Goal: Task Accomplishment & Management: Use online tool/utility

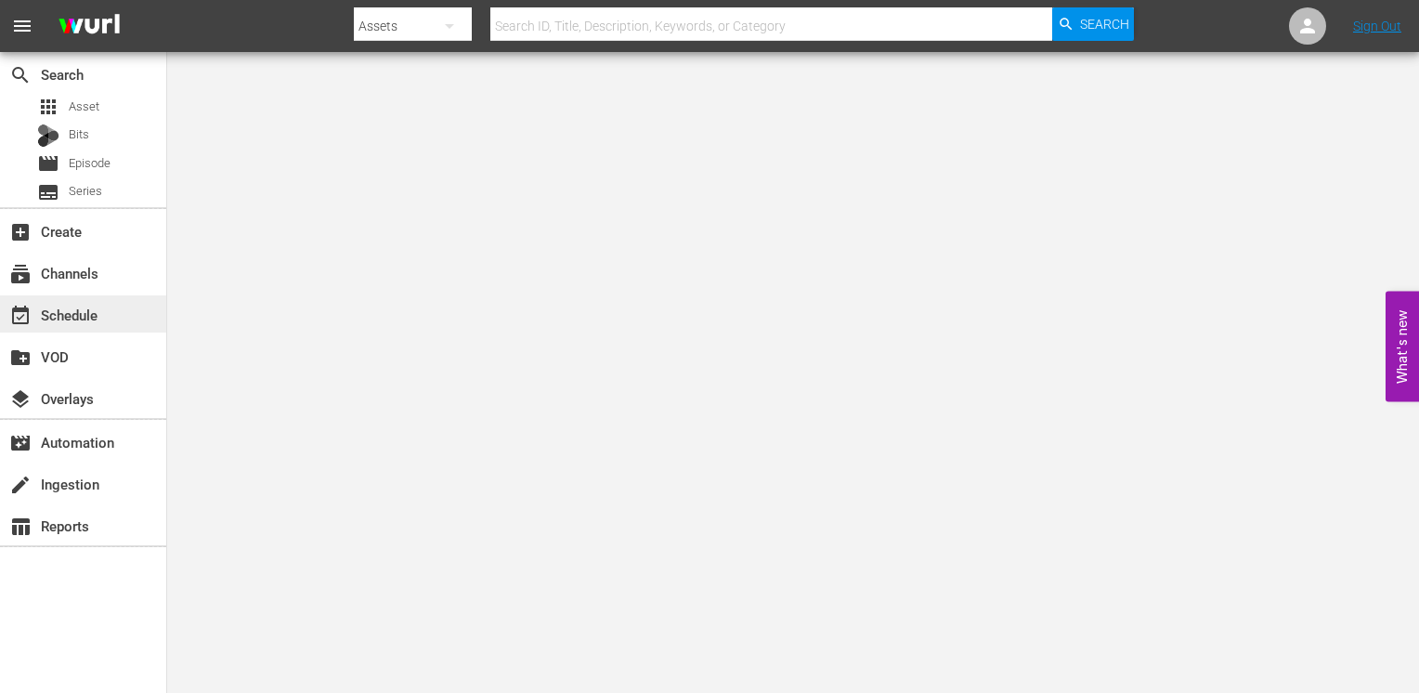
click at [86, 312] on div "event_available Schedule" at bounding box center [52, 312] width 104 height 17
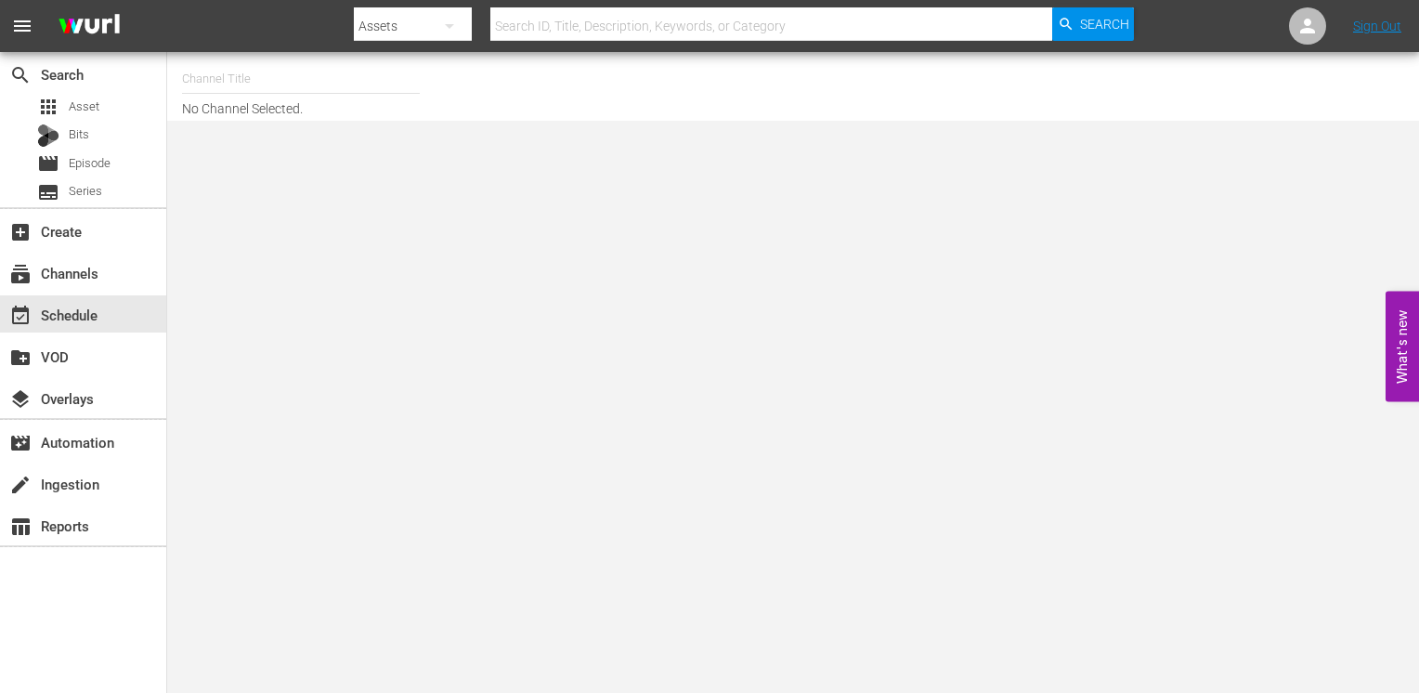
click at [261, 76] on input "text" at bounding box center [301, 79] width 238 height 45
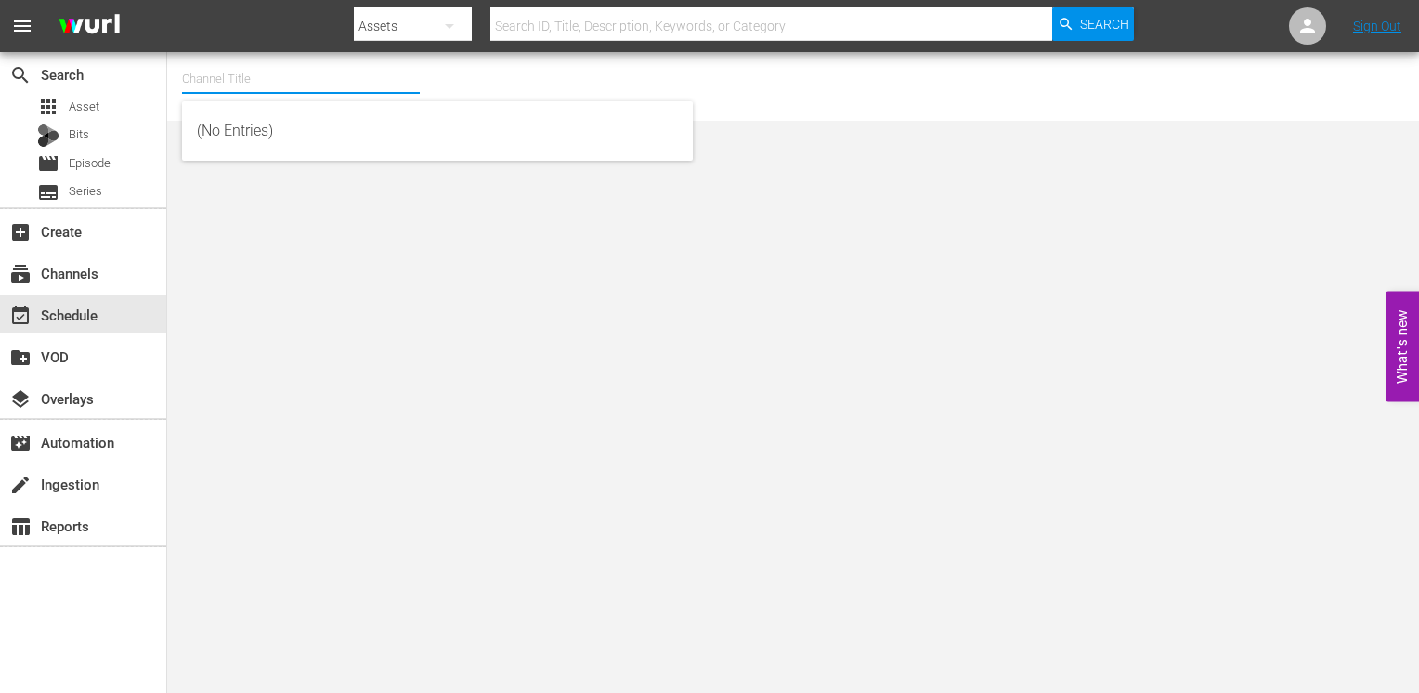
click at [261, 76] on input "text" at bounding box center [301, 79] width 238 height 45
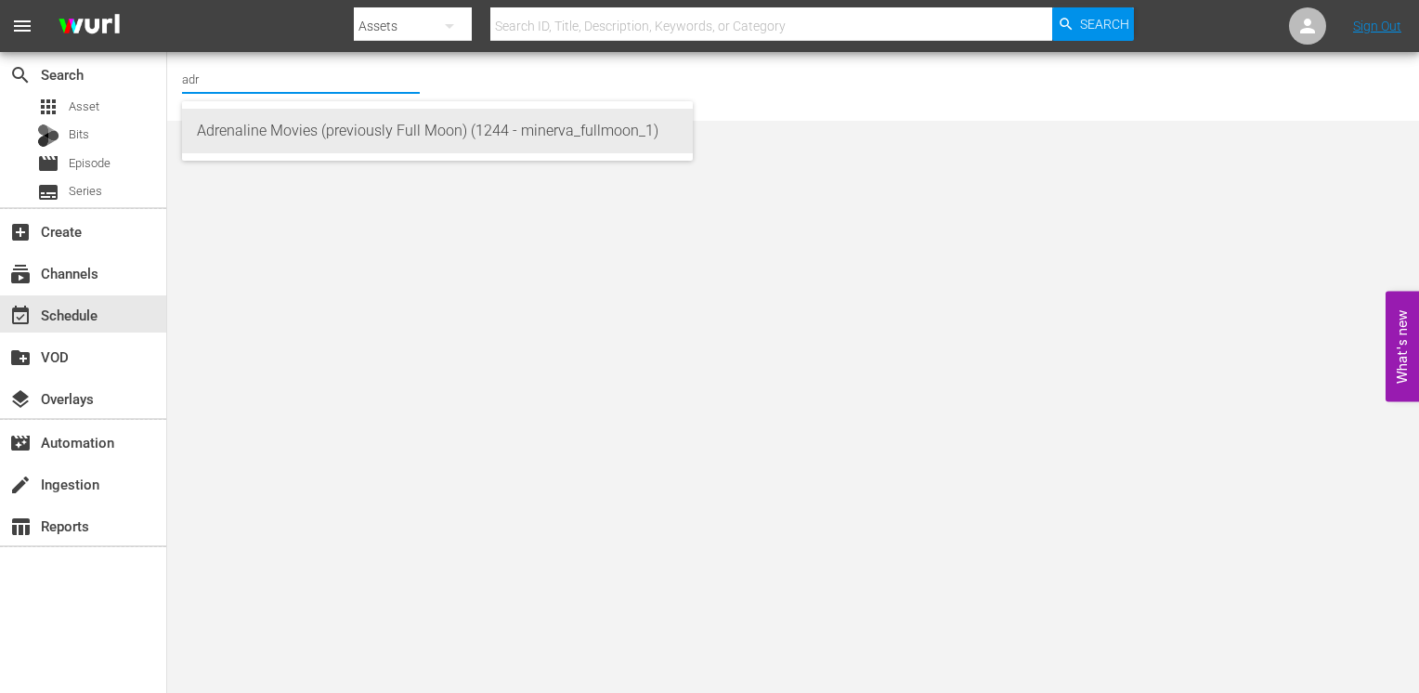
click at [238, 135] on div "Adrenaline Movies (previously Full Moon) (1244 - minerva_fullmoon_1)" at bounding box center [437, 131] width 481 height 45
type input "Adrenaline Movies (previously Full Moon) (1244 - minerva_fullmoon_1)"
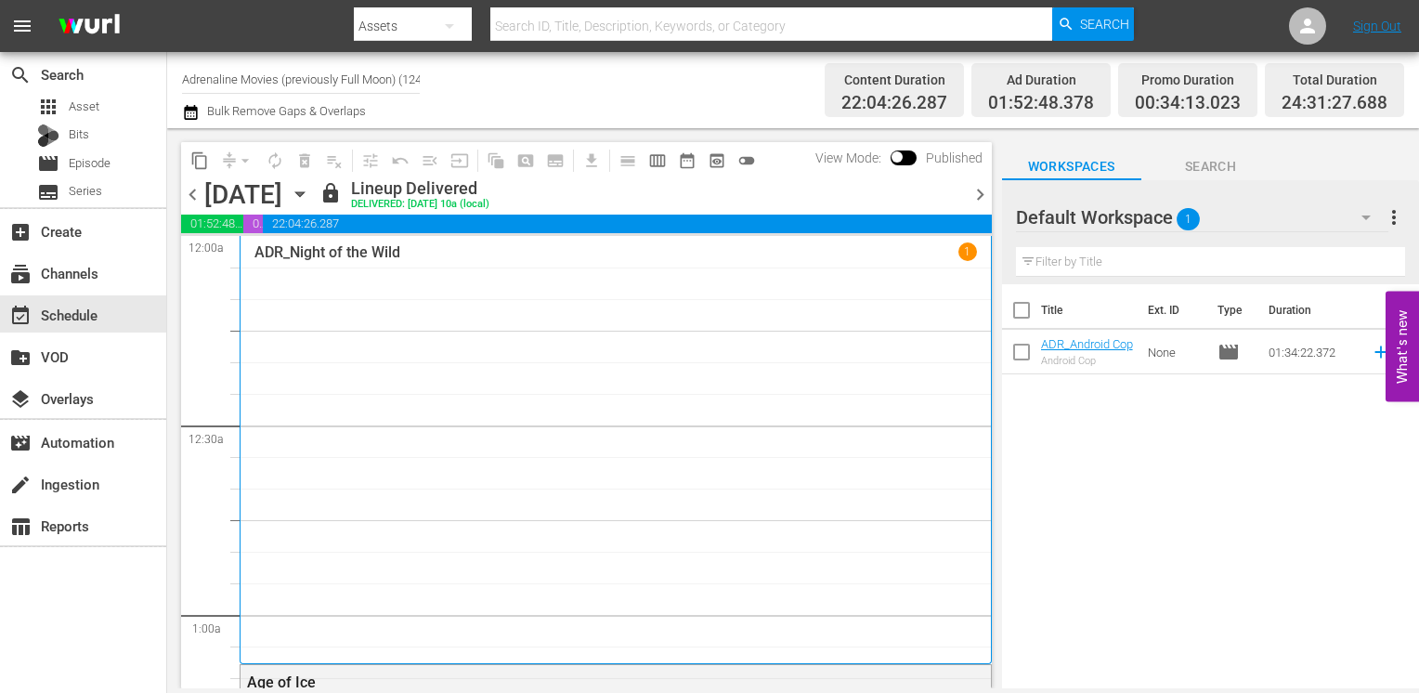
click at [979, 202] on span "chevron_right" at bounding box center [979, 194] width 23 height 23
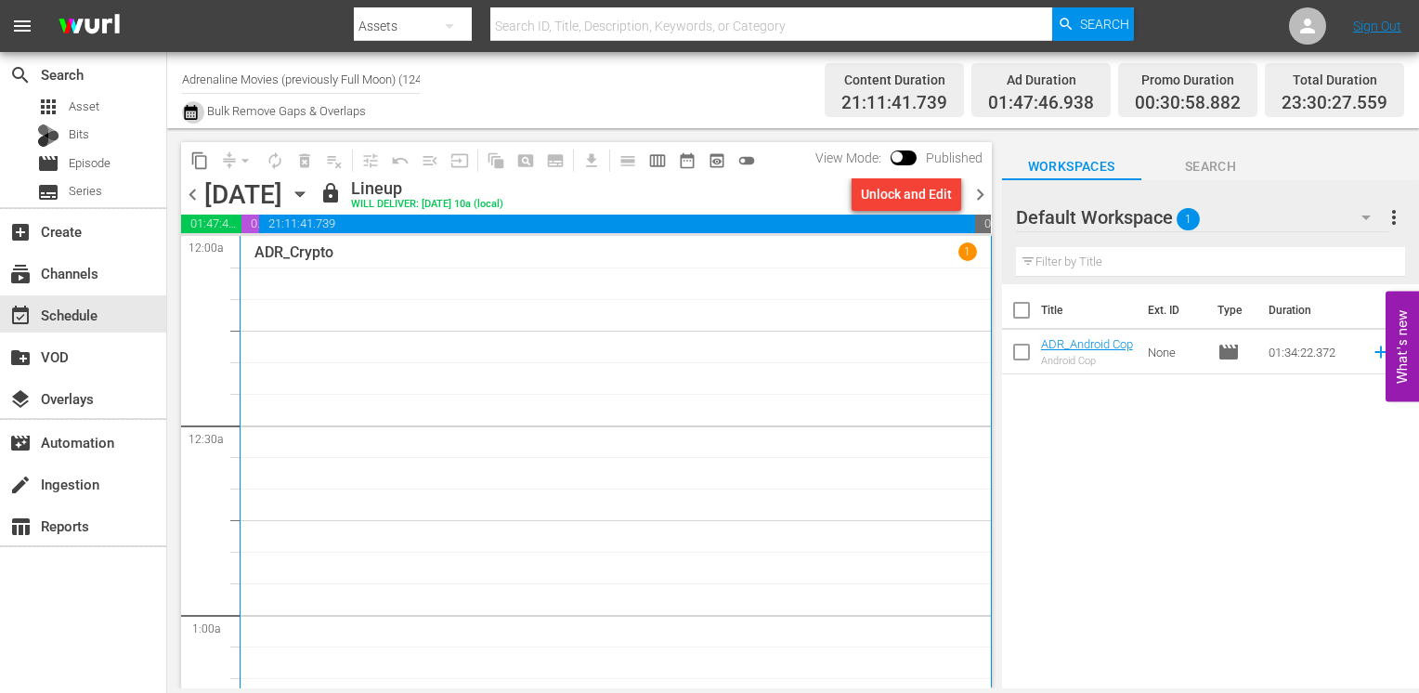
click at [194, 112] on icon "button" at bounding box center [191, 112] width 18 height 22
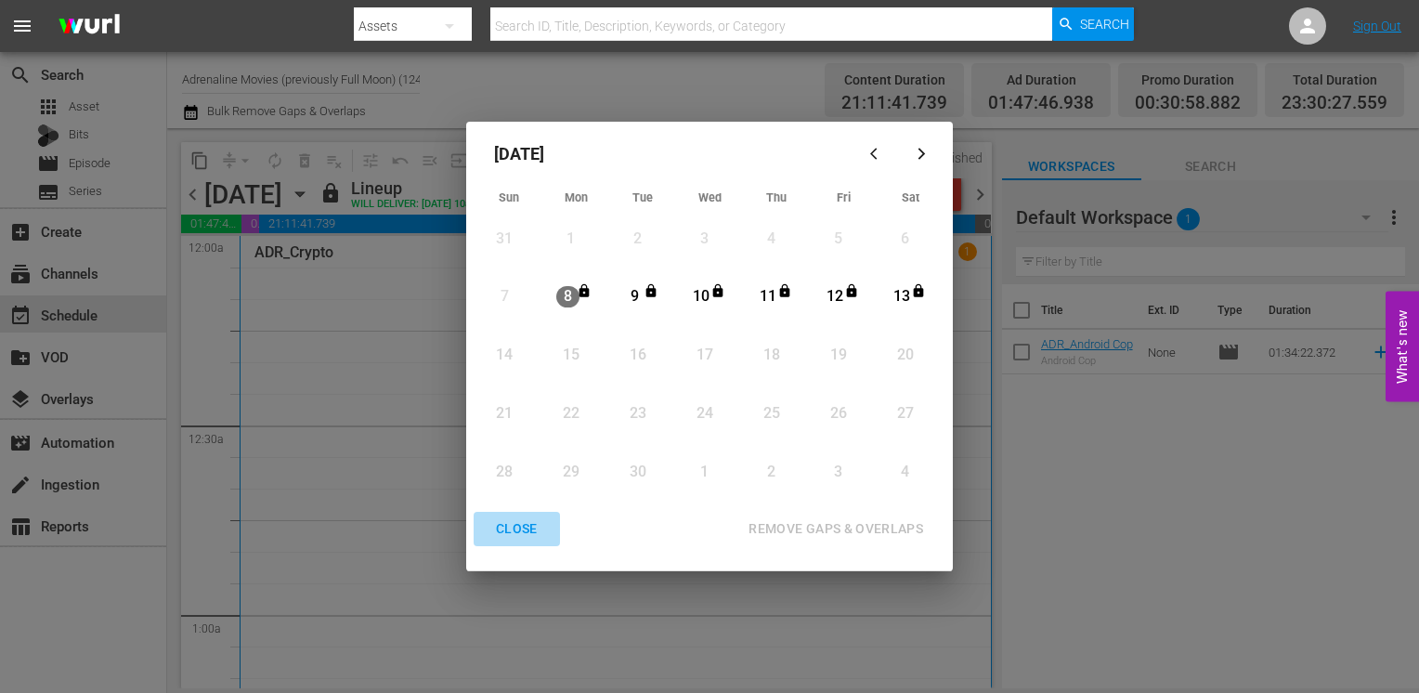
click at [525, 532] on div "CLOSE" at bounding box center [516, 528] width 71 height 23
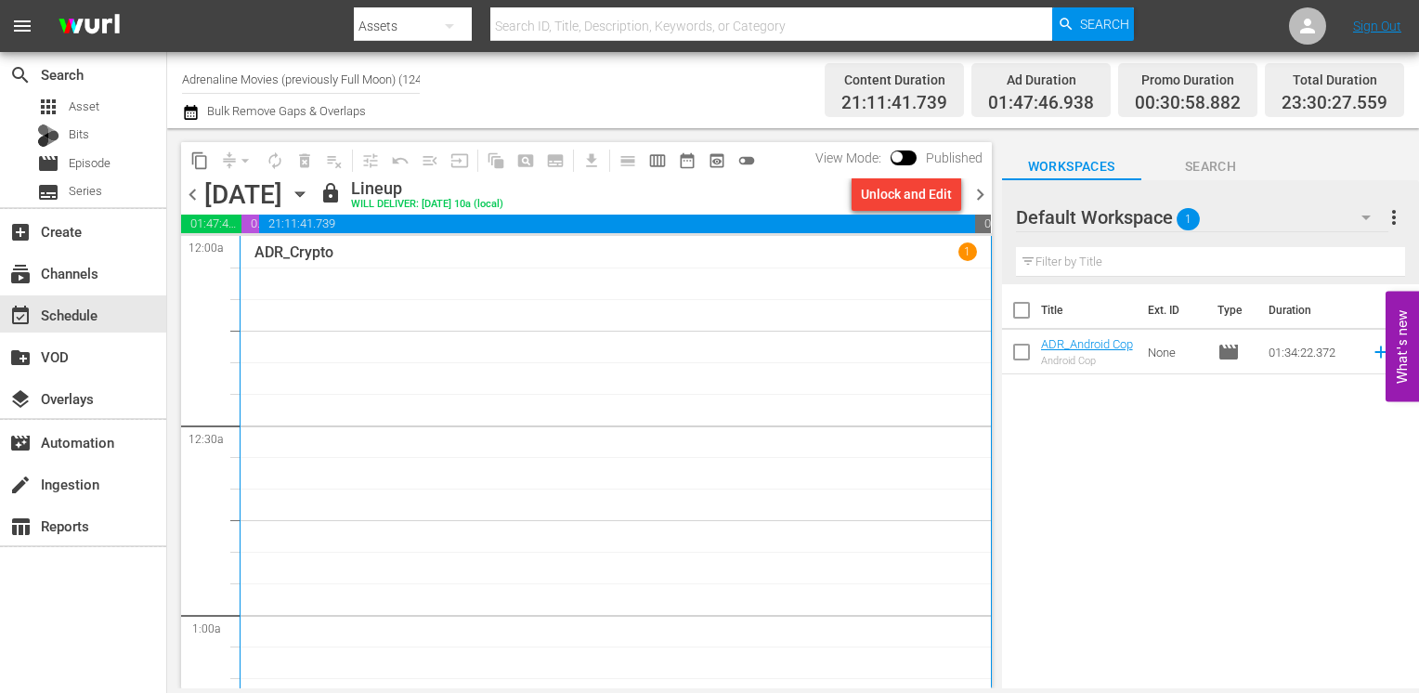
click at [974, 189] on span "chevron_right" at bounding box center [979, 194] width 23 height 23
click at [975, 200] on span "chevron_right" at bounding box center [979, 194] width 23 height 23
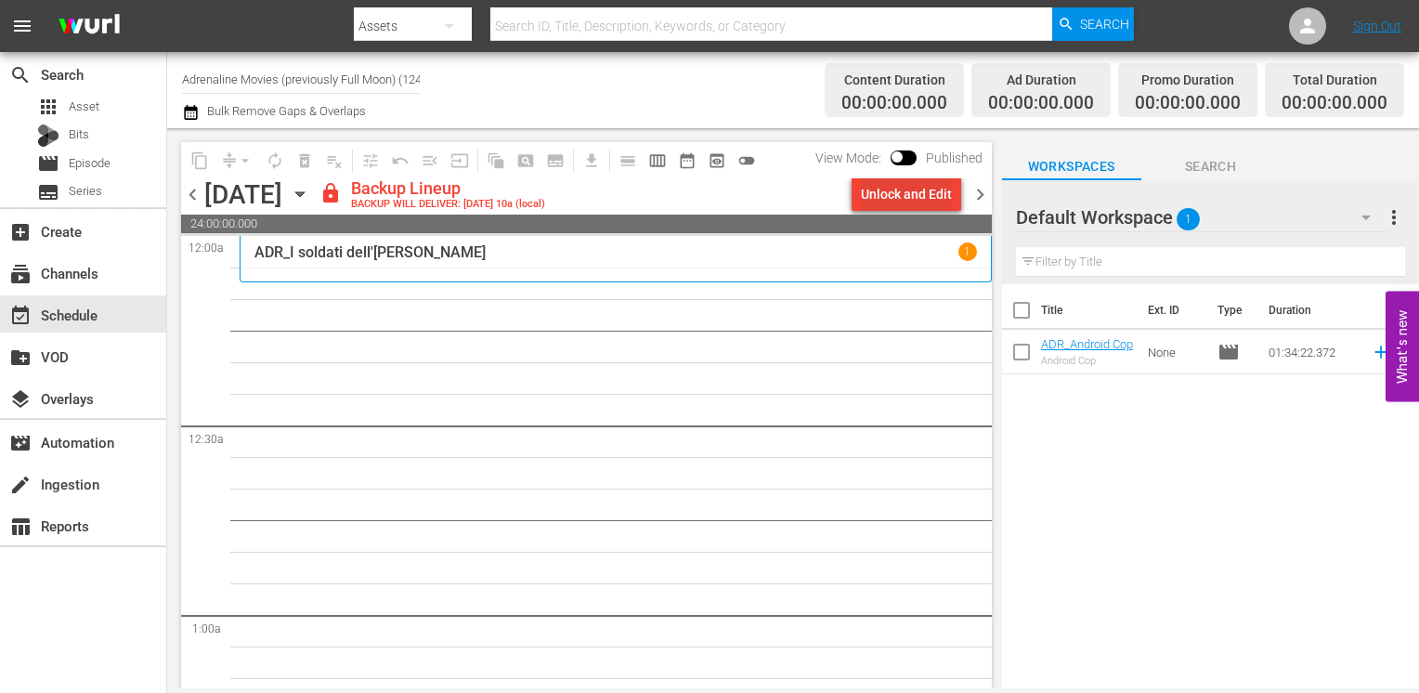
click at [891, 185] on div "Unlock and Edit" at bounding box center [906, 193] width 91 height 33
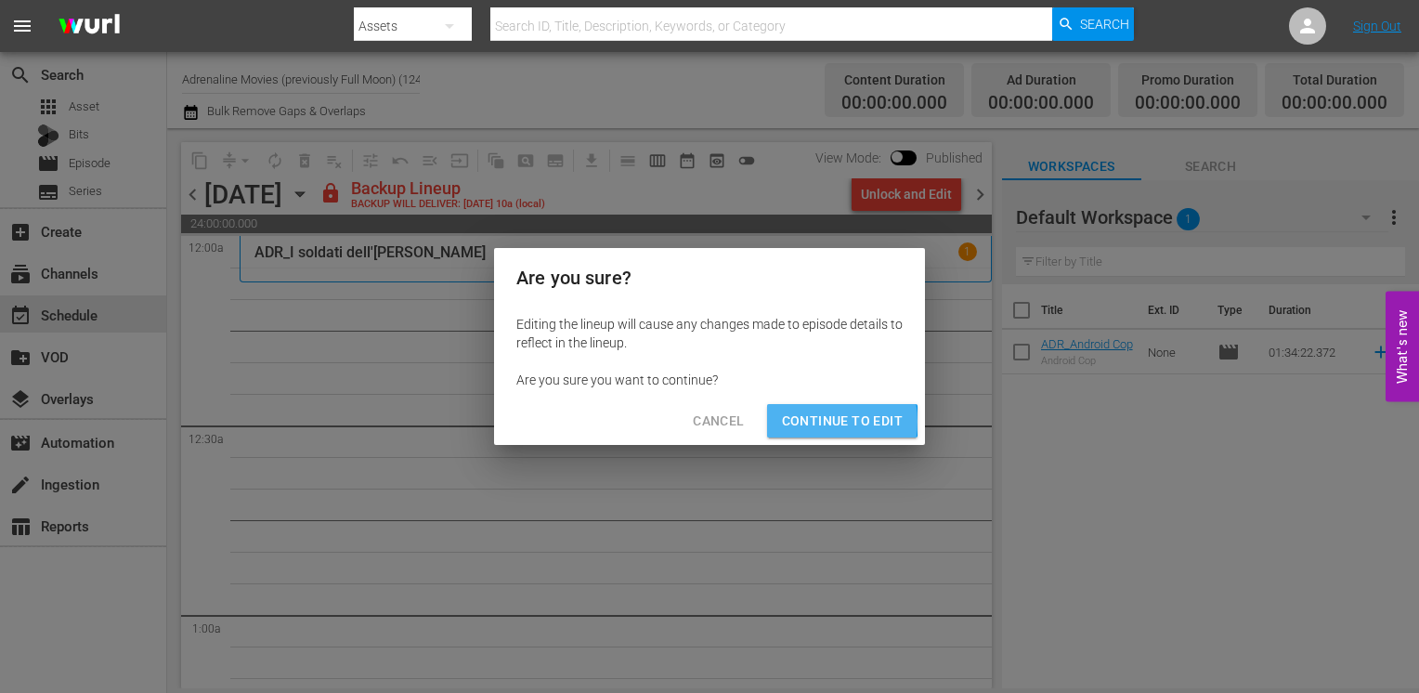
click at [820, 422] on span "Continue to Edit" at bounding box center [842, 420] width 121 height 23
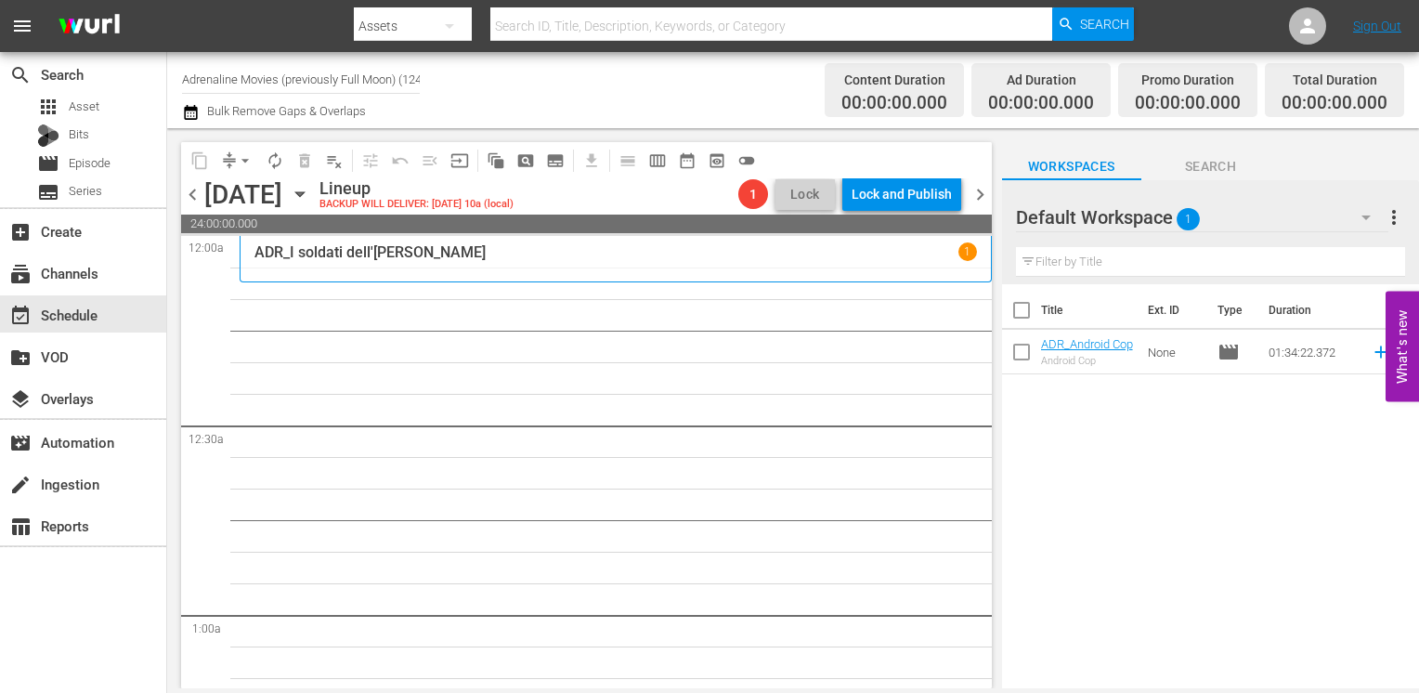
click at [188, 188] on span "chevron_left" at bounding box center [192, 194] width 23 height 23
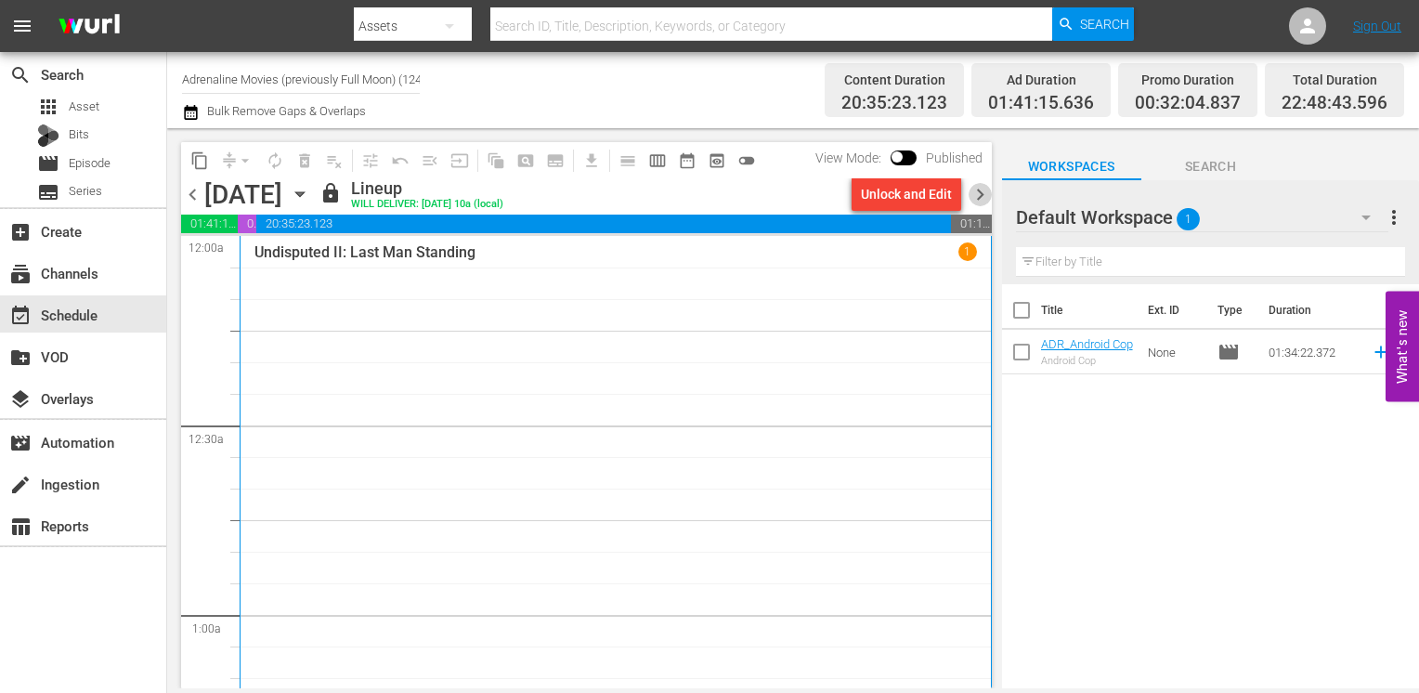
click at [974, 201] on span "chevron_right" at bounding box center [979, 194] width 23 height 23
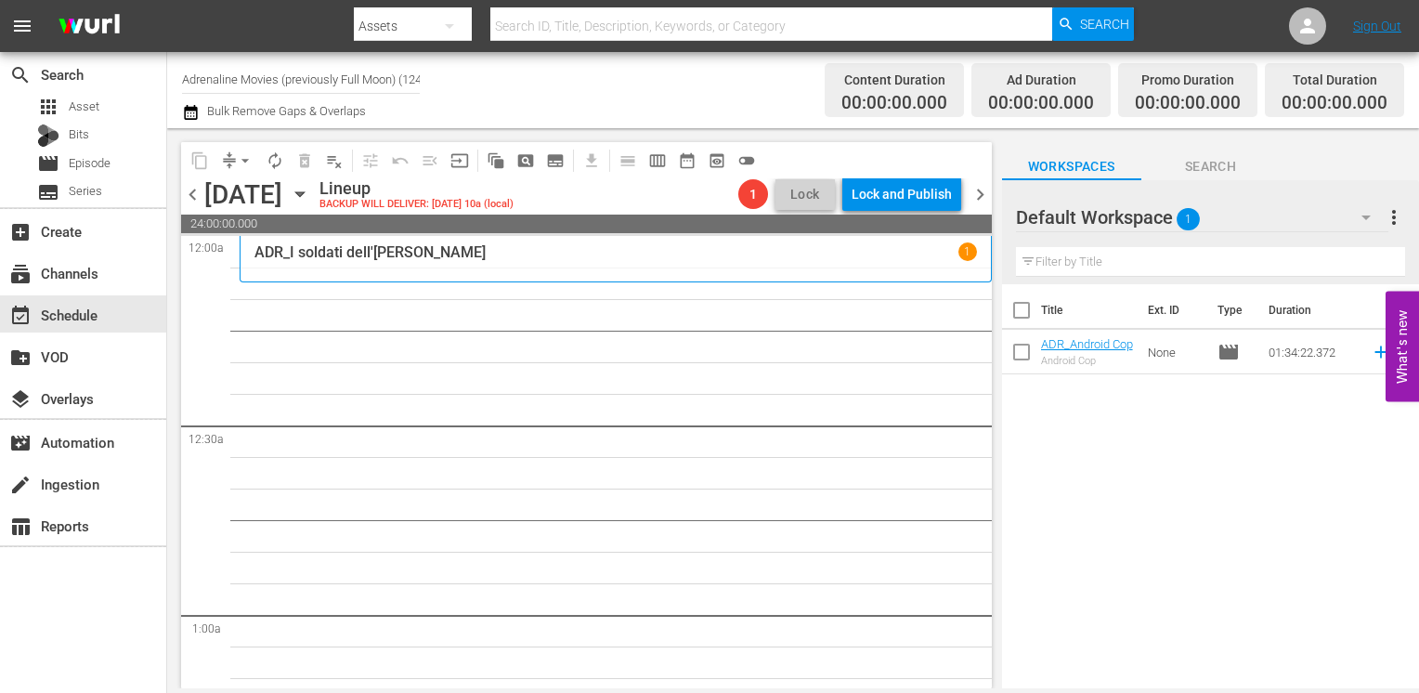
click at [976, 201] on span "chevron_right" at bounding box center [979, 194] width 23 height 23
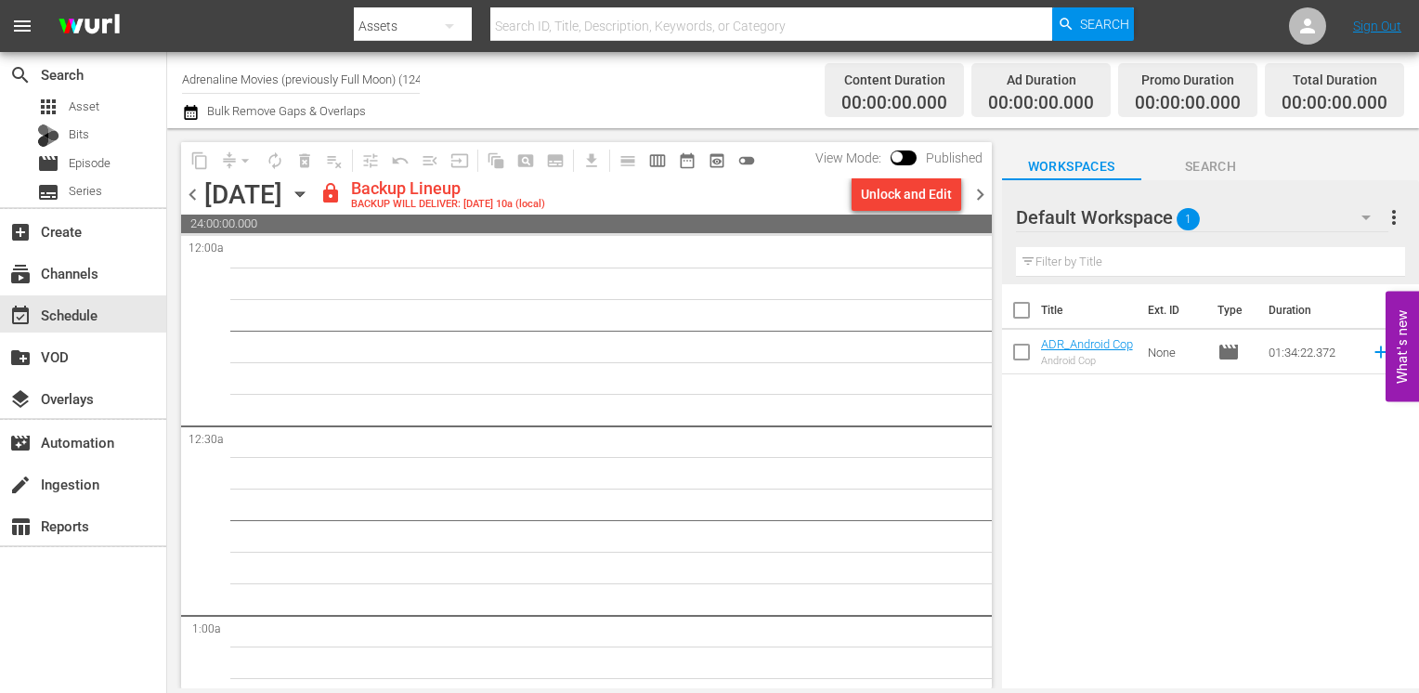
click at [905, 199] on div "Unlock and Edit" at bounding box center [906, 193] width 91 height 33
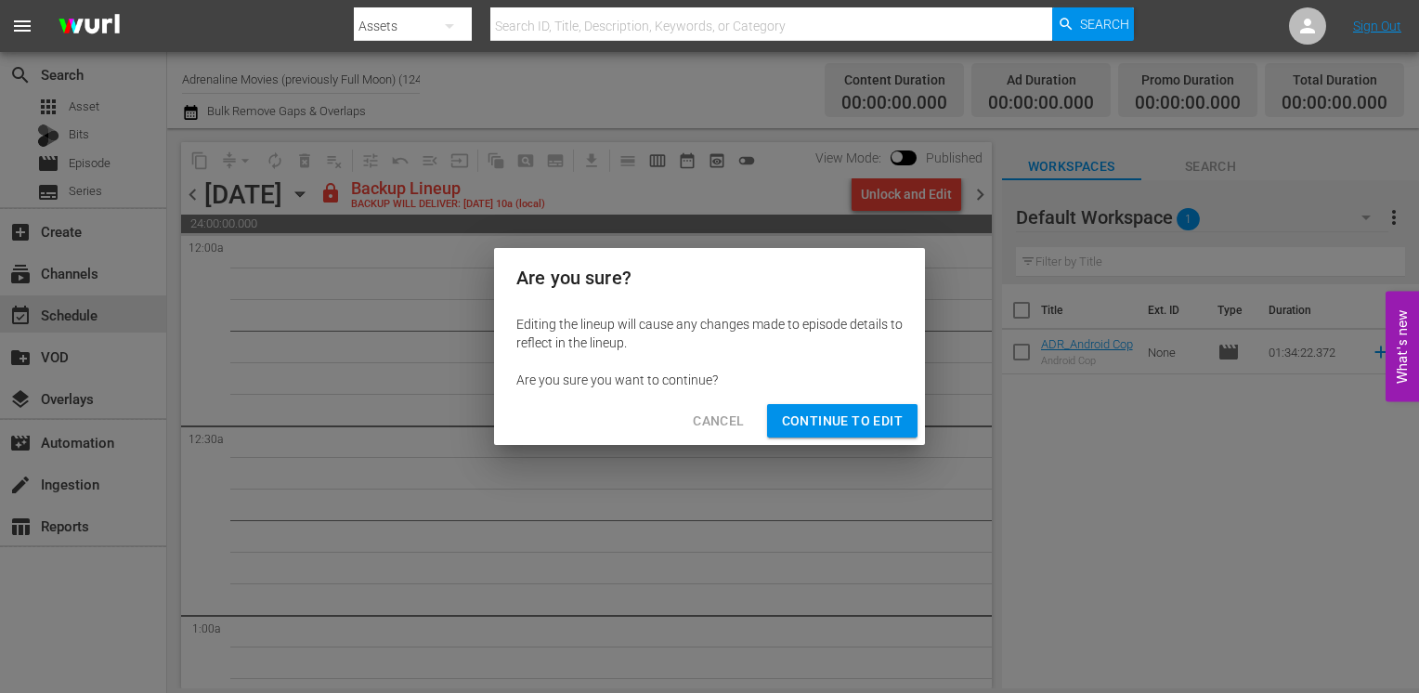
click at [832, 422] on span "Continue to Edit" at bounding box center [842, 420] width 121 height 23
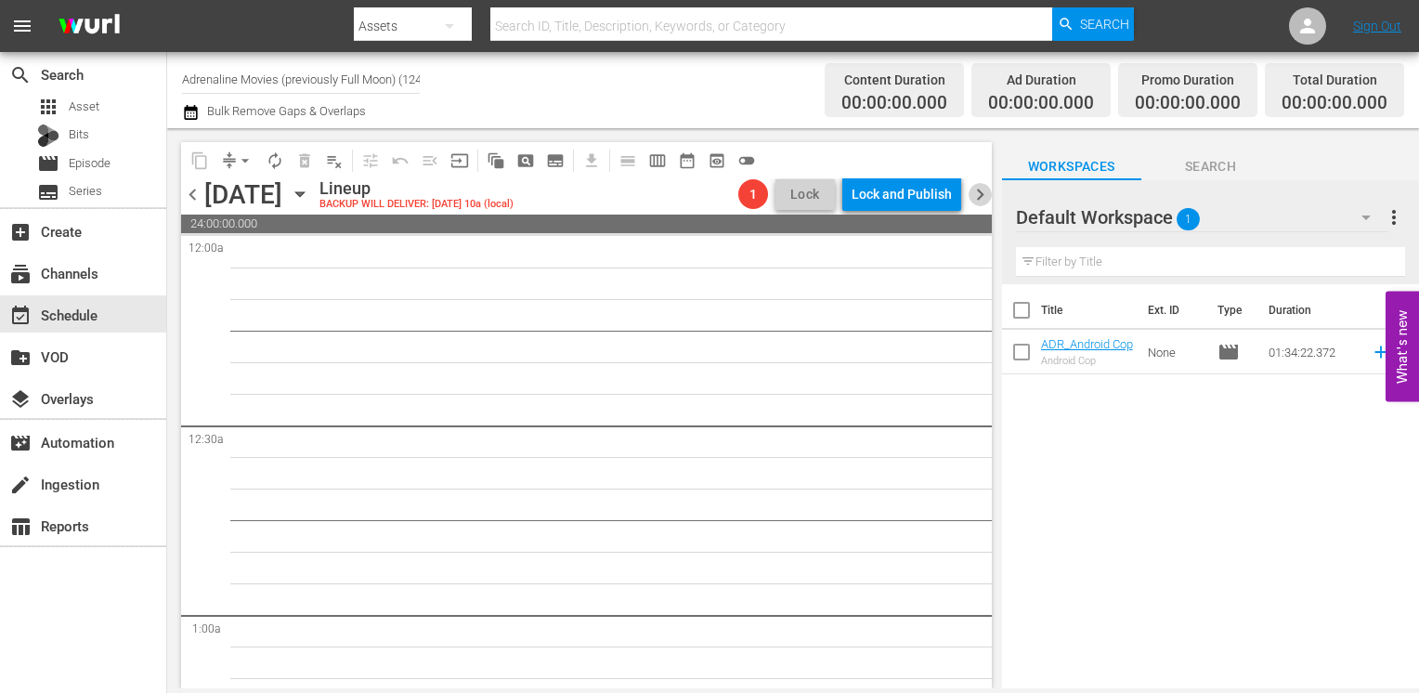
click at [976, 195] on span "chevron_right" at bounding box center [979, 194] width 23 height 23
drag, startPoint x: 983, startPoint y: 191, endPoint x: 960, endPoint y: 202, distance: 25.7
click at [983, 191] on span "chevron_right" at bounding box center [979, 194] width 23 height 23
click at [197, 188] on span "chevron_left" at bounding box center [192, 194] width 23 height 23
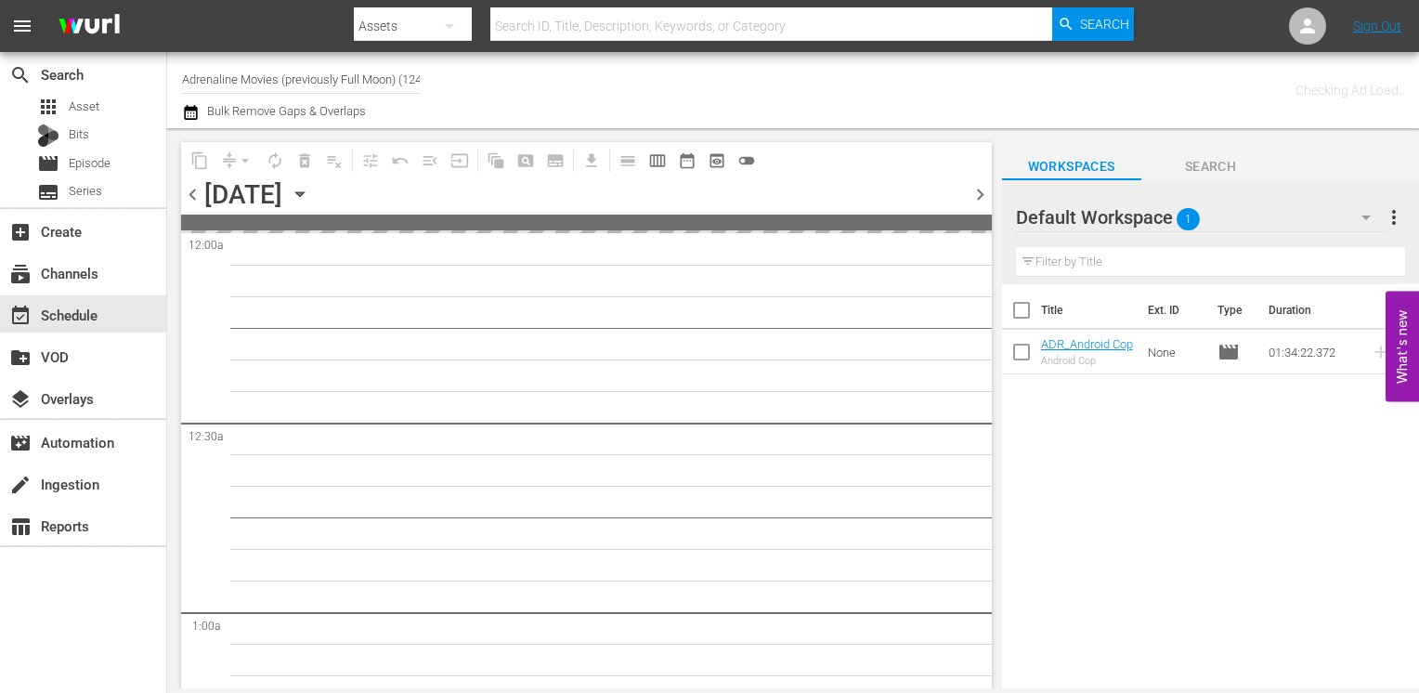
click at [197, 188] on span "chevron_left" at bounding box center [192, 194] width 23 height 23
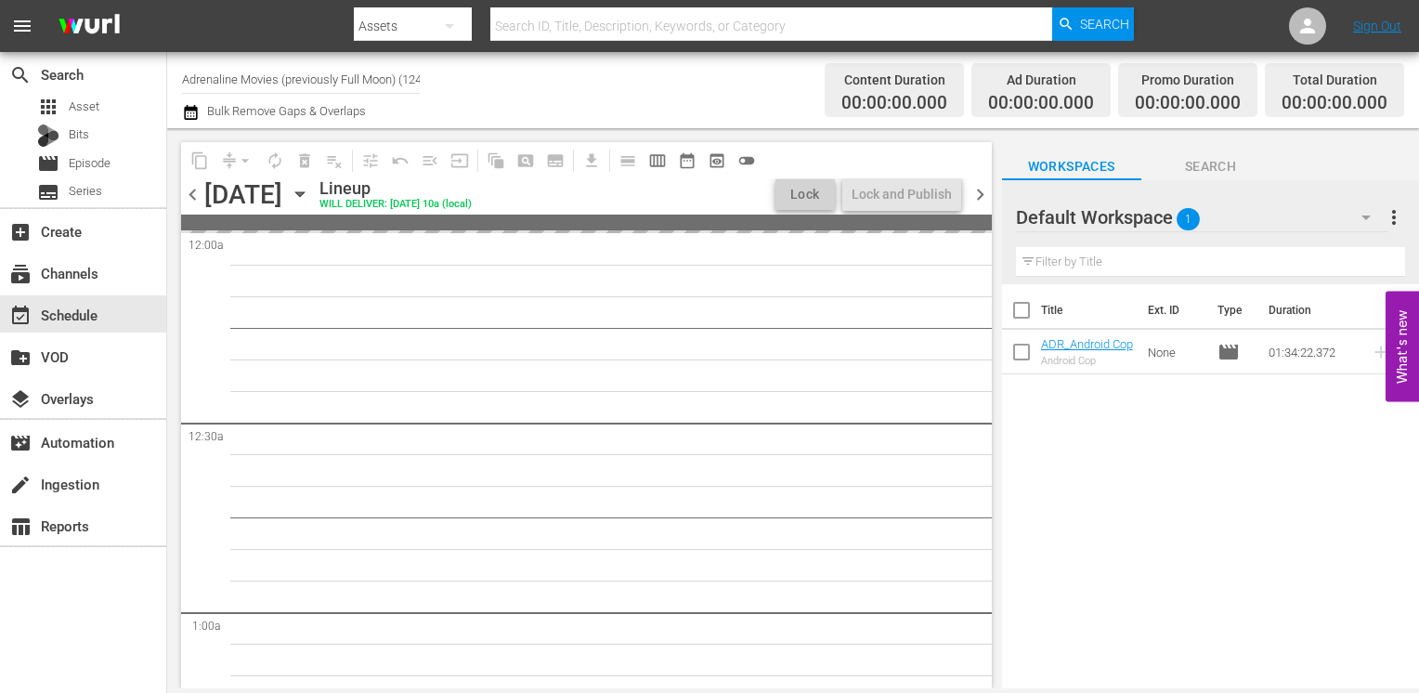
click at [198, 188] on span "chevron_left" at bounding box center [192, 194] width 23 height 23
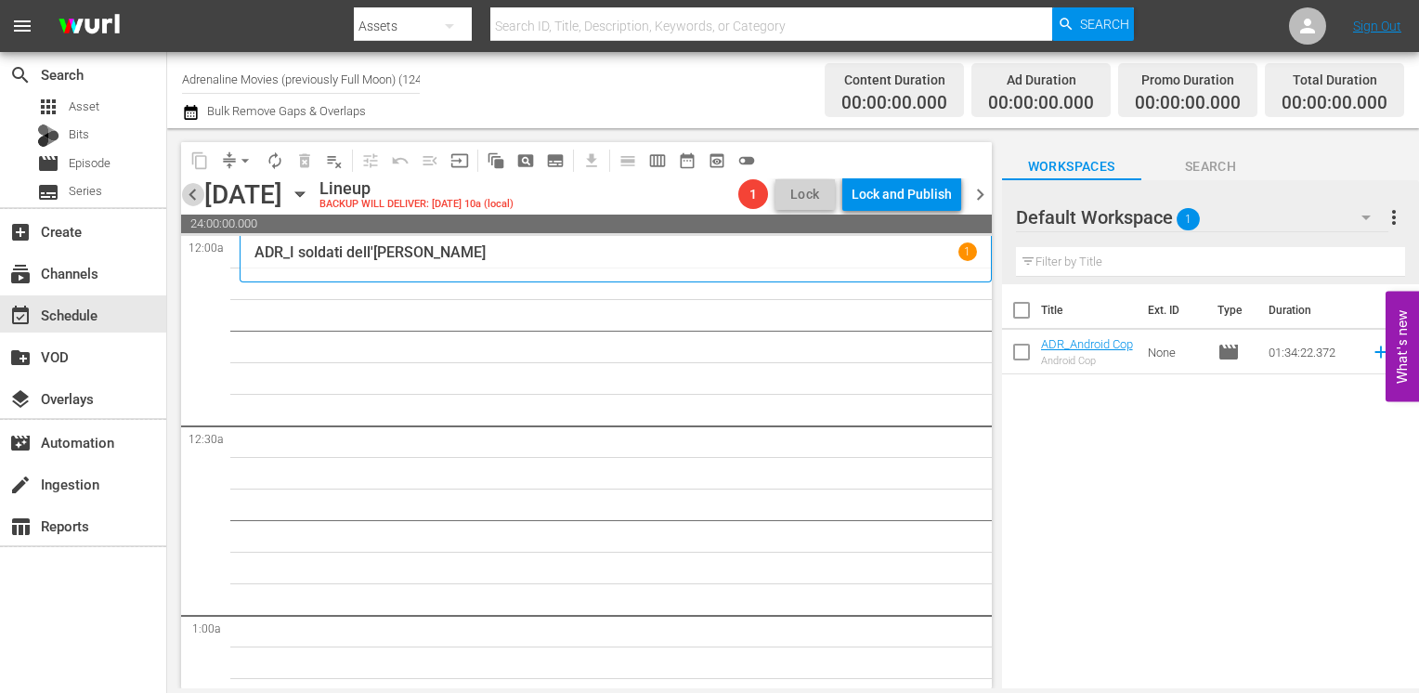
click at [199, 188] on span "chevron_left" at bounding box center [192, 194] width 23 height 23
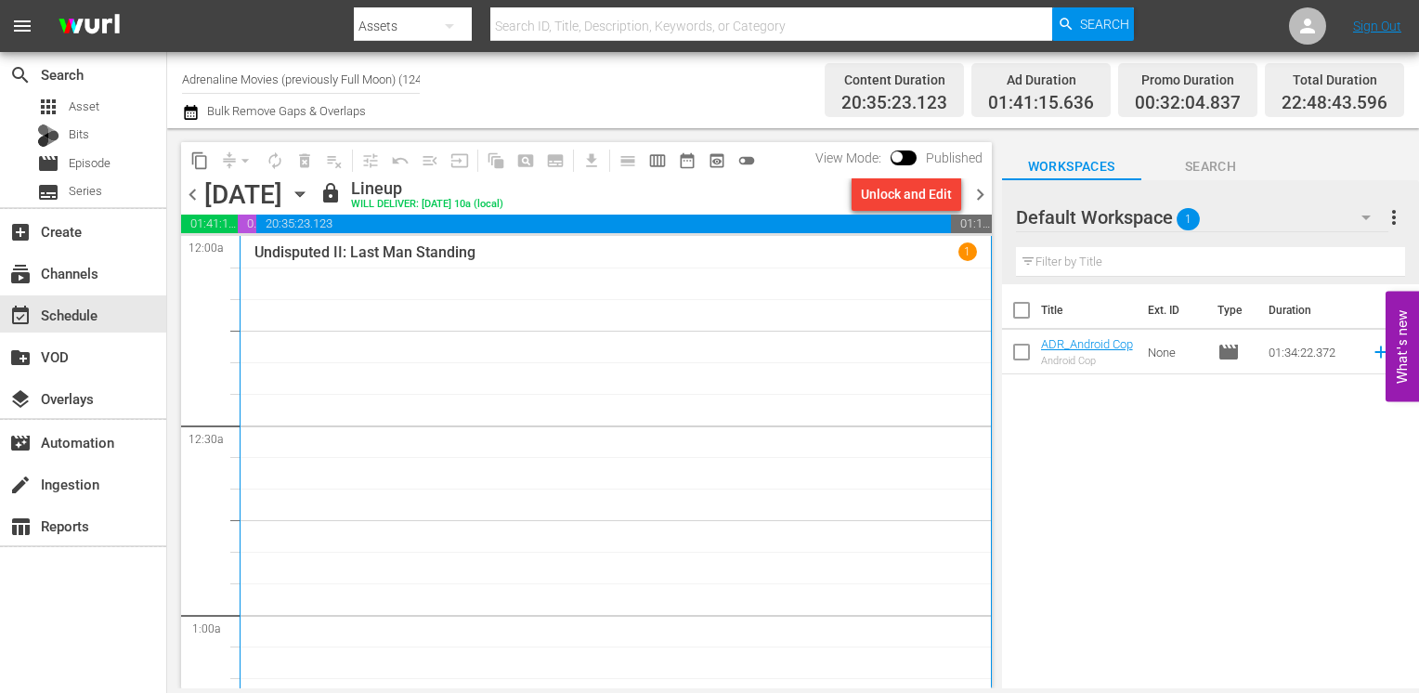
click at [979, 191] on span "chevron_right" at bounding box center [979, 194] width 23 height 23
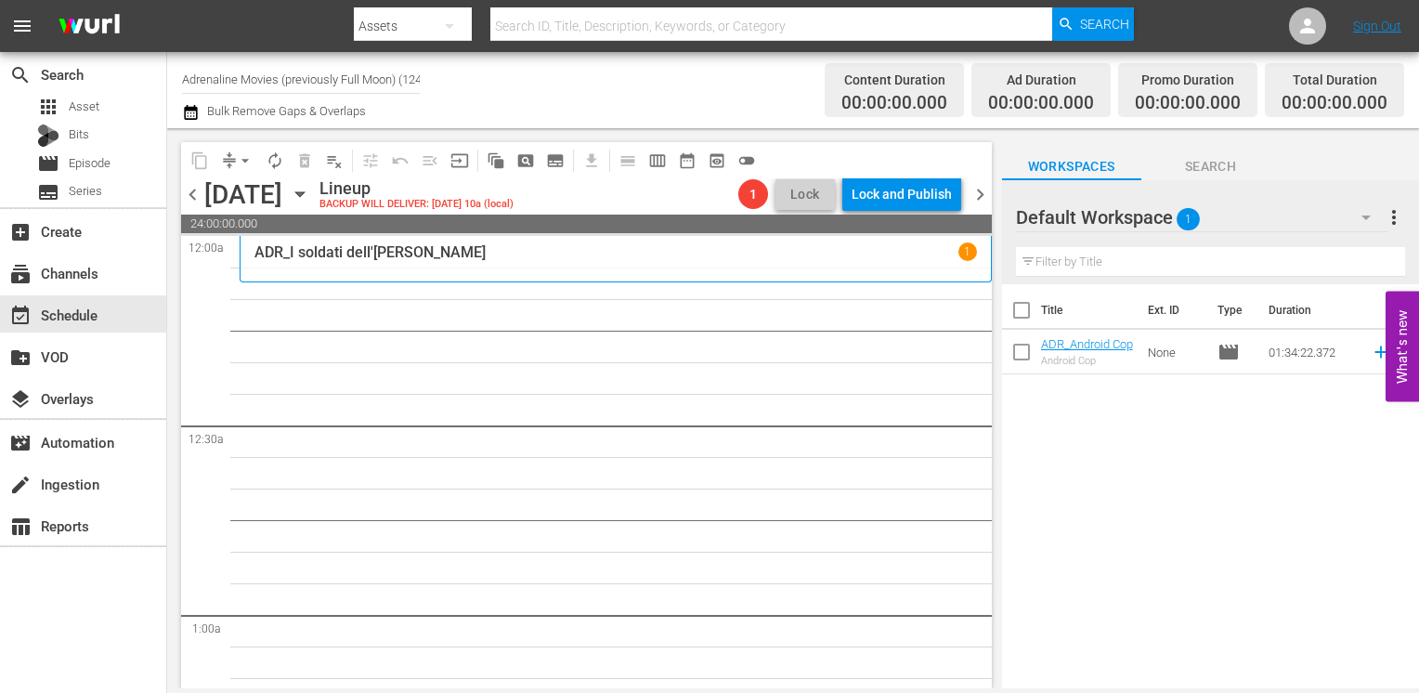
click at [189, 189] on span "chevron_left" at bounding box center [192, 194] width 23 height 23
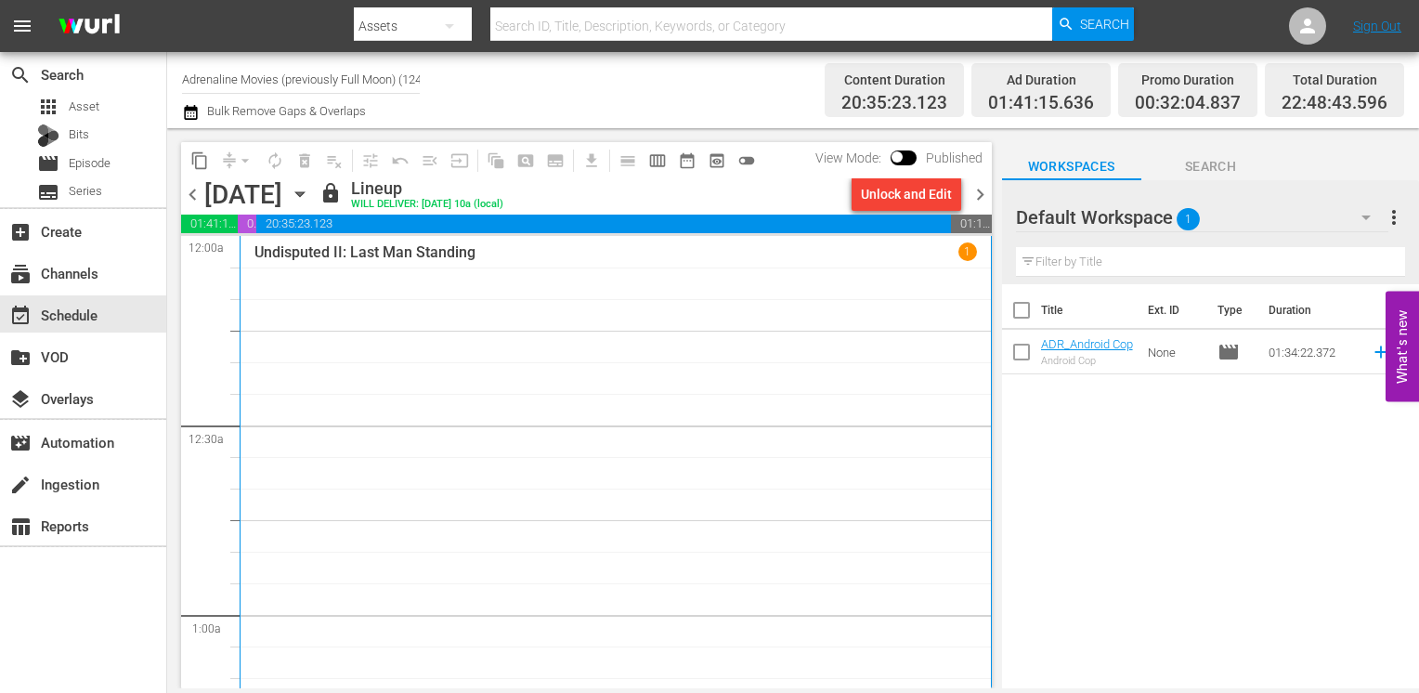
click at [977, 199] on span "chevron_right" at bounding box center [979, 194] width 23 height 23
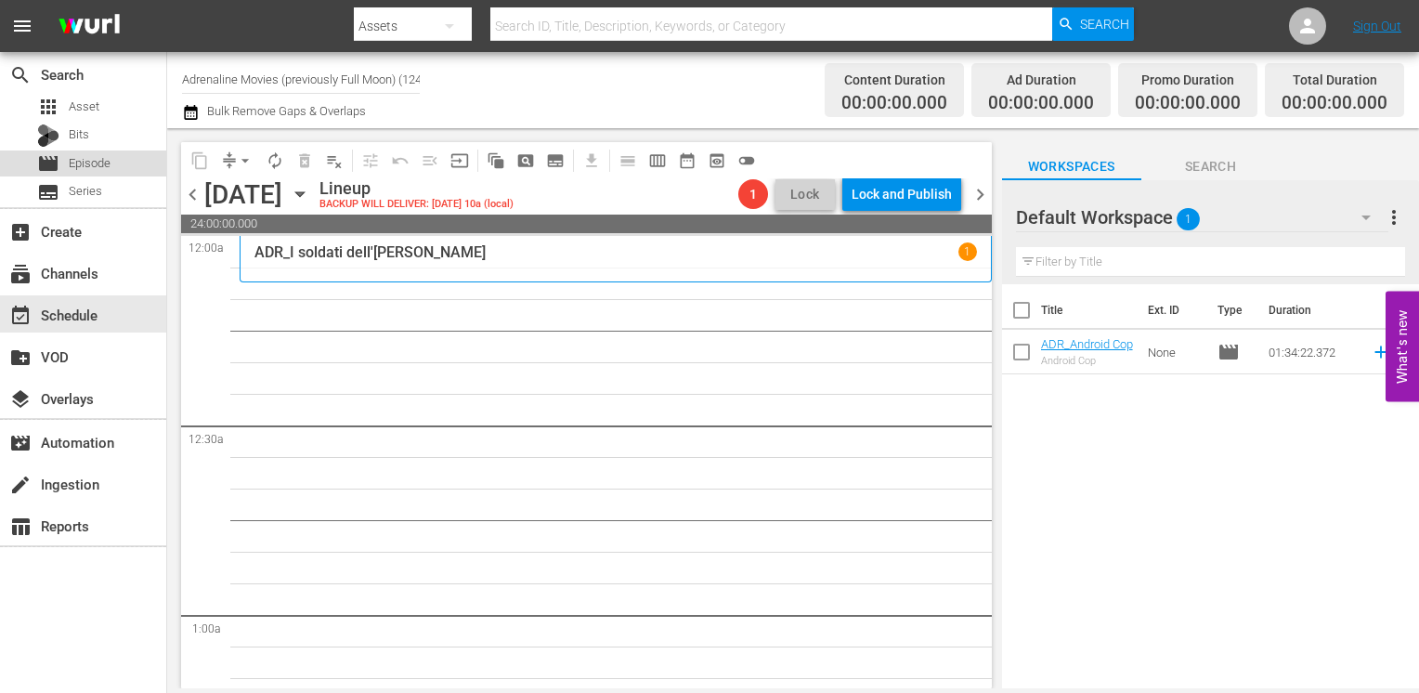
click at [75, 164] on span "Episode" at bounding box center [90, 163] width 42 height 19
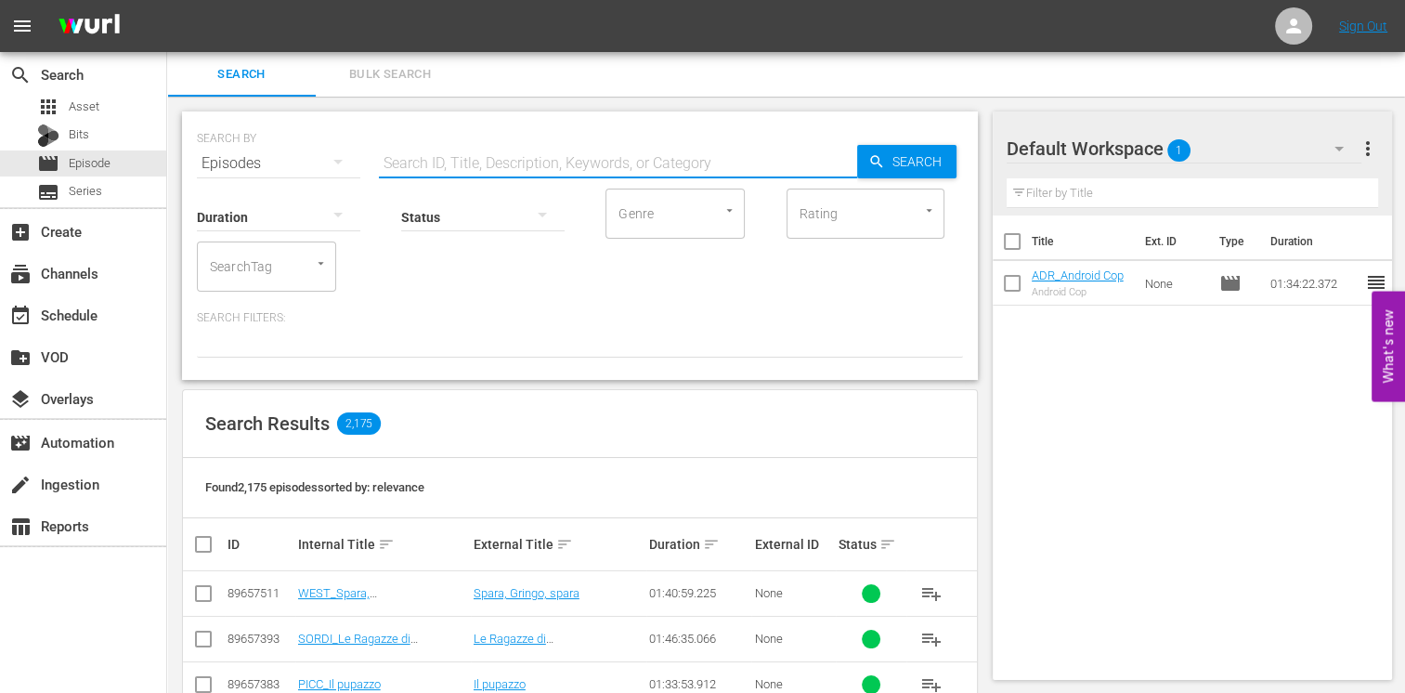
click at [427, 162] on input "text" at bounding box center [618, 163] width 478 height 45
type input "e"
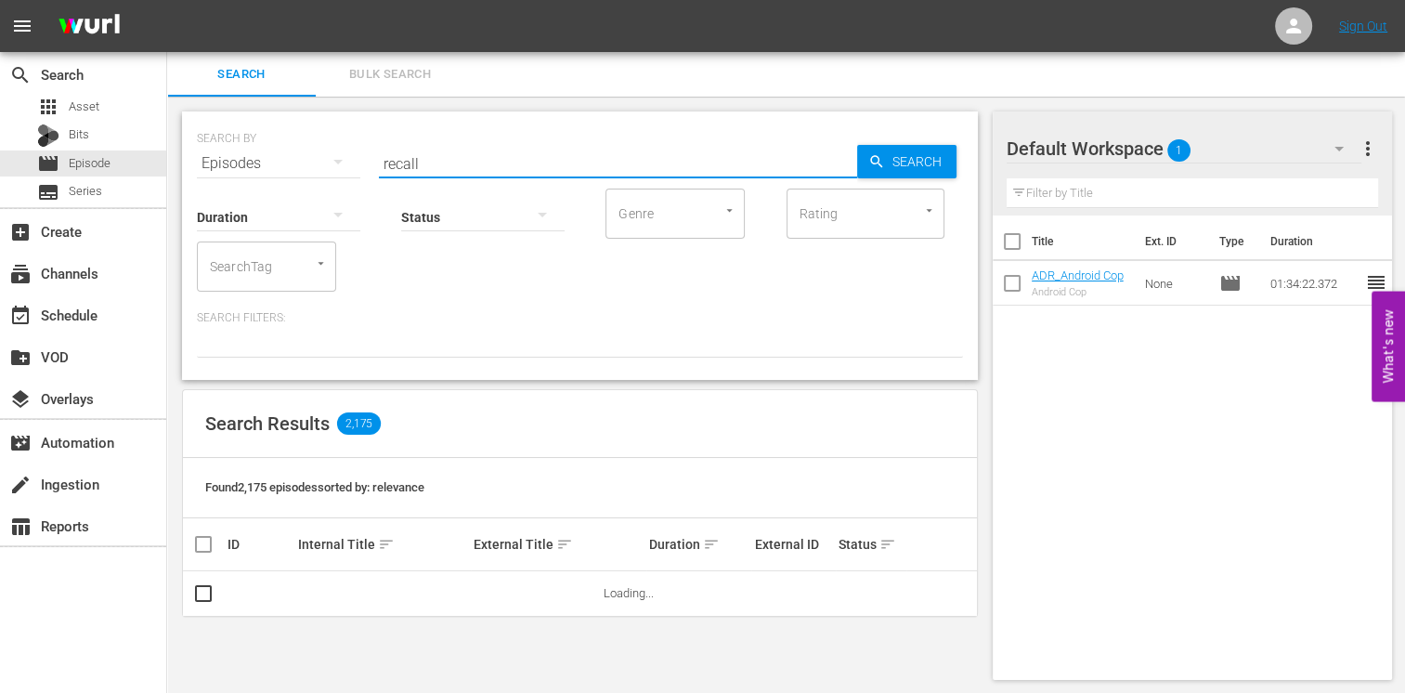
type input "recall"
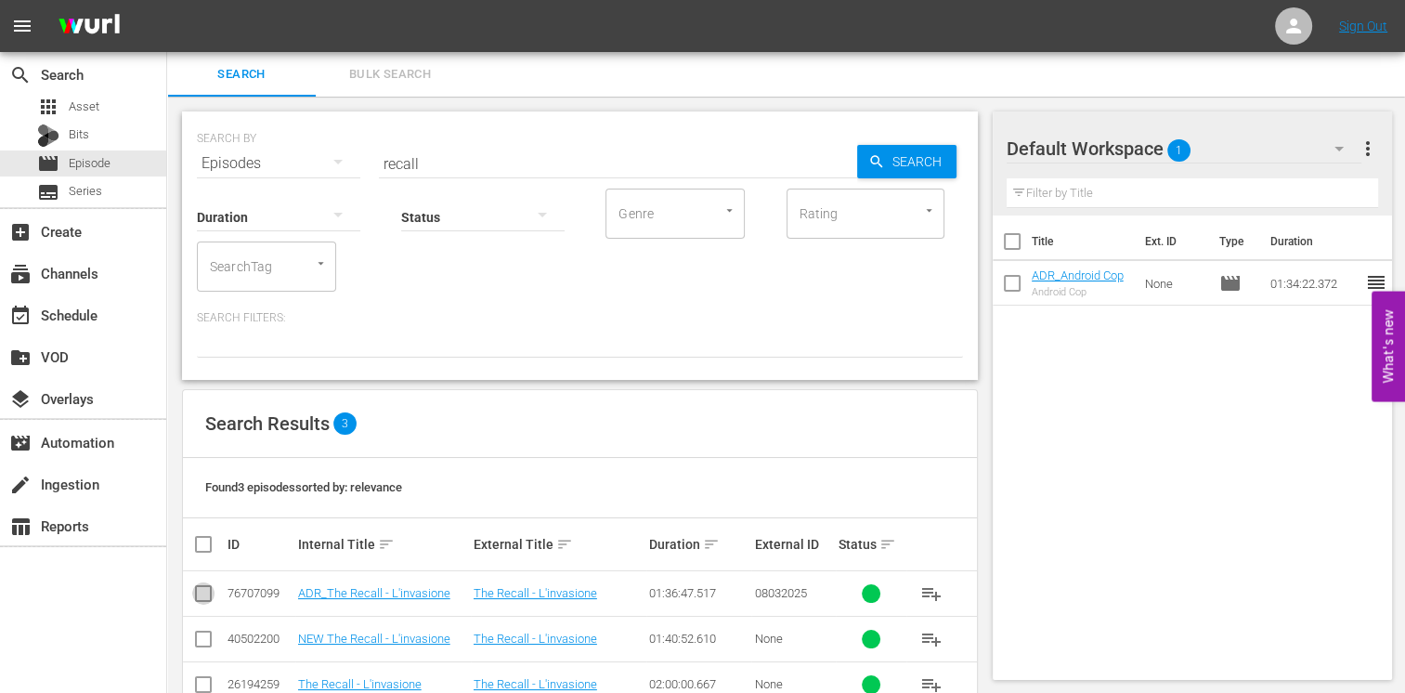
drag, startPoint x: 198, startPoint y: 594, endPoint x: 219, endPoint y: 589, distance: 22.1
click at [198, 593] on input "checkbox" at bounding box center [203, 597] width 22 height 22
checkbox input "true"
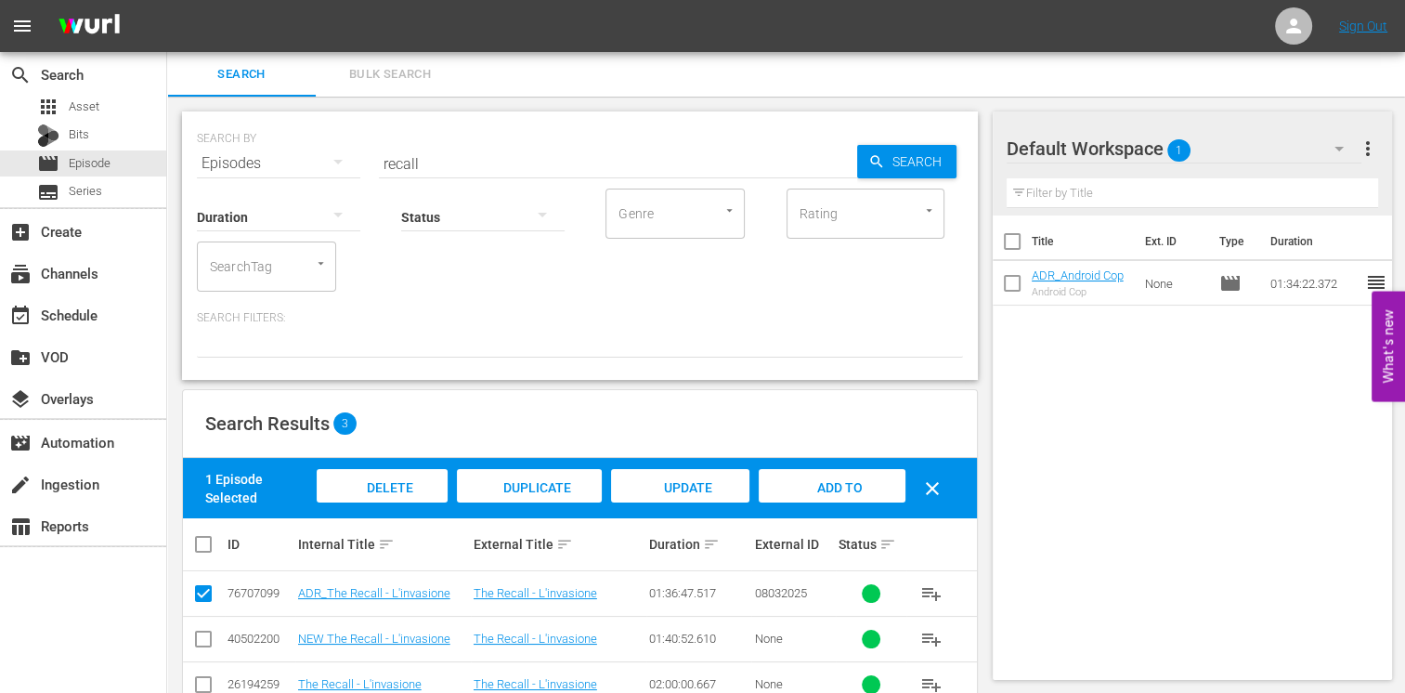
click at [824, 487] on span "Add to Workspace" at bounding box center [831, 505] width 91 height 50
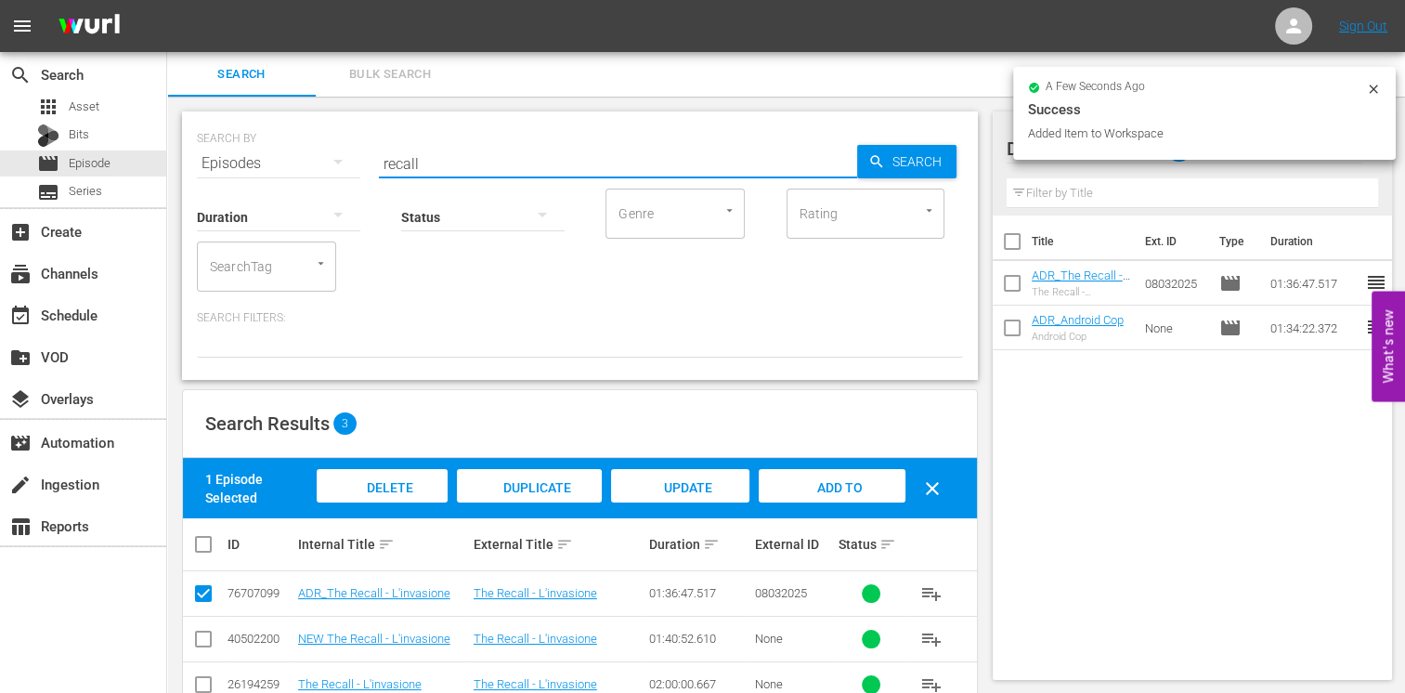
drag, startPoint x: 439, startPoint y: 164, endPoint x: 200, endPoint y: 142, distance: 240.6
click at [200, 142] on div "SEARCH BY Search By Episodes Search ID, Title, Description, Keywords, or Catego…" at bounding box center [580, 152] width 766 height 67
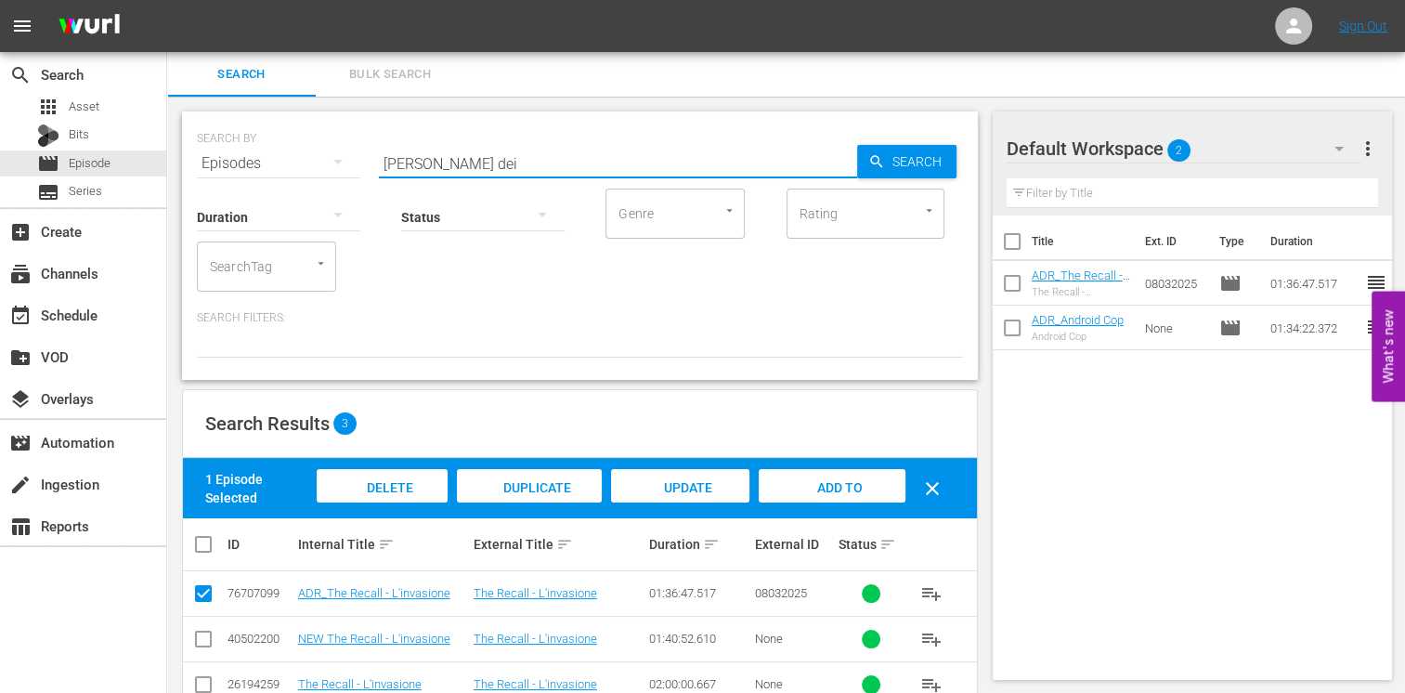
type input "guerra dei"
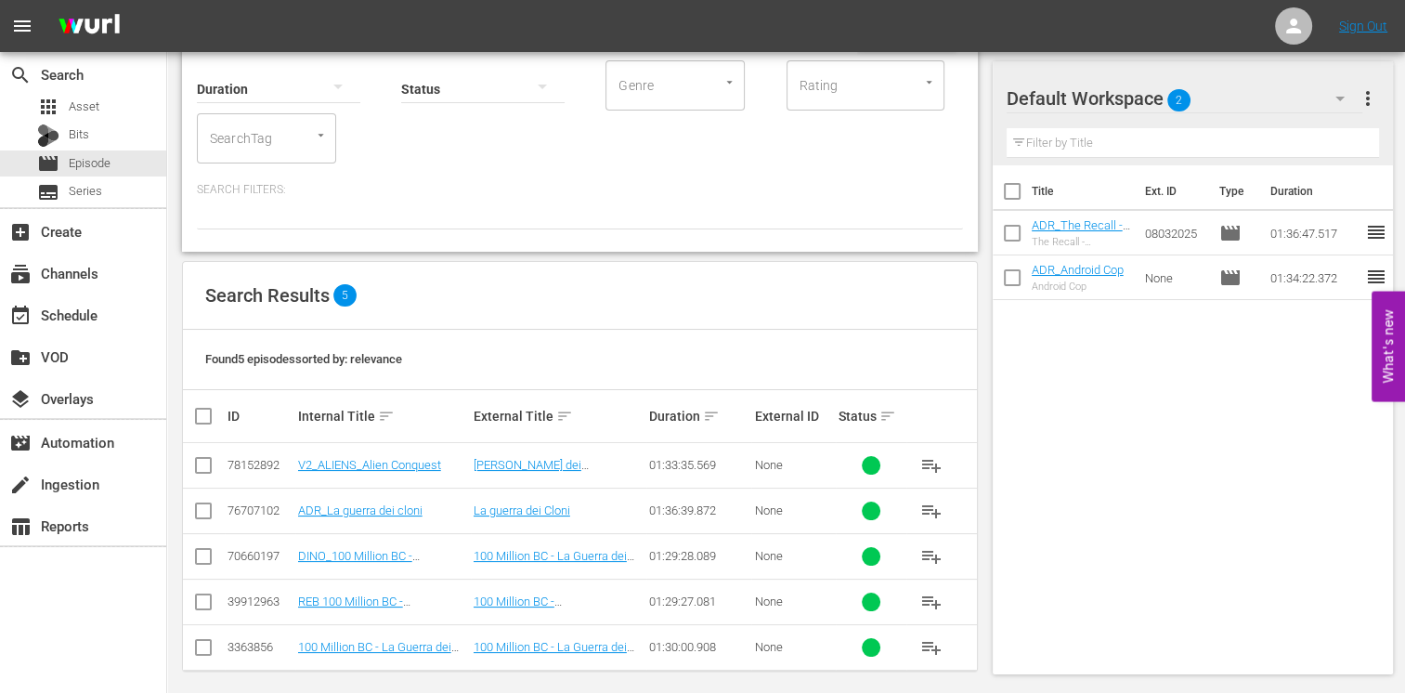
scroll to position [137, 0]
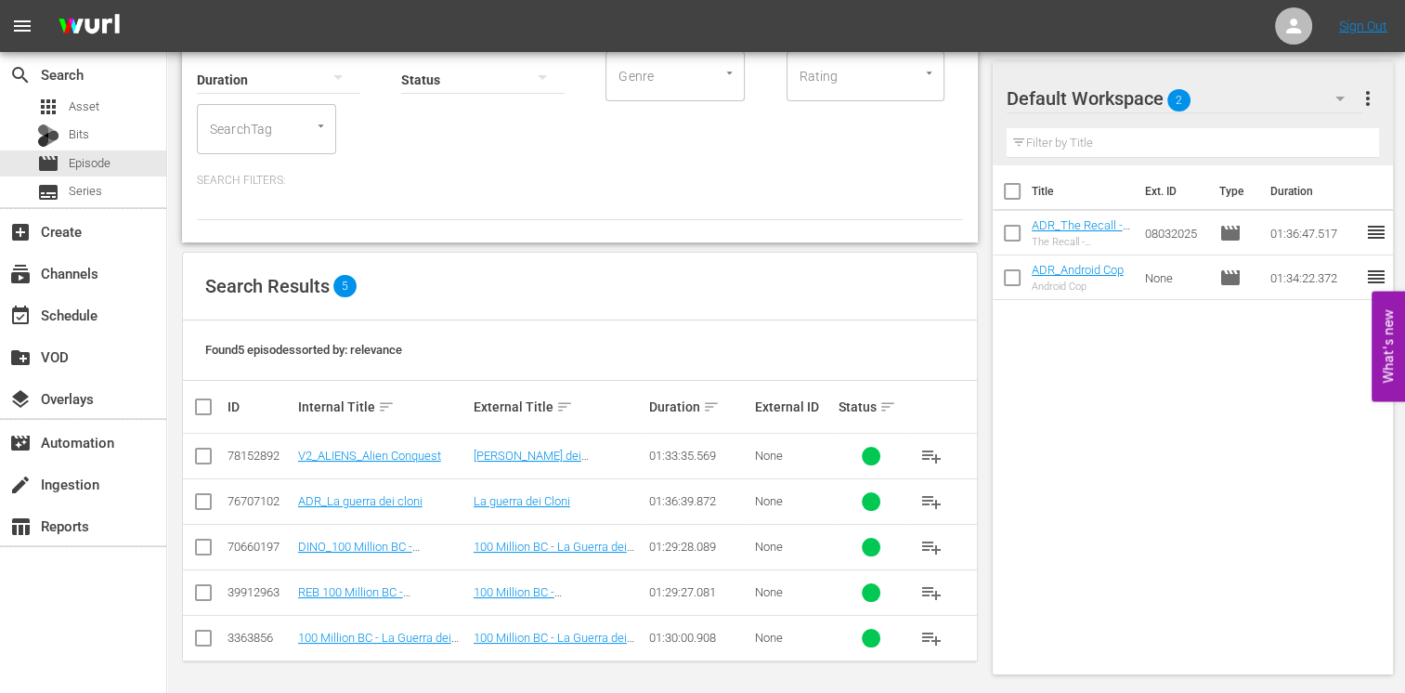
click at [188, 500] on td at bounding box center [204, 500] width 42 height 45
click at [206, 499] on input "checkbox" at bounding box center [203, 505] width 22 height 22
checkbox input "true"
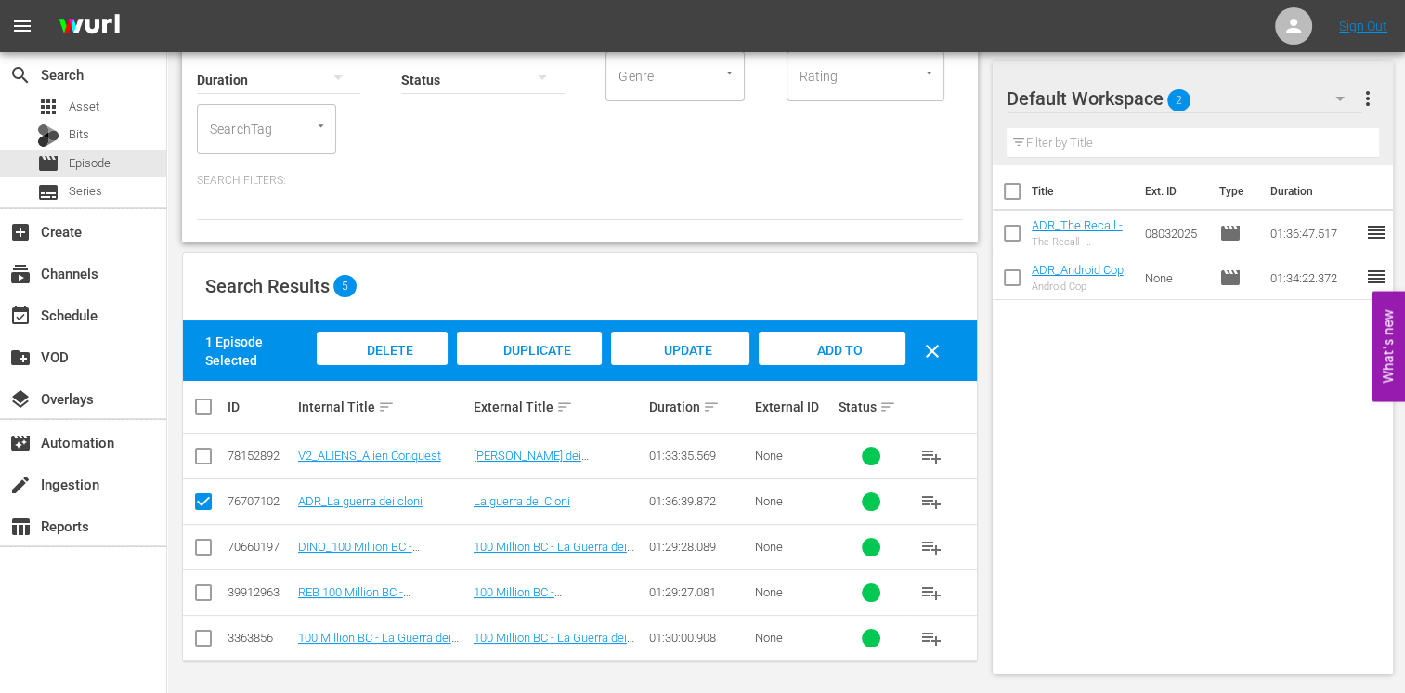
click at [832, 349] on span "Add to Workspace" at bounding box center [831, 368] width 91 height 50
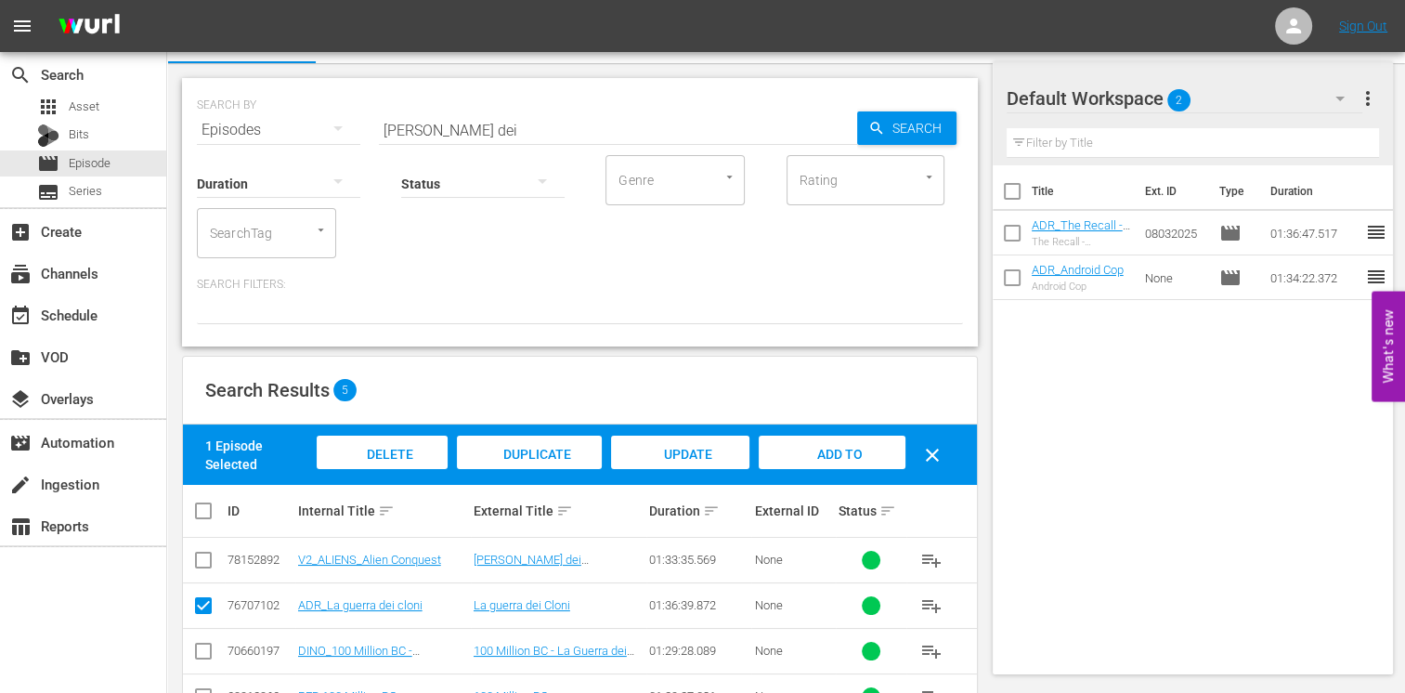
scroll to position [0, 0]
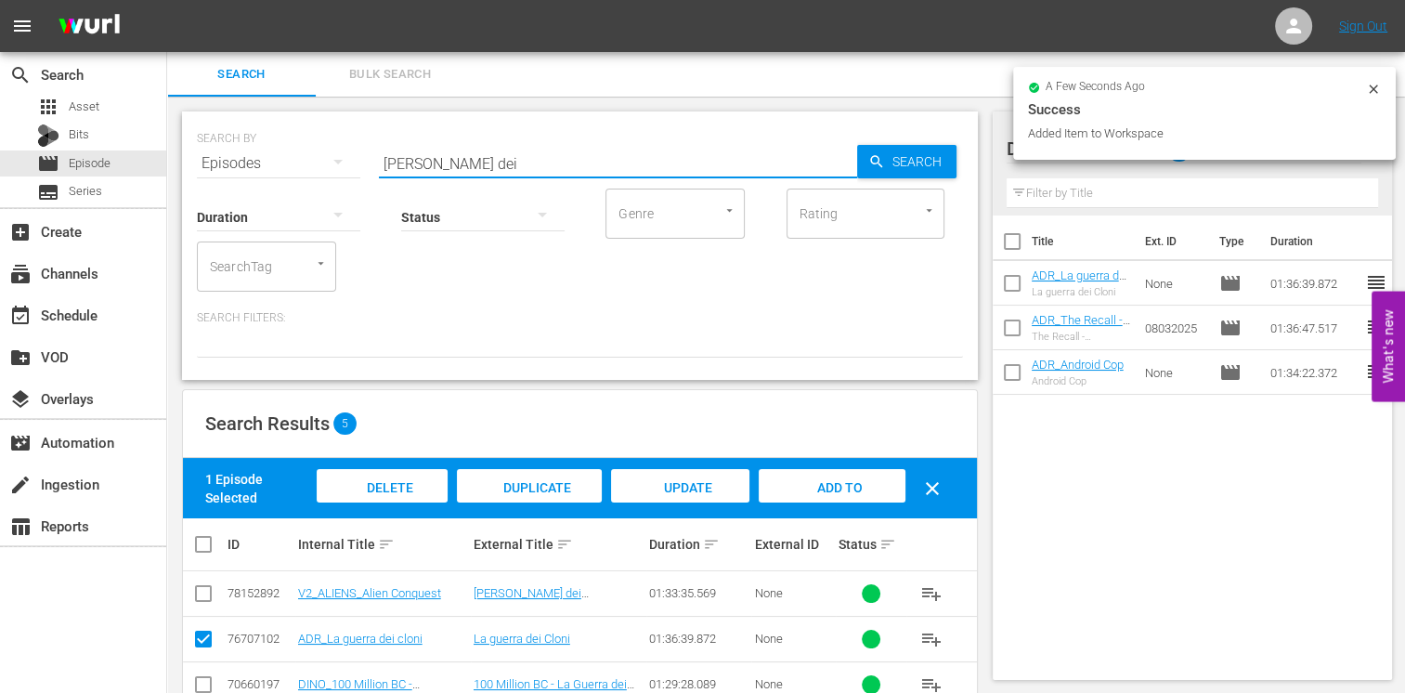
drag, startPoint x: 468, startPoint y: 170, endPoint x: 267, endPoint y: 147, distance: 201.9
click at [267, 147] on div "SEARCH BY Search By Episodes Search ID, Title, Description, Keywords, or Catego…" at bounding box center [580, 152] width 766 height 67
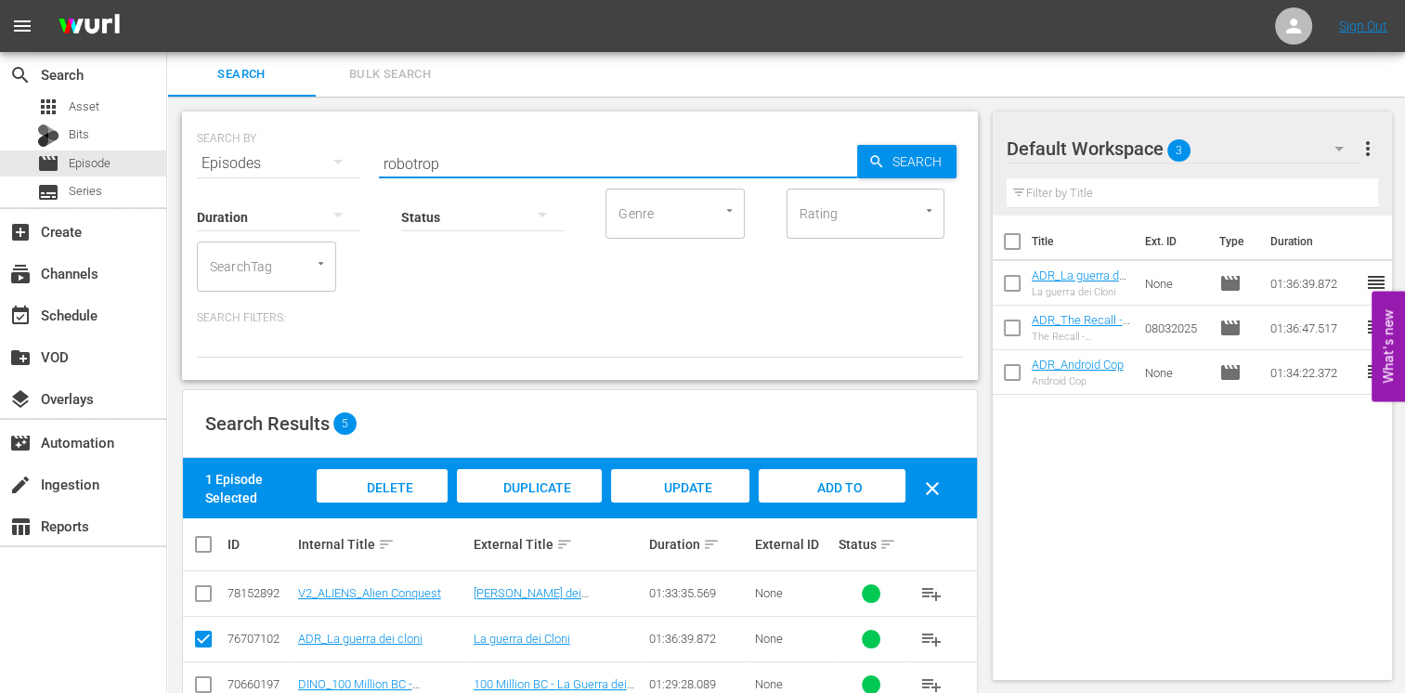
type input "robotrop"
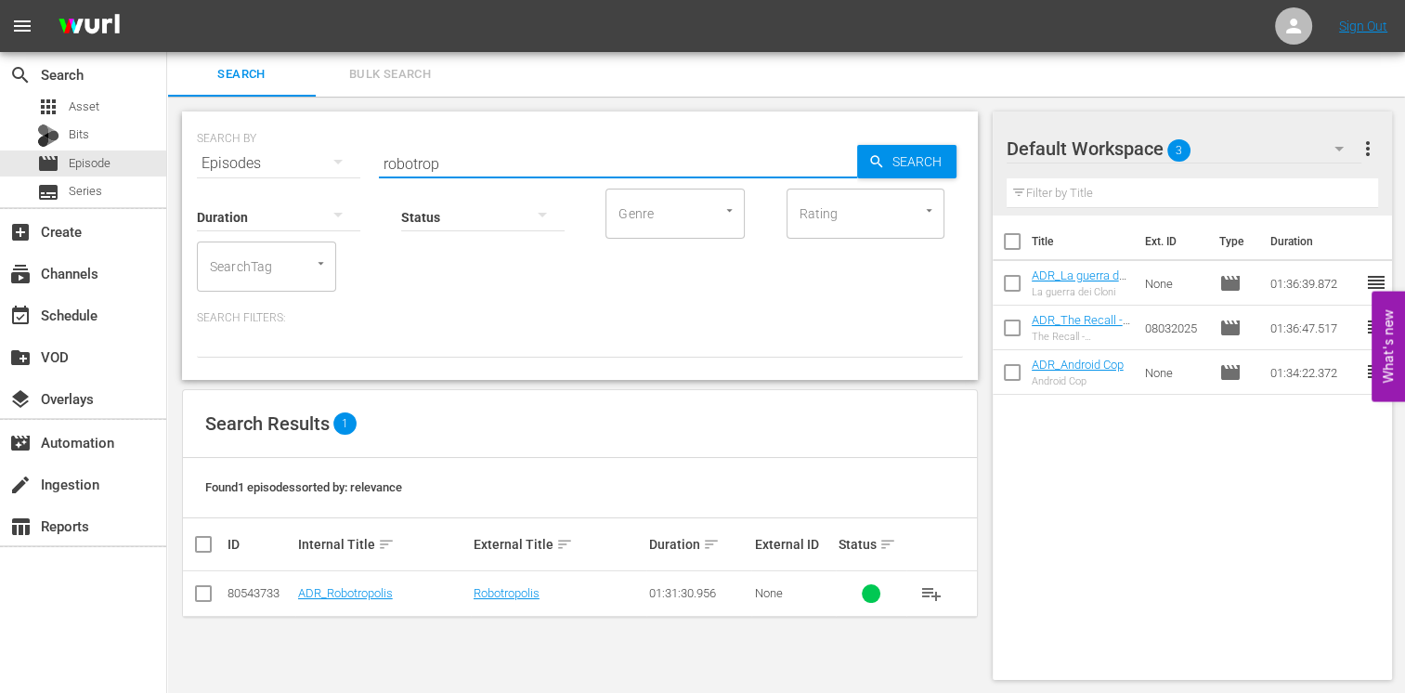
click at [194, 595] on input "checkbox" at bounding box center [203, 597] width 22 height 22
checkbox input "true"
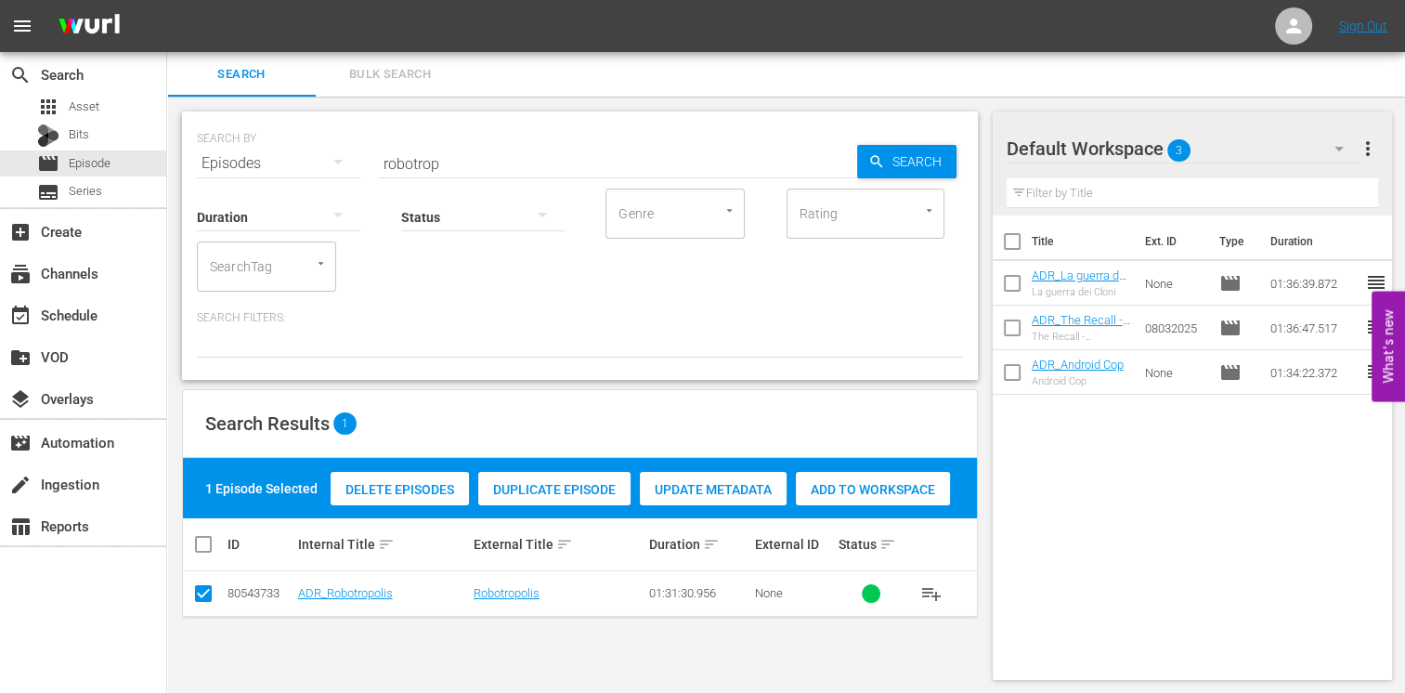
click at [917, 473] on div "Add to Workspace" at bounding box center [873, 489] width 154 height 35
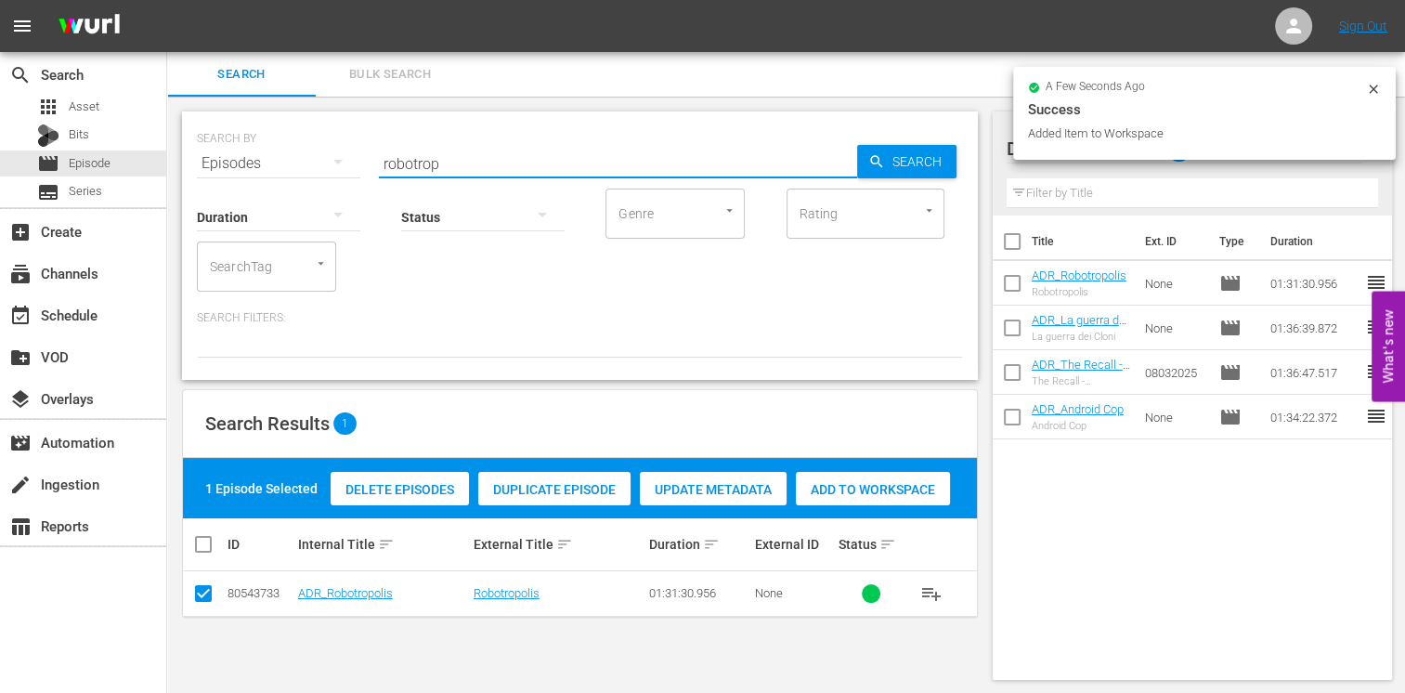
drag, startPoint x: 422, startPoint y: 153, endPoint x: 316, endPoint y: 148, distance: 106.9
click at [316, 148] on div "SEARCH BY Search By Episodes Search ID, Title, Description, Keywords, or Catego…" at bounding box center [580, 152] width 766 height 67
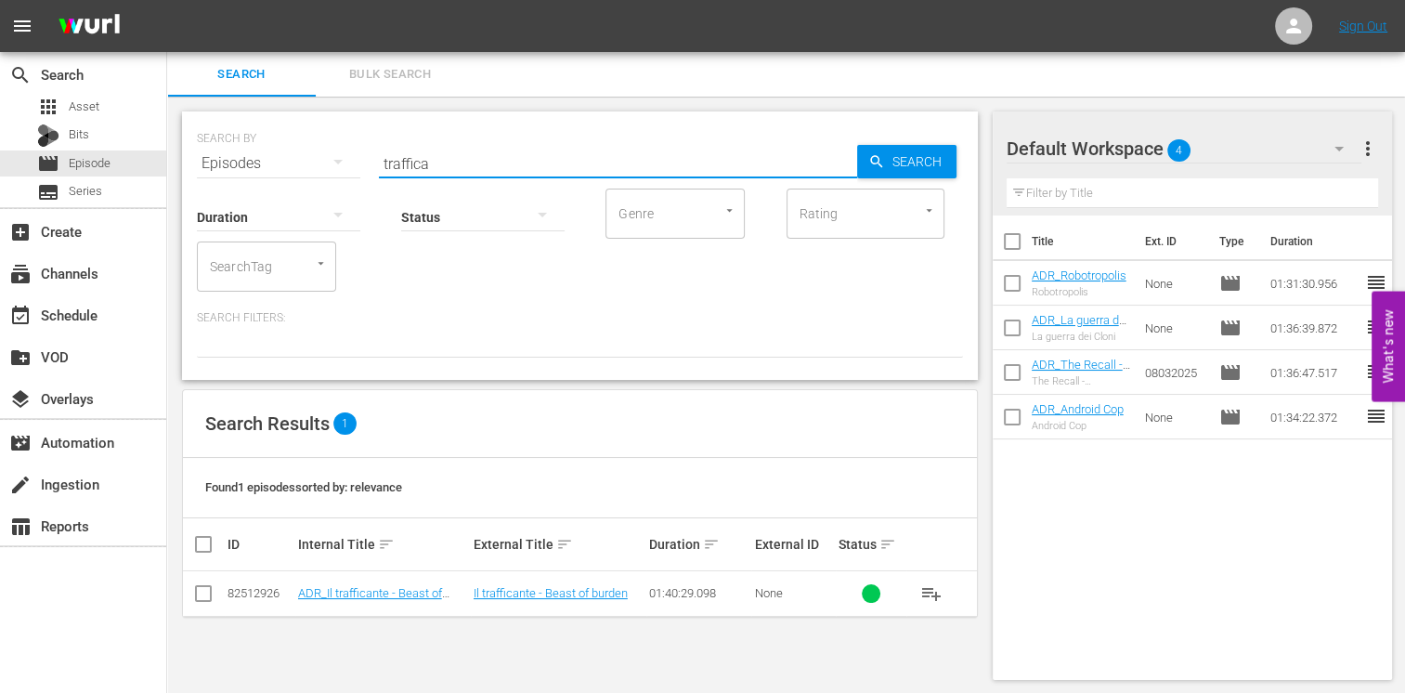
type input "traffica"
click at [201, 603] on input "checkbox" at bounding box center [203, 597] width 22 height 22
checkbox input "true"
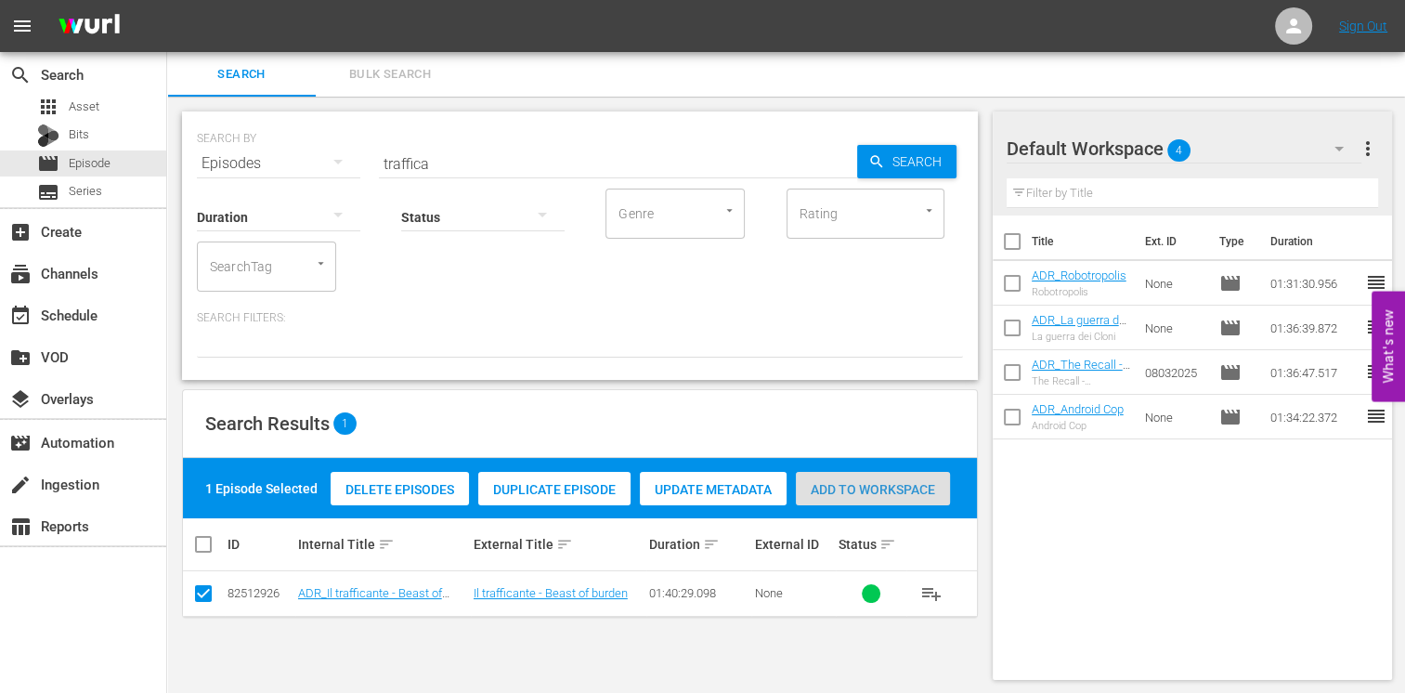
click at [876, 488] on span "Add to Workspace" at bounding box center [873, 489] width 154 height 15
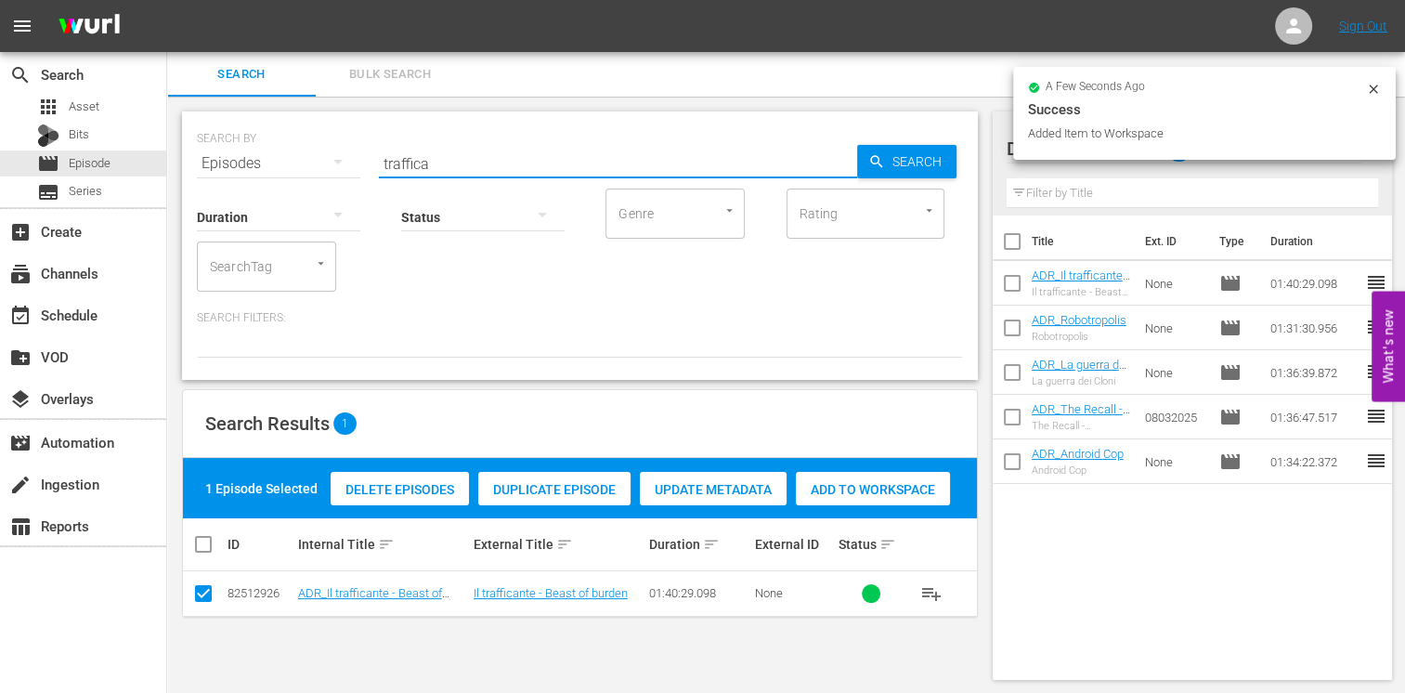
drag, startPoint x: 445, startPoint y: 170, endPoint x: 312, endPoint y: 143, distance: 135.5
click at [312, 143] on div "SEARCH BY Search By Episodes Search ID, Title, Description, Keywords, or Catego…" at bounding box center [580, 152] width 766 height 67
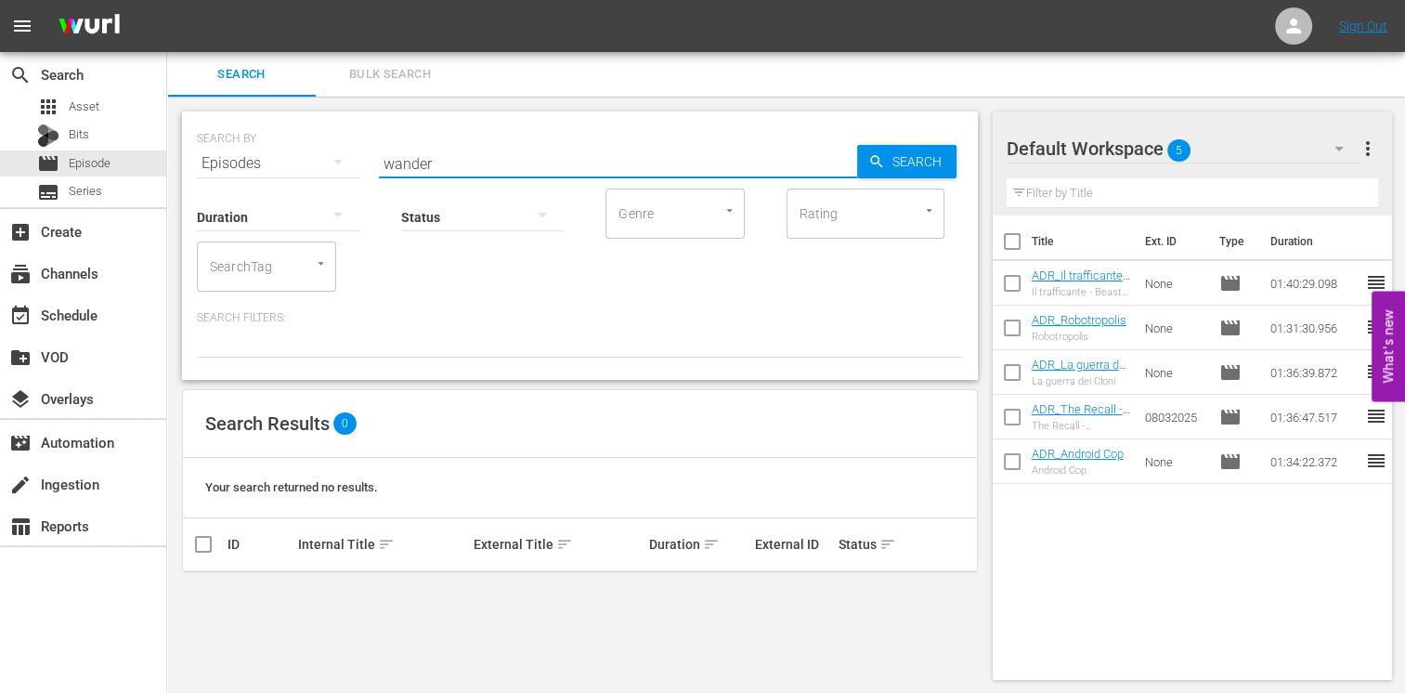
type input "wander"
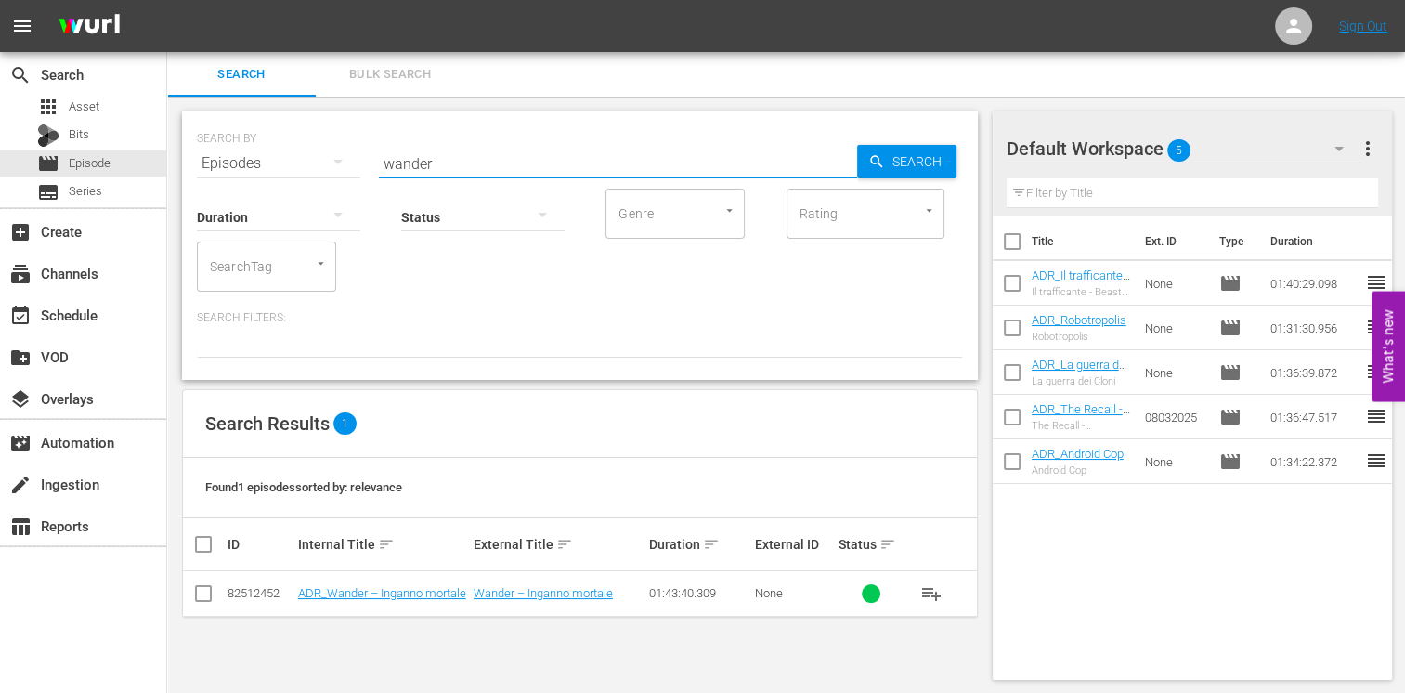
click at [203, 599] on input "checkbox" at bounding box center [203, 597] width 22 height 22
checkbox input "true"
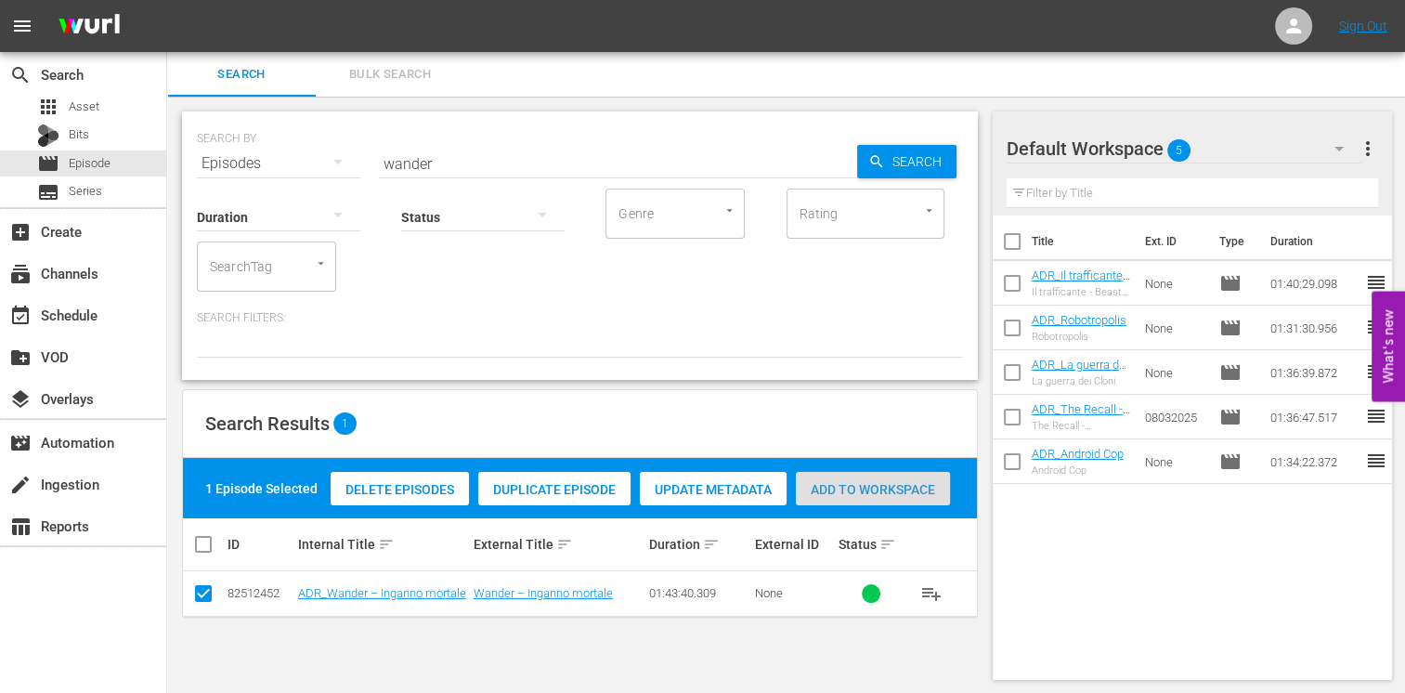
click at [858, 494] on span "Add to Workspace" at bounding box center [873, 489] width 154 height 15
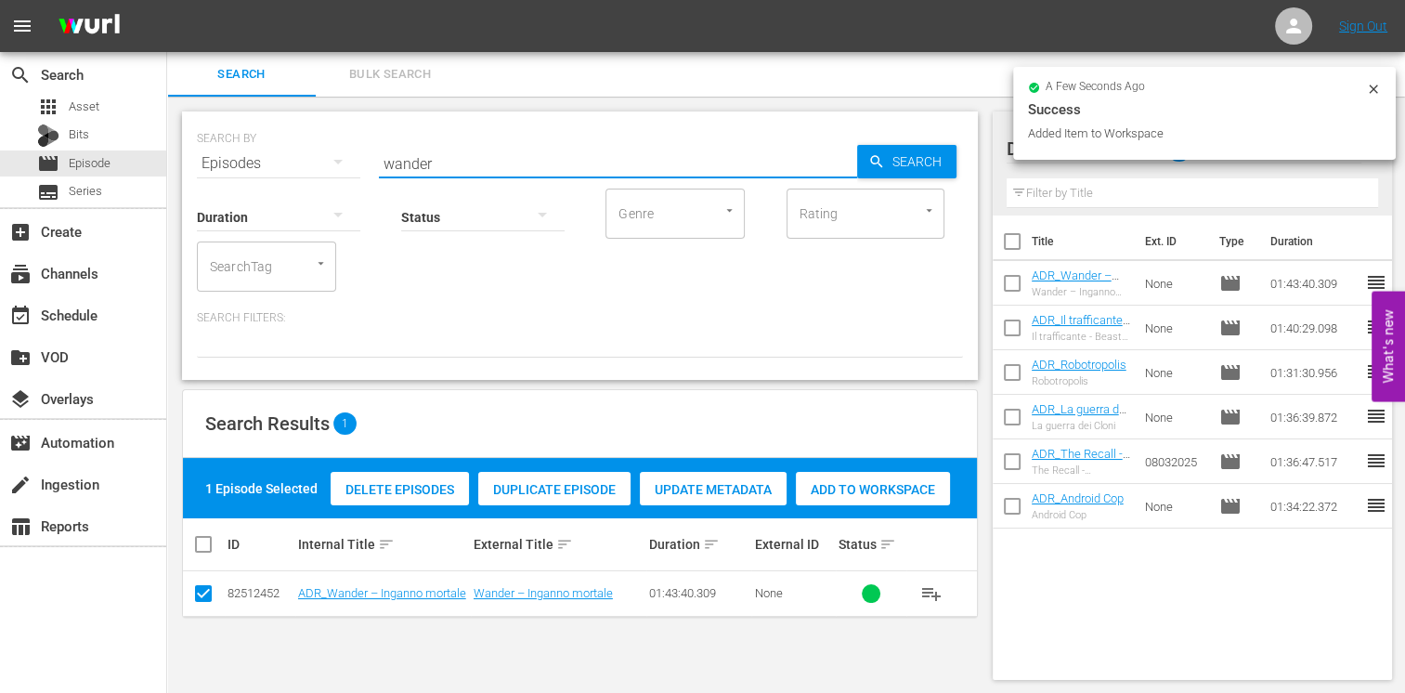
drag, startPoint x: 451, startPoint y: 165, endPoint x: 349, endPoint y: 160, distance: 102.3
click at [349, 160] on div "SEARCH BY Search By Episodes Search ID, Title, Description, Keywords, or Catego…" at bounding box center [580, 152] width 766 height 67
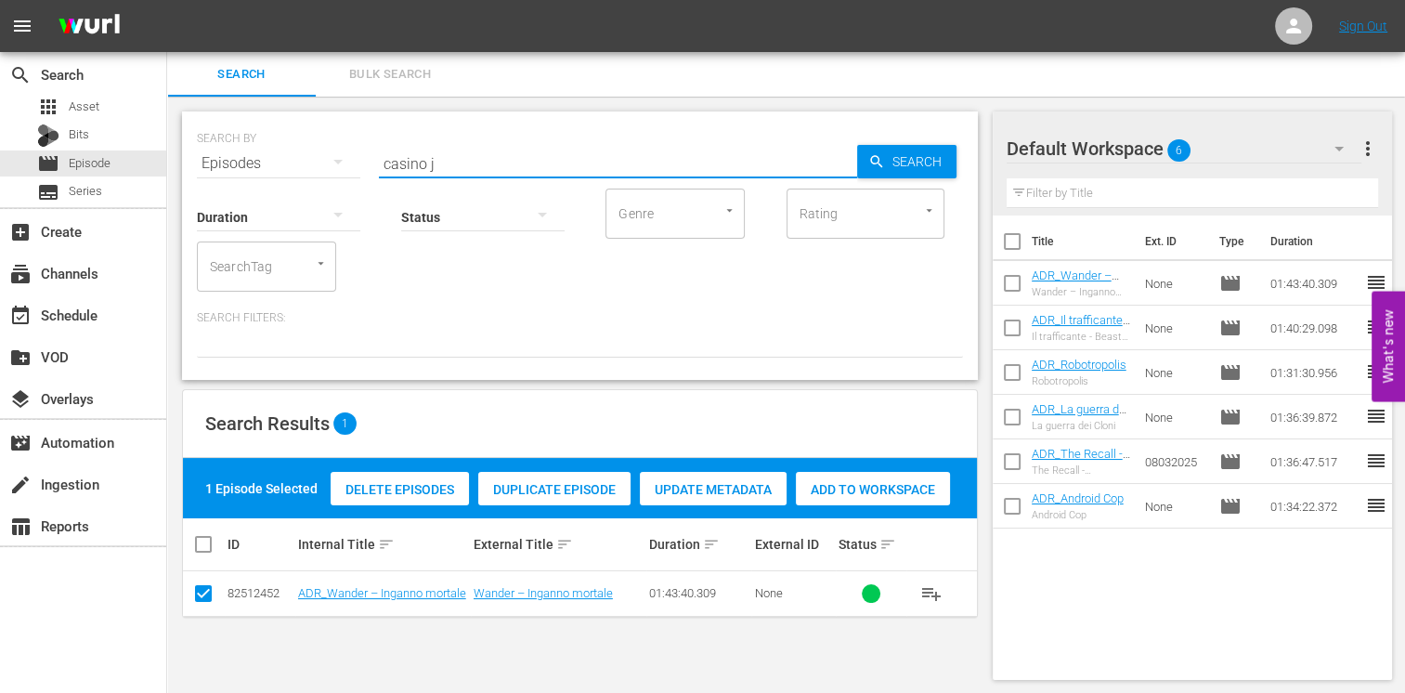
type input "casino j"
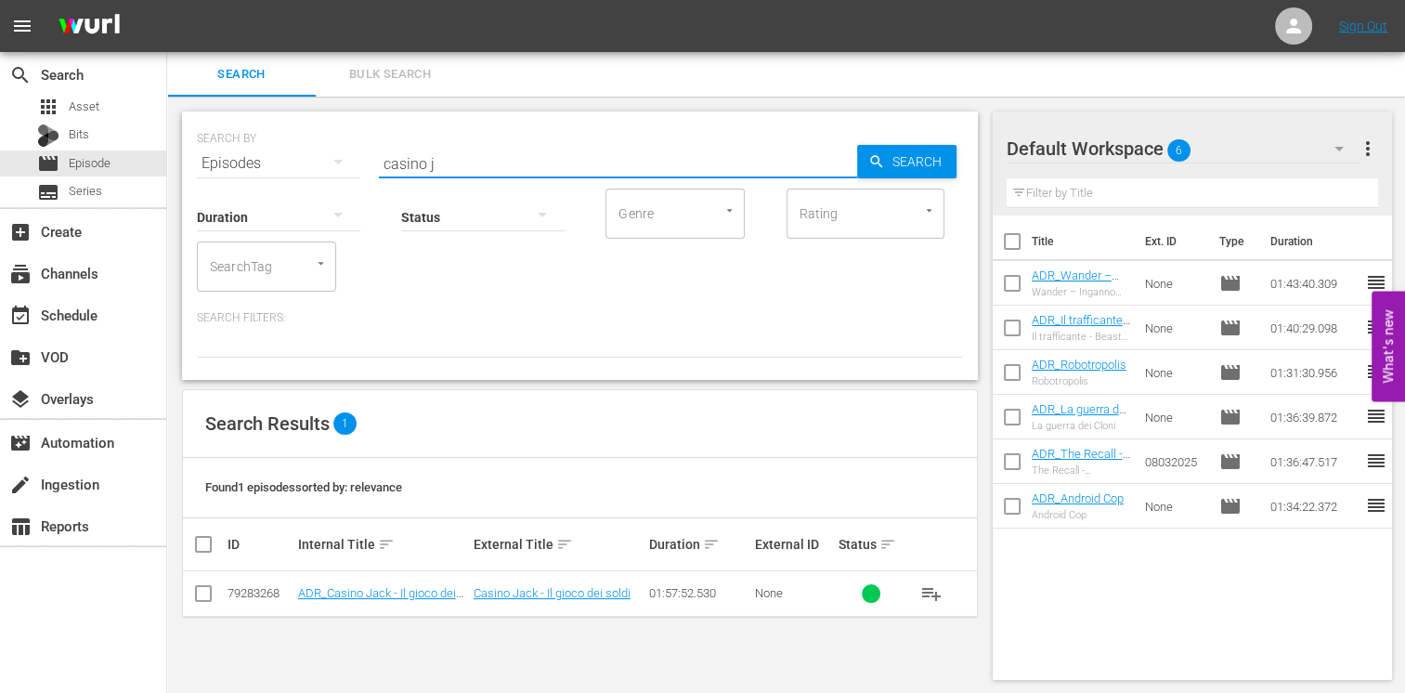
click at [196, 586] on input "checkbox" at bounding box center [203, 597] width 22 height 22
checkbox input "true"
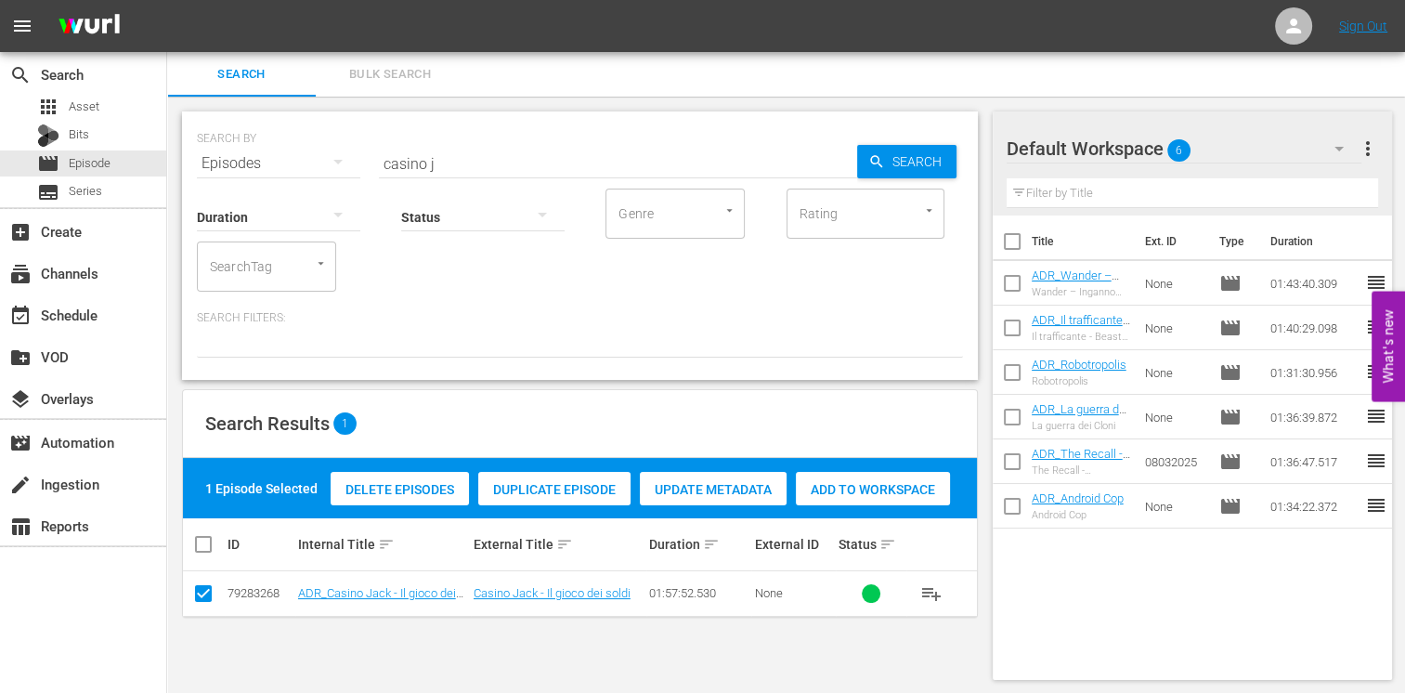
click at [836, 486] on span "Add to Workspace" at bounding box center [873, 489] width 154 height 15
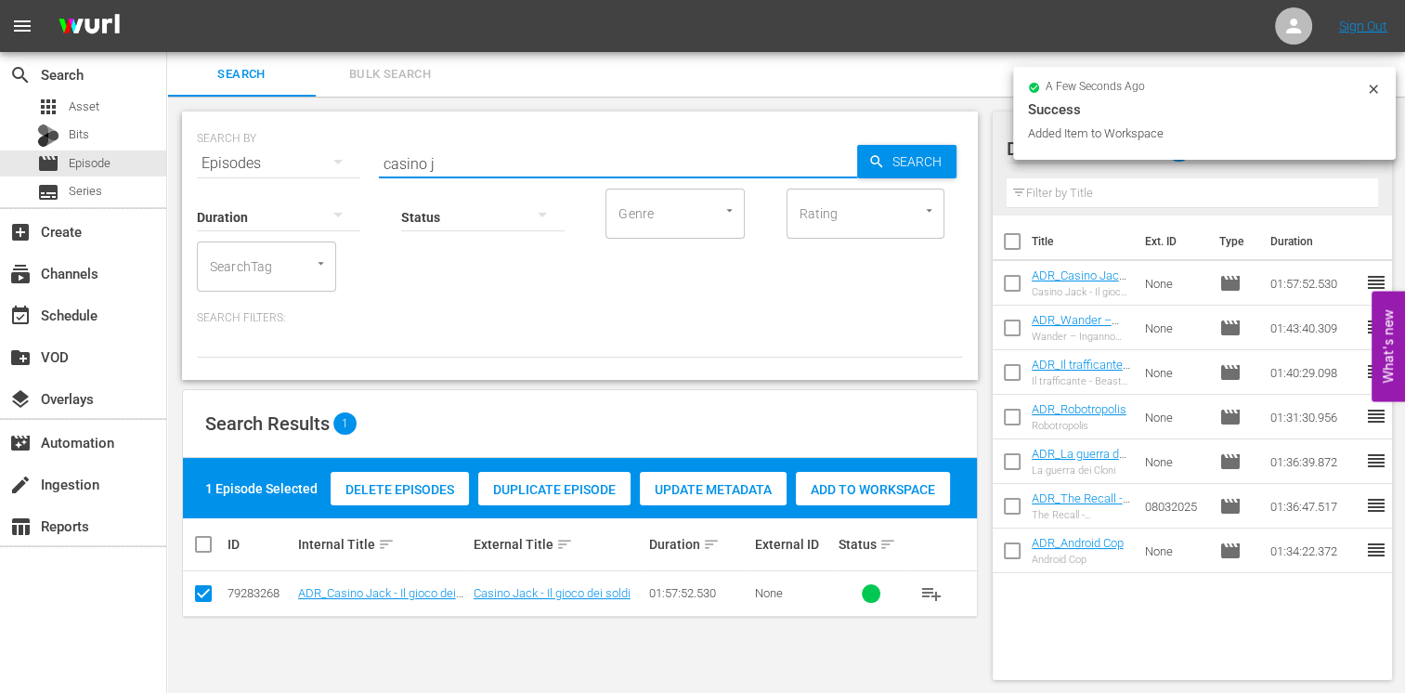
drag, startPoint x: 360, startPoint y: 145, endPoint x: 308, endPoint y: 149, distance: 52.2
click at [308, 149] on div "SEARCH BY Search By Episodes Search ID, Title, Description, Keywords, or Catego…" at bounding box center [580, 152] width 766 height 67
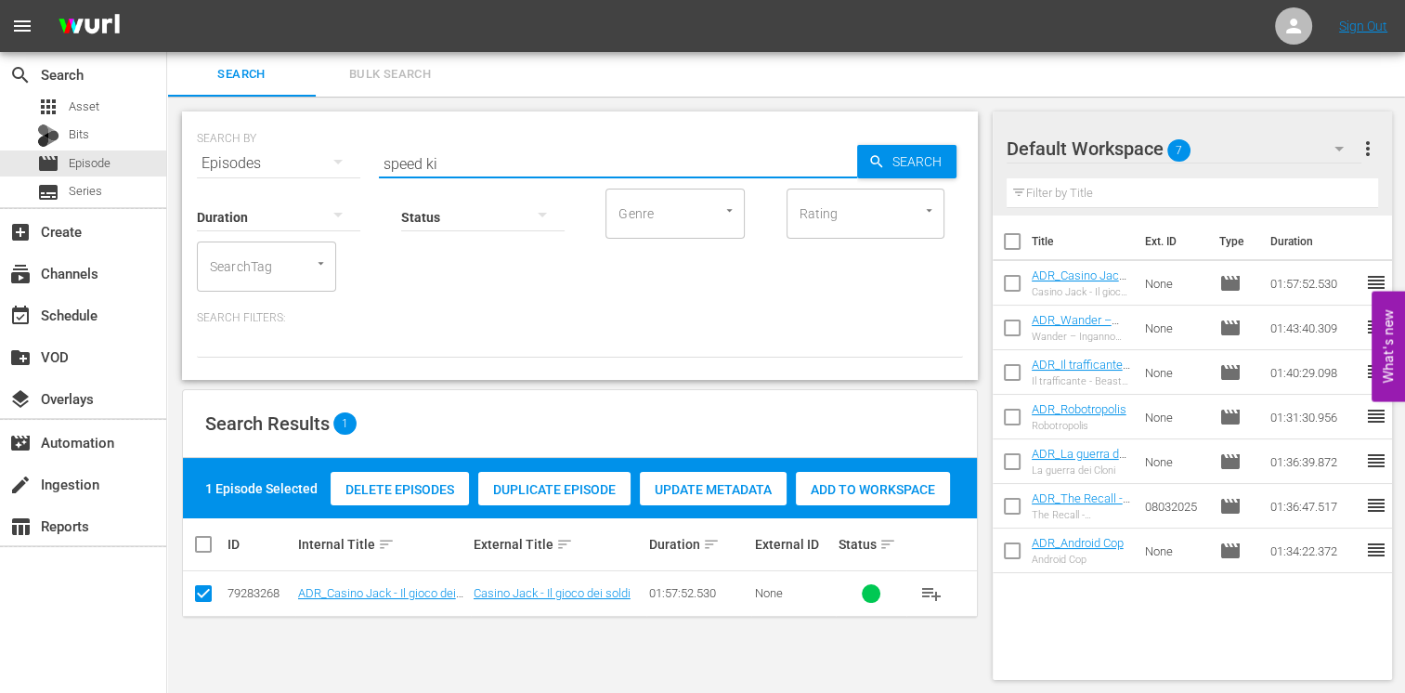
type input "speed ki"
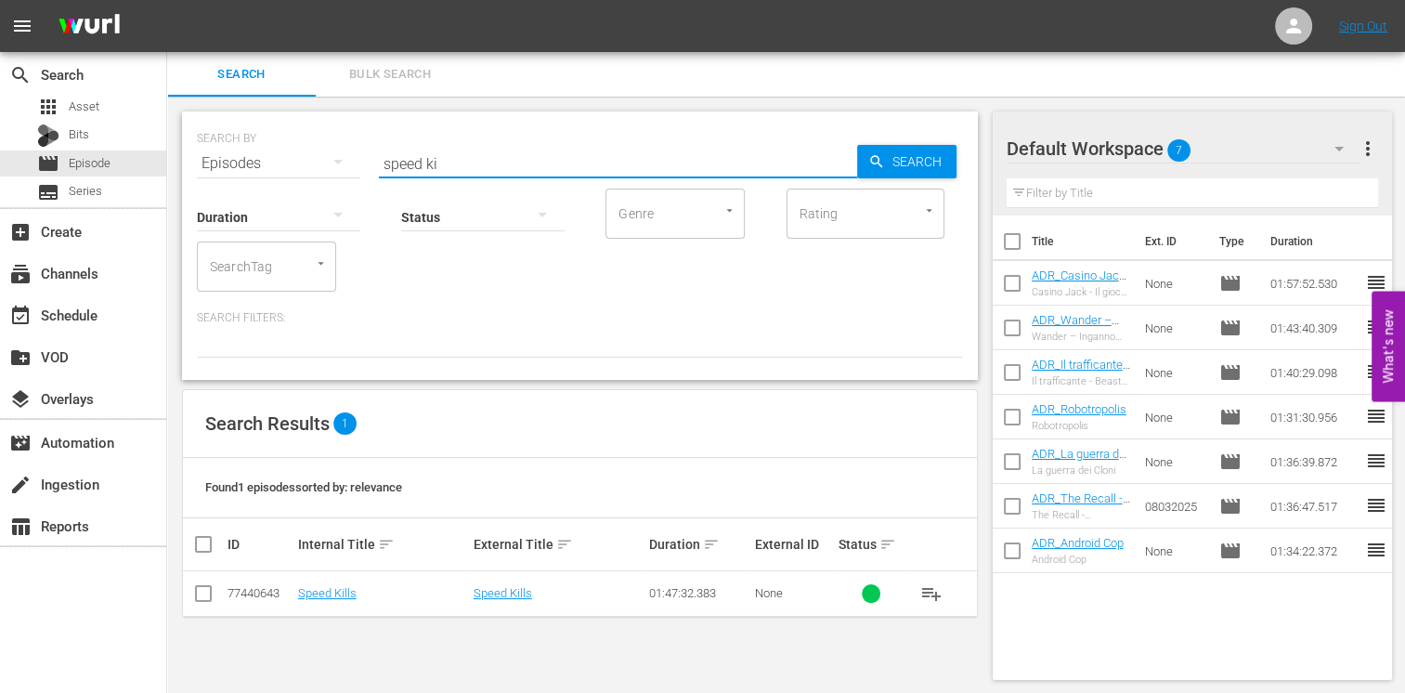
click at [206, 594] on input "checkbox" at bounding box center [203, 597] width 22 height 22
checkbox input "true"
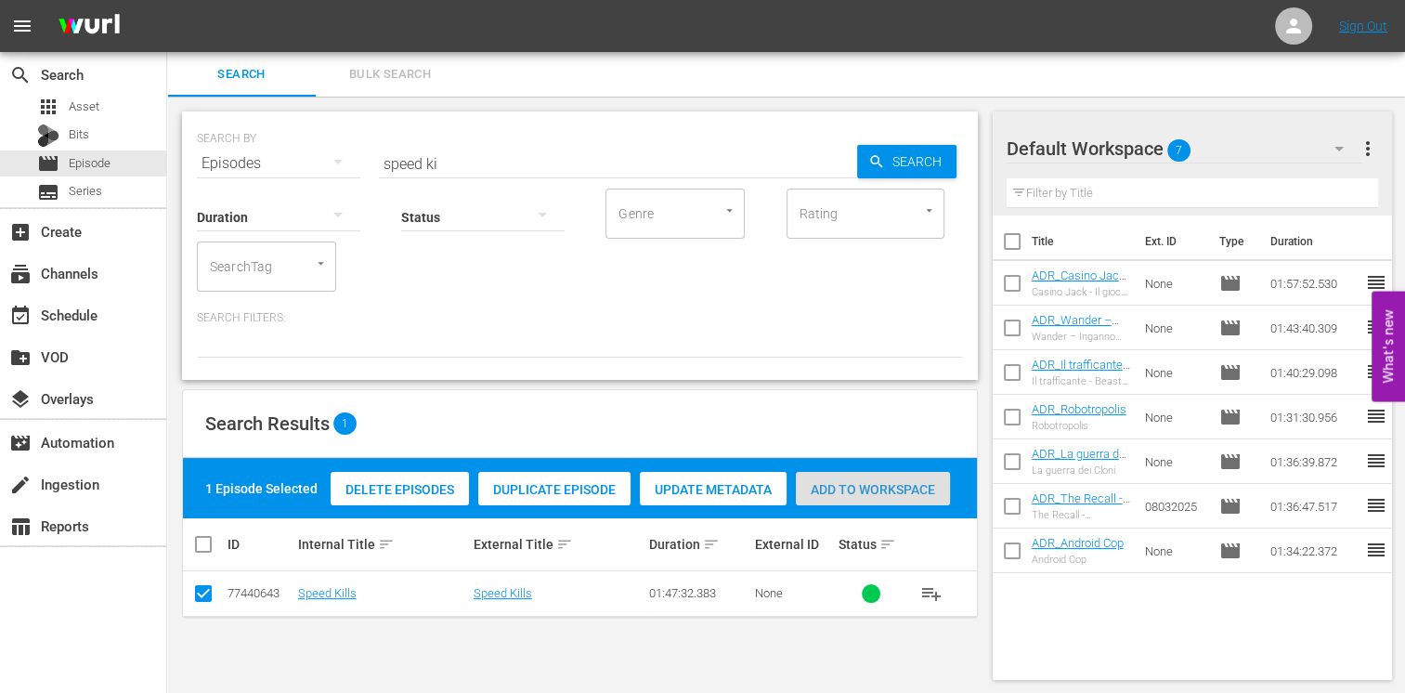
click at [858, 488] on span "Add to Workspace" at bounding box center [873, 489] width 154 height 15
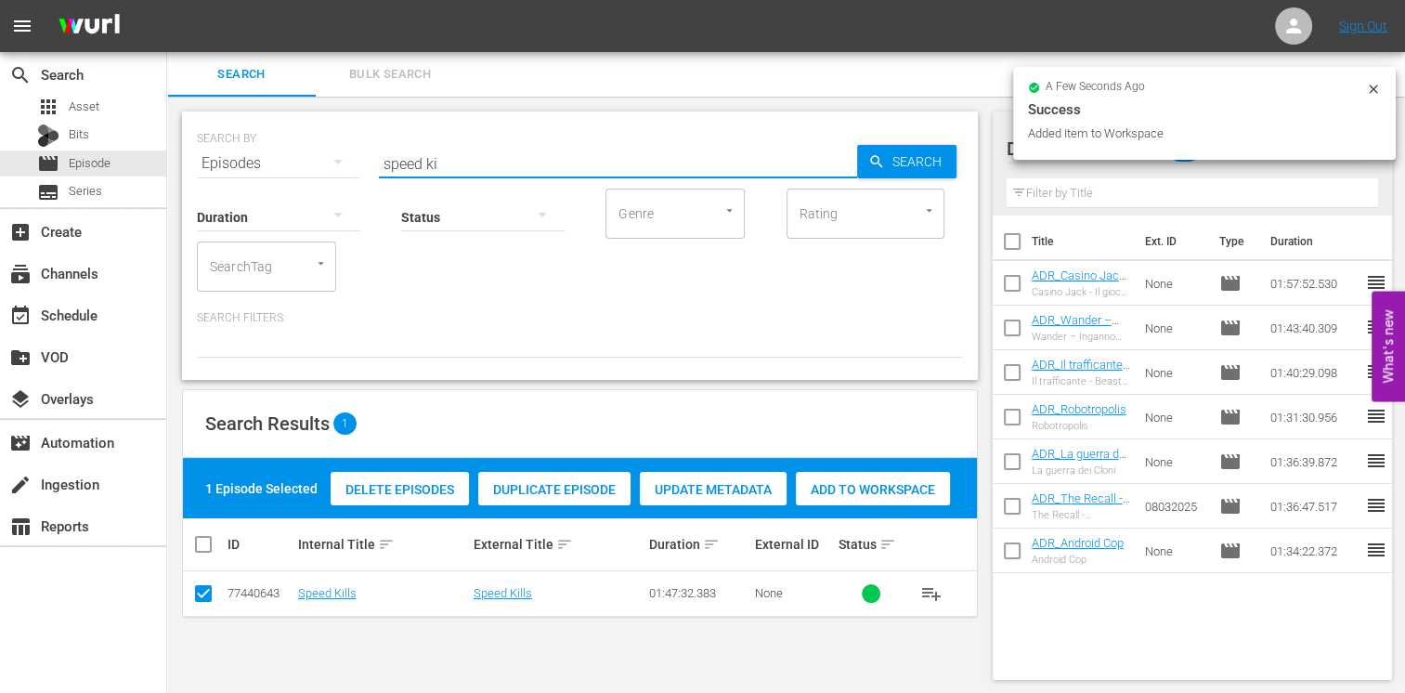
drag, startPoint x: 453, startPoint y: 163, endPoint x: 227, endPoint y: 150, distance: 226.9
click at [227, 150] on div "SEARCH BY Search By Episodes Search ID, Title, Description, Keywords, or Catego…" at bounding box center [580, 152] width 766 height 67
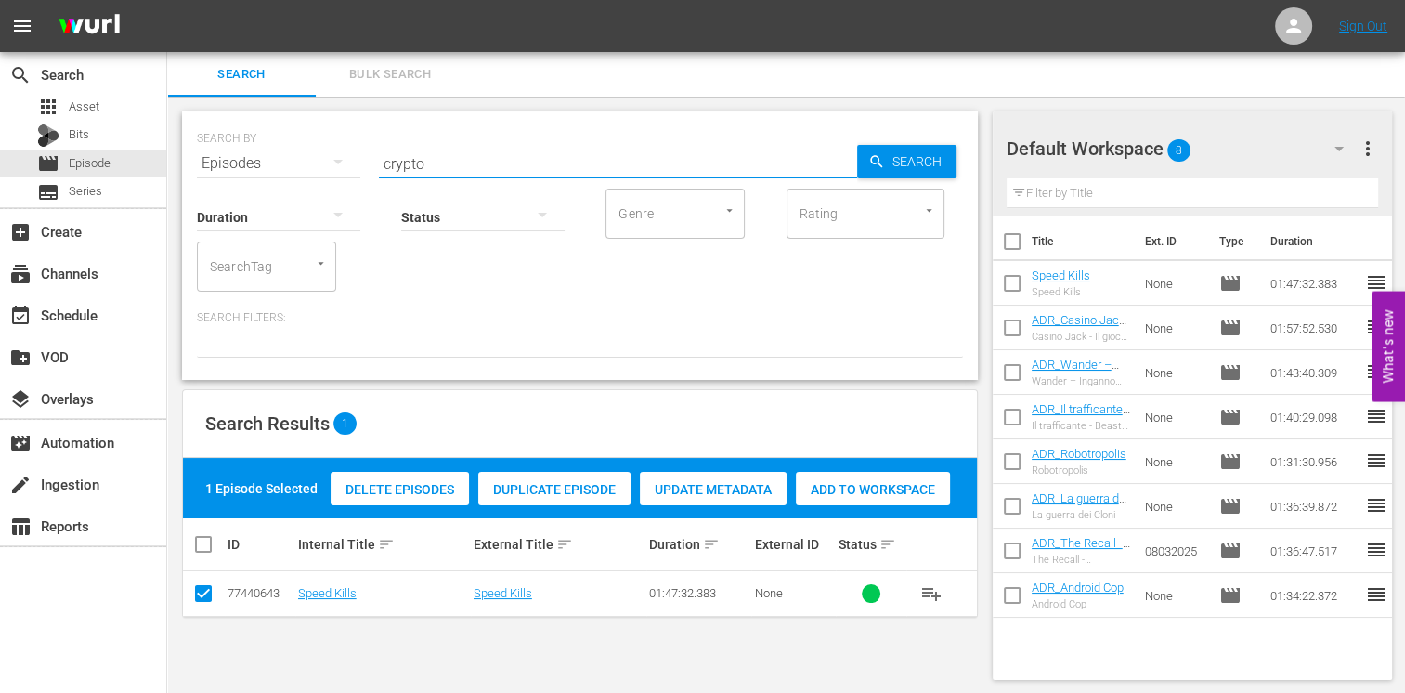
type input "crypto"
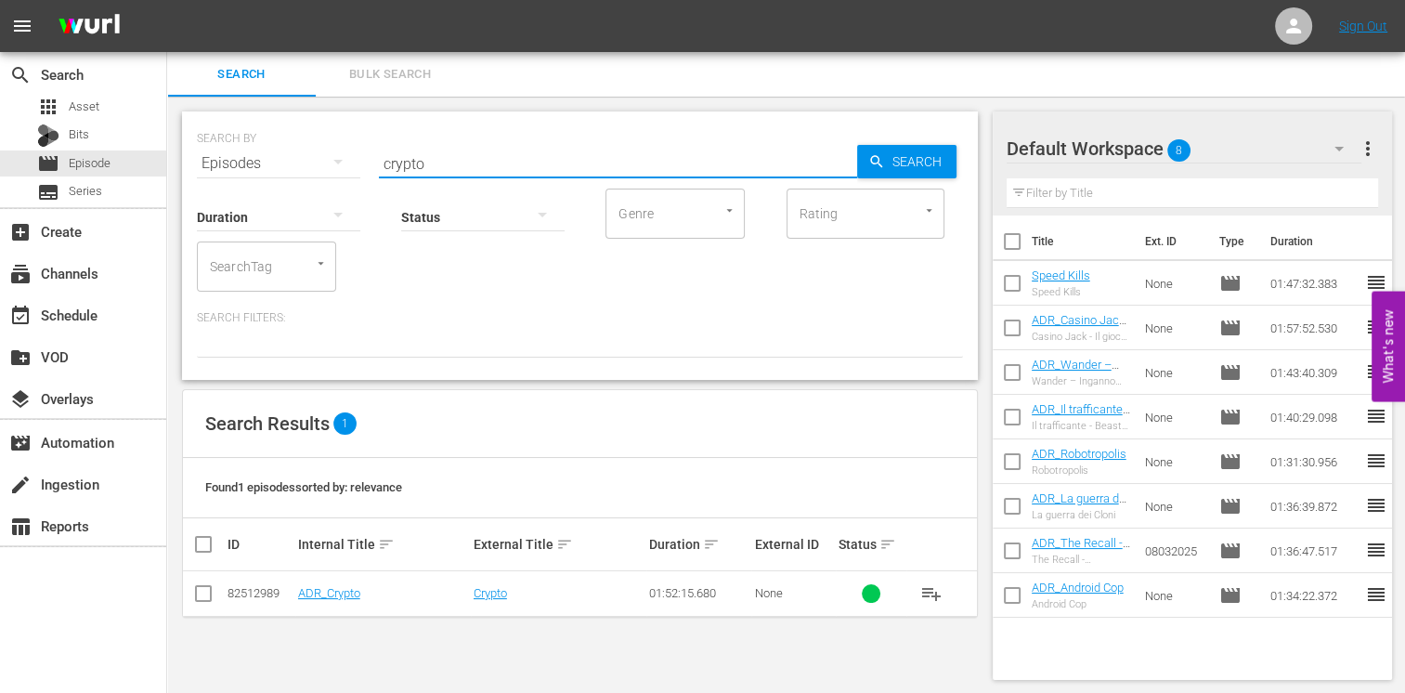
drag, startPoint x: 196, startPoint y: 593, endPoint x: 479, endPoint y: 545, distance: 287.3
click at [196, 592] on input "checkbox" at bounding box center [203, 597] width 22 height 22
checkbox input "true"
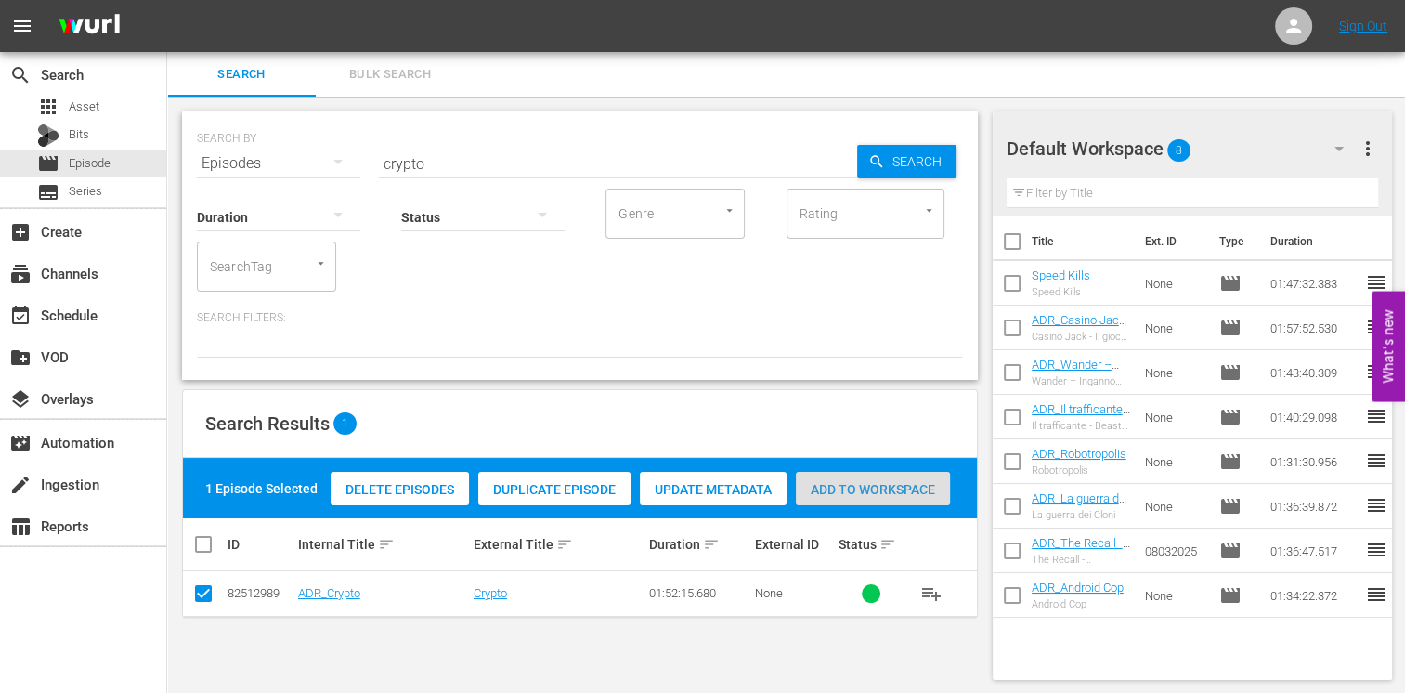
click at [902, 482] on span "Add to Workspace" at bounding box center [873, 489] width 154 height 15
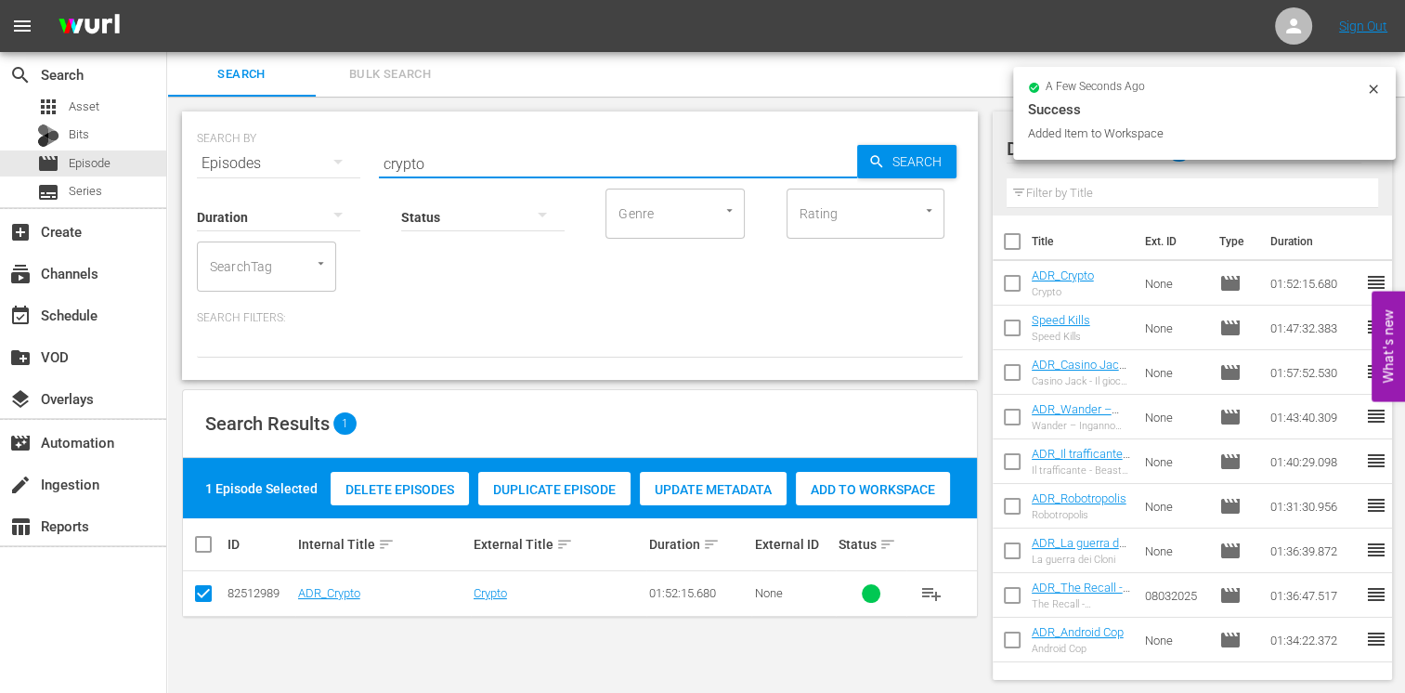
drag, startPoint x: 442, startPoint y: 165, endPoint x: 297, endPoint y: 153, distance: 145.3
click at [297, 153] on div "SEARCH BY Search By Episodes Search ID, Title, Description, Keywords, or Catego…" at bounding box center [580, 152] width 766 height 67
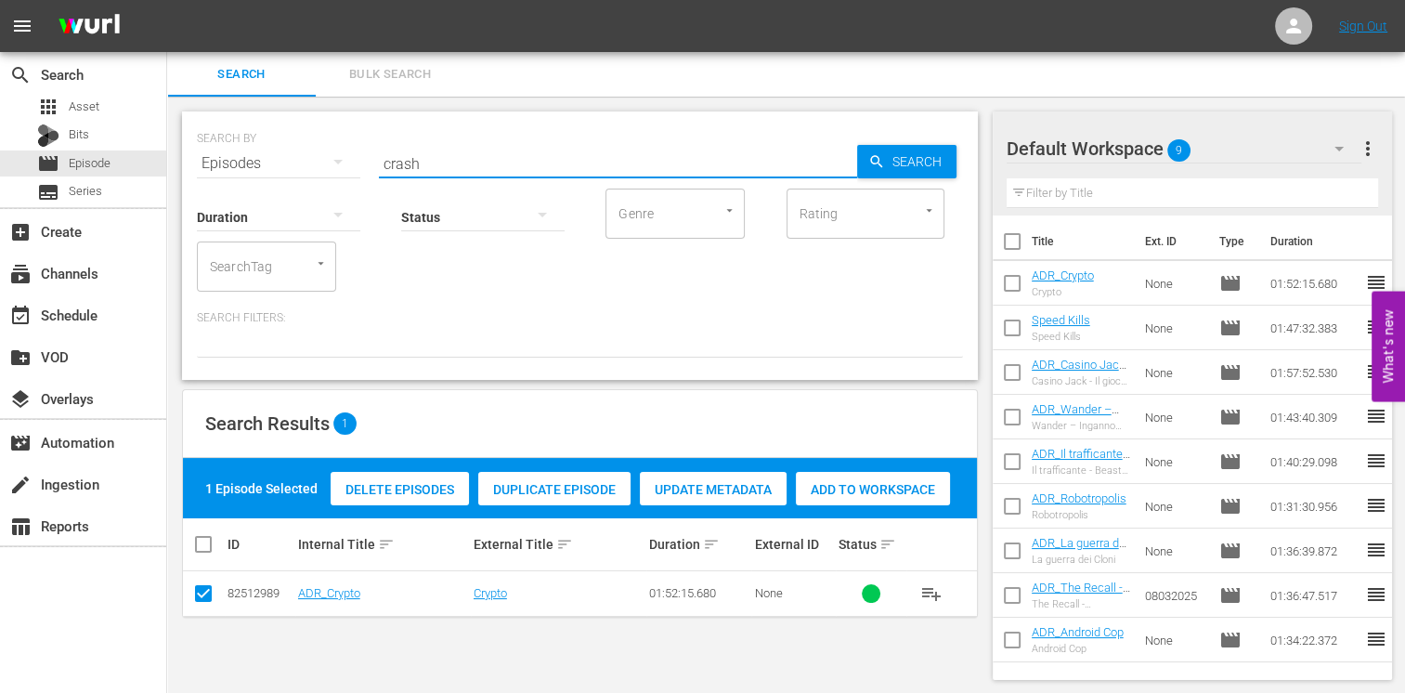
type input "crash"
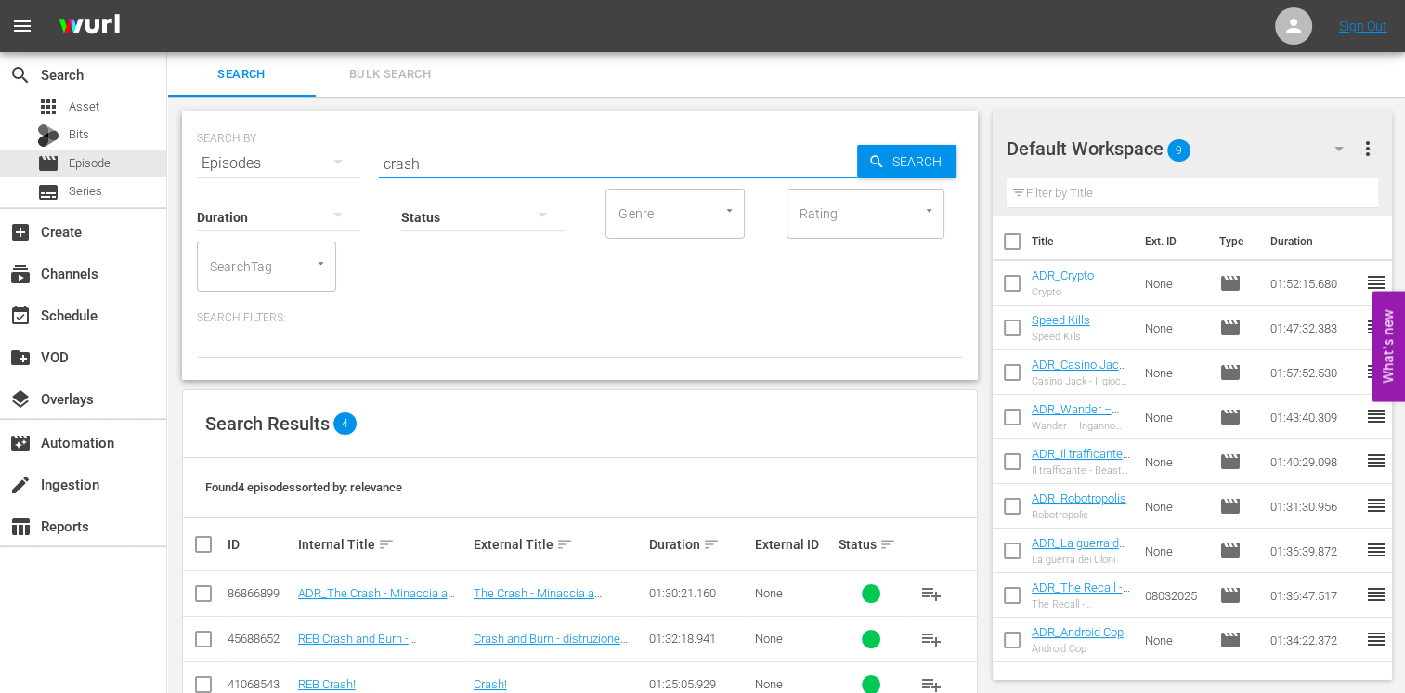
click at [208, 593] on input "checkbox" at bounding box center [203, 597] width 22 height 22
checkbox input "true"
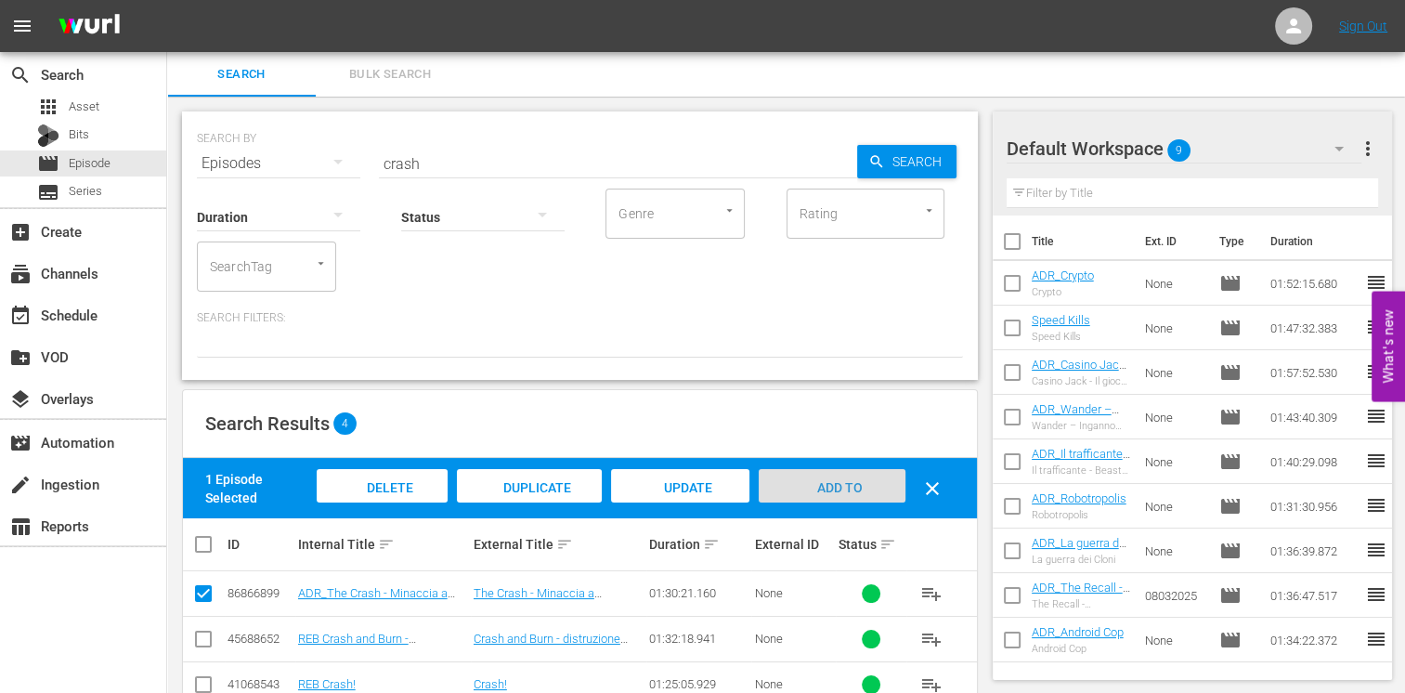
click at [814, 491] on span "Add to Workspace" at bounding box center [831, 505] width 91 height 50
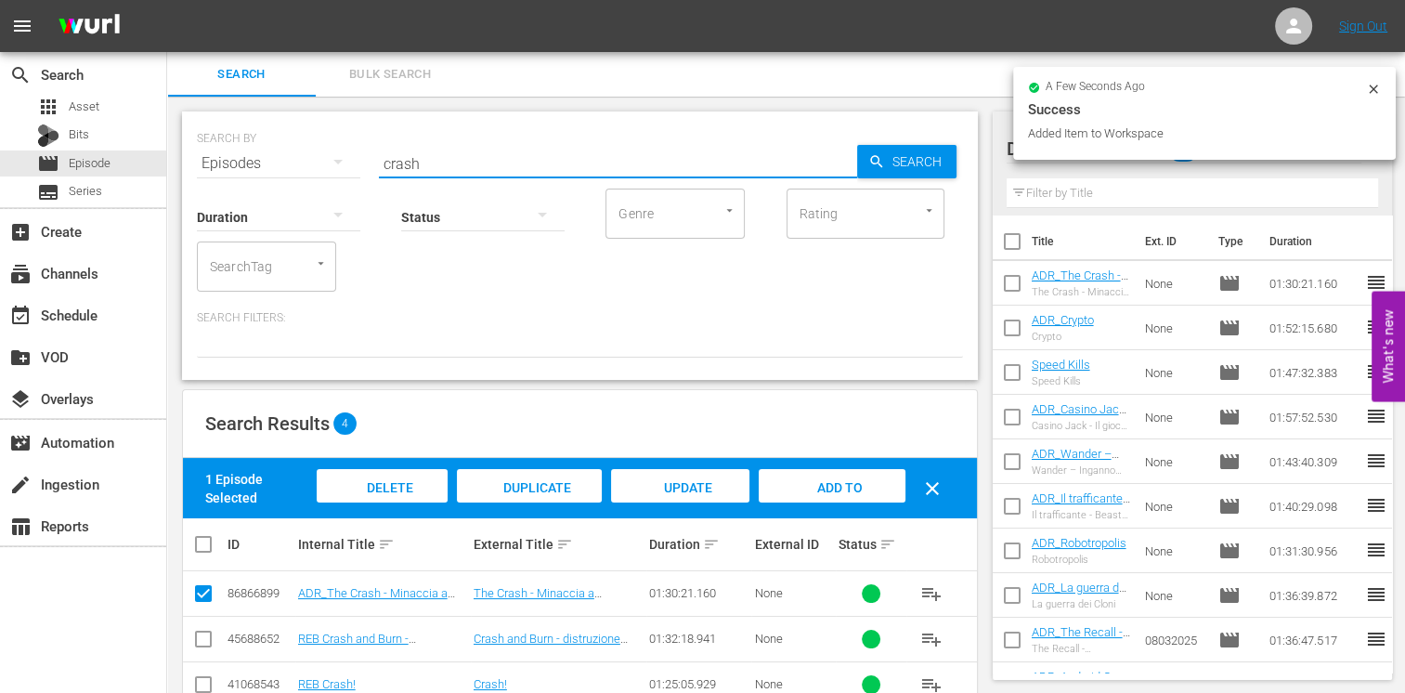
drag, startPoint x: 425, startPoint y: 161, endPoint x: 266, endPoint y: 135, distance: 160.9
click at [266, 135] on div "SEARCH BY Search By Episodes Search ID, Title, Description, Keywords, or Catego…" at bounding box center [580, 152] width 766 height 67
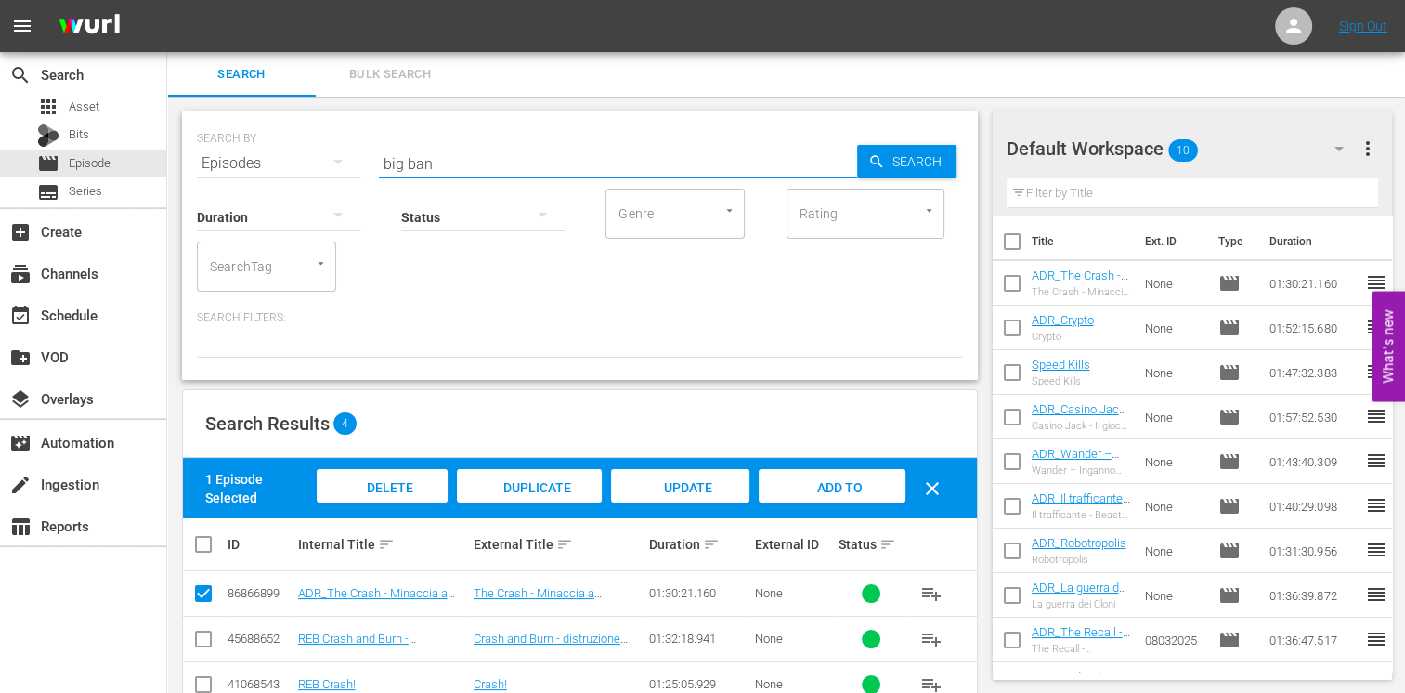
type input "big ban"
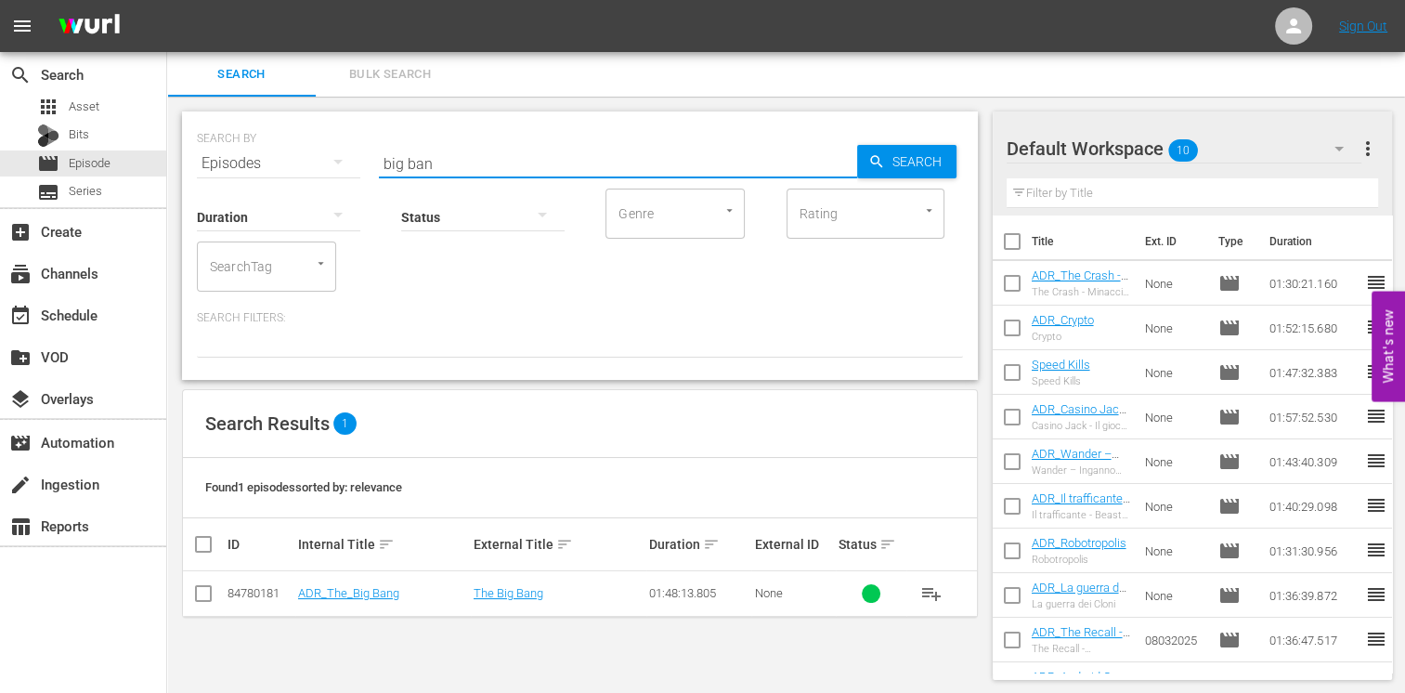
click at [209, 585] on span at bounding box center [203, 593] width 22 height 22
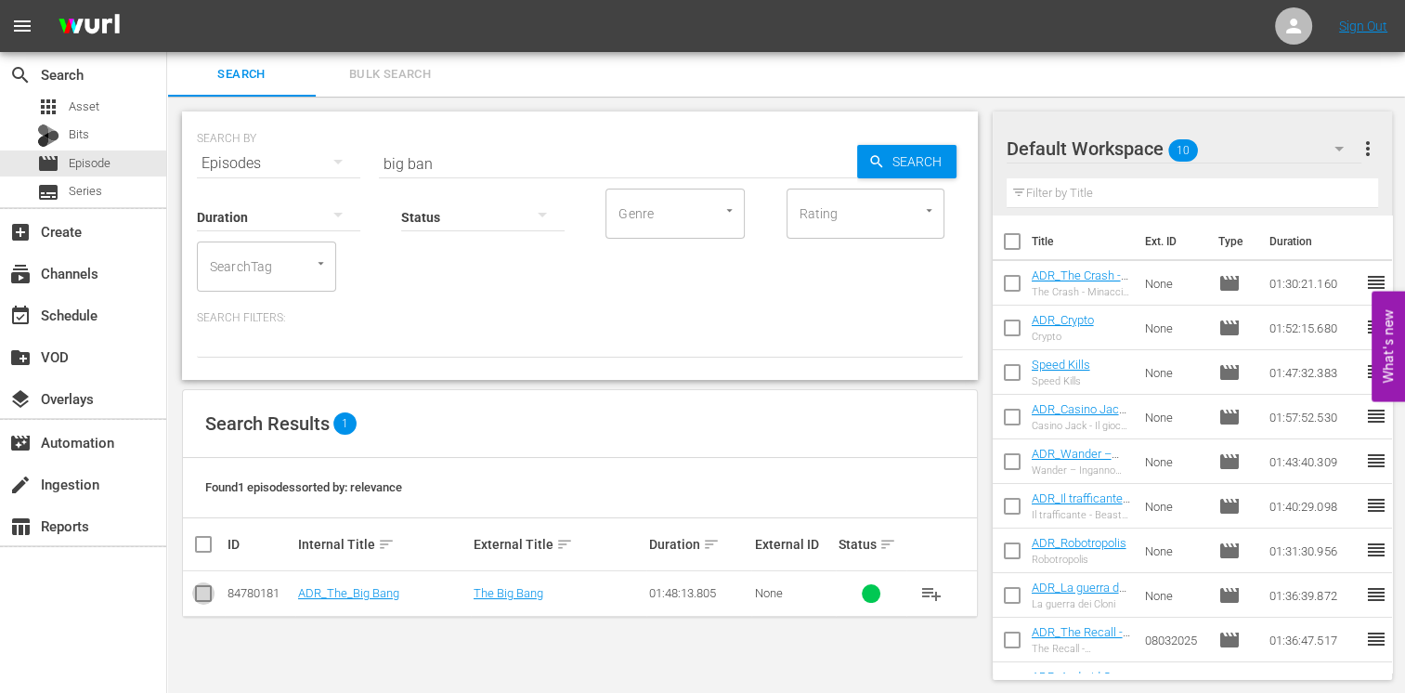
click at [203, 595] on input "checkbox" at bounding box center [203, 597] width 22 height 22
checkbox input "true"
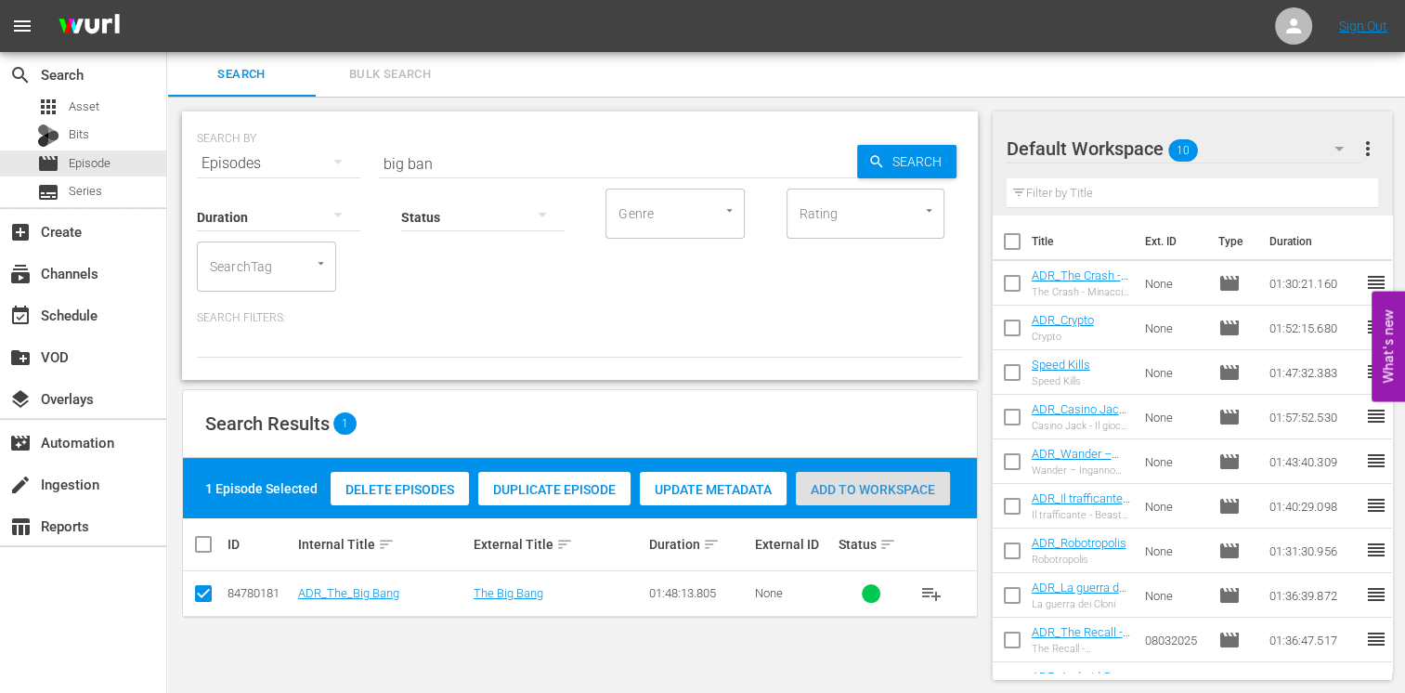
click at [862, 489] on span "Add to Workspace" at bounding box center [873, 489] width 154 height 15
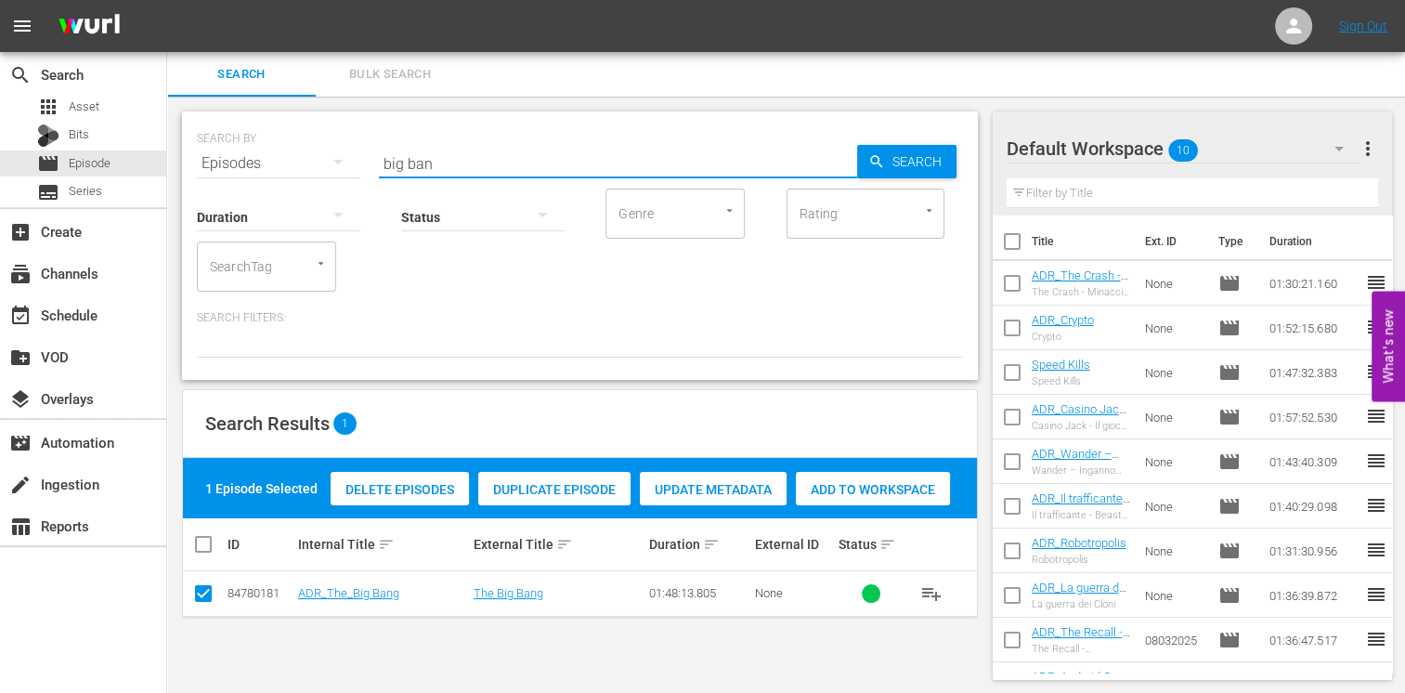
drag, startPoint x: 459, startPoint y: 162, endPoint x: 308, endPoint y: 138, distance: 152.3
click at [308, 138] on div "SEARCH BY Search By Episodes Search ID, Title, Description, Keywords, or Catego…" at bounding box center [580, 152] width 766 height 67
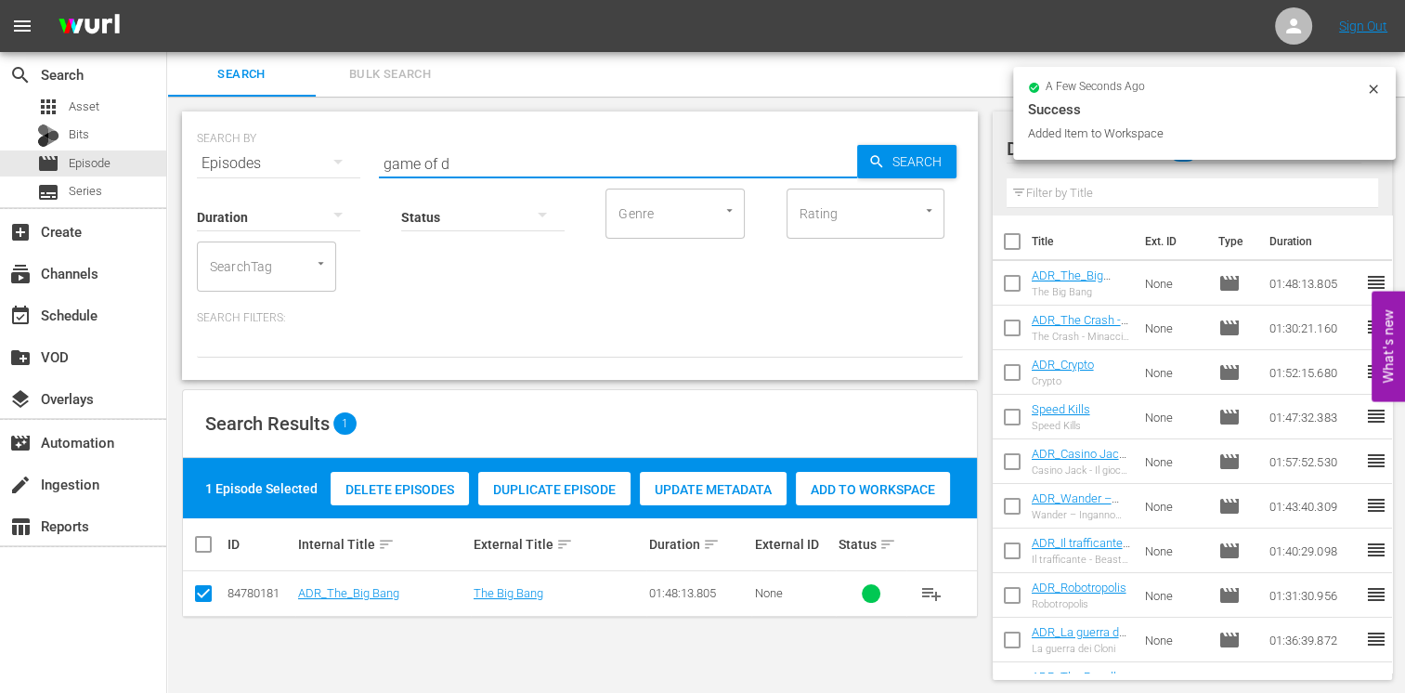
type input "game of d"
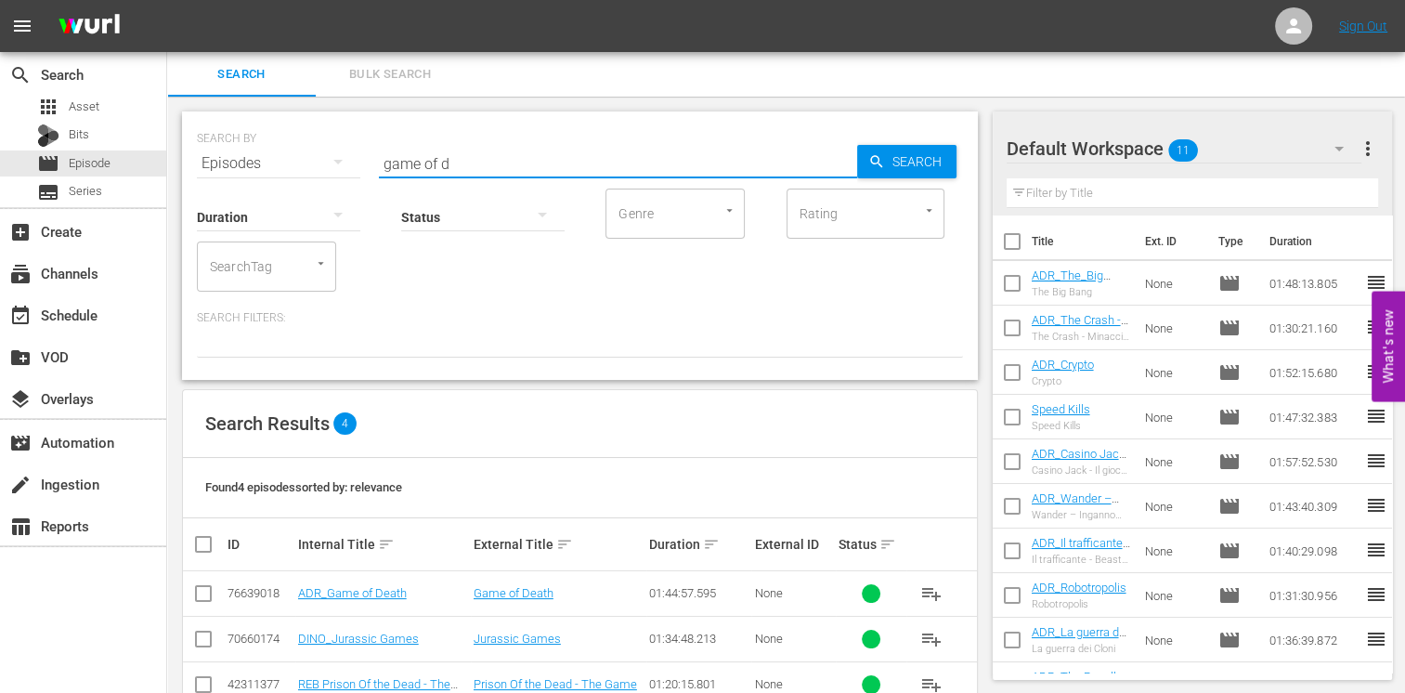
click at [189, 592] on td at bounding box center [204, 593] width 42 height 45
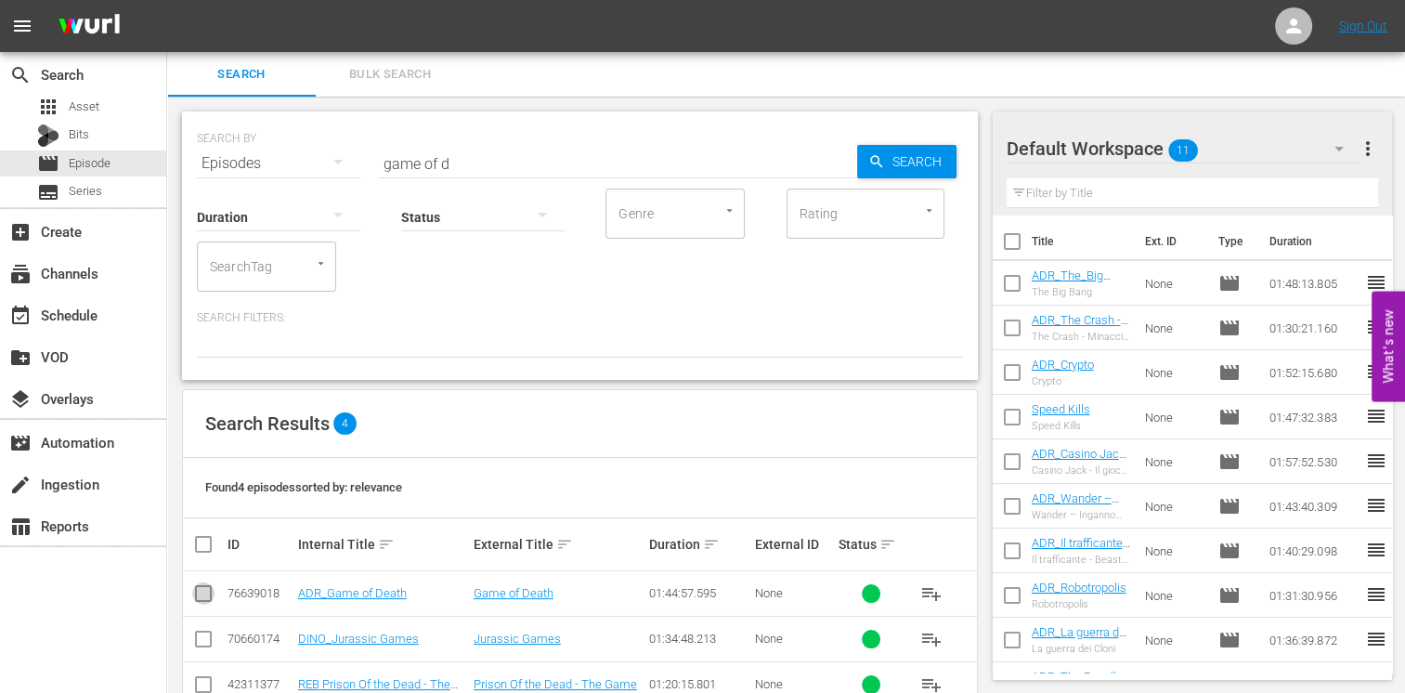
click at [204, 601] on input "checkbox" at bounding box center [203, 597] width 22 height 22
checkbox input "true"
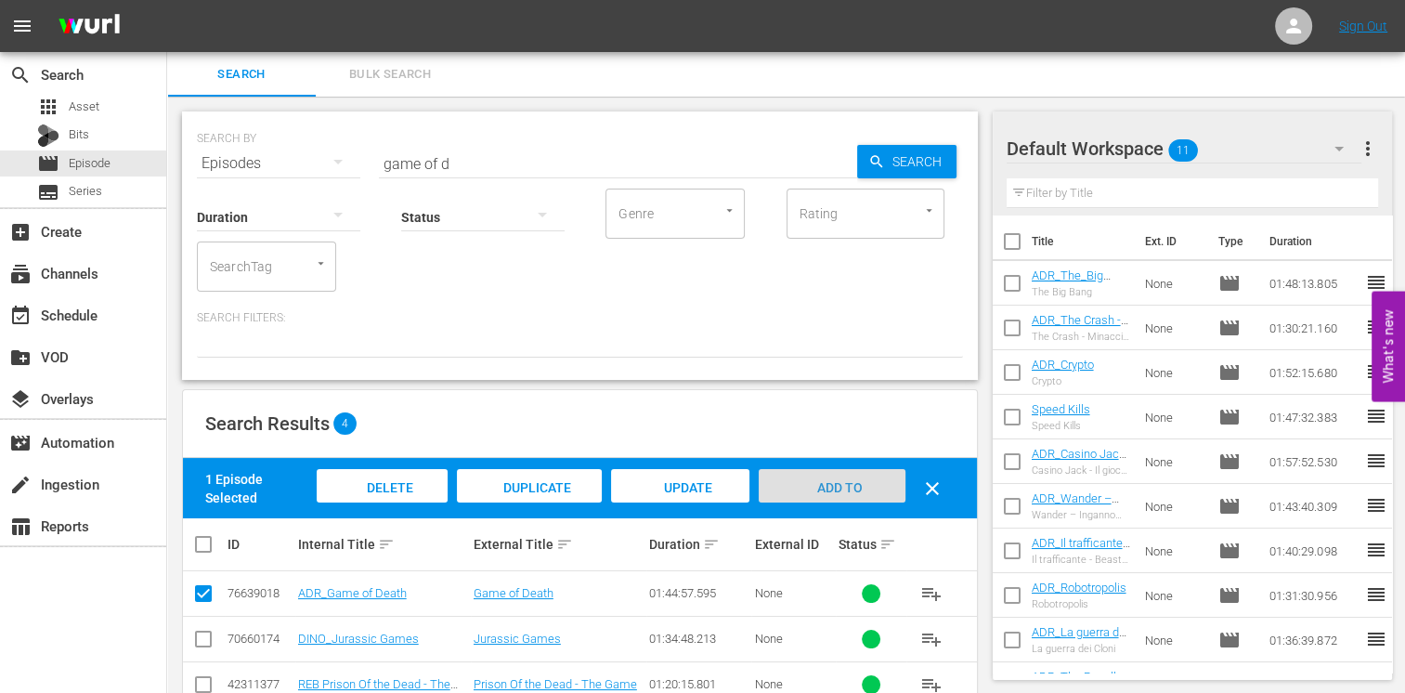
click at [861, 483] on div "Add to Workspace" at bounding box center [832, 504] width 146 height 70
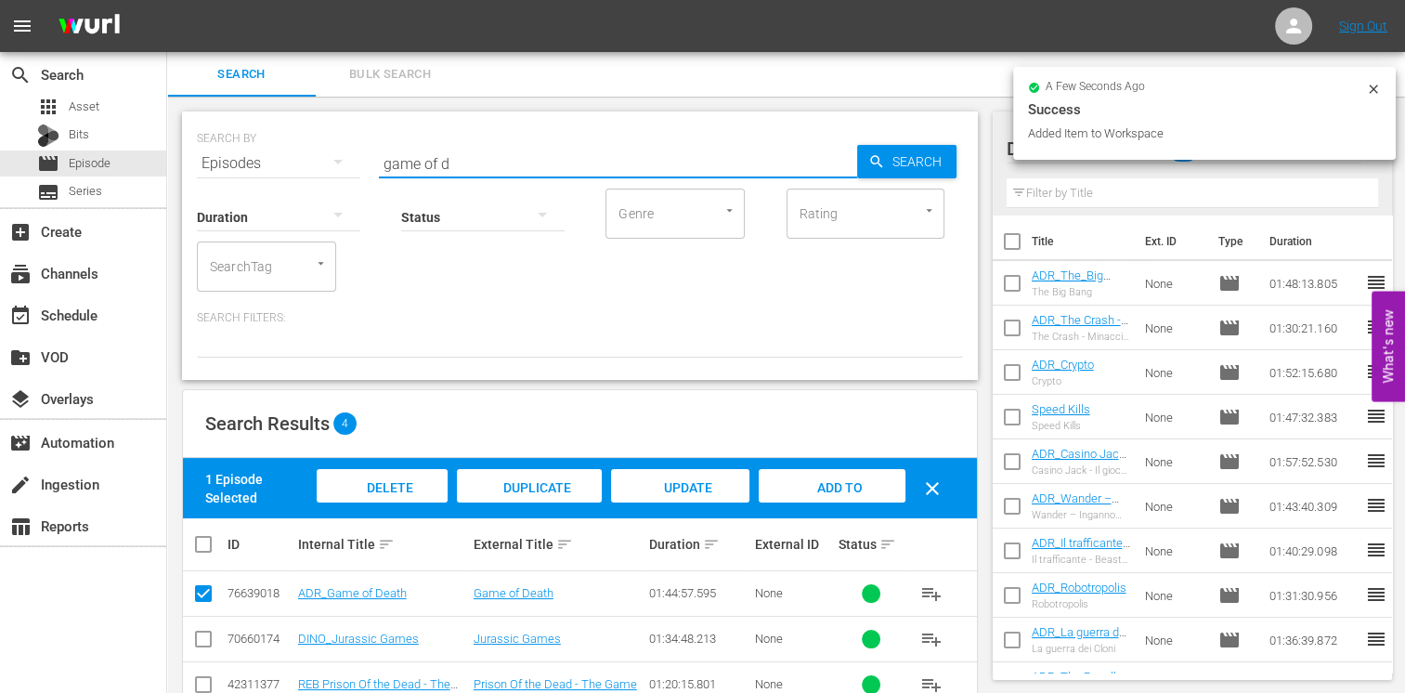
drag, startPoint x: 479, startPoint y: 164, endPoint x: 285, endPoint y: 143, distance: 195.2
click at [285, 143] on div "SEARCH BY Search By Episodes Search ID, Title, Description, Keywords, or Catego…" at bounding box center [580, 152] width 766 height 67
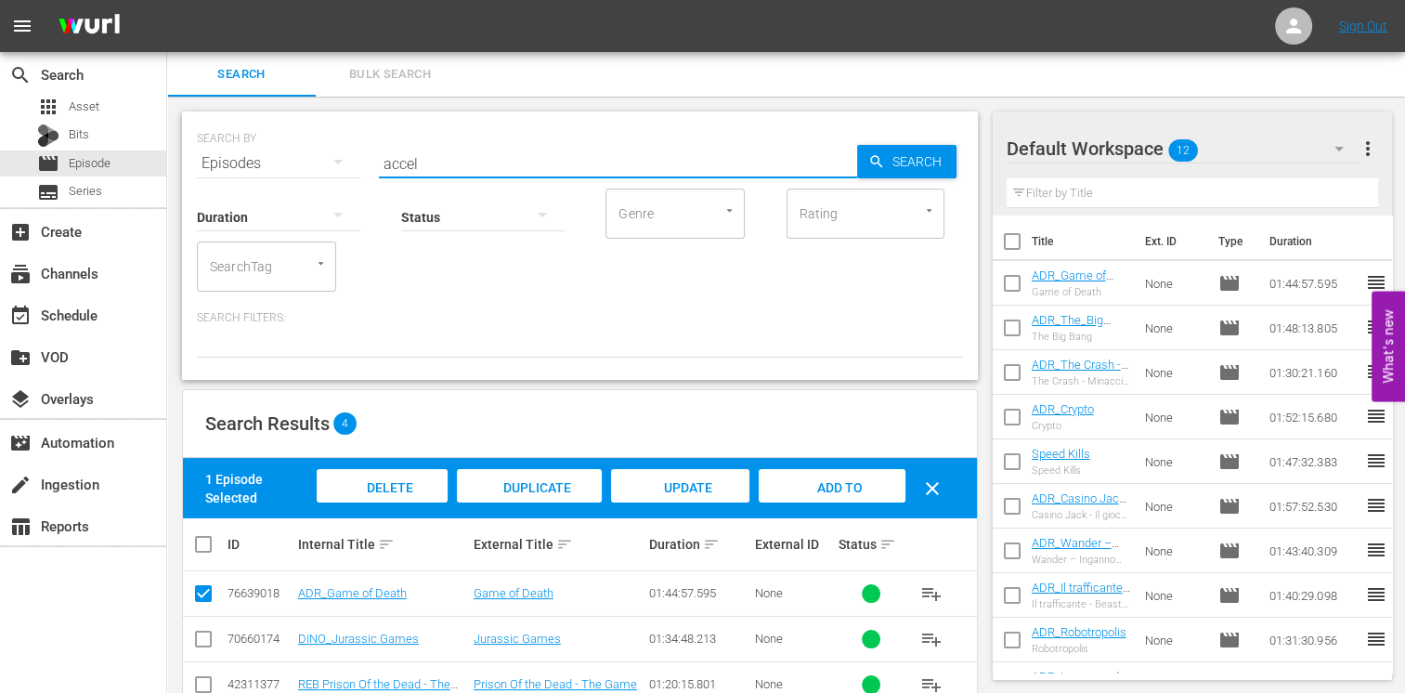
type input "accel"
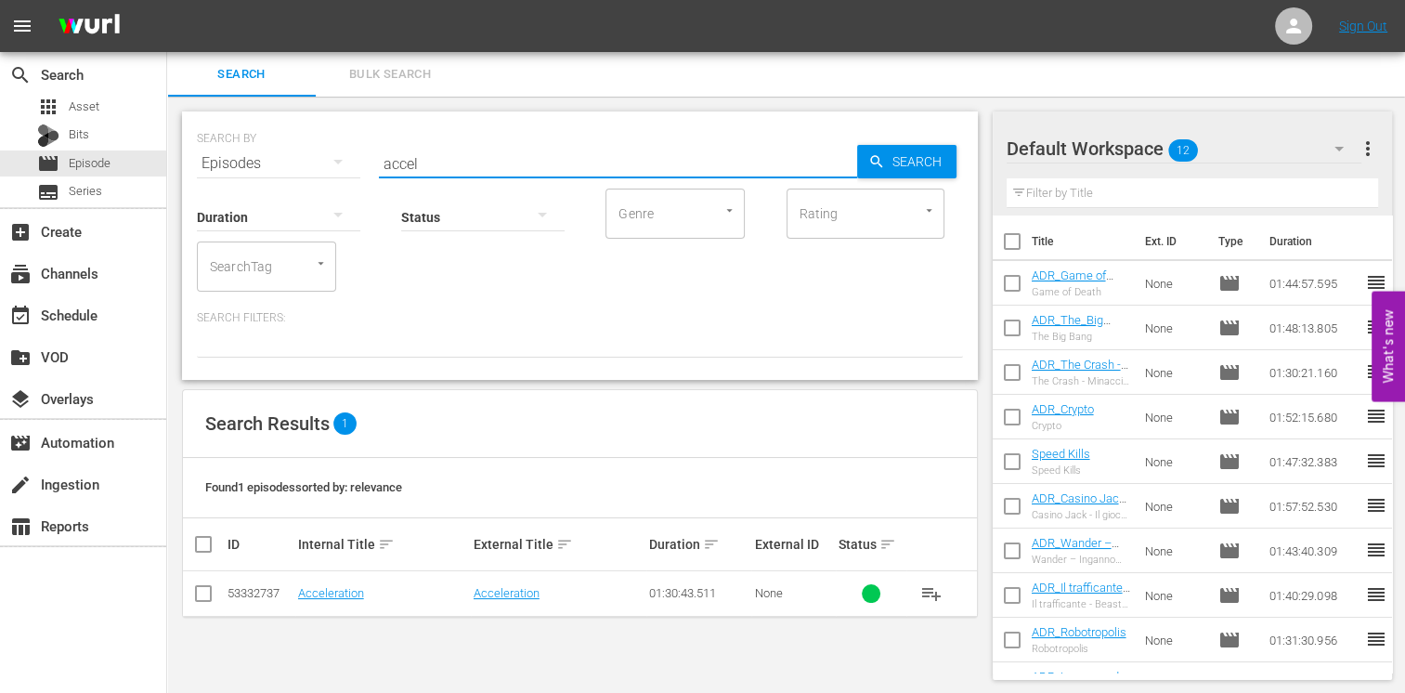
click at [210, 593] on input "checkbox" at bounding box center [203, 597] width 22 height 22
checkbox input "true"
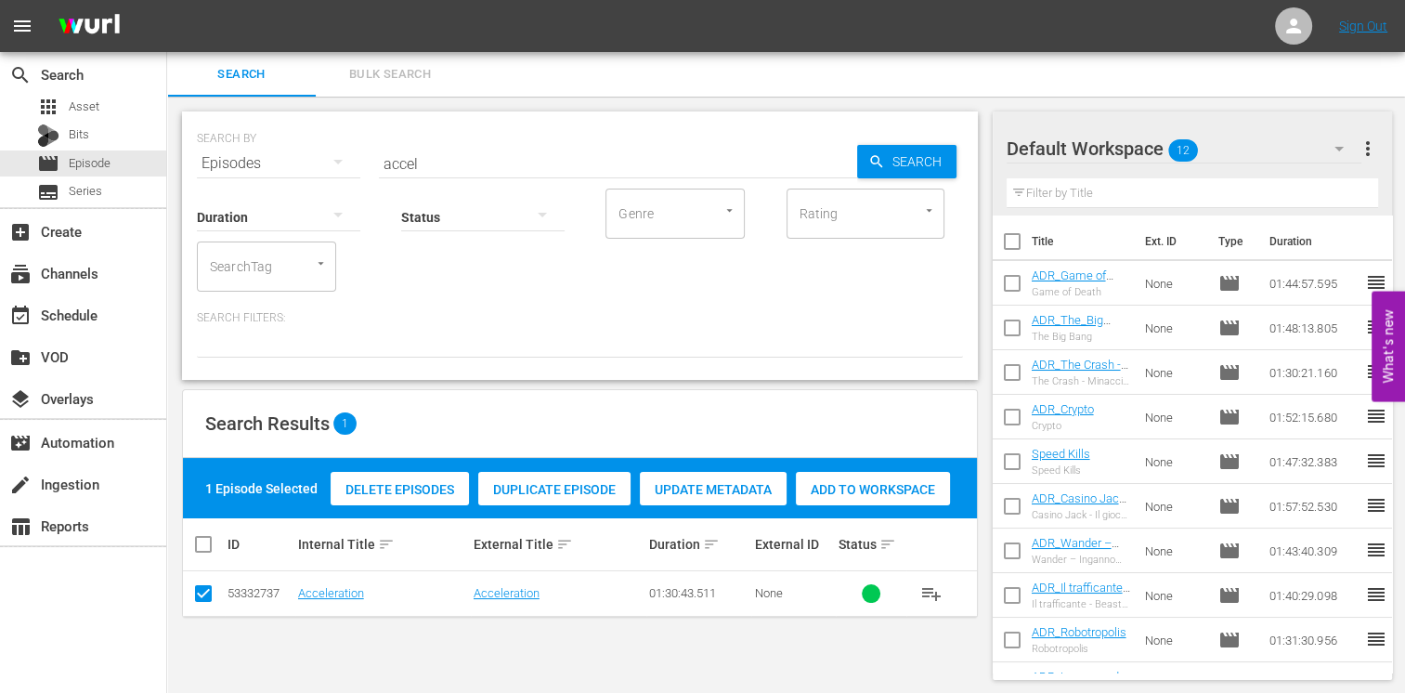
click at [862, 488] on span "Add to Workspace" at bounding box center [873, 489] width 154 height 15
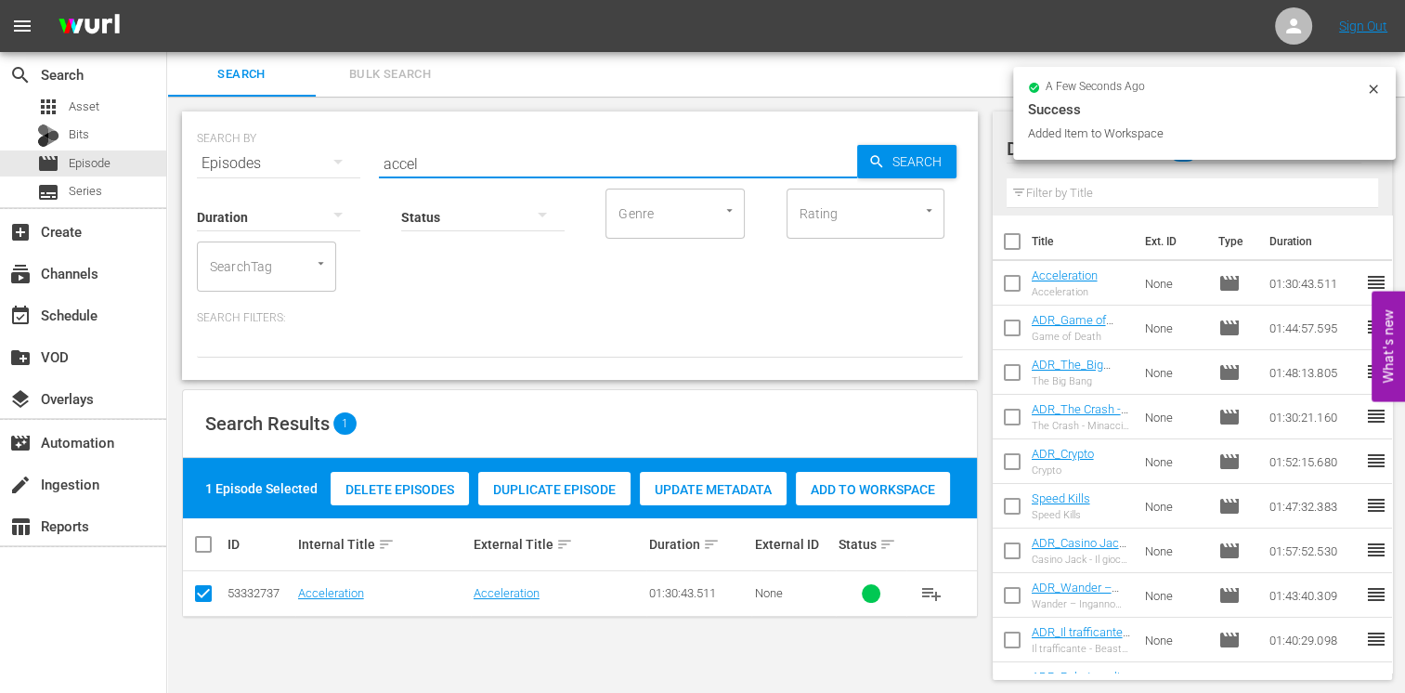
drag, startPoint x: 430, startPoint y: 168, endPoint x: 321, endPoint y: 148, distance: 110.5
click at [321, 148] on div "SEARCH BY Search By Episodes Search ID, Title, Description, Keywords, or Catego…" at bounding box center [580, 152] width 766 height 67
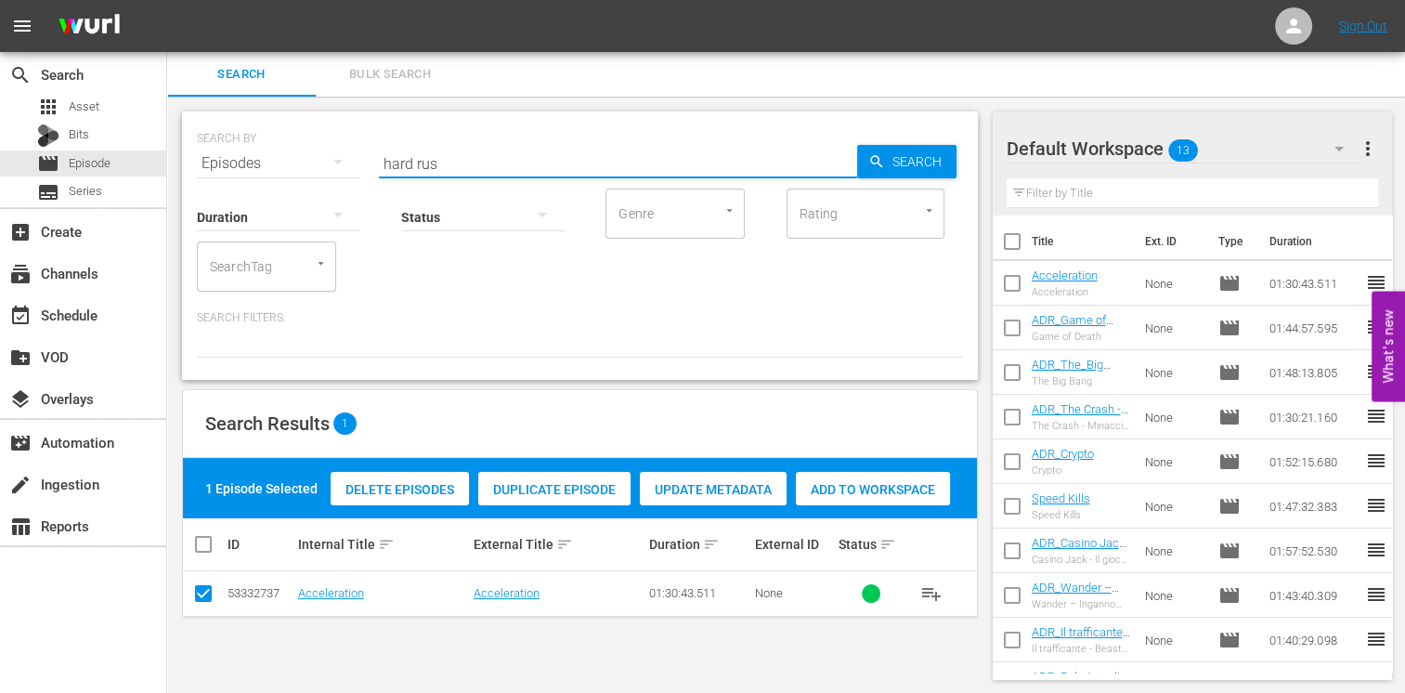
type input "hard rus"
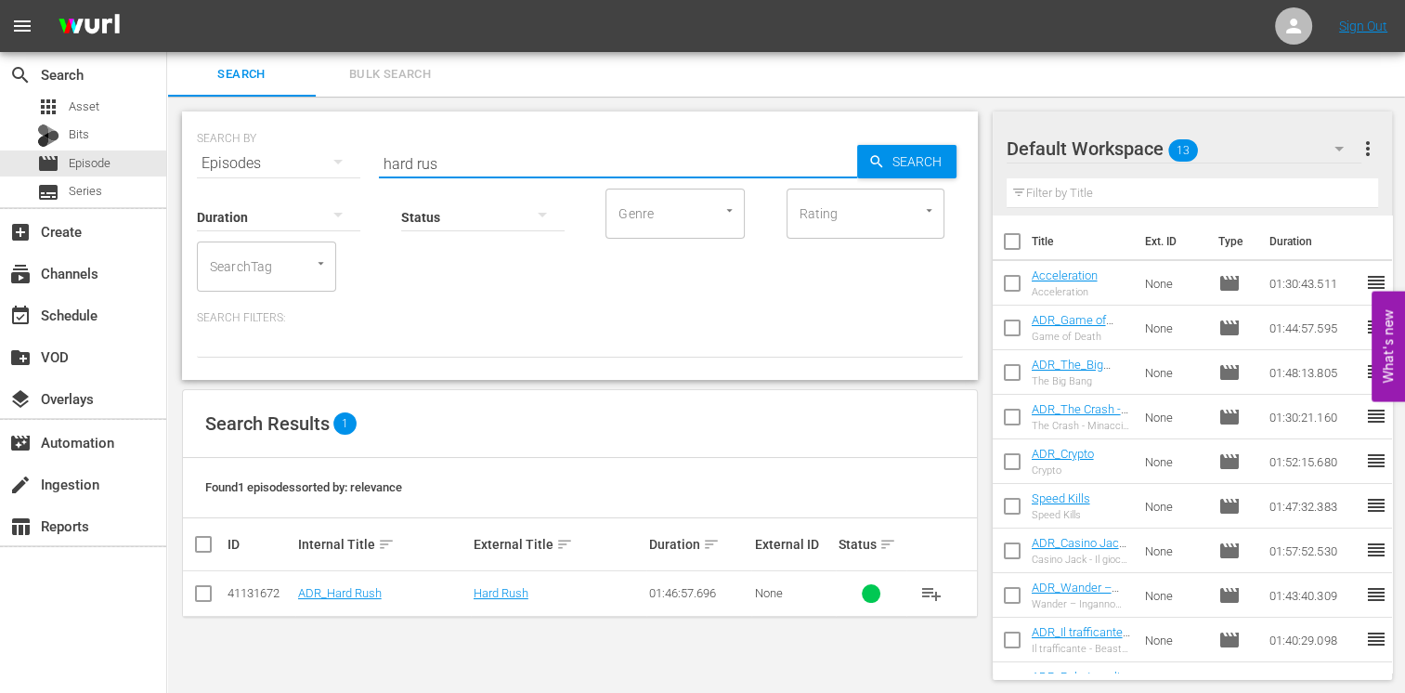
click at [208, 592] on input "checkbox" at bounding box center [203, 597] width 22 height 22
checkbox input "true"
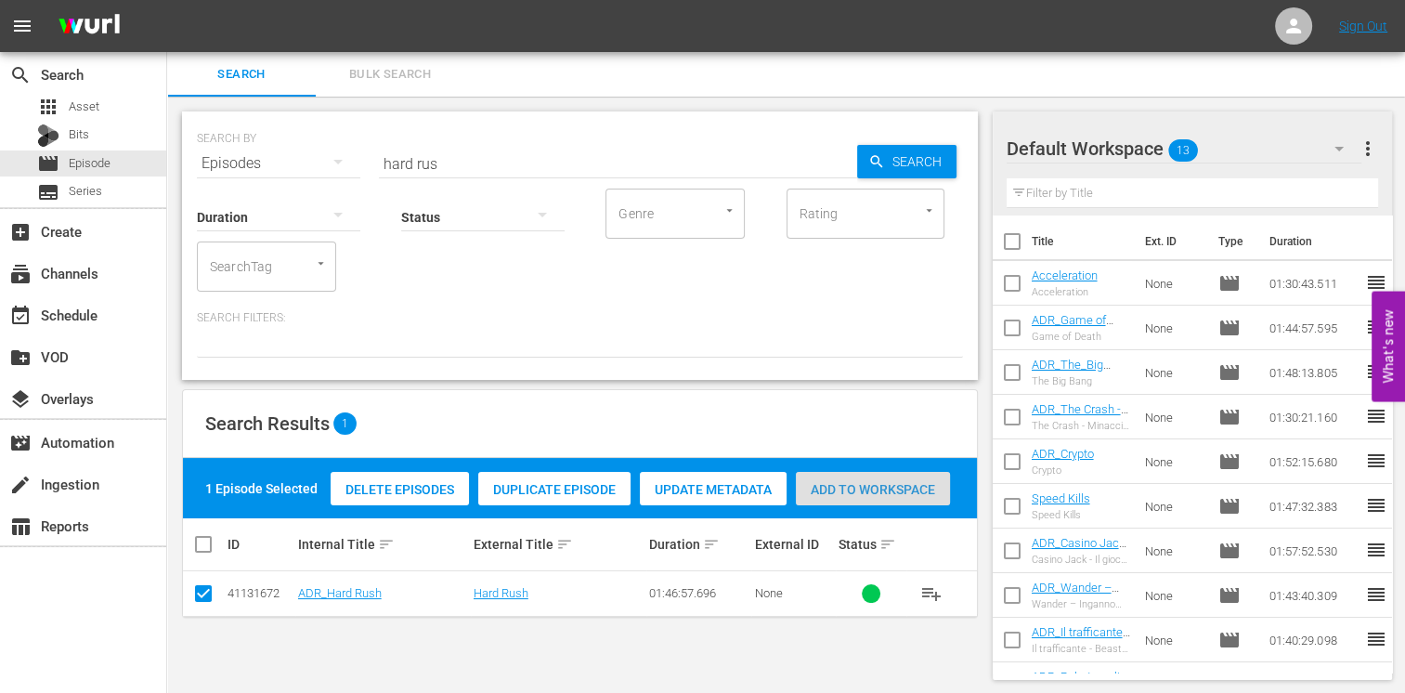
click at [888, 478] on div "Add to Workspace" at bounding box center [873, 489] width 154 height 35
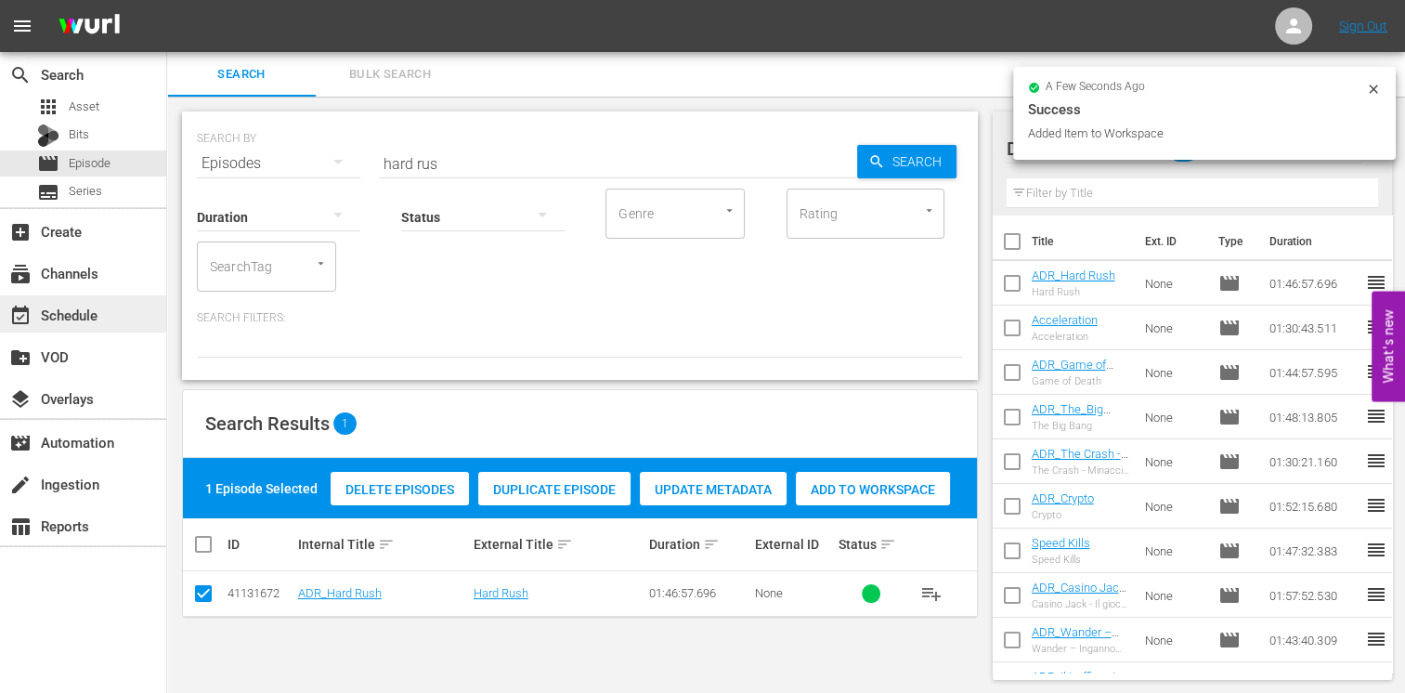
click at [89, 318] on div "event_available Schedule" at bounding box center [52, 312] width 104 height 17
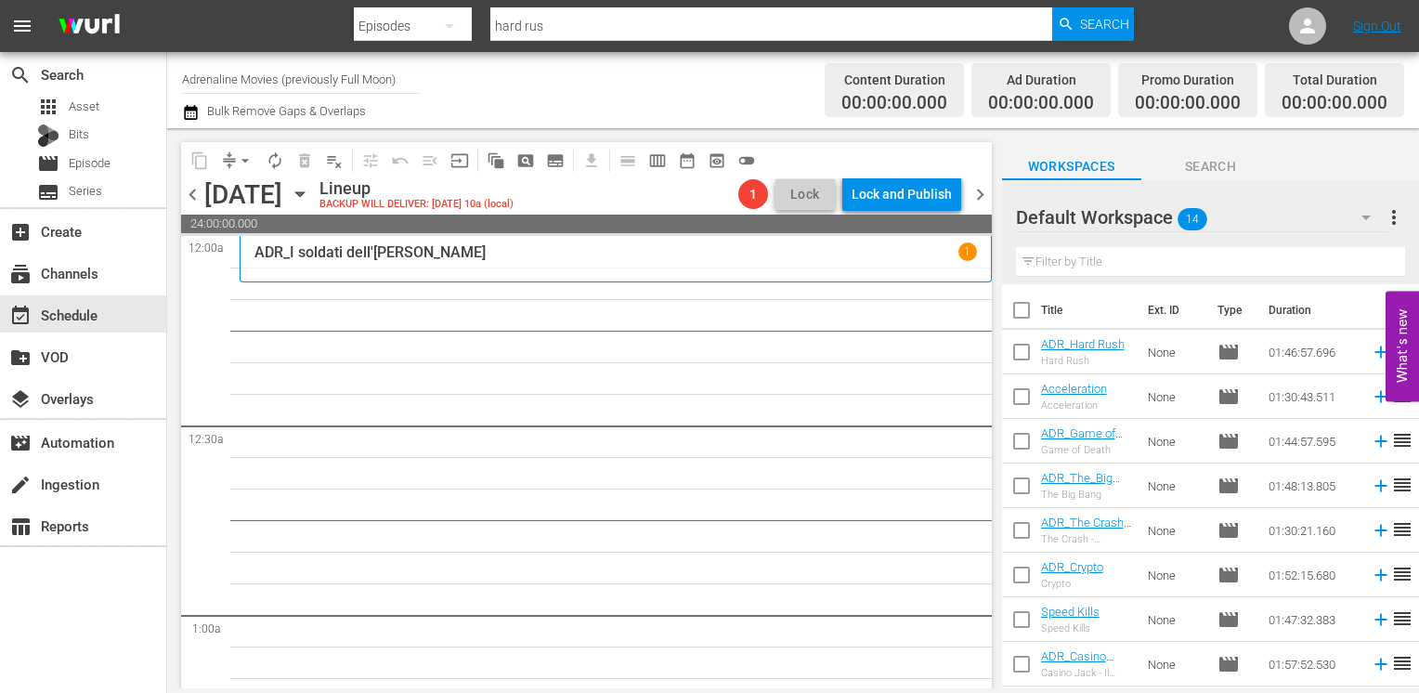
click at [1027, 312] on input "checkbox" at bounding box center [1021, 313] width 39 height 39
checkbox input "true"
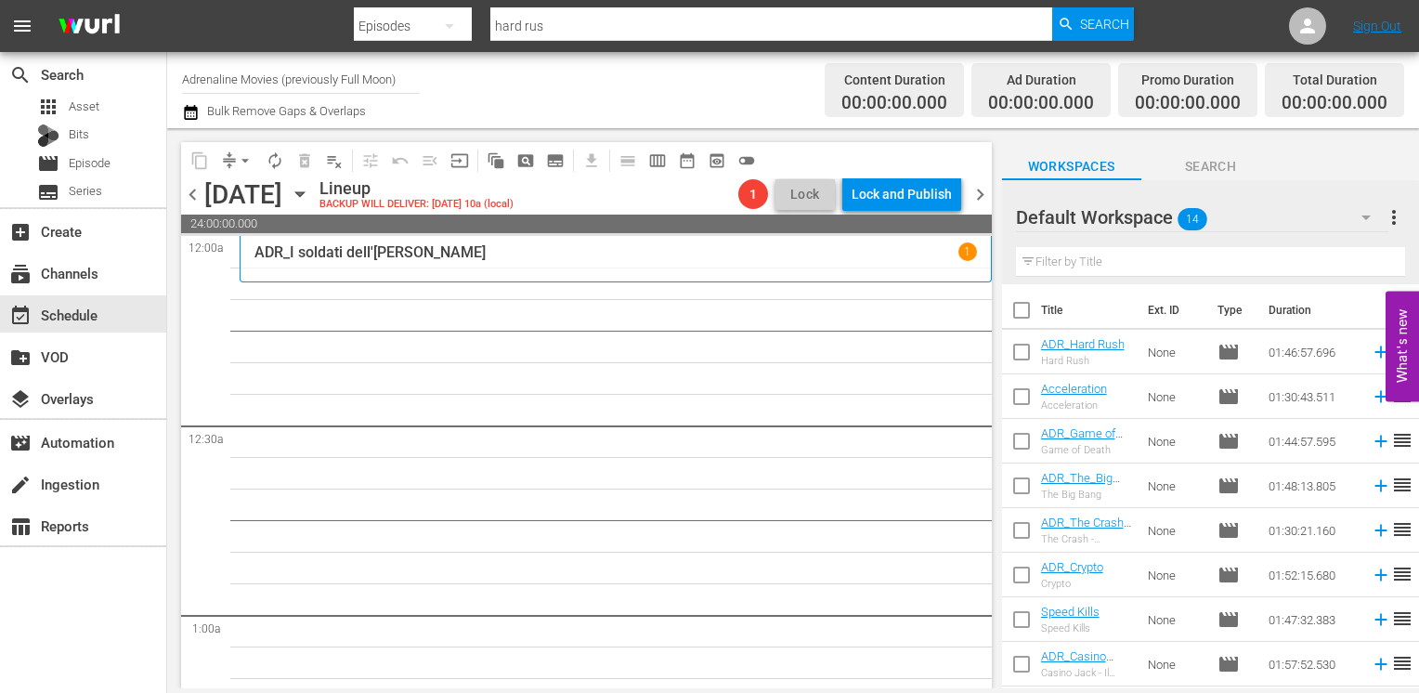
checkbox input "true"
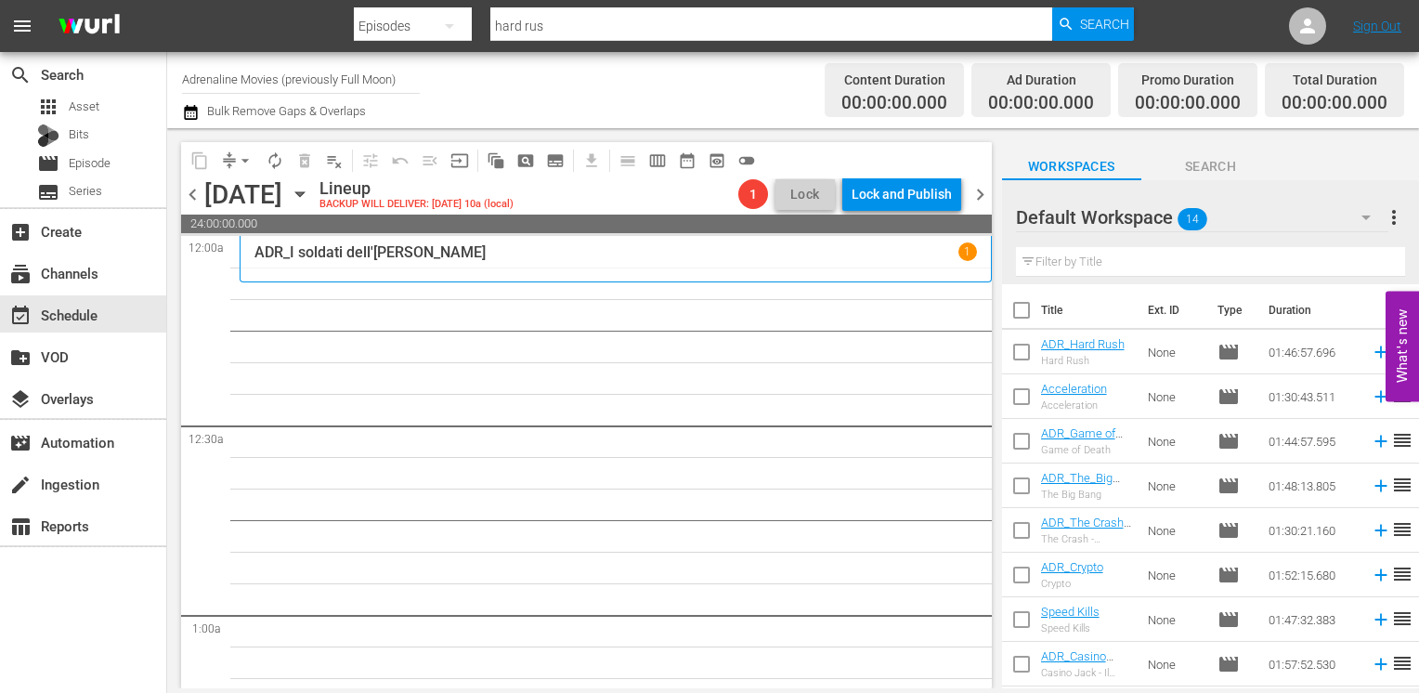
checkbox input "true"
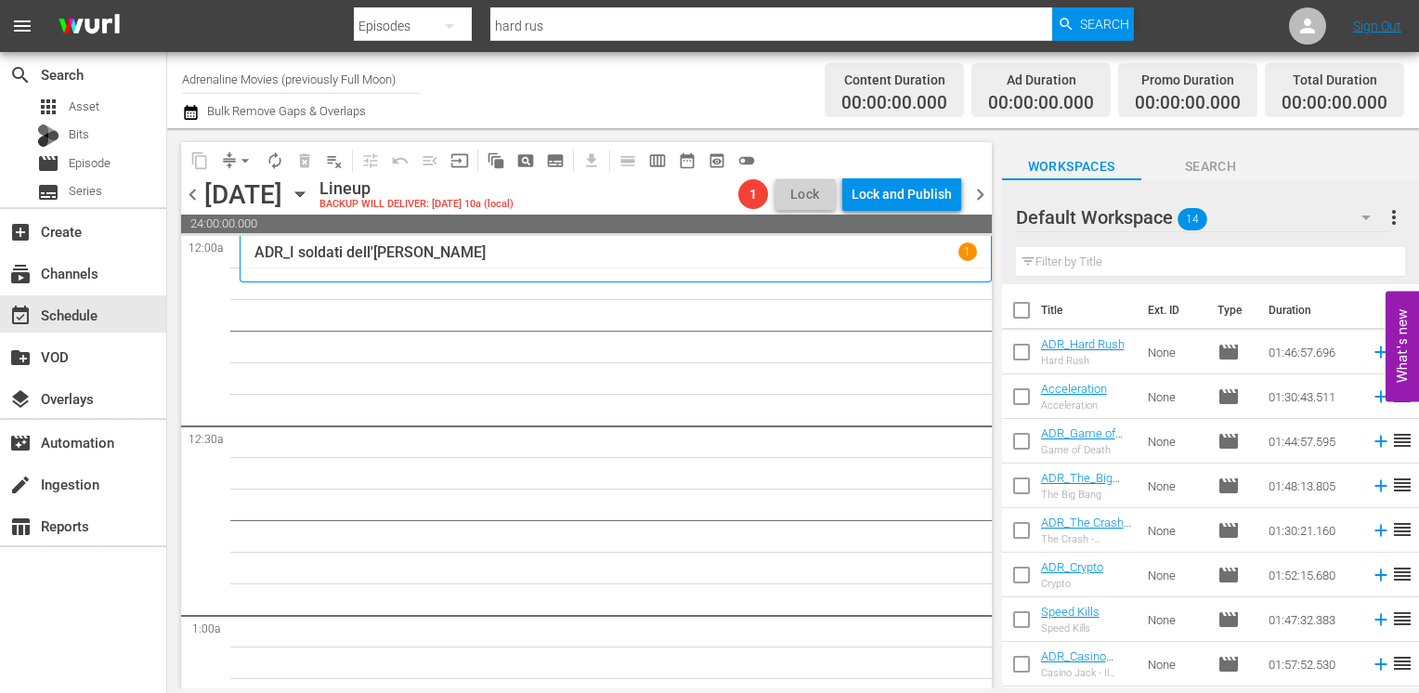
checkbox input "true"
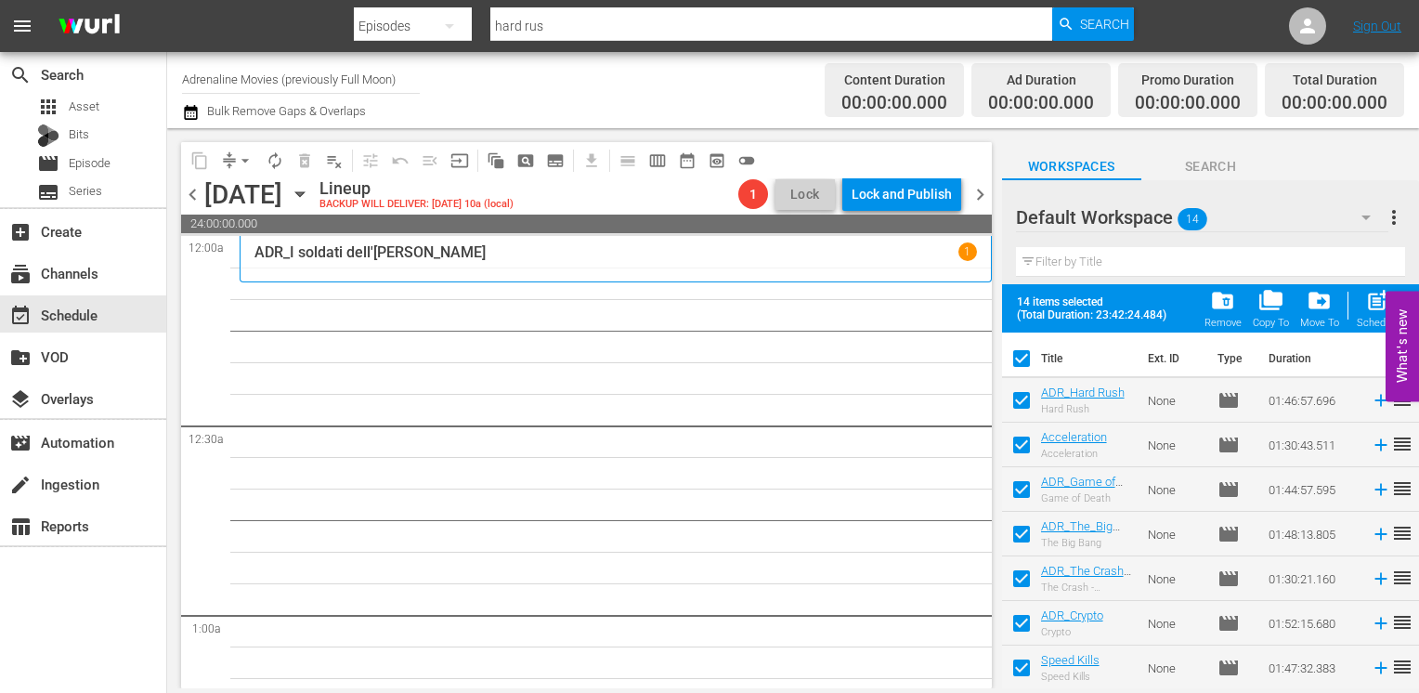
click at [1367, 308] on span "post_add" at bounding box center [1377, 300] width 25 height 25
checkbox input "false"
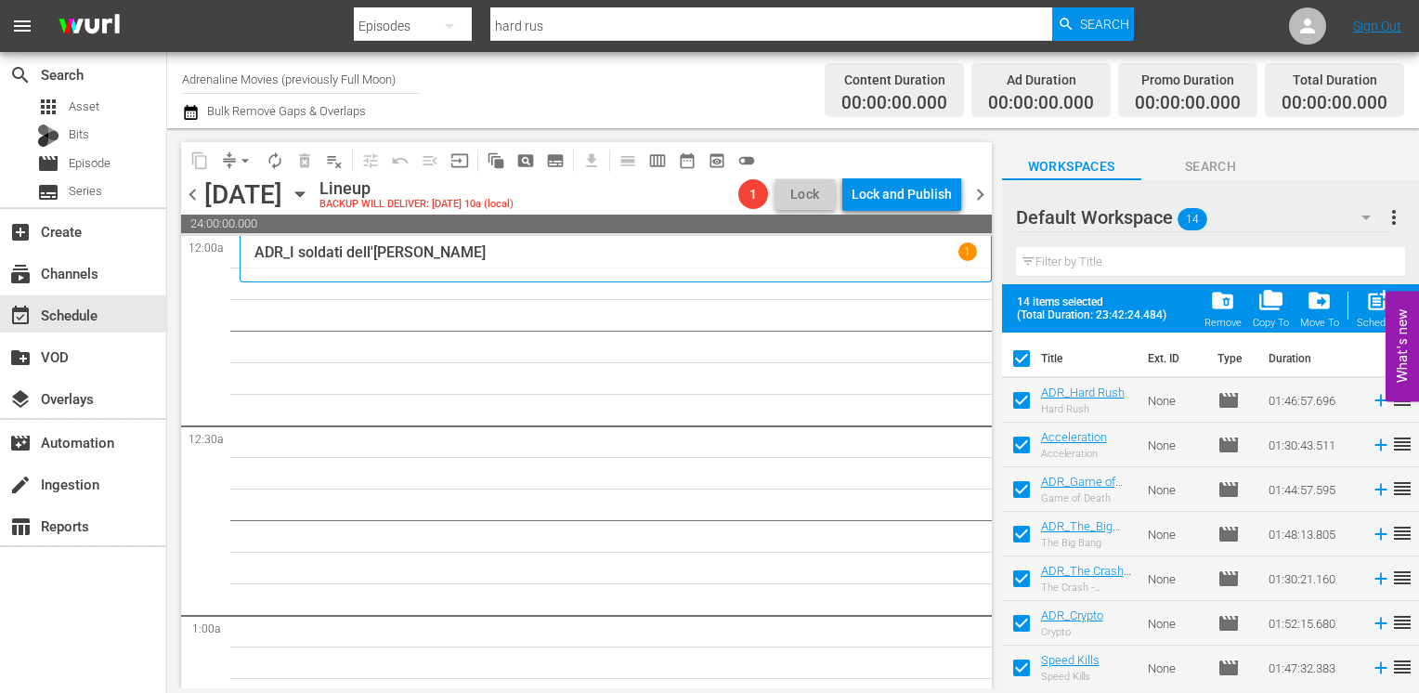
checkbox input "false"
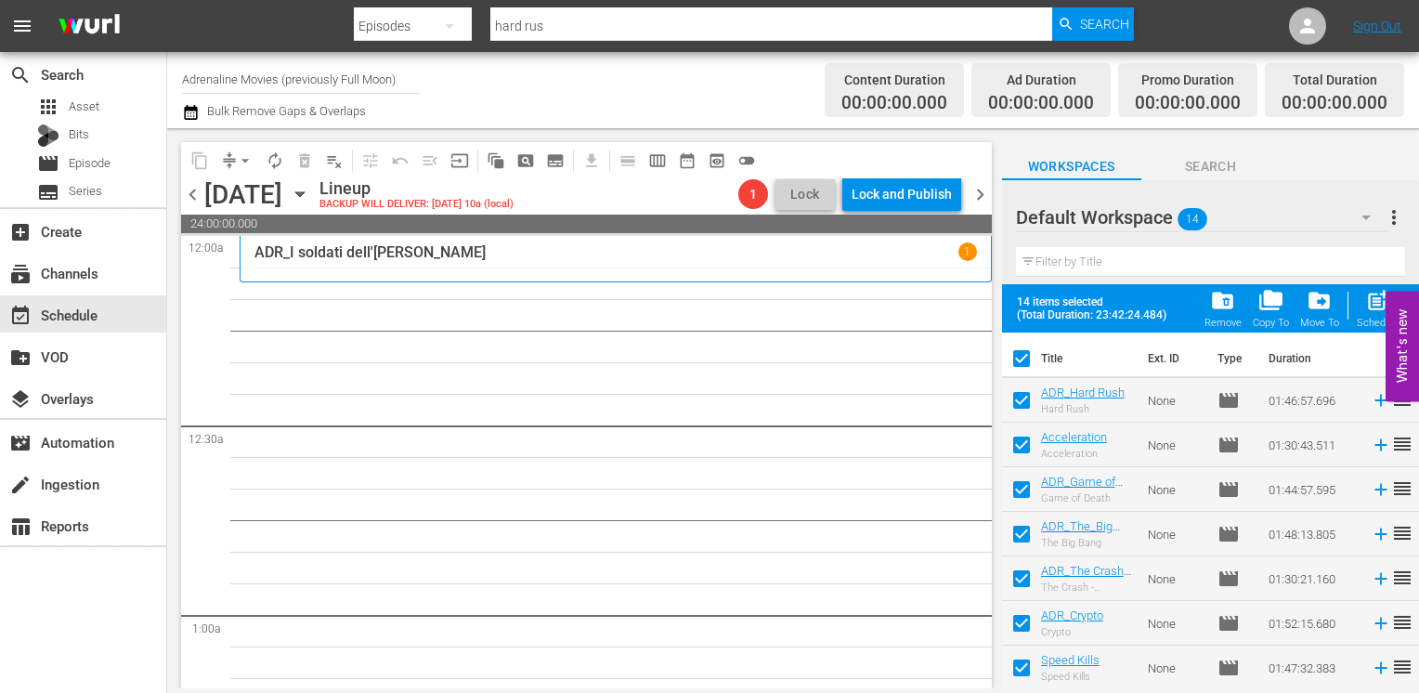
checkbox input "false"
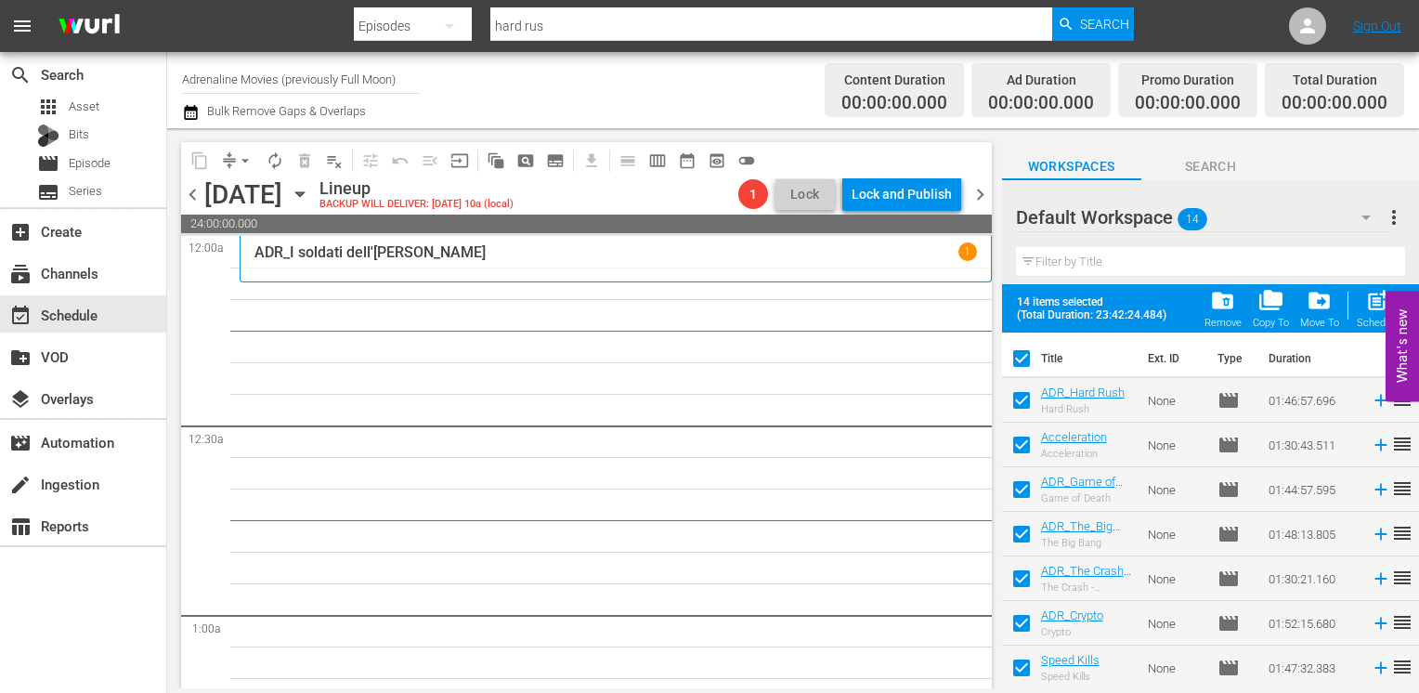
checkbox input "false"
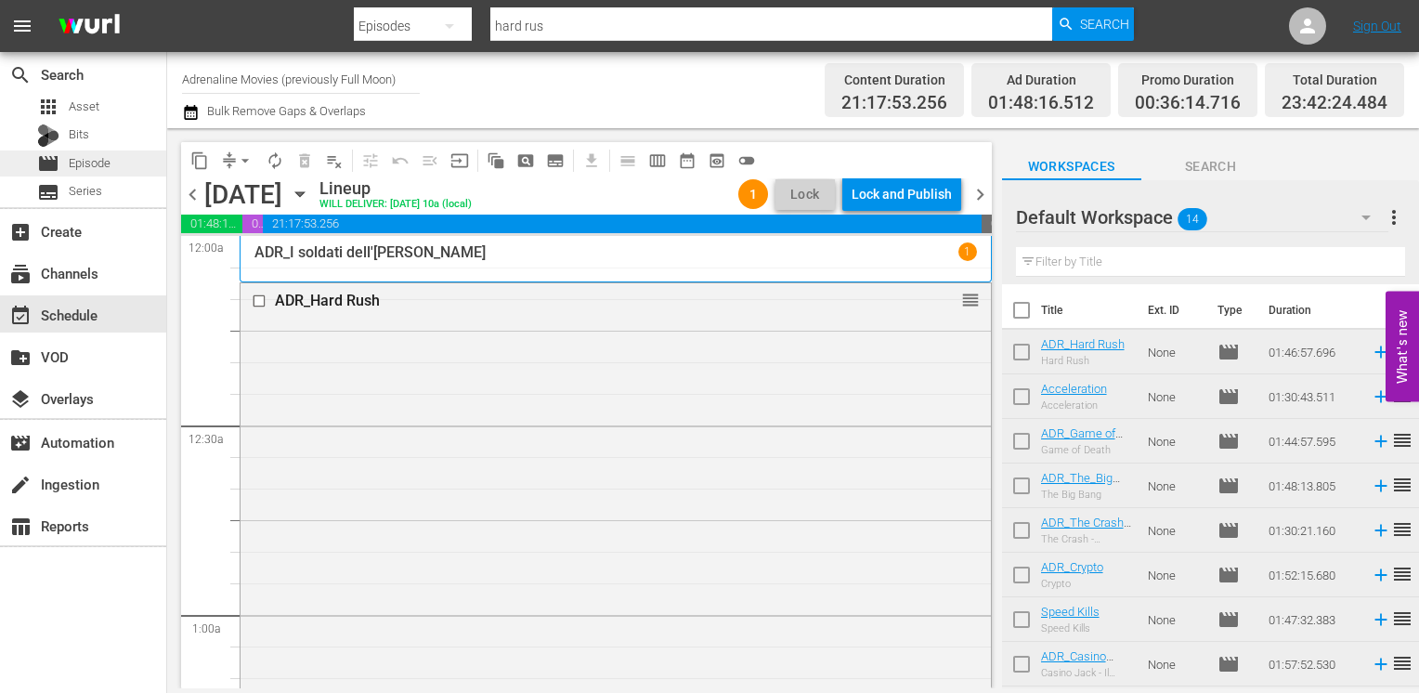
click at [96, 157] on span "Episode" at bounding box center [90, 163] width 42 height 19
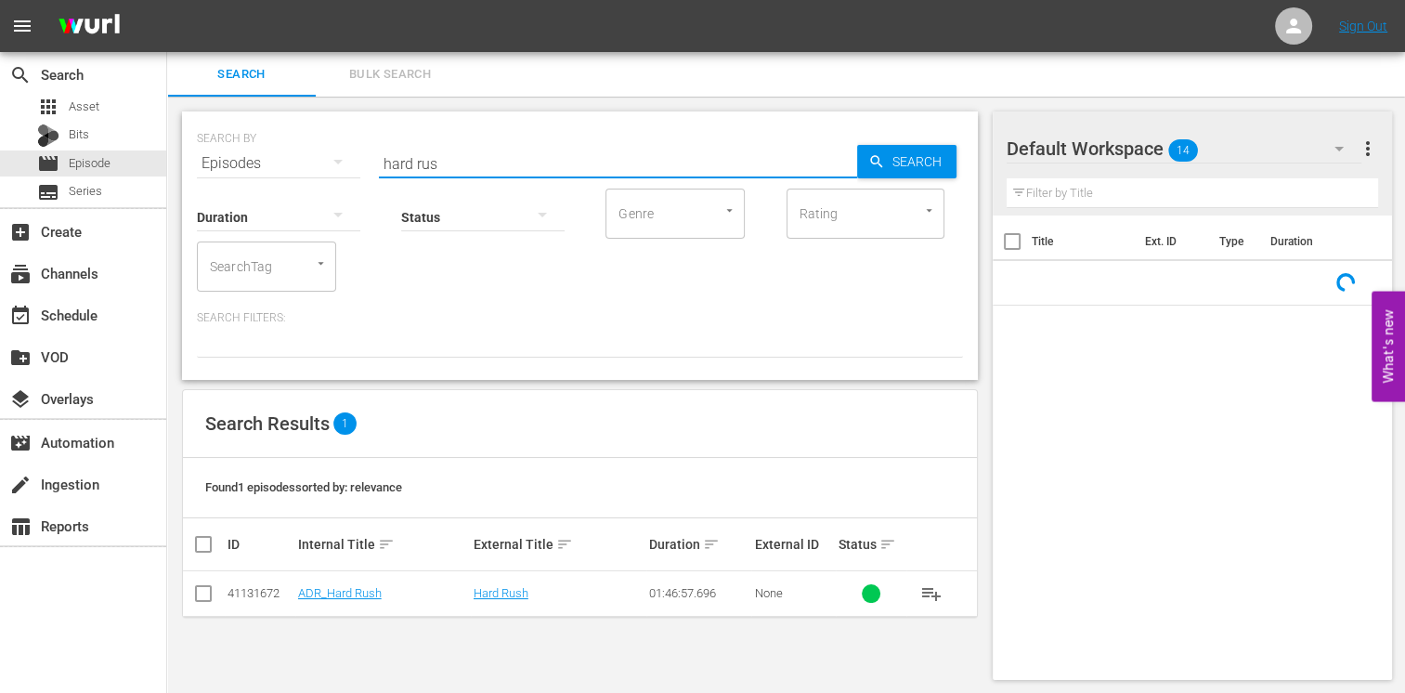
drag, startPoint x: 446, startPoint y: 162, endPoint x: 241, endPoint y: 143, distance: 205.1
click at [241, 143] on div "SEARCH BY Search By Episodes Search ID, Title, Description, Keywords, or Catego…" at bounding box center [580, 152] width 766 height 67
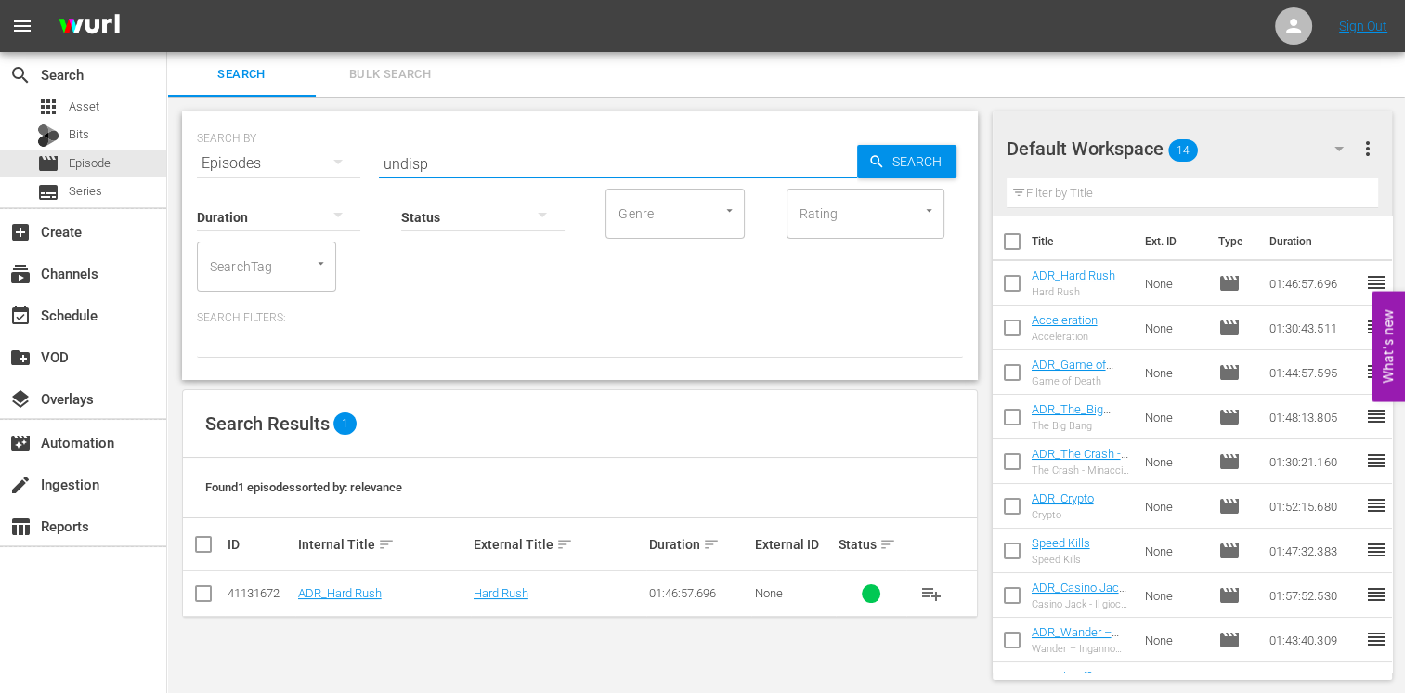
type input "undisp"
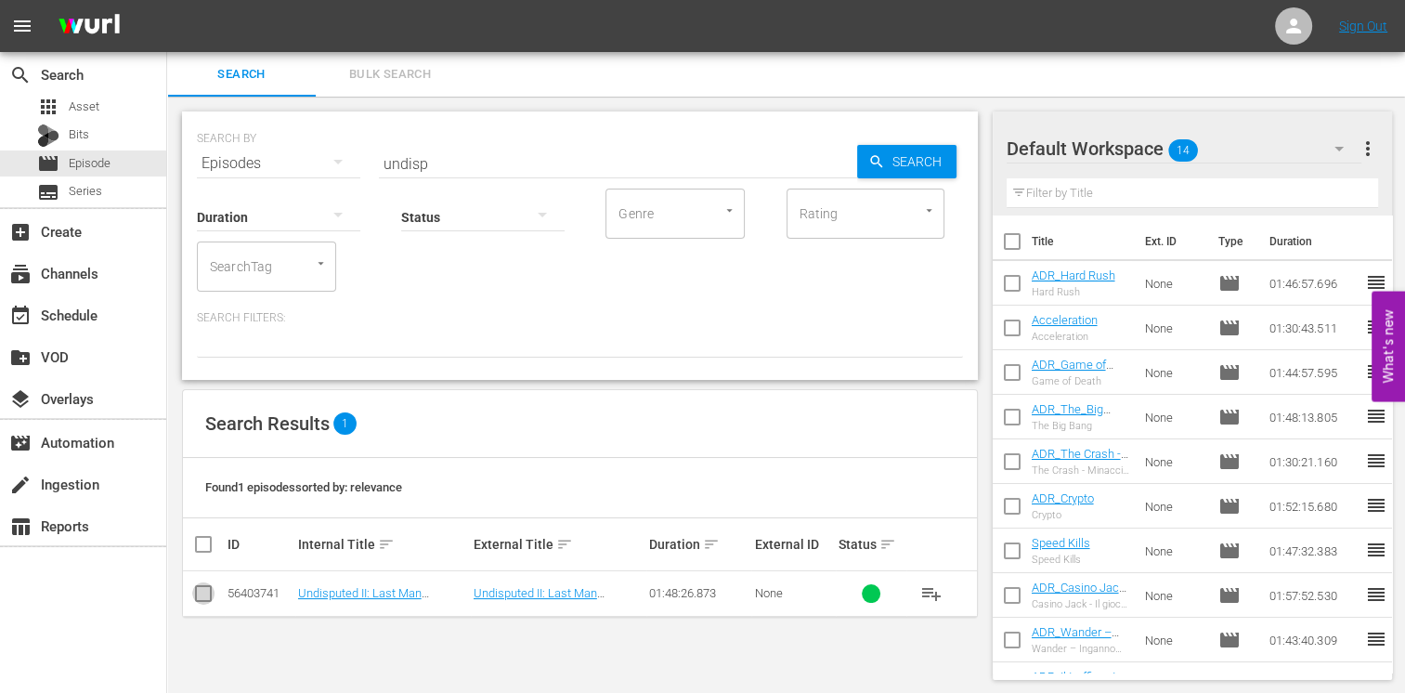
drag, startPoint x: 192, startPoint y: 602, endPoint x: 258, endPoint y: 589, distance: 67.2
click at [195, 602] on input "checkbox" at bounding box center [203, 597] width 22 height 22
checkbox input "true"
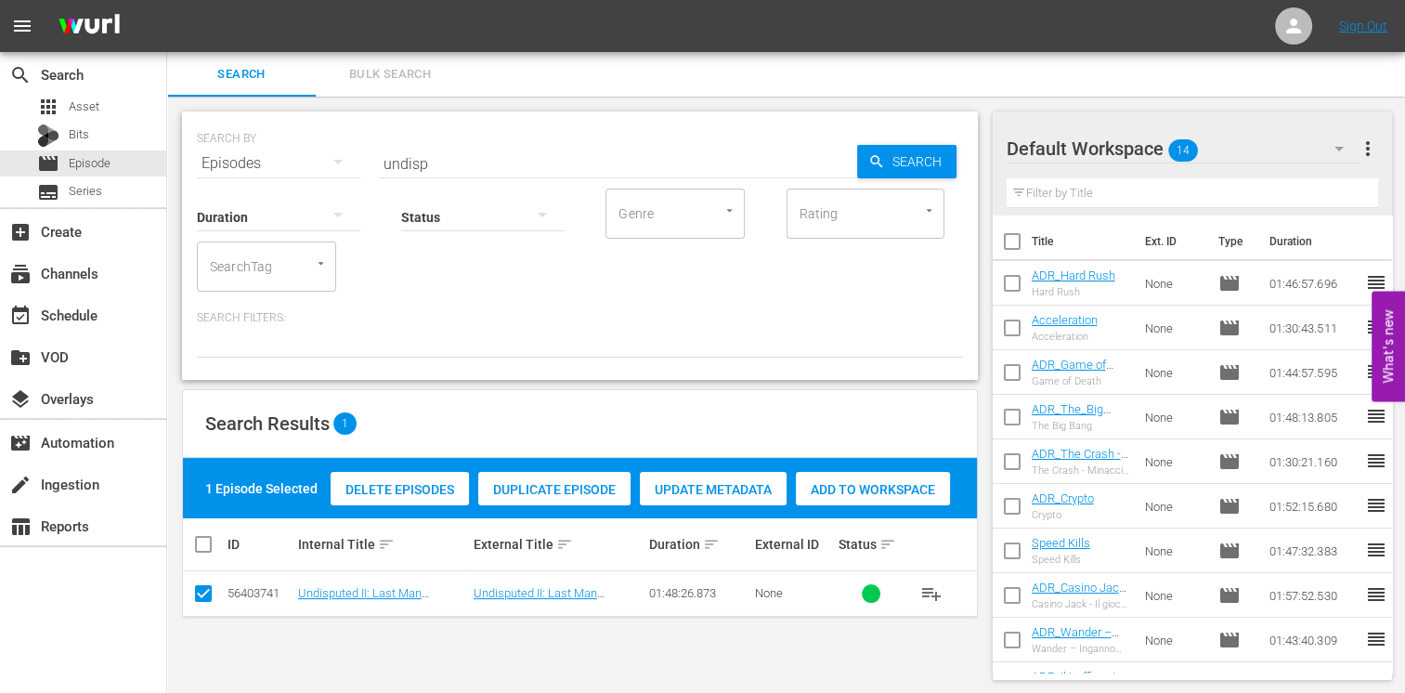
click at [848, 492] on span "Add to Workspace" at bounding box center [873, 489] width 154 height 15
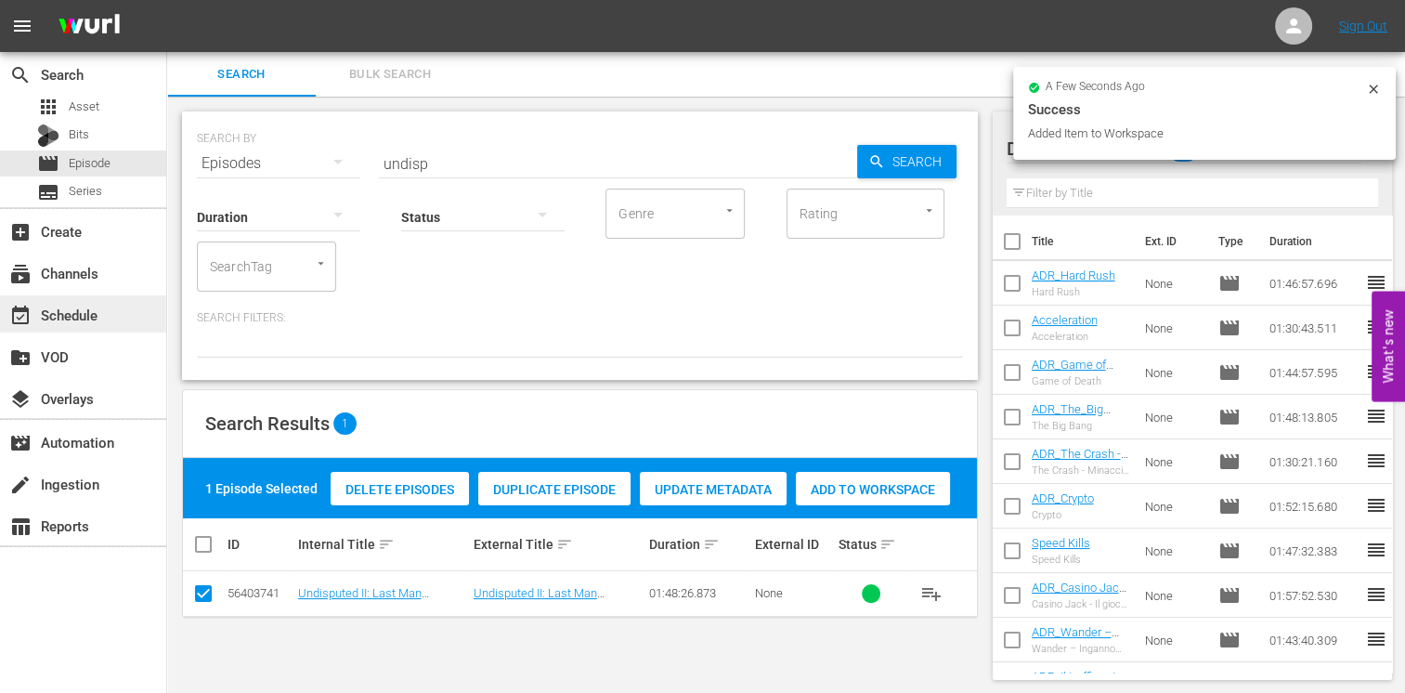
click at [94, 315] on div "event_available Schedule" at bounding box center [52, 312] width 104 height 17
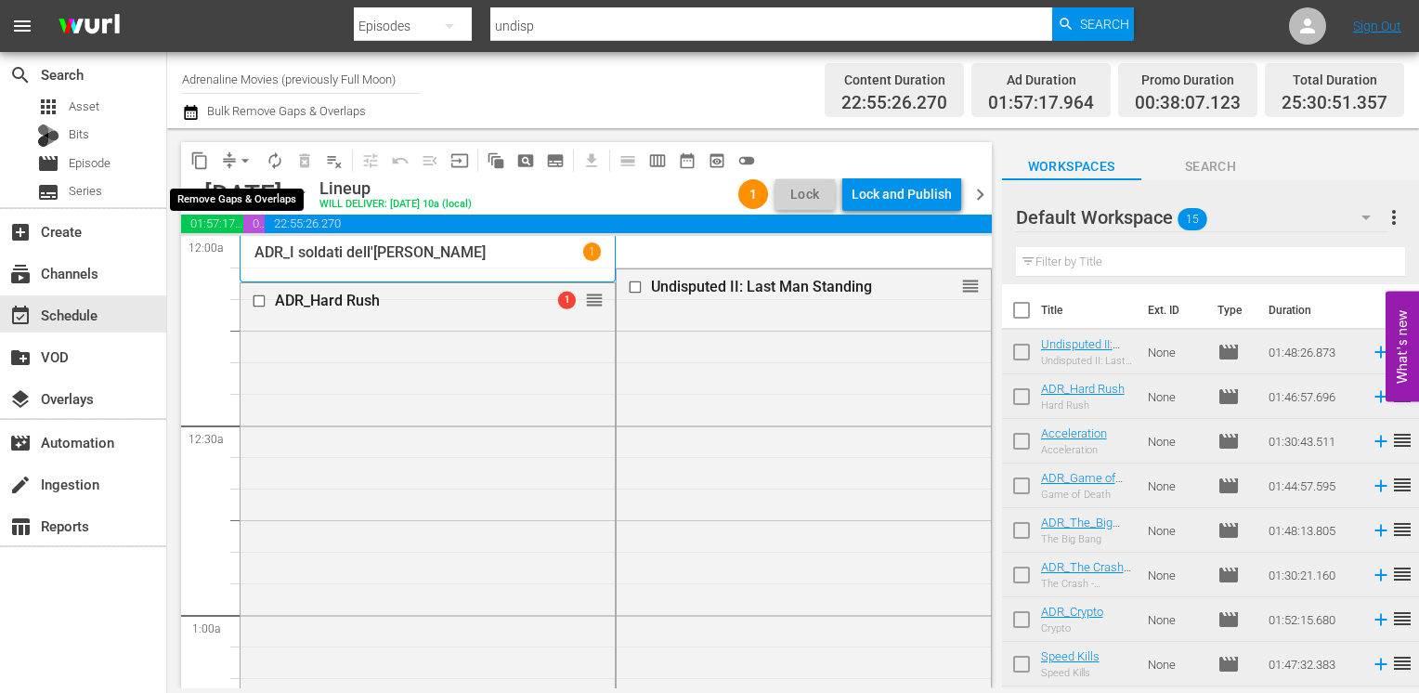
click at [245, 165] on span "arrow_drop_down" at bounding box center [245, 160] width 19 height 19
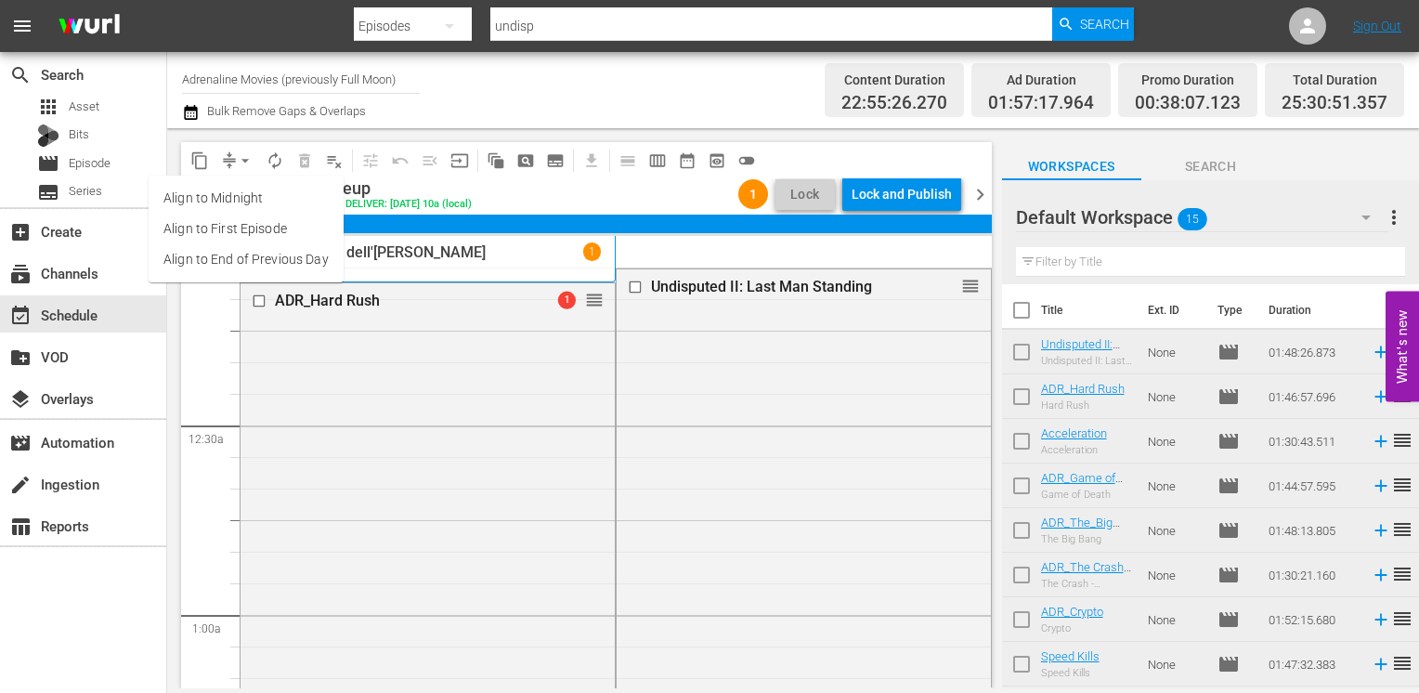
click at [268, 262] on li "Align to End of Previous Day" at bounding box center [246, 259] width 195 height 31
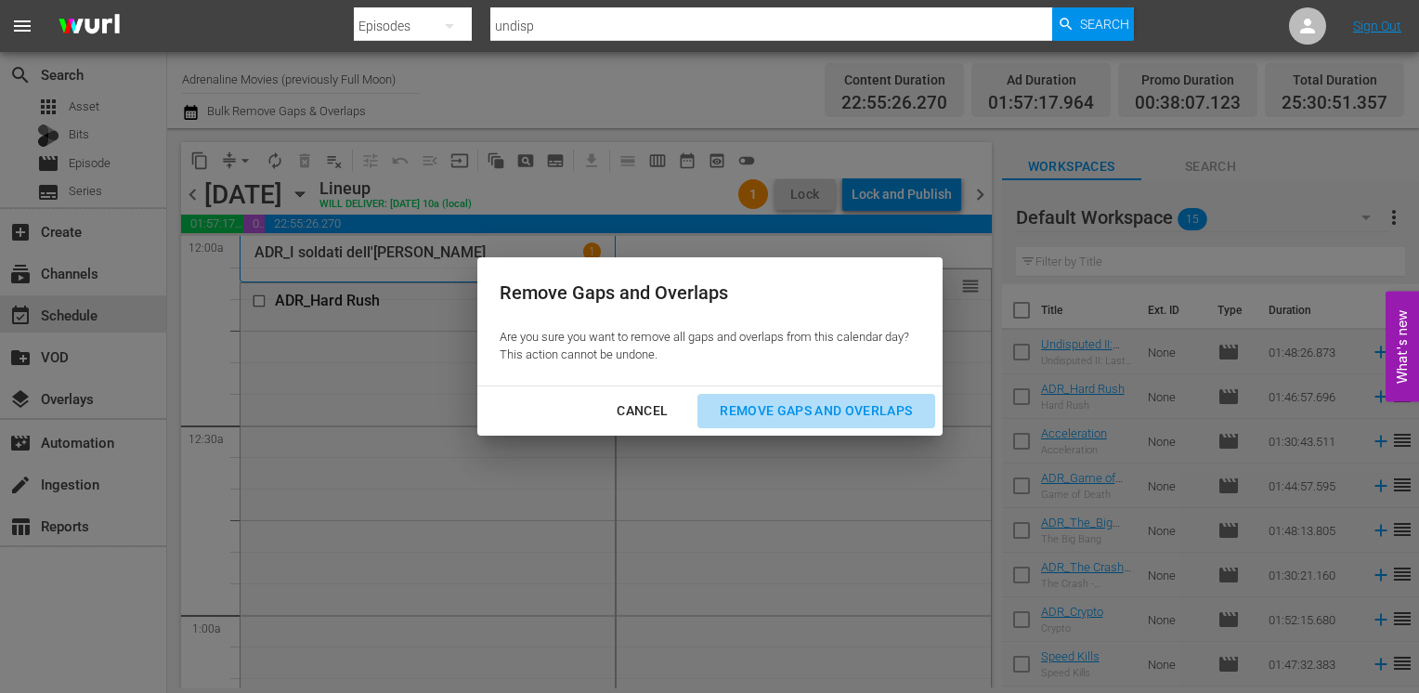
click at [823, 409] on div "Remove Gaps and Overlaps" at bounding box center [816, 410] width 222 height 23
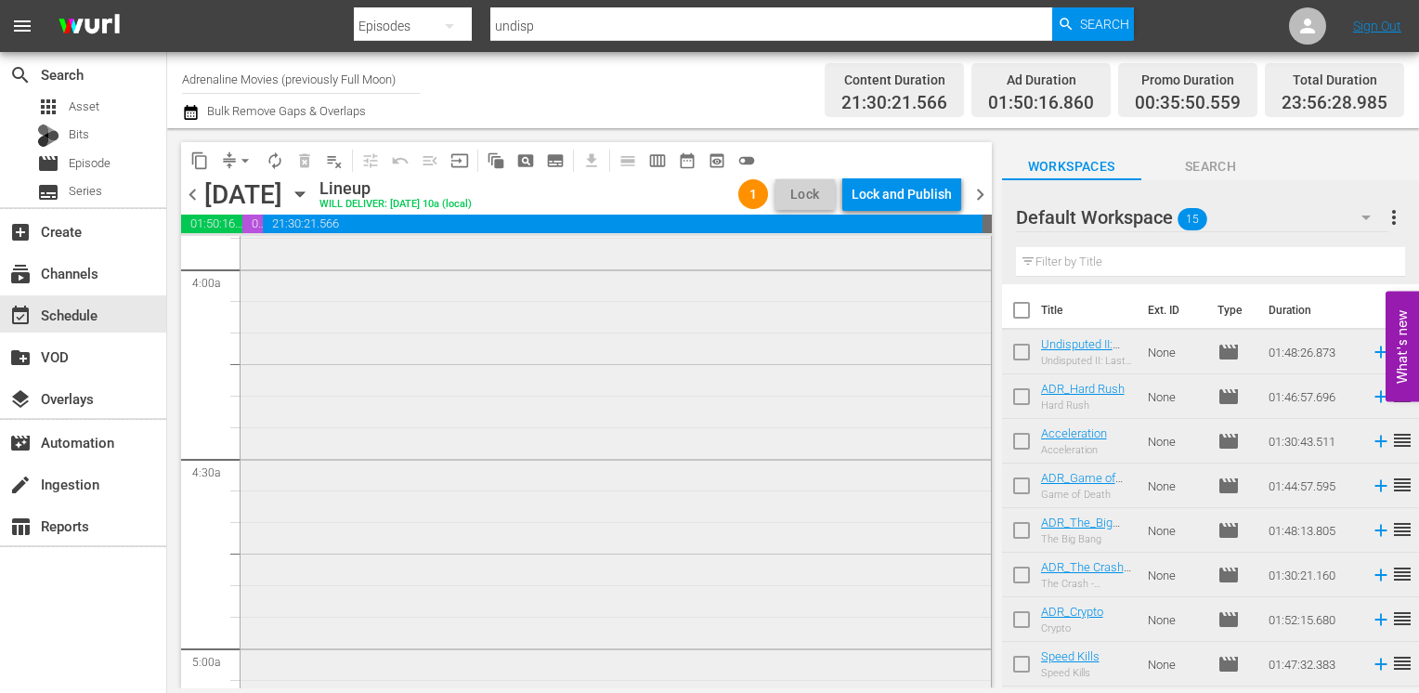
scroll to position [1485, 0]
click at [605, 424] on div "Acceleration reorder" at bounding box center [615, 441] width 750 height 567
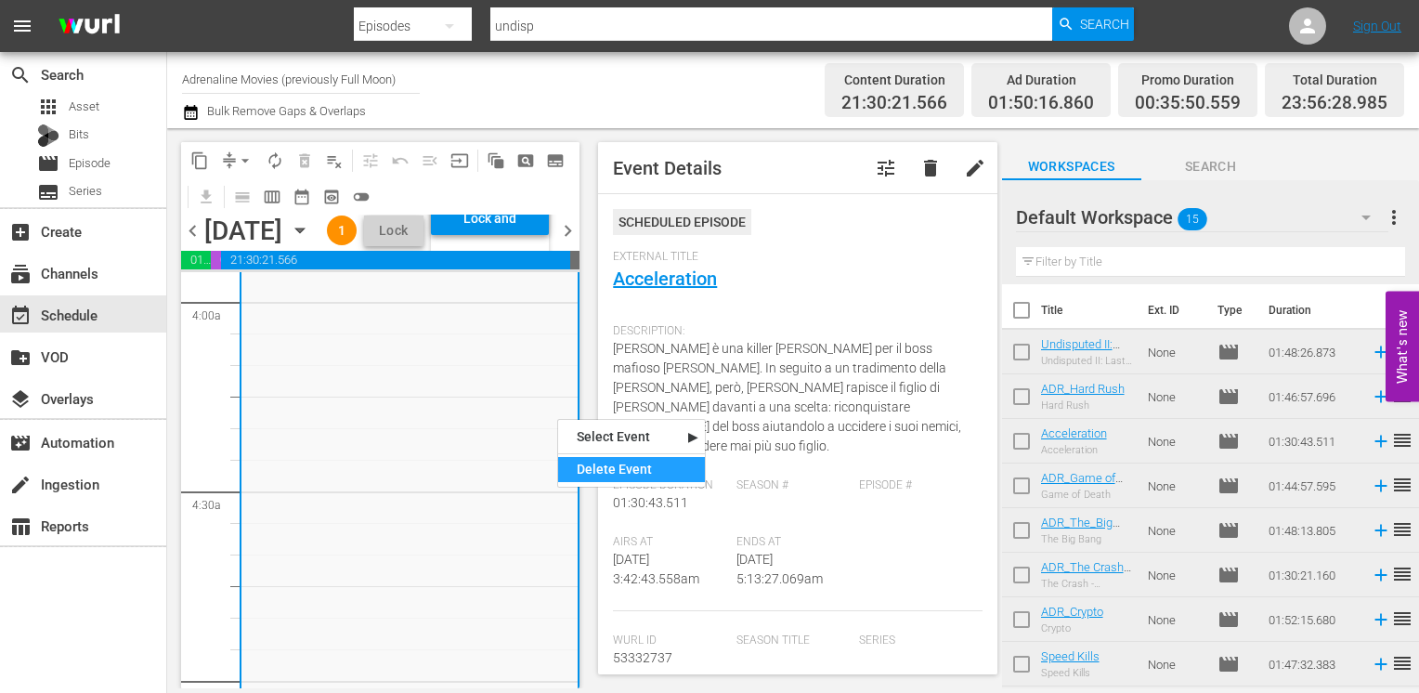
click at [592, 466] on div "Delete Event" at bounding box center [631, 469] width 147 height 25
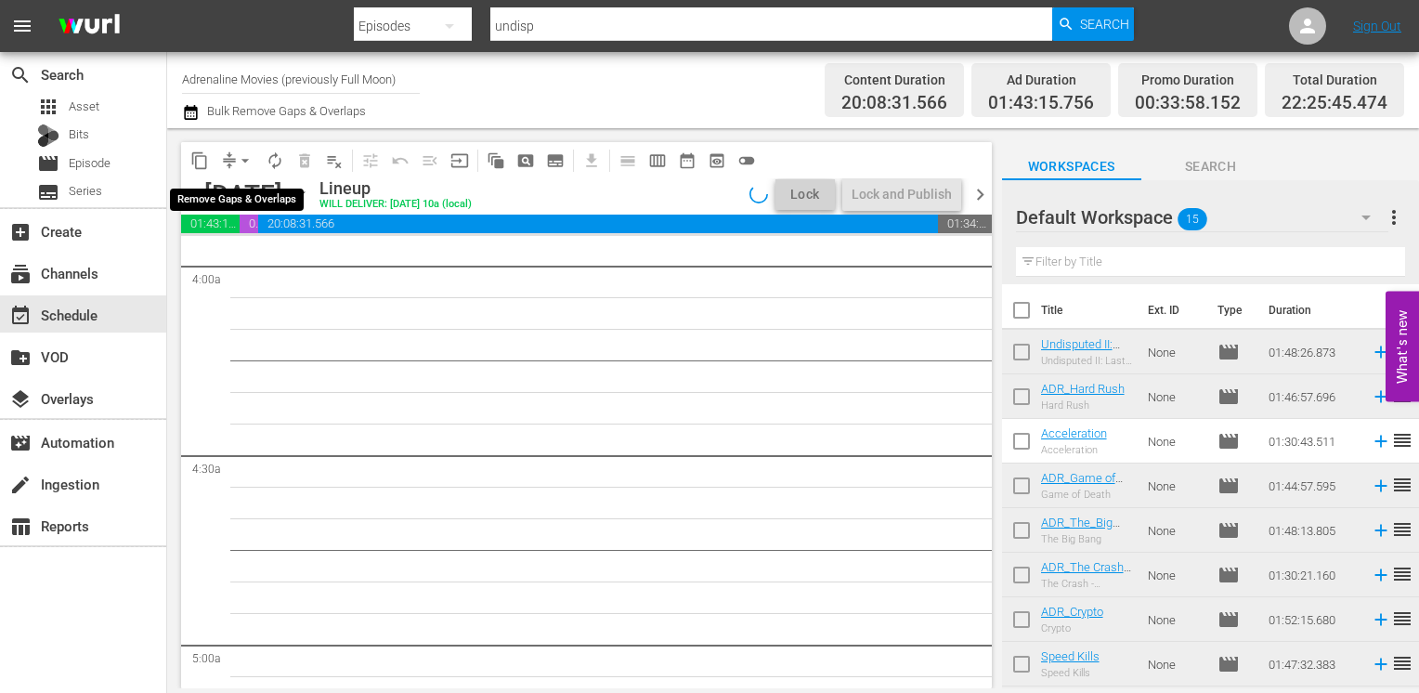
click at [250, 164] on span "arrow_drop_down" at bounding box center [245, 160] width 19 height 19
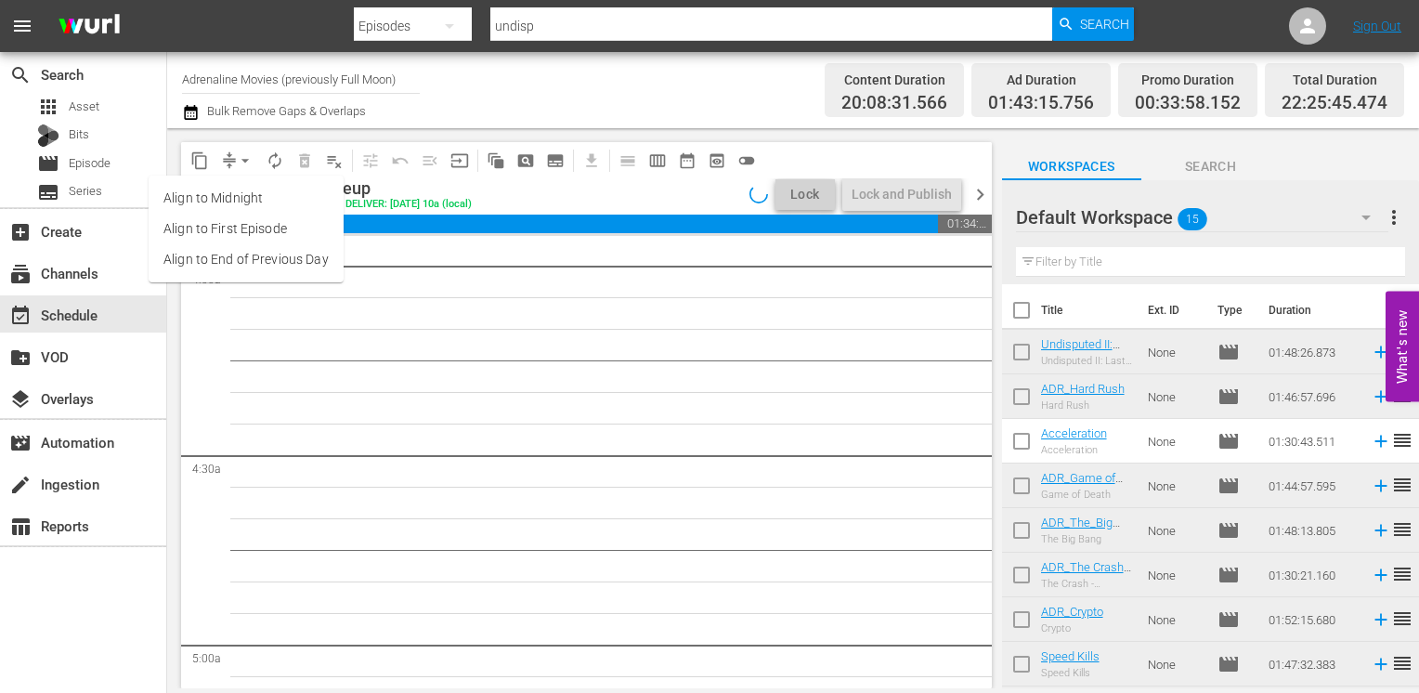
click at [262, 263] on li "Align to End of Previous Day" at bounding box center [246, 259] width 195 height 31
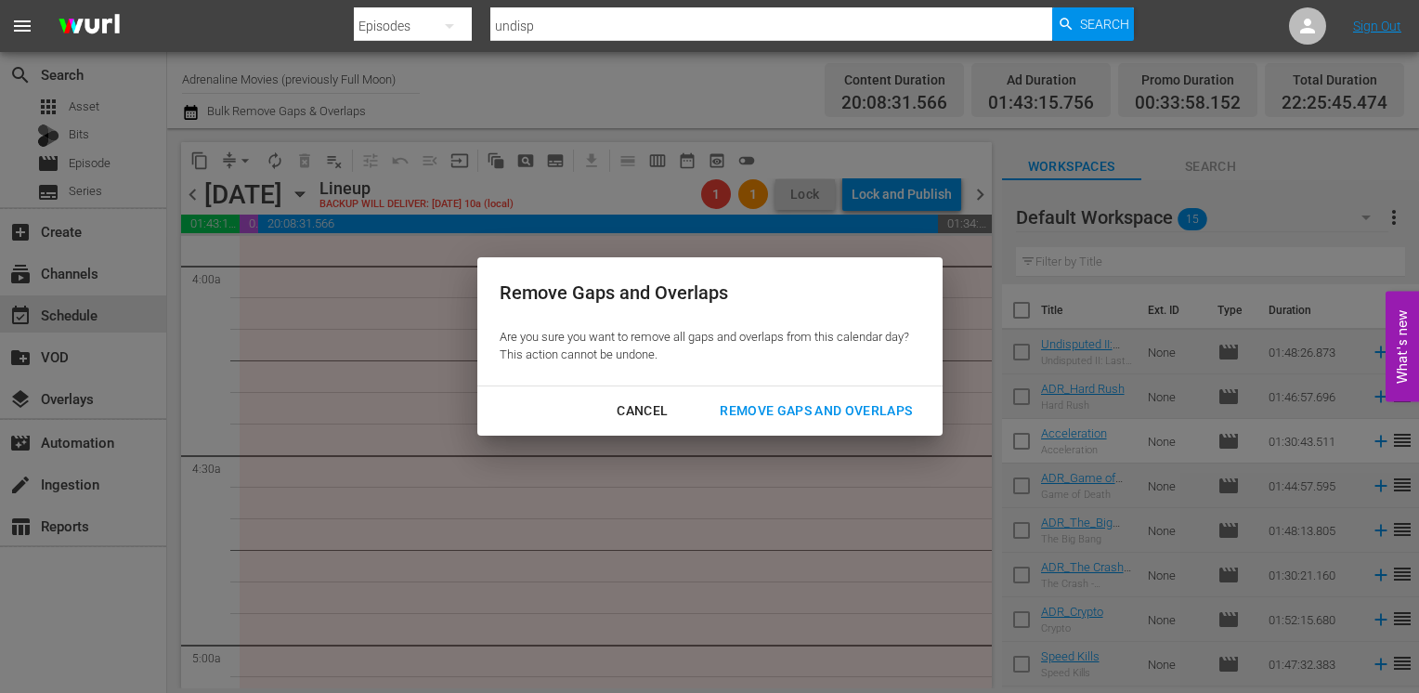
click at [804, 410] on div "Remove Gaps and Overlaps" at bounding box center [816, 410] width 222 height 23
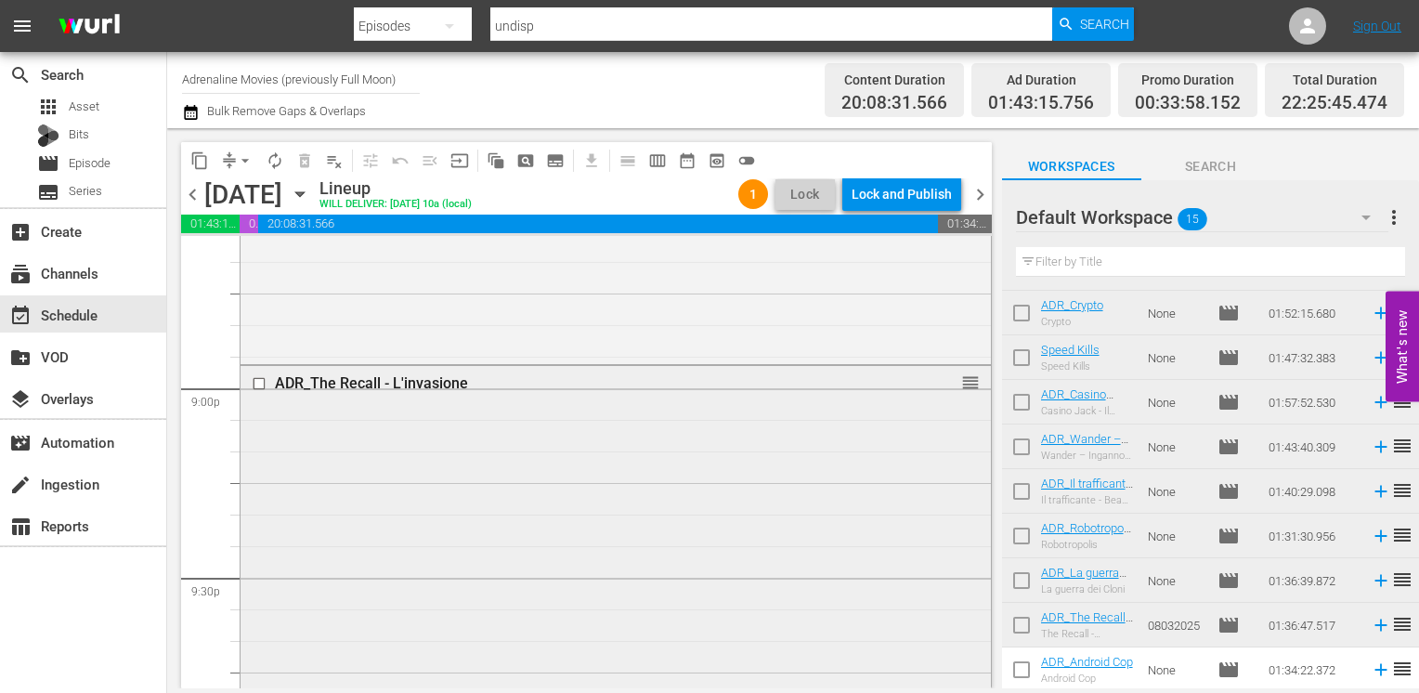
scroll to position [8267, 0]
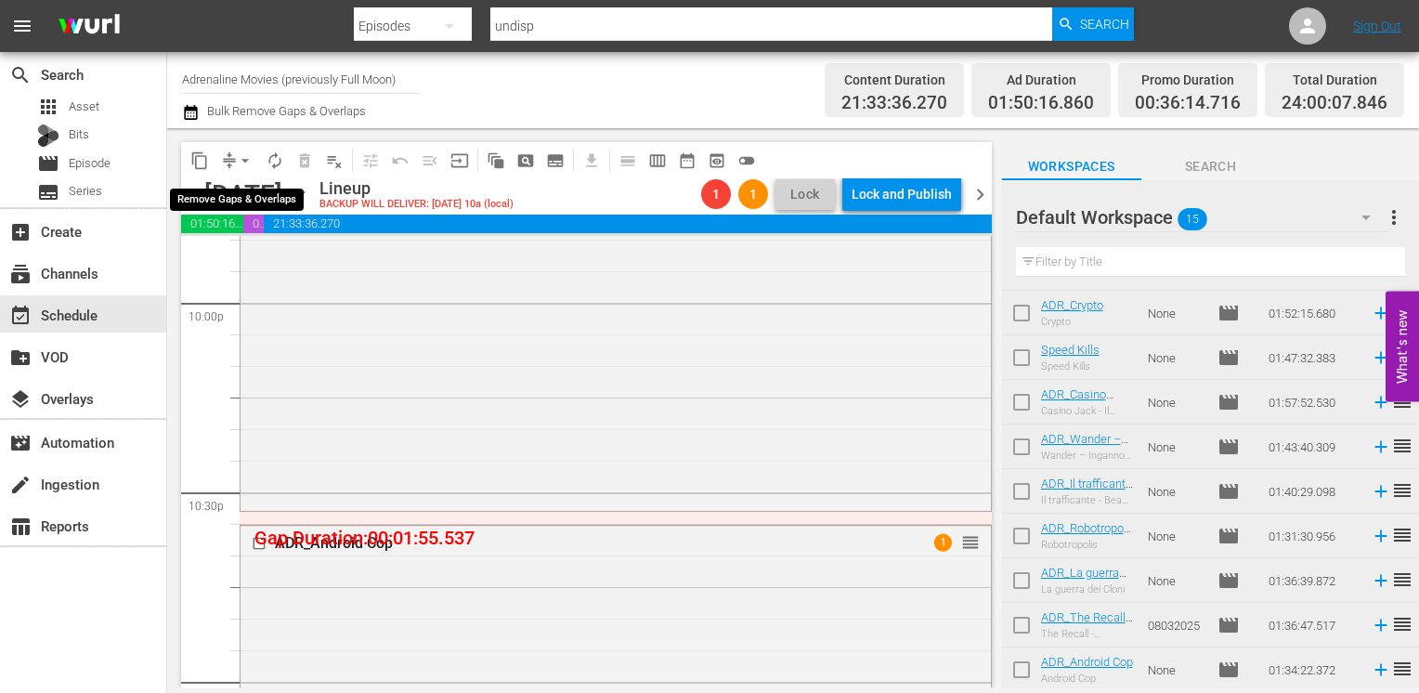
click at [240, 166] on span "arrow_drop_down" at bounding box center [245, 160] width 19 height 19
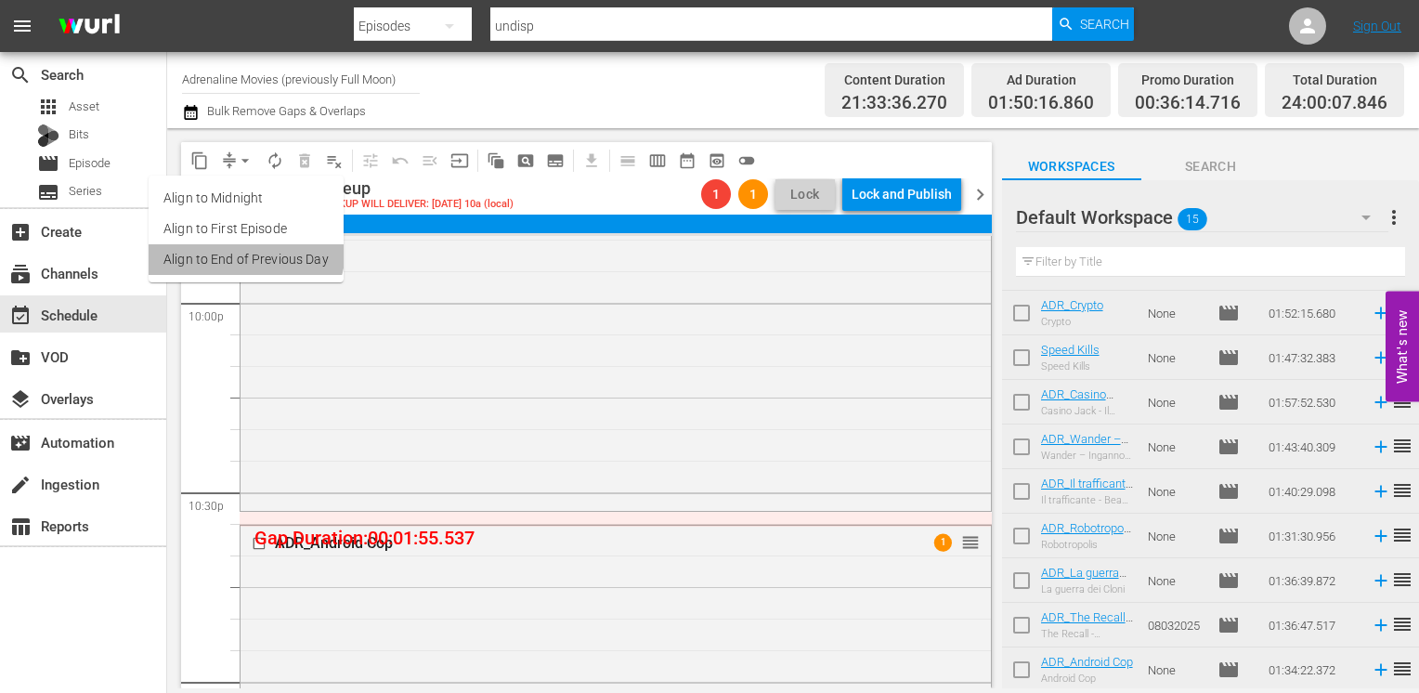
click at [239, 248] on li "Align to End of Previous Day" at bounding box center [246, 259] width 195 height 31
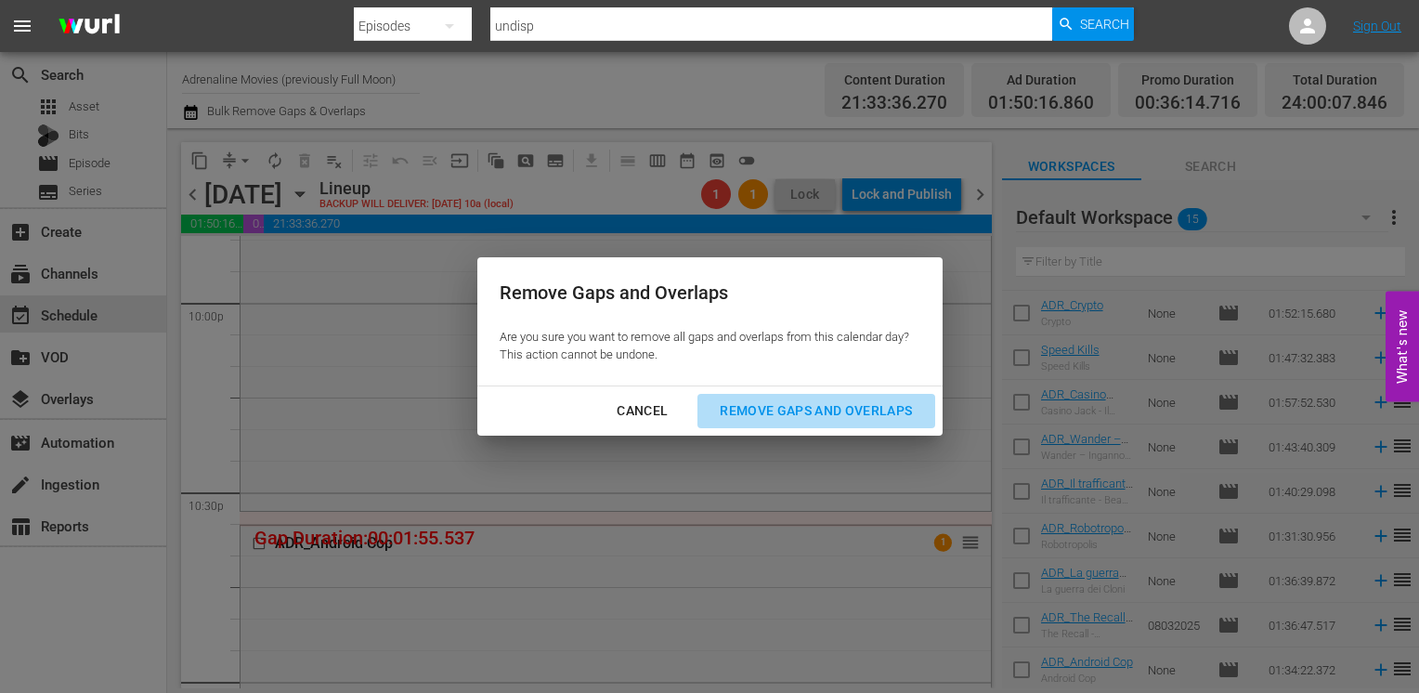
click at [759, 399] on button "Remove Gaps and Overlaps" at bounding box center [815, 411] width 237 height 34
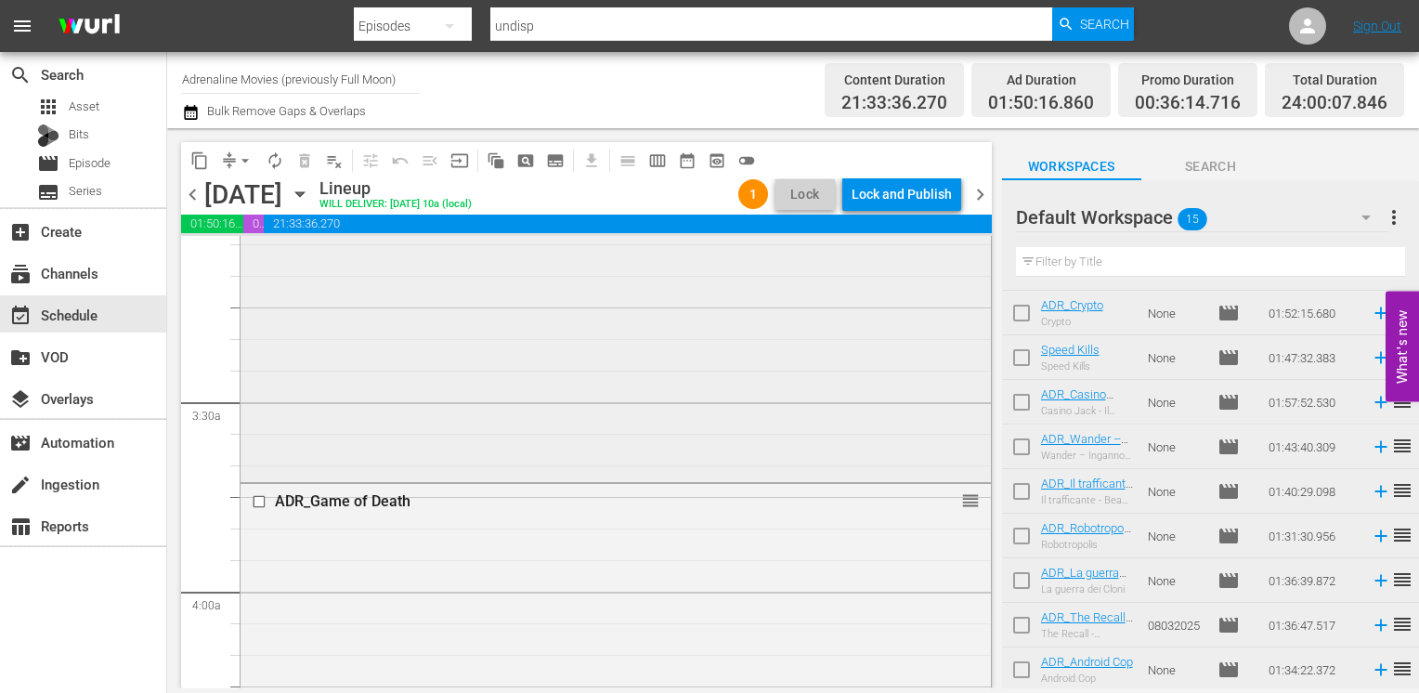
scroll to position [1300, 0]
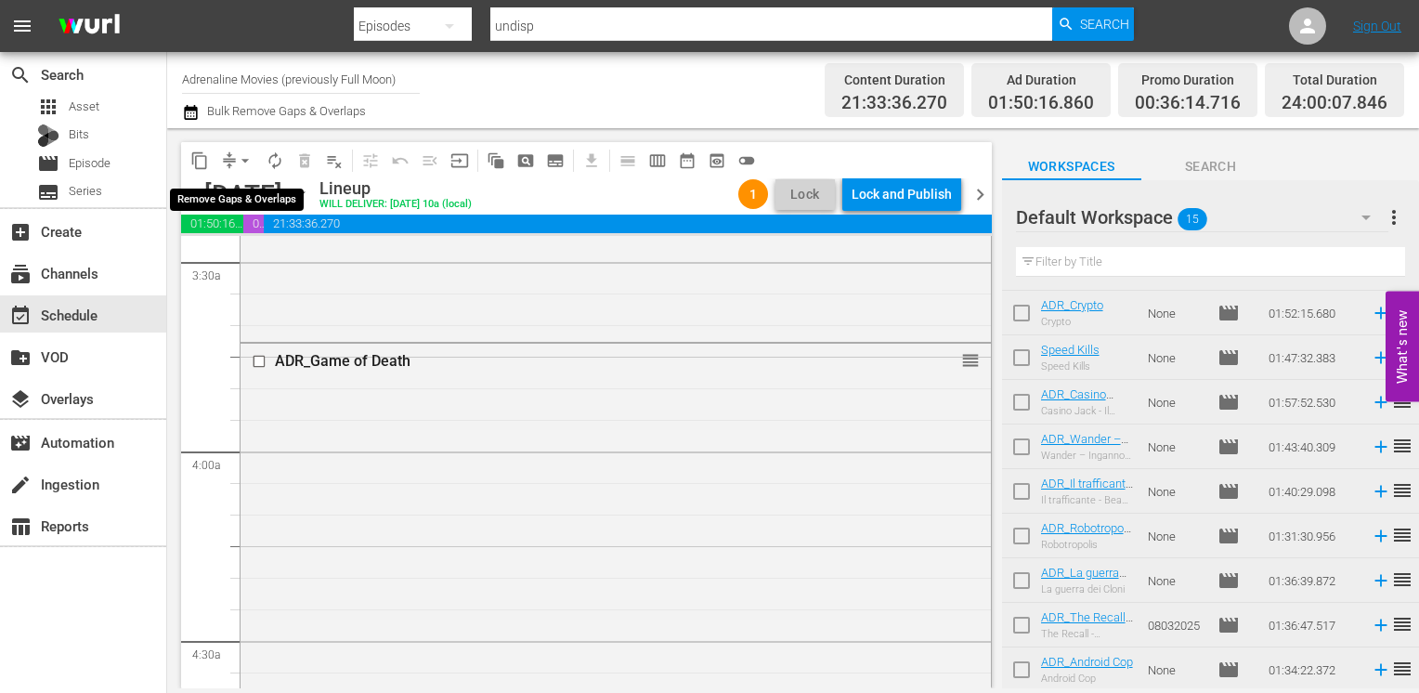
click at [241, 154] on span "arrow_drop_down" at bounding box center [245, 160] width 19 height 19
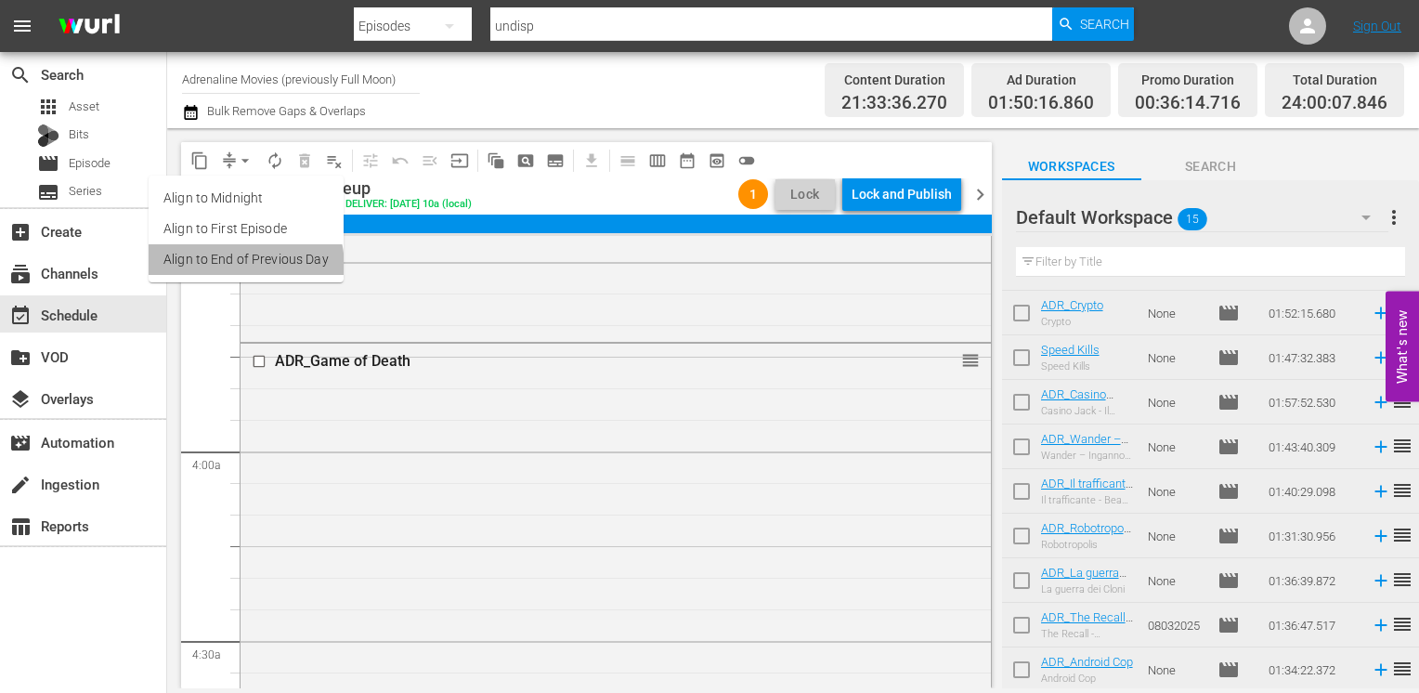
click at [230, 267] on li "Align to End of Previous Day" at bounding box center [246, 259] width 195 height 31
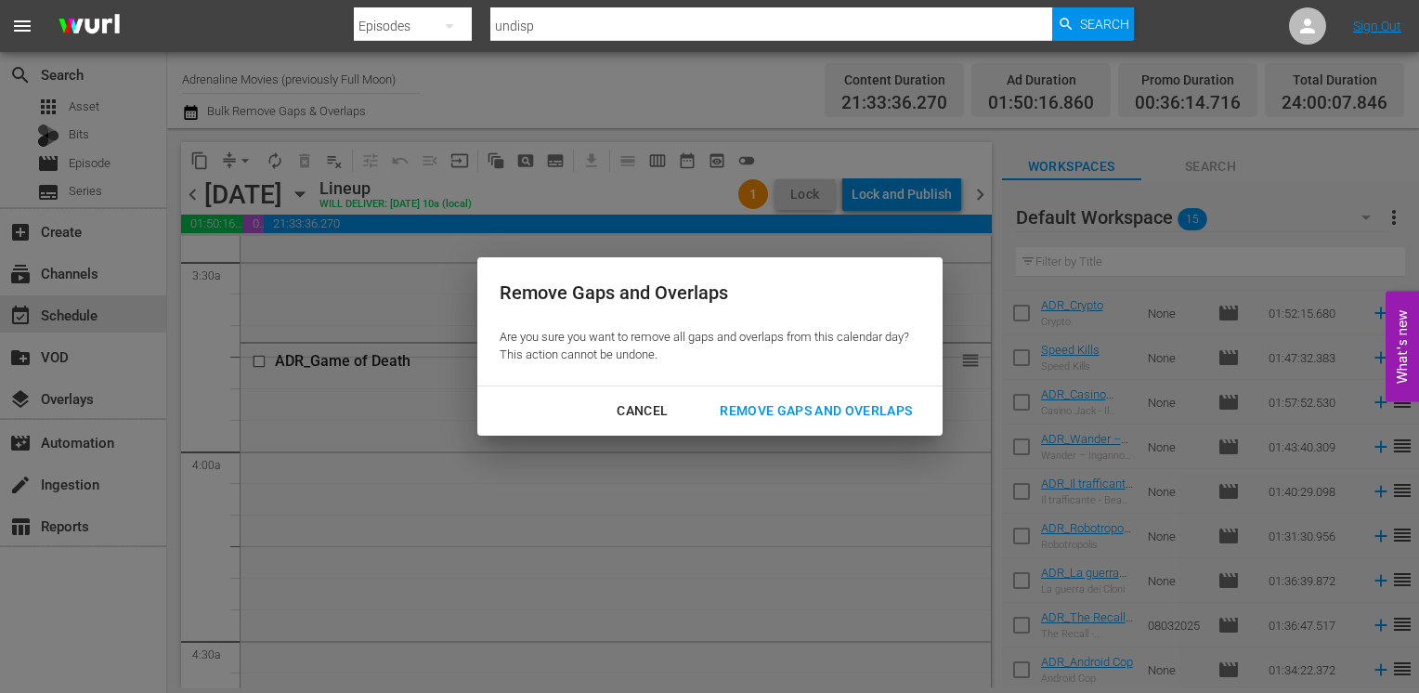
click at [834, 412] on div "Remove Gaps and Overlaps" at bounding box center [816, 410] width 222 height 23
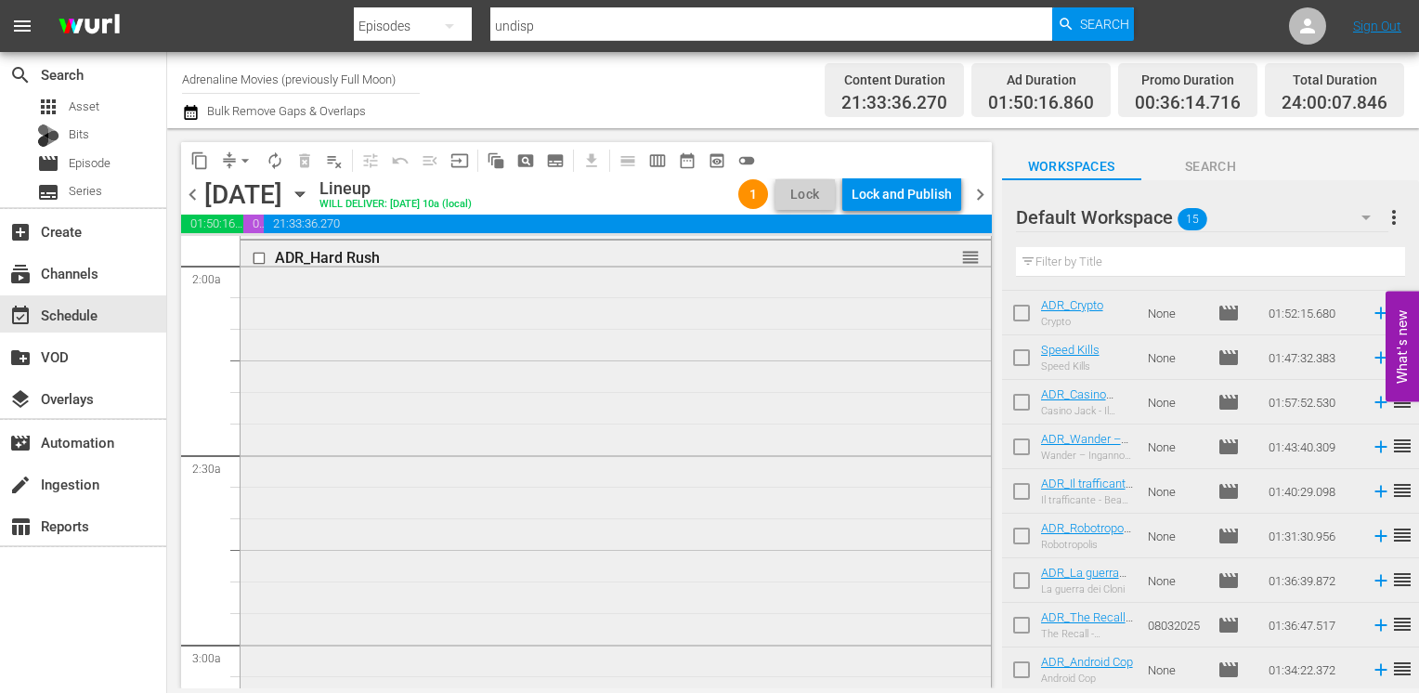
scroll to position [743, 0]
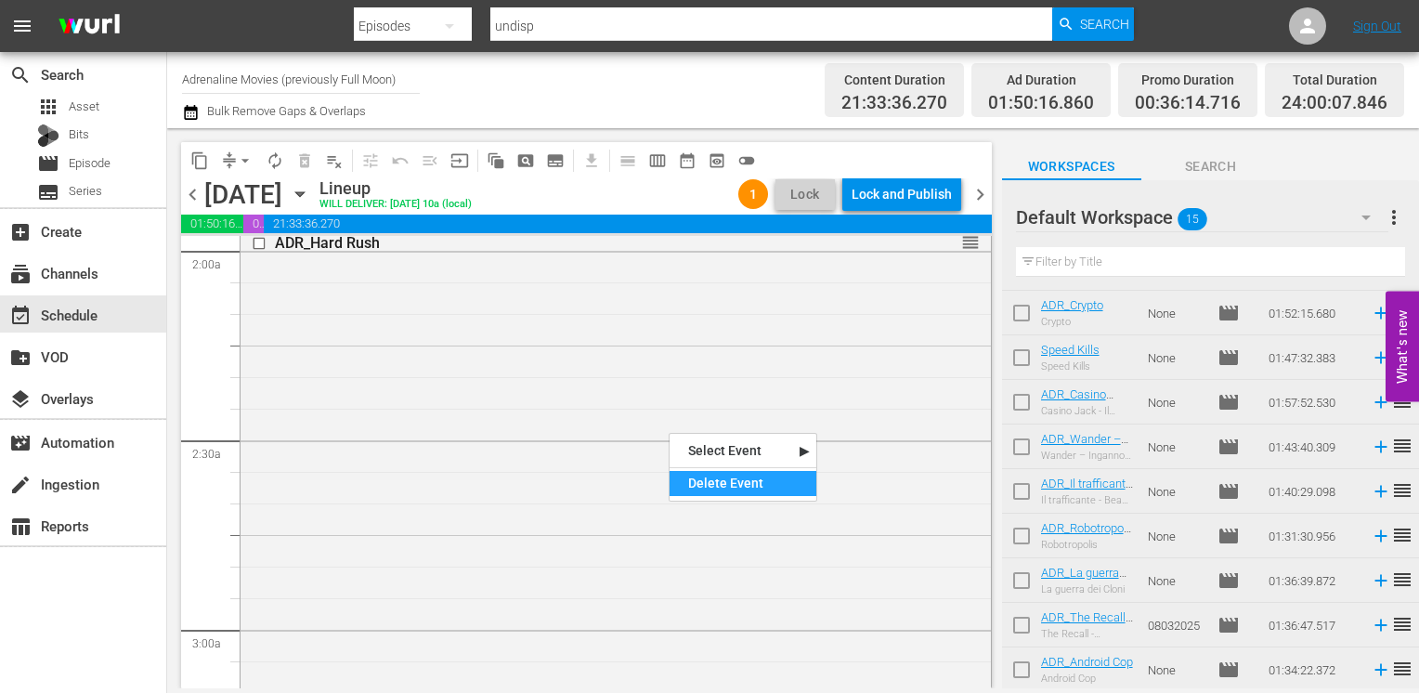
click at [727, 473] on div "Delete Event" at bounding box center [742, 483] width 147 height 25
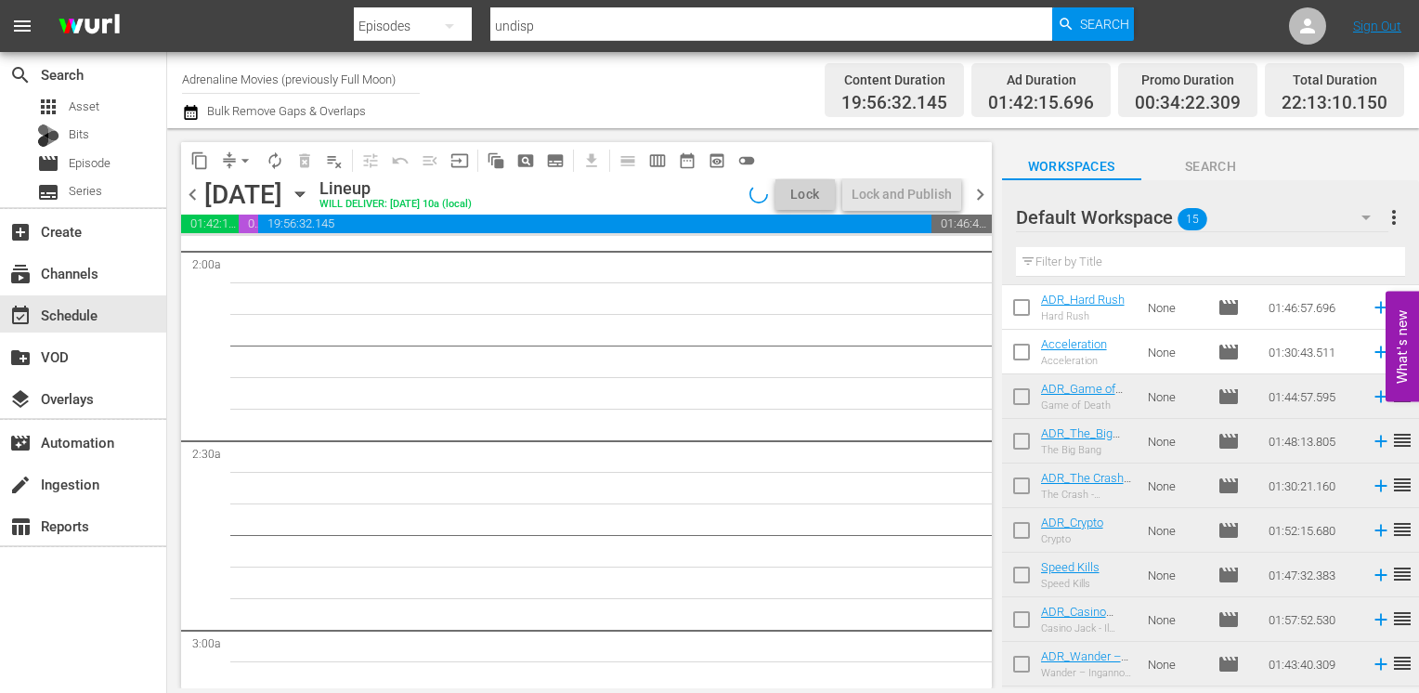
scroll to position [0, 0]
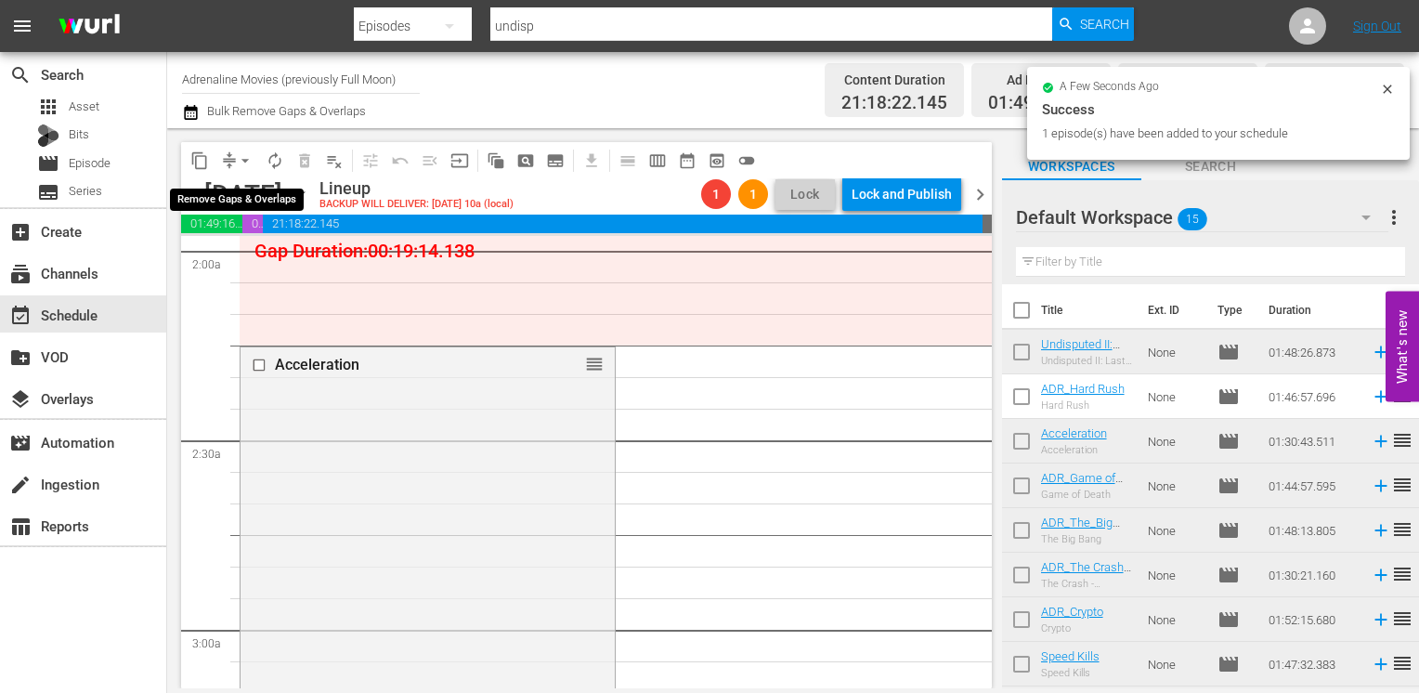
click at [244, 161] on span "arrow_drop_down" at bounding box center [245, 160] width 19 height 19
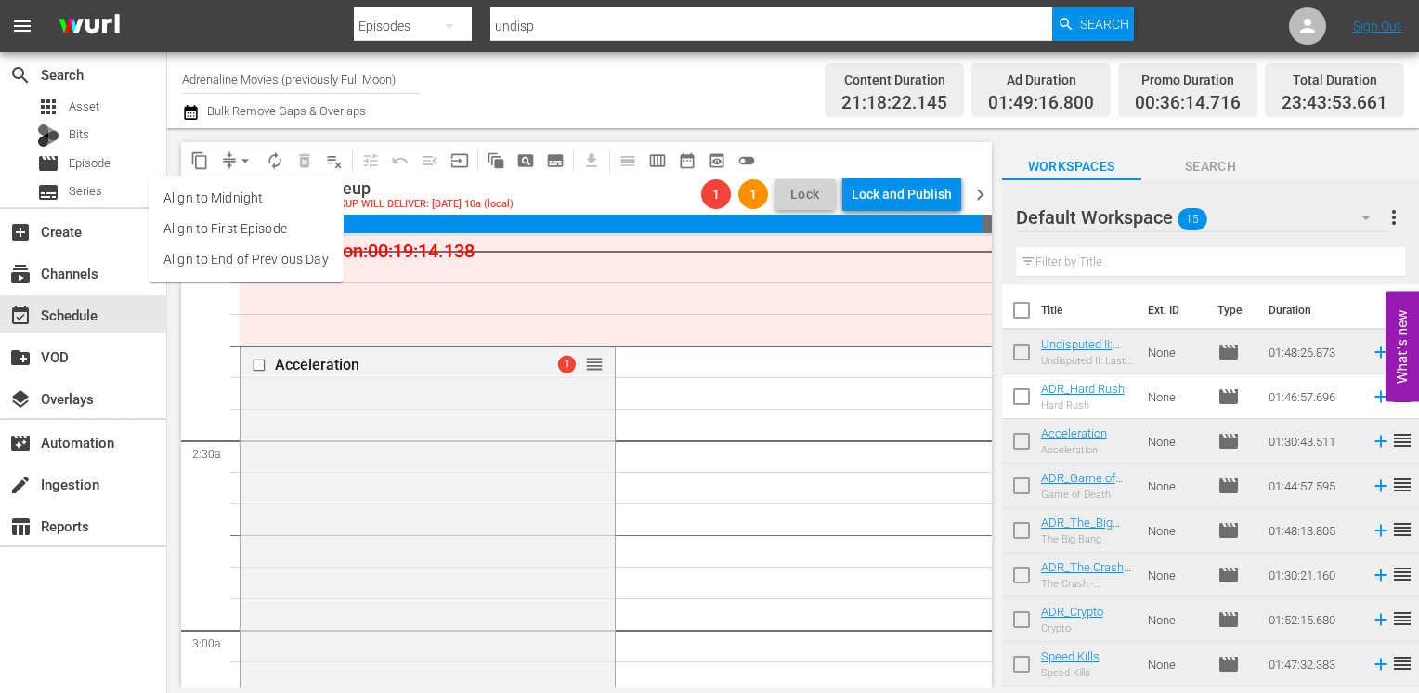
click at [238, 254] on li "Align to End of Previous Day" at bounding box center [246, 259] width 195 height 31
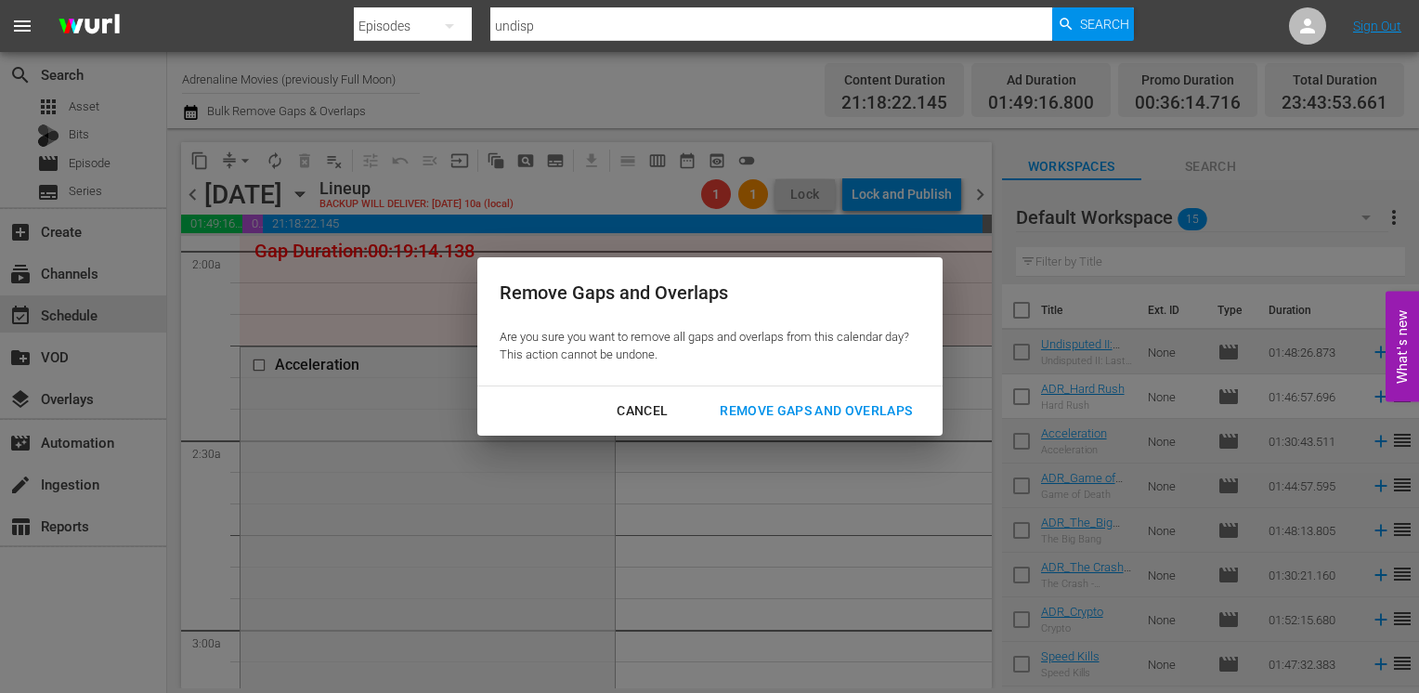
click at [818, 408] on div "Remove Gaps and Overlaps" at bounding box center [816, 410] width 222 height 23
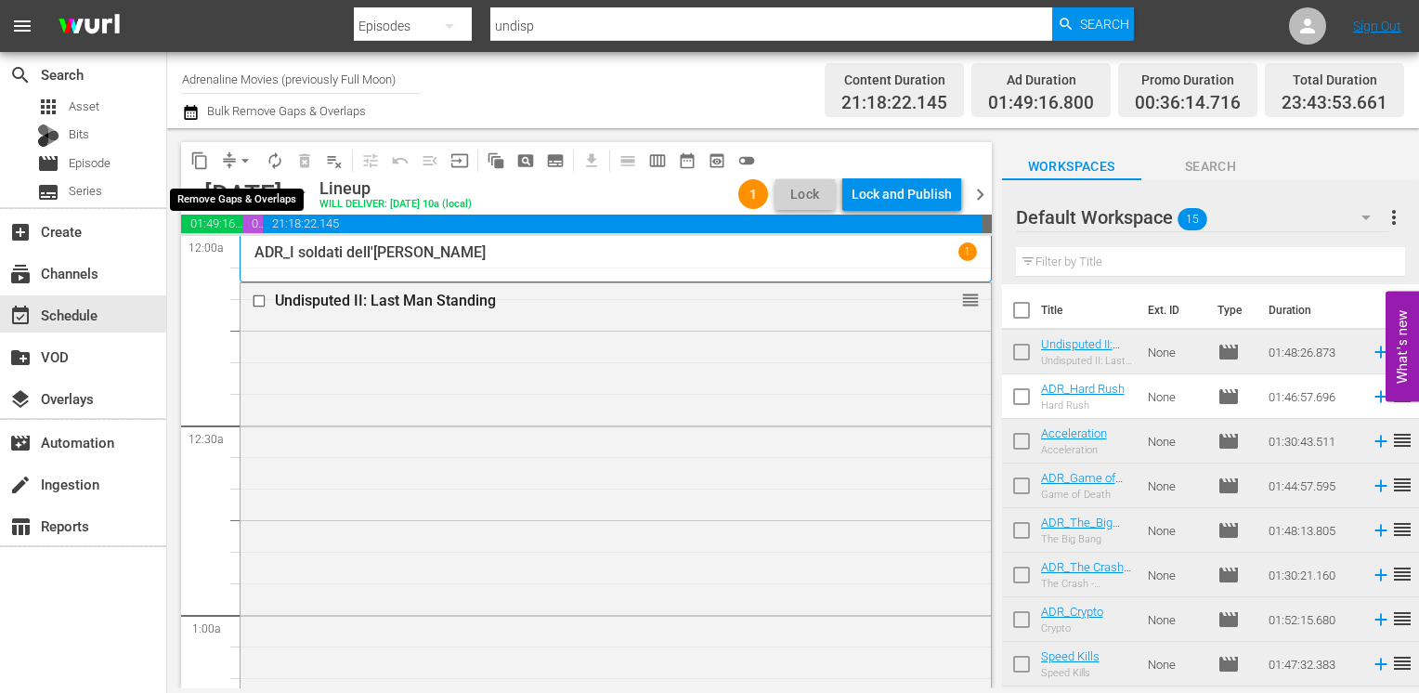
click at [248, 162] on span "arrow_drop_down" at bounding box center [245, 160] width 19 height 19
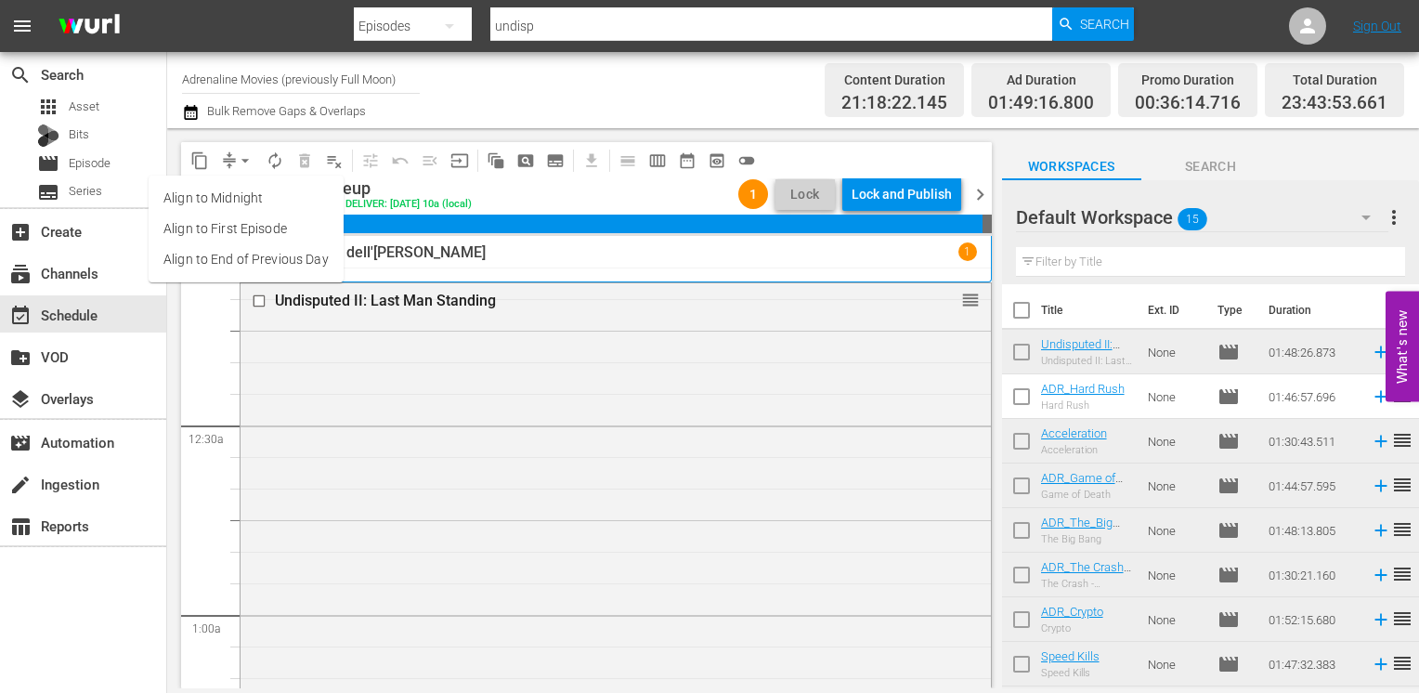
click at [253, 258] on li "Align to End of Previous Day" at bounding box center [246, 259] width 195 height 31
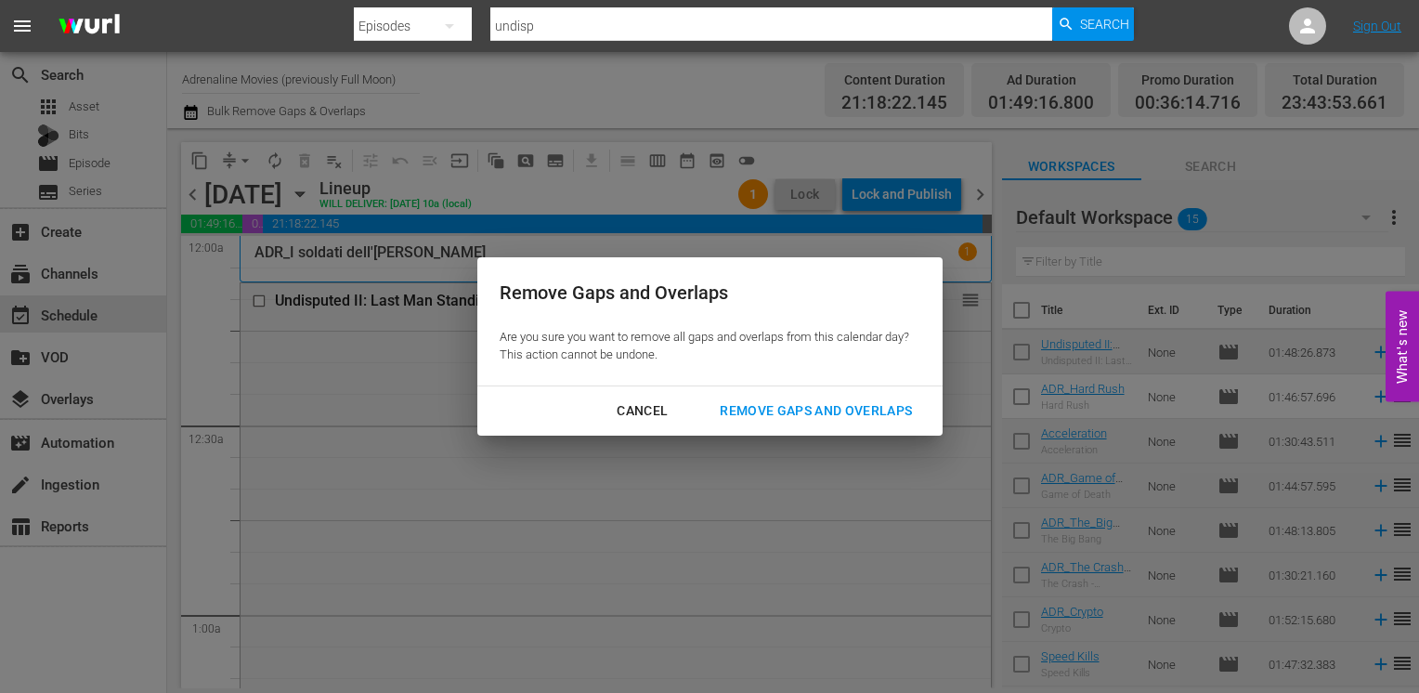
click at [769, 418] on div "Remove Gaps and Overlaps" at bounding box center [816, 410] width 222 height 23
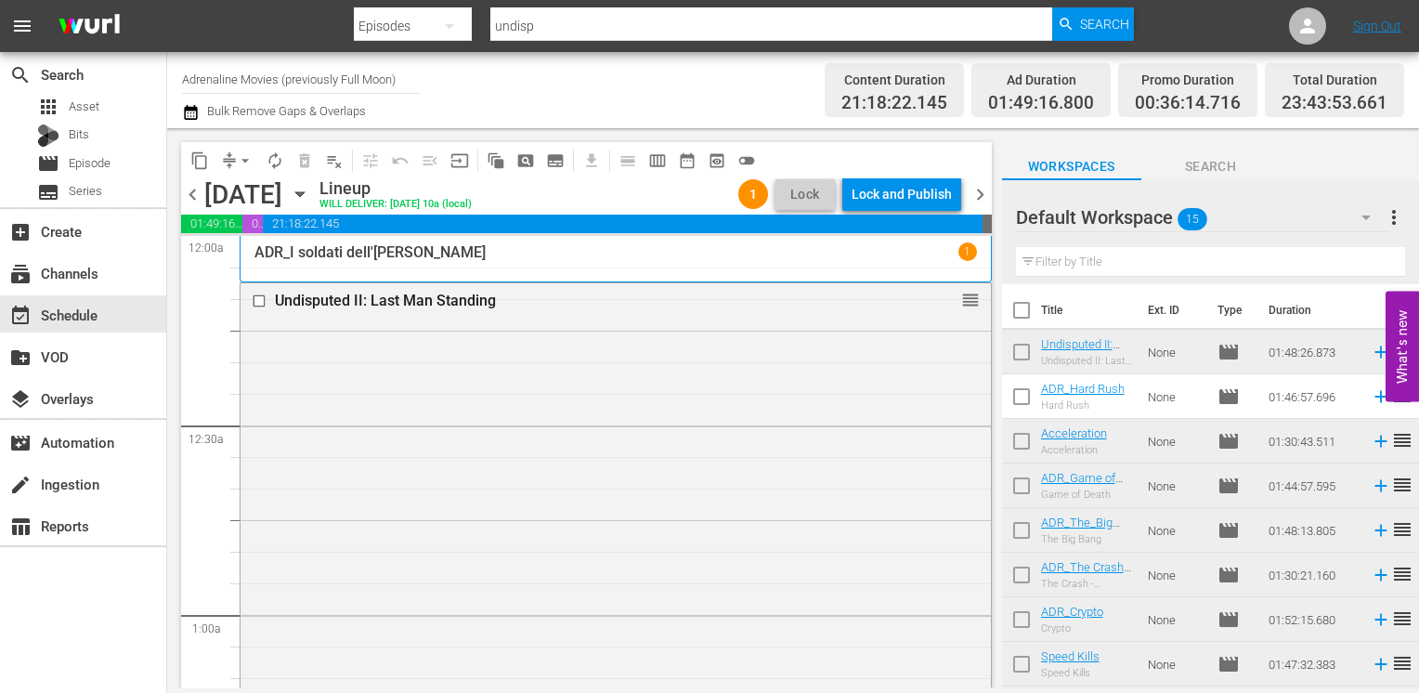
click at [249, 155] on span "arrow_drop_down" at bounding box center [245, 160] width 19 height 19
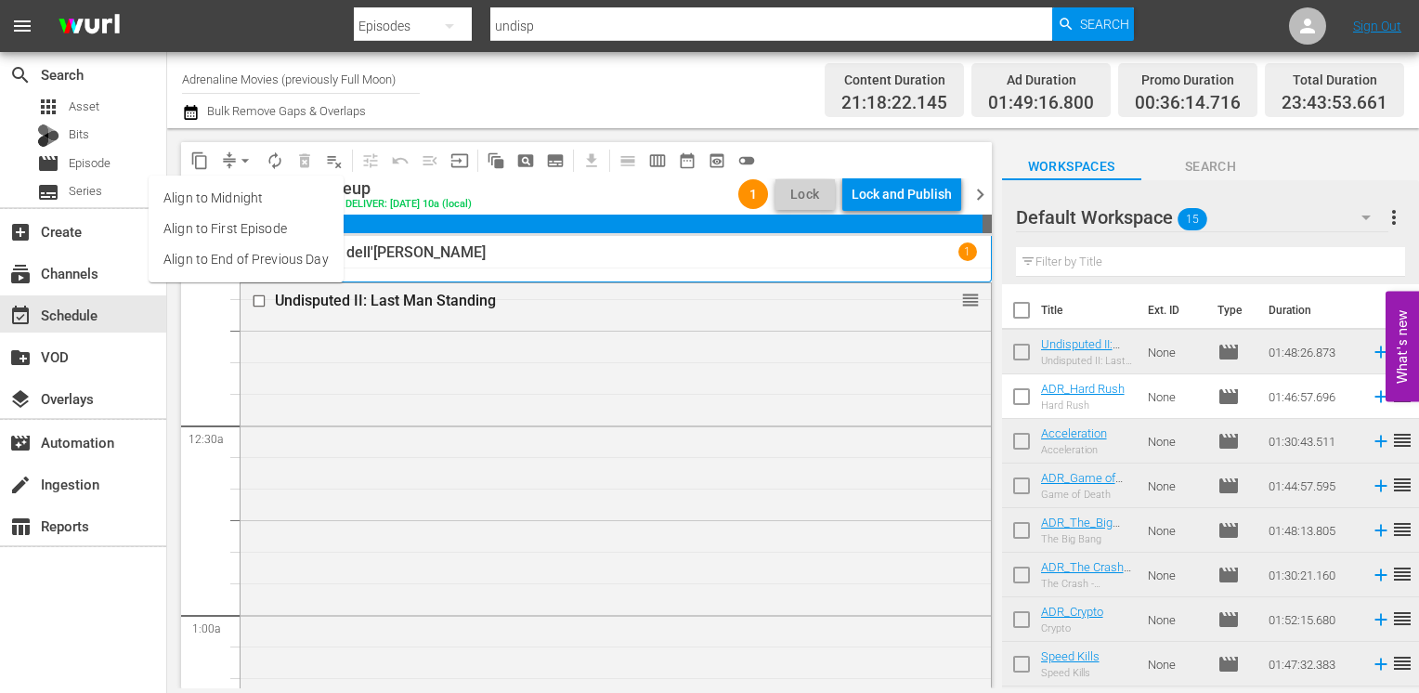
click at [236, 264] on li "Align to End of Previous Day" at bounding box center [246, 259] width 195 height 31
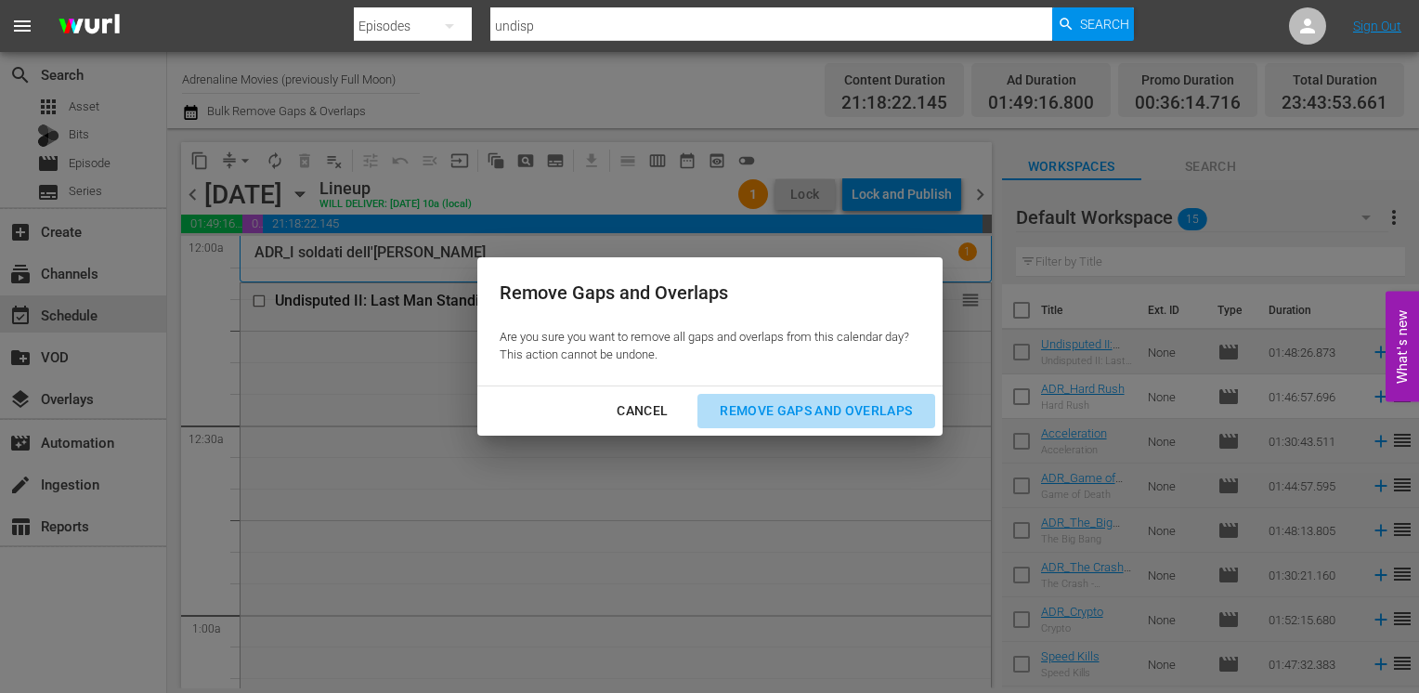
click at [805, 418] on div "Remove Gaps and Overlaps" at bounding box center [816, 410] width 222 height 23
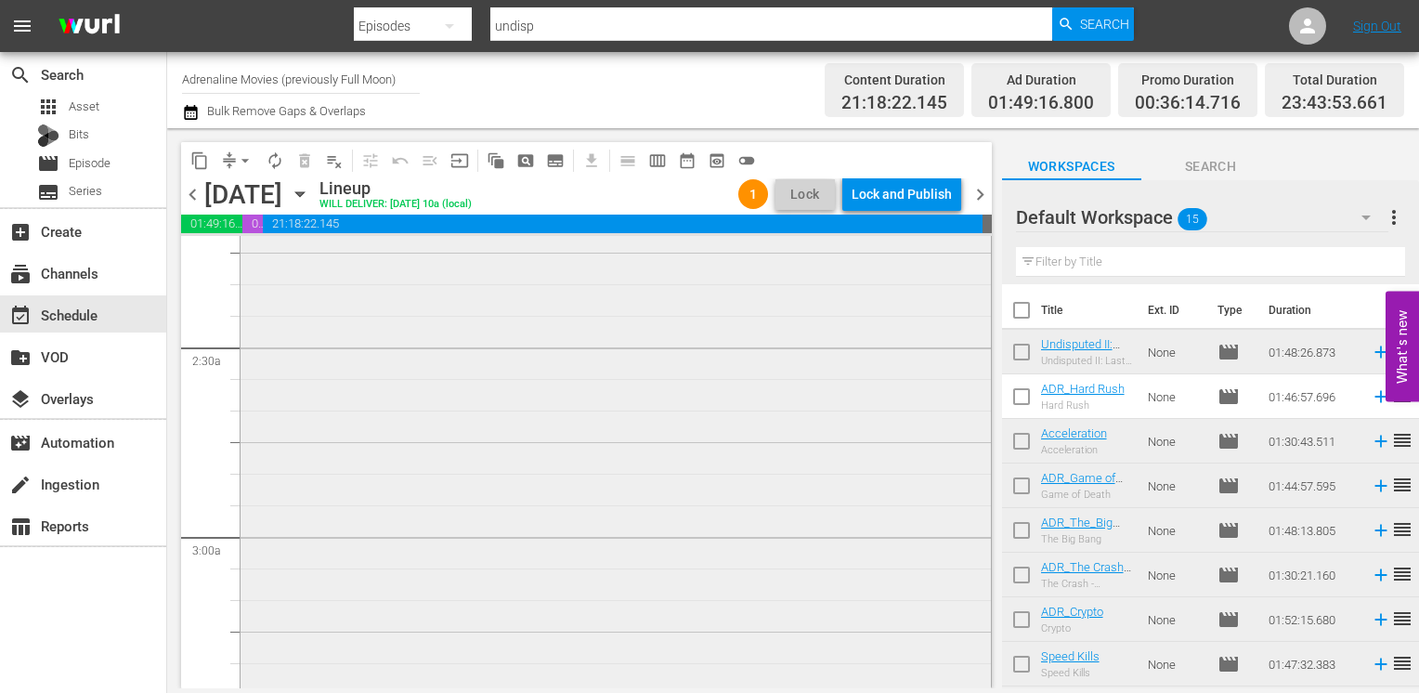
scroll to position [650, 0]
click at [554, 541] on div "Delete Event" at bounding box center [590, 537] width 147 height 25
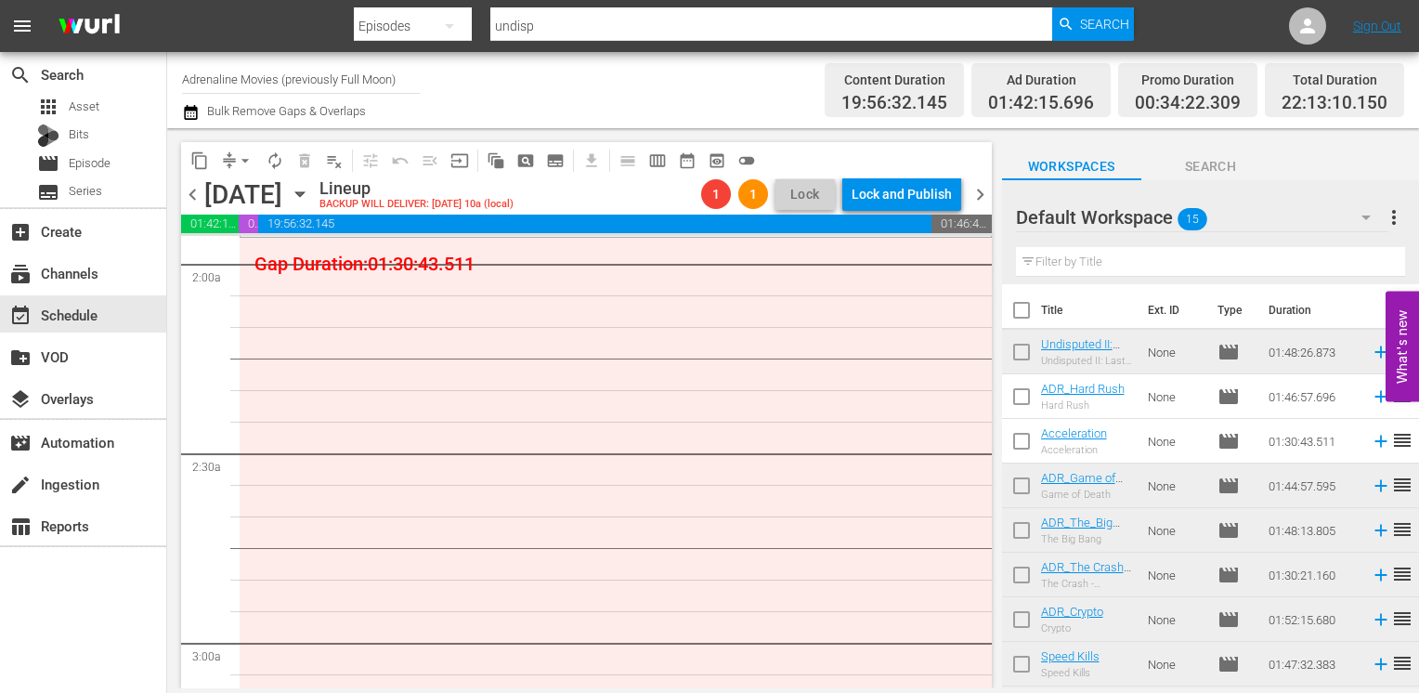
scroll to position [557, 0]
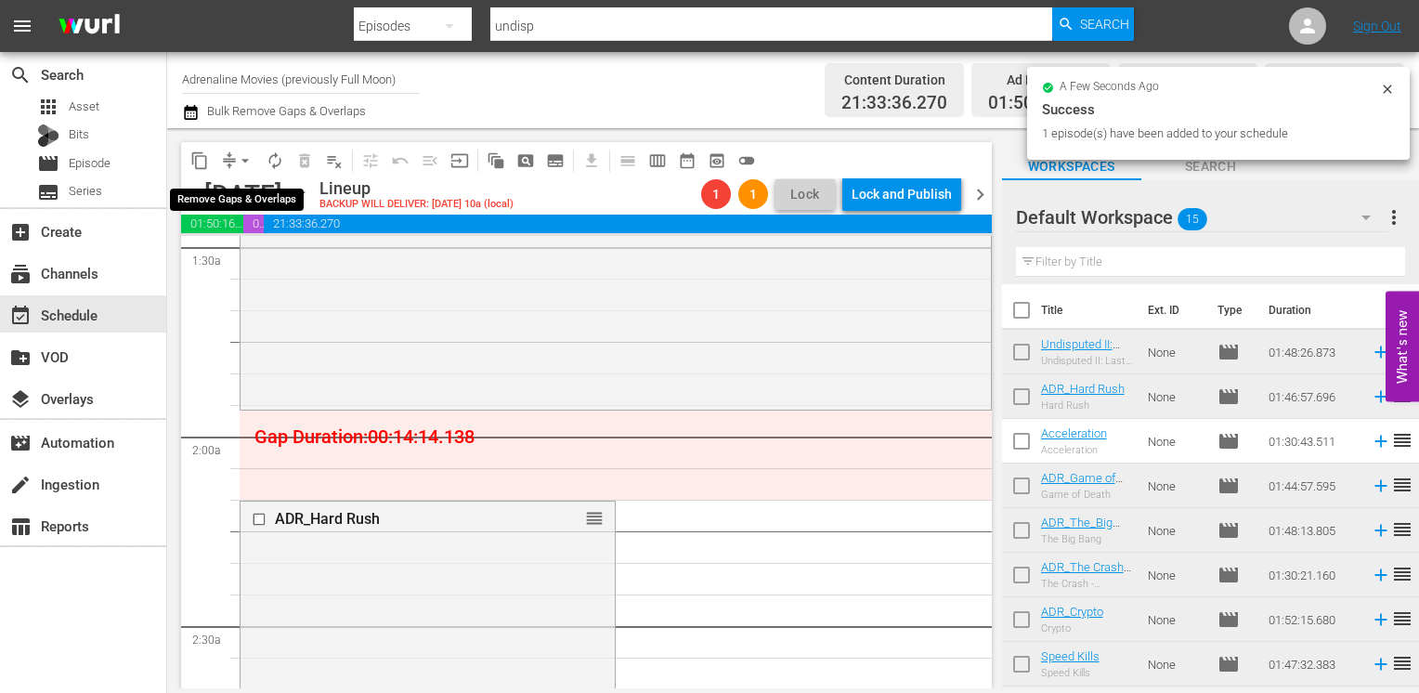
click at [245, 162] on span "arrow_drop_down" at bounding box center [245, 160] width 19 height 19
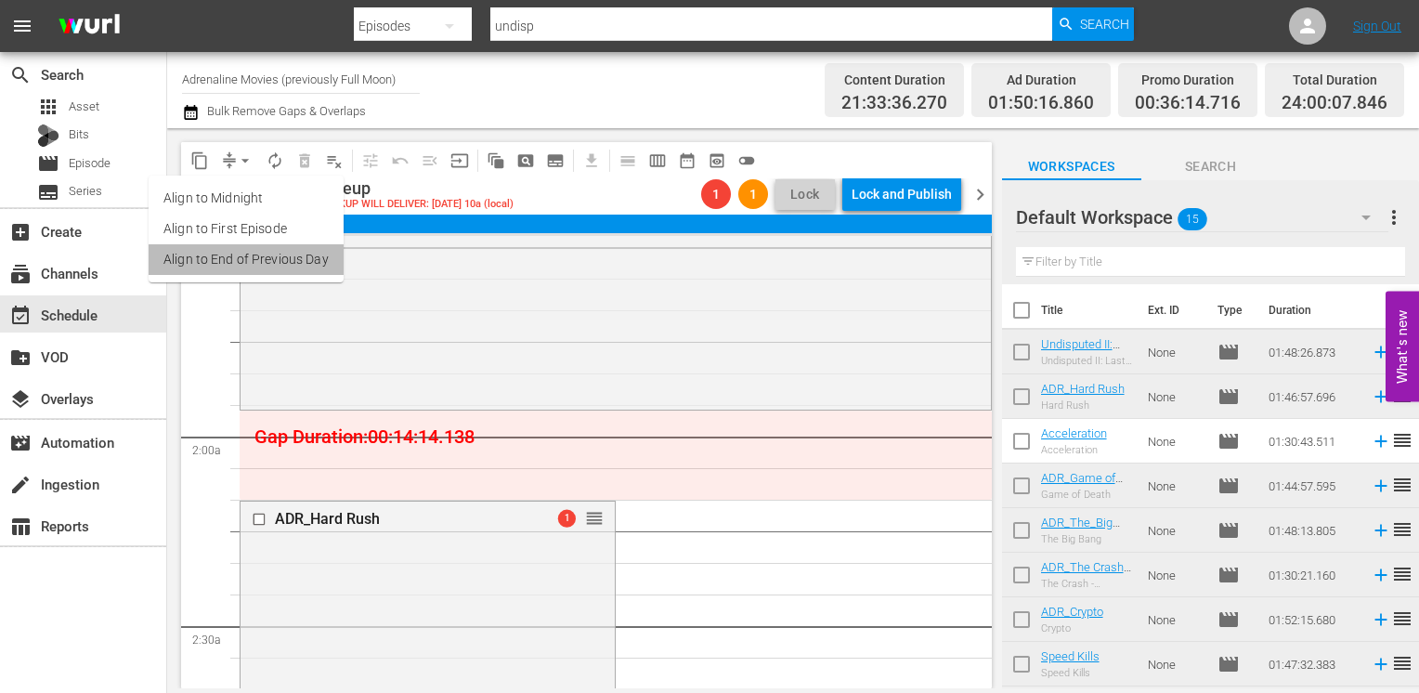
click at [253, 268] on li "Align to End of Previous Day" at bounding box center [246, 259] width 195 height 31
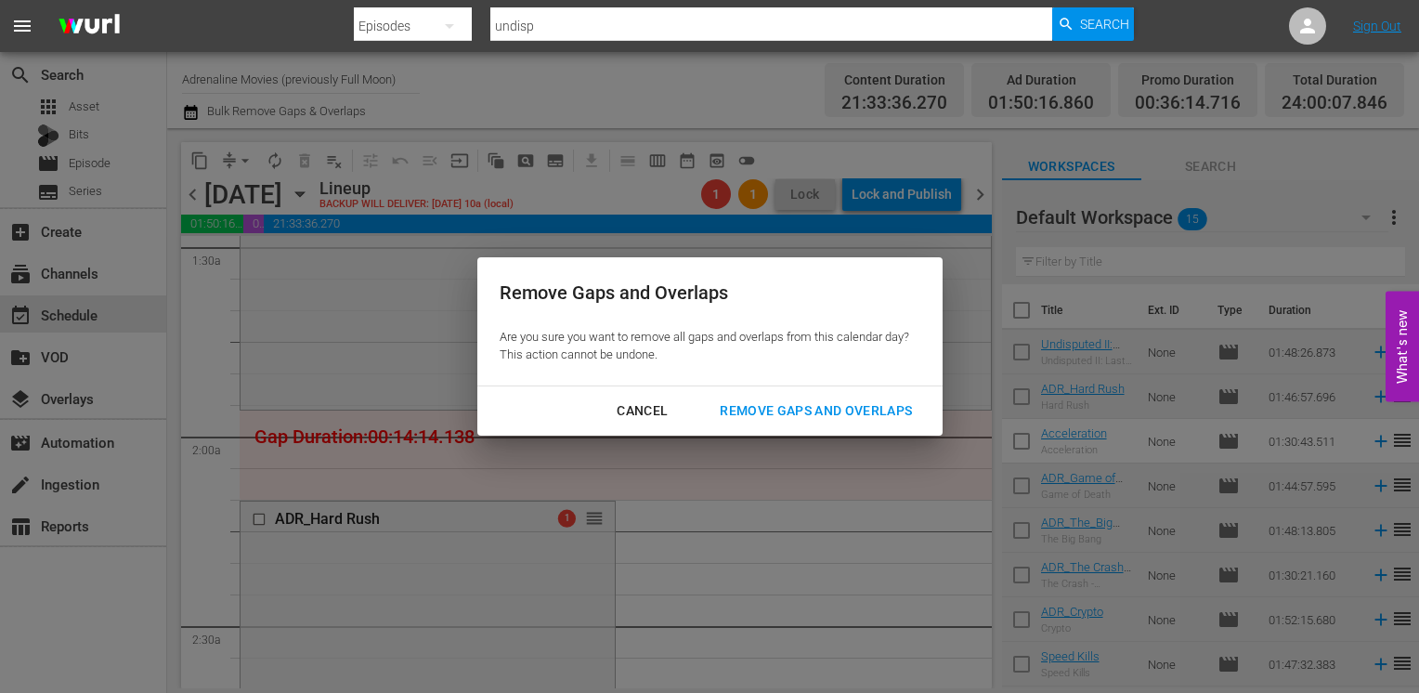
click at [812, 408] on div "Remove Gaps and Overlaps" at bounding box center [816, 410] width 222 height 23
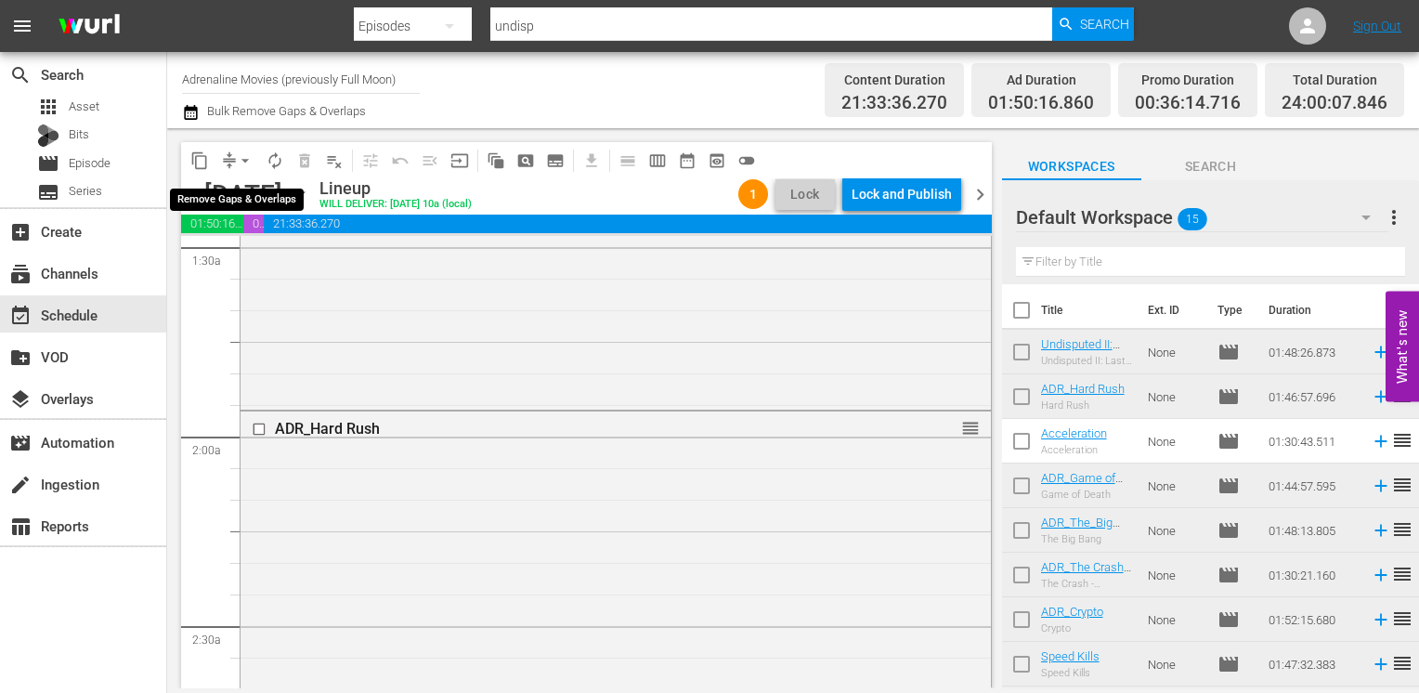
drag, startPoint x: 245, startPoint y: 152, endPoint x: 238, endPoint y: 174, distance: 22.6
click at [242, 153] on span "arrow_drop_down" at bounding box center [245, 160] width 19 height 19
click at [236, 260] on li "Align to End of Previous Day" at bounding box center [246, 259] width 195 height 31
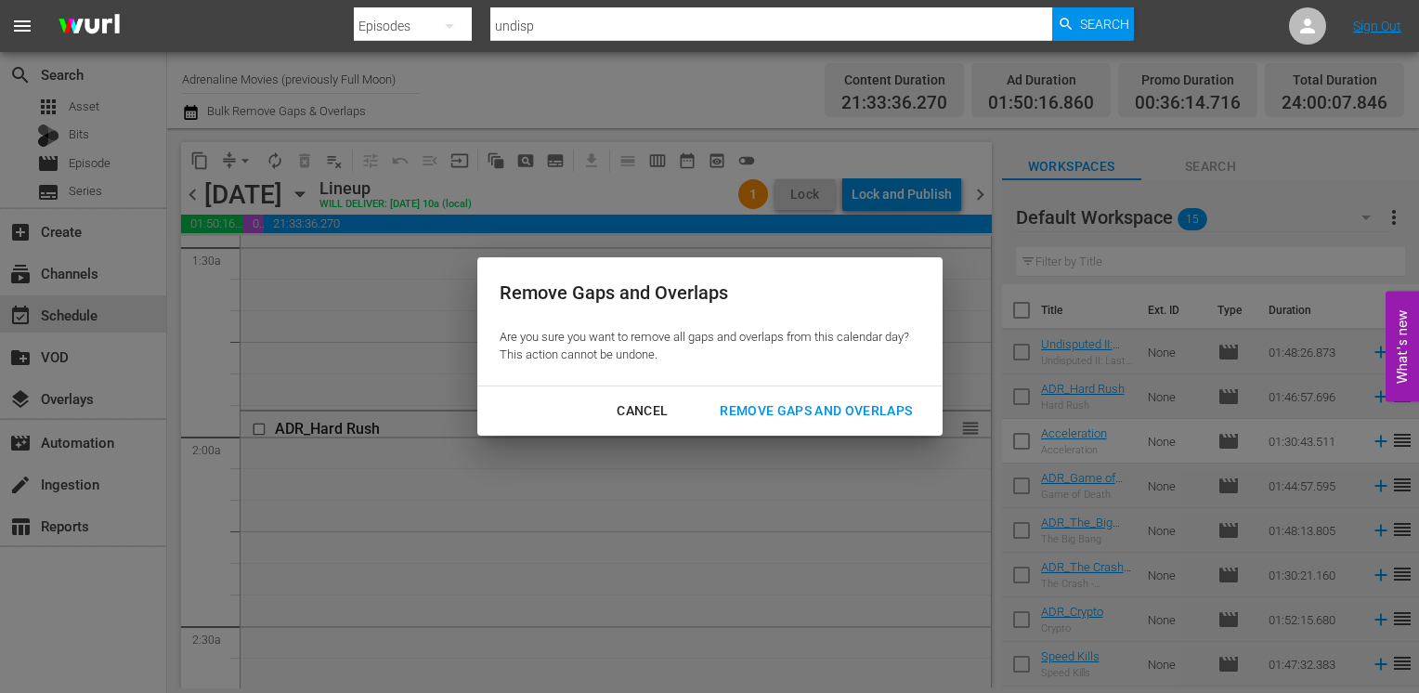
click at [753, 419] on div "Remove Gaps and Overlaps" at bounding box center [816, 410] width 222 height 23
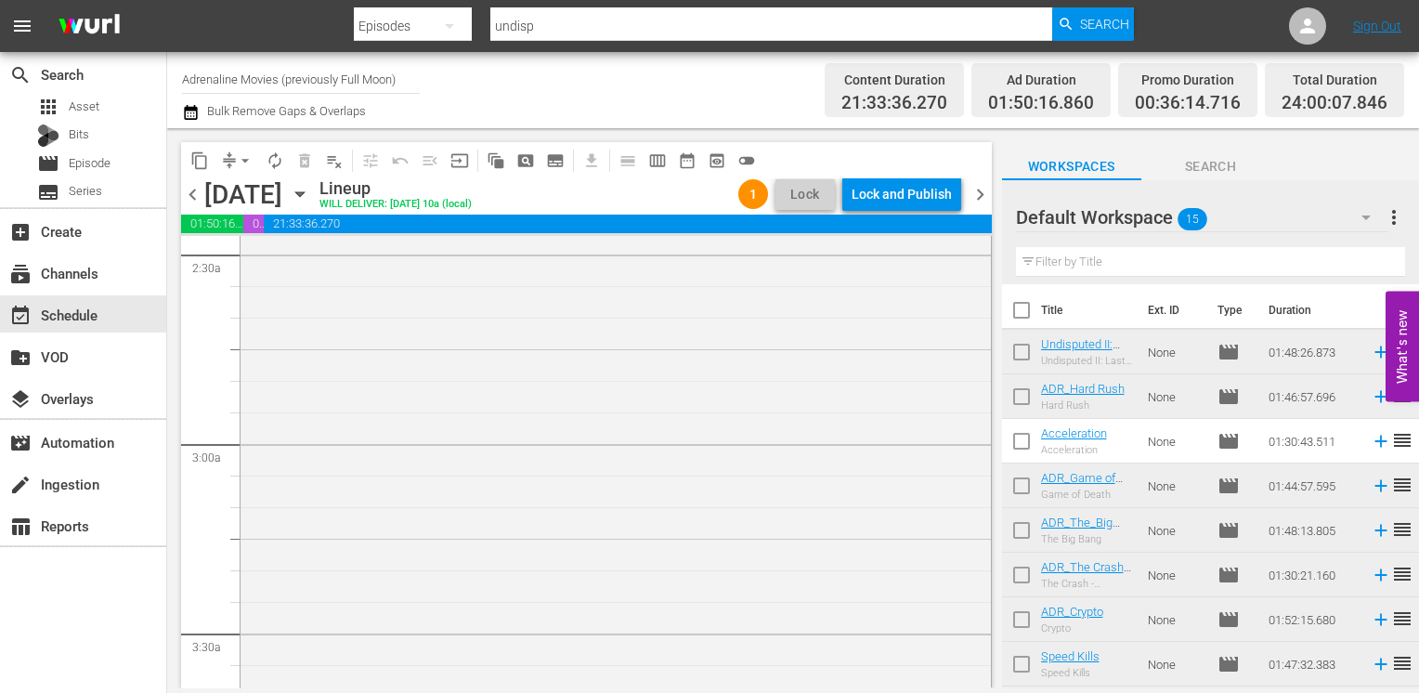
scroll to position [1300, 0]
click at [240, 161] on span "arrow_drop_down" at bounding box center [245, 160] width 19 height 19
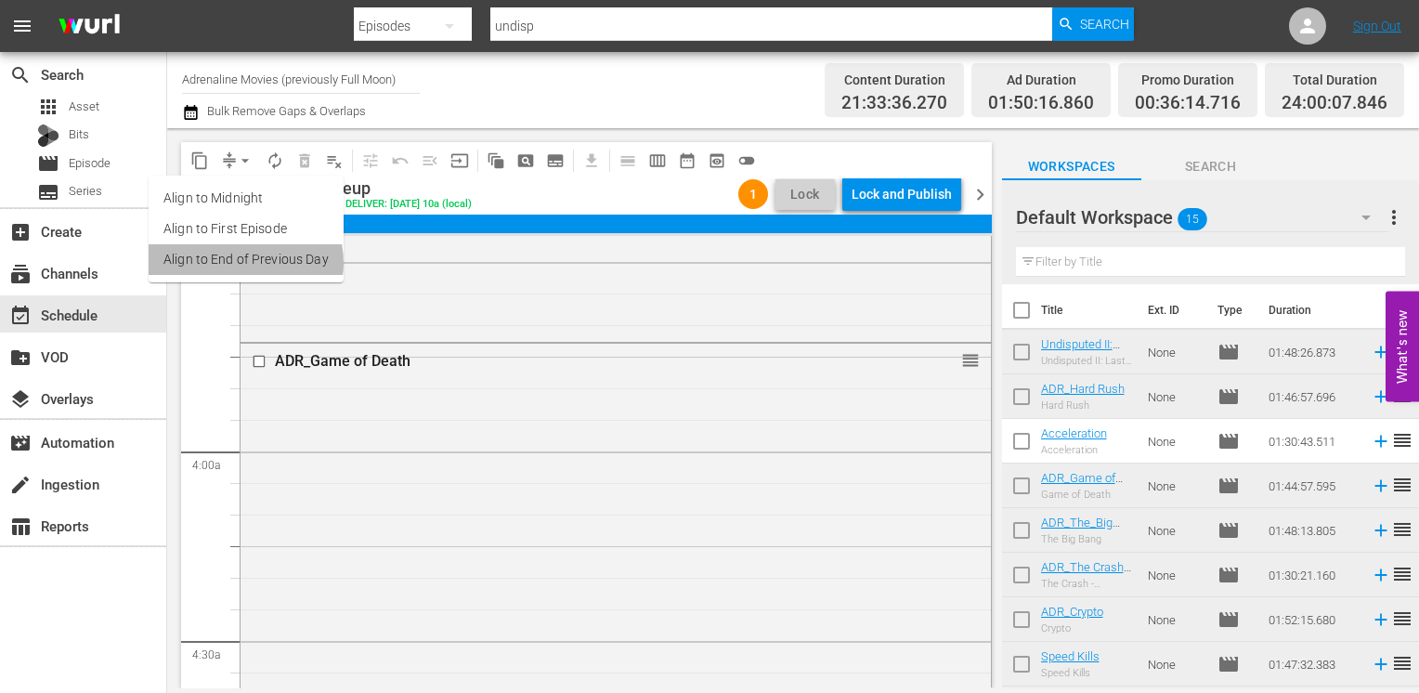
click at [241, 263] on li "Align to End of Previous Day" at bounding box center [246, 259] width 195 height 31
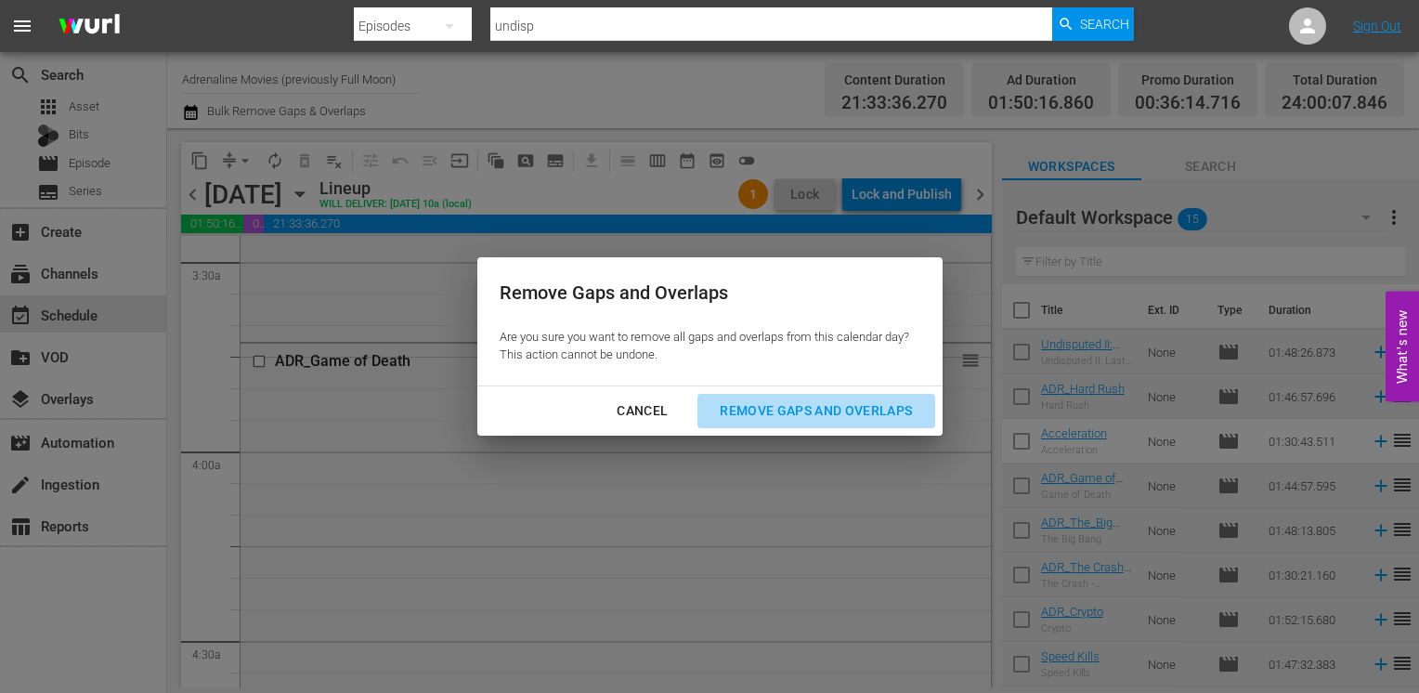
click at [815, 422] on div "Remove Gaps and Overlaps" at bounding box center [816, 410] width 222 height 23
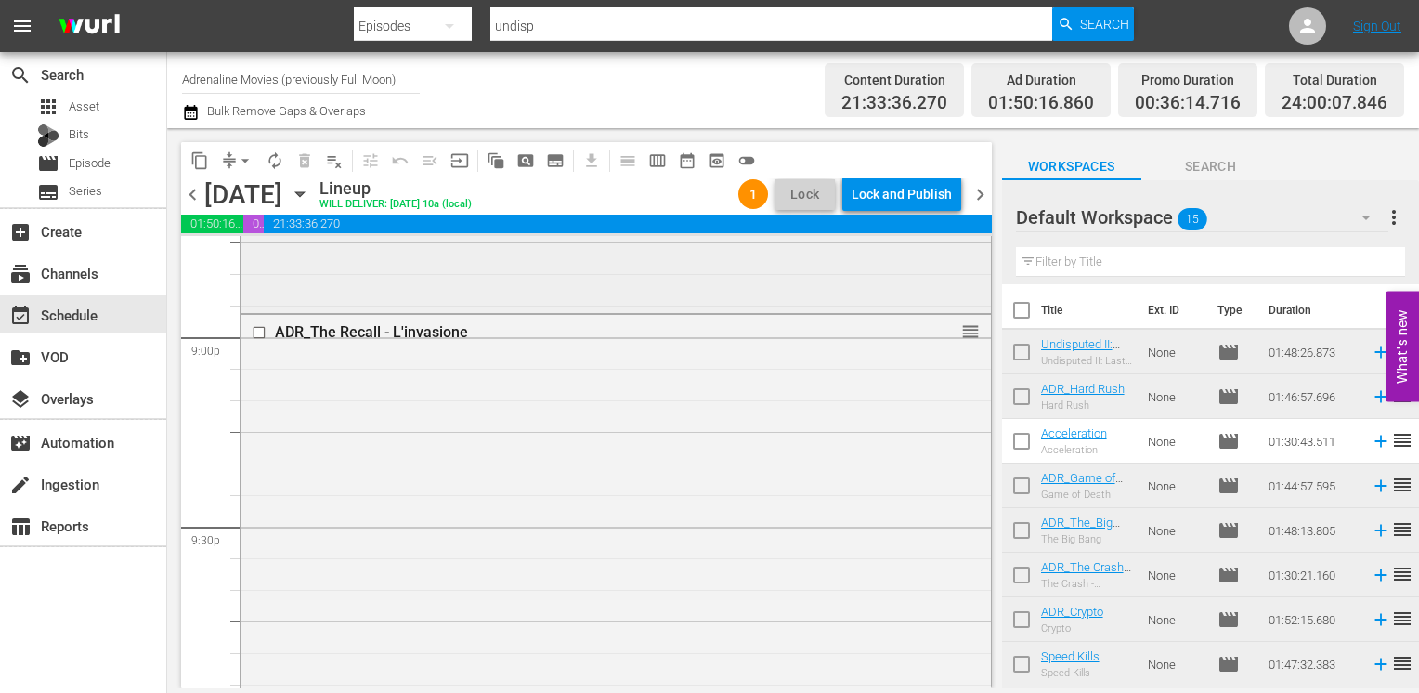
scroll to position [7851, 0]
click at [240, 165] on span "arrow_drop_down" at bounding box center [245, 160] width 19 height 19
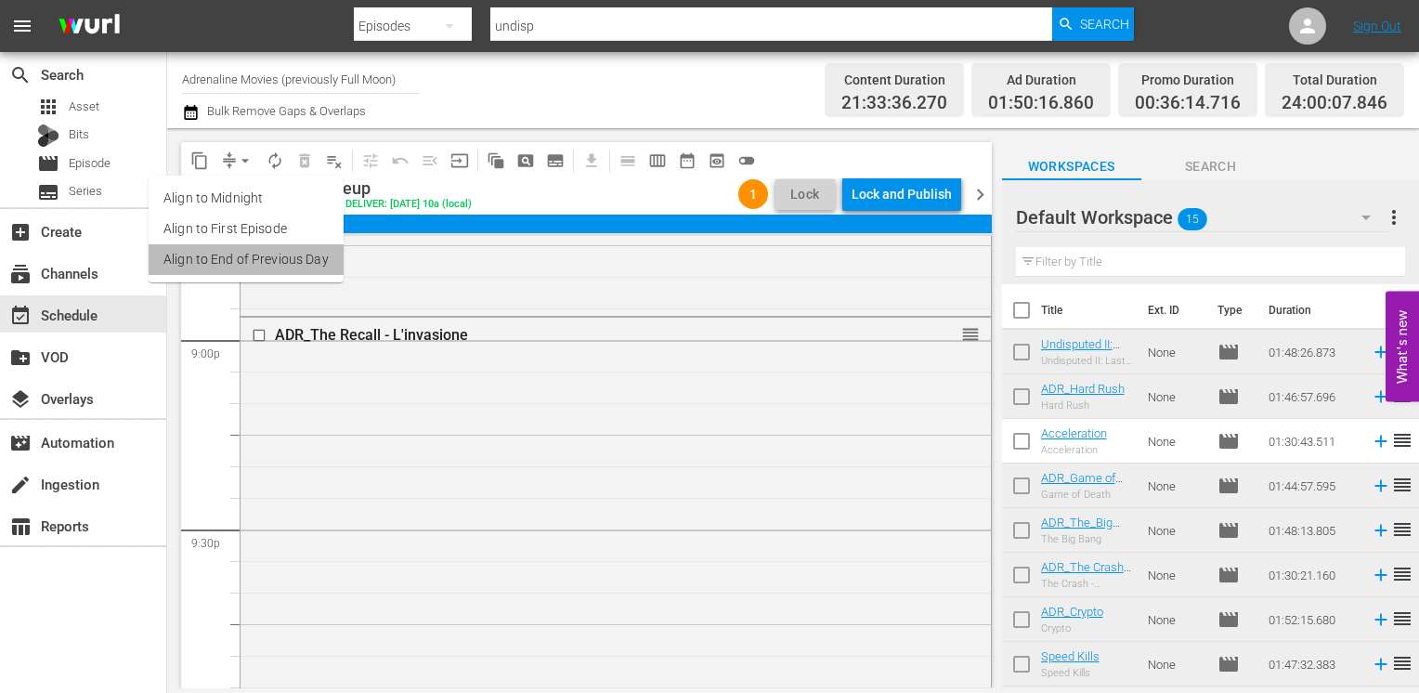
click at [250, 253] on li "Align to End of Previous Day" at bounding box center [246, 259] width 195 height 31
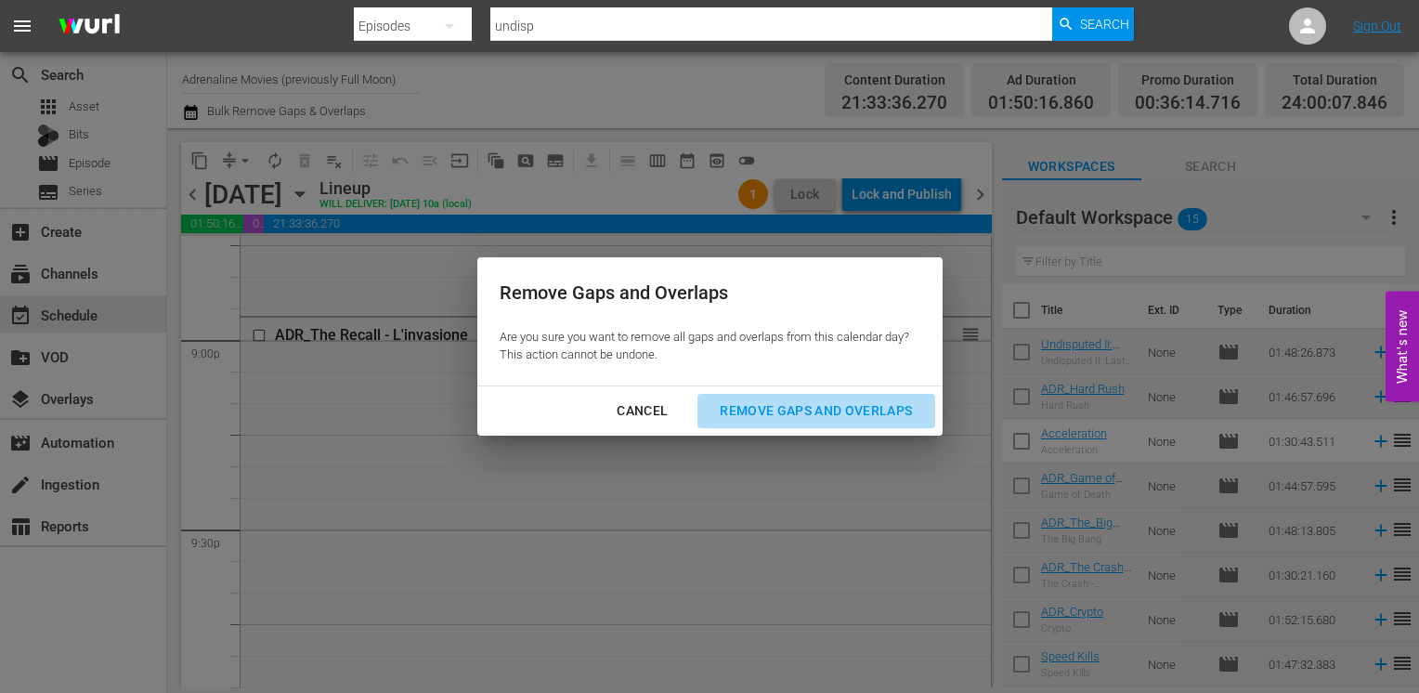
click at [780, 404] on div "Remove Gaps and Overlaps" at bounding box center [816, 410] width 222 height 23
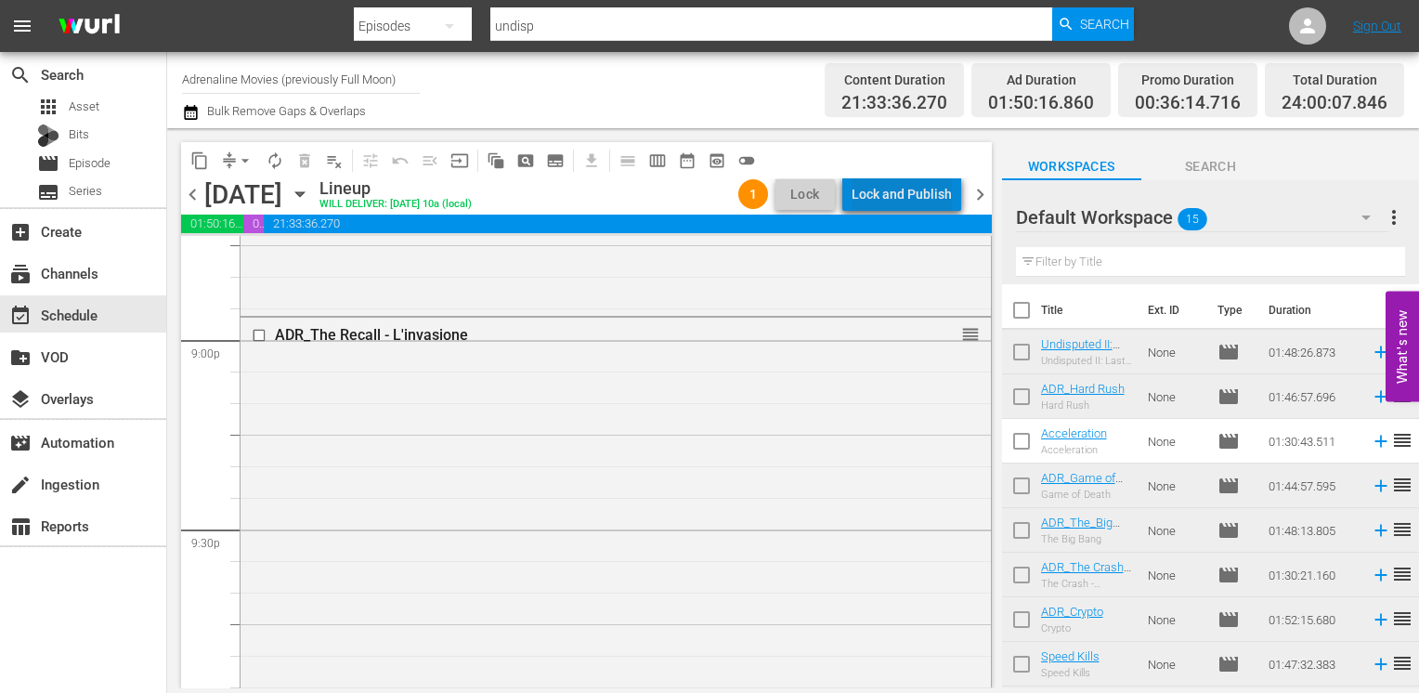
click at [919, 193] on div "Lock and Publish" at bounding box center [901, 193] width 100 height 33
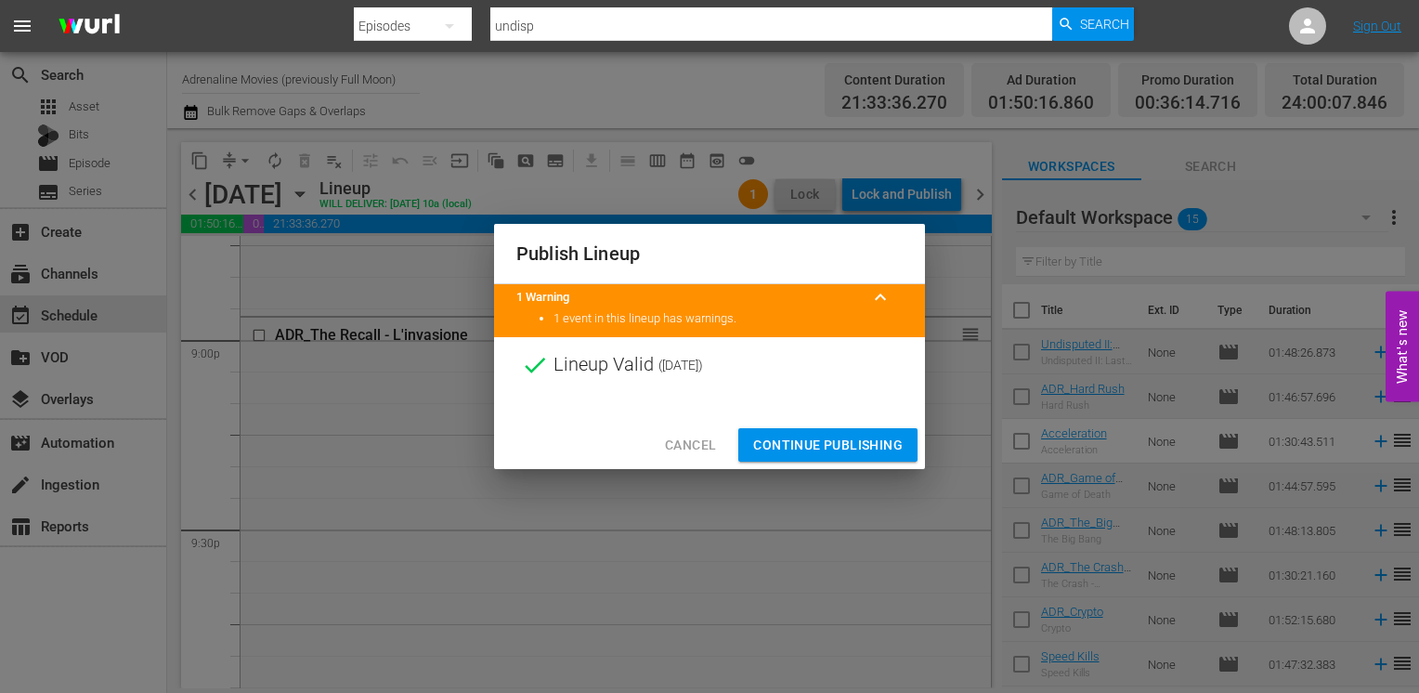
click at [814, 437] on span "Continue Publishing" at bounding box center [827, 445] width 149 height 23
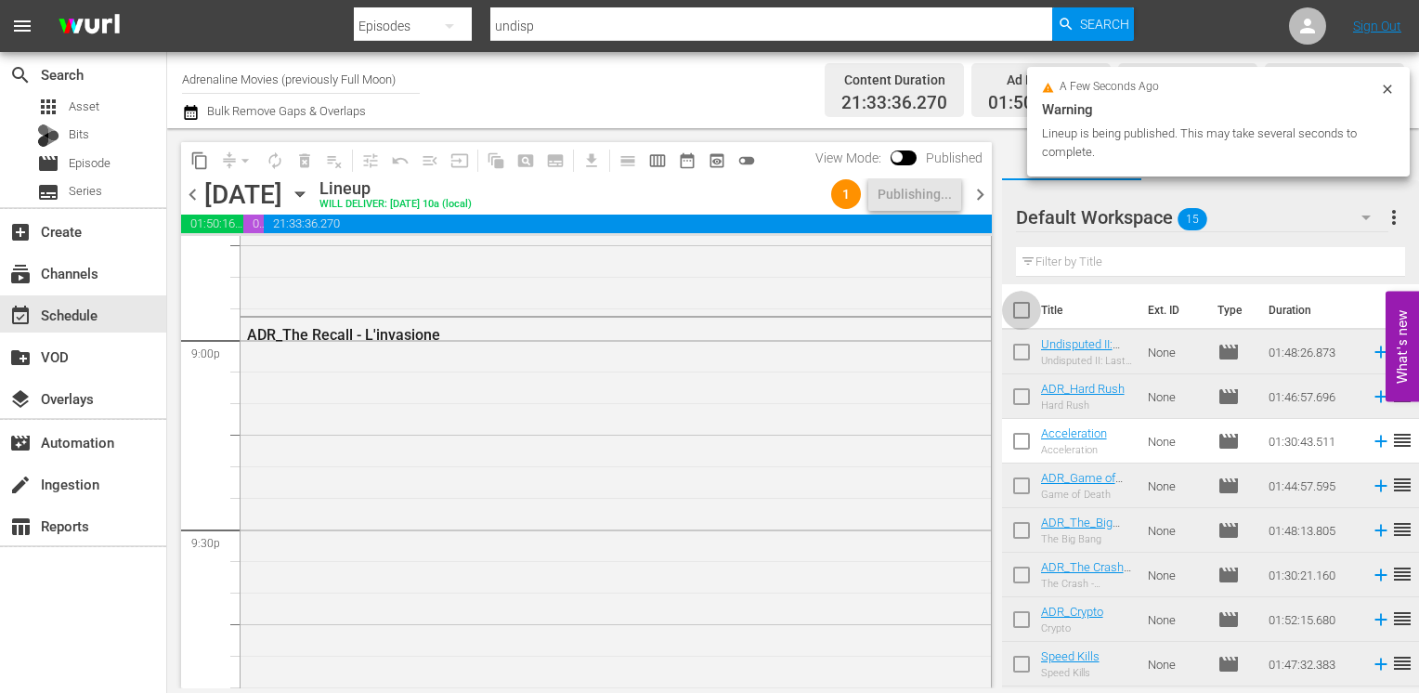
click at [1022, 308] on input "checkbox" at bounding box center [1021, 313] width 39 height 39
checkbox input "true"
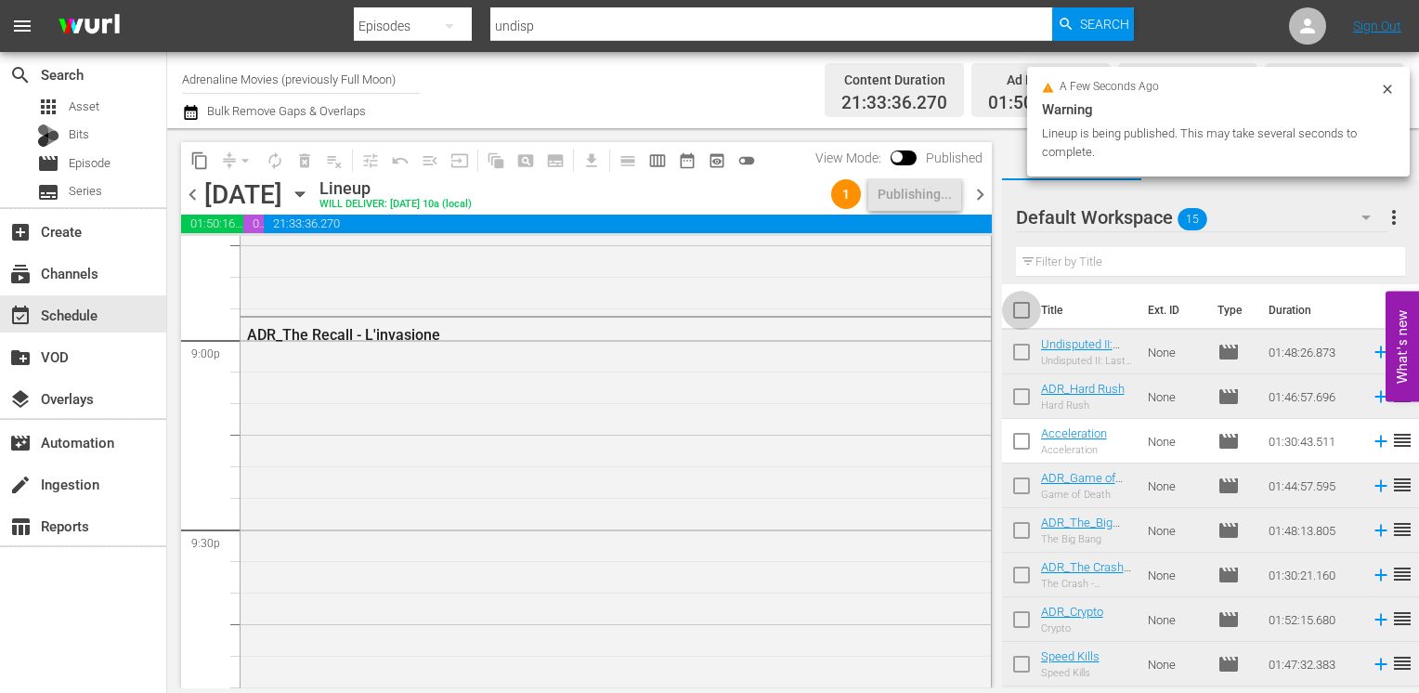
checkbox input "true"
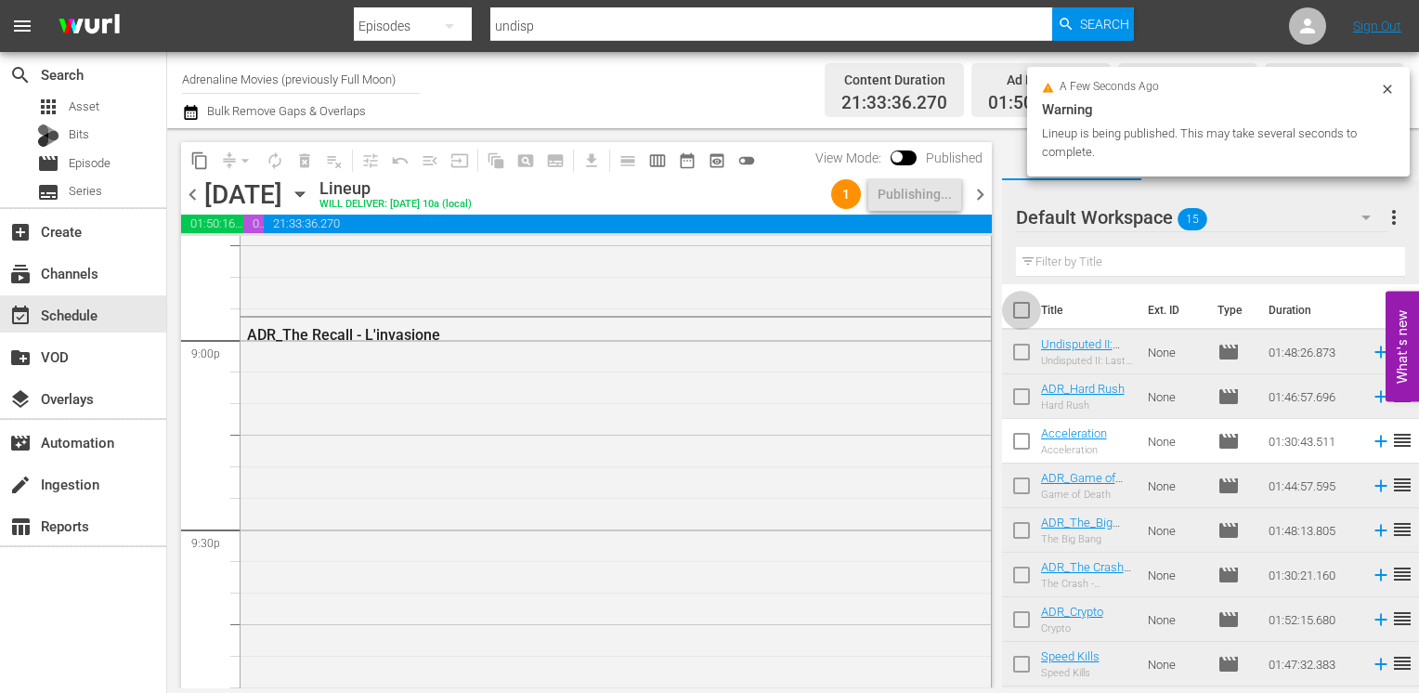
checkbox input "true"
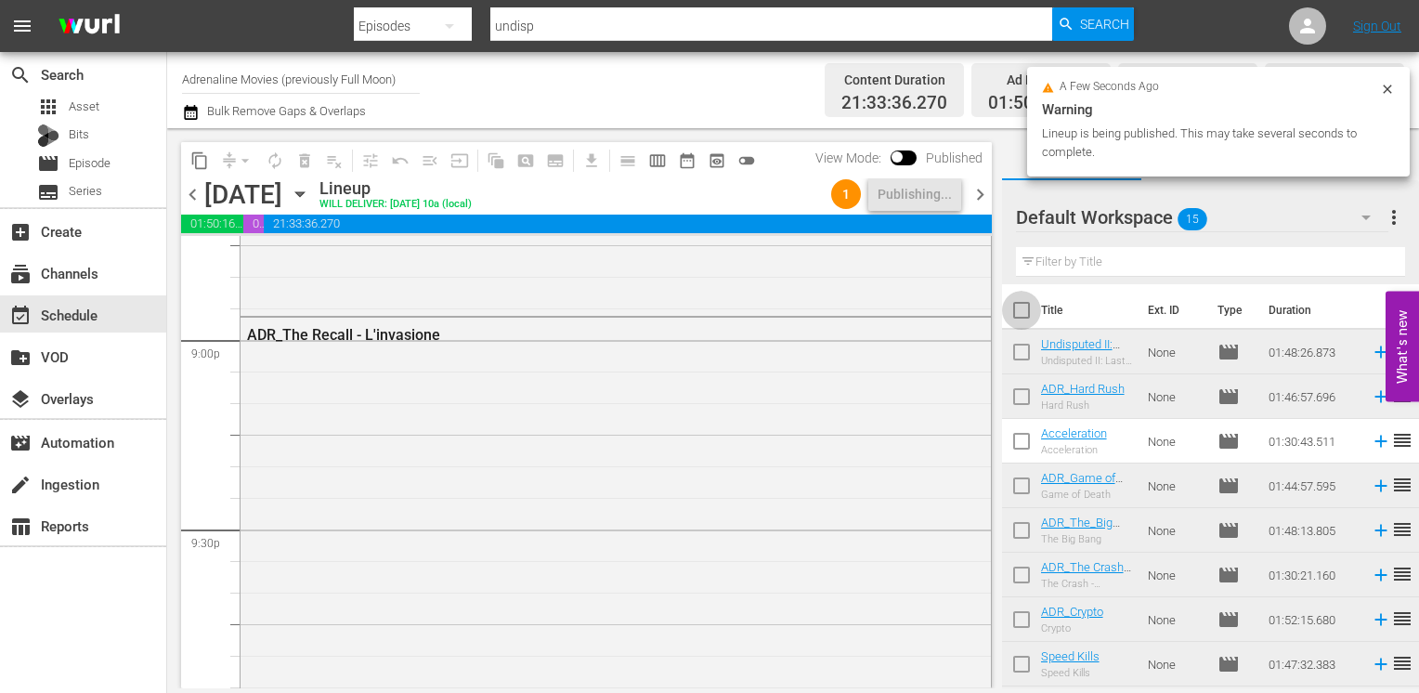
checkbox input "true"
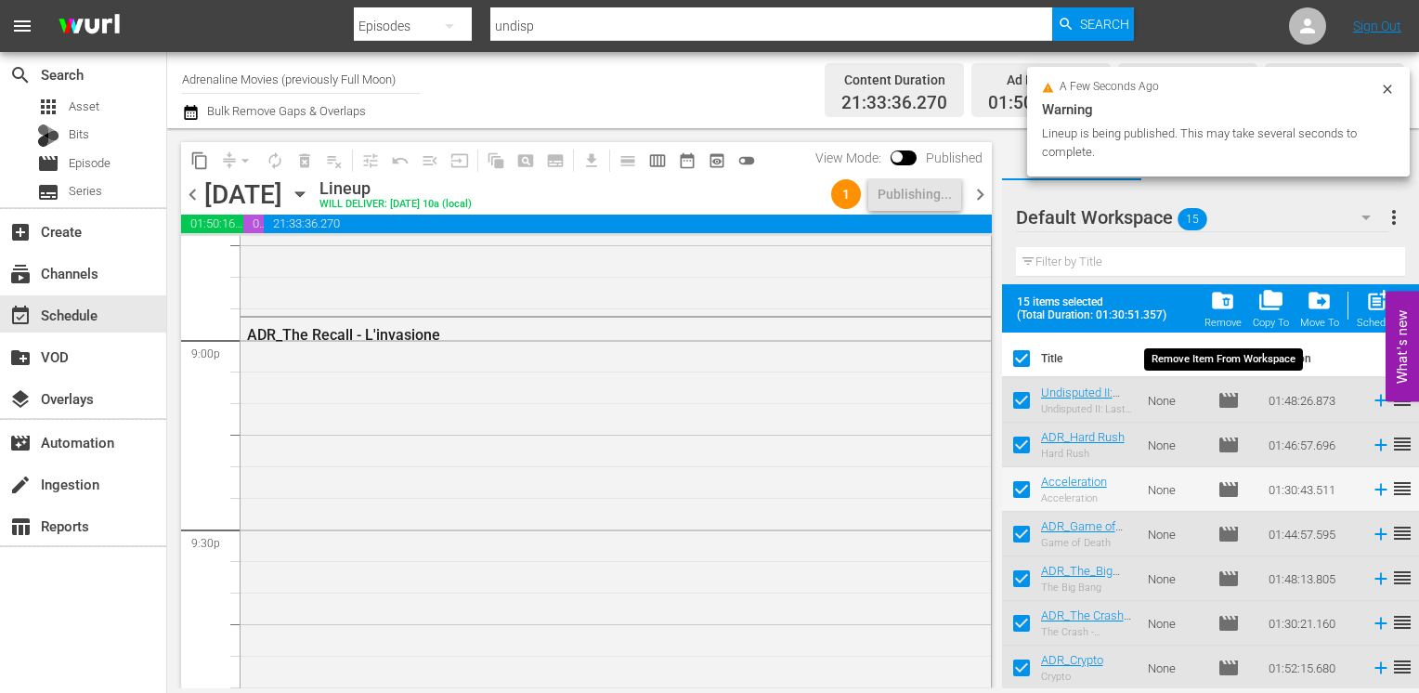
click at [1235, 306] on span "folder_delete" at bounding box center [1222, 300] width 25 height 25
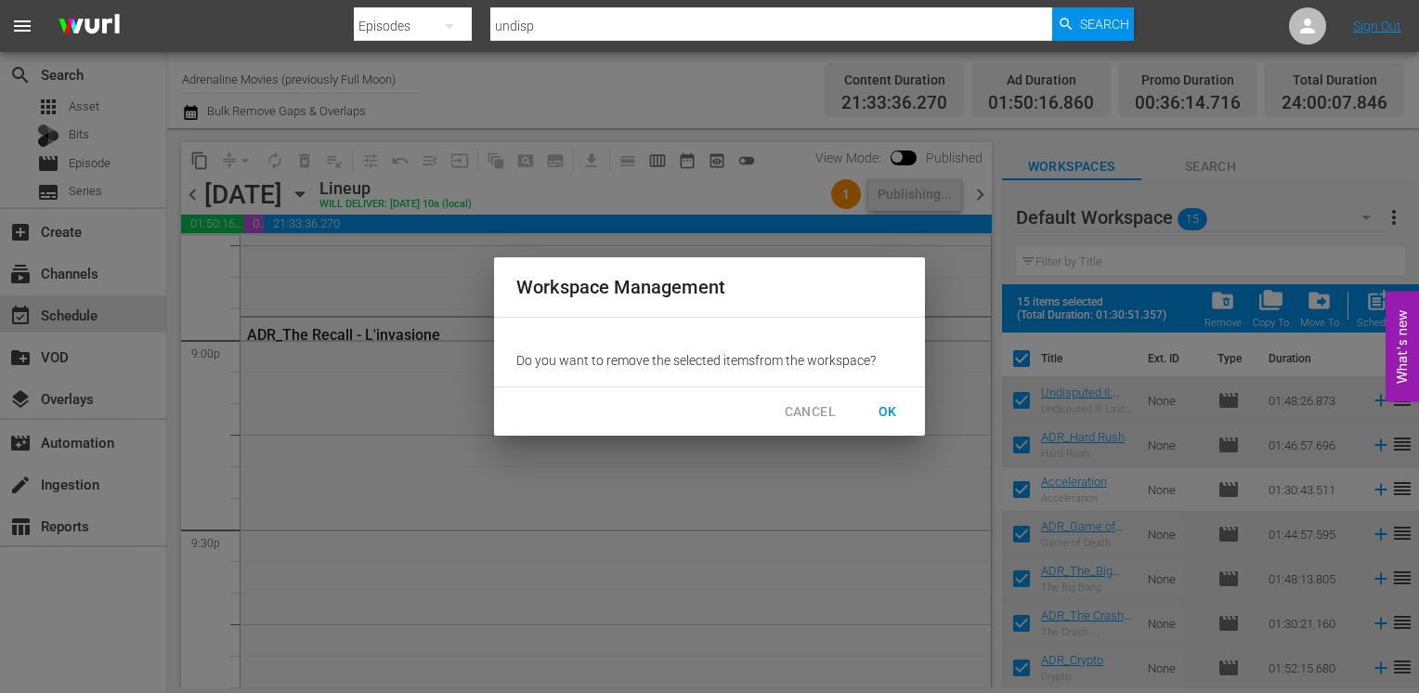
click at [879, 409] on span "OK" at bounding box center [888, 411] width 30 height 23
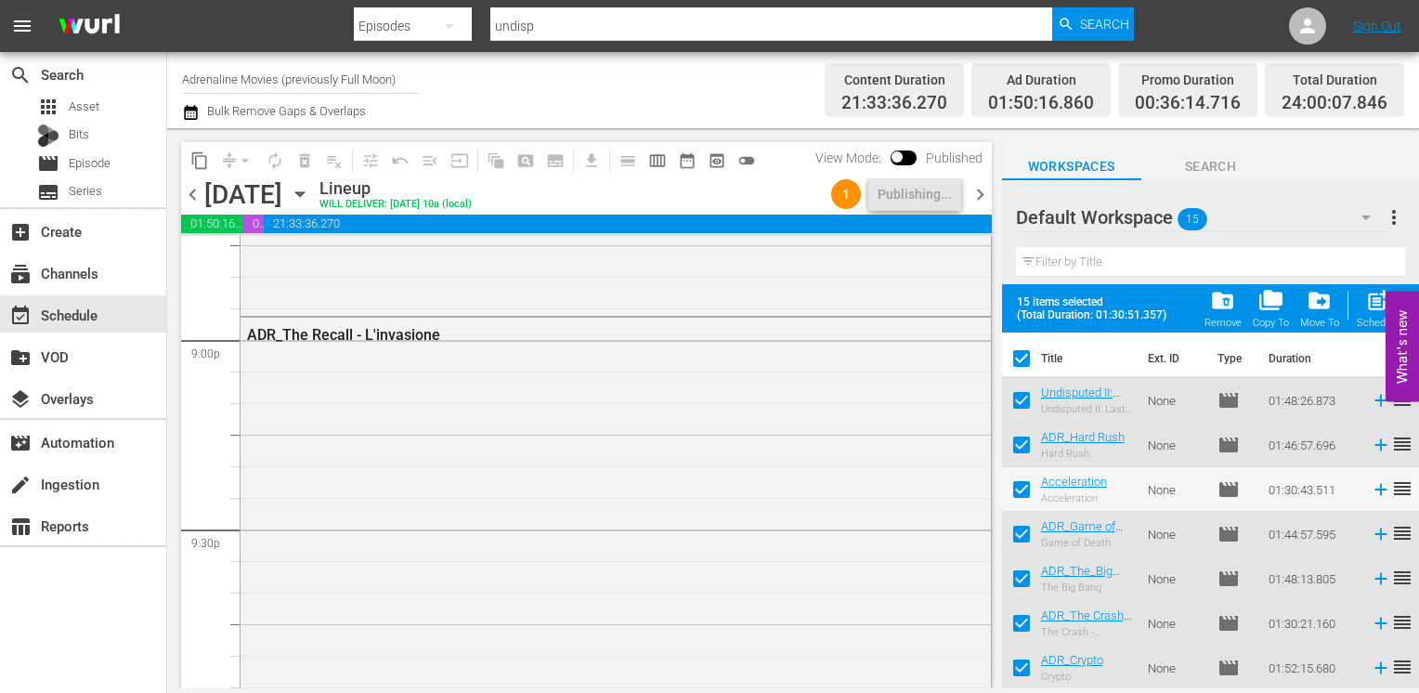
checkbox input "false"
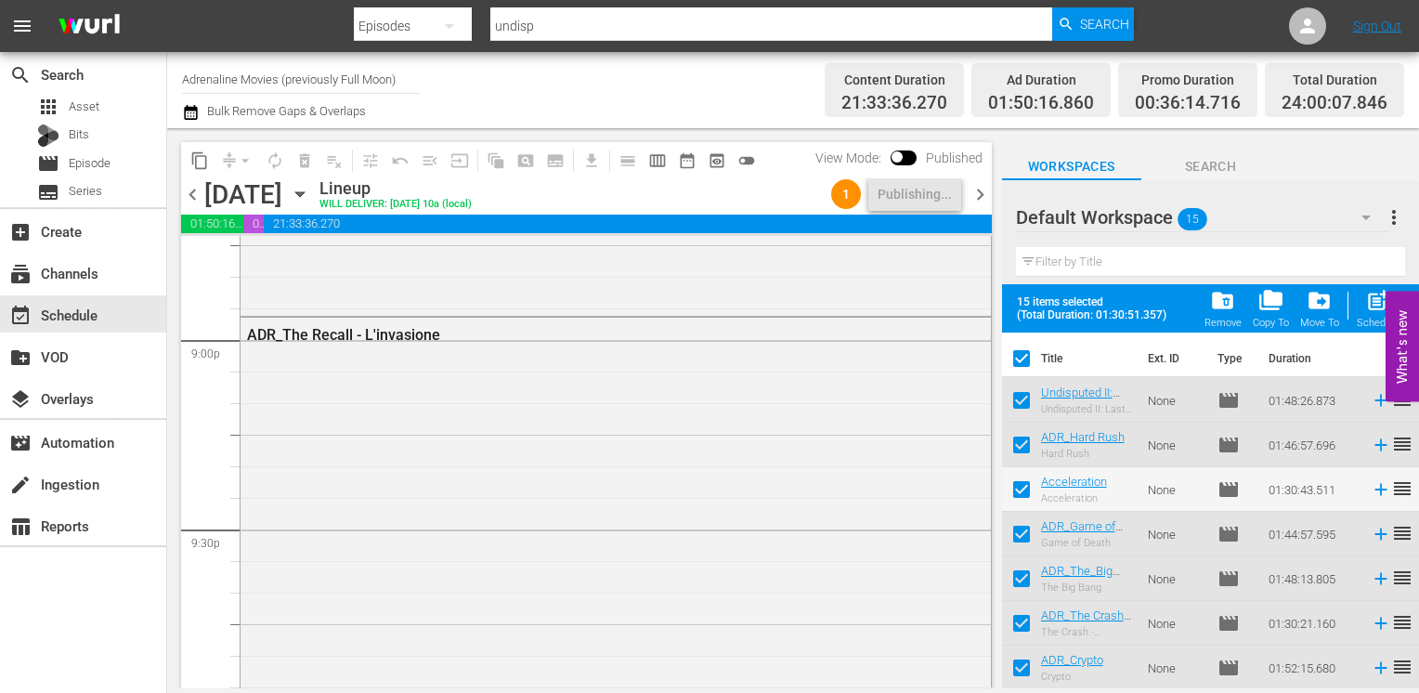
checkbox input "false"
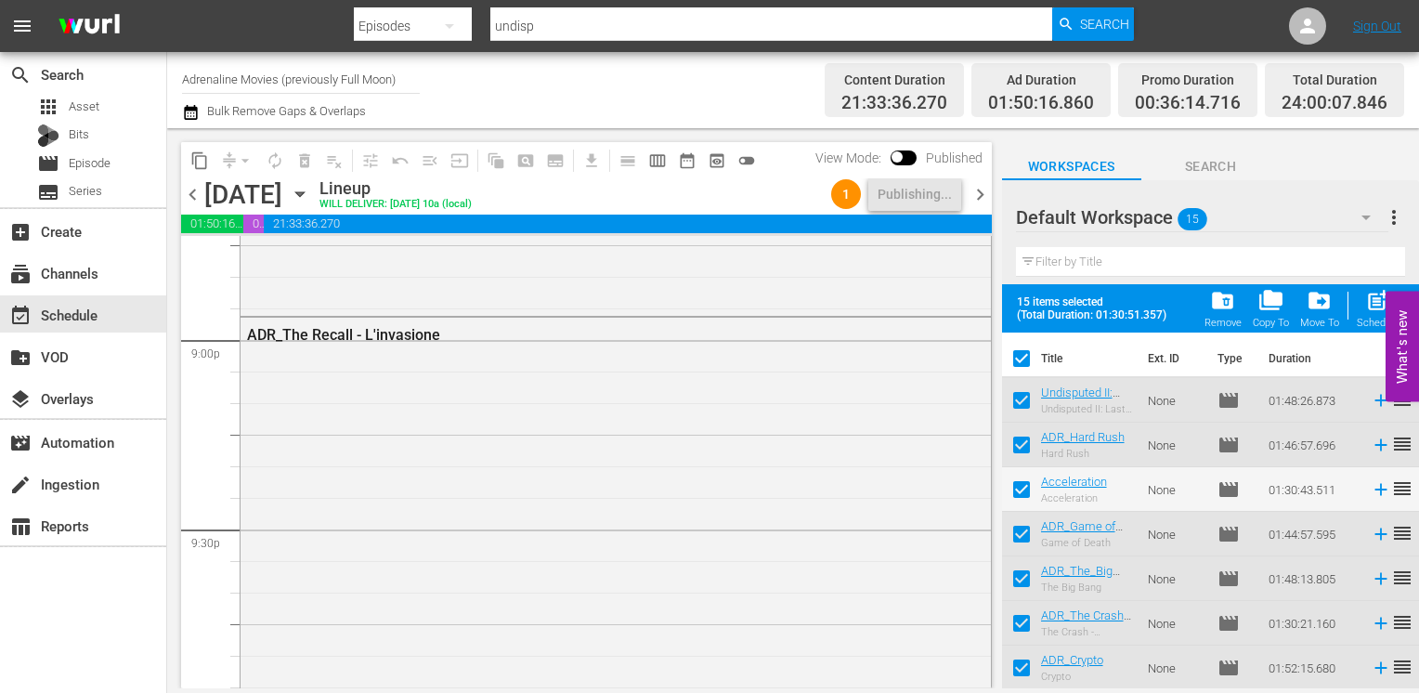
checkbox input "false"
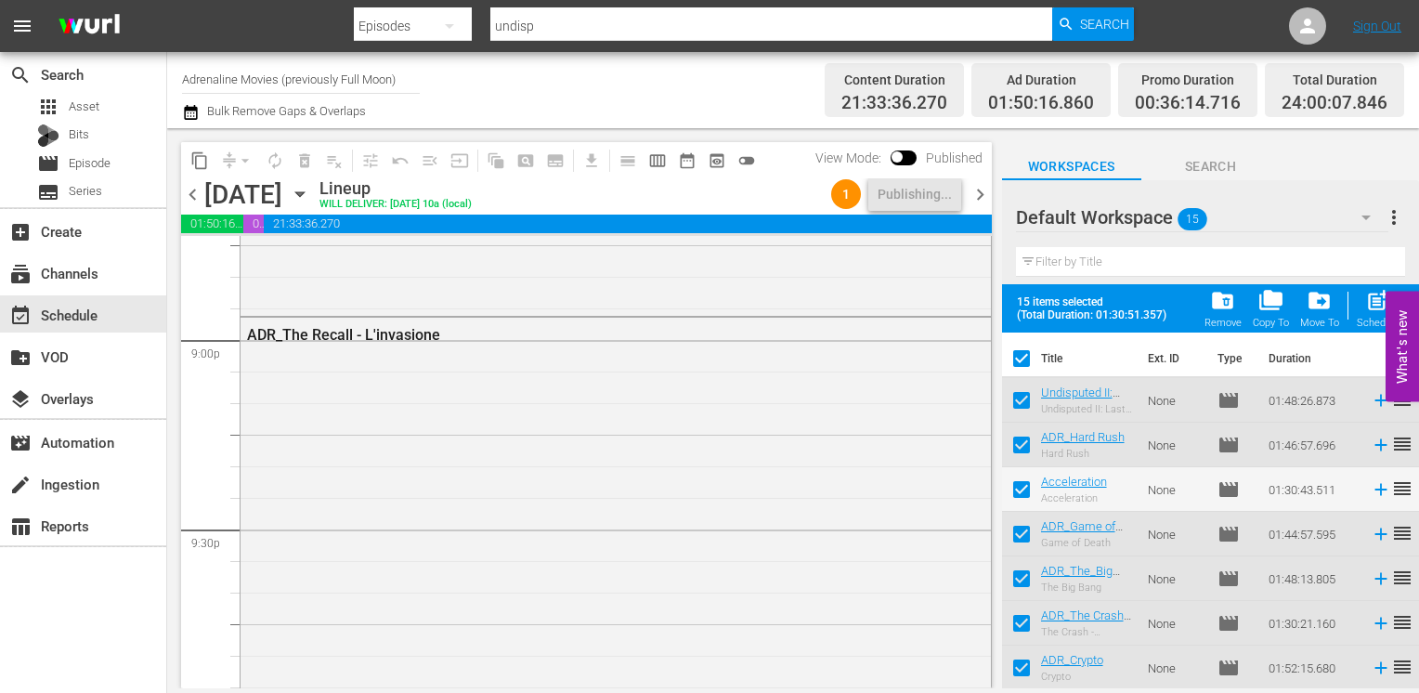
checkbox input "false"
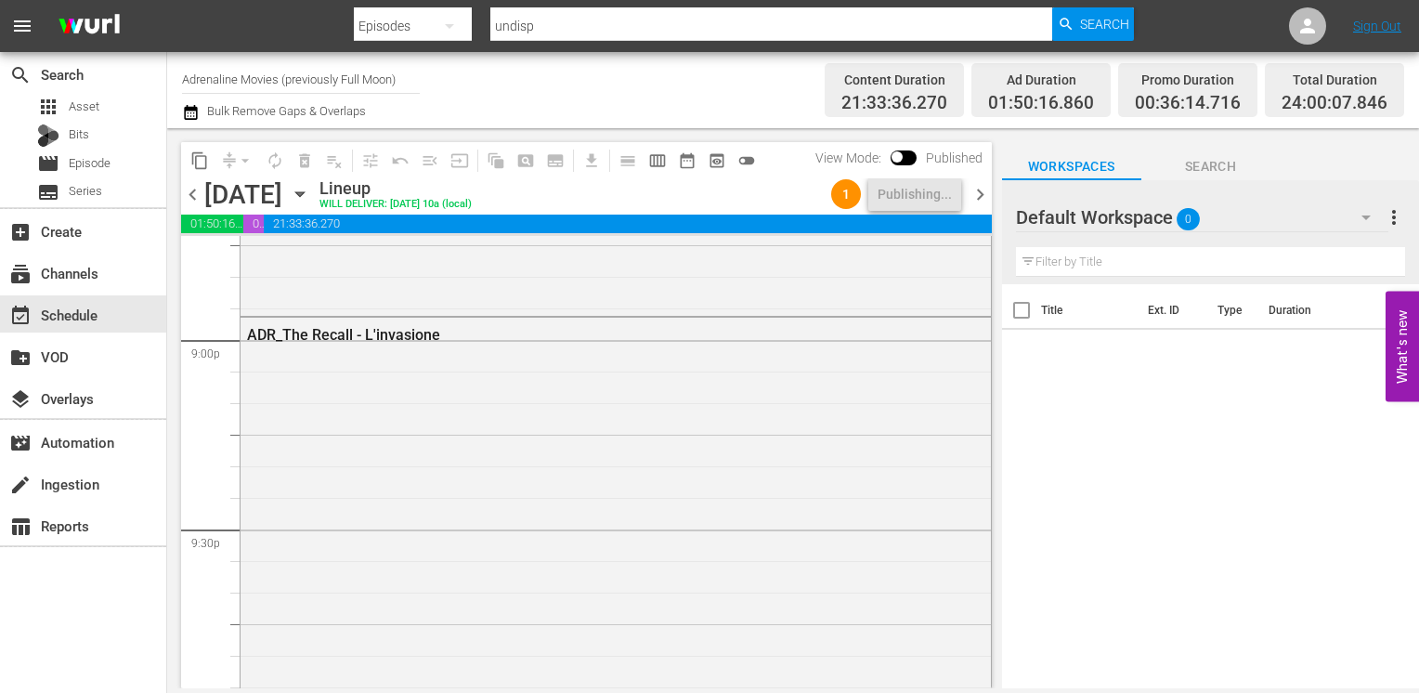
scroll to position [8686, 0]
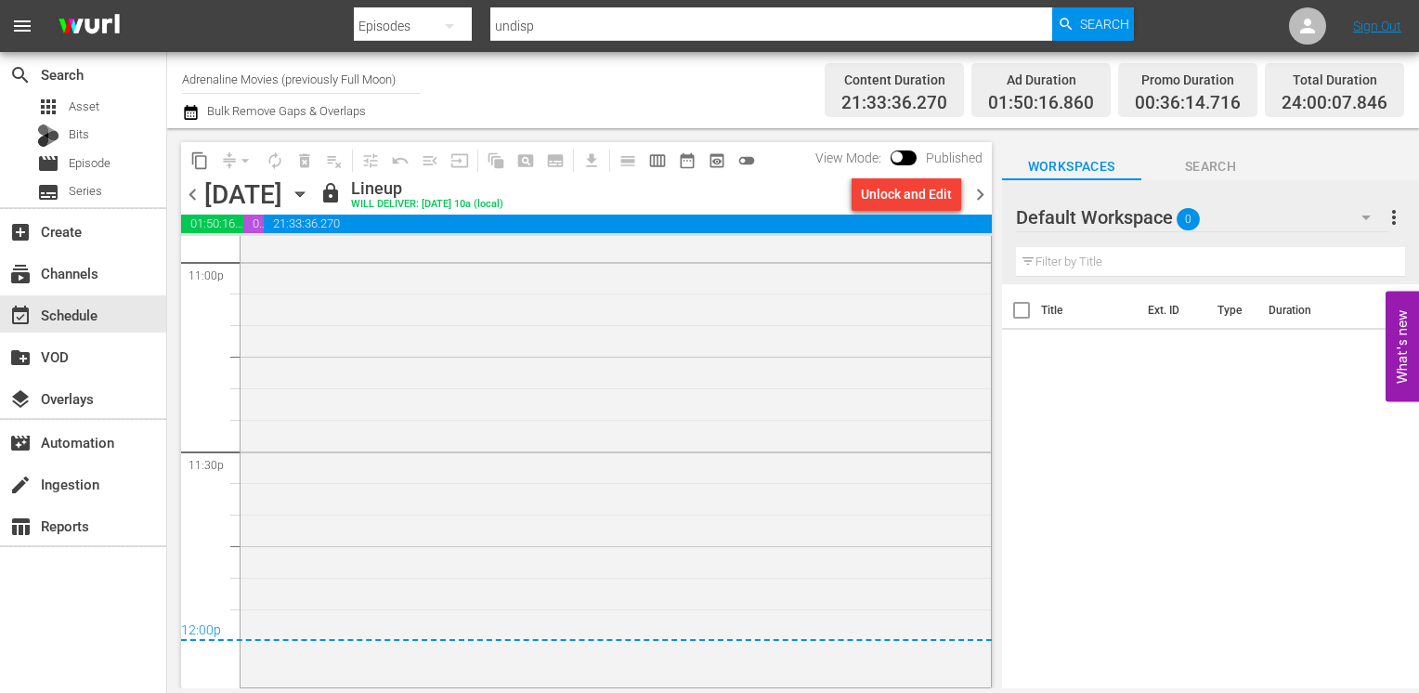
click at [988, 199] on span "chevron_right" at bounding box center [979, 194] width 23 height 23
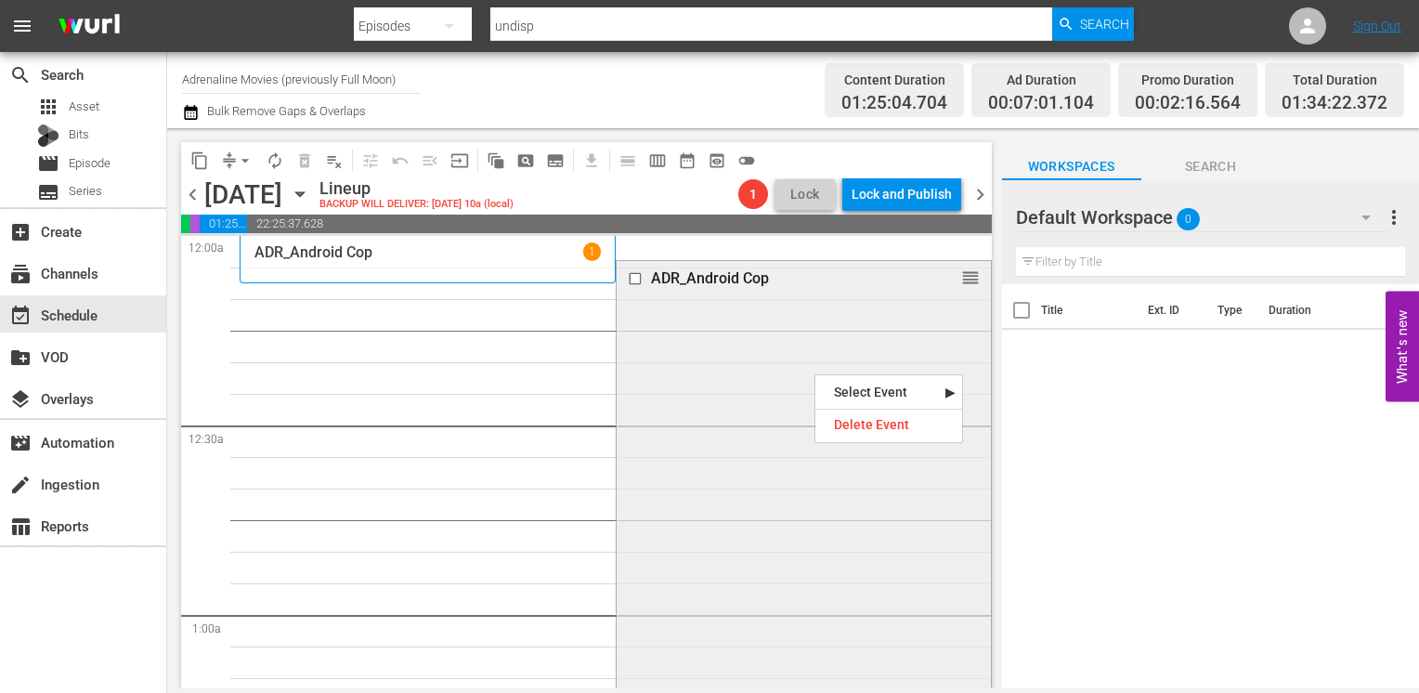
click at [733, 427] on div "ADR_Android Cop reorder" at bounding box center [803, 556] width 374 height 590
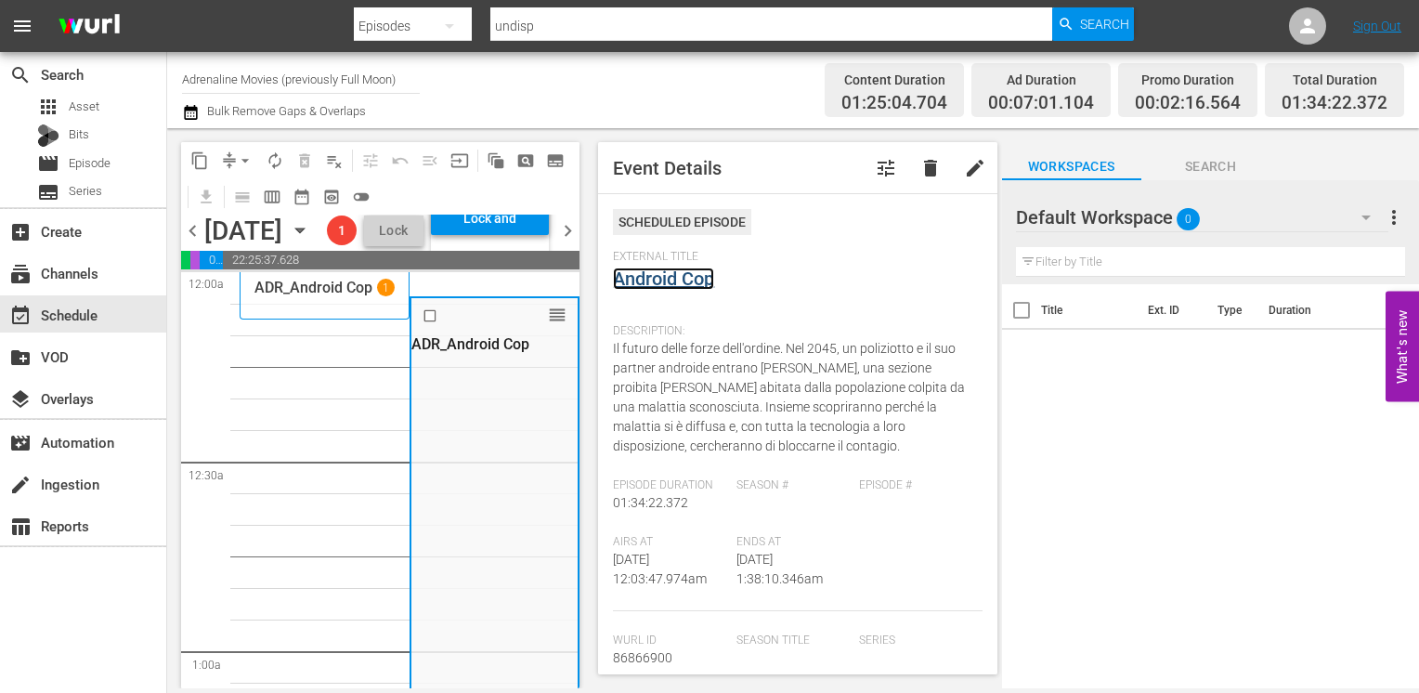
click at [666, 277] on link "Android Cop" at bounding box center [663, 278] width 101 height 22
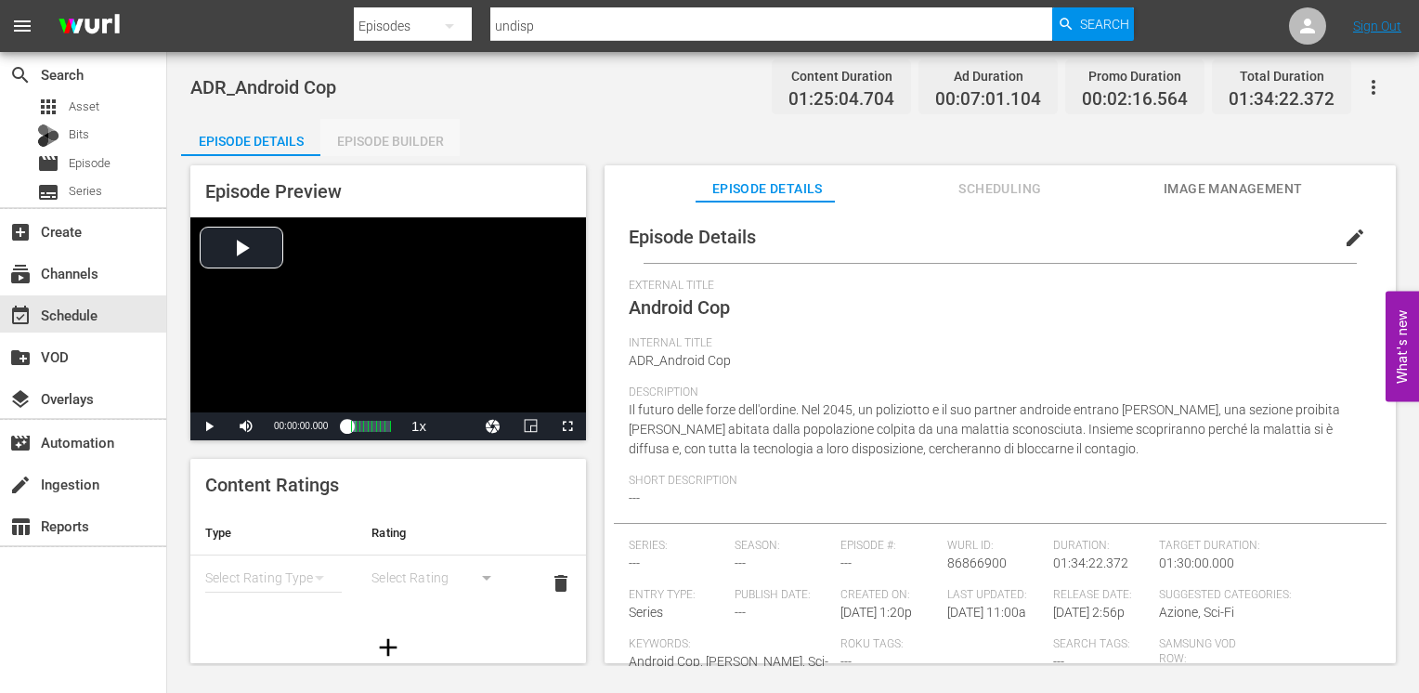
click at [396, 132] on div "Episode Builder" at bounding box center [389, 141] width 139 height 45
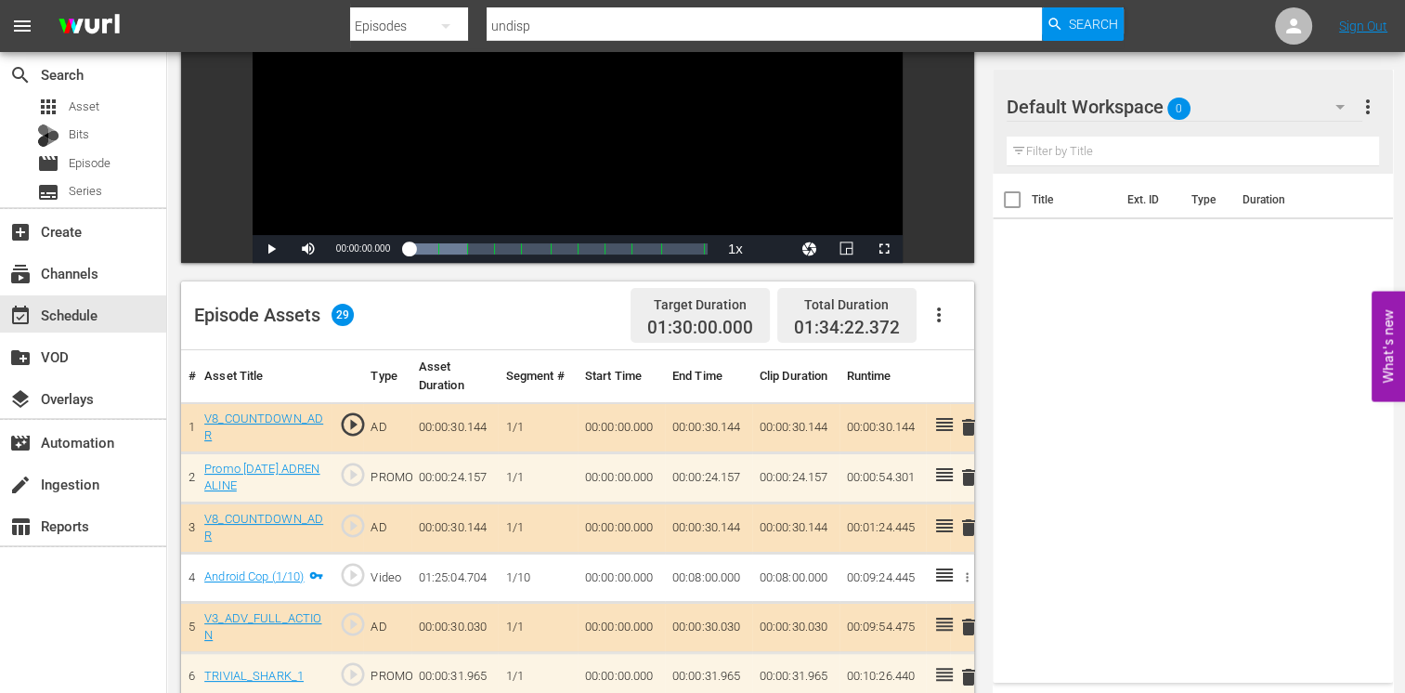
scroll to position [464, 0]
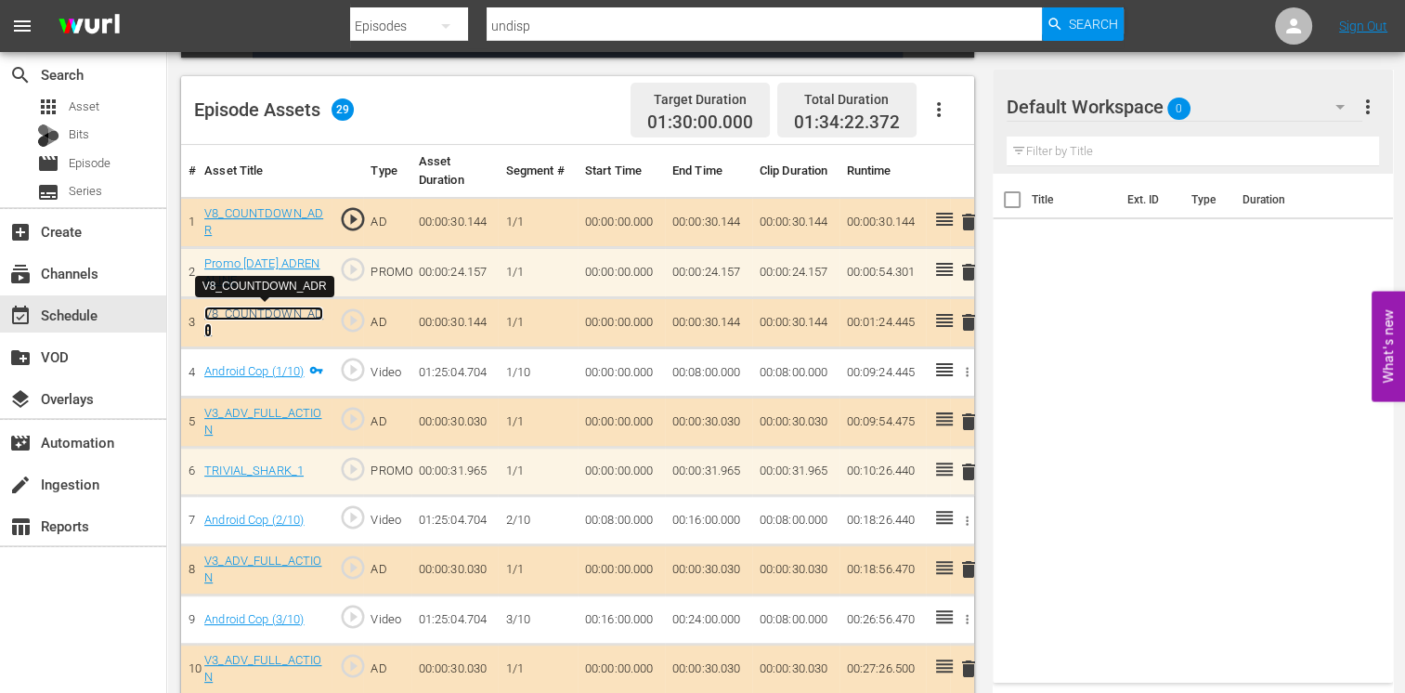
click at [249, 310] on link "V8_COUNTDOWN_ADR" at bounding box center [263, 322] width 119 height 32
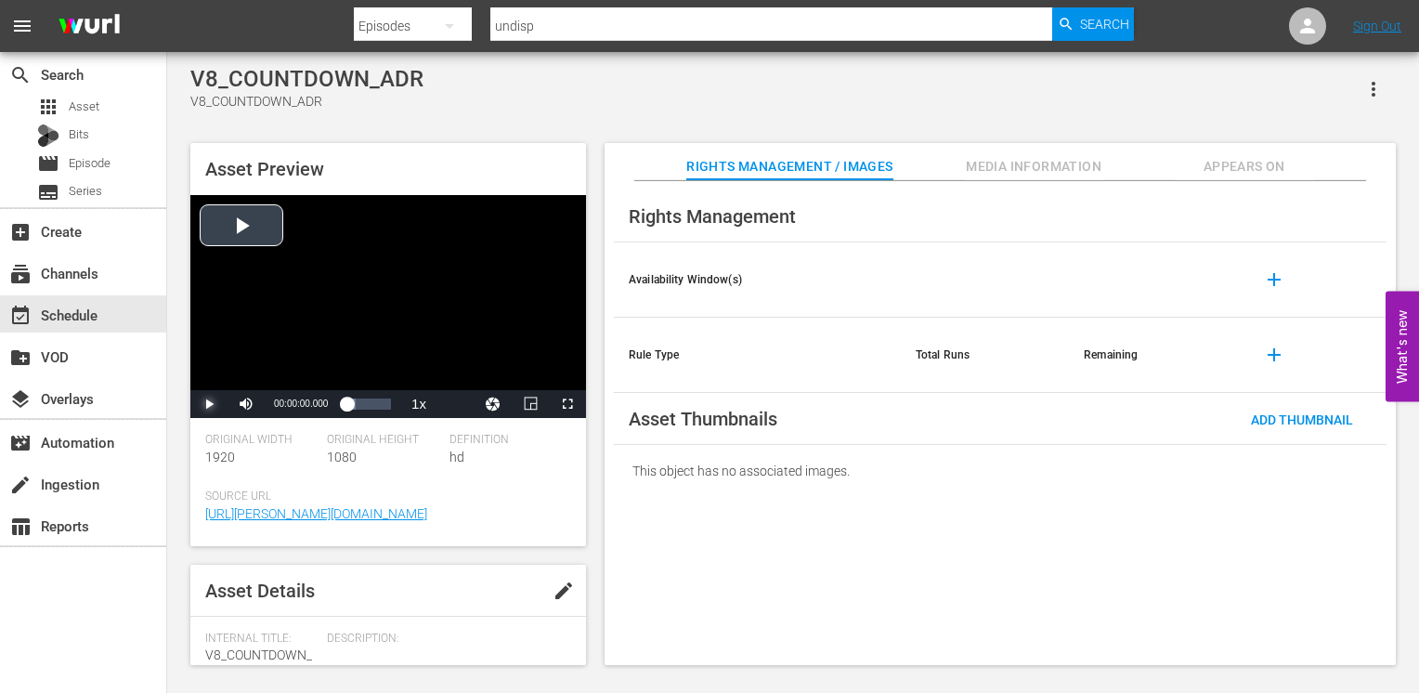
click at [209, 404] on span "Video Player" at bounding box center [209, 404] width 0 height 0
click at [567, 404] on span "Video Player" at bounding box center [567, 404] width 0 height 0
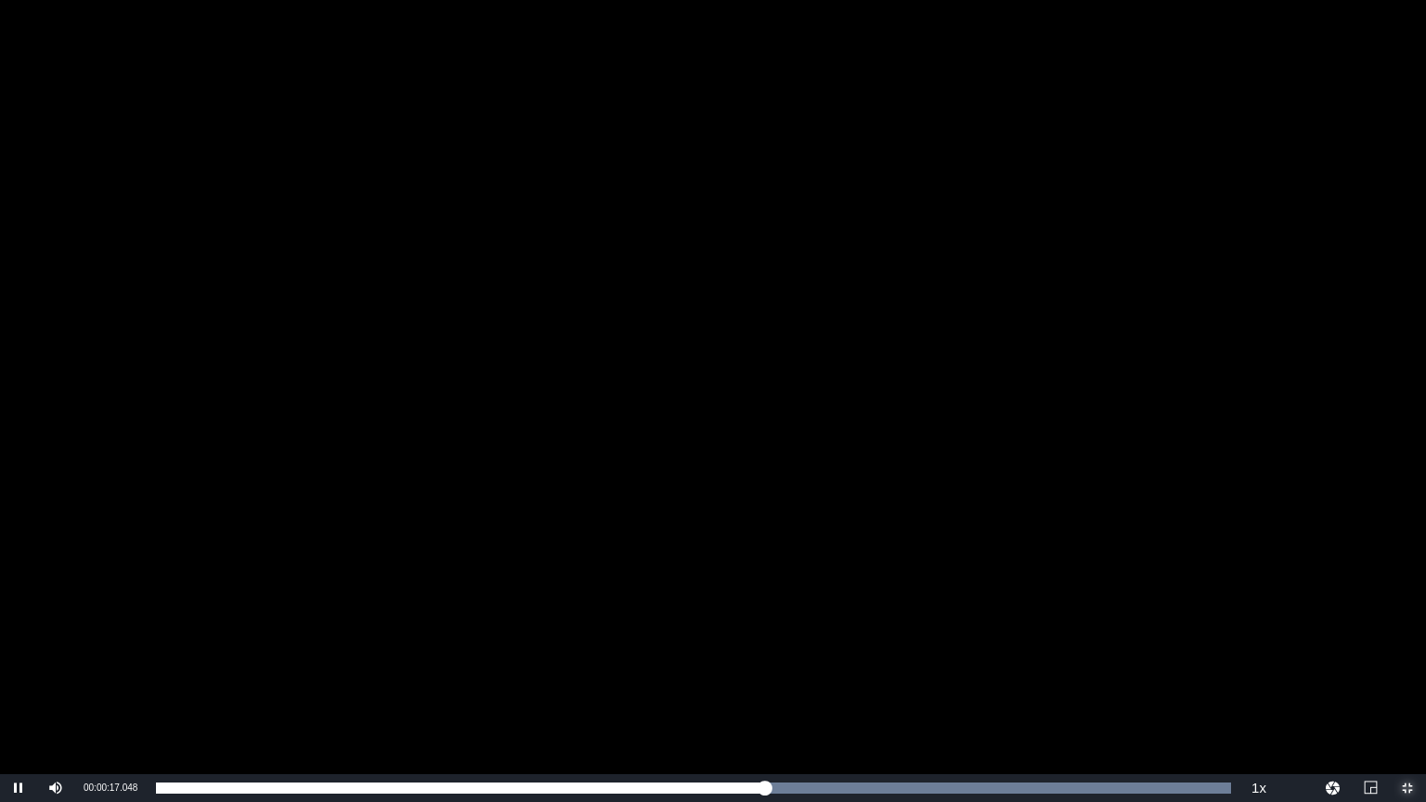
click at [1407, 692] on span "Video Player" at bounding box center [1407, 788] width 0 height 0
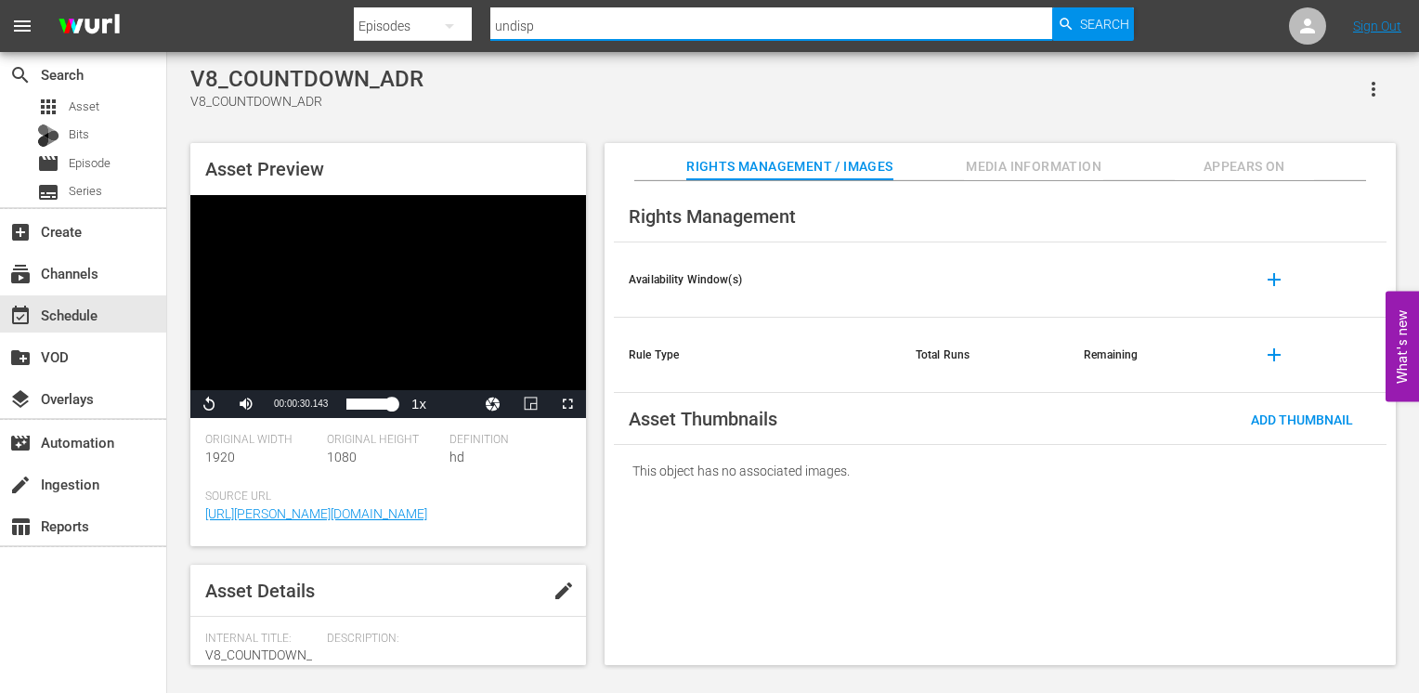
drag, startPoint x: 557, startPoint y: 31, endPoint x: 378, endPoint y: 23, distance: 179.3
click at [383, 23] on div "Search By Episodes Search ID, Title, Description, Keywords, or Category undisp …" at bounding box center [744, 26] width 780 height 45
type input "per ca"
click at [100, 106] on div "apps Asset" at bounding box center [83, 107] width 166 height 26
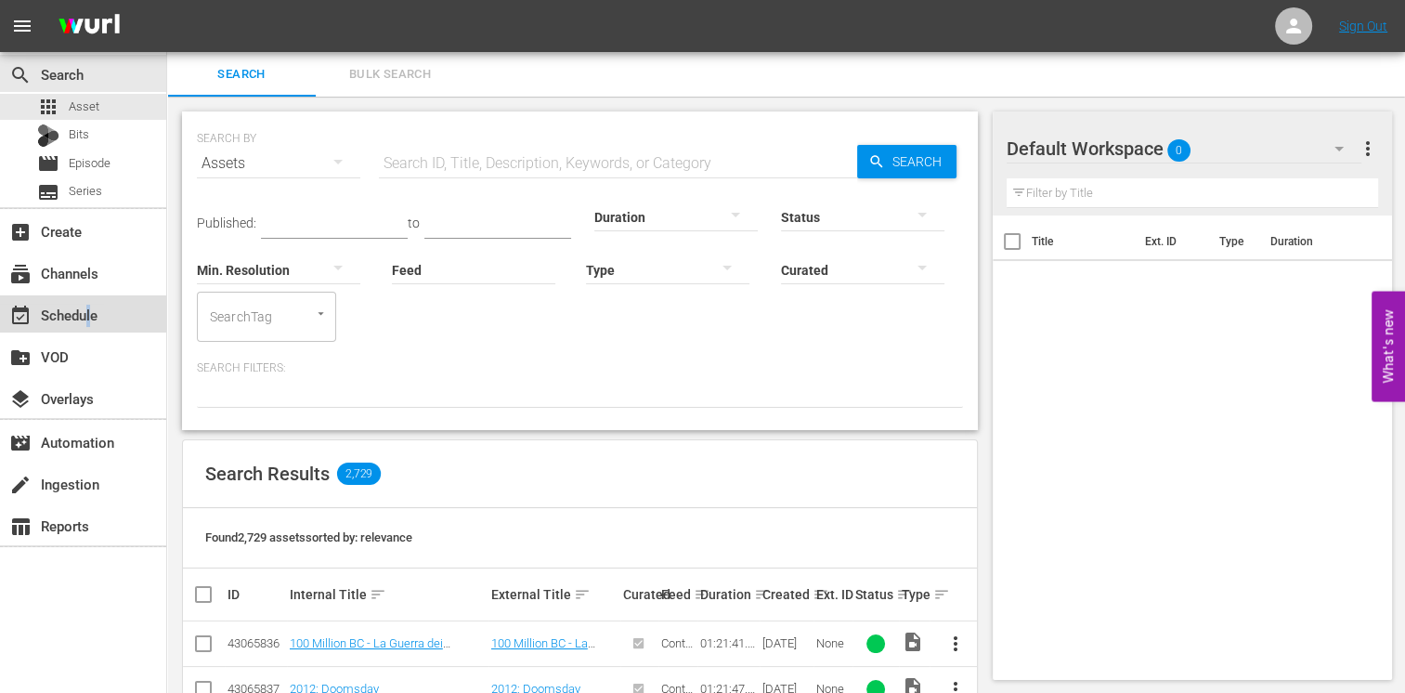
click at [88, 312] on div "event_available Schedule" at bounding box center [52, 312] width 104 height 17
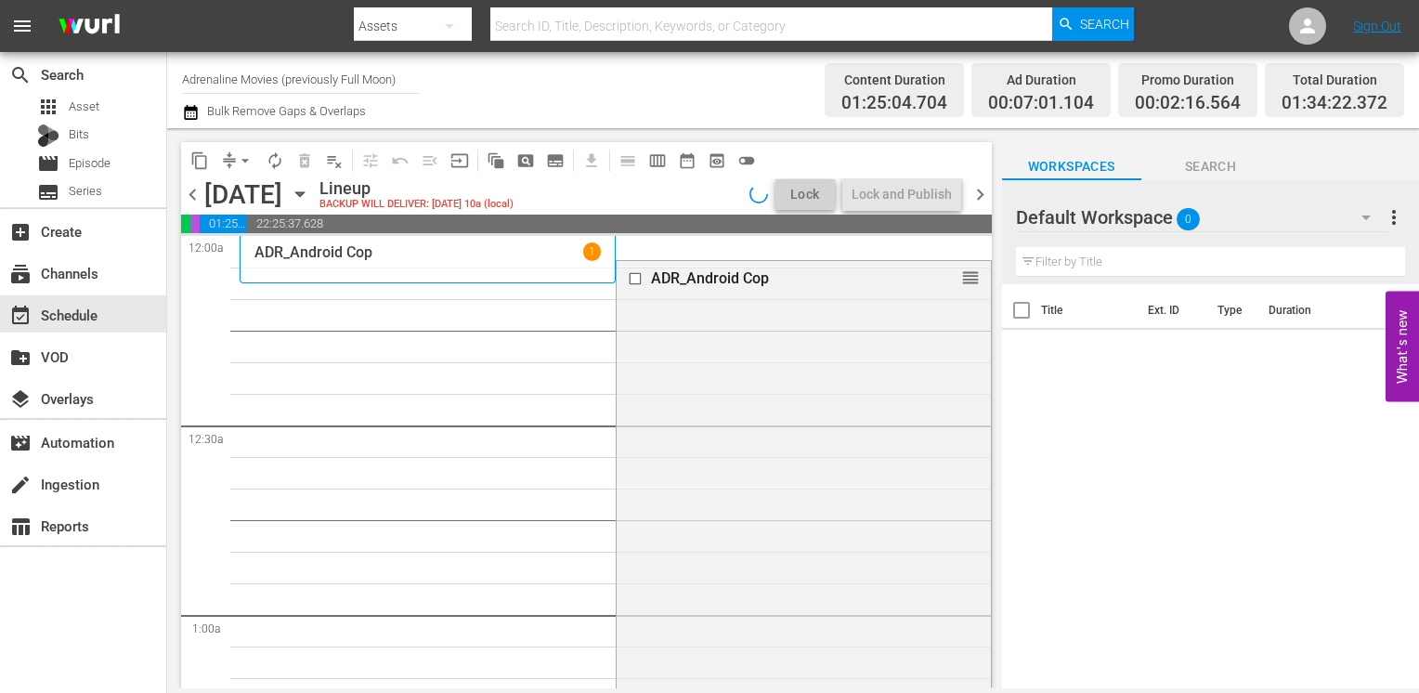
click at [545, 40] on hr at bounding box center [771, 40] width 563 height 1
click at [541, 31] on input "text" at bounding box center [771, 26] width 563 height 45
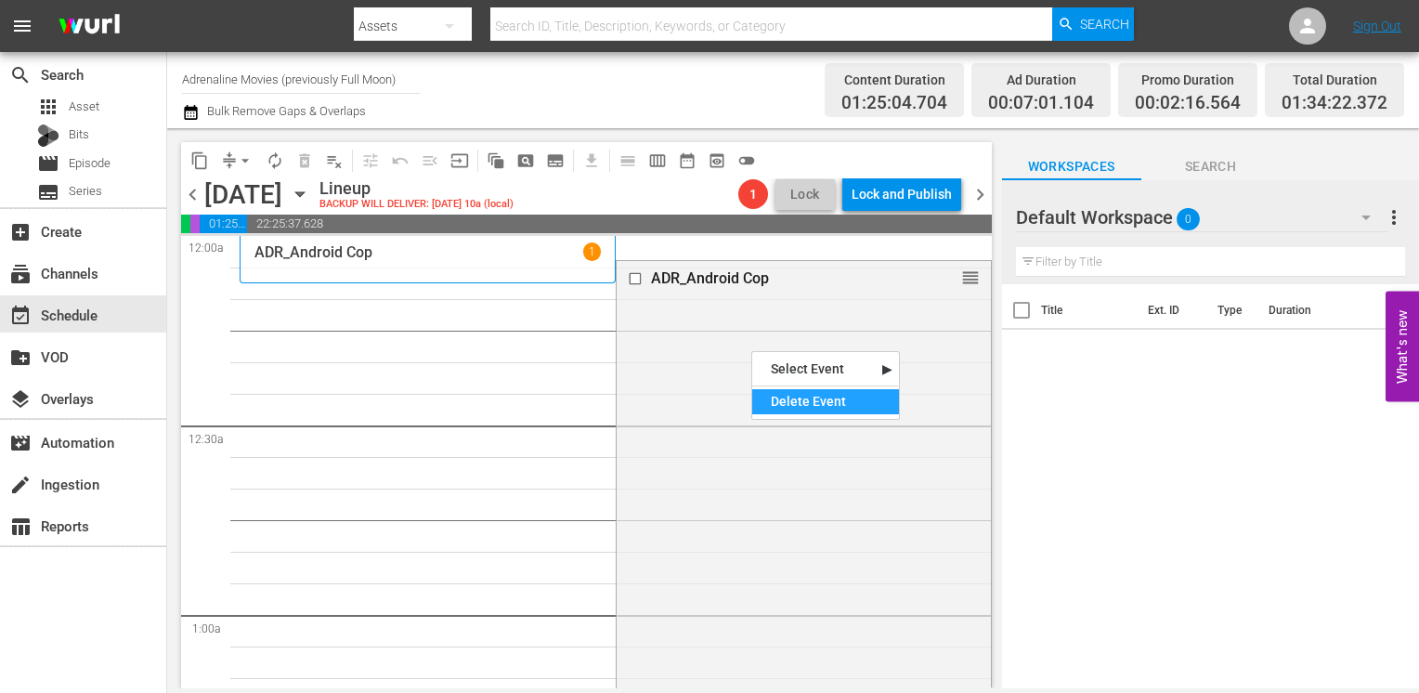
click at [802, 407] on div "Delete Event" at bounding box center [825, 401] width 147 height 25
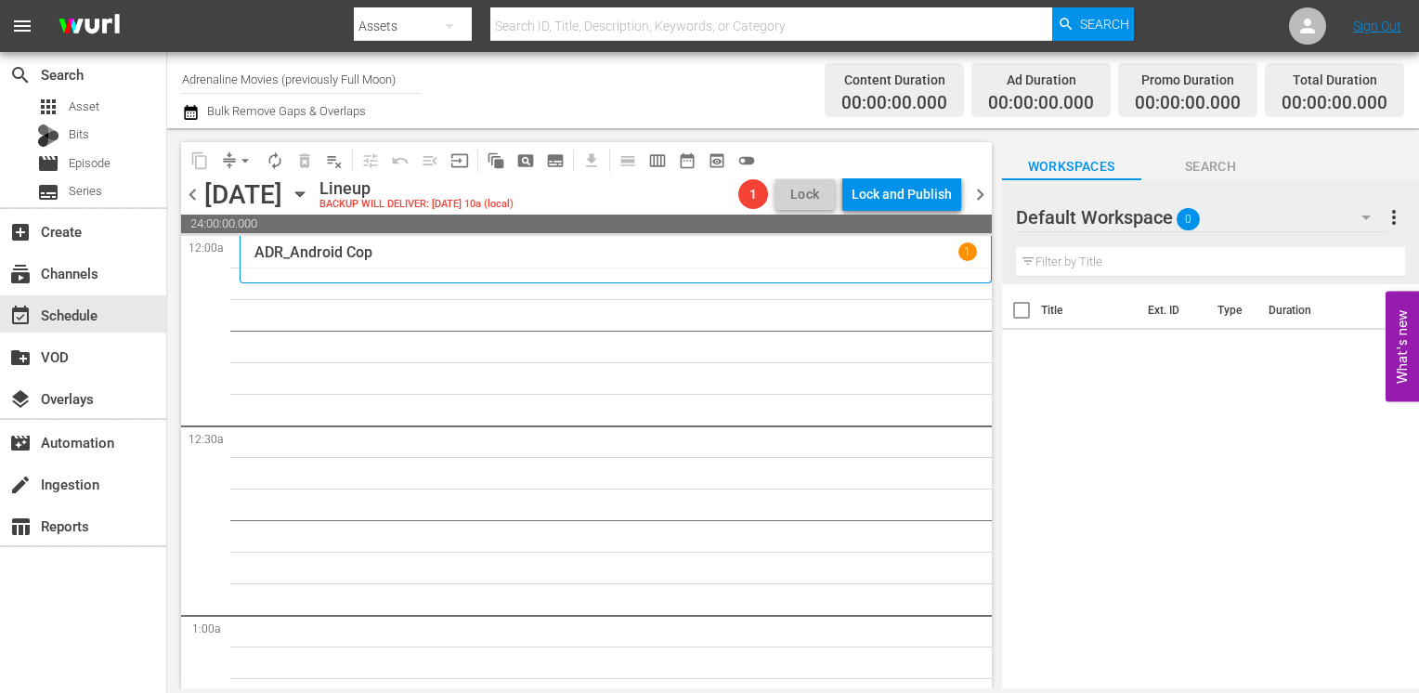
click at [192, 196] on span "chevron_left" at bounding box center [192, 194] width 23 height 23
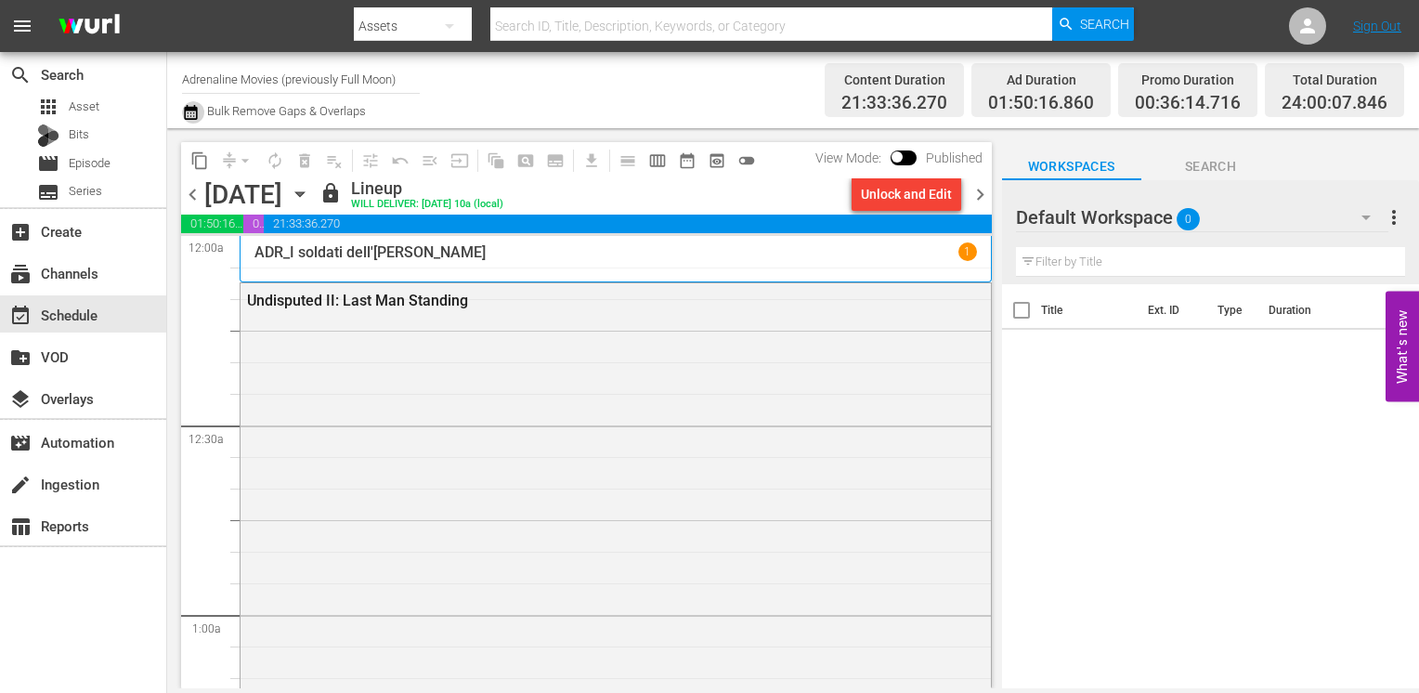
click at [192, 110] on icon "button" at bounding box center [190, 112] width 13 height 15
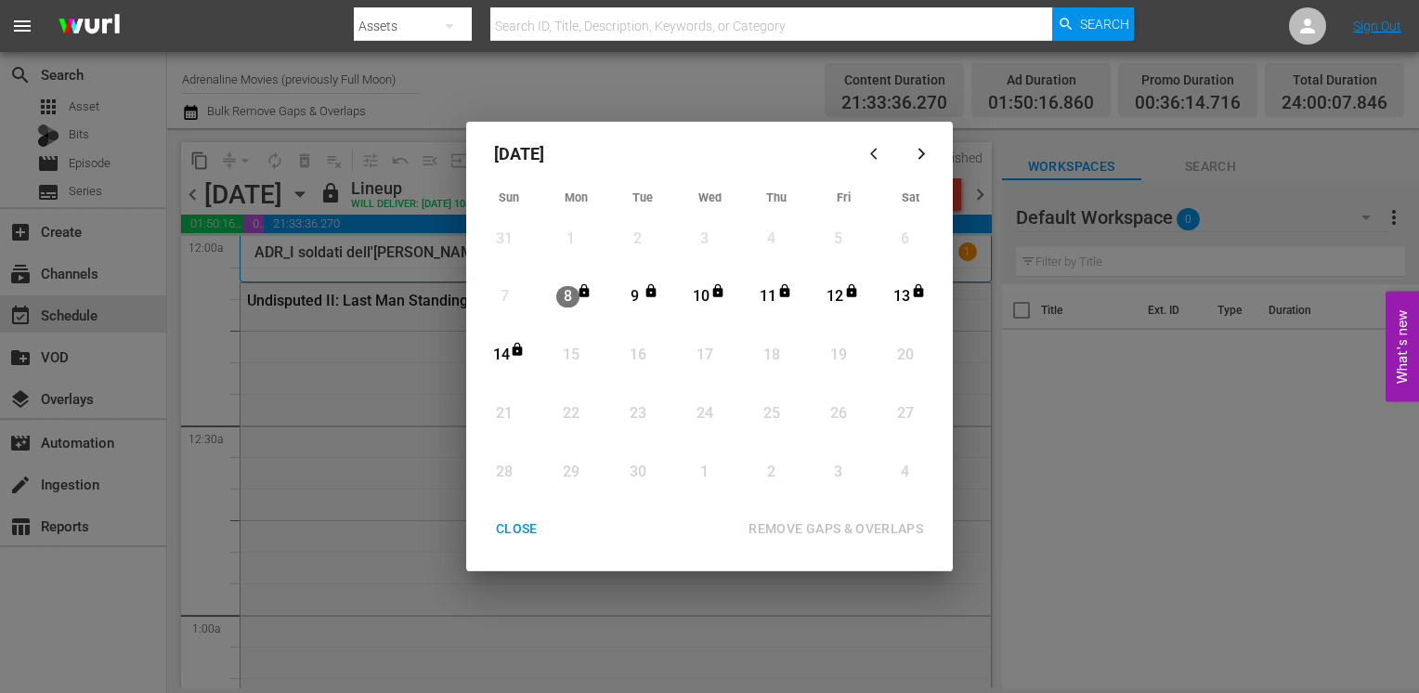
click at [523, 515] on button "CLOSE" at bounding box center [516, 529] width 86 height 34
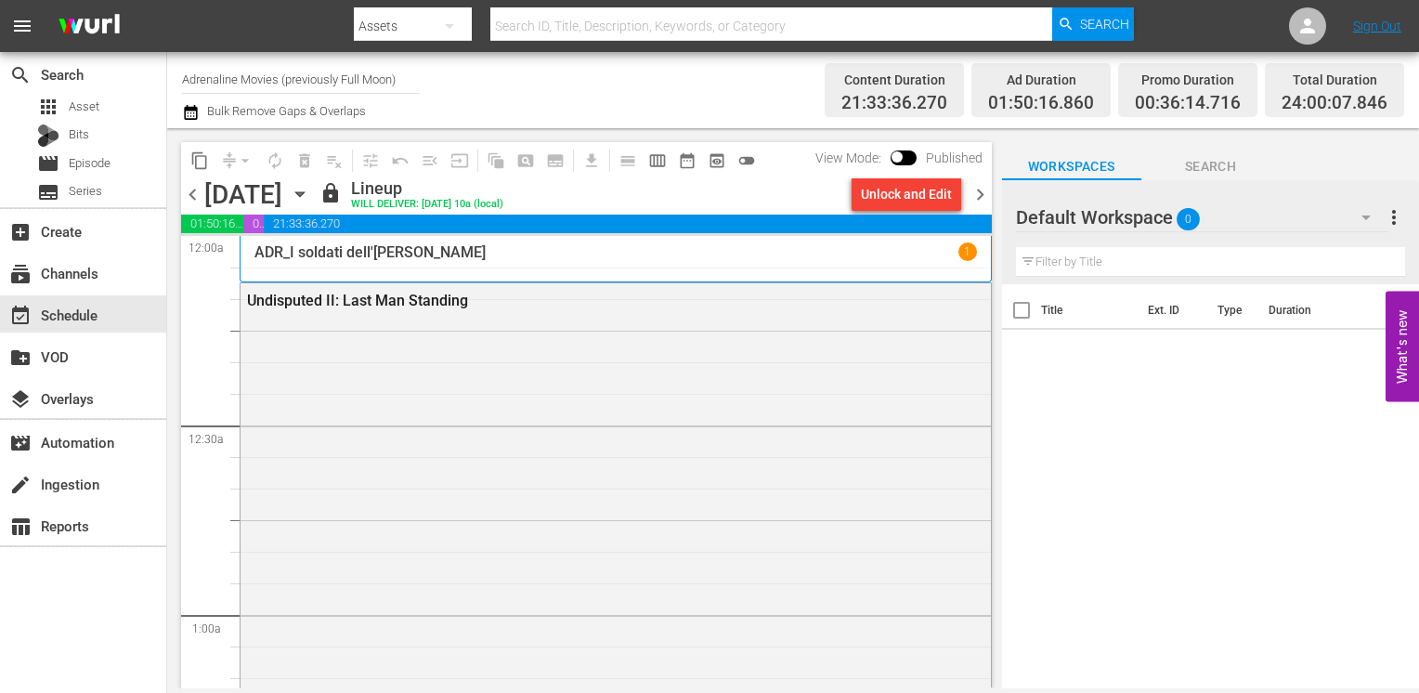
click at [186, 108] on icon "button" at bounding box center [190, 112] width 13 height 15
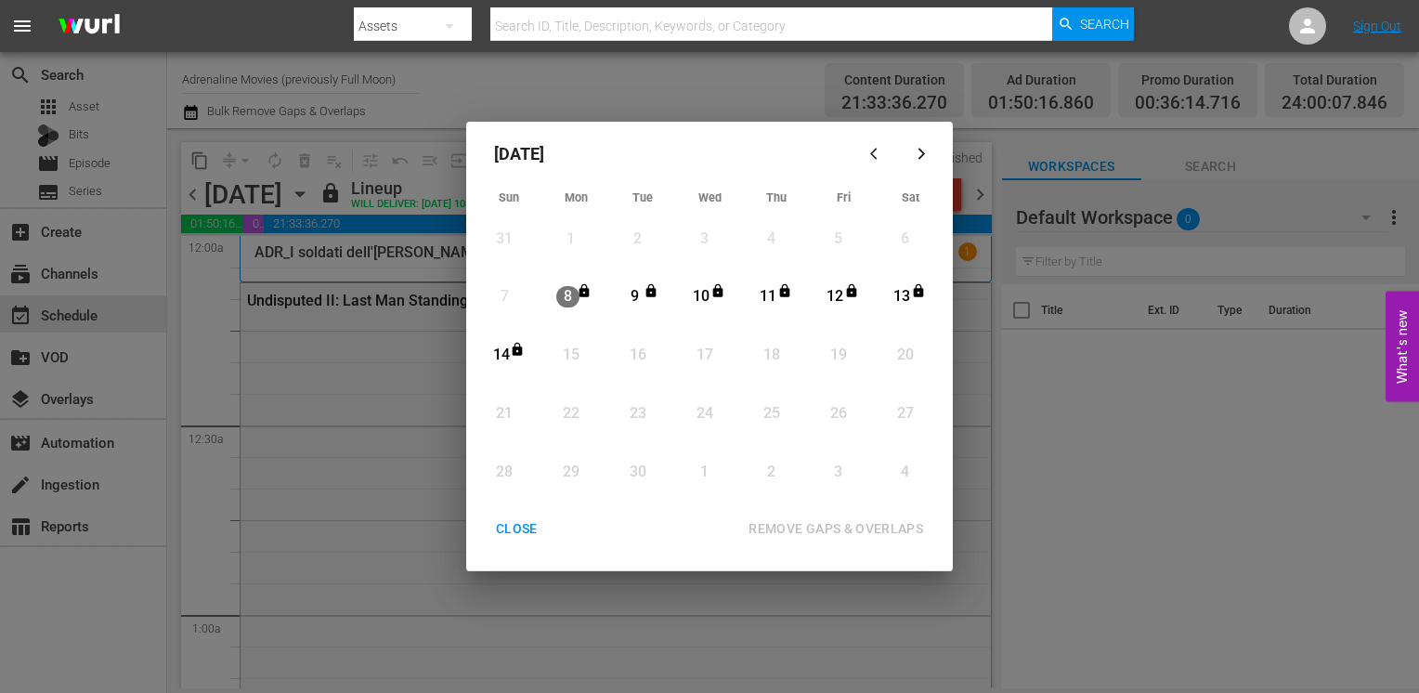
click at [516, 525] on div "CLOSE" at bounding box center [516, 528] width 71 height 23
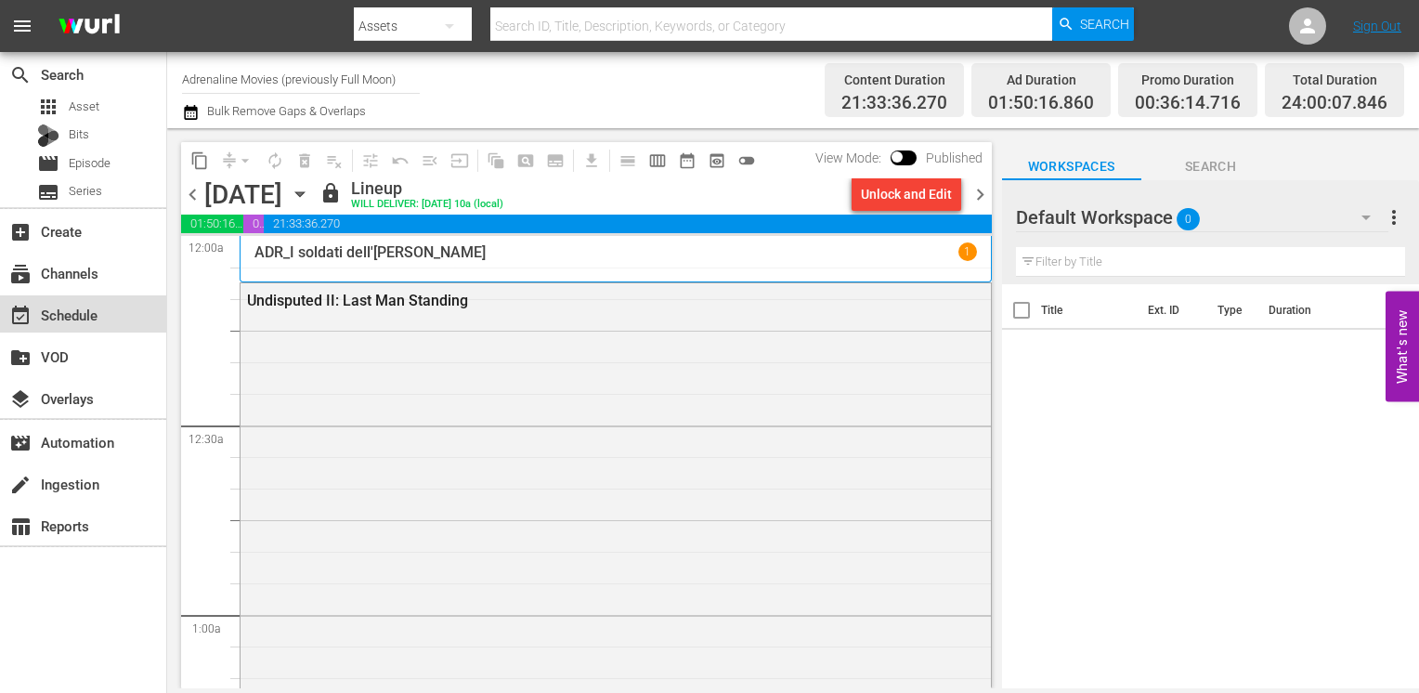
click at [92, 327] on div "event_available Schedule" at bounding box center [83, 313] width 166 height 37
click at [256, 89] on input "Adrenaline Movies (previously Full Moon)" at bounding box center [301, 79] width 238 height 45
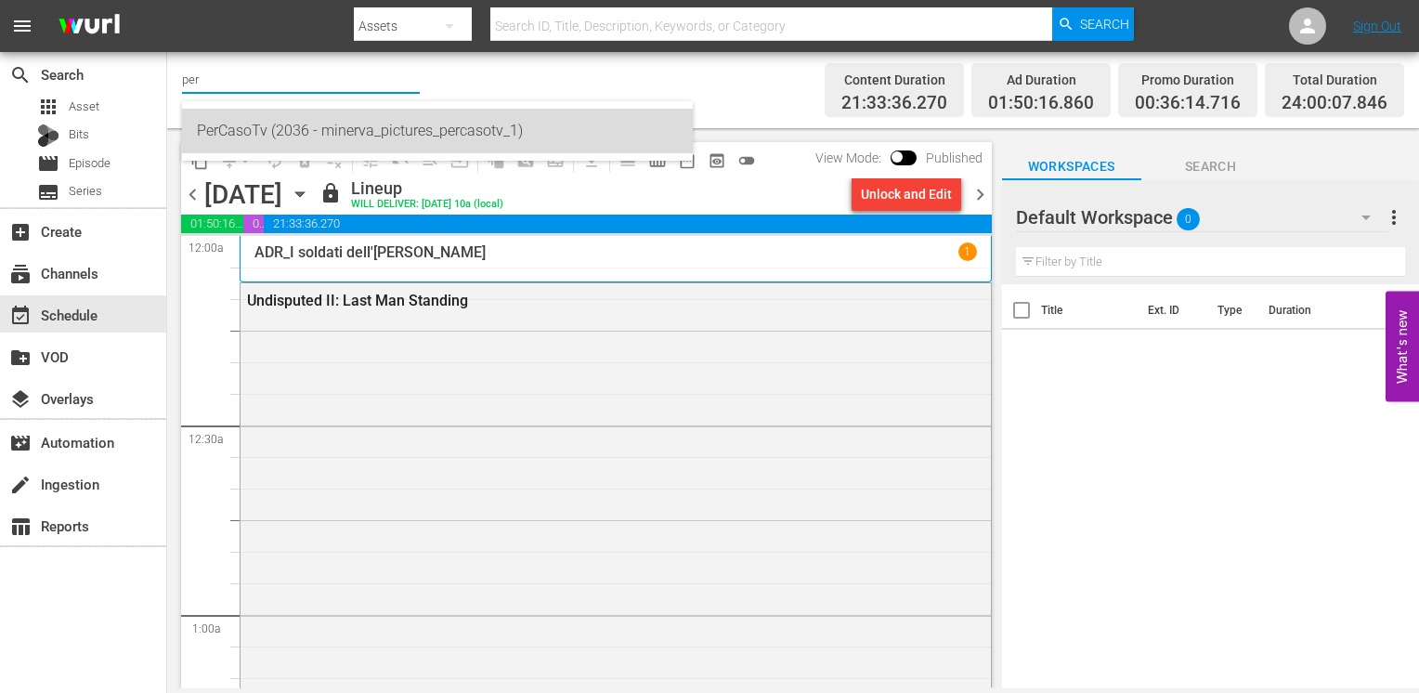
click at [253, 132] on div "PerCasoTv (2036 - minerva_pictures_percasotv_1)" at bounding box center [437, 131] width 481 height 45
type input "PerCasoTv (2036 - minerva_pictures_percasotv_1)"
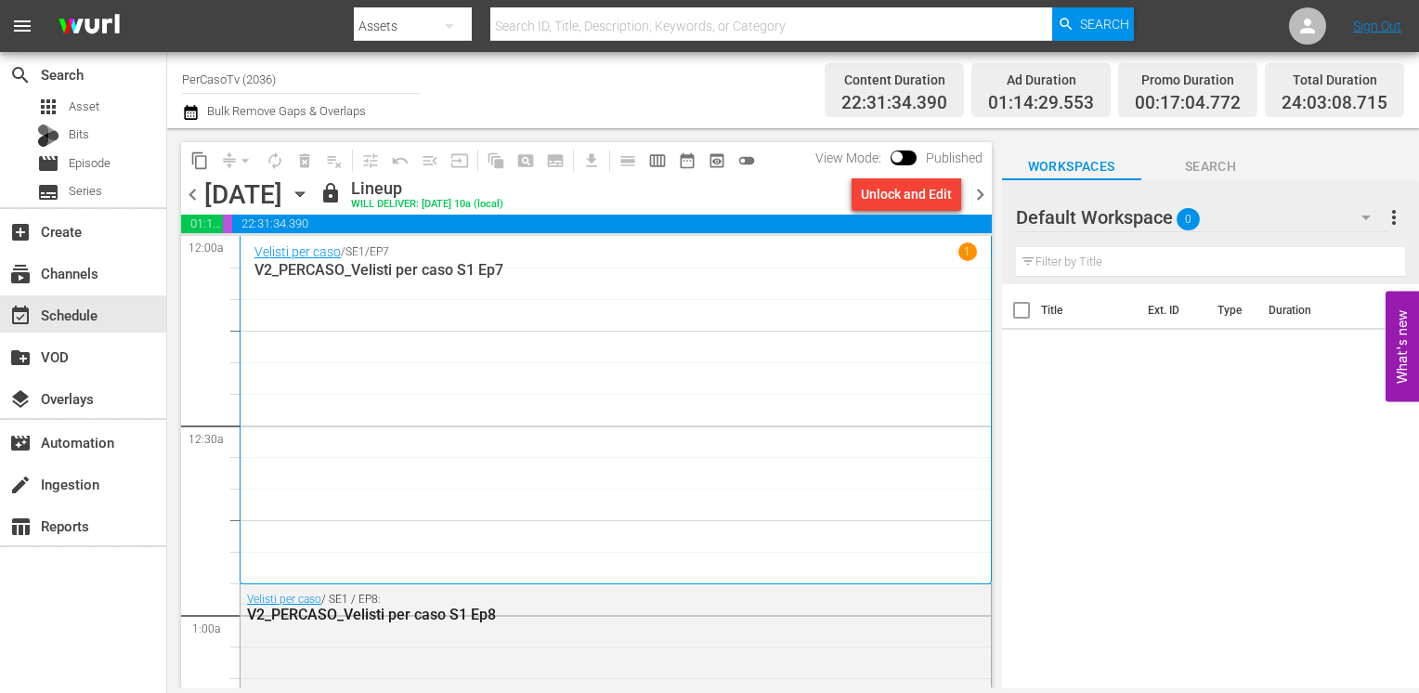
click at [575, 394] on div "Velisti per caso / SE1 / EP7 1 V2_PERCASO_Velisti per caso S1 Ep7" at bounding box center [615, 408] width 722 height 333
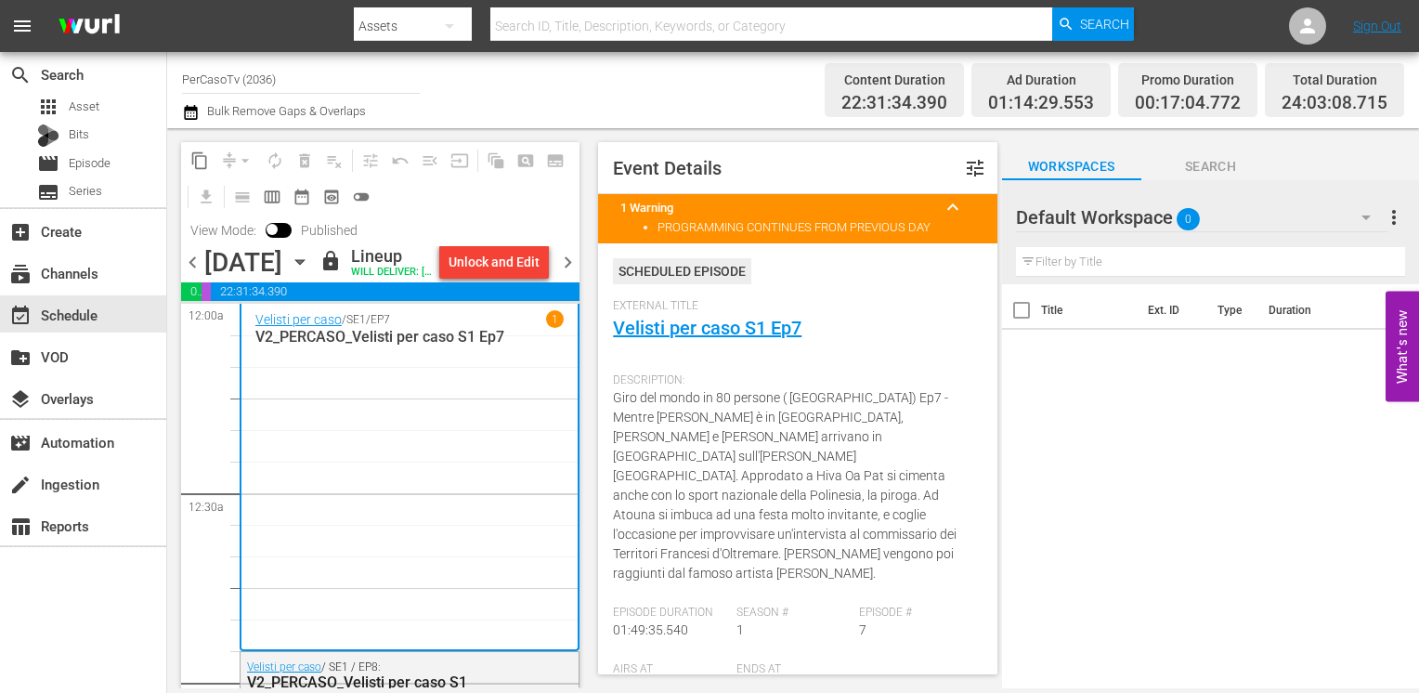
click at [757, 340] on div "External Title Velisti per caso S1 Ep7" at bounding box center [797, 331] width 369 height 65
click at [749, 326] on link "Velisti per caso S1 Ep7" at bounding box center [707, 328] width 188 height 22
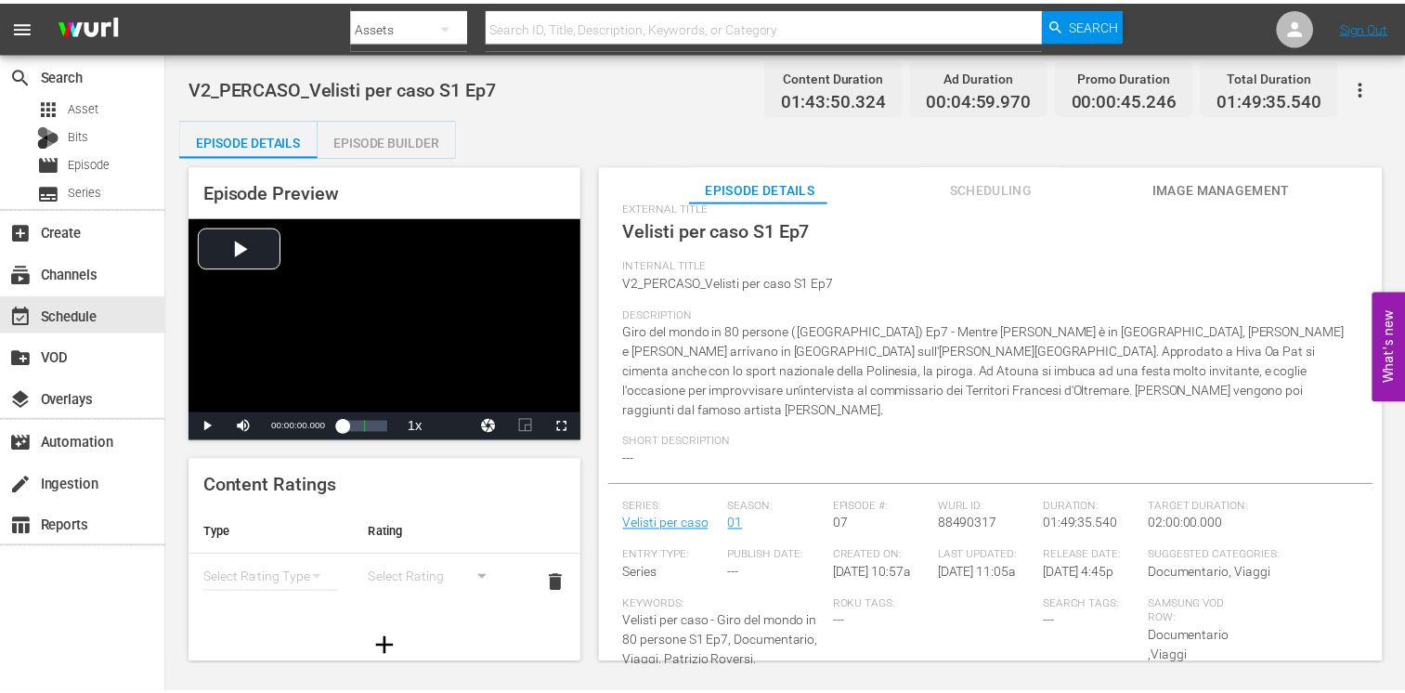
scroll to position [139, 0]
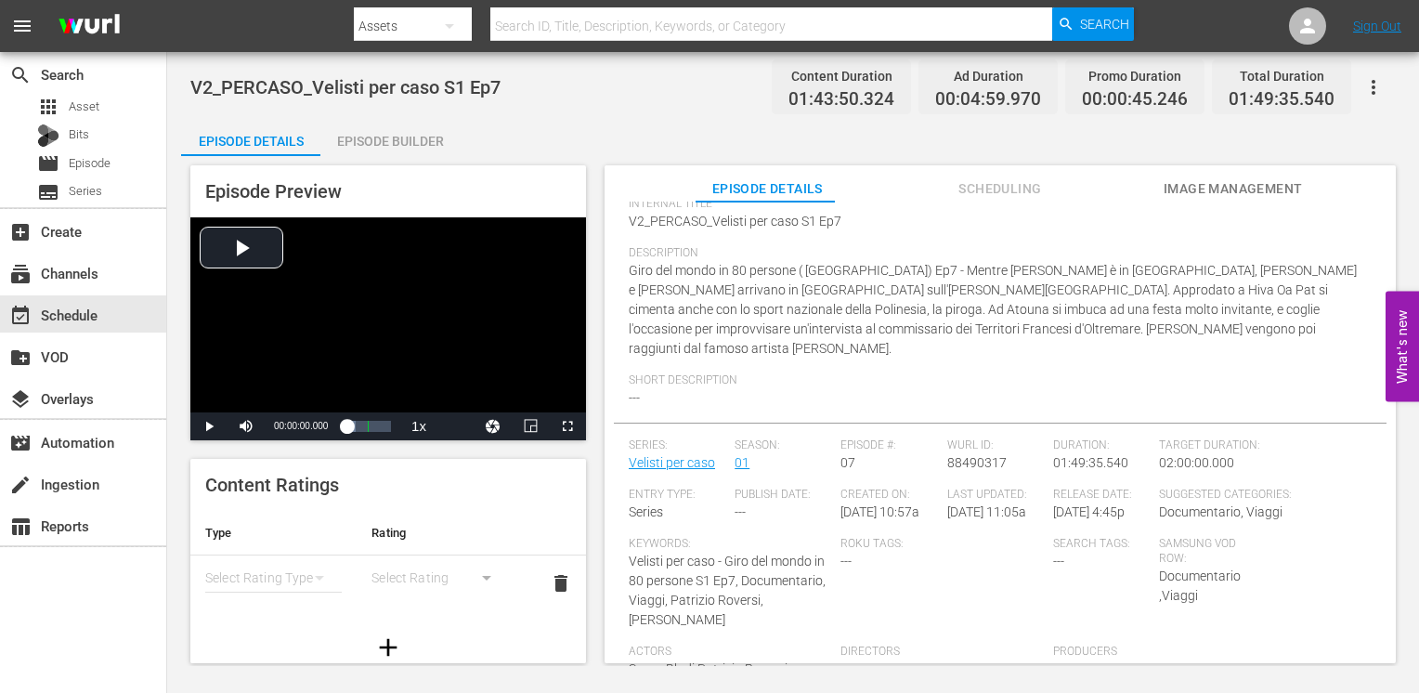
click at [386, 145] on div "Episode Builder" at bounding box center [389, 141] width 139 height 45
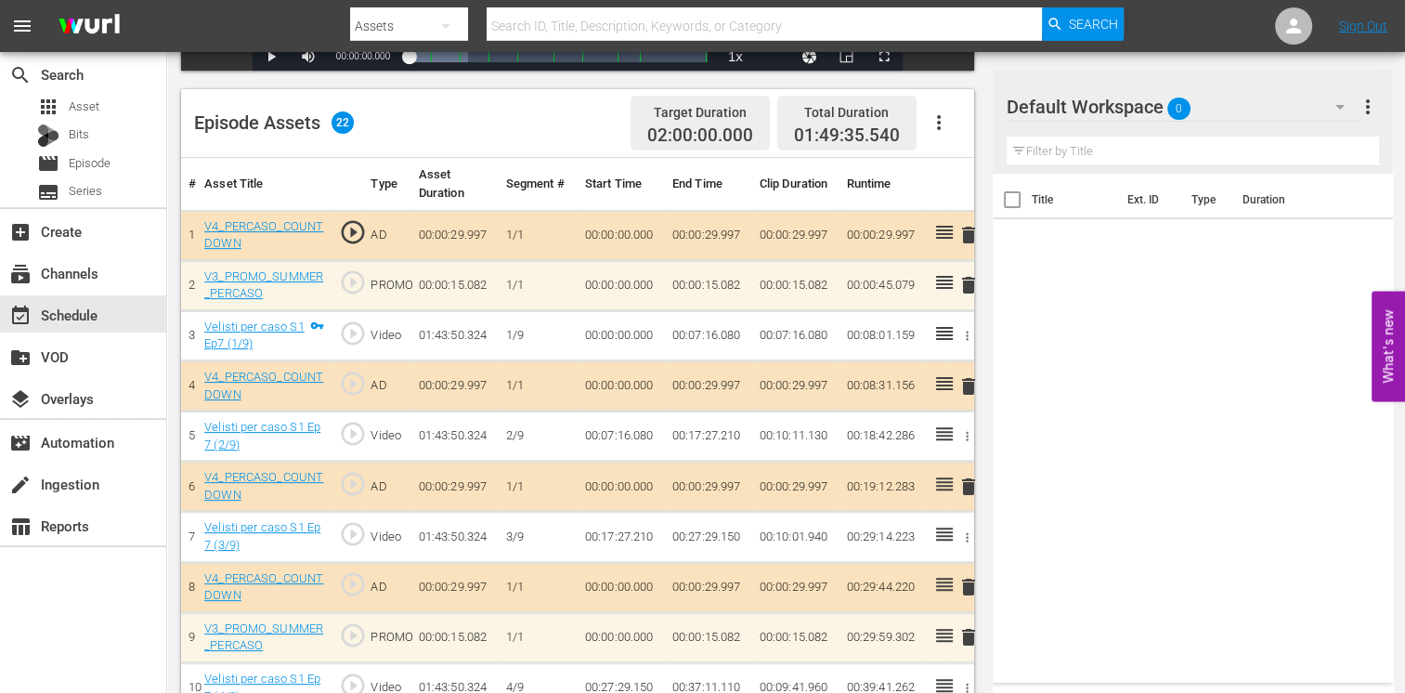
scroll to position [557, 0]
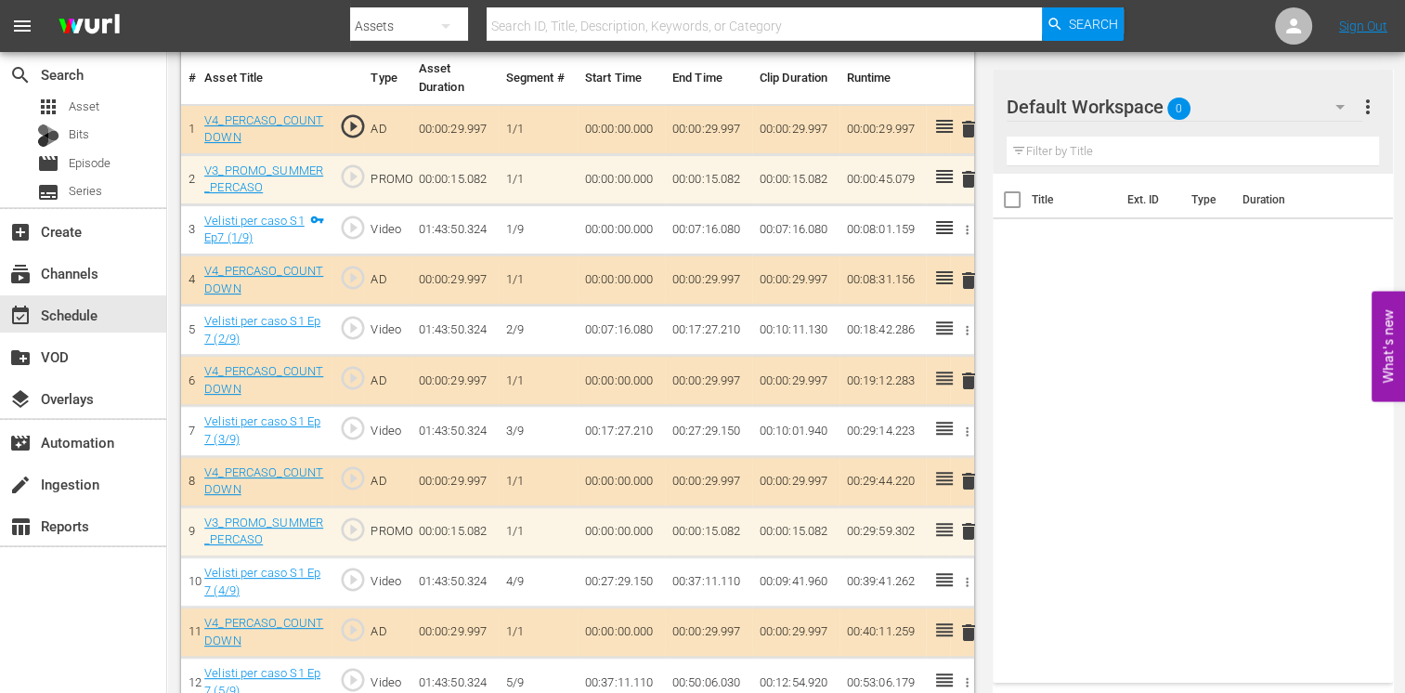
click at [278, 378] on div "V4_PERCASO_COUNTDOWN" at bounding box center [264, 380] width 120 height 34
click at [258, 376] on link "V4_PERCASO_COUNTDOWN" at bounding box center [263, 380] width 119 height 32
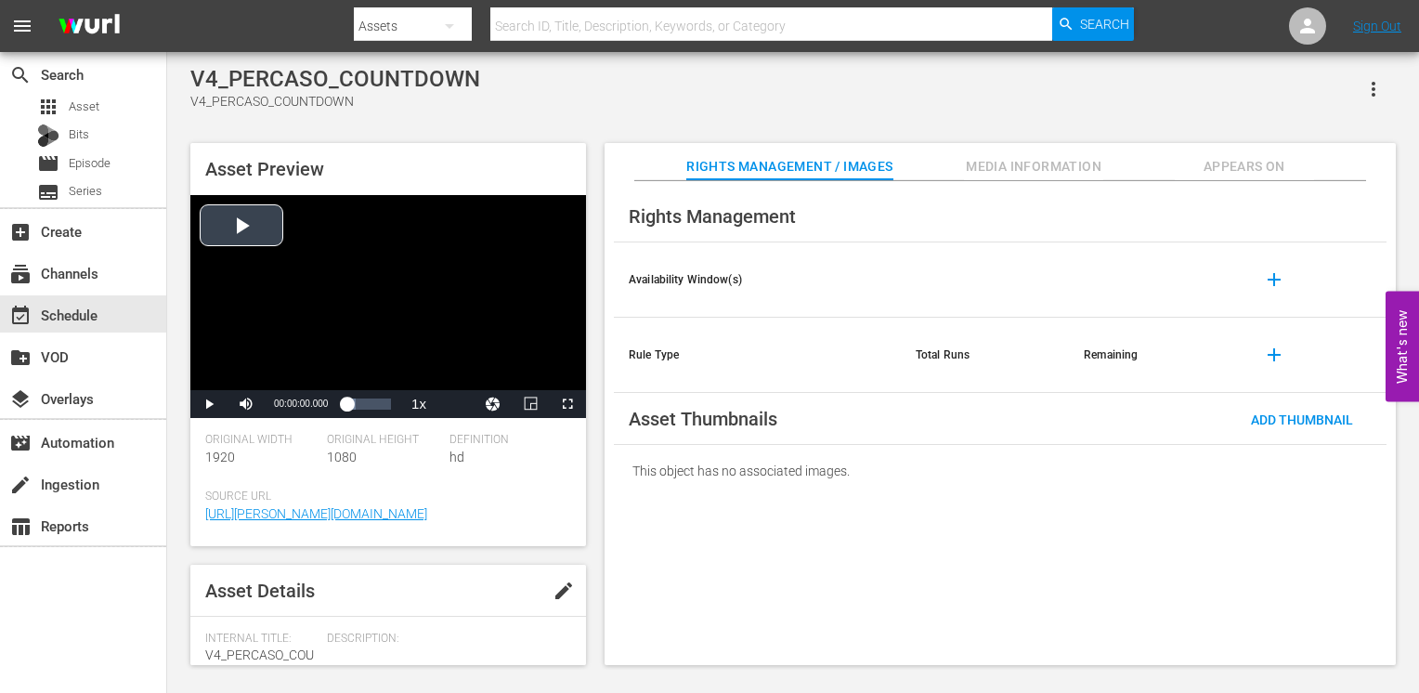
click at [244, 237] on div "Video Player" at bounding box center [388, 292] width 396 height 195
click at [567, 404] on span "Video Player" at bounding box center [567, 404] width 0 height 0
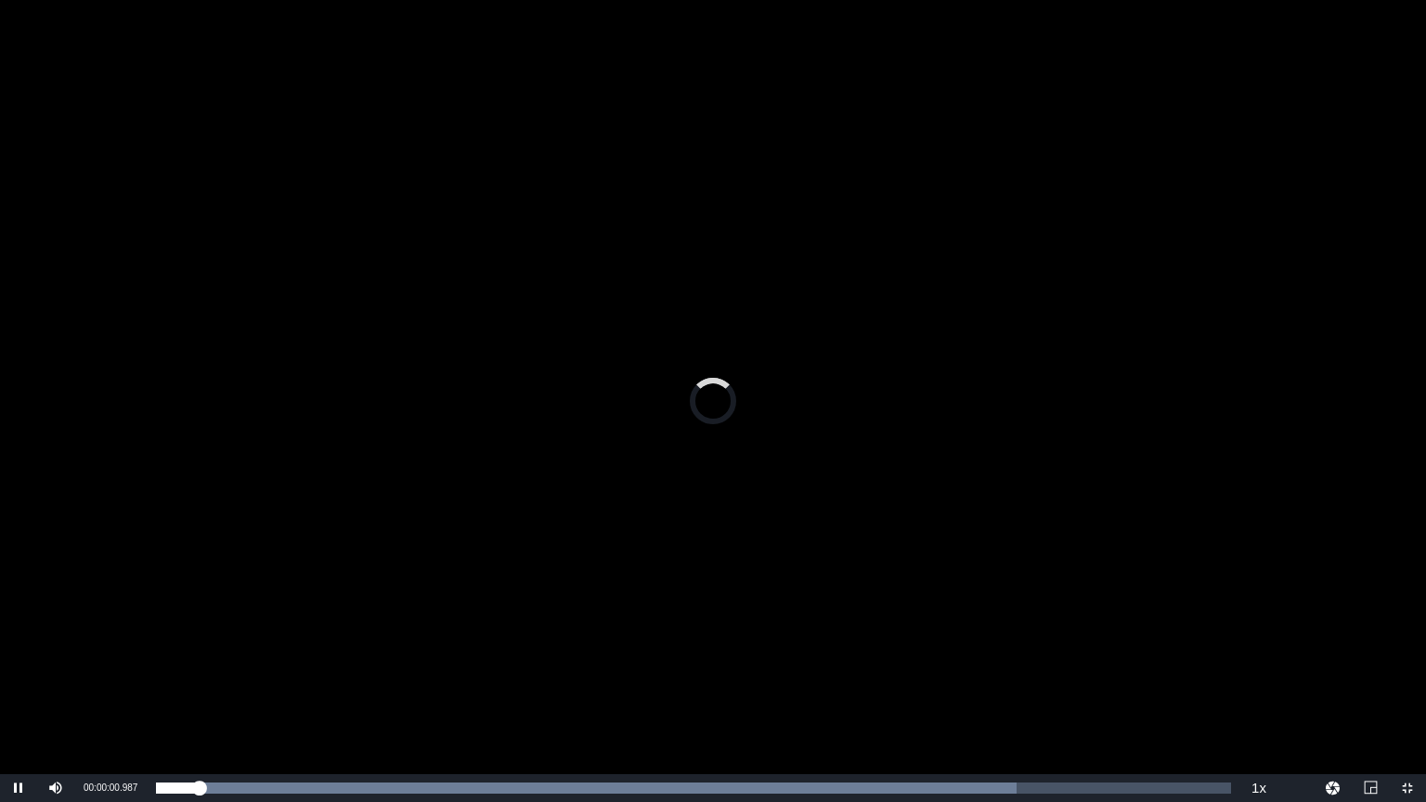
click at [566, 474] on div "Video Player" at bounding box center [713, 387] width 1426 height 774
click at [19, 692] on span "Video Player" at bounding box center [19, 788] width 0 height 0
click at [1407, 692] on span "Video Player" at bounding box center [1407, 788] width 0 height 0
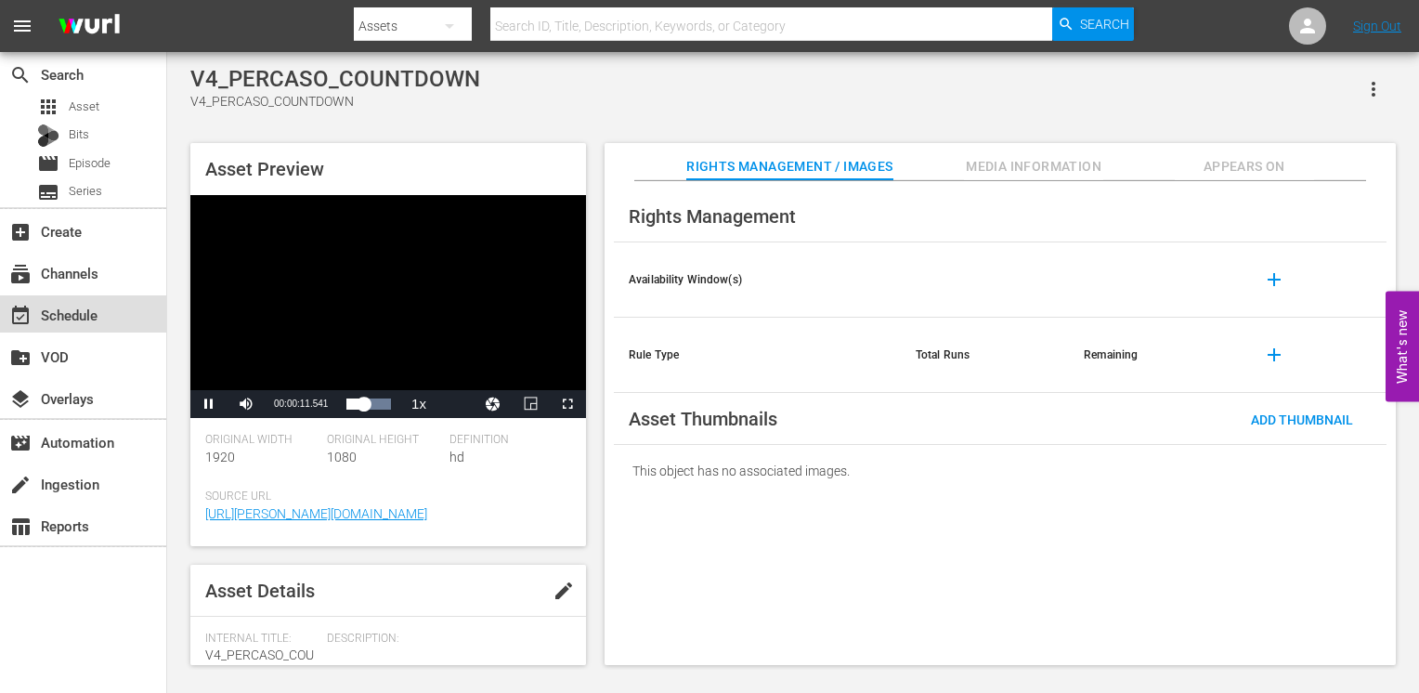
click at [89, 329] on div "event_available Schedule" at bounding box center [83, 313] width 166 height 37
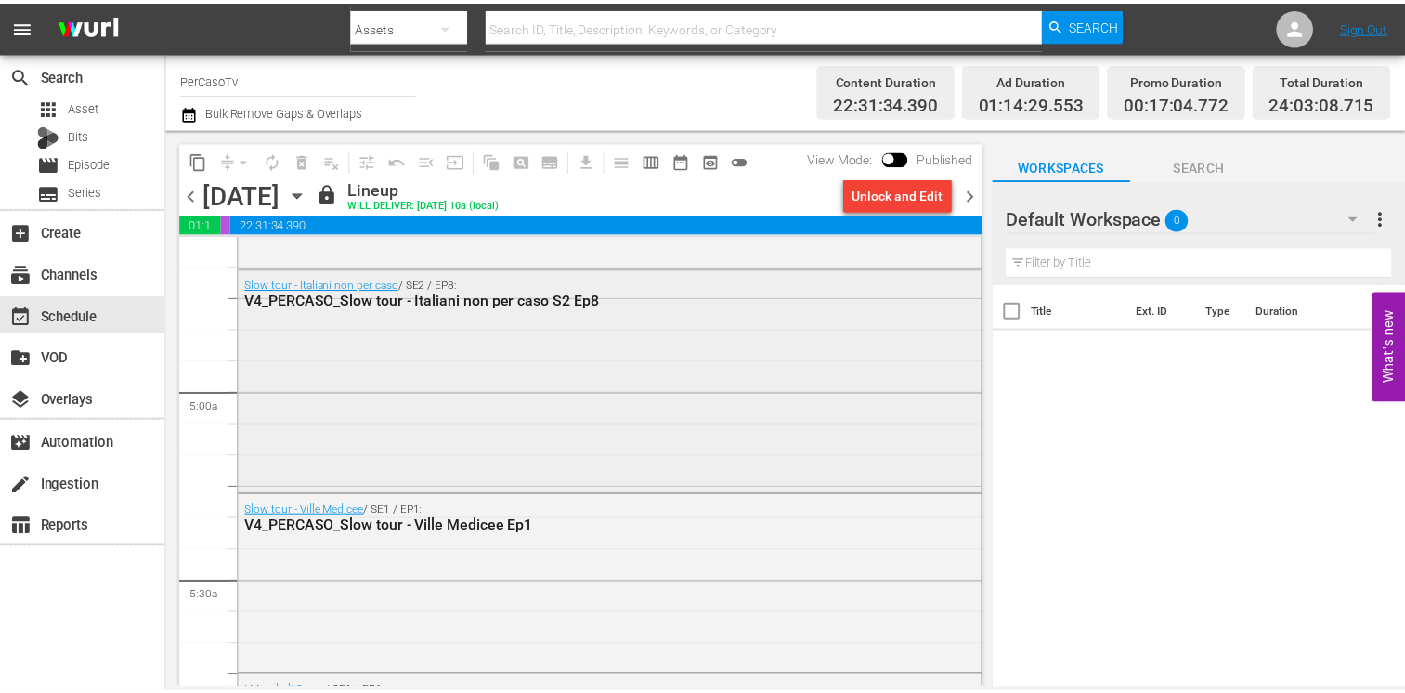
scroll to position [1857, 0]
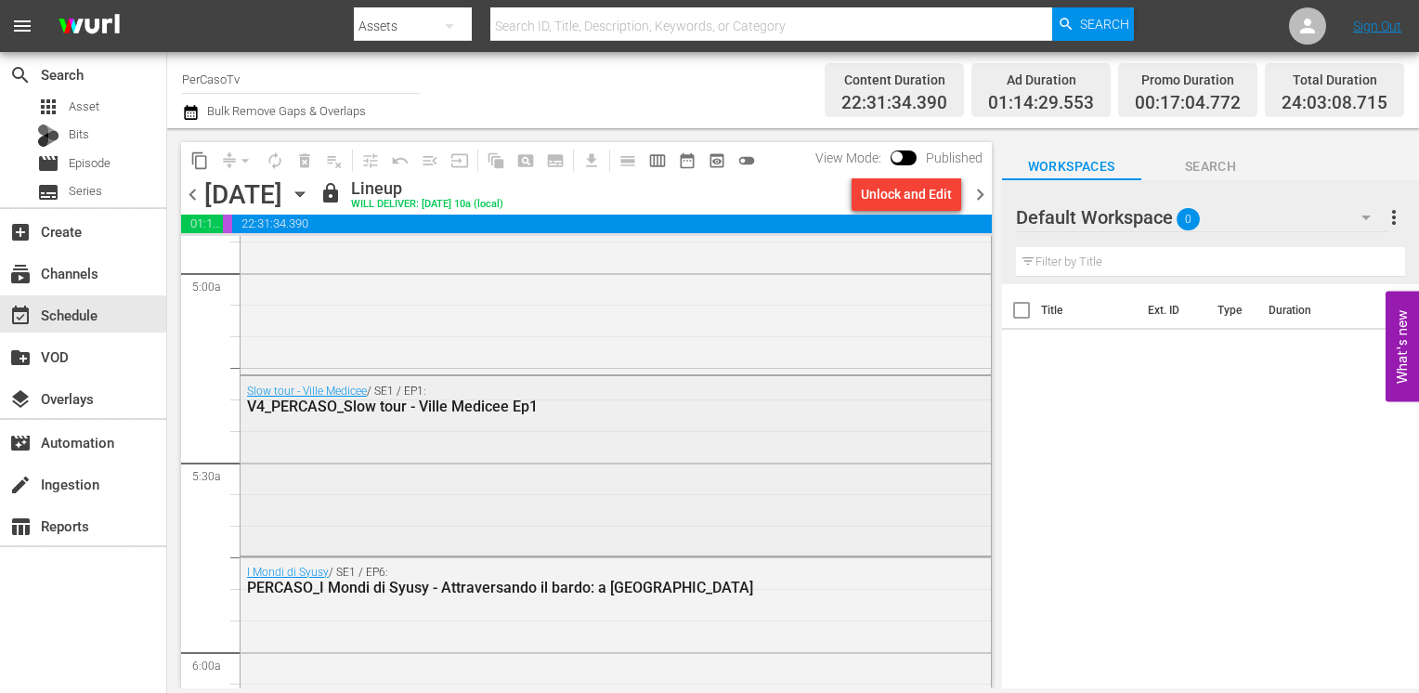
click at [528, 448] on div "Slow tour - Ville Medicee / SE1 / EP1: V4_PERCASO_Slow tour - Ville Medicee Ep1" at bounding box center [615, 463] width 750 height 175
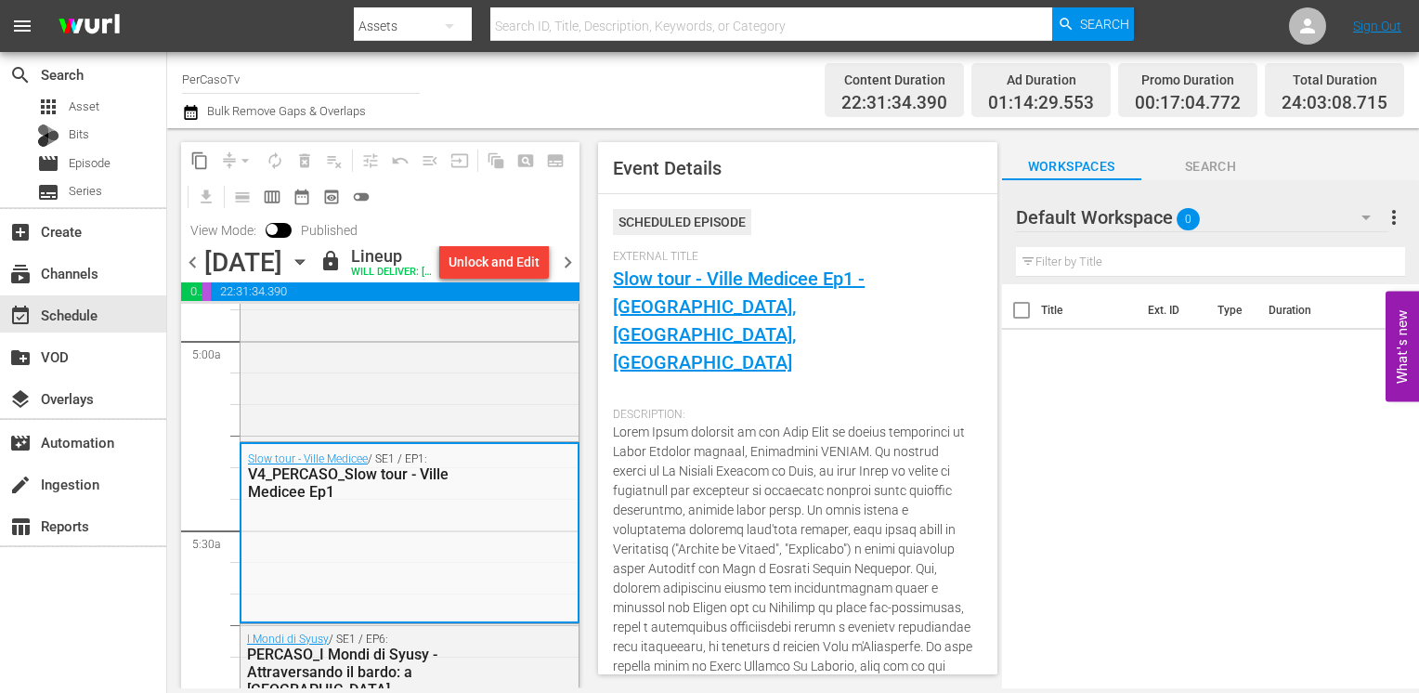
click at [777, 292] on div "External Title Slow tour - Ville Medicee Ep1 - Villa Castello, Palazzo Medici, …" at bounding box center [797, 324] width 369 height 149
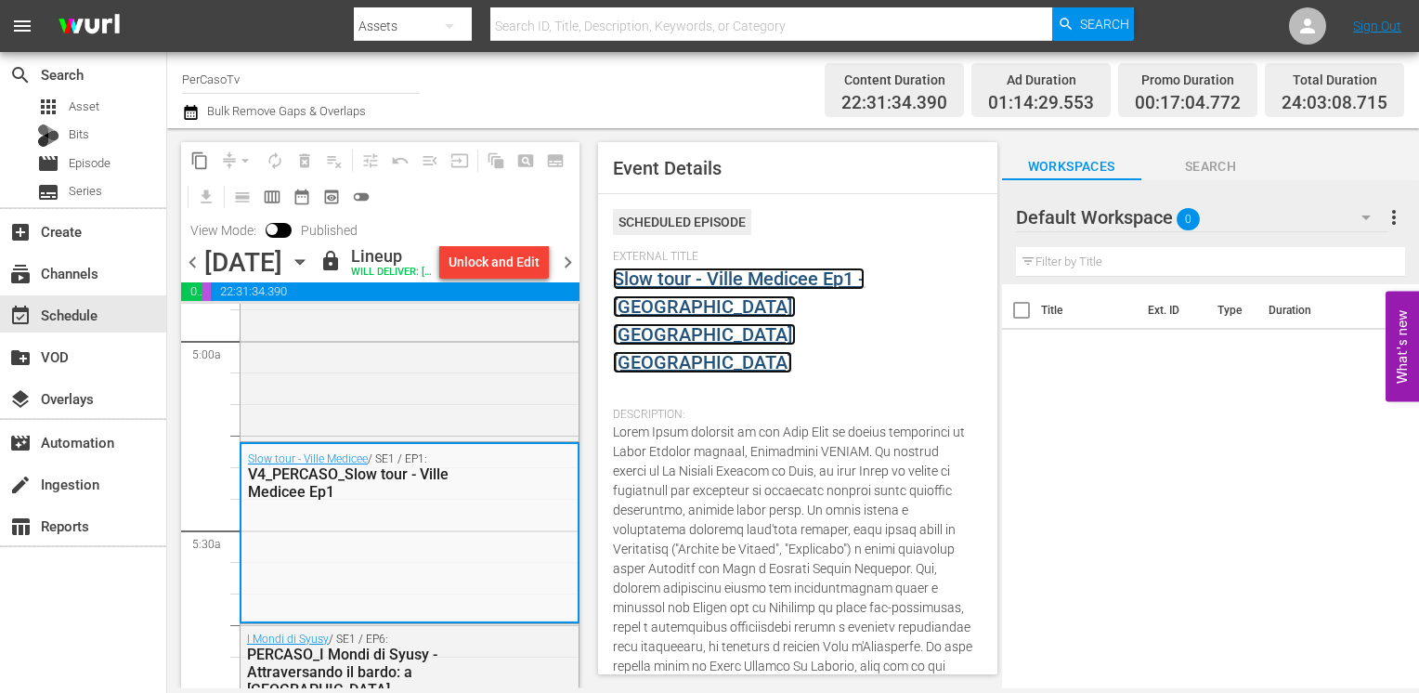
click at [768, 266] on div "External Title Slow tour - Ville Medicee Ep1 - Villa Castello, Palazzo Medici, …" at bounding box center [797, 324] width 369 height 149
click at [771, 272] on link "Slow tour - Ville Medicee Ep1 - Villa Castello, Palazzo Medici, Villa Petraia" at bounding box center [739, 320] width 252 height 106
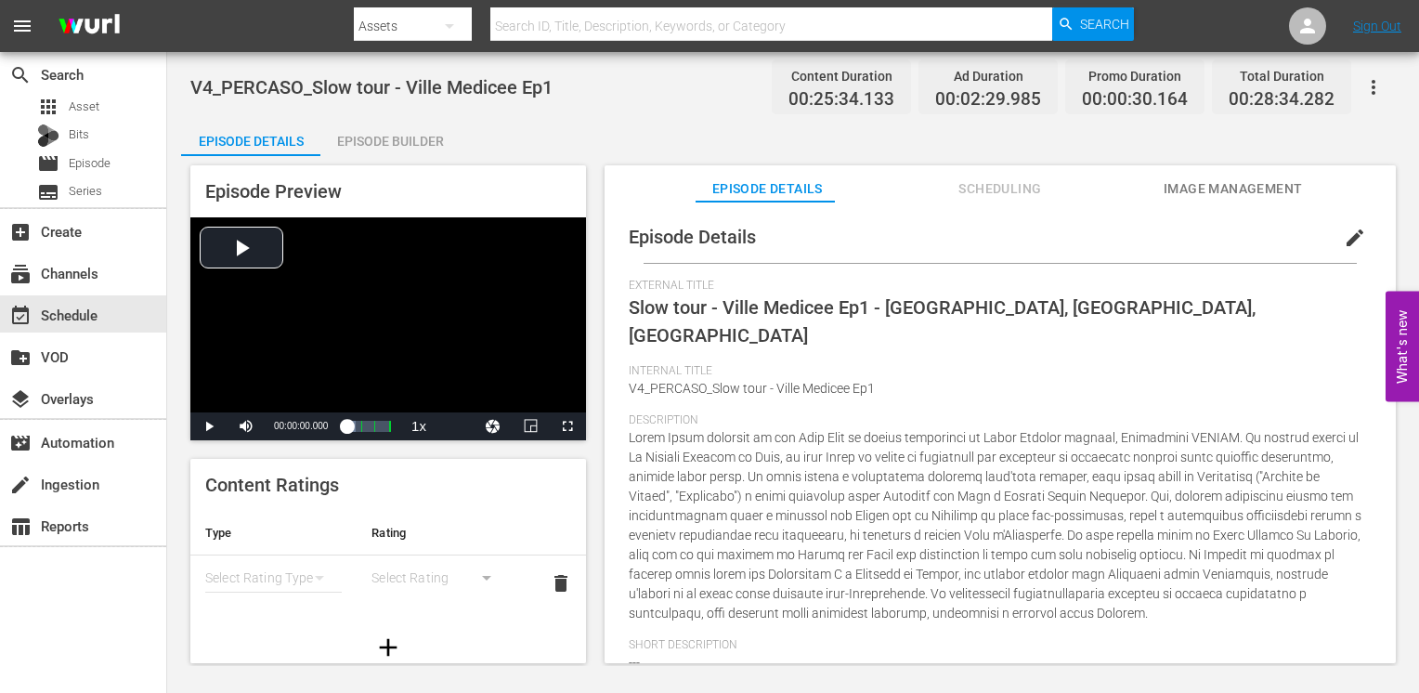
click at [412, 135] on div "Episode Builder" at bounding box center [389, 141] width 139 height 45
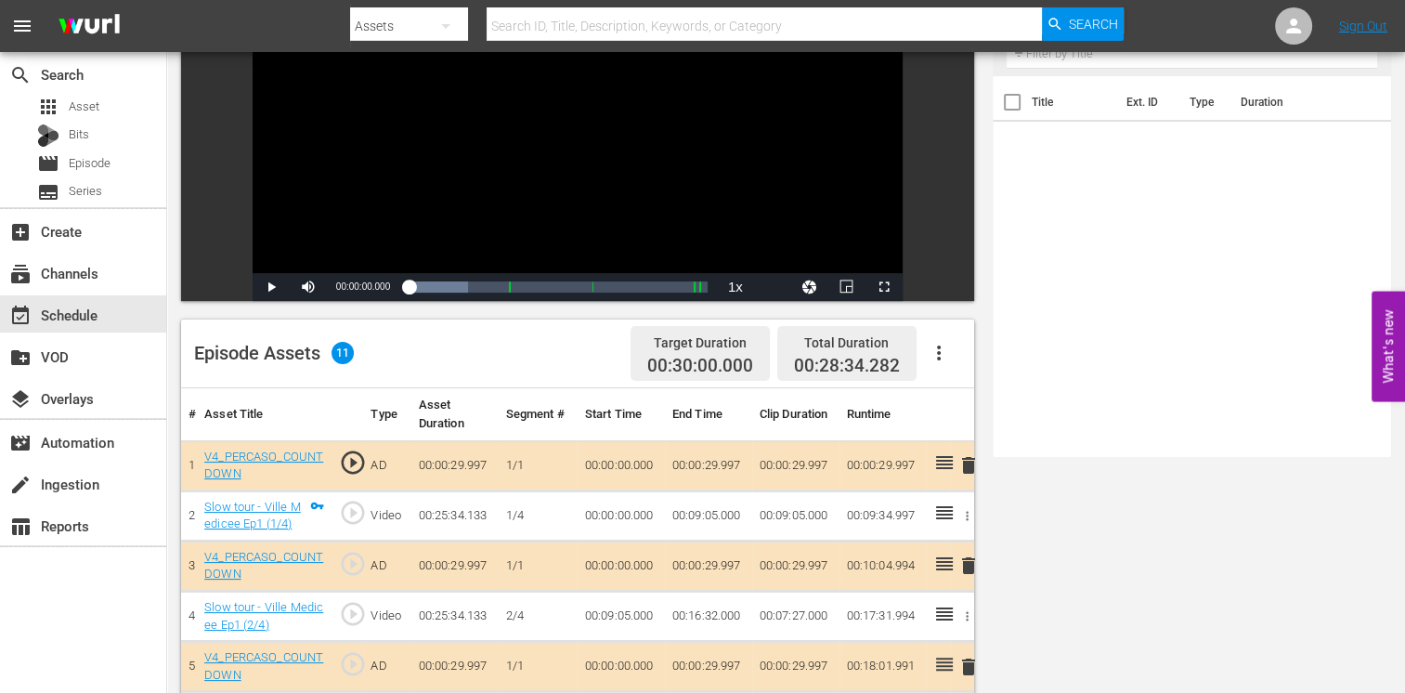
scroll to position [533, 0]
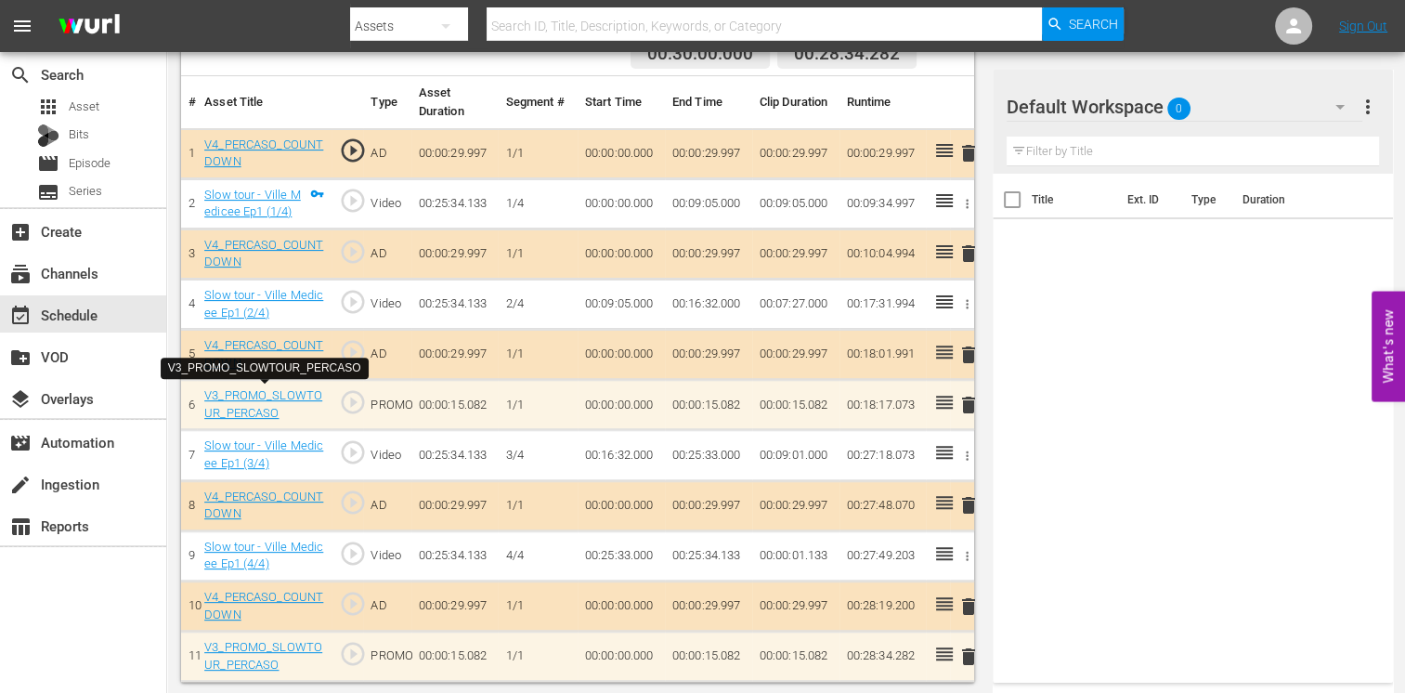
click at [259, 401] on div "V3_PROMO_SLOWTOUR_PERCASO" at bounding box center [264, 404] width 120 height 34
click at [268, 396] on link "V3_PROMO_SLOWTOUR_PERCASO" at bounding box center [263, 404] width 118 height 32
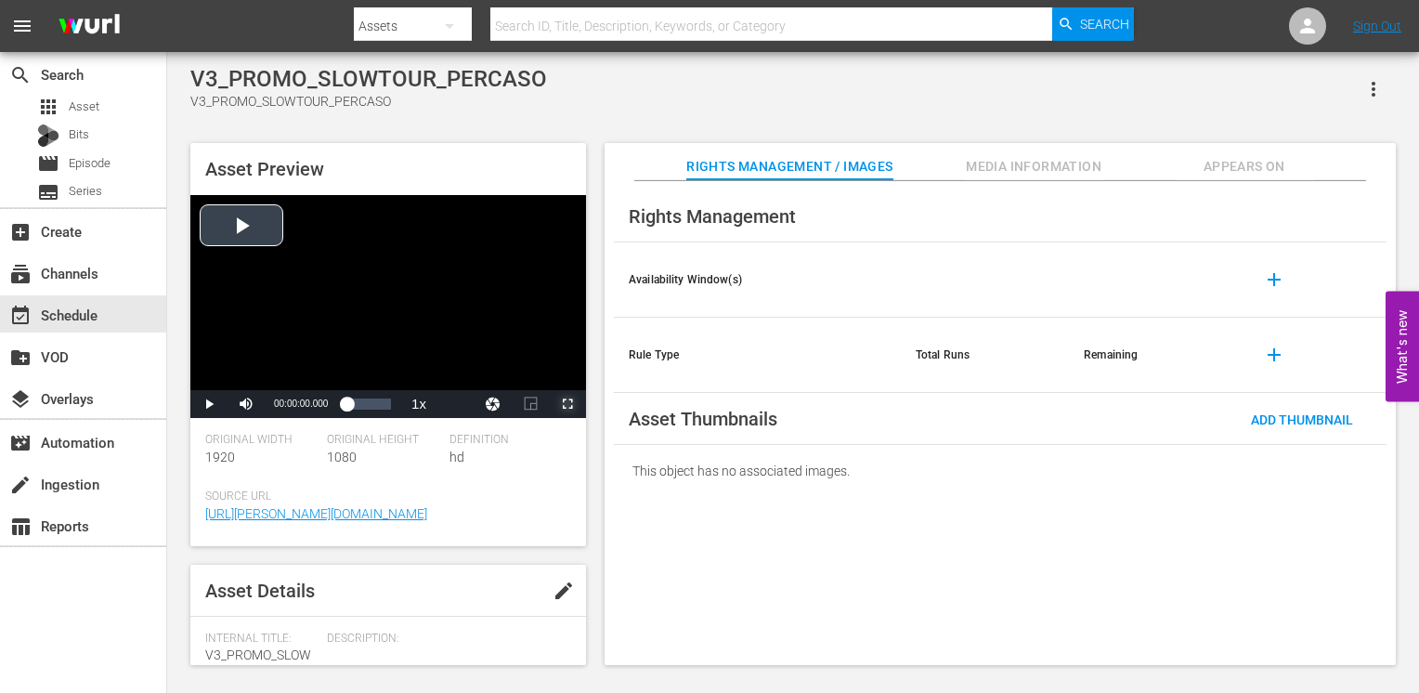
click at [567, 404] on span "Video Player" at bounding box center [567, 404] width 0 height 0
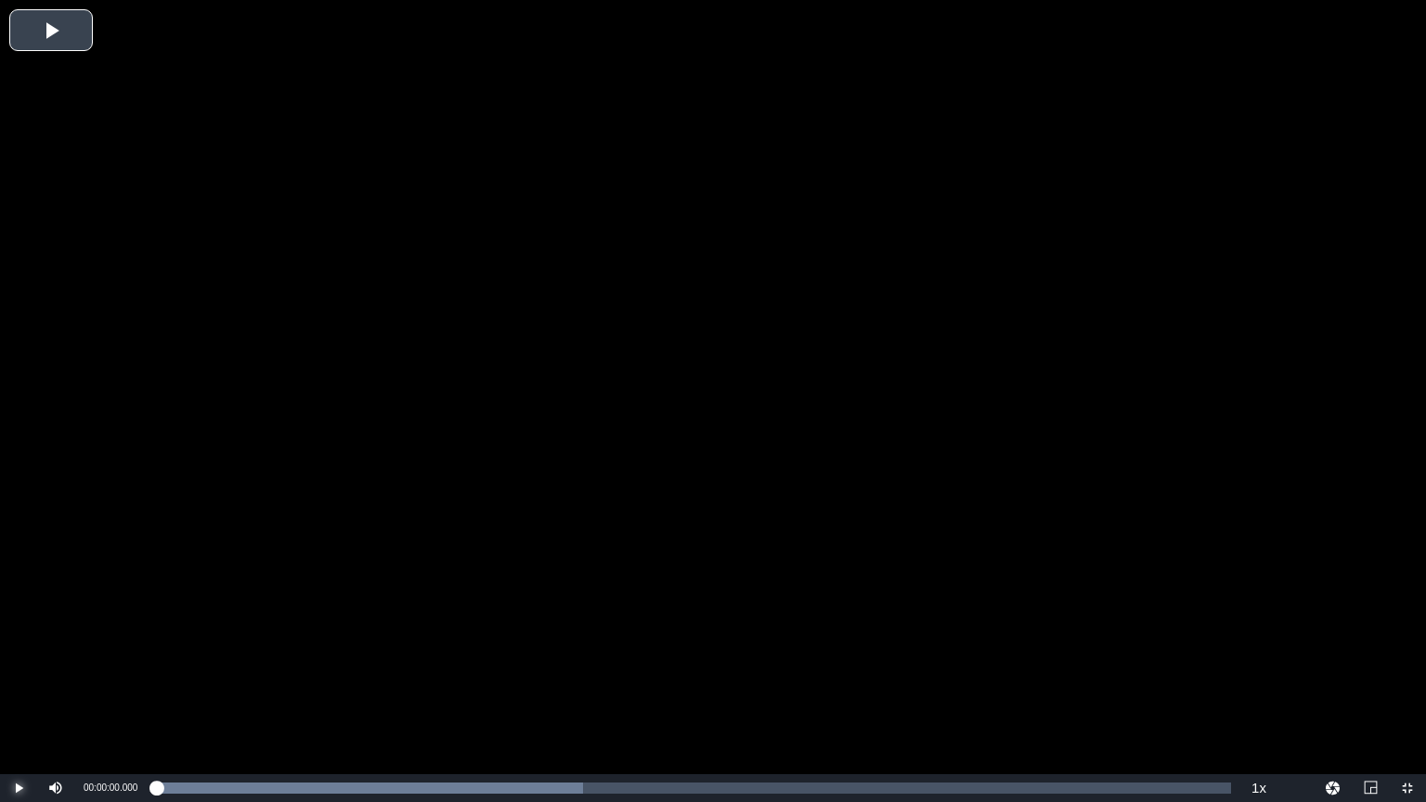
click at [19, 692] on span "Video Player" at bounding box center [19, 788] width 0 height 0
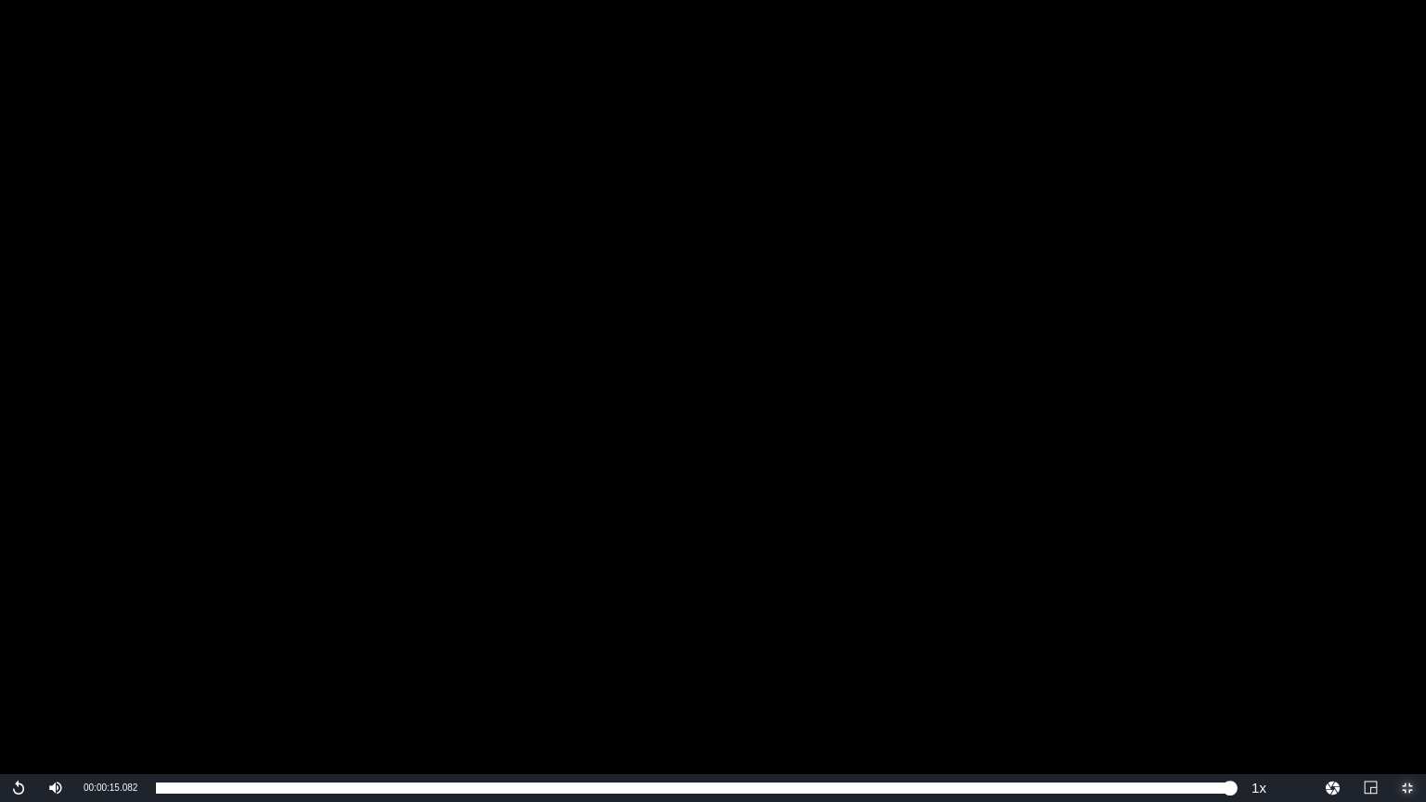
click at [1407, 692] on span "Video Player" at bounding box center [1407, 788] width 0 height 0
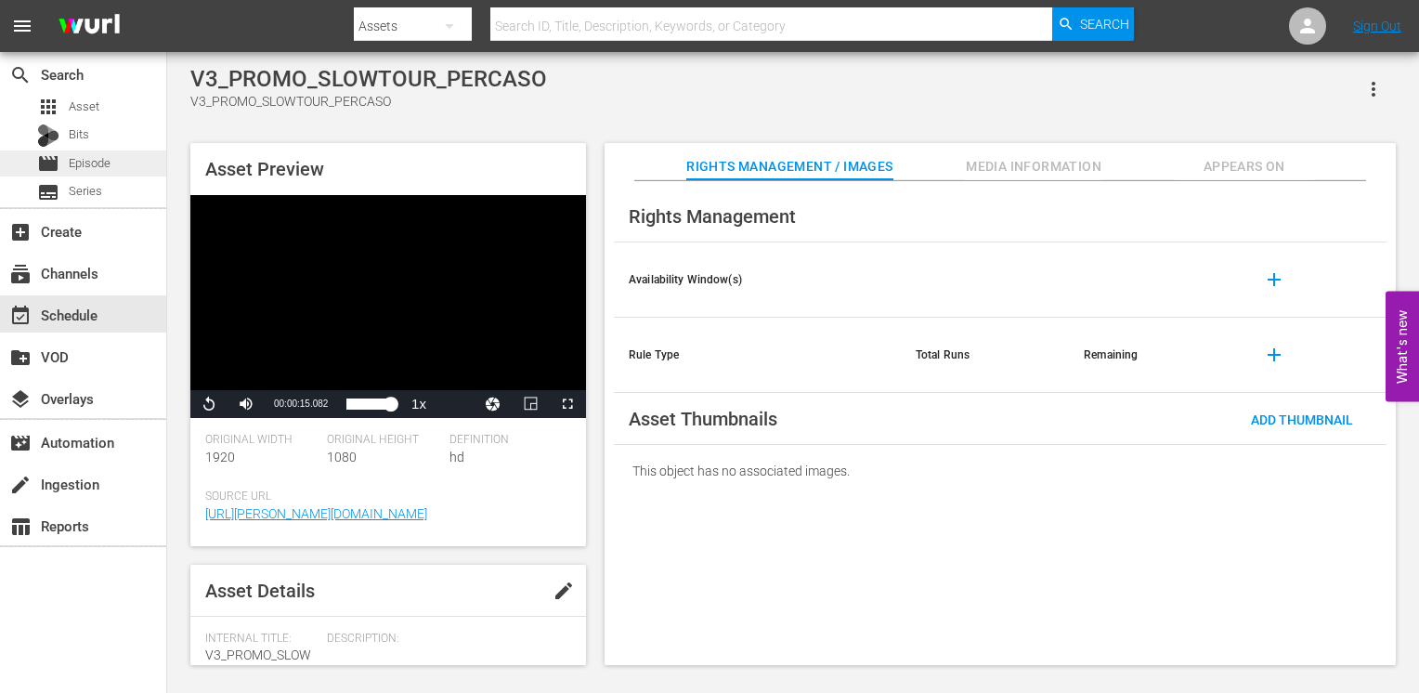
click at [98, 170] on span "Episode" at bounding box center [90, 163] width 42 height 19
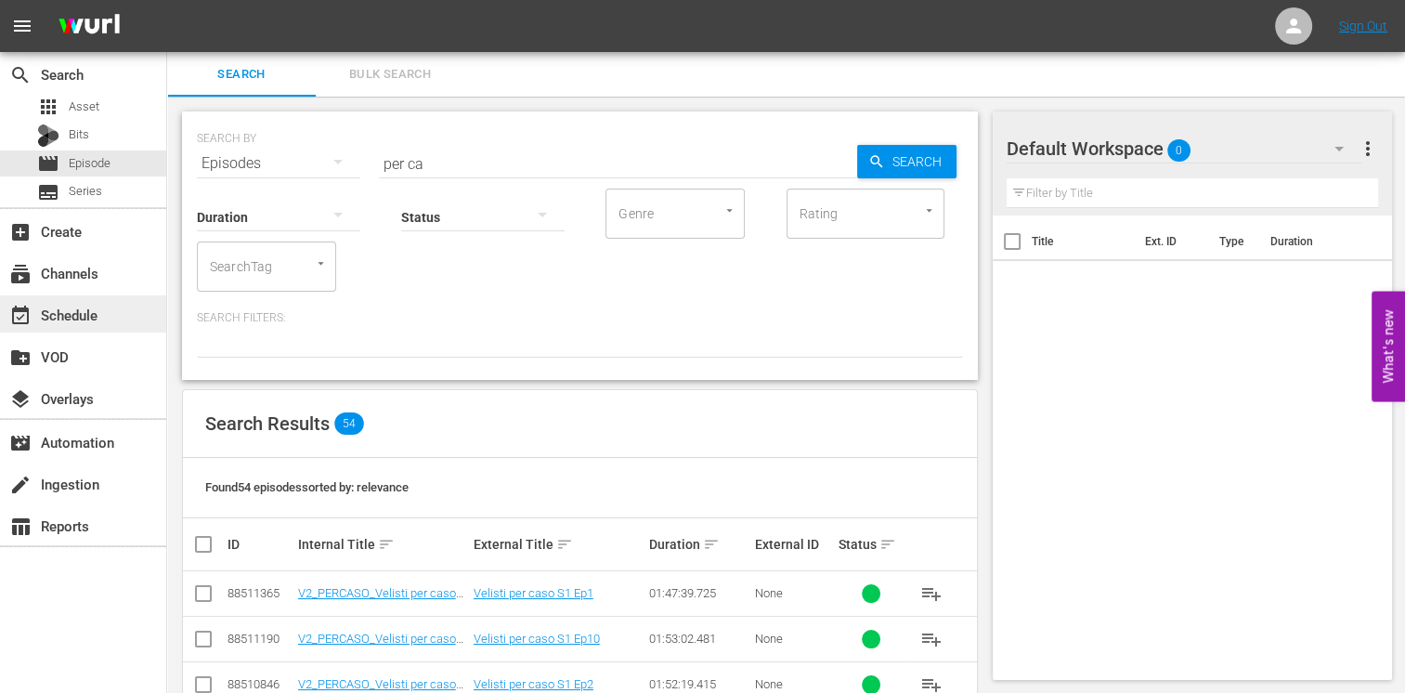
click at [99, 310] on div "event_available Schedule" at bounding box center [52, 312] width 104 height 17
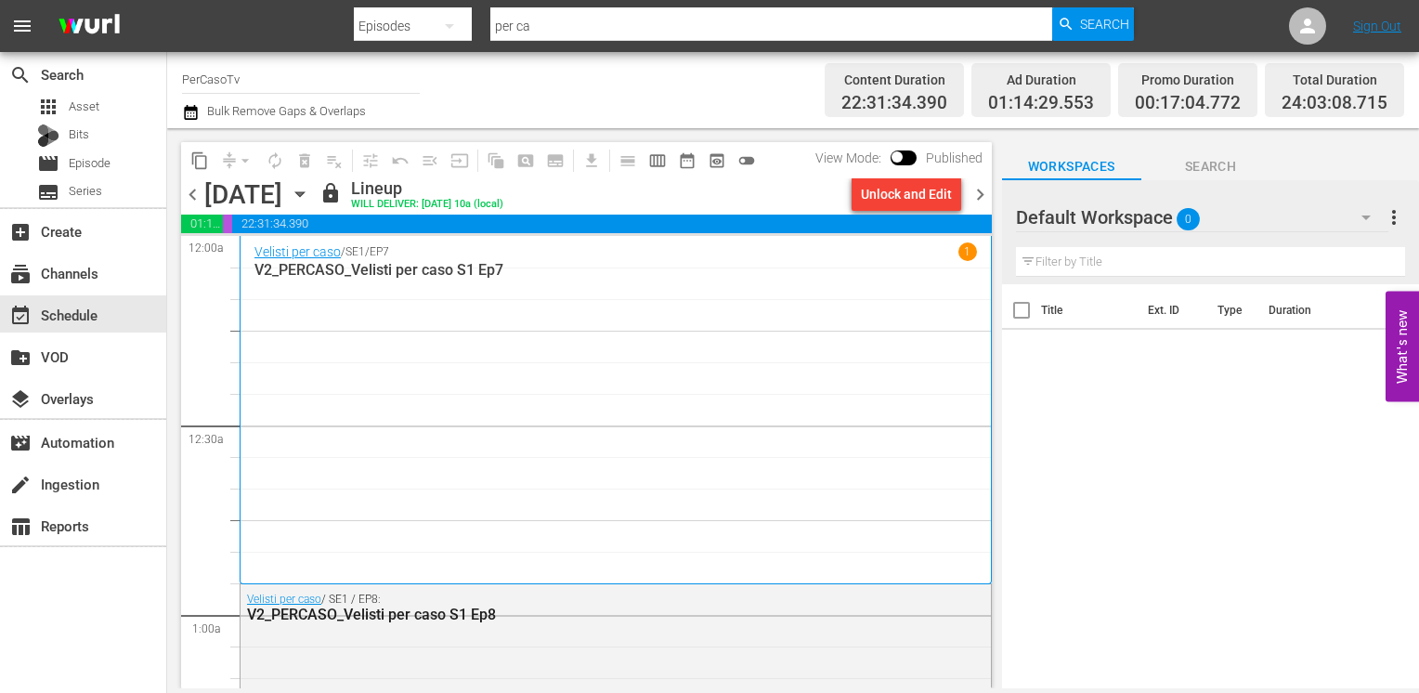
click at [249, 71] on input "PerCasoTv" at bounding box center [301, 79] width 238 height 45
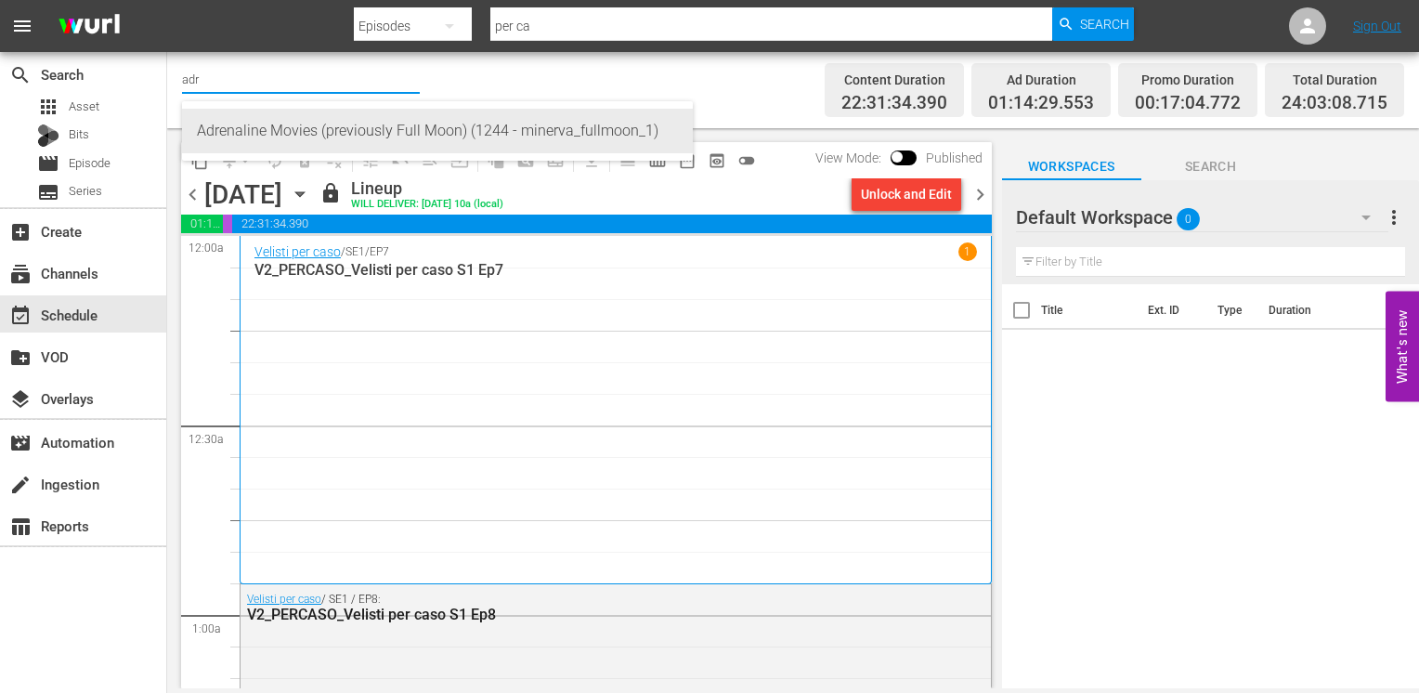
click at [266, 117] on div "Adrenaline Movies (previously Full Moon) (1244 - minerva_fullmoon_1)" at bounding box center [437, 131] width 481 height 45
type input "Adrenaline Movies (previously Full Moon) (1244 - minerva_fullmoon_1)"
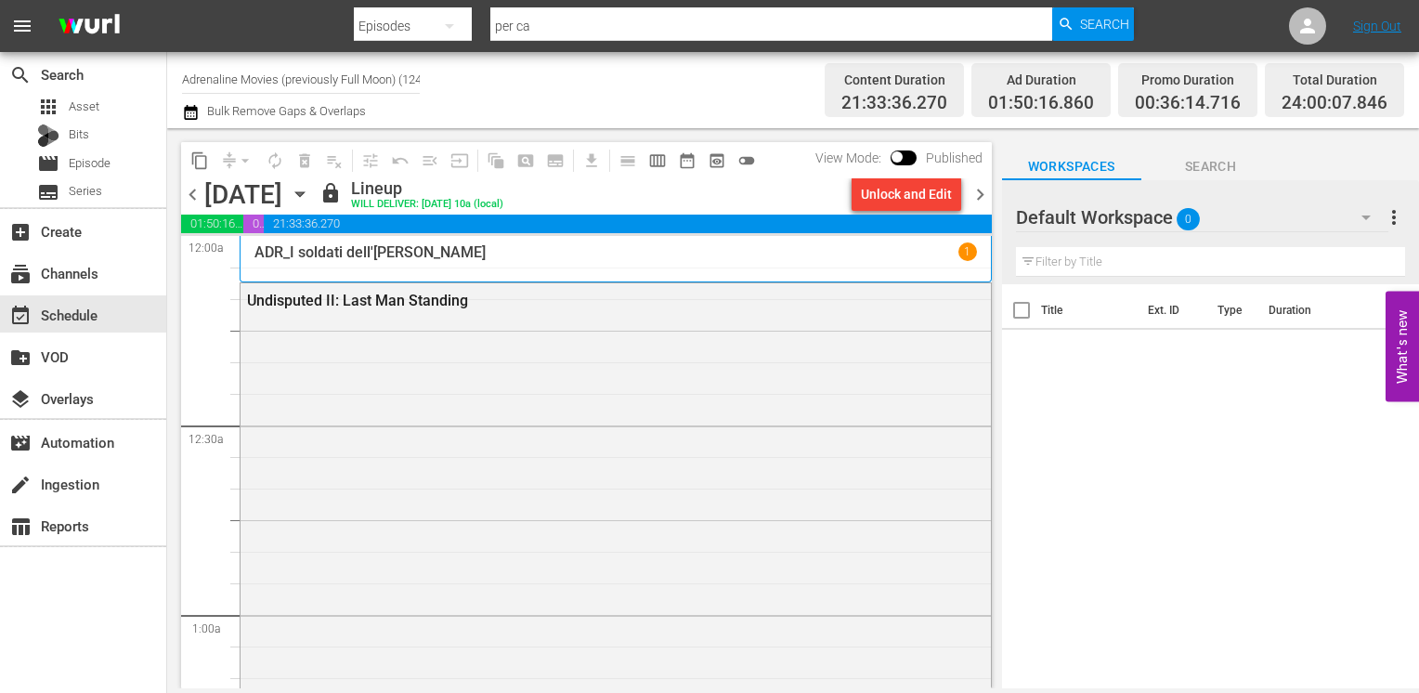
click at [190, 111] on icon "button" at bounding box center [191, 112] width 18 height 22
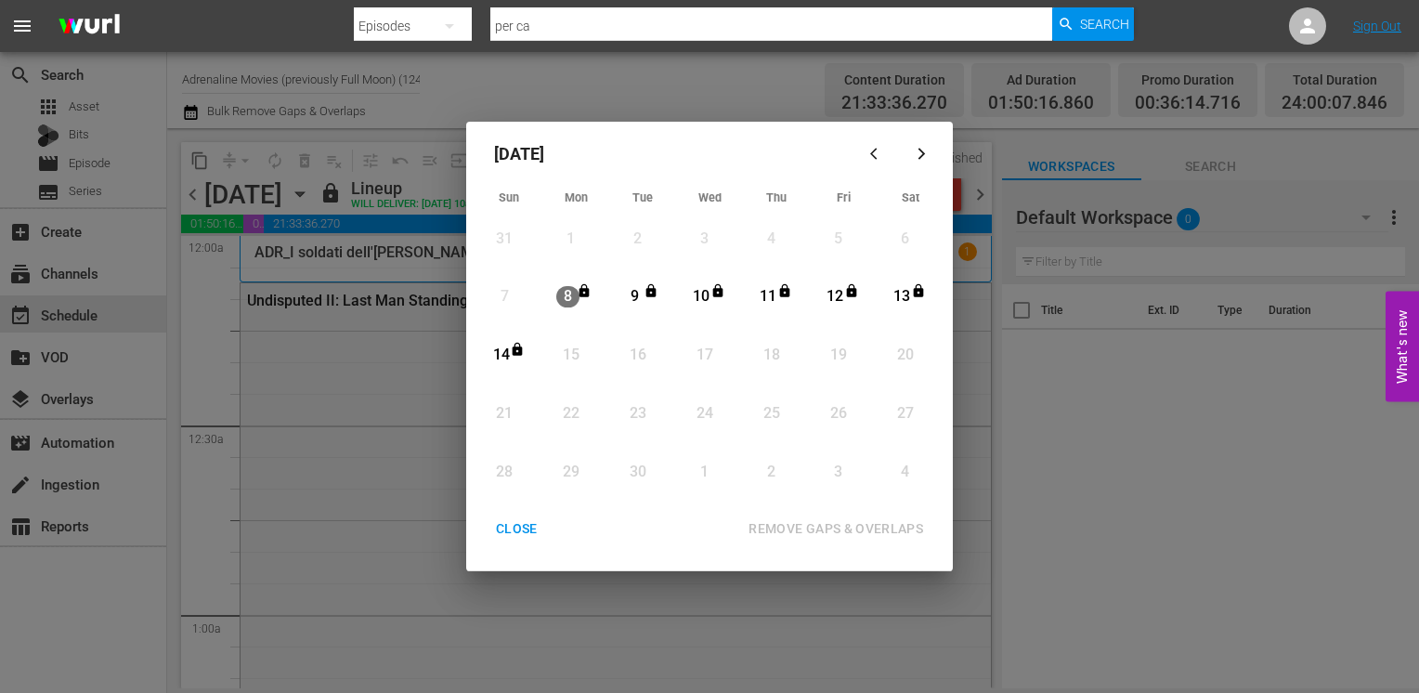
click at [508, 525] on div "CLOSE" at bounding box center [516, 528] width 71 height 23
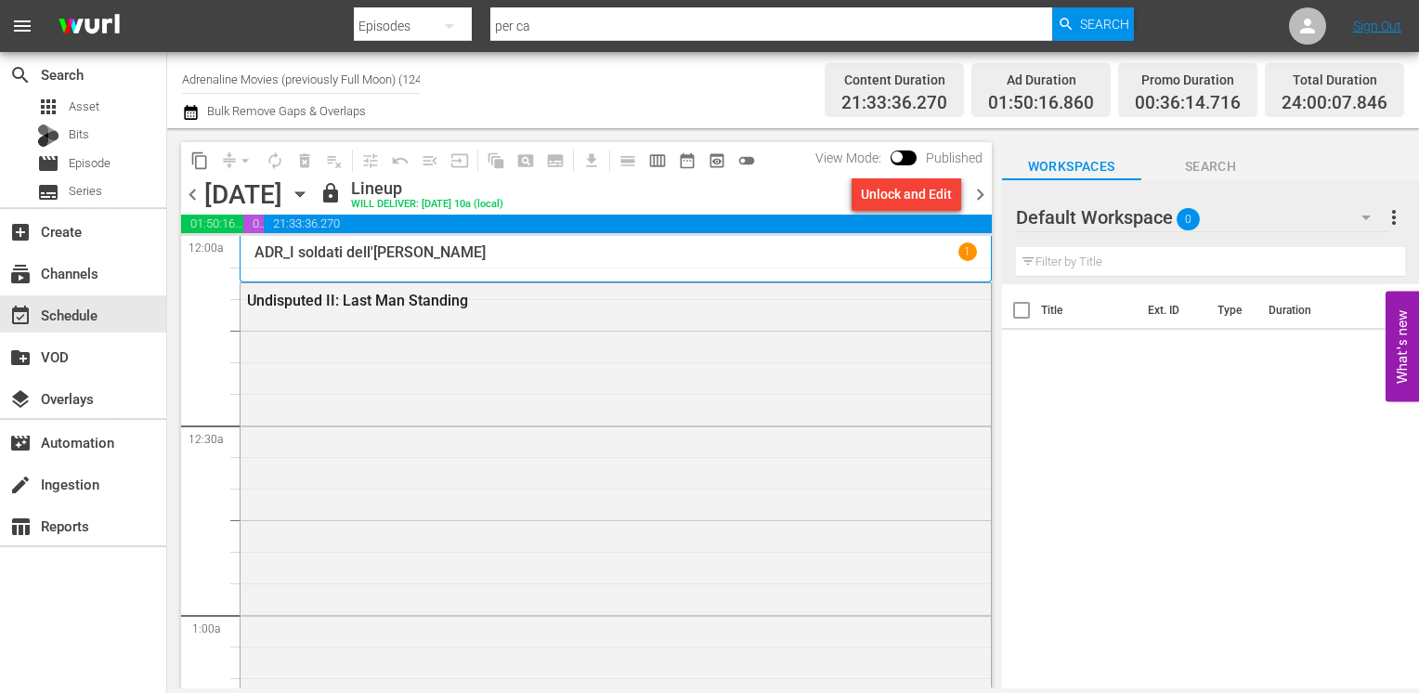
click at [310, 78] on input "Adrenaline Movies (previously Full Moon) (1244)" at bounding box center [301, 79] width 238 height 45
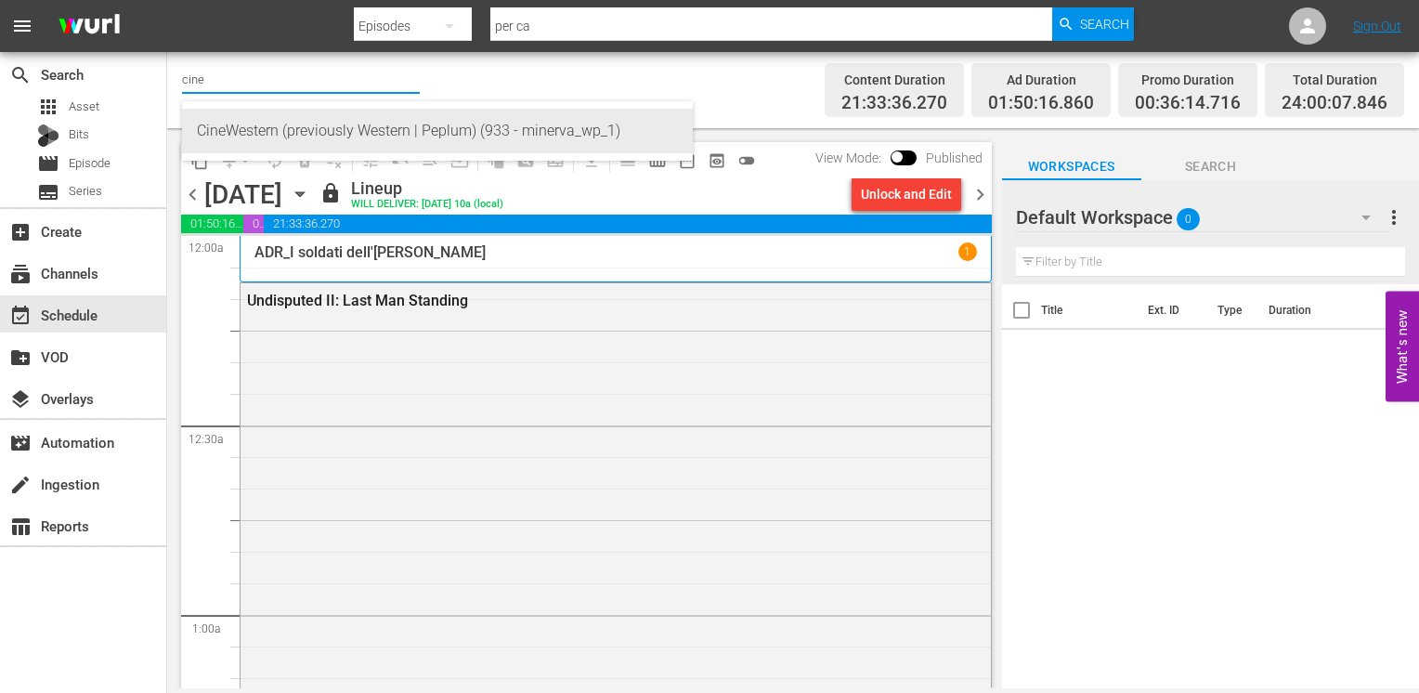
drag, startPoint x: 318, startPoint y: 135, endPoint x: 315, endPoint y: 125, distance: 9.7
click at [316, 127] on div "CineWestern (previously Western | Peplum) (933 - minerva_wp_1)" at bounding box center [437, 131] width 481 height 45
type input "CineWestern (previously Western | Peplum) (933 - minerva_wp_1)"
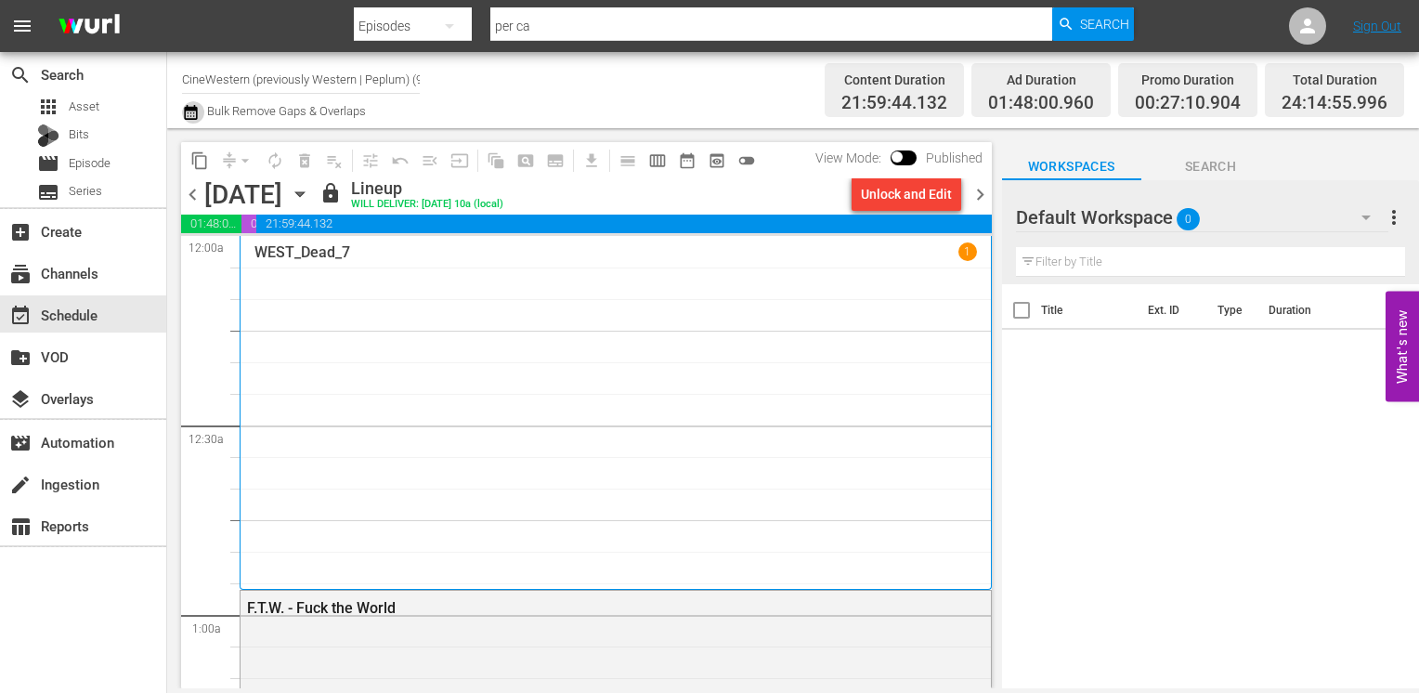
click at [196, 114] on icon "button" at bounding box center [190, 112] width 13 height 15
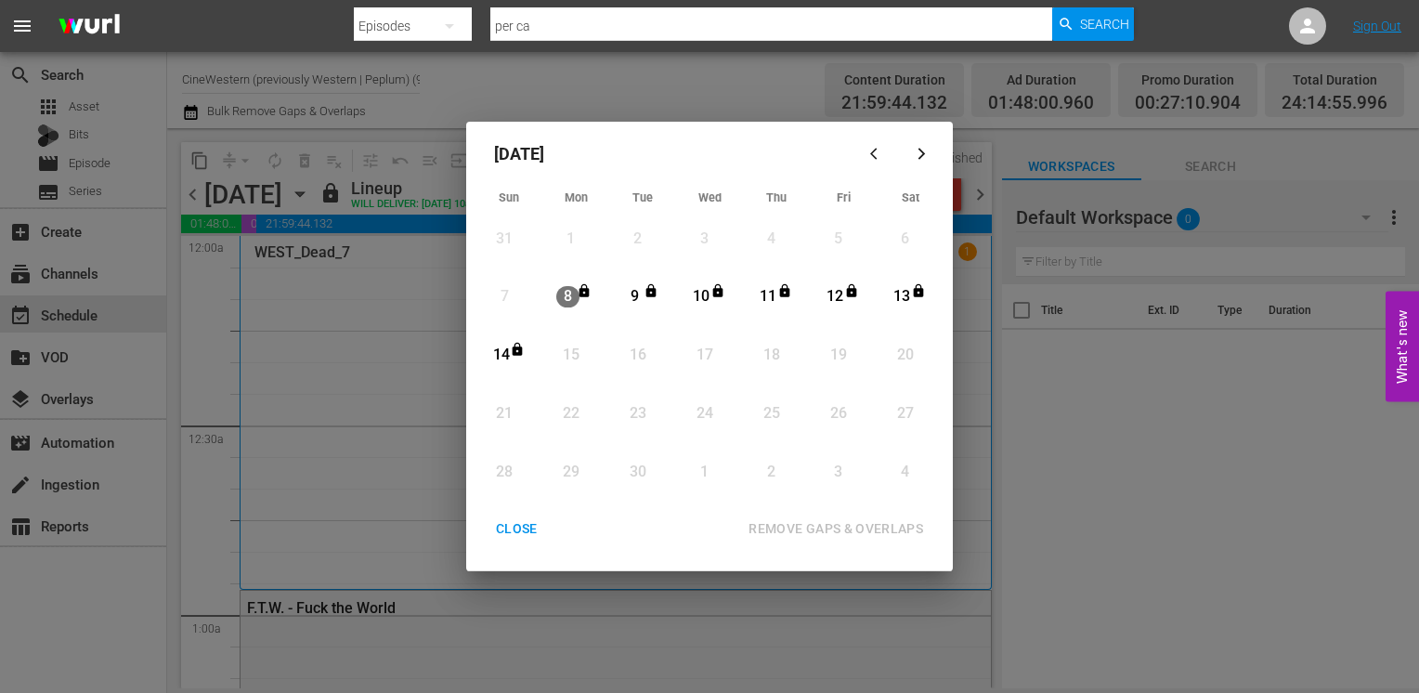
click at [520, 514] on button "CLOSE" at bounding box center [516, 529] width 86 height 34
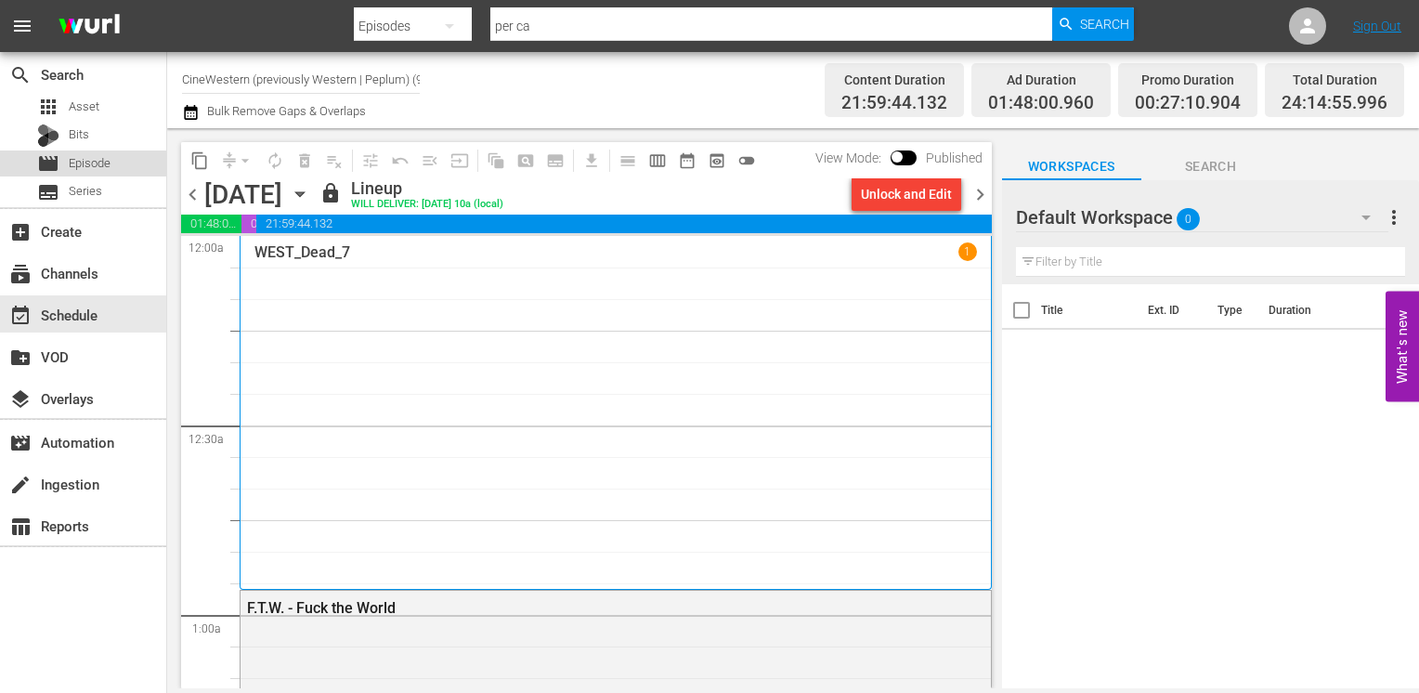
click at [67, 162] on div "movie Episode" at bounding box center [73, 163] width 73 height 26
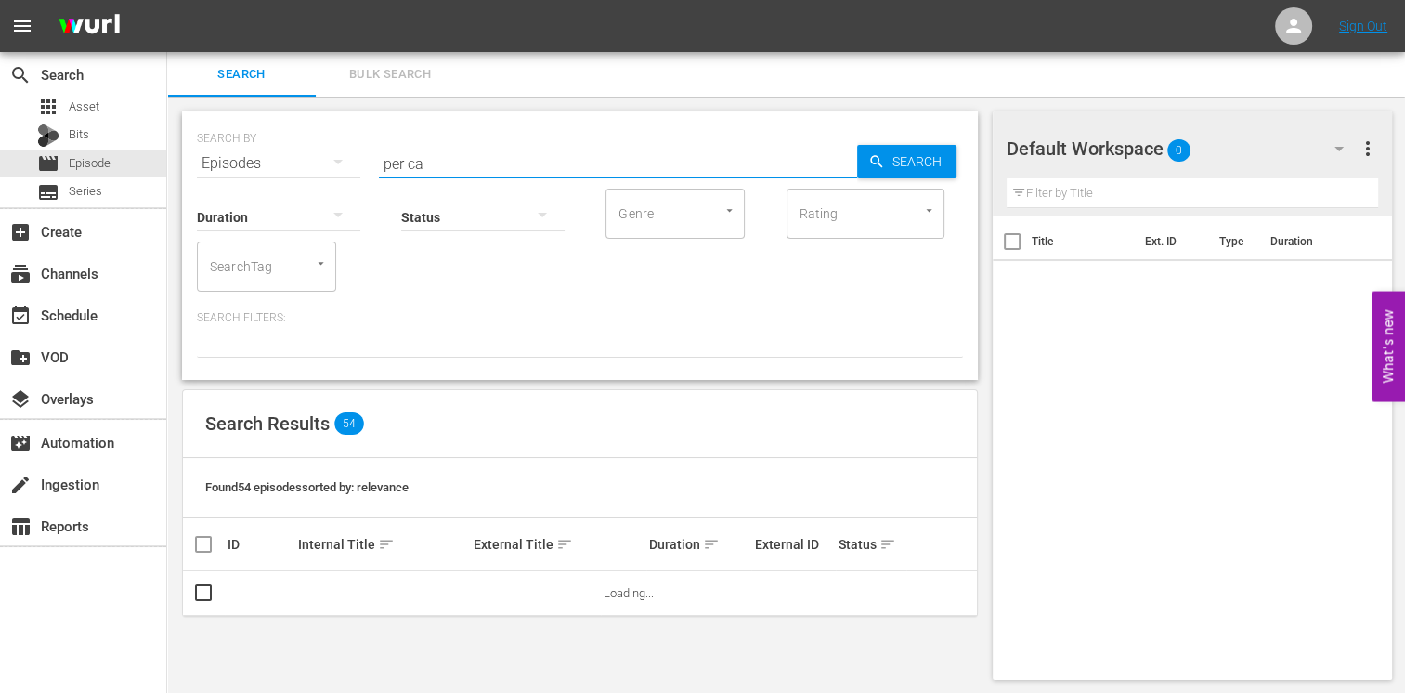
drag, startPoint x: 434, startPoint y: 157, endPoint x: 297, endPoint y: 162, distance: 136.6
click at [297, 162] on div "SEARCH BY Search By Episodes Search ID, Title, Description, Keywords, or Catego…" at bounding box center [580, 152] width 766 height 67
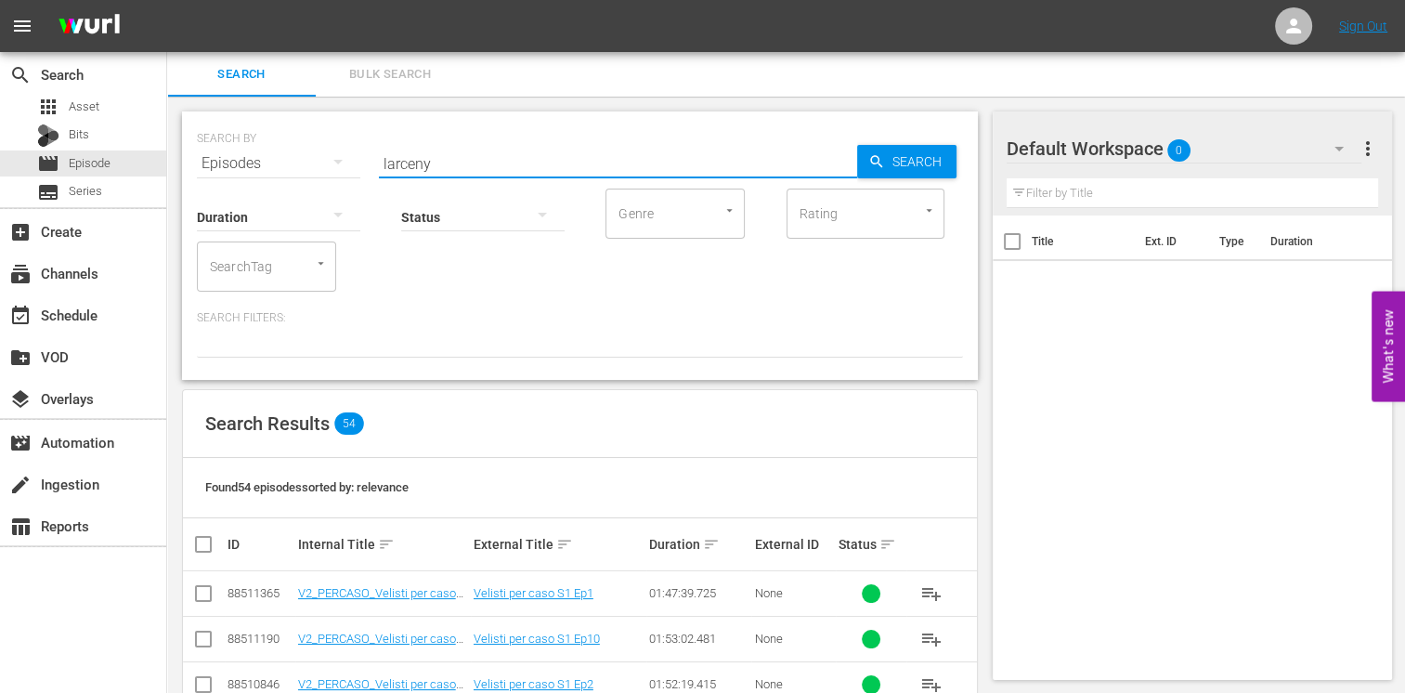
type input "larceny"
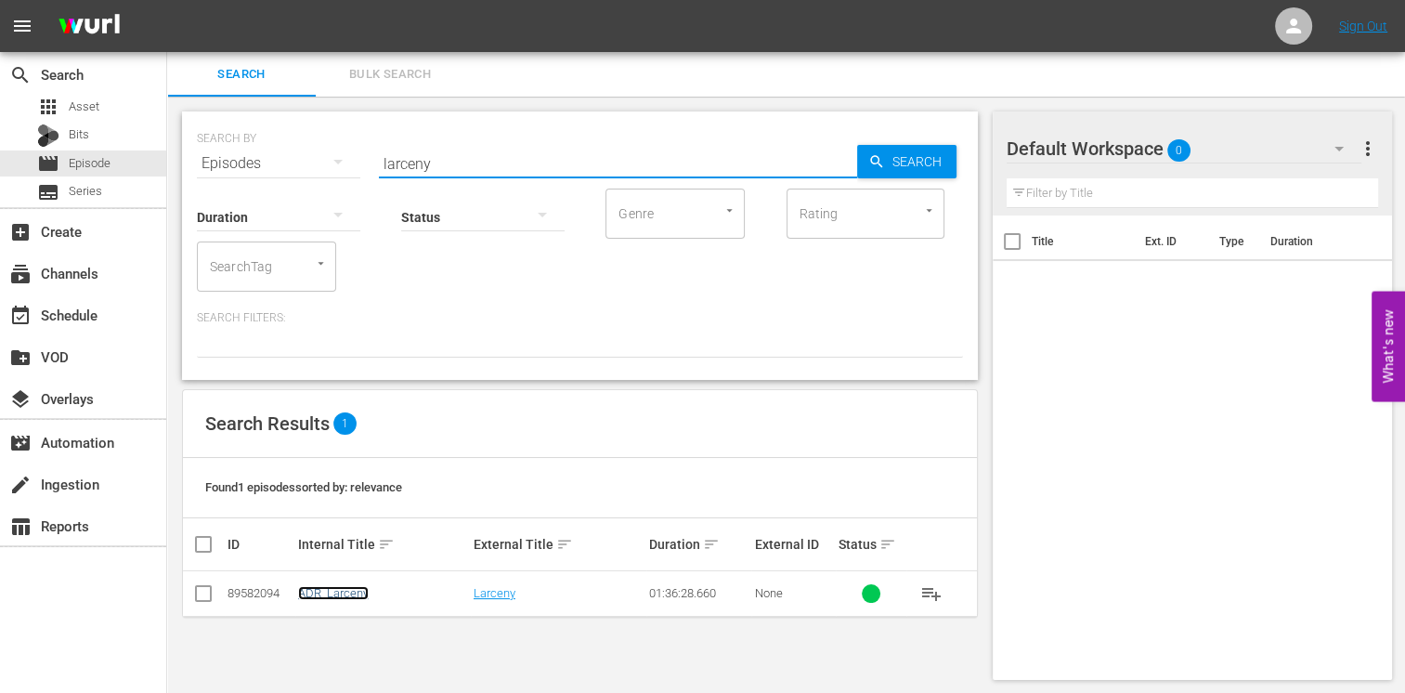
click at [315, 589] on link "ADR_Larceny" at bounding box center [333, 593] width 71 height 14
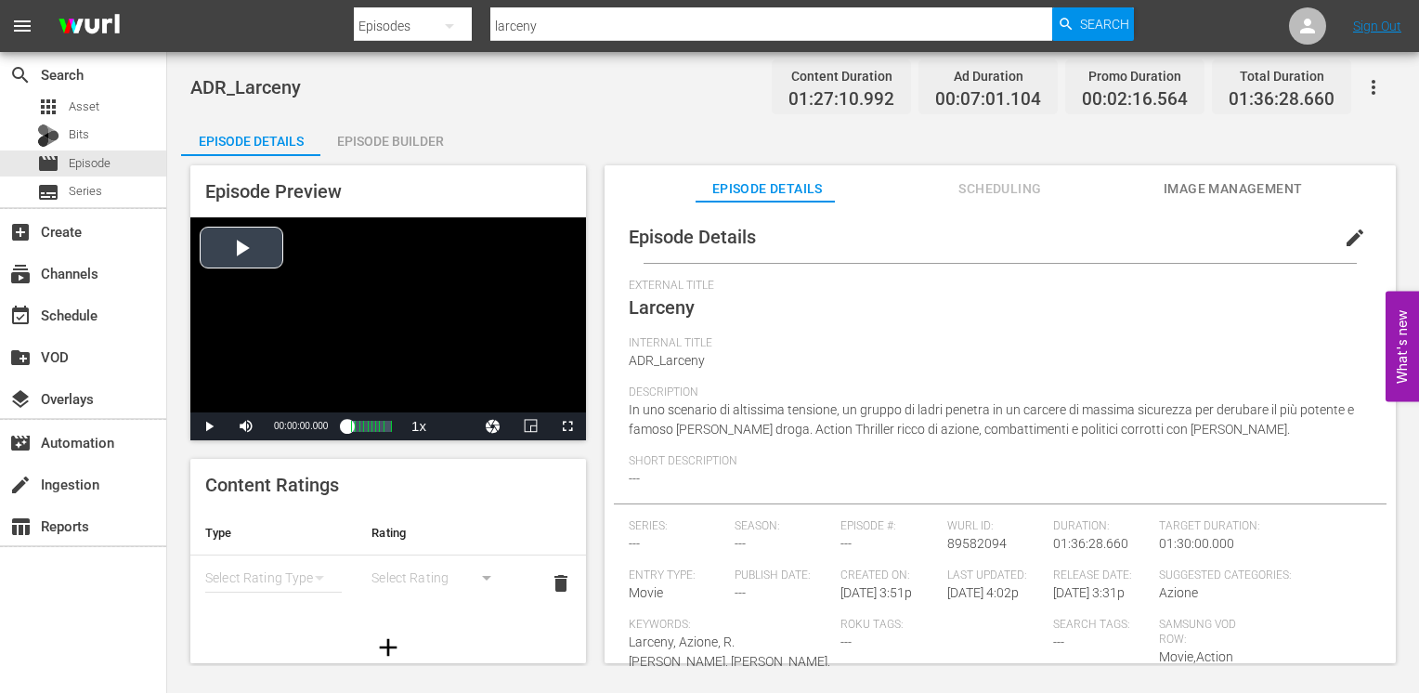
click at [235, 250] on div "Video Player" at bounding box center [388, 314] width 396 height 195
click at [567, 426] on span "Video Player" at bounding box center [567, 426] width 0 height 0
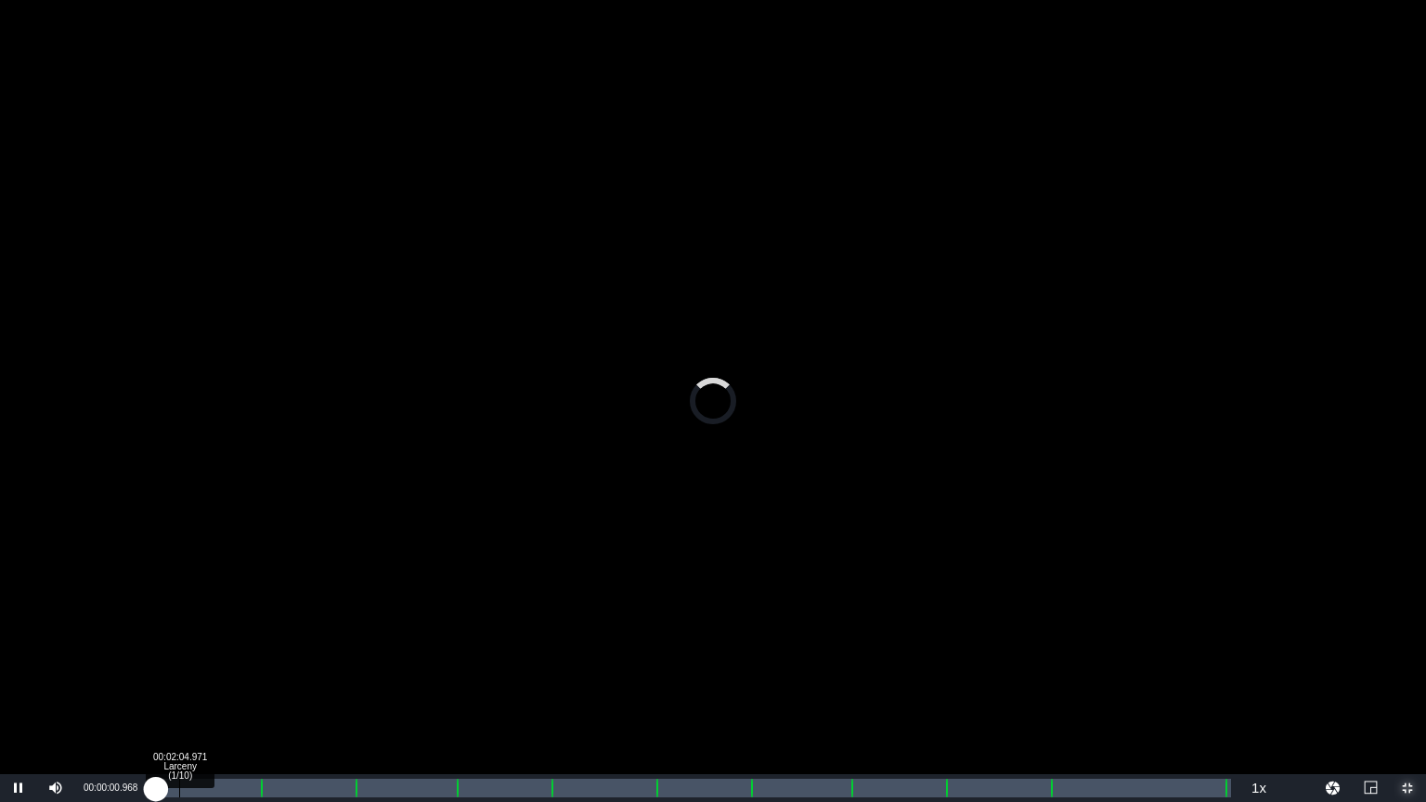
click at [176, 692] on div "Loaded : 0.00% 00:02:04.971 Larceny (1/10) 00:00:00.968" at bounding box center [693, 788] width 1075 height 19
click at [206, 692] on div "Loaded : 1.03% 00:04:29.937 Larceny (1/10) 00:00:27.438" at bounding box center [693, 788] width 1075 height 19
click at [227, 692] on div "Loaded : 4.02% 00:06:29.909 Larceny (1/10) 00:03:09.545" at bounding box center [693, 788] width 1075 height 19
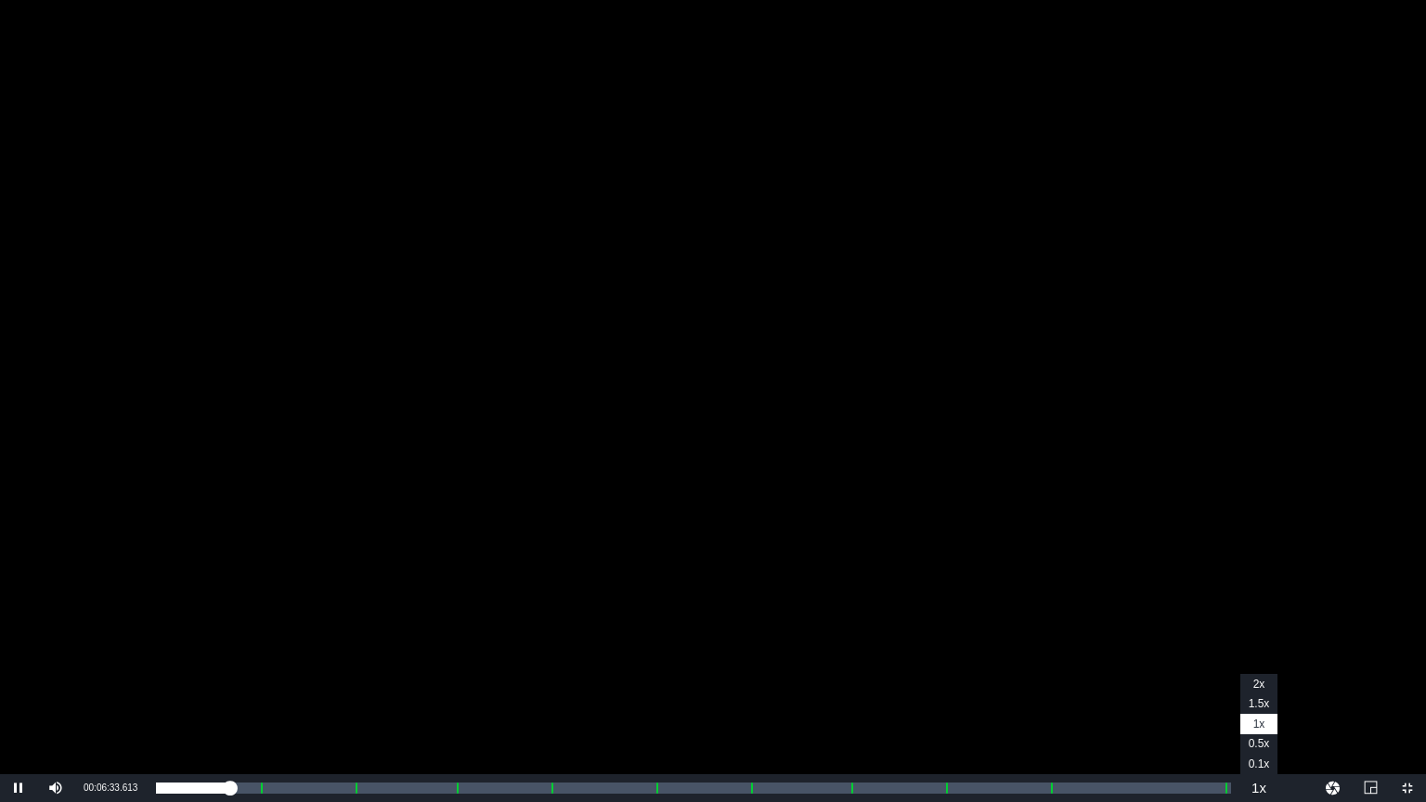
click at [1259, 692] on button "Playback Rate" at bounding box center [1258, 788] width 37 height 28
click at [1261, 692] on li "0.5x" at bounding box center [1258, 744] width 37 height 20
drag, startPoint x: 1255, startPoint y: 791, endPoint x: 1263, endPoint y: 778, distance: 15.0
click at [1257, 692] on button "Playback Rate" at bounding box center [1258, 788] width 37 height 28
click at [0, 0] on span "1x" at bounding box center [0, 0] width 0 height 0
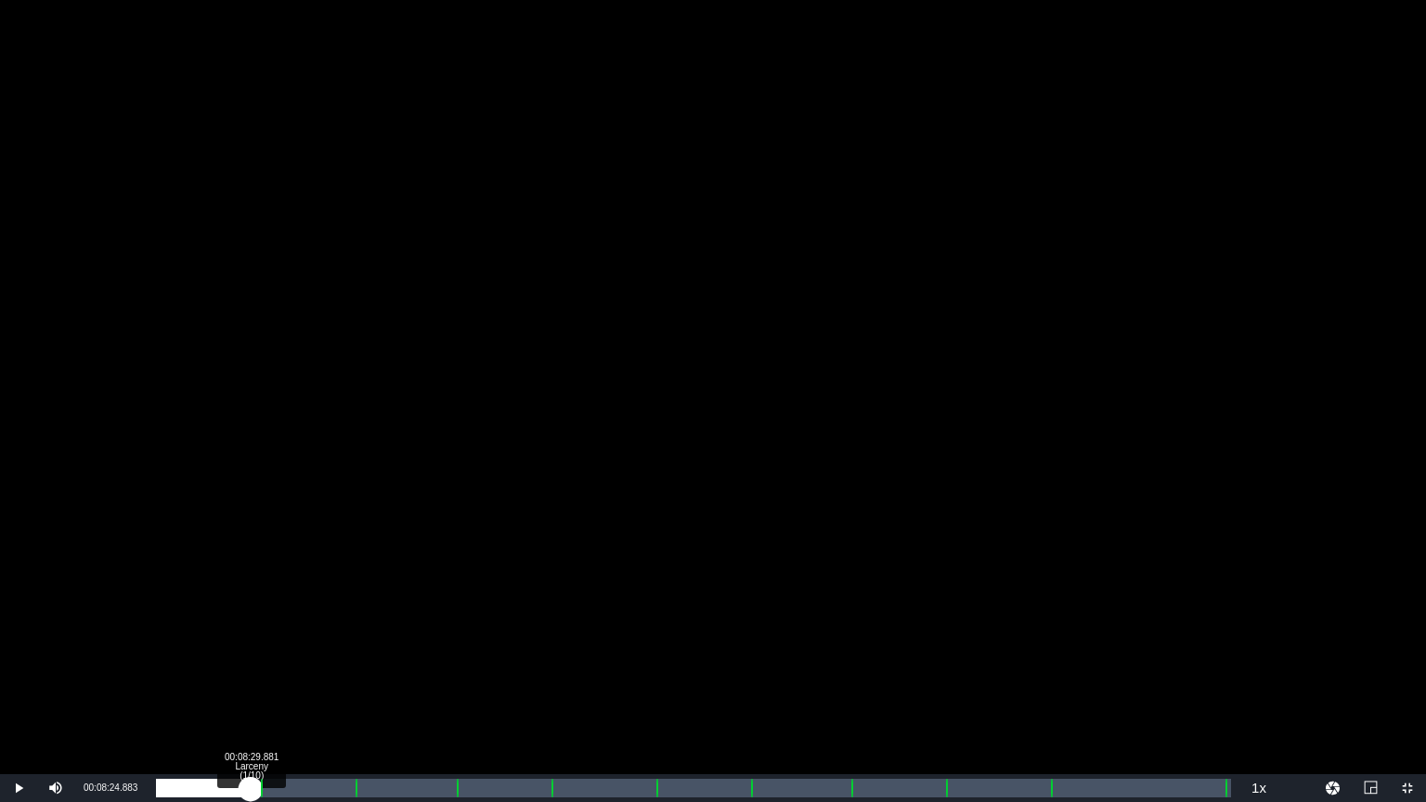
click at [251, 692] on div "Loaded : 7.69% 00:08:29.881 Larceny (1/10) 00:05:42.196" at bounding box center [693, 788] width 1075 height 19
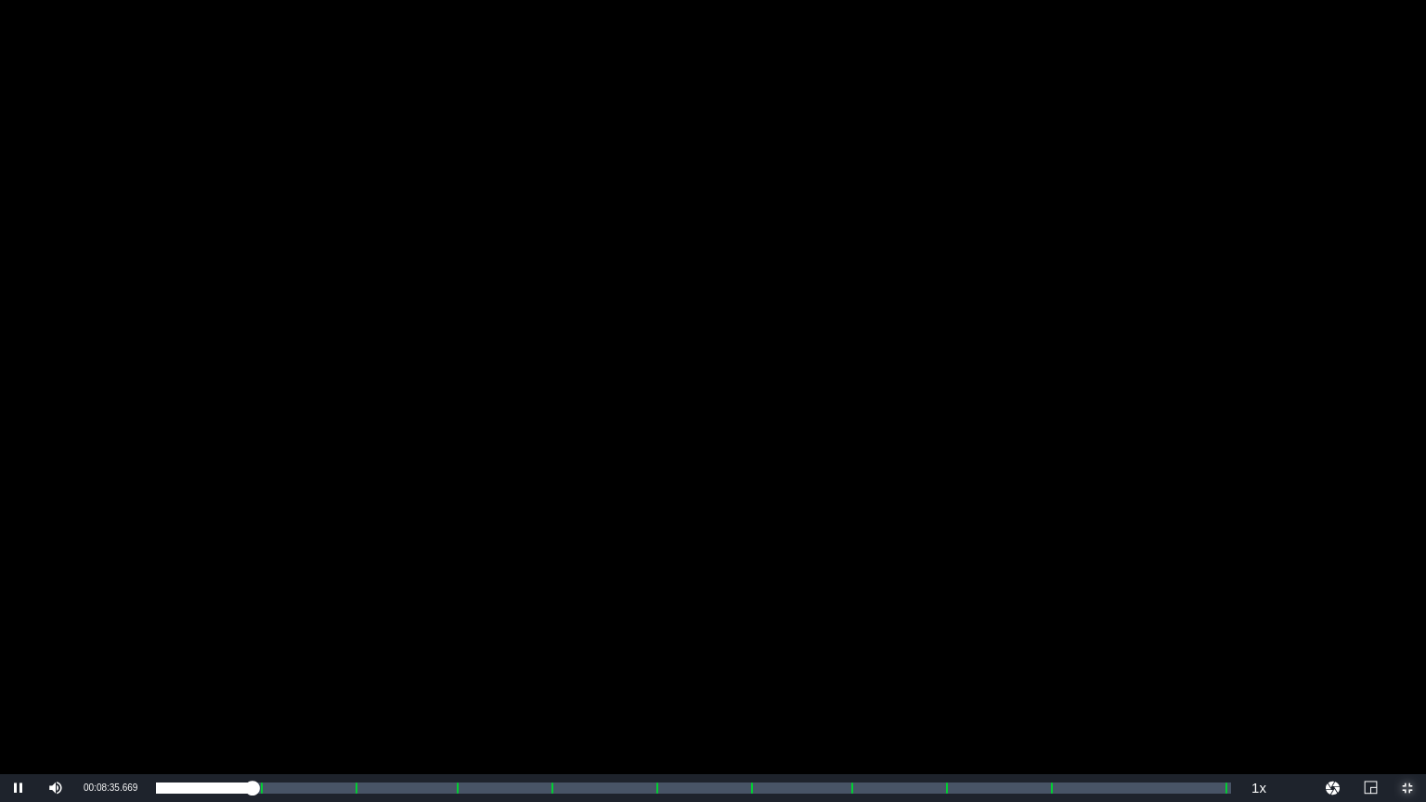
drag, startPoint x: 1400, startPoint y: 787, endPoint x: 1278, endPoint y: 596, distance: 226.7
click at [1407, 692] on span "Video Player" at bounding box center [1407, 788] width 0 height 0
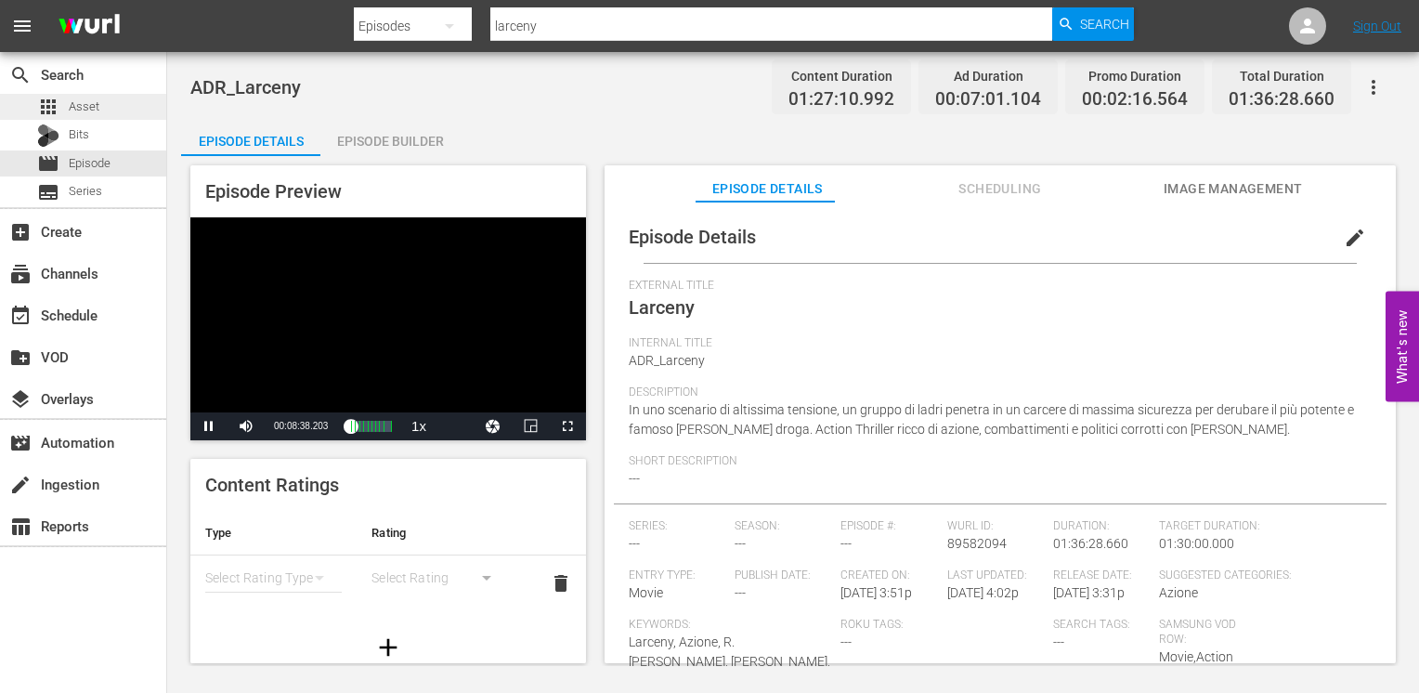
click at [85, 113] on span "Asset" at bounding box center [84, 106] width 31 height 19
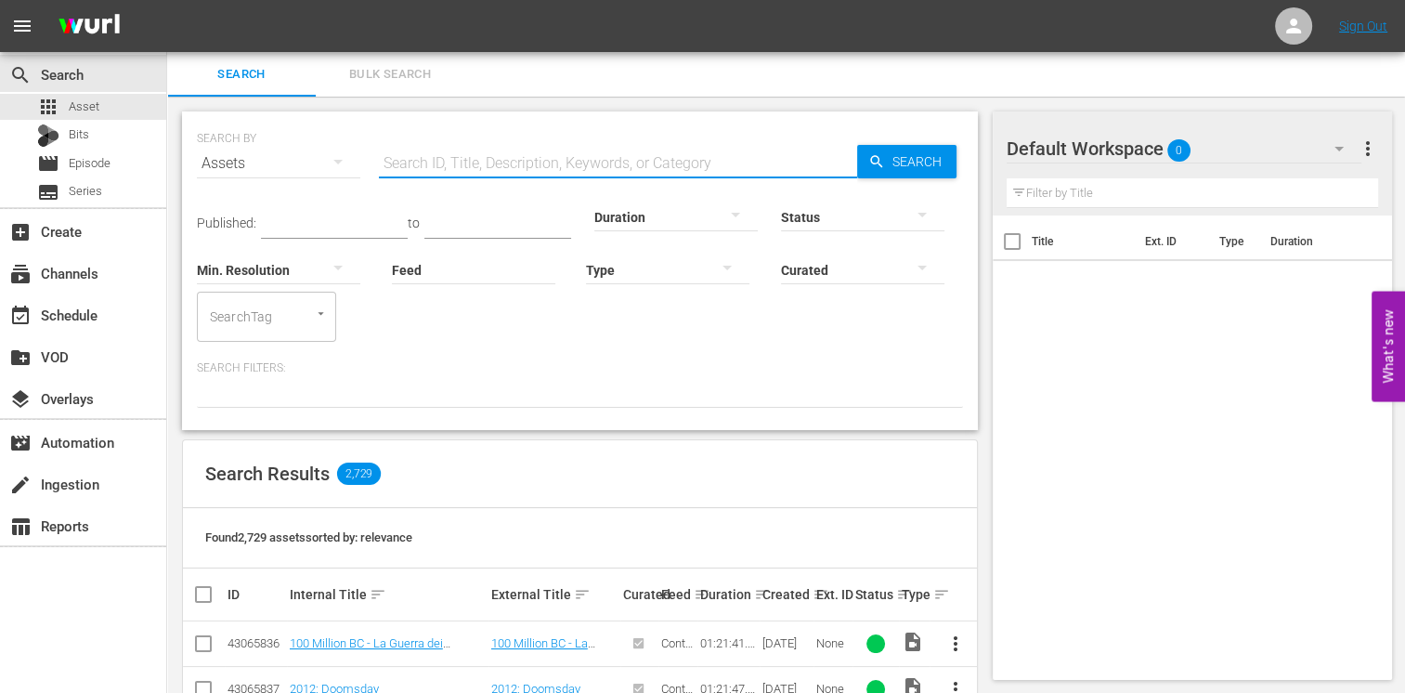
drag, startPoint x: 431, startPoint y: 173, endPoint x: 412, endPoint y: 185, distance: 22.1
click at [431, 173] on input "text" at bounding box center [618, 163] width 478 height 45
type input "larceny"
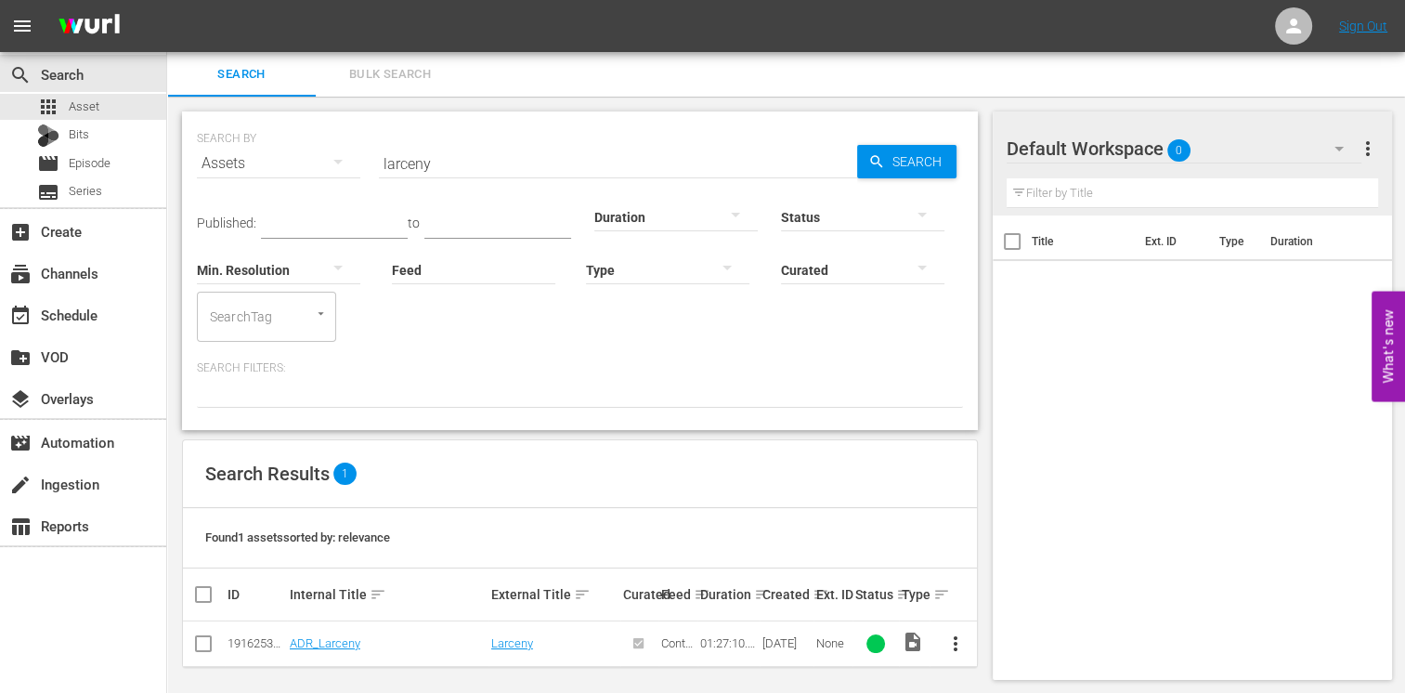
click at [294, 653] on td "ADR_Larceny" at bounding box center [387, 643] width 201 height 45
click at [302, 649] on link "ADR_Larceny" at bounding box center [325, 643] width 71 height 14
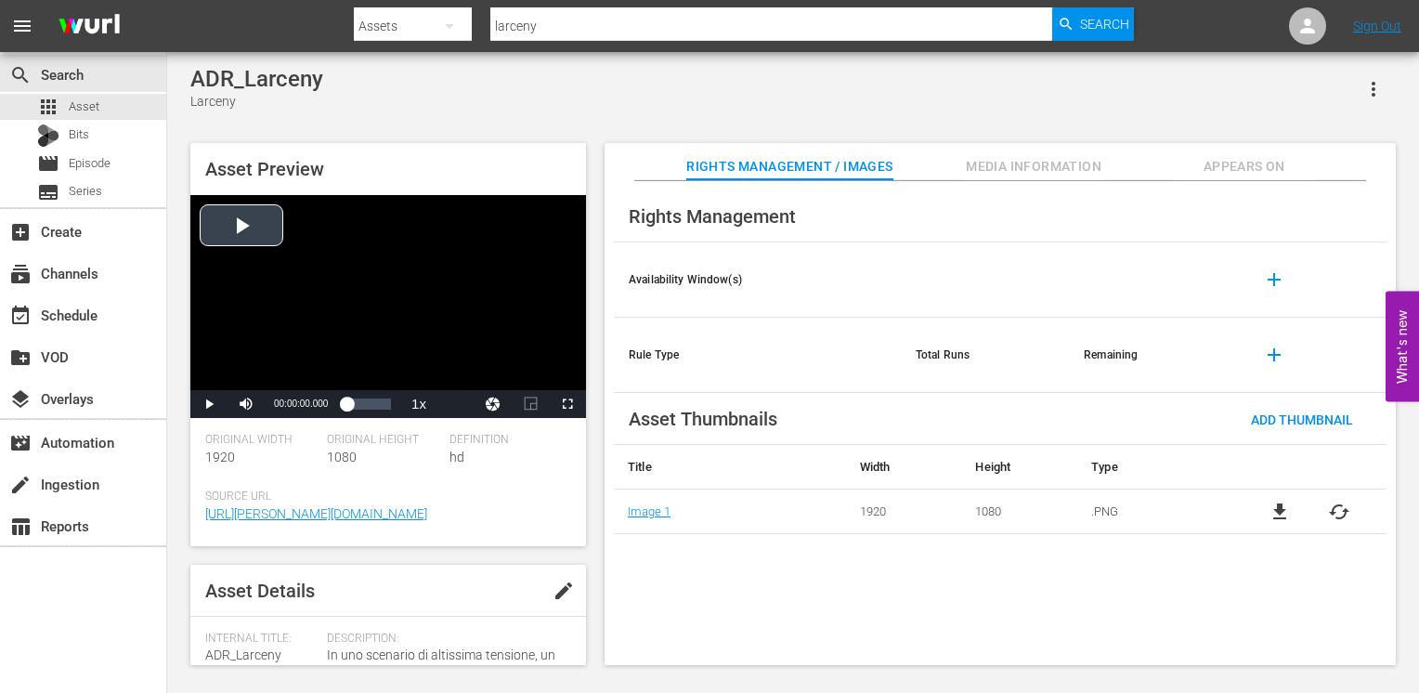
click at [231, 229] on div "Video Player" at bounding box center [388, 292] width 396 height 195
click at [567, 404] on span "Video Player" at bounding box center [567, 404] width 0 height 0
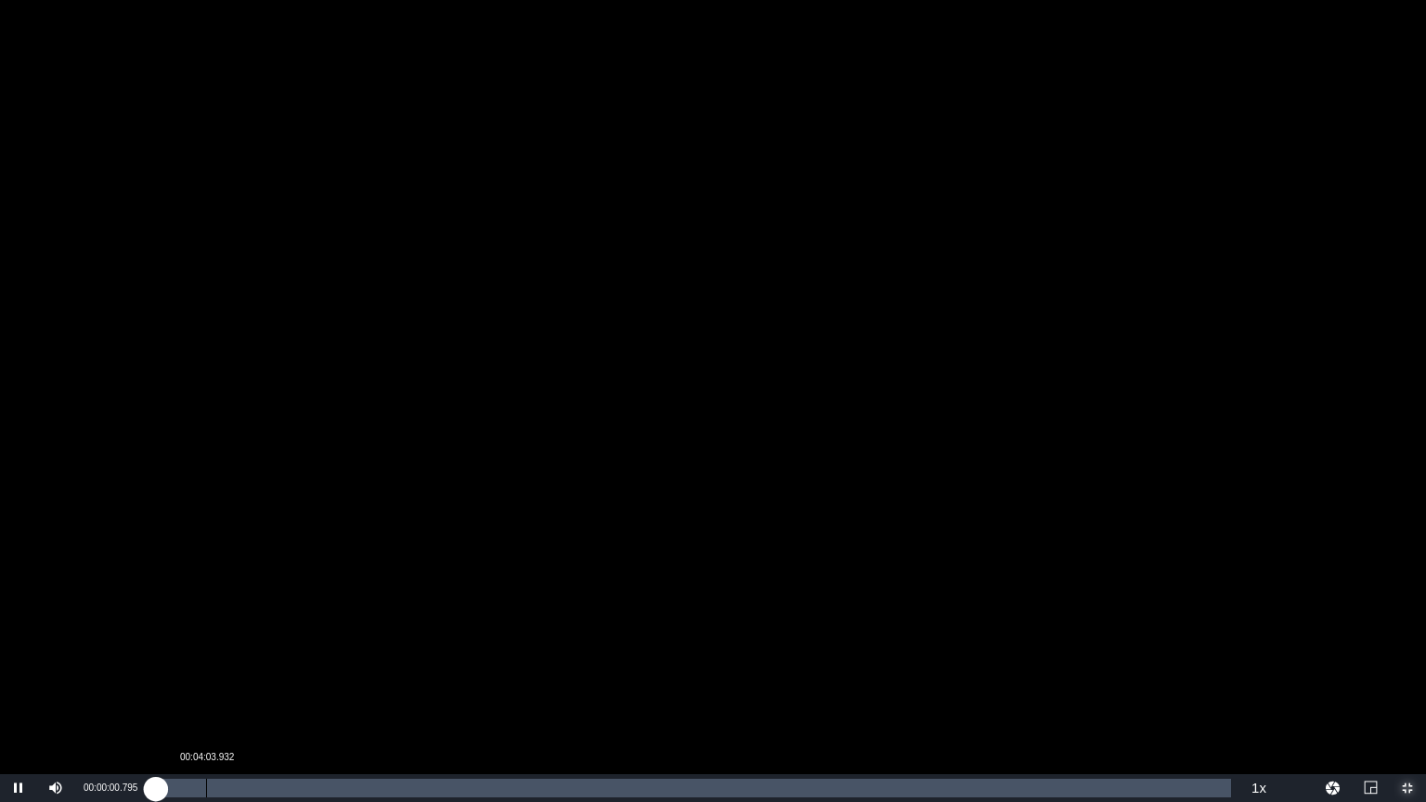
click at [206, 692] on div "Loaded : 0.11% 00:04:03.932 00:00:01.035" at bounding box center [693, 788] width 1075 height 19
click at [438, 692] on div "Loaded : 5.28% 00:22:57.765 00:04:07.683" at bounding box center [693, 788] width 1075 height 19
click at [505, 692] on div "Loaded : 26.41% 00:28:04.939 00:22:54.336" at bounding box center [693, 788] width 1075 height 19
click at [521, 692] on div "Loaded : 33.18% 00:29:39.802 00:28:23.519" at bounding box center [693, 788] width 1075 height 19
click at [538, 692] on div "00:29:55.746" at bounding box center [347, 788] width 382 height 19
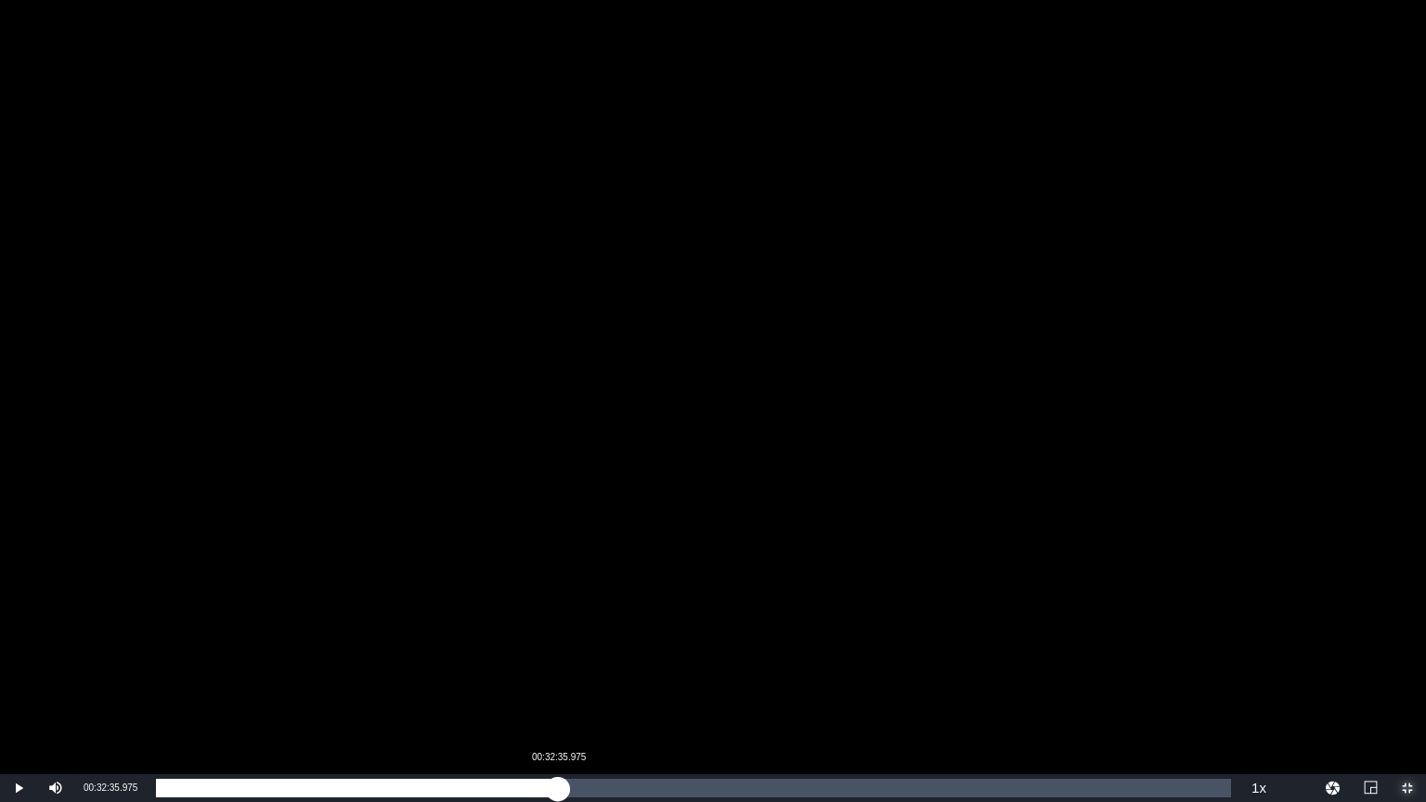
click at [559, 692] on div "Loaded : 35.71% 00:32:35.975 00:30:58.359" at bounding box center [693, 788] width 1075 height 19
click at [560, 692] on div "00:32:44.165" at bounding box center [358, 788] width 404 height 19
click at [559, 692] on div "00:32:45.474" at bounding box center [357, 788] width 403 height 19
click at [555, 692] on div "00:32:40.943" at bounding box center [357, 788] width 403 height 19
click at [549, 692] on div "00:32:23.131" at bounding box center [355, 788] width 399 height 19
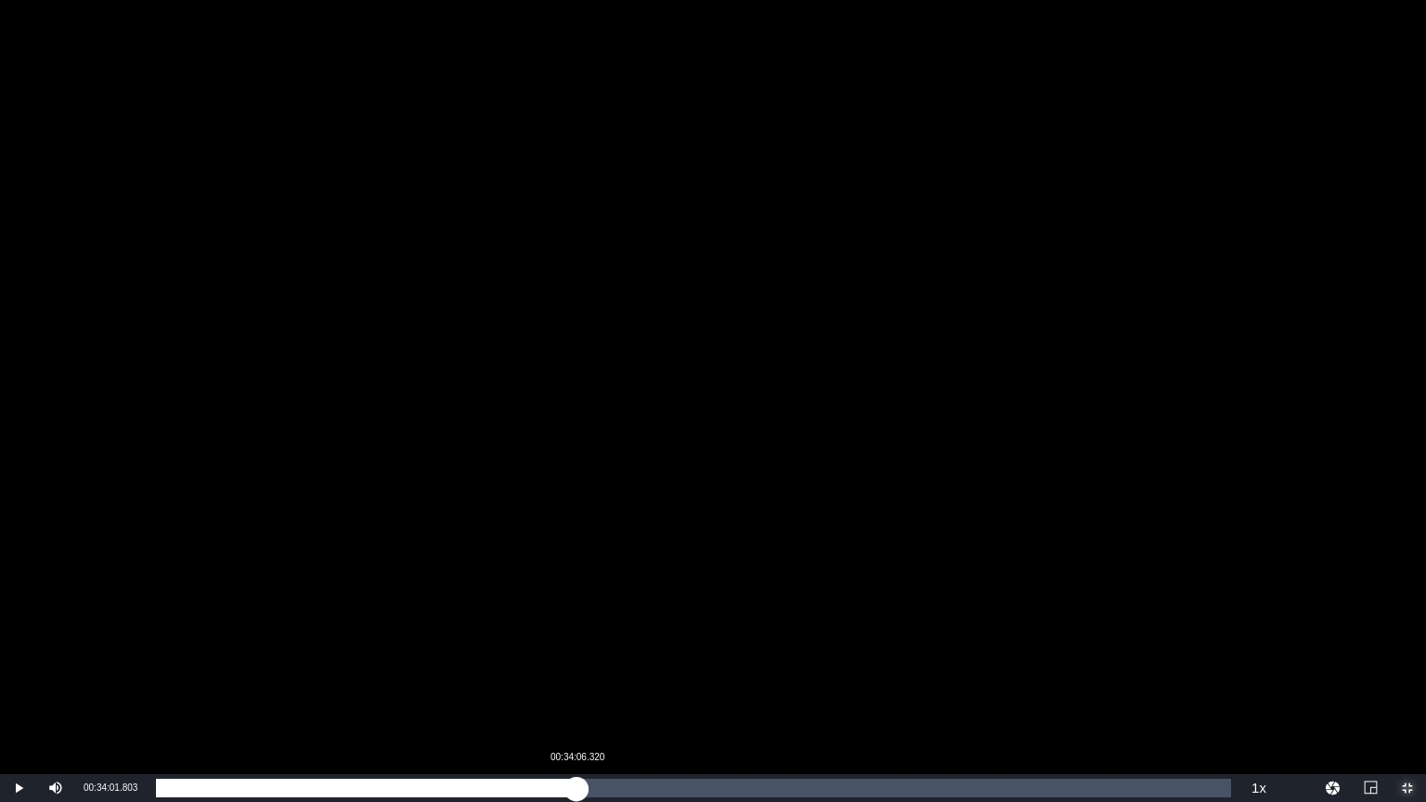
click at [577, 692] on div "Loaded : 36.62% 00:34:06.320 00:31:51.380" at bounding box center [693, 788] width 1075 height 19
click at [589, 692] on div "00:34:07.187" at bounding box center [372, 788] width 433 height 19
click at [616, 692] on div "Loaded : 40.41% 00:37:16.045 00:35:06.218" at bounding box center [693, 788] width 1075 height 19
click at [629, 692] on div "00:37:21.292" at bounding box center [392, 788] width 473 height 19
click at [647, 692] on div "00:39:49.632" at bounding box center [647, 788] width 1 height 19
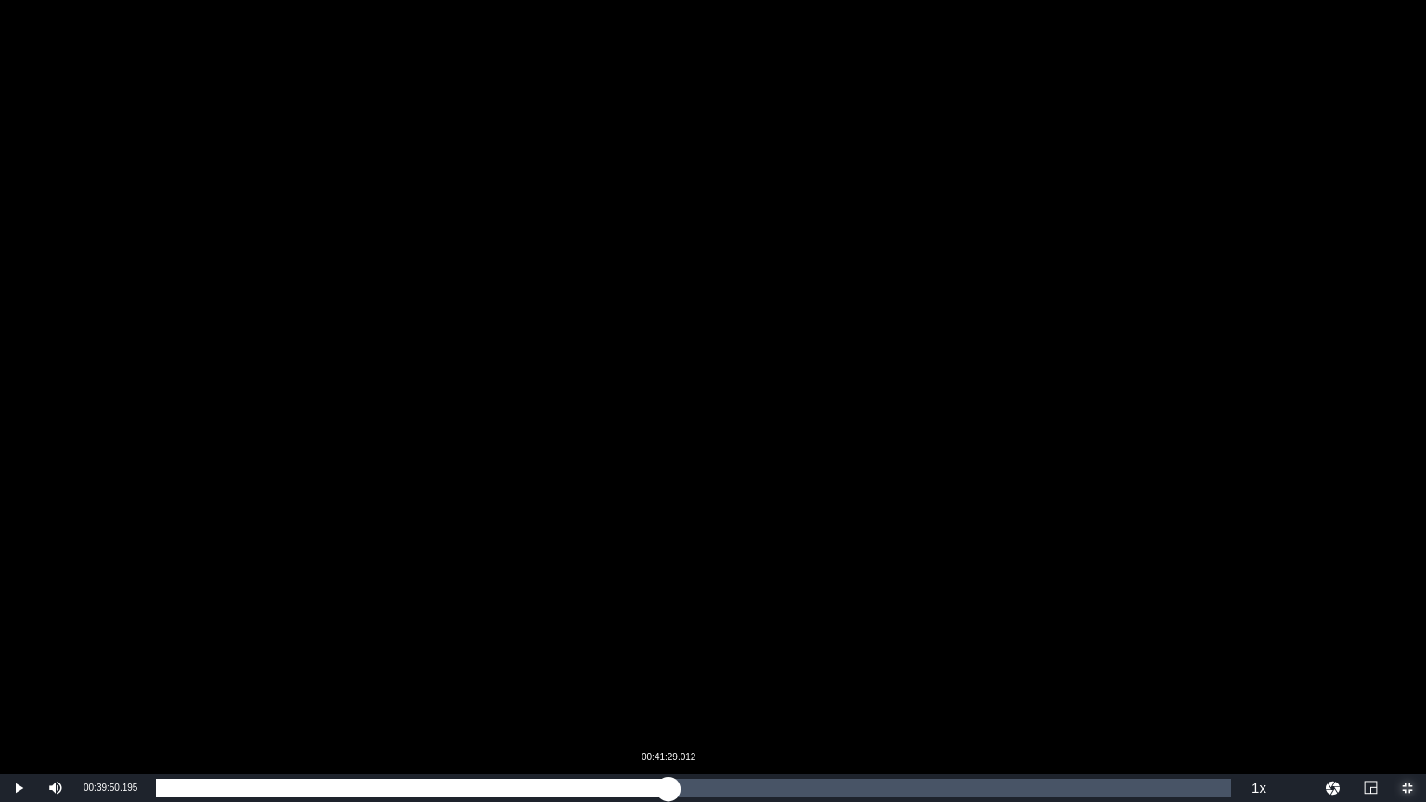
click at [669, 692] on div "Loaded : 45.75% 00:41:29.012 00:39:50.276" at bounding box center [693, 788] width 1075 height 19
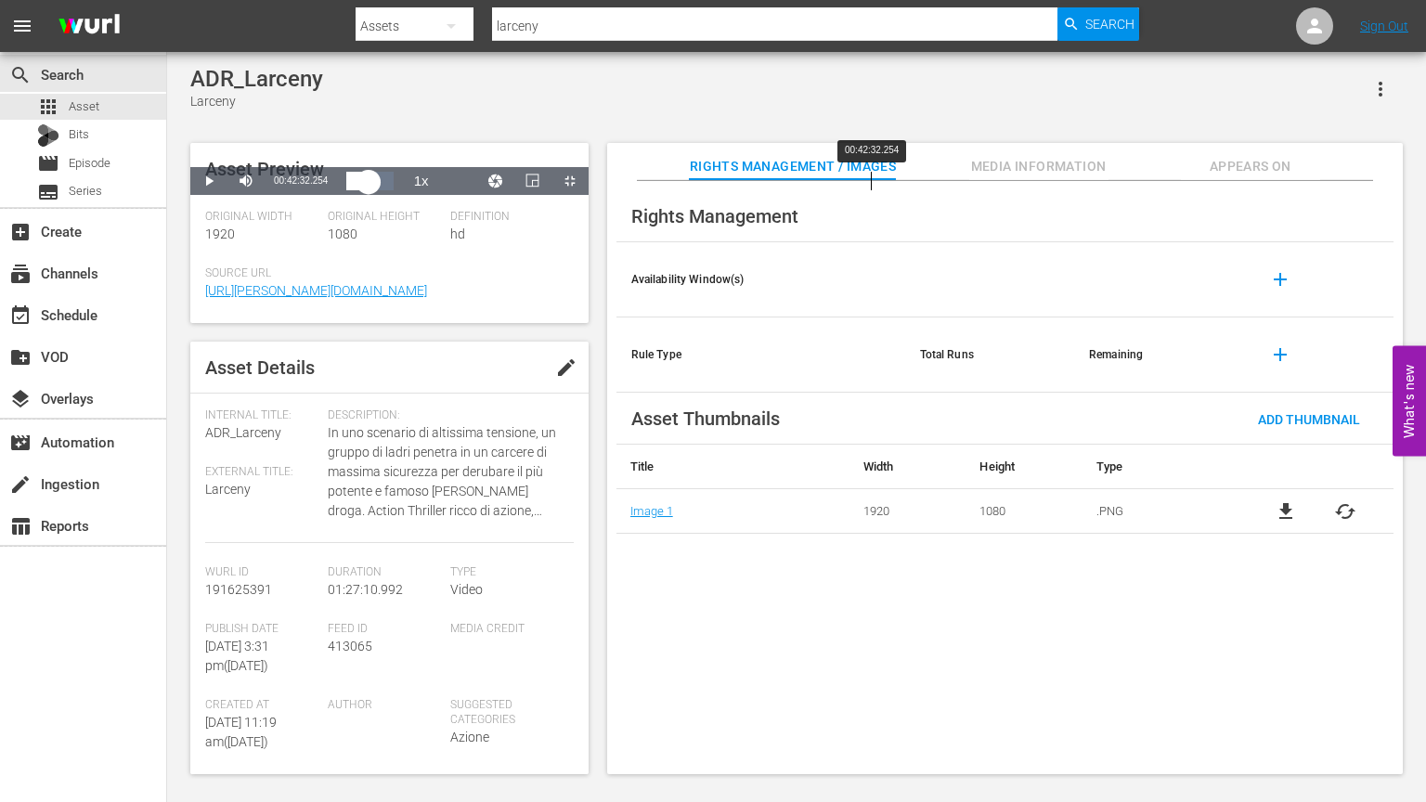
click at [369, 190] on div "00:41:50.298" at bounding box center [357, 181] width 22 height 19
click at [370, 190] on div "00:42:33.164" at bounding box center [357, 181] width 23 height 19
click at [393, 190] on div "Loaded : 50.52% 00:44:52.289 00:43:39.626" at bounding box center [369, 181] width 46 height 19
click at [393, 190] on div "Loaded : 51.55% 00:47:03.290 00:44:52.876" at bounding box center [369, 181] width 46 height 19
click at [393, 190] on div "Loaded : 54.31% 00:49:36.877 00:47:17.706" at bounding box center [369, 181] width 46 height 19
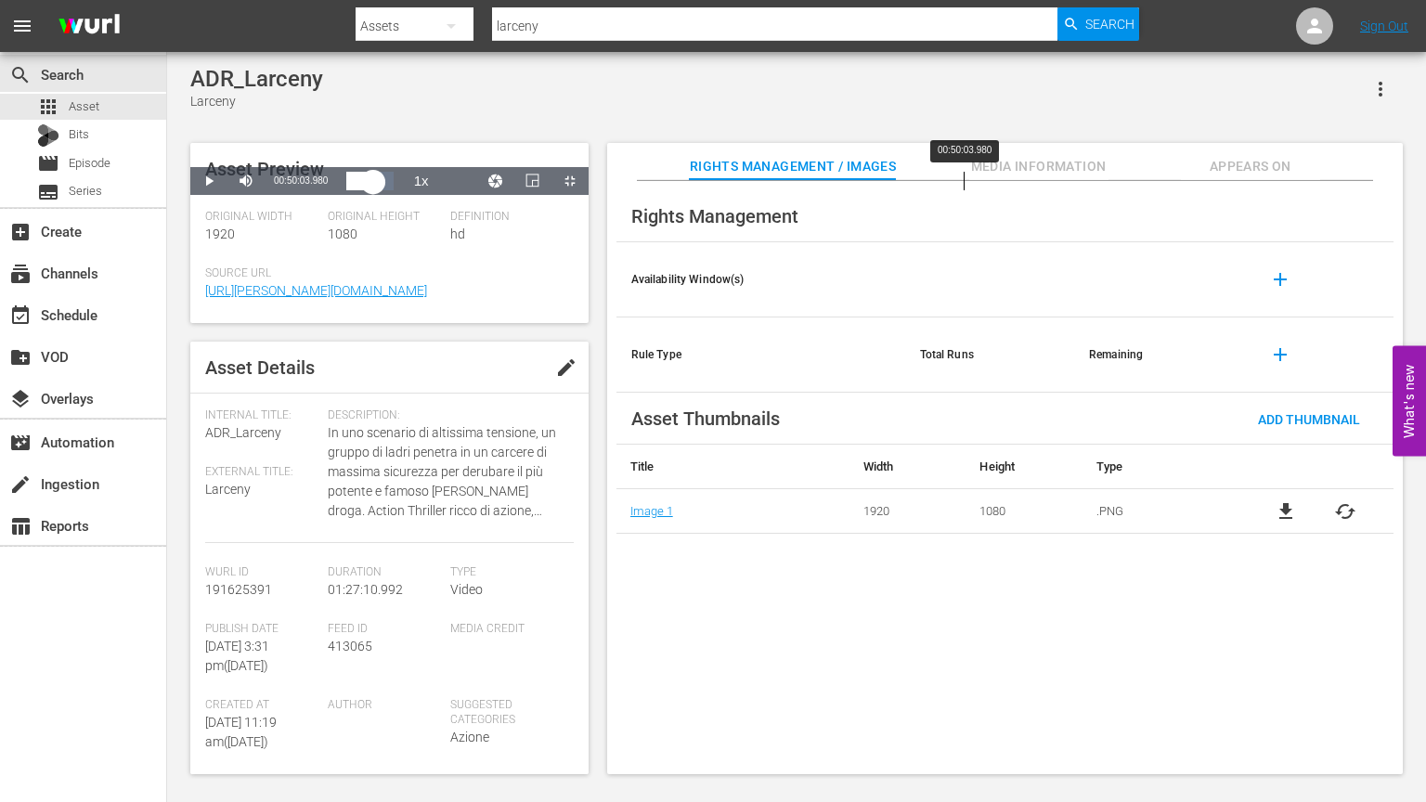
click at [373, 190] on div "00:49:32.887" at bounding box center [359, 181] width 27 height 19
click at [373, 190] on div "00:50:04.685" at bounding box center [359, 181] width 27 height 19
click at [373, 190] on div "00:50:59.087" at bounding box center [359, 181] width 27 height 19
click at [393, 190] on div "Loaded : 59.47% 00:53:13.705 00:51:48.575" at bounding box center [369, 181] width 46 height 19
click at [393, 190] on div "Loaded : 61.08% 00:54:30.499 00:53:14.181" at bounding box center [369, 181] width 46 height 19
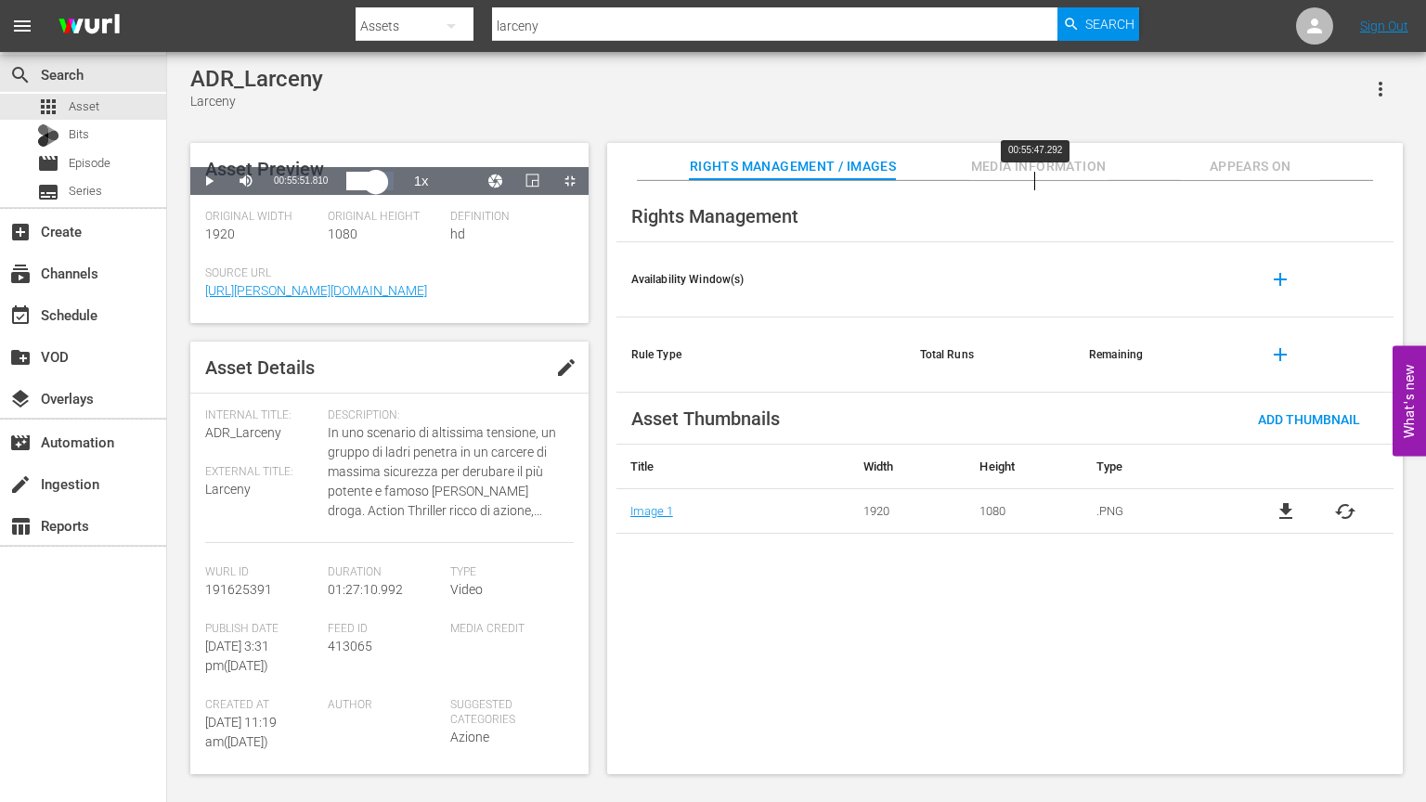
click at [1034, 190] on div "00:55:47.292" at bounding box center [1034, 181] width 1 height 19
click at [376, 190] on div "00:55:54.553" at bounding box center [361, 181] width 30 height 19
click at [377, 190] on div "00:56:56.564" at bounding box center [361, 181] width 31 height 19
click at [378, 190] on div "00:57:40.713" at bounding box center [362, 181] width 32 height 19
click at [1086, 190] on div "01:00:00.259" at bounding box center [1086, 181] width 1 height 19
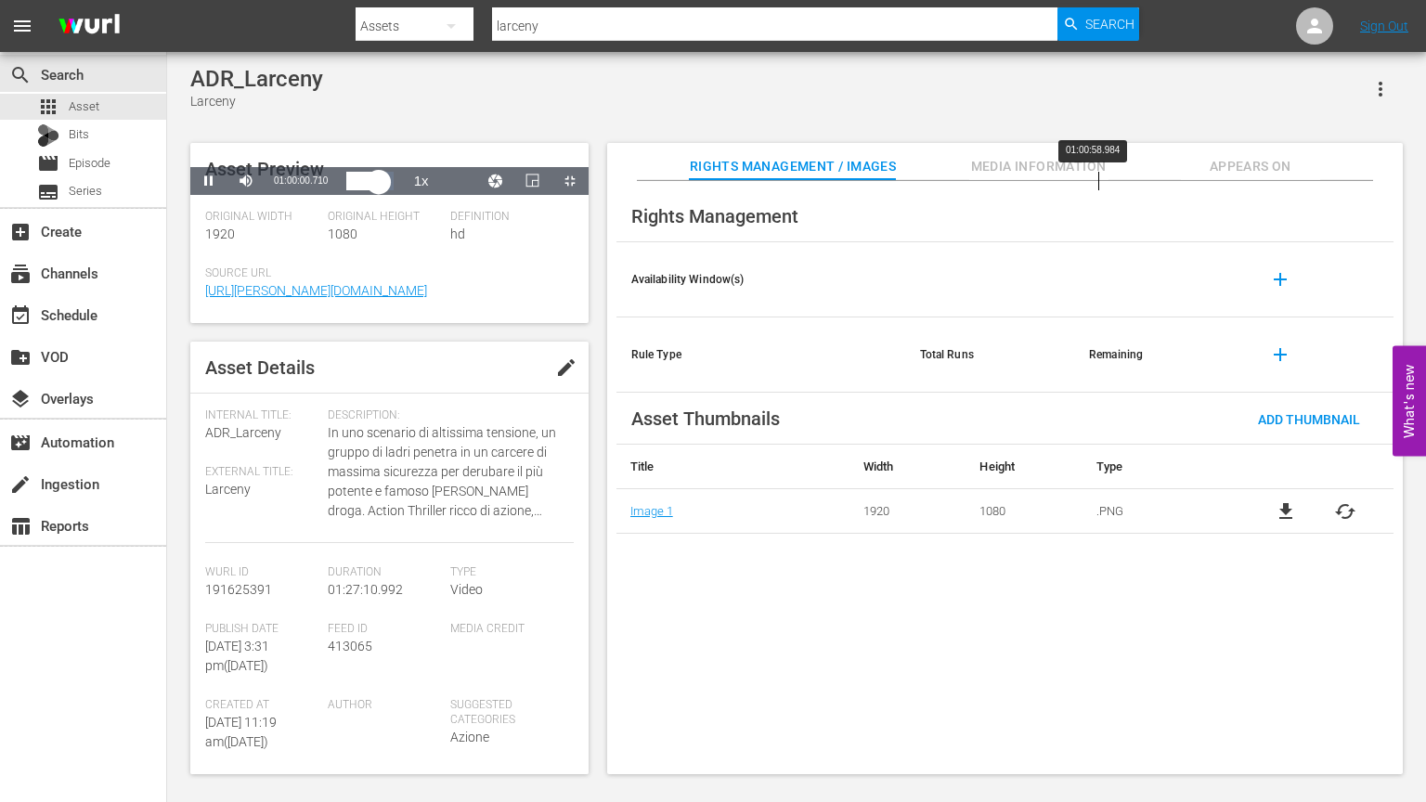
click at [379, 190] on div "01:00:00.773" at bounding box center [362, 181] width 32 height 19
click at [393, 190] on div "Loaded : 70.27% 01:02:38.363 01:01:09.316" at bounding box center [369, 181] width 46 height 19
click at [393, 190] on div "Loaded : 71.87% 01:03:55.157 01:02:39.006" at bounding box center [369, 181] width 46 height 19
click at [1160, 190] on div "01:05:57.123" at bounding box center [1160, 181] width 1 height 19
click at [393, 190] on div "Loaded : 75.78% 01:08:30.710 01:06:02.139" at bounding box center [369, 181] width 46 height 19
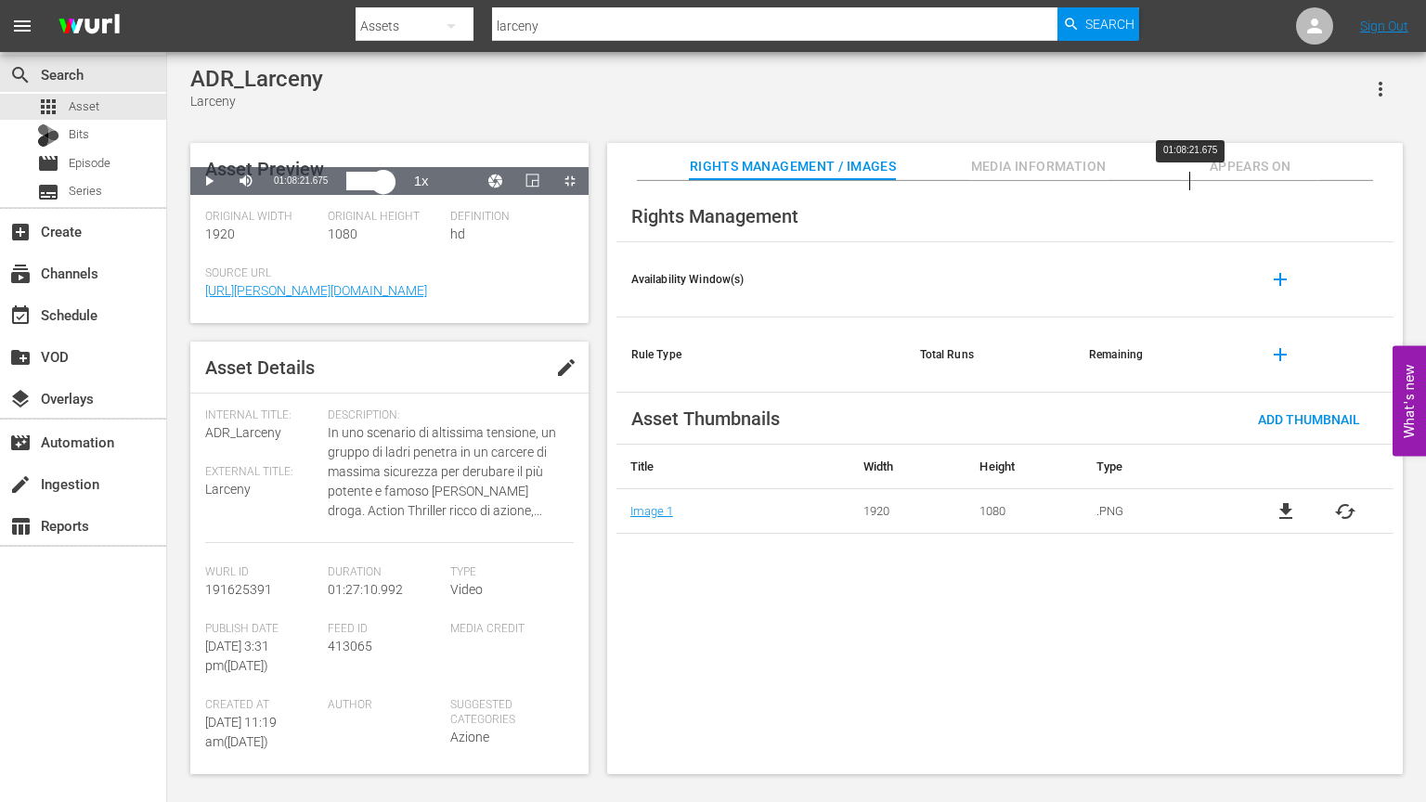
click at [383, 190] on div "01:08:37.691" at bounding box center [364, 181] width 37 height 19
click at [383, 190] on div "01:08:22.233" at bounding box center [364, 181] width 36 height 19
click at [383, 190] on div "01:07:28.638" at bounding box center [364, 181] width 36 height 19
click at [383, 190] on div "01:08:18.465" at bounding box center [364, 181] width 36 height 19
click at [440, 195] on button "Playback Rate" at bounding box center [421, 181] width 37 height 28
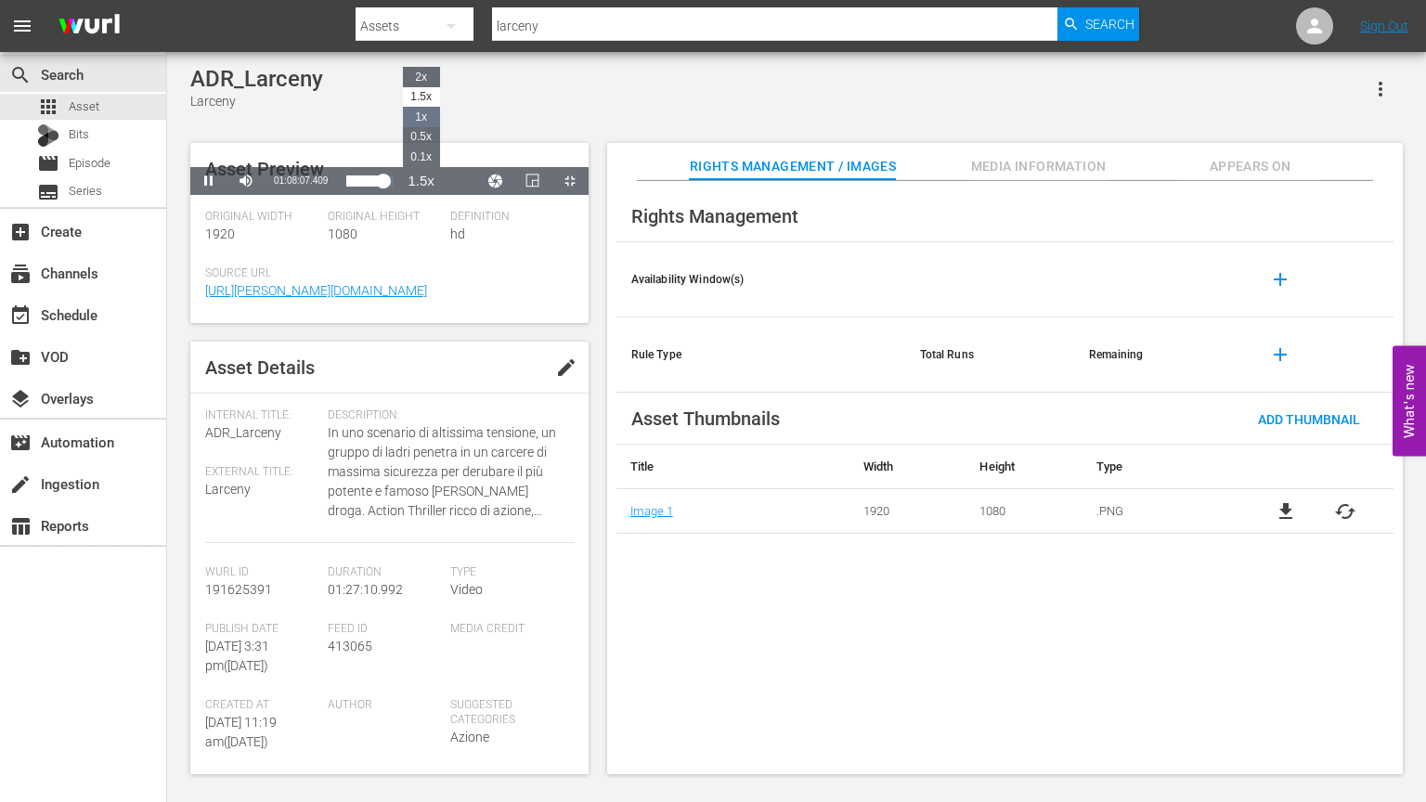
click at [427, 123] on span "1x" at bounding box center [421, 116] width 12 height 13
click at [383, 190] on div "01:08:52.843" at bounding box center [364, 181] width 37 height 19
click at [570, 181] on span "Video Player" at bounding box center [570, 181] width 0 height 0
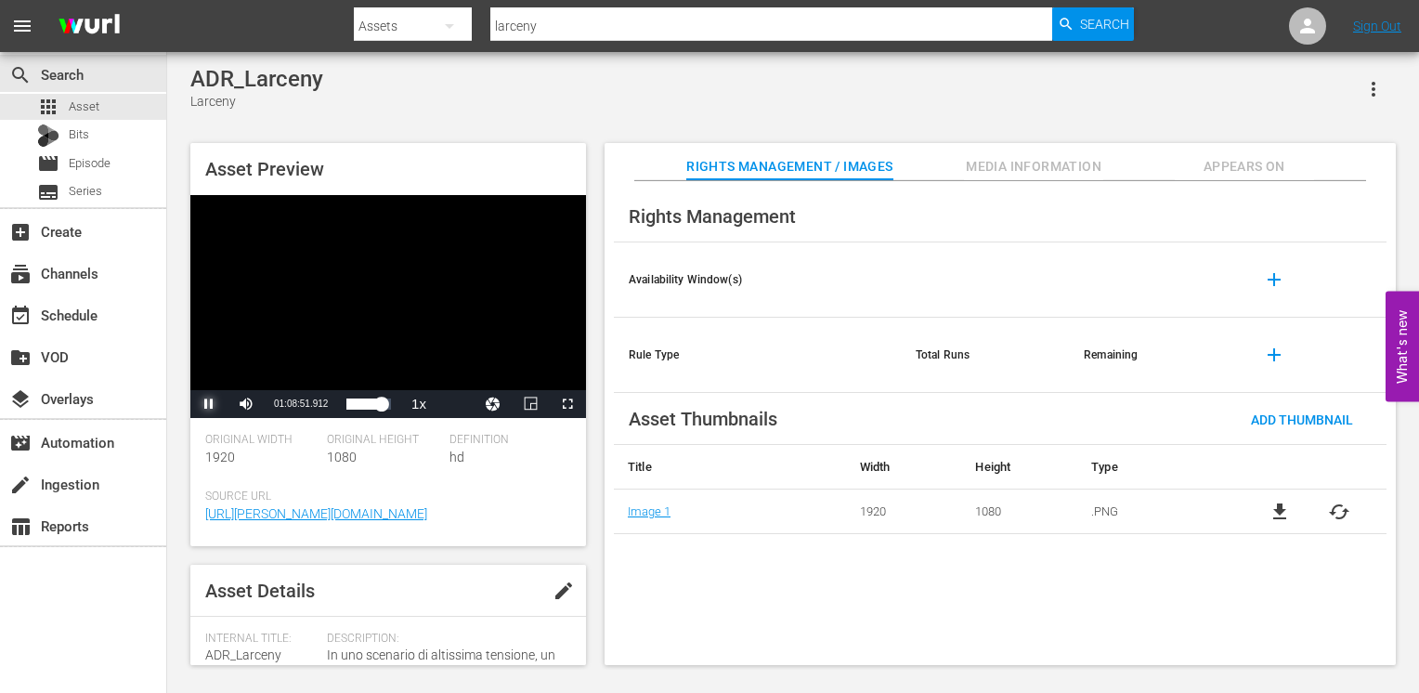
click at [209, 404] on span "Video Player" at bounding box center [209, 404] width 0 height 0
click at [738, 633] on div "Rights Management Availability Window(s) add Rule Type Total Runs Remaining add…" at bounding box center [999, 423] width 791 height 485
click at [567, 404] on span "Video Player" at bounding box center [567, 404] width 0 height 0
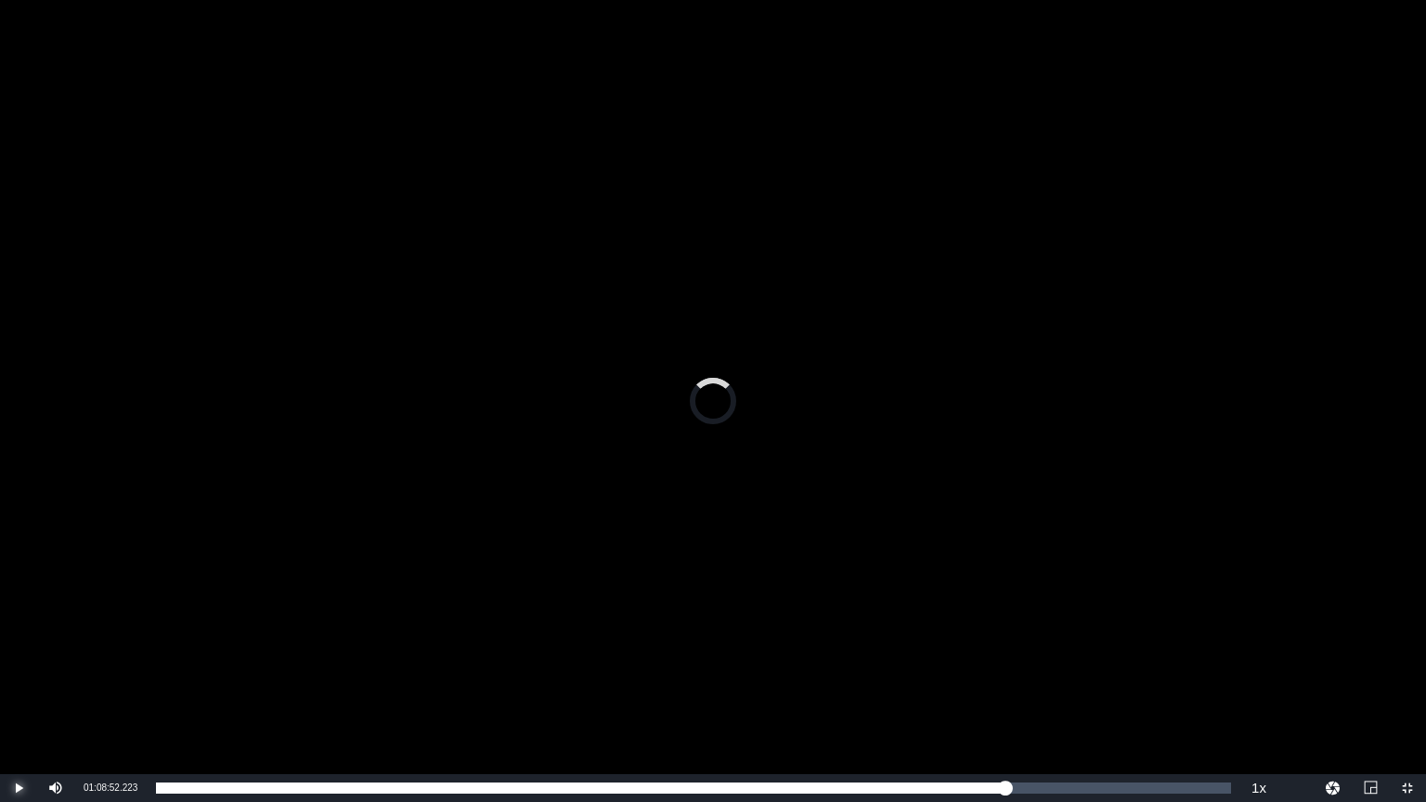
click at [19, 788] on span "Video Player" at bounding box center [19, 788] width 0 height 0
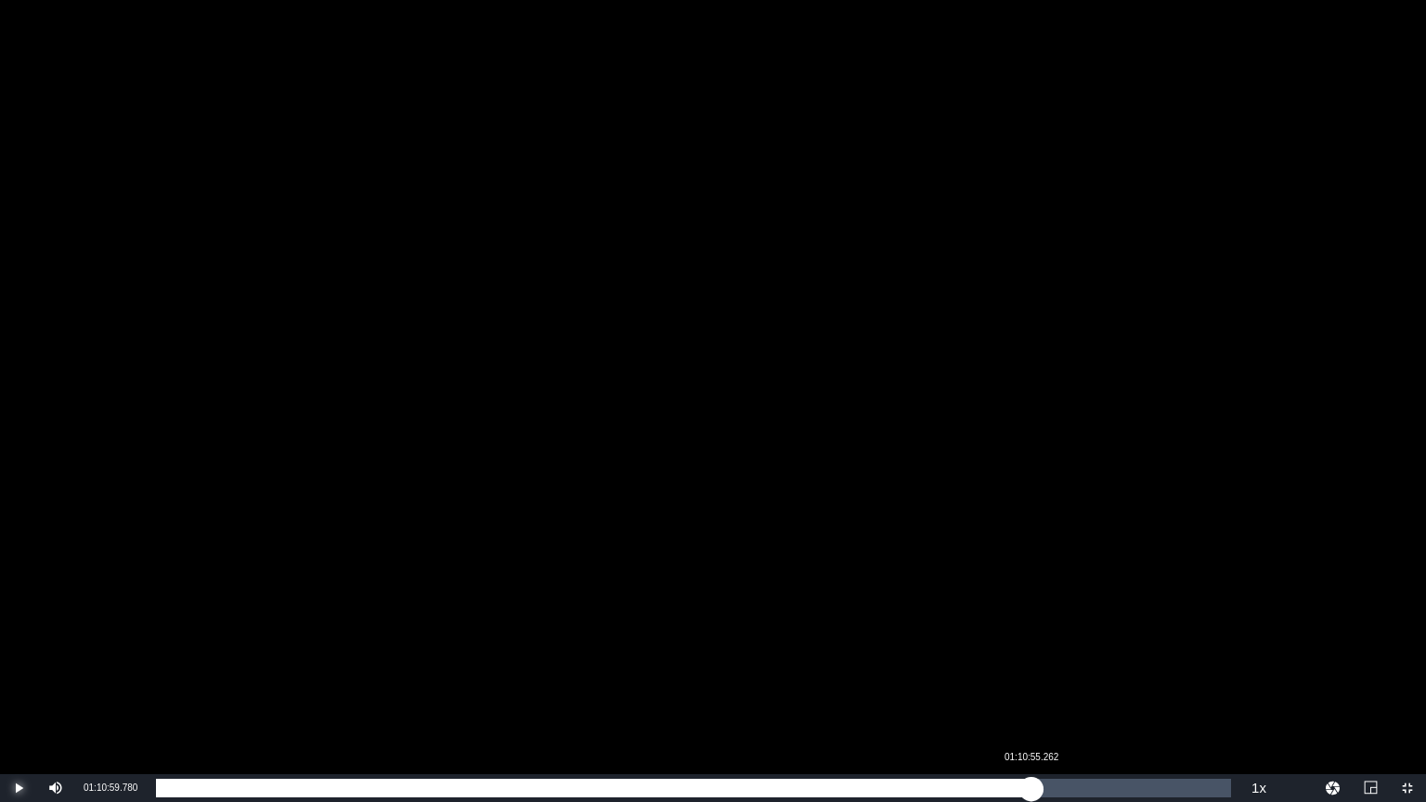
click at [1031, 798] on div "Loaded : 79.34% 01:10:55.262 01:08:52.633" at bounding box center [694, 788] width 1094 height 28
click at [1025, 785] on div "01:11:09.226" at bounding box center [594, 788] width 877 height 19
click at [1025, 779] on div "01:10:30.565" at bounding box center [590, 788] width 869 height 19
click at [1022, 784] on div "01:11:04.297" at bounding box center [594, 788] width 876 height 19
click at [1068, 783] on div "01:13:55.953" at bounding box center [1068, 788] width 1 height 19
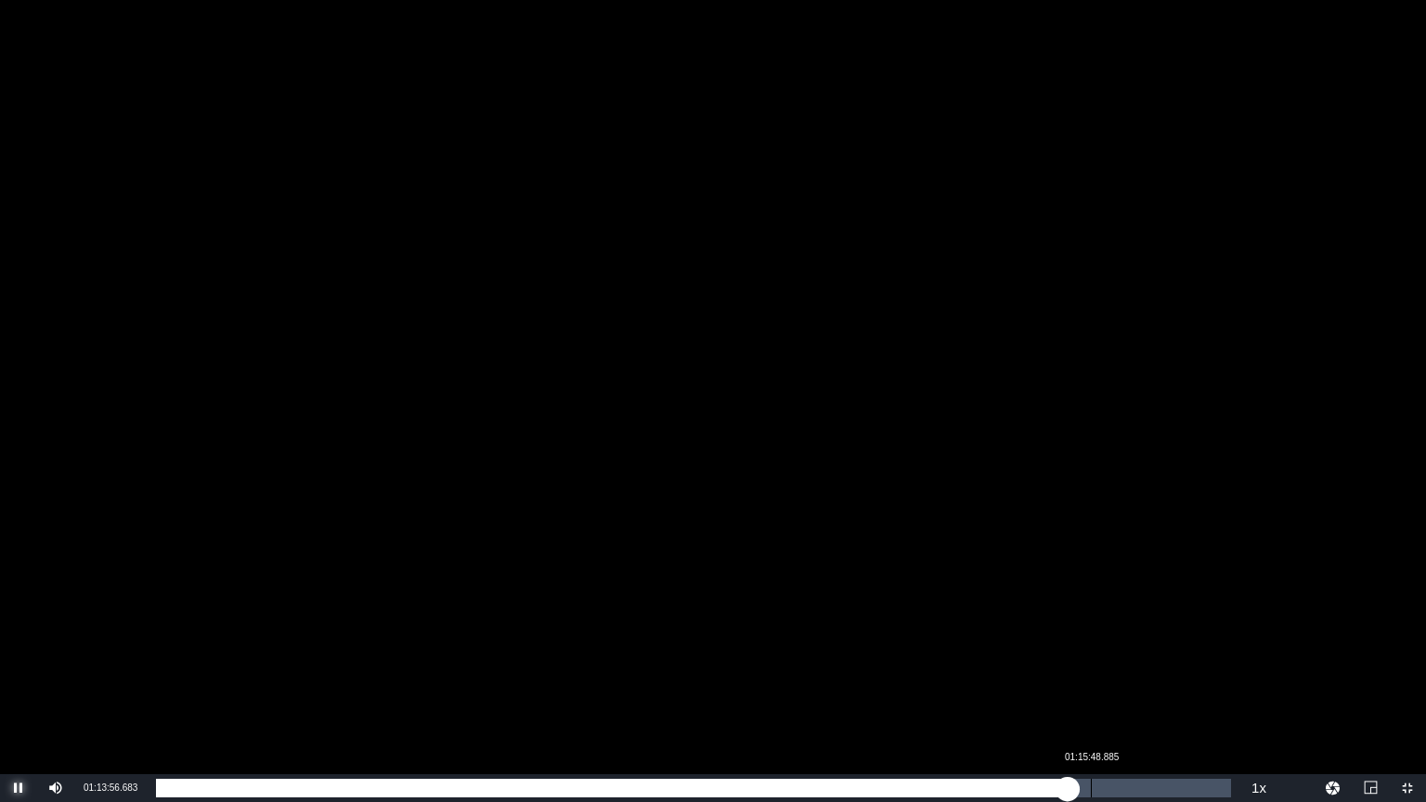
click at [1091, 787] on div "Loaded : 84.85% 01:15:48.885 01:13:56.689" at bounding box center [693, 788] width 1075 height 19
click at [1107, 786] on div "01:17:05.678" at bounding box center [1107, 788] width 1 height 19
click at [1113, 787] on div "01:17:06.996" at bounding box center [634, 788] width 957 height 19
click at [1117, 791] on div "01:17:56.746" at bounding box center [636, 788] width 961 height 19
click at [1126, 791] on div "01:18:41.477" at bounding box center [641, 788] width 970 height 19
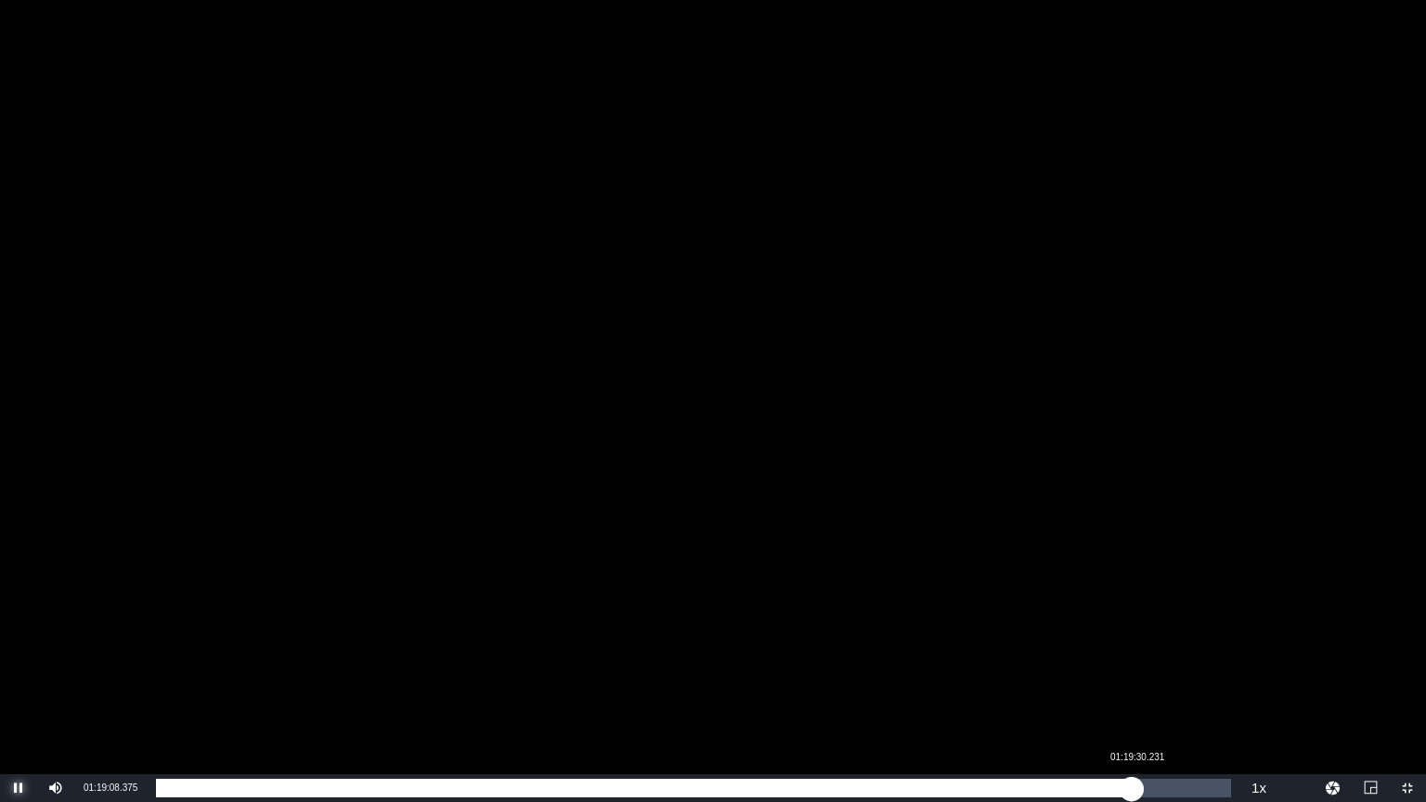
click at [1132, 794] on div "01:19:08.491" at bounding box center [644, 788] width 976 height 19
click at [1147, 795] on div "01:19:49.398" at bounding box center [651, 788] width 991 height 19
click at [1157, 794] on div "01:20:21.154" at bounding box center [656, 788] width 1001 height 19
click at [1157, 793] on div "01:21:10.290" at bounding box center [656, 788] width 1001 height 19
click at [1175, 791] on div "01:22:42.361" at bounding box center [665, 788] width 1019 height 19
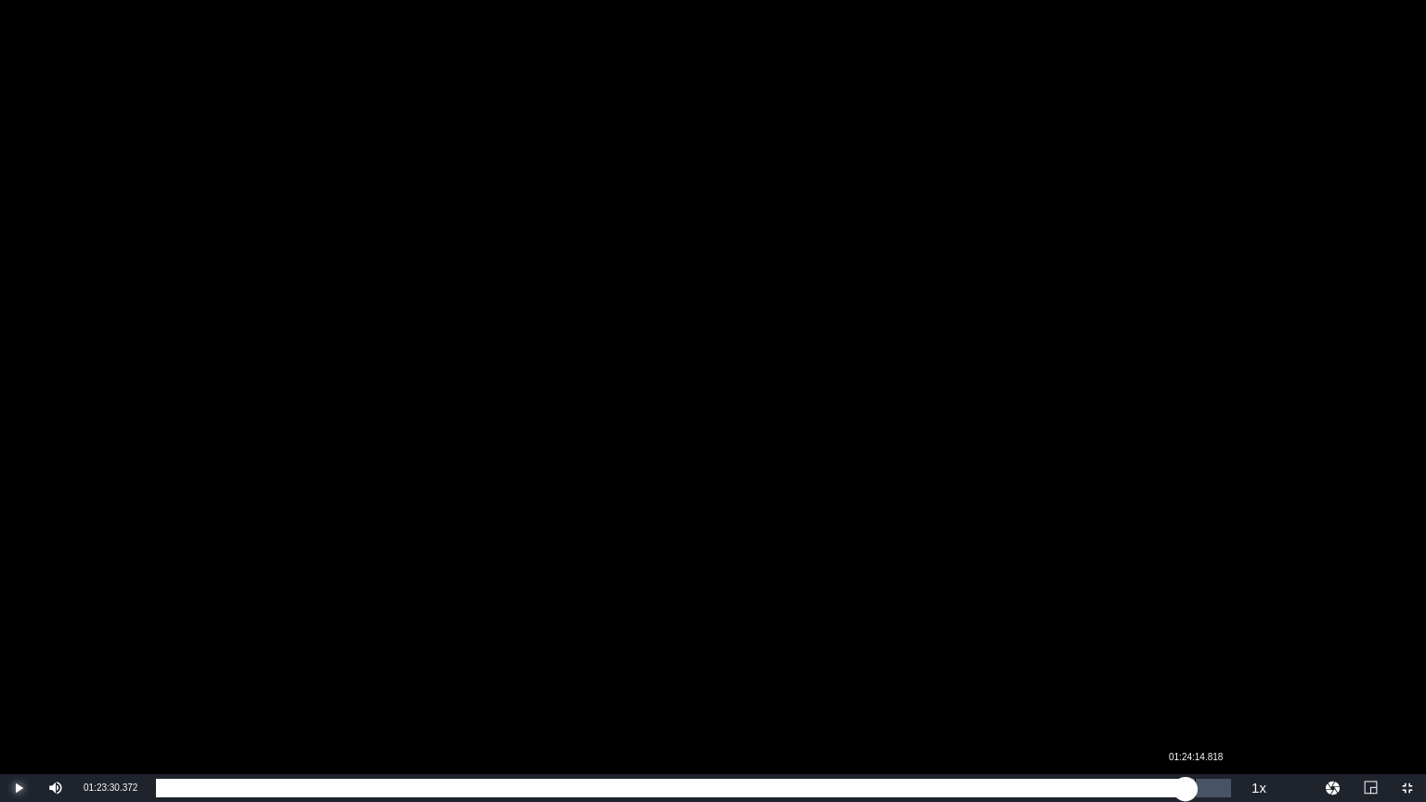
click at [1186, 789] on div "01:23:30.601" at bounding box center [671, 788] width 1030 height 19
click at [1191, 789] on div "01:24:20.055" at bounding box center [676, 788] width 1040 height 19
click at [1185, 789] on div "01:23:57.723" at bounding box center [670, 788] width 1029 height 19
click at [1184, 789] on div "01:23:29.220" at bounding box center [670, 788] width 1028 height 19
click at [1182, 789] on div "01:23:22.541" at bounding box center [669, 788] width 1026 height 19
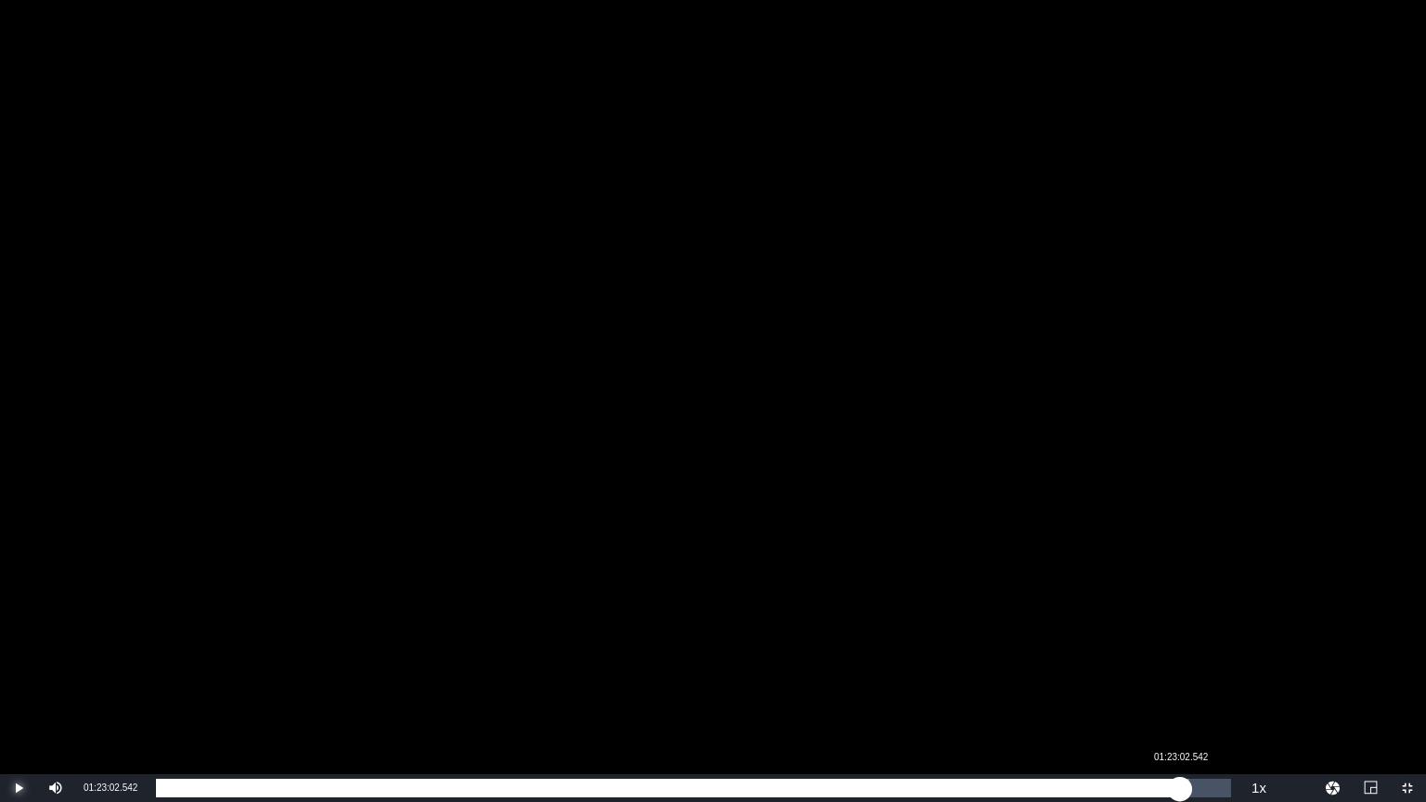
click at [1180, 789] on div "01:23:13.802" at bounding box center [668, 788] width 1024 height 19
click at [1181, 785] on div "01:23:13.576" at bounding box center [668, 788] width 1025 height 19
click at [1179, 786] on div "01:23:07.726" at bounding box center [667, 788] width 1023 height 19
click at [1176, 785] on div "01:23:17.123" at bounding box center [666, 788] width 1020 height 19
click at [1174, 787] on div "01:22:45.205" at bounding box center [666, 788] width 1020 height 19
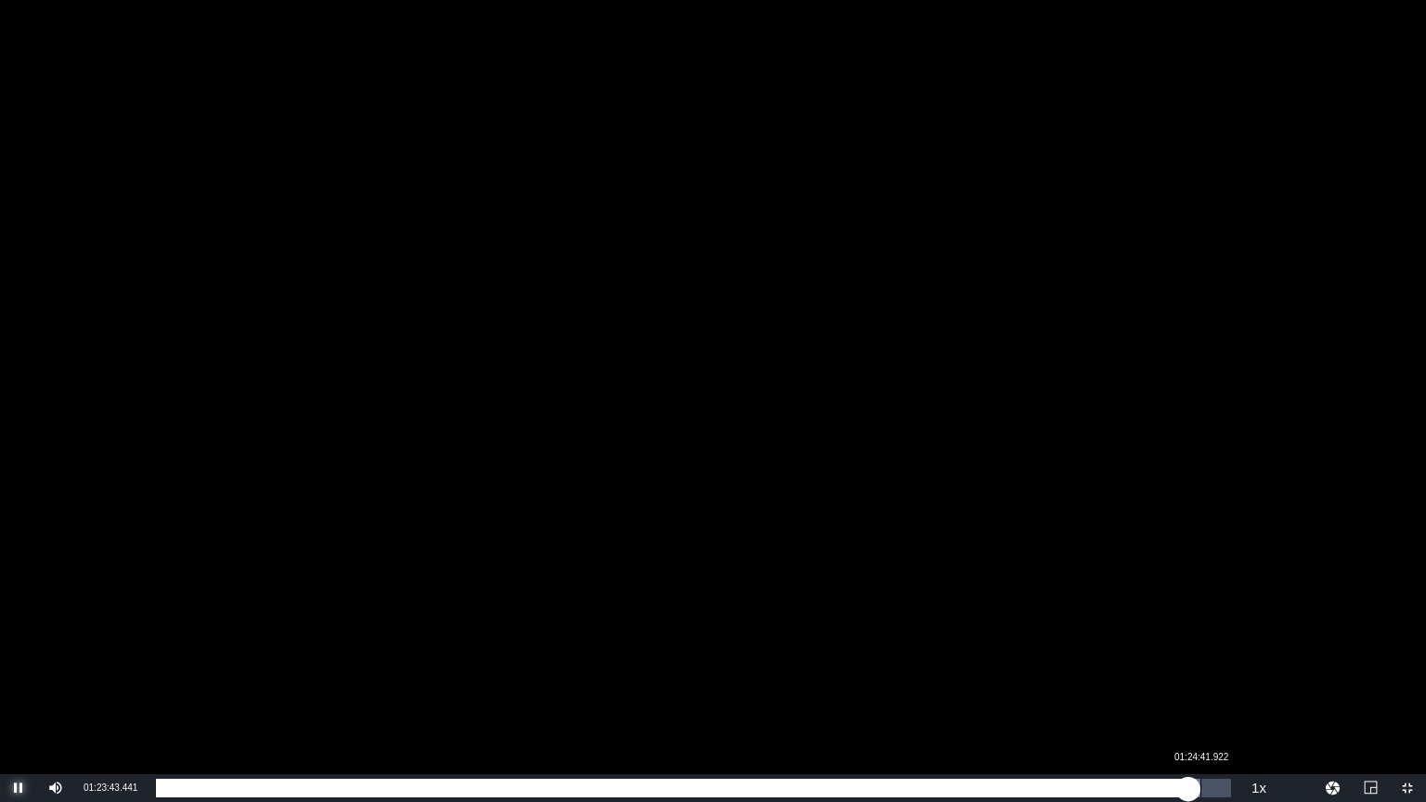
click at [1188, 784] on div "01:23:43.583" at bounding box center [672, 788] width 1032 height 19
click at [1200, 785] on div "01:24:42.512" at bounding box center [678, 788] width 1044 height 19
click at [1088, 791] on div "Loaded : 98.05% 01:15:39.850 01:25:18.332" at bounding box center [693, 788] width 1075 height 19
click at [772, 790] on div "Loaded : 87.83% 00:49:45.911 01:15:43.224" at bounding box center [693, 788] width 1075 height 19
click at [474, 791] on div "Loaded : 57.29% 00:25:44.904 00:49:55.760" at bounding box center [693, 788] width 1075 height 19
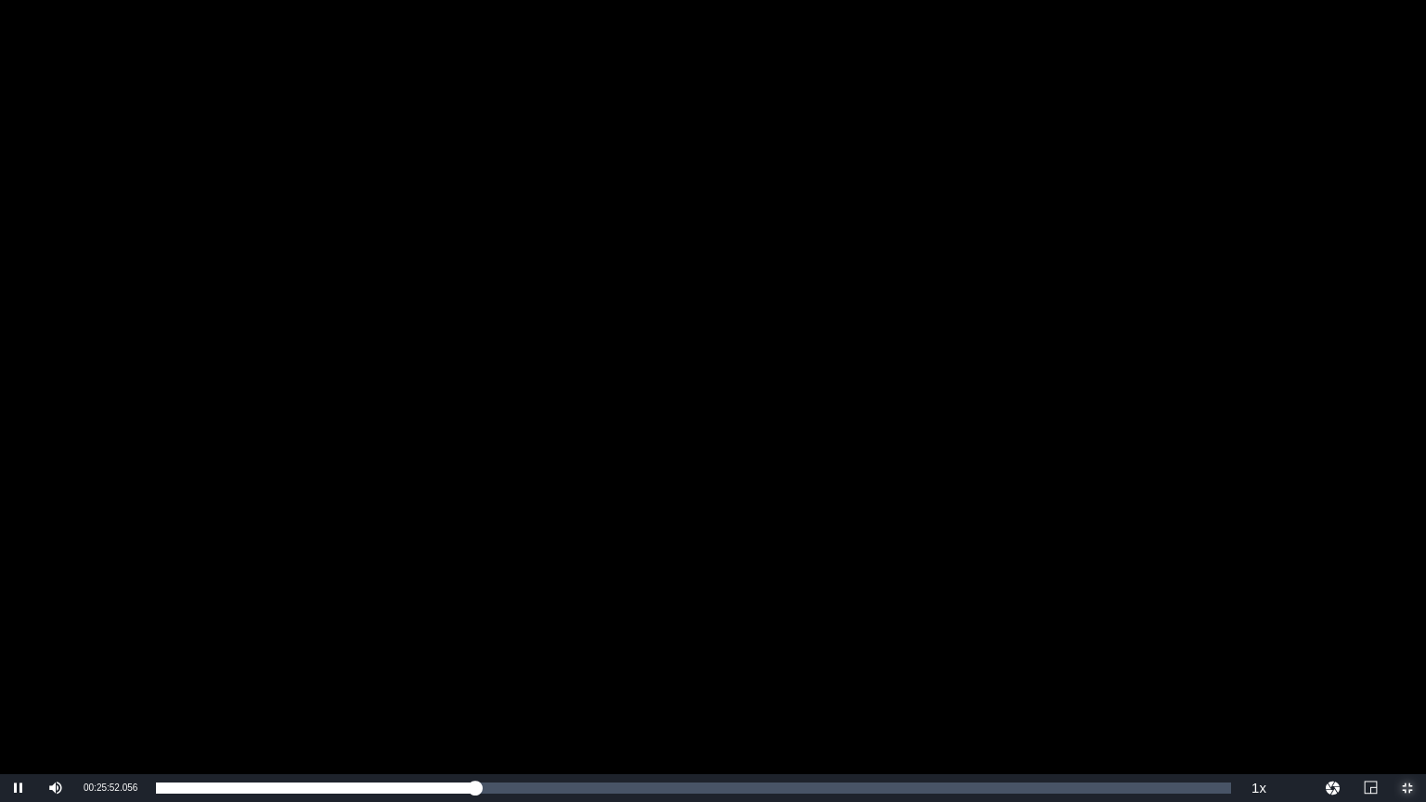
click at [1407, 788] on span "Video Player" at bounding box center [1407, 788] width 0 height 0
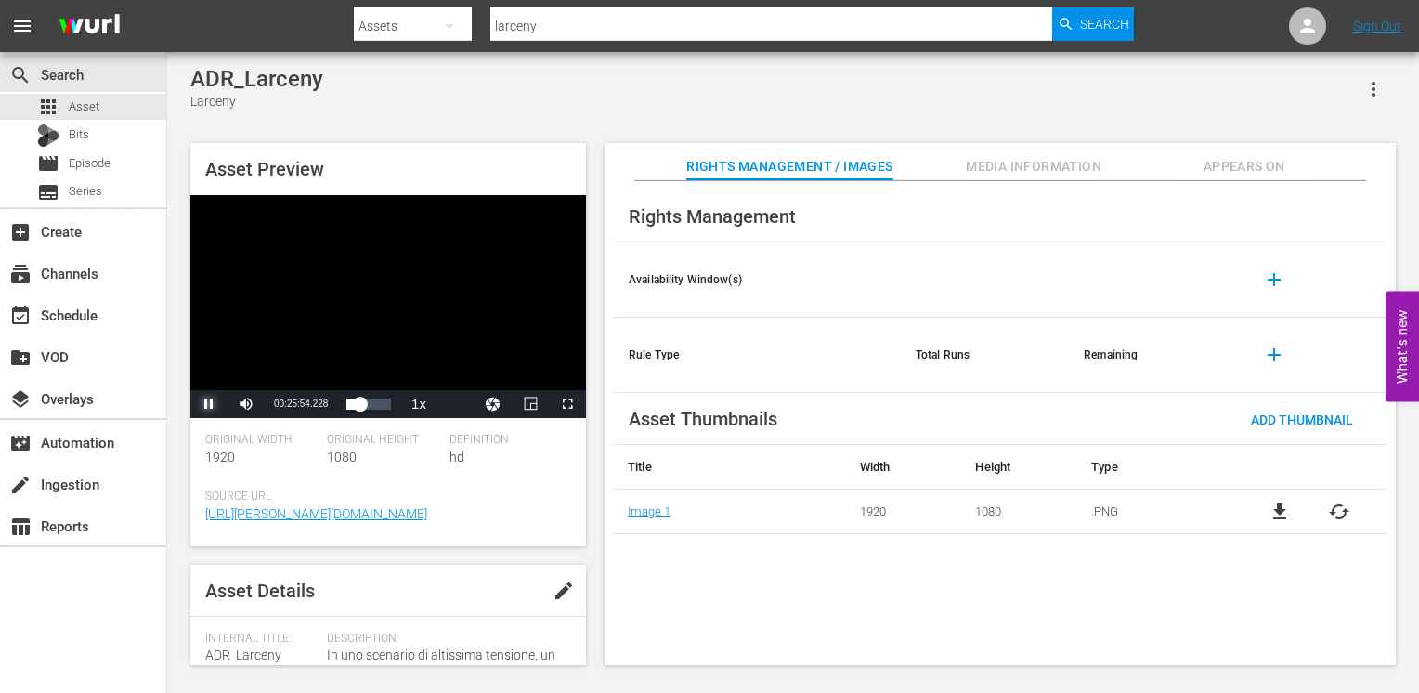
click at [209, 404] on span "Video Player" at bounding box center [209, 404] width 0 height 0
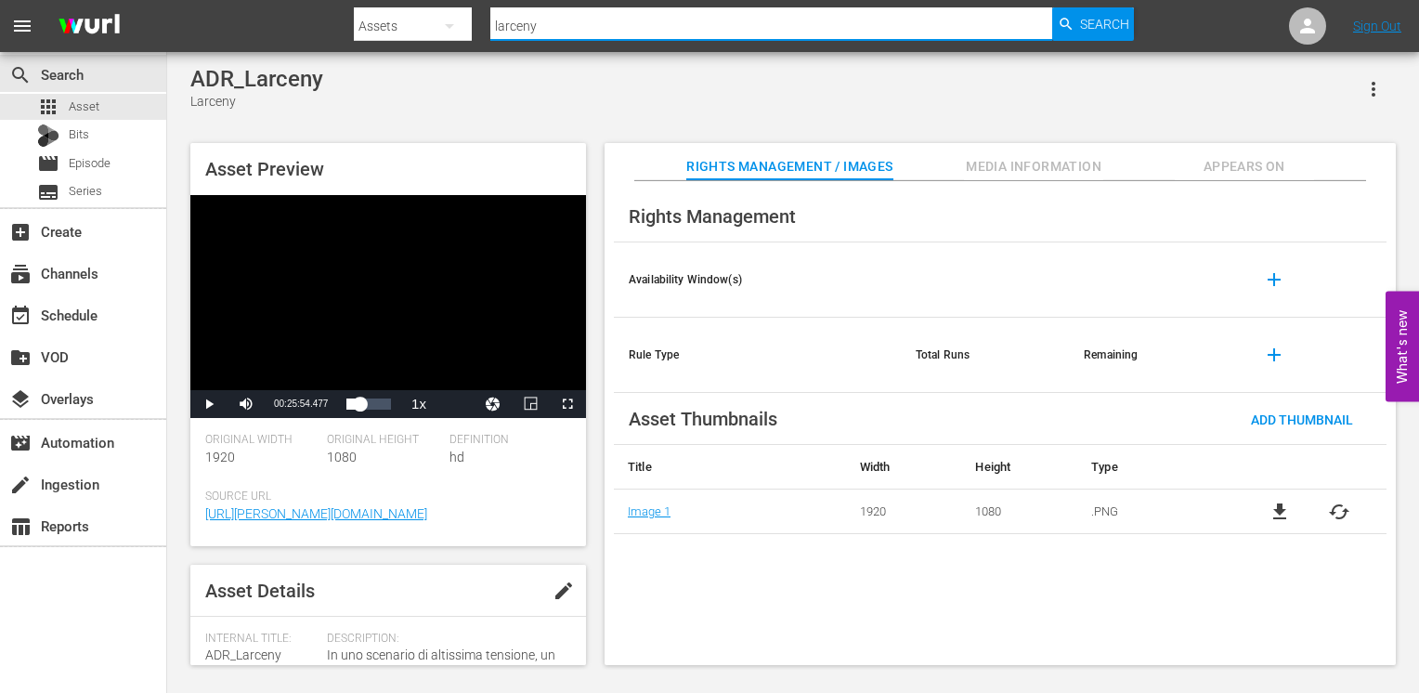
drag, startPoint x: 580, startPoint y: 17, endPoint x: 420, endPoint y: 4, distance: 161.1
click at [423, 4] on div "Search By Assets Search ID, Title, Description, Keywords, or Category larceny S…" at bounding box center [744, 26] width 780 height 45
type input "blackjack"
click at [1083, 23] on span "Search" at bounding box center [1104, 23] width 49 height 33
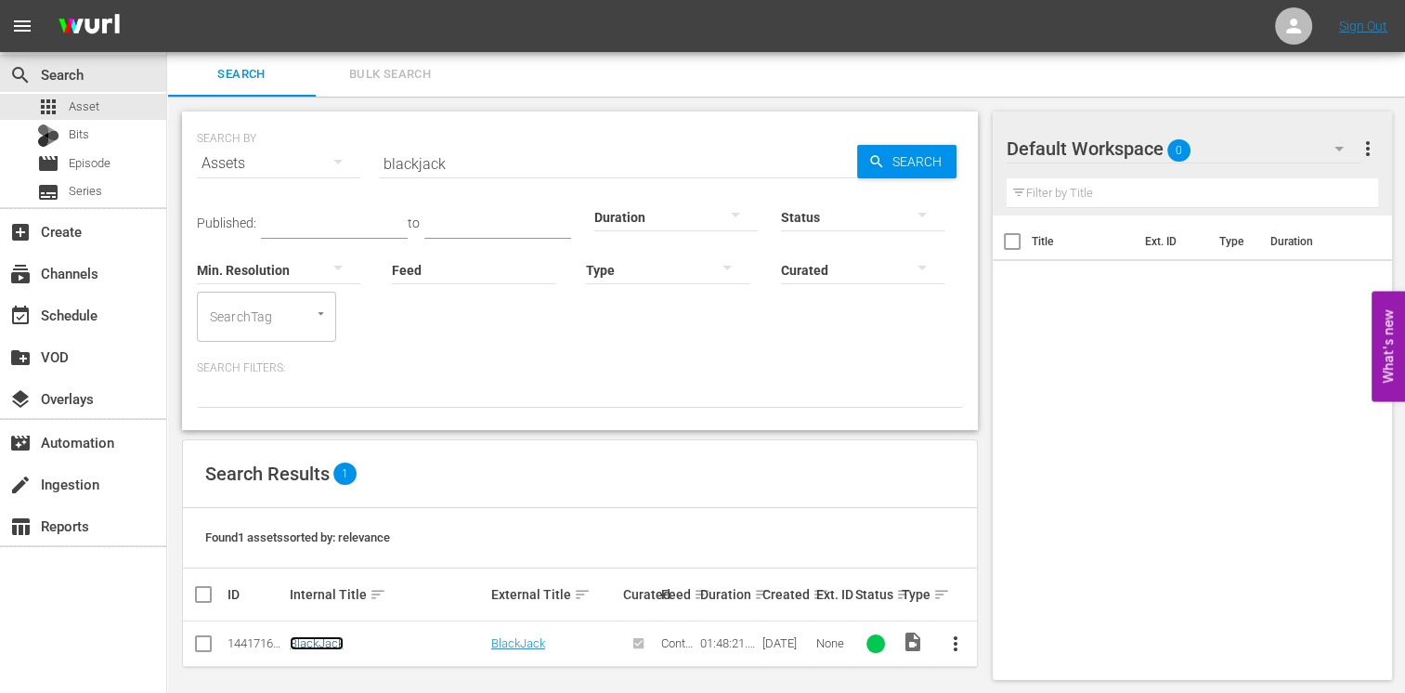
click at [323, 638] on link "BlackJack" at bounding box center [317, 643] width 54 height 14
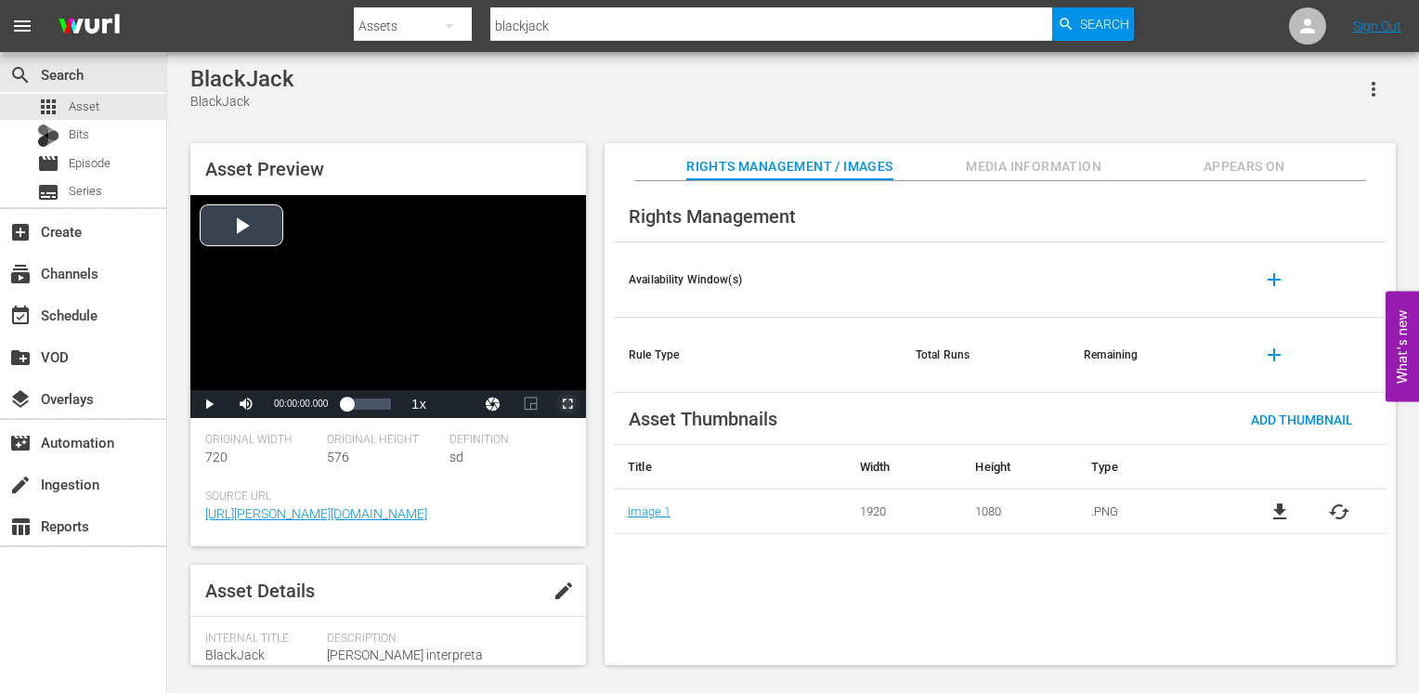
click at [567, 404] on span "Video Player" at bounding box center [567, 404] width 0 height 0
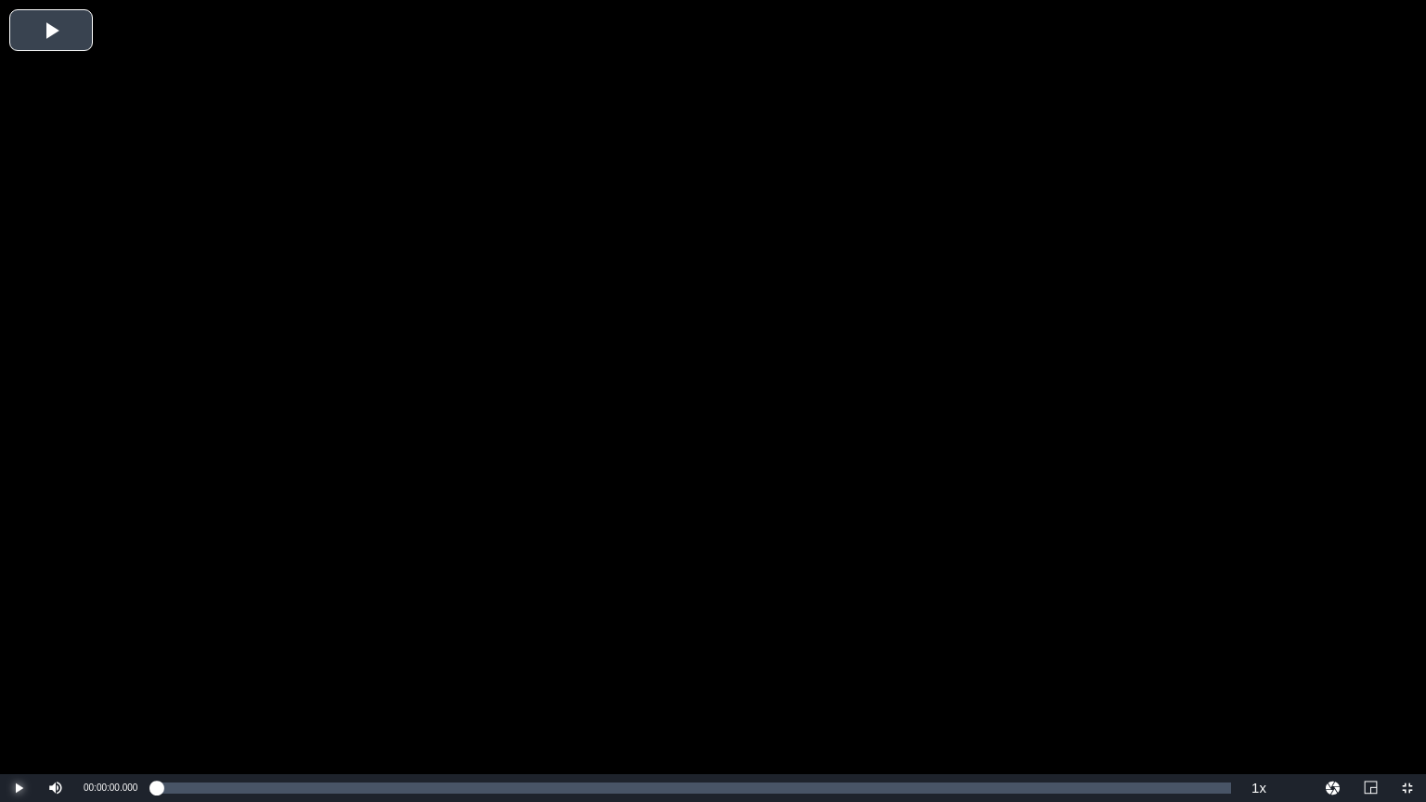
click at [19, 788] on span "Video Player" at bounding box center [19, 788] width 0 height 0
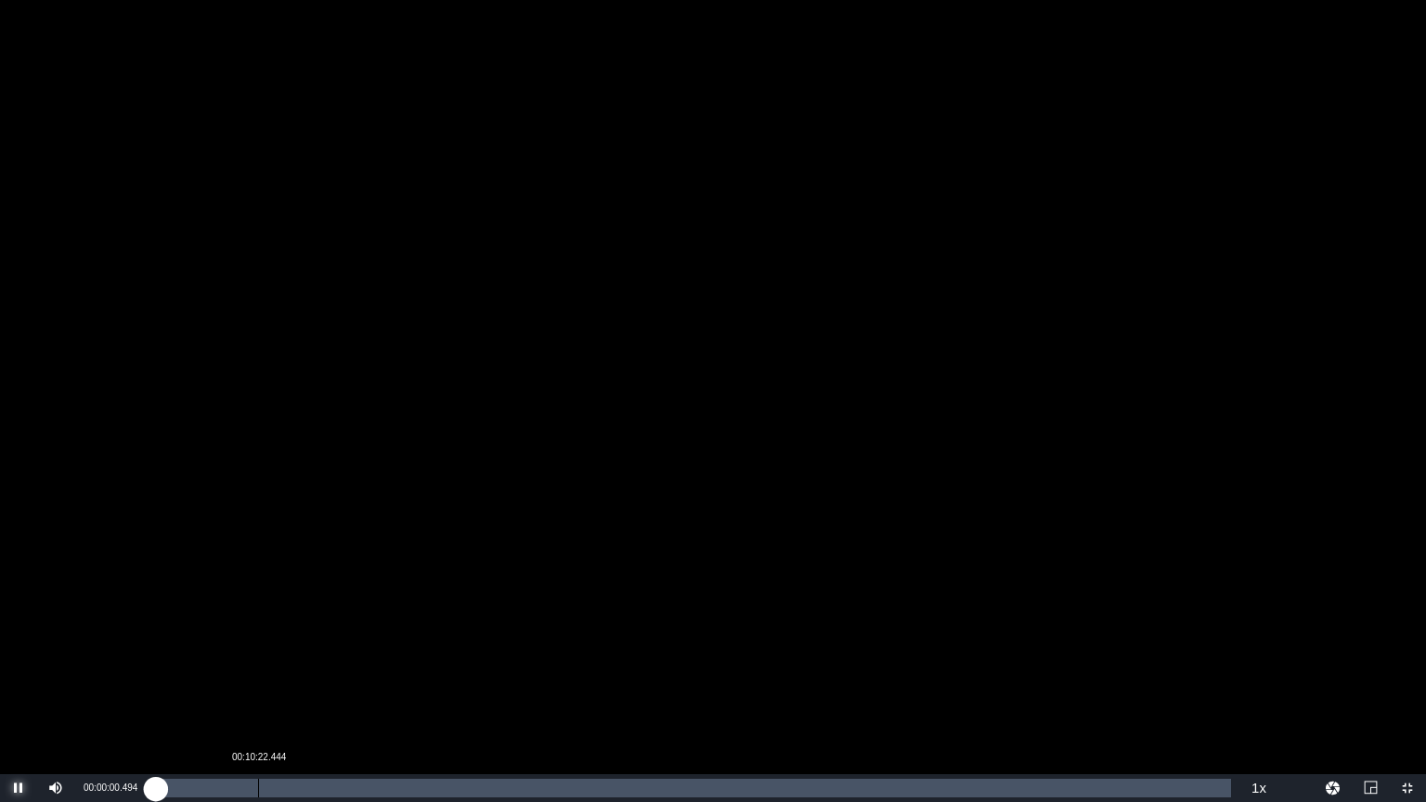
click at [266, 791] on div "Loaded : 0.18% 00:10:22.444 00:00:00.696" at bounding box center [693, 788] width 1075 height 19
click at [293, 790] on div "Loaded : 10.34% 00:13:50.962 00:11:05.726" at bounding box center [693, 788] width 1075 height 19
click at [346, 787] on div "Loaded : 12.93% 00:18:54.151 00:13:52.010" at bounding box center [693, 788] width 1075 height 19
click at [453, 784] on div "Loaded : 17.74% 00:29:56.675 00:19:11.454" at bounding box center [693, 788] width 1075 height 19
click at [535, 790] on div "Loaded : 27.80% 00:38:16.376 00:30:03.107" at bounding box center [693, 788] width 1075 height 19
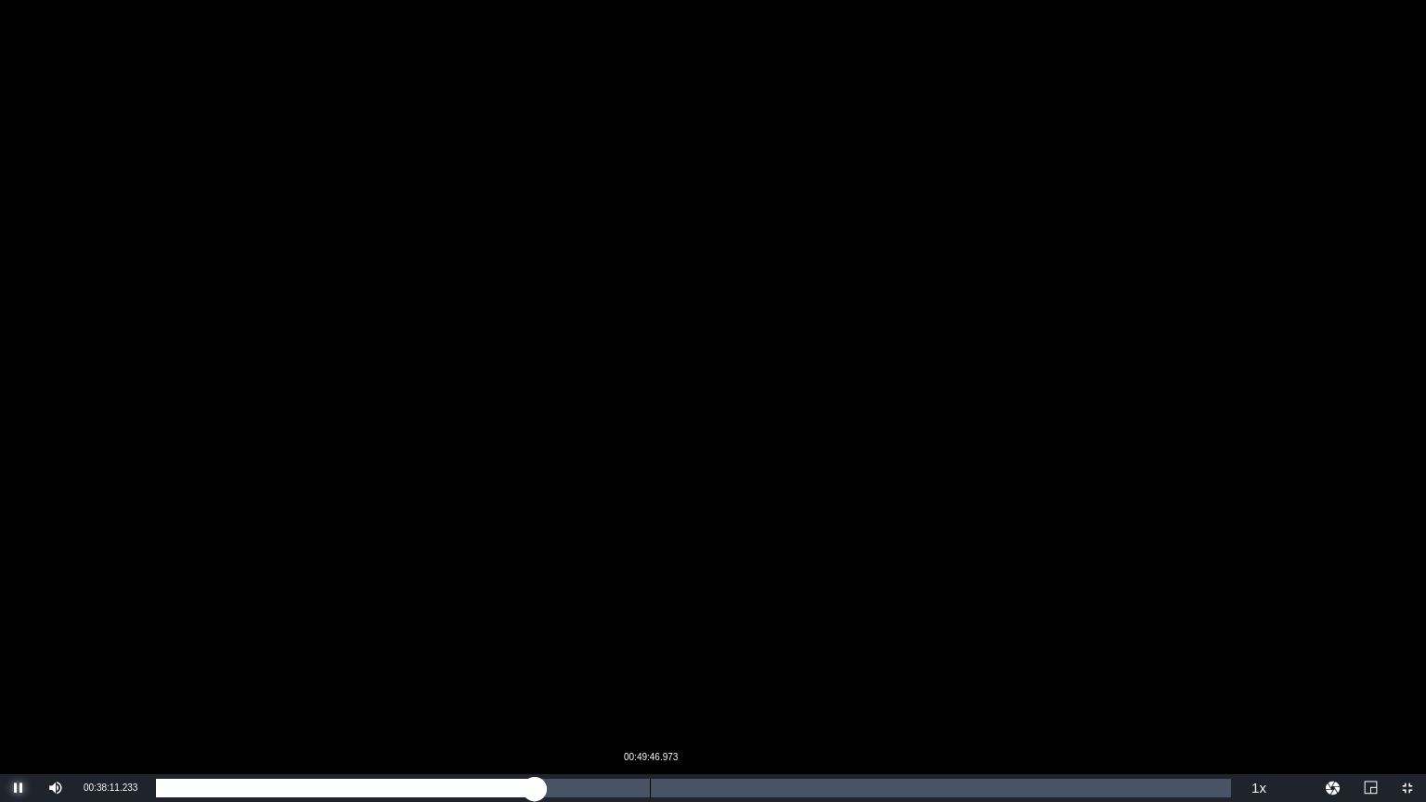
click at [651, 786] on div "00:49:46.973" at bounding box center [650, 788] width 1 height 19
drag, startPoint x: 721, startPoint y: 790, endPoint x: 732, endPoint y: 791, distance: 10.3
click at [722, 790] on div "Loaded : 46.56% 00:57:04.912 00:50:11.606" at bounding box center [693, 788] width 1075 height 19
click at [842, 795] on div "Loaded : 52.84% 01:09:09.197 00:57:10.992" at bounding box center [693, 788] width 1075 height 19
click at [881, 791] on div "01:13:05.011" at bounding box center [881, 788] width 1 height 19
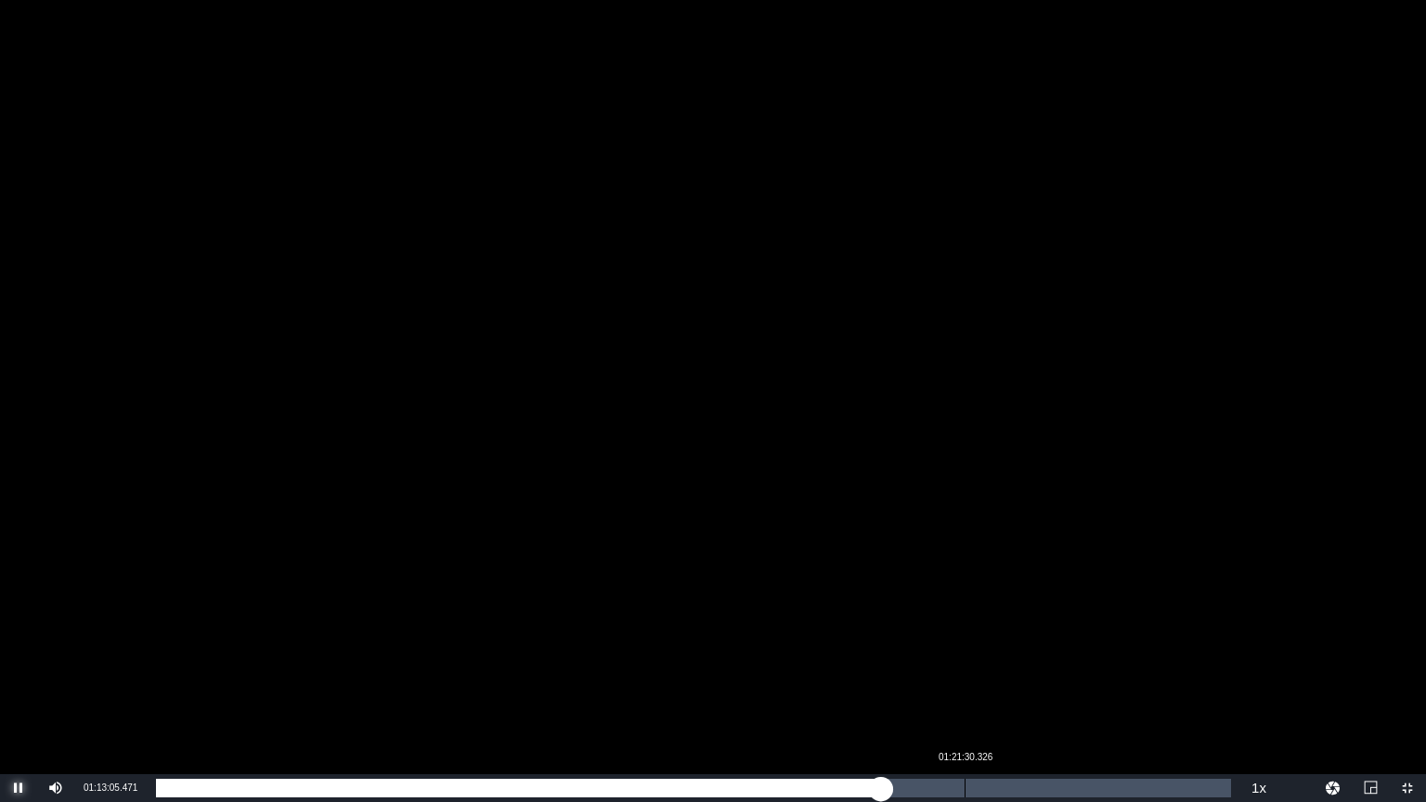
click at [965, 784] on div "01:21:30.326" at bounding box center [965, 788] width 1 height 19
click at [1032, 784] on div "Loaded : 75.01% 01:28:20.193 01:21:13.717" at bounding box center [693, 788] width 1075 height 19
click at [1101, 789] on div "Loaded : 81.57% 01:35:10.059 01:28:20.394" at bounding box center [693, 788] width 1075 height 19
click at [1123, 791] on div "Loaded : 88.12% 01:37:19.195 01:35:18.256" at bounding box center [693, 788] width 1075 height 19
click at [1158, 790] on div "Loaded : 90.06% 01:40:46.936 01:37:30.950" at bounding box center [693, 788] width 1075 height 19
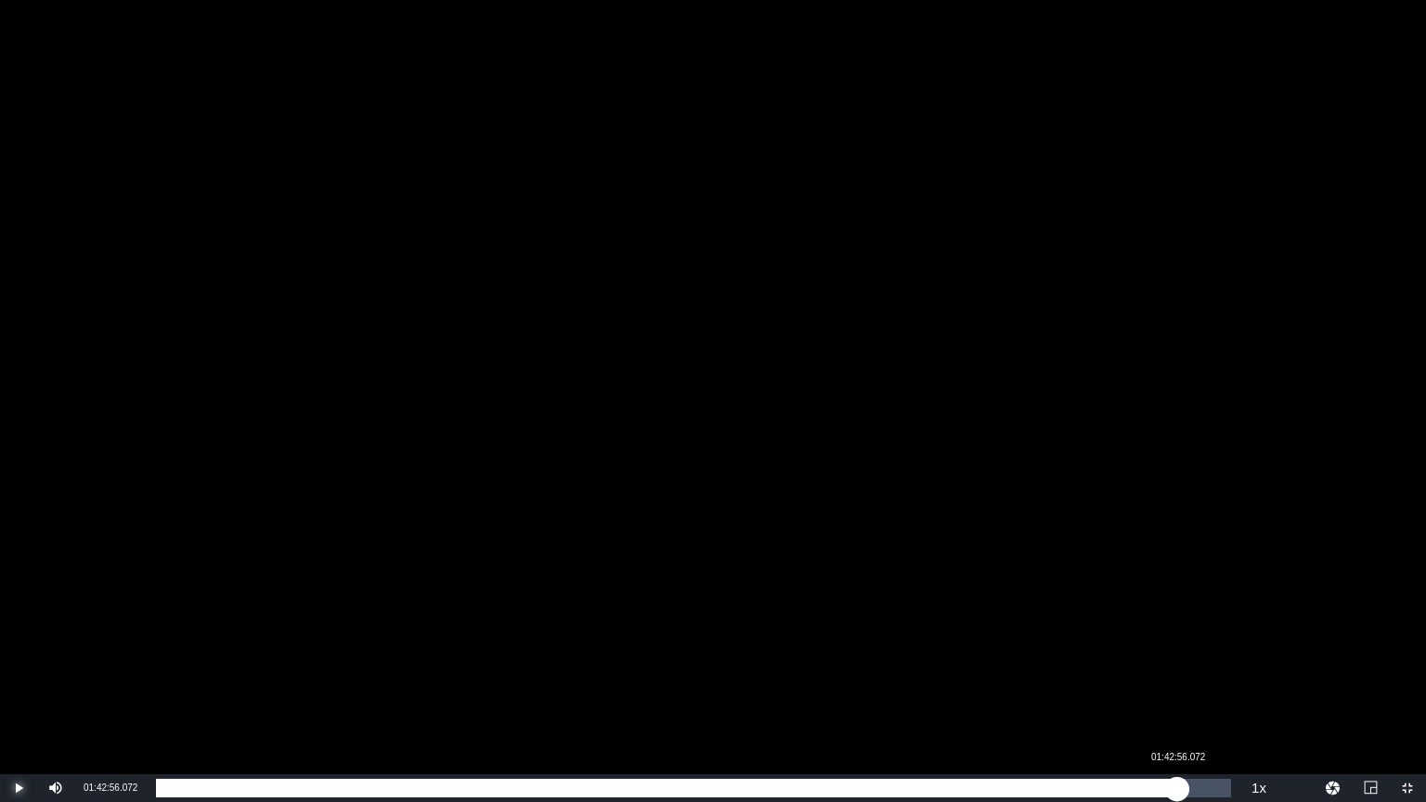
click at [1178, 793] on div "Loaded : 94.04% 01:42:56.072 01:41:10.508" at bounding box center [693, 788] width 1075 height 19
click at [1196, 792] on div "Loaded : 95.33% 01:44:48.364 01:43:05.835" at bounding box center [693, 788] width 1075 height 19
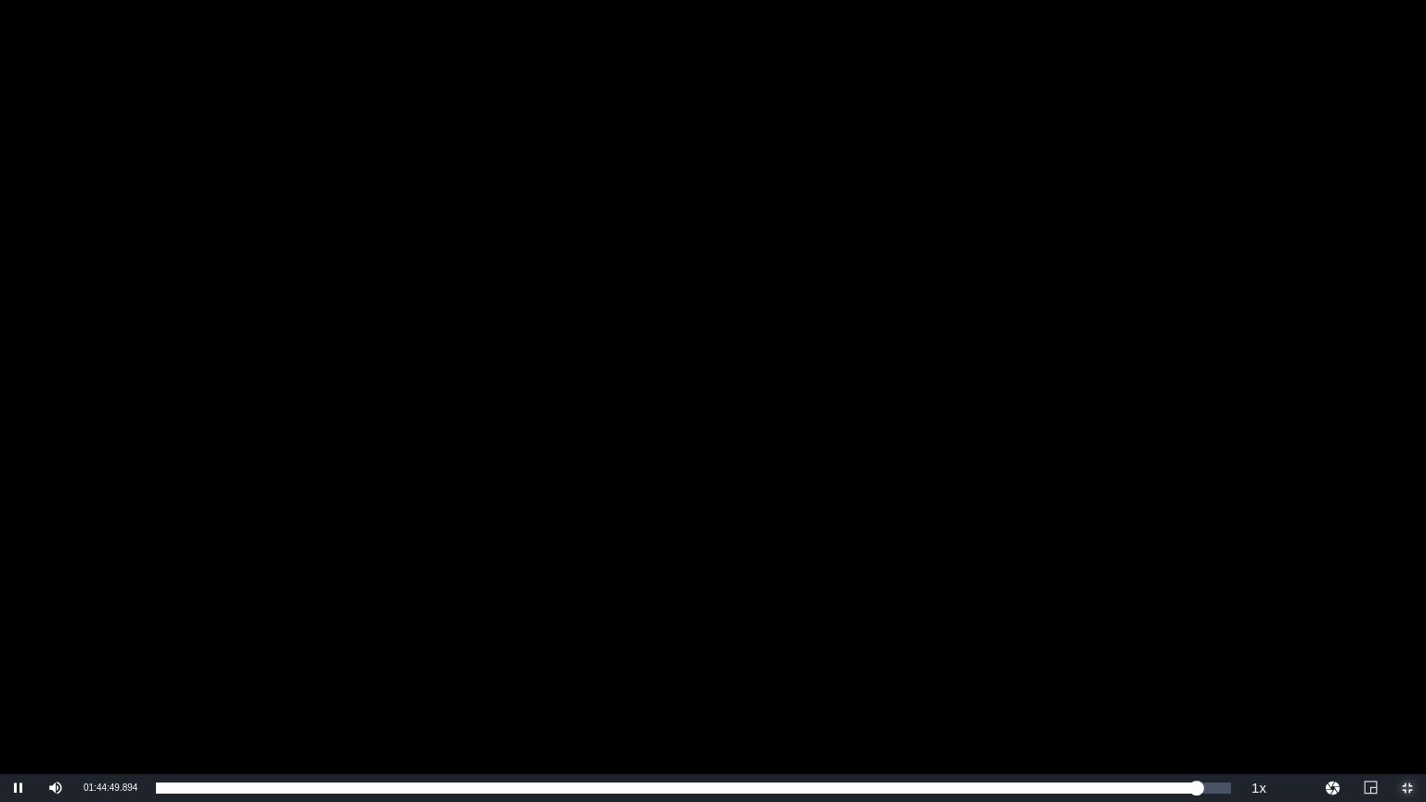
click at [1407, 788] on span "Video Player" at bounding box center [1407, 788] width 0 height 0
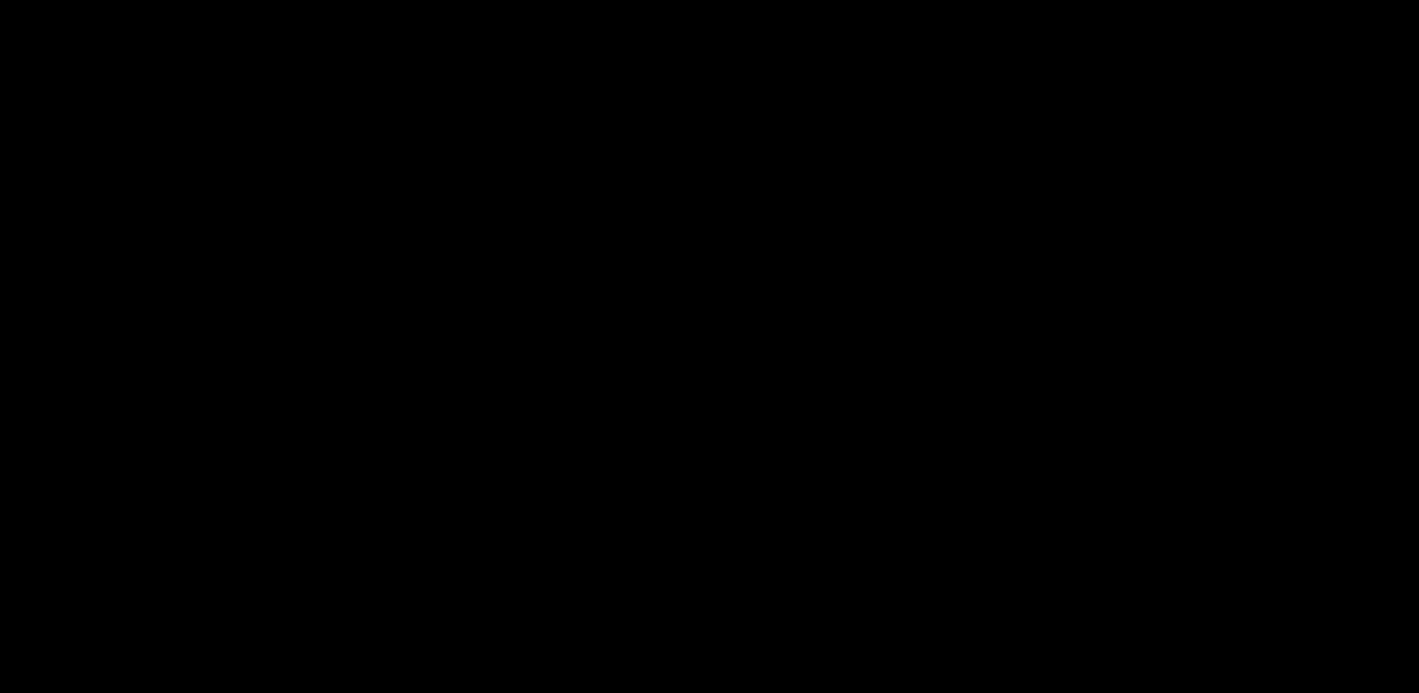
click at [461, 554] on div "Asset Preview Video Player is loading. Play Video Pause Mute 2% Current Time 01…" at bounding box center [388, 404] width 396 height 522
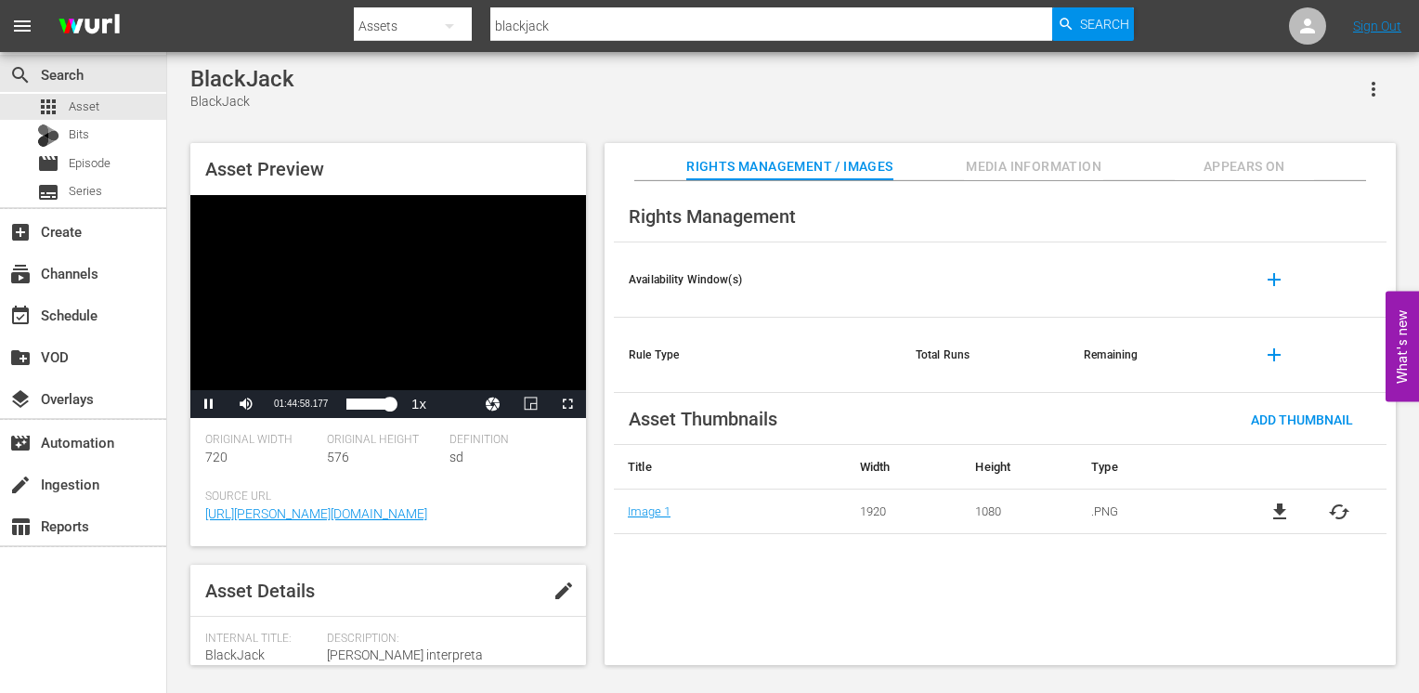
drag, startPoint x: 479, startPoint y: 616, endPoint x: 479, endPoint y: 592, distance: 23.2
click at [479, 615] on div "Asset Details edit Internal Title: BlackJack External Title: BlackJack Descript…" at bounding box center [388, 614] width 396 height 100
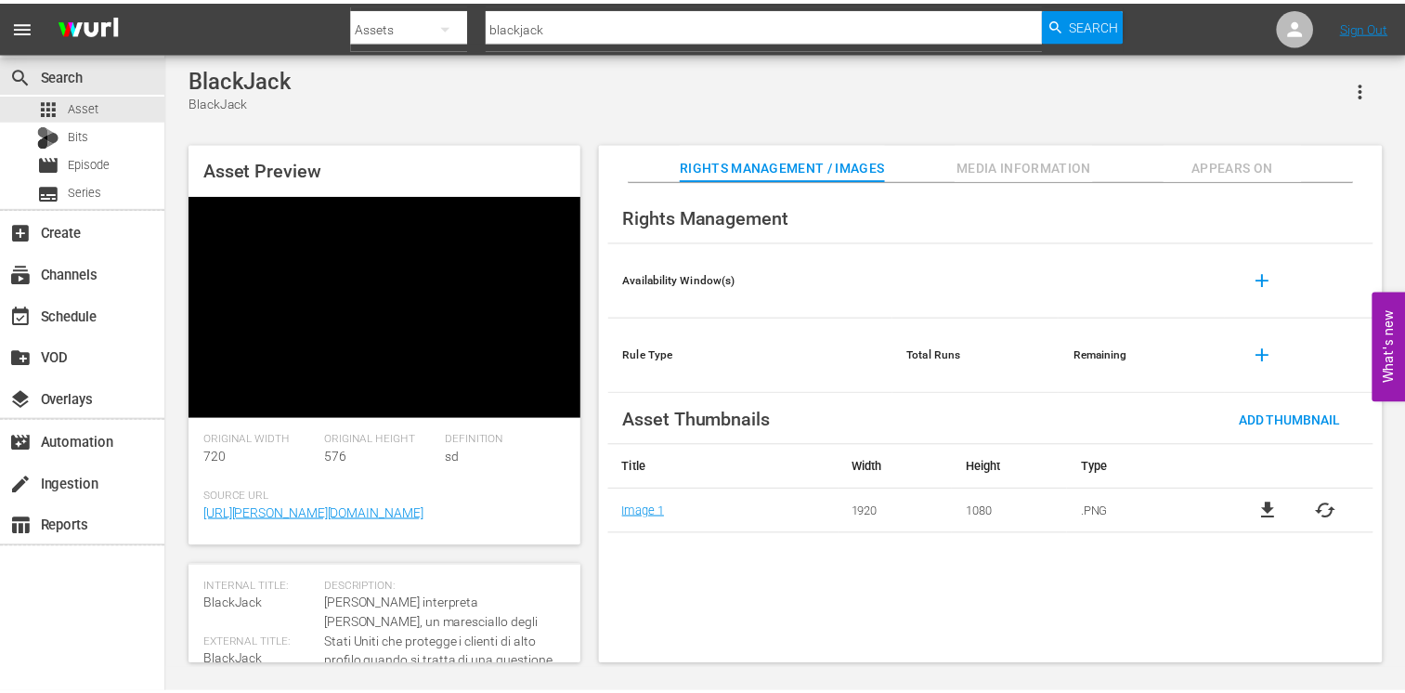
scroll to position [93, 0]
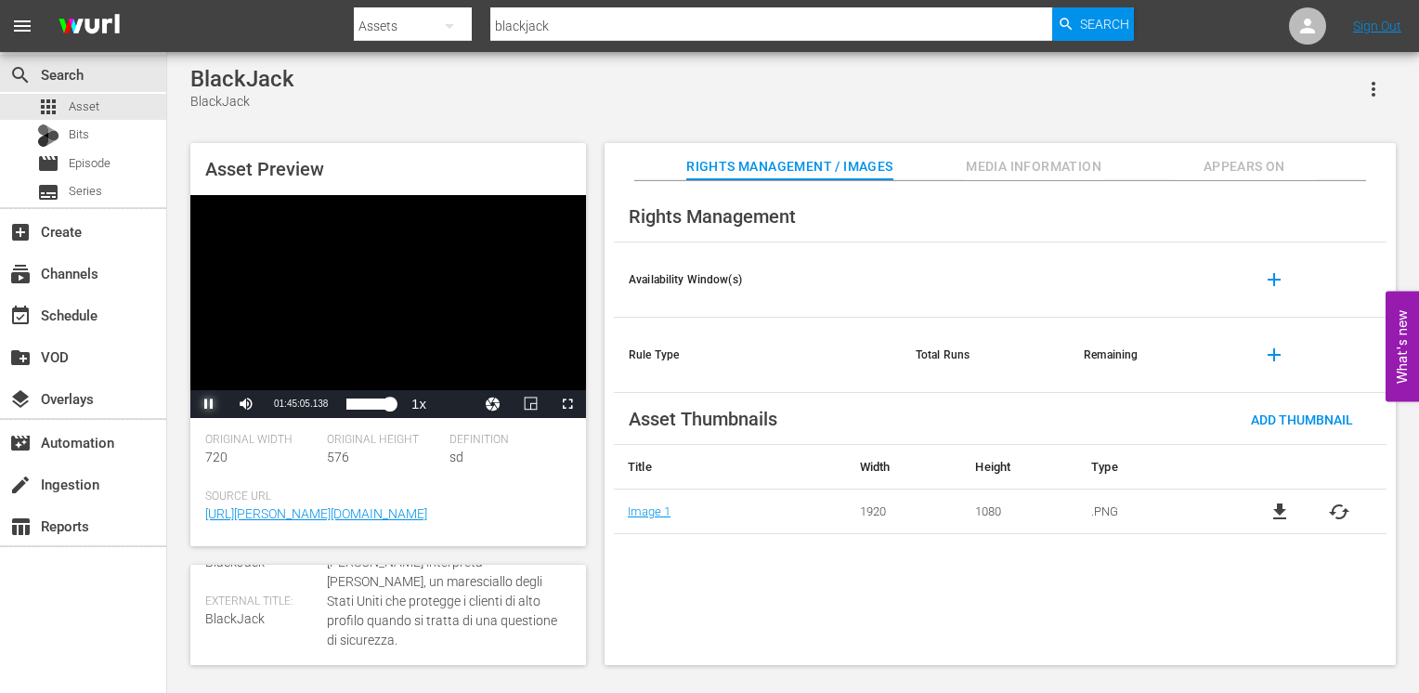
click at [209, 404] on span "Video Player" at bounding box center [209, 404] width 0 height 0
click at [85, 110] on span "Asset" at bounding box center [84, 106] width 31 height 19
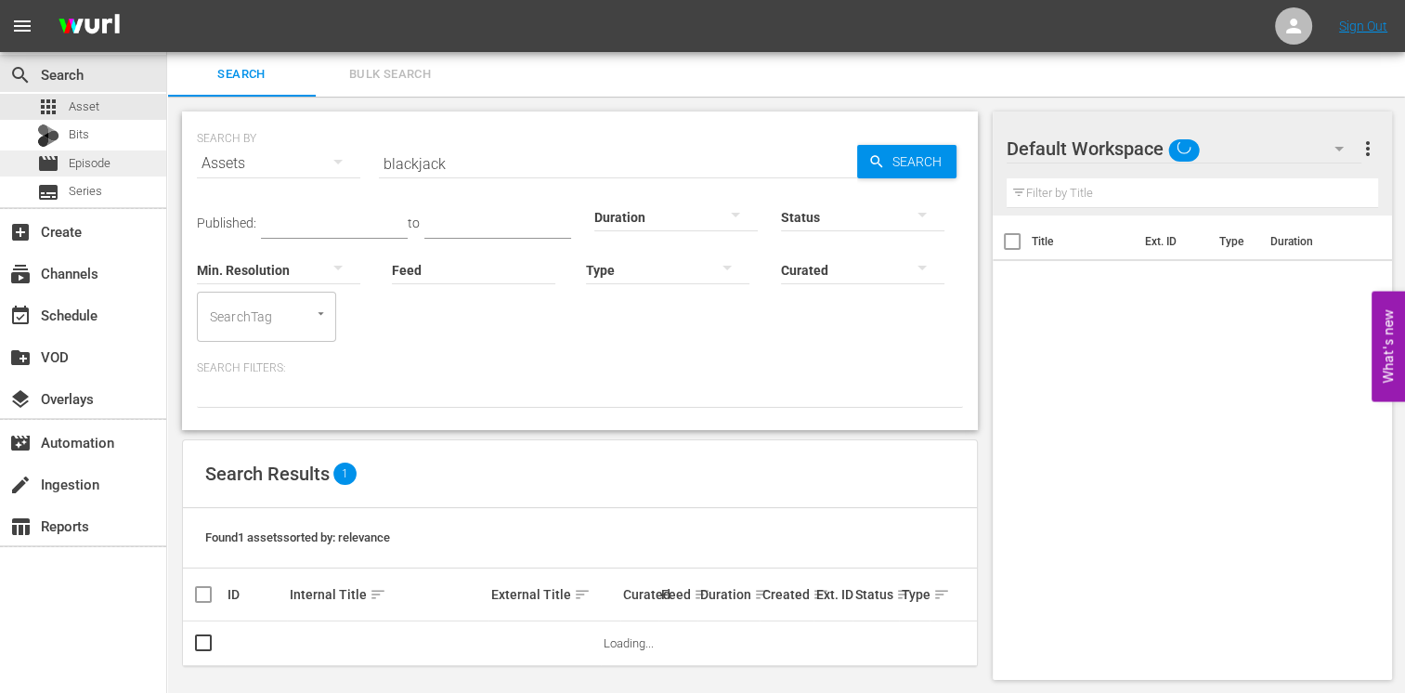
click at [116, 166] on div "movie Episode" at bounding box center [83, 163] width 166 height 26
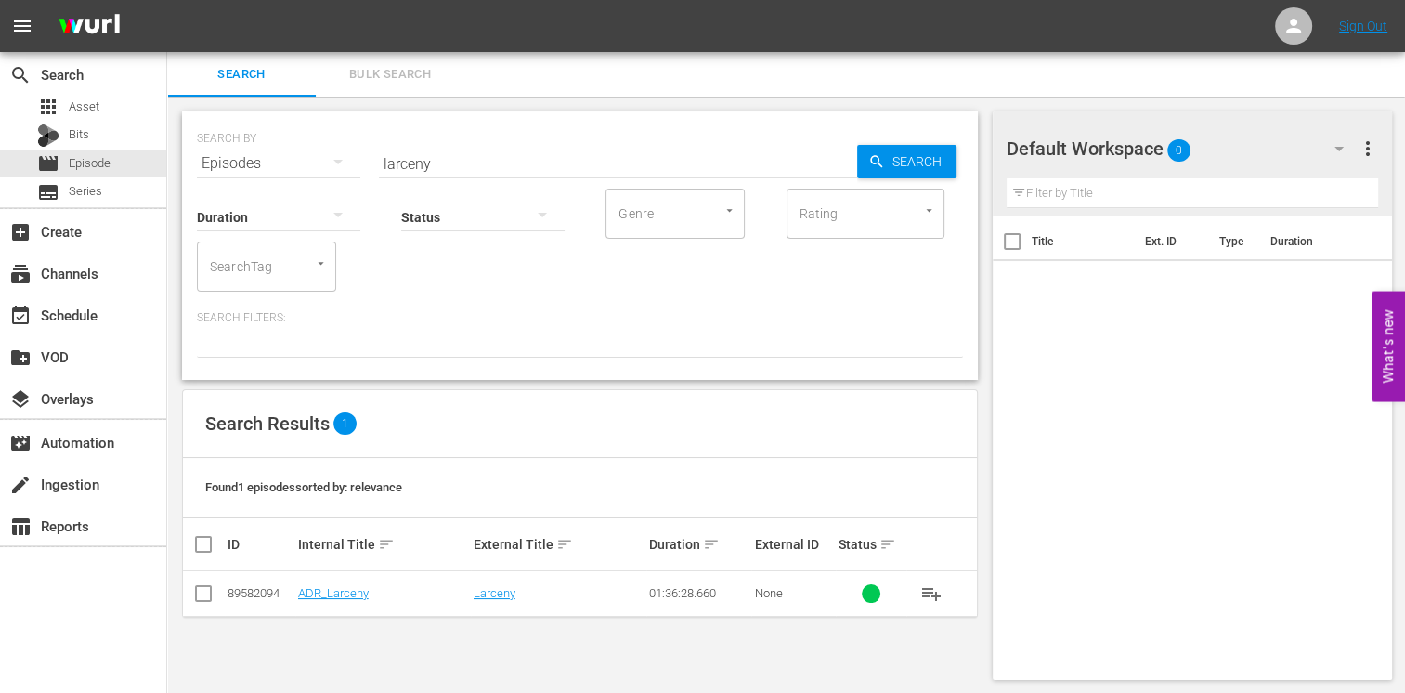
drag, startPoint x: 393, startPoint y: 153, endPoint x: 286, endPoint y: 155, distance: 106.8
click at [286, 155] on div "SEARCH BY Search By Episodes Search ID, Title, Description, Keywords, or Catego…" at bounding box center [580, 152] width 766 height 67
type input "colpo in can"
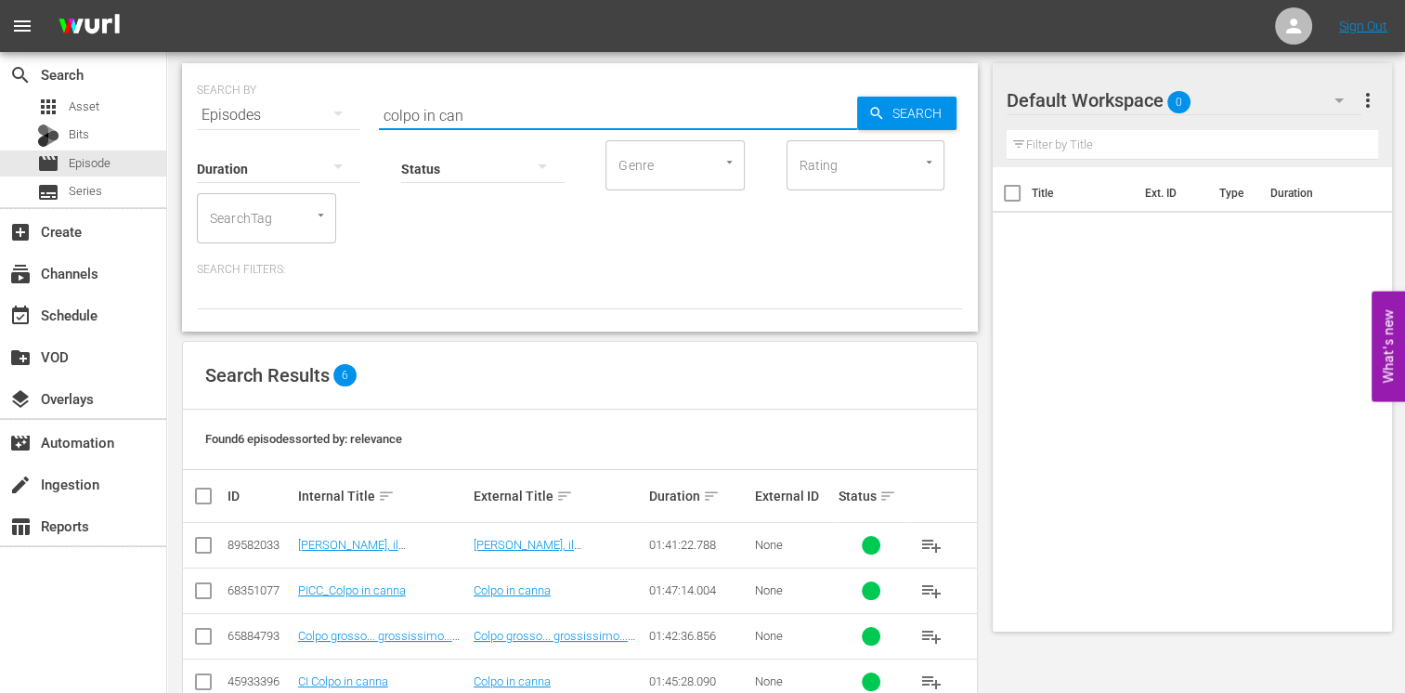
scroll to position [183, 0]
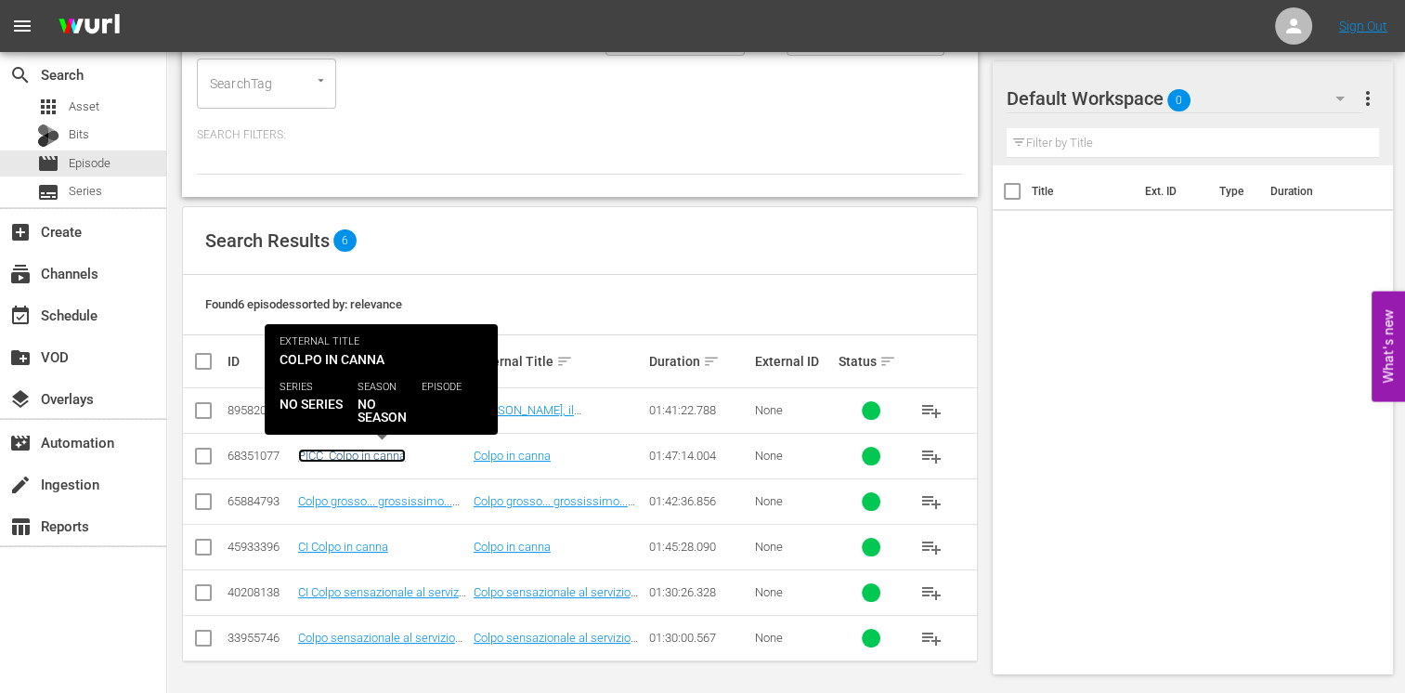
click at [312, 455] on link "PICC_Colpo in canna" at bounding box center [352, 455] width 108 height 14
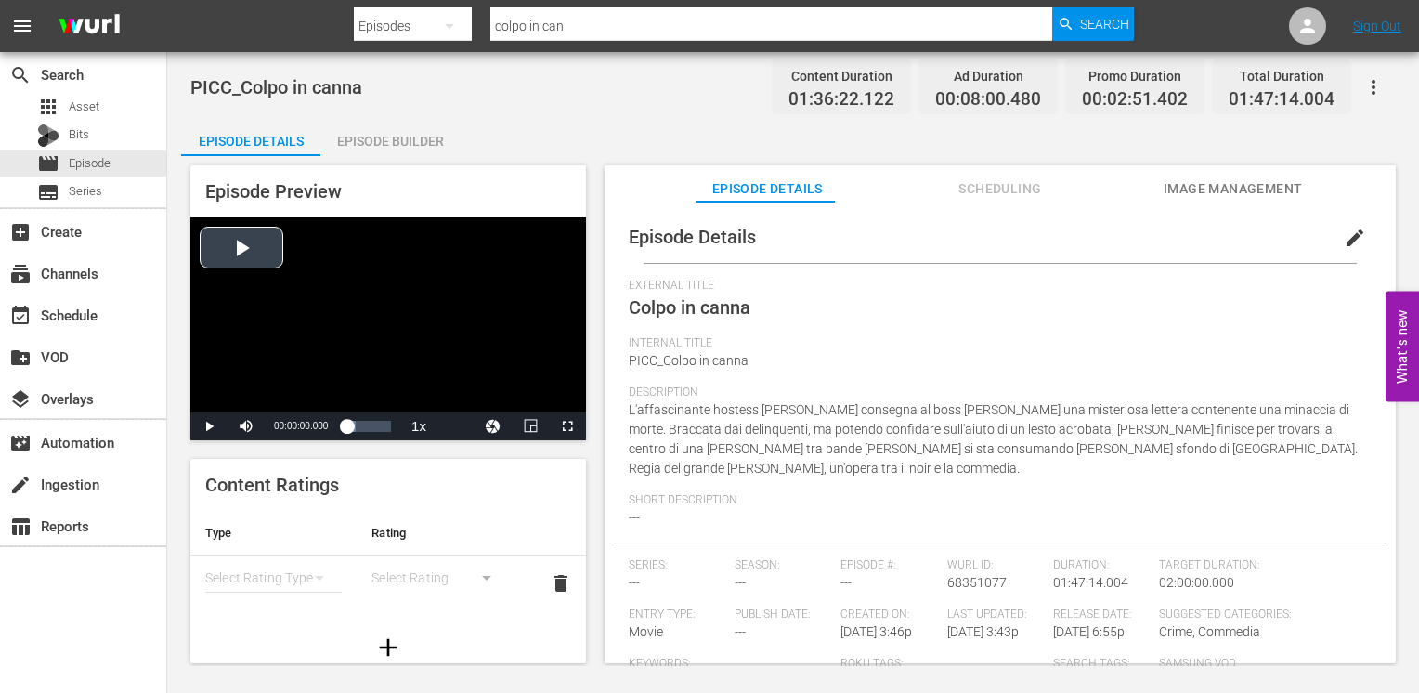
click at [256, 251] on div "Video Player" at bounding box center [388, 314] width 396 height 195
drag, startPoint x: 568, startPoint y: 416, endPoint x: 564, endPoint y: 487, distance: 71.6
click at [567, 426] on span "Video Player" at bounding box center [567, 426] width 0 height 0
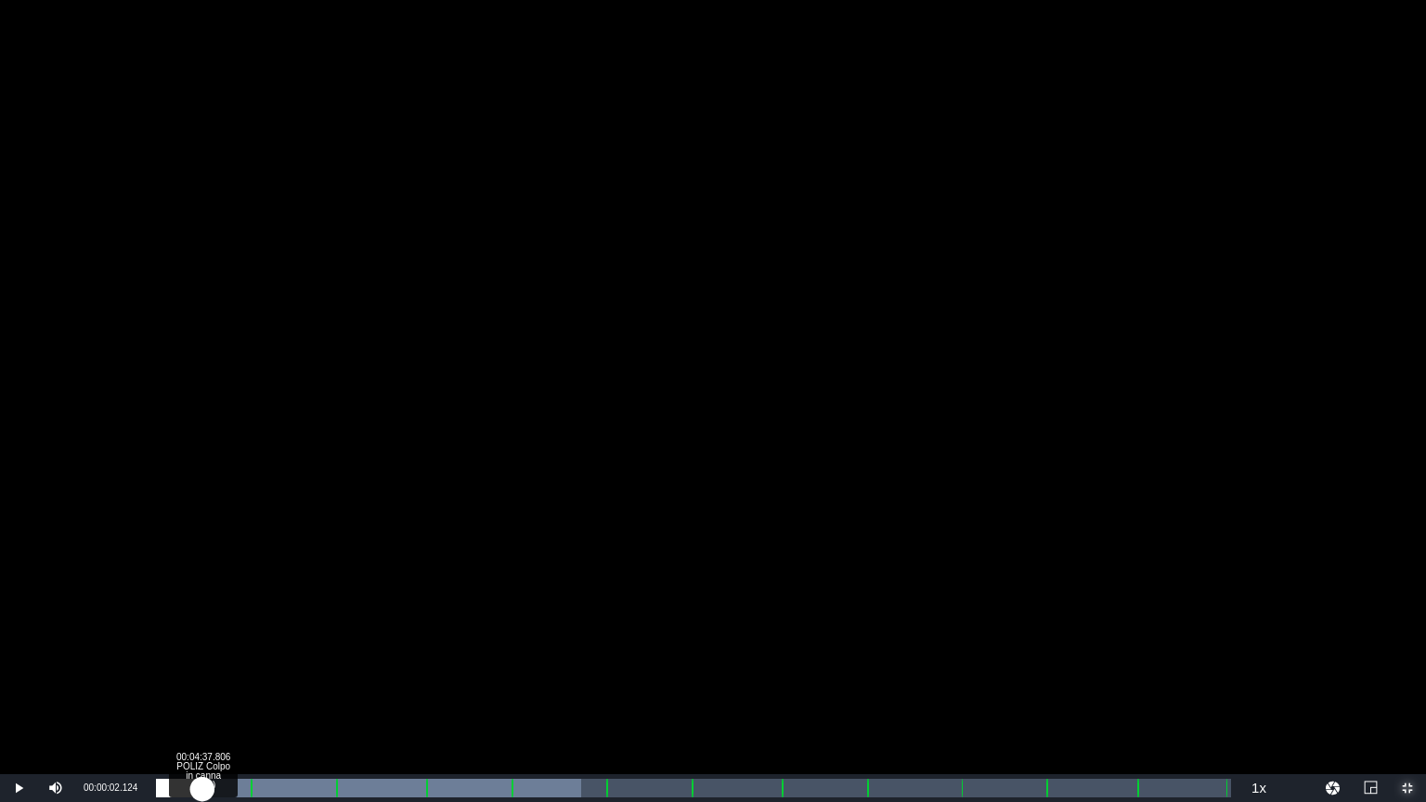
click at [202, 784] on div "Loaded : 39.50% 00:04:37.806 POLIZ Colpo in canna (1/13) 00:00:02.207" at bounding box center [693, 788] width 1075 height 19
click at [213, 788] on div "00:03:16.219" at bounding box center [184, 788] width 57 height 19
click at [205, 789] on div "00:04:21.958" at bounding box center [180, 788] width 49 height 19
click at [194, 785] on div "00:03:29.592" at bounding box center [175, 788] width 39 height 19
click at [221, 789] on div "Loaded : 2.60% 00:05:50.036 POLIZ Colpo in canna (1/13) 00:02:28.515" at bounding box center [693, 788] width 1075 height 19
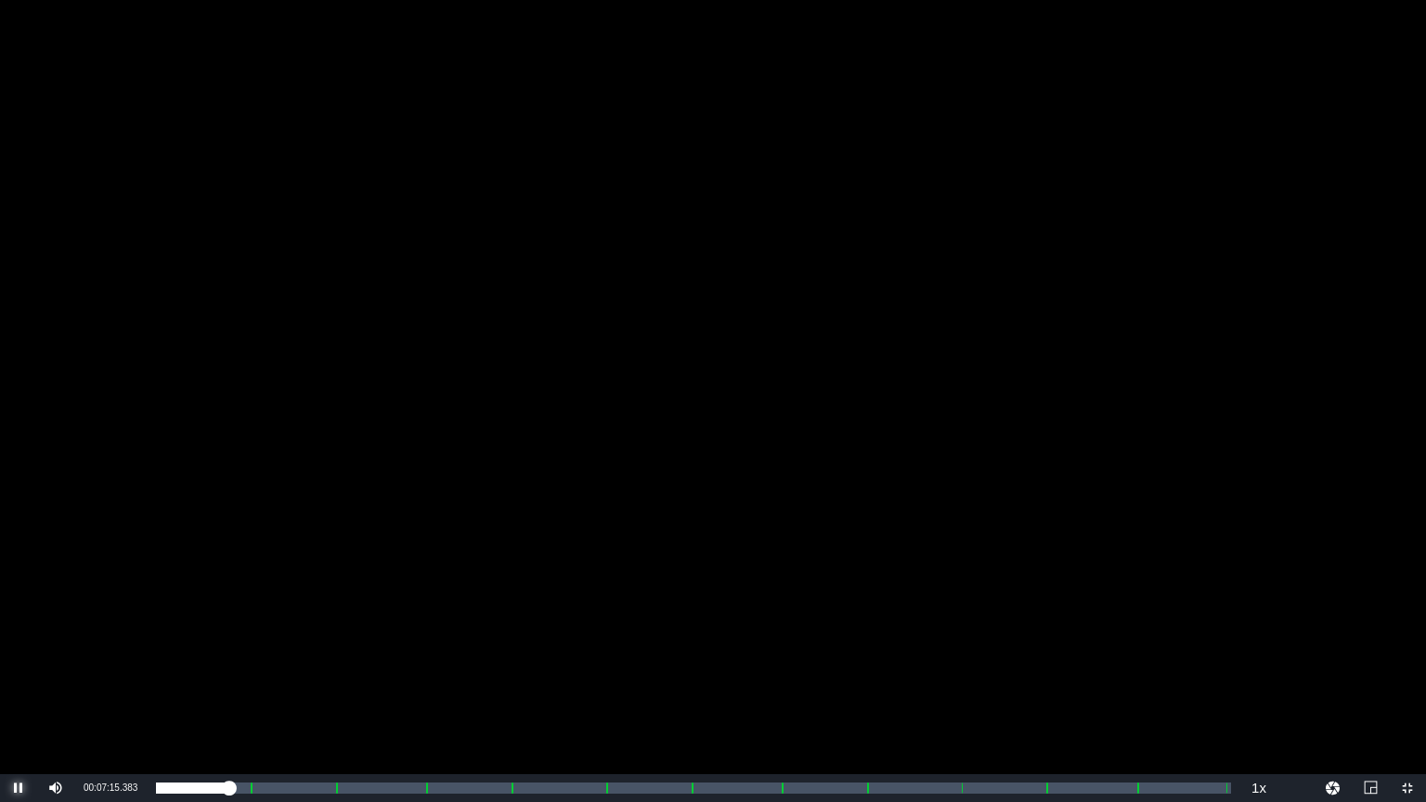
click at [19, 788] on span "Video Player" at bounding box center [19, 788] width 0 height 0
click at [1407, 788] on span "Video Player" at bounding box center [1407, 788] width 0 height 0
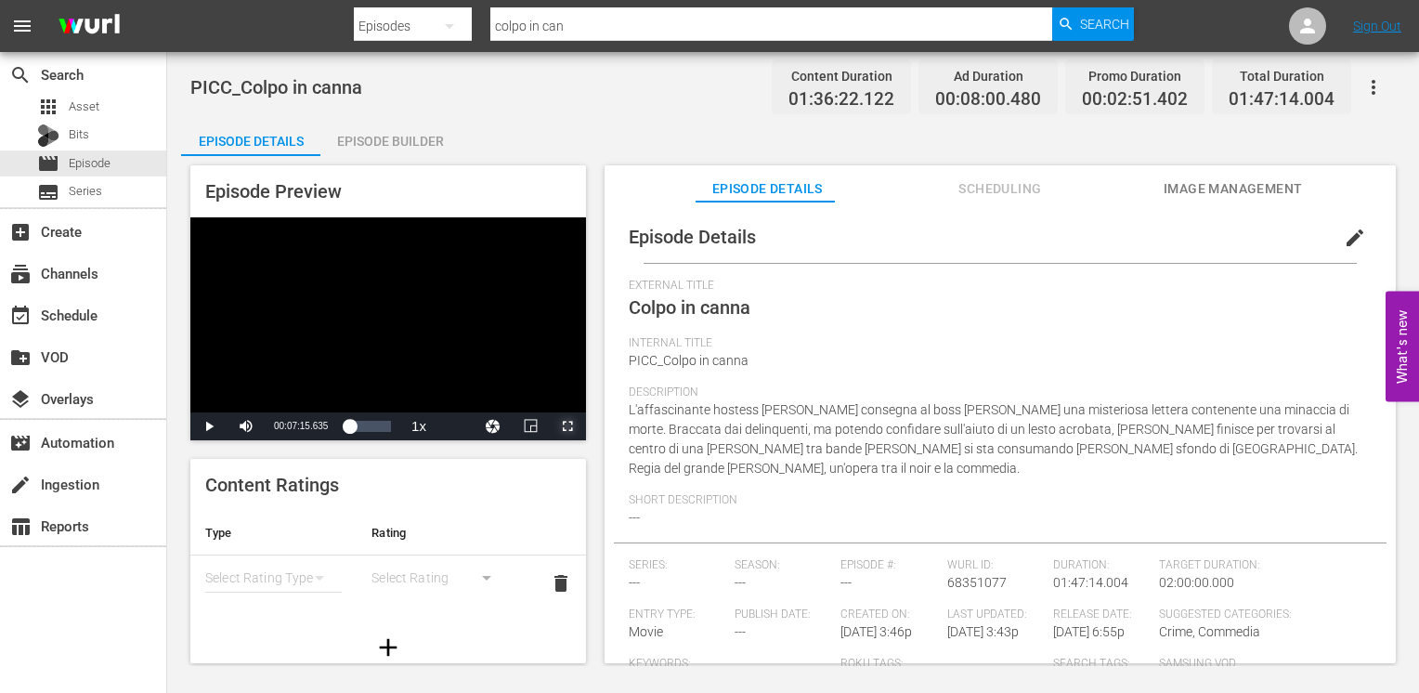
click at [567, 426] on span "Video Player" at bounding box center [567, 426] width 0 height 0
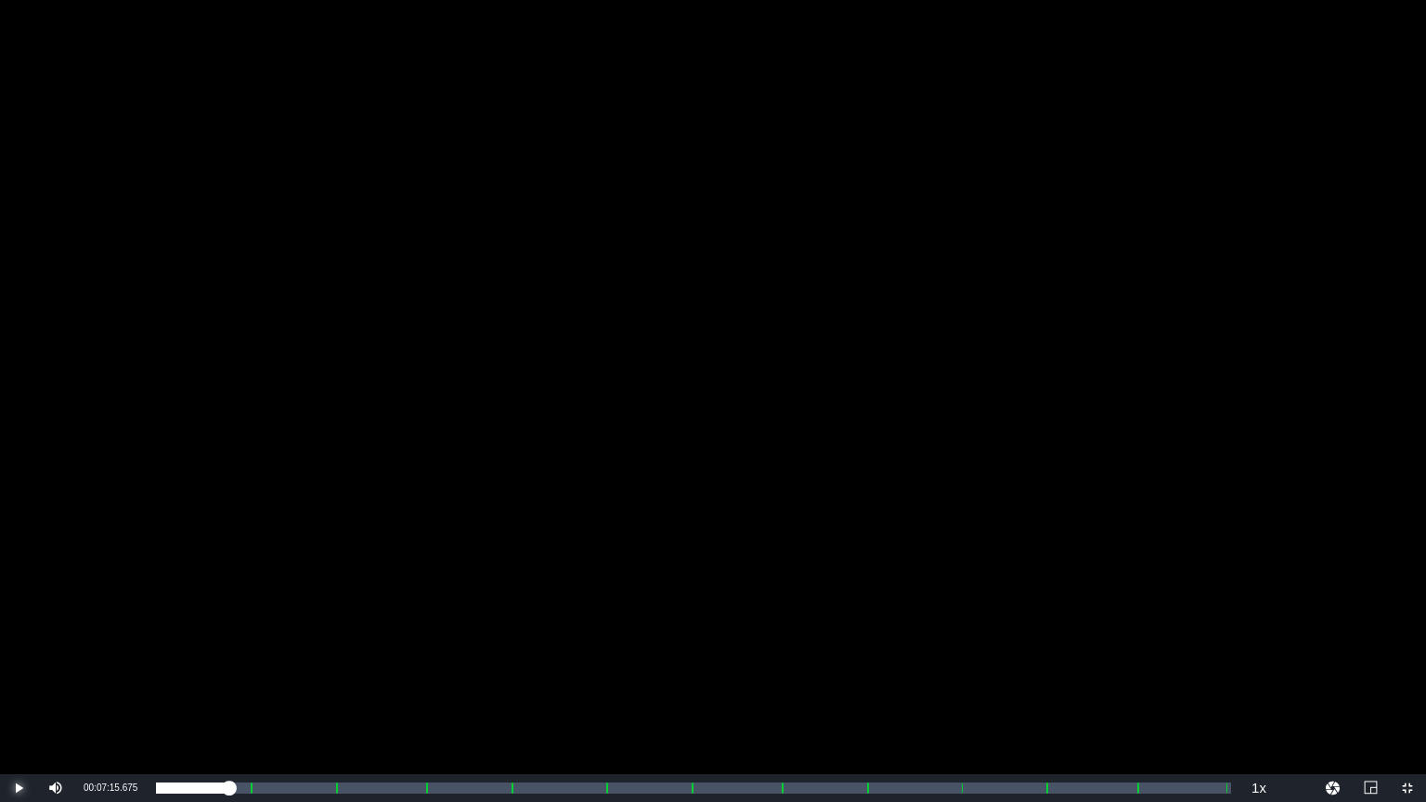
click at [19, 788] on span "Video Player" at bounding box center [19, 788] width 0 height 0
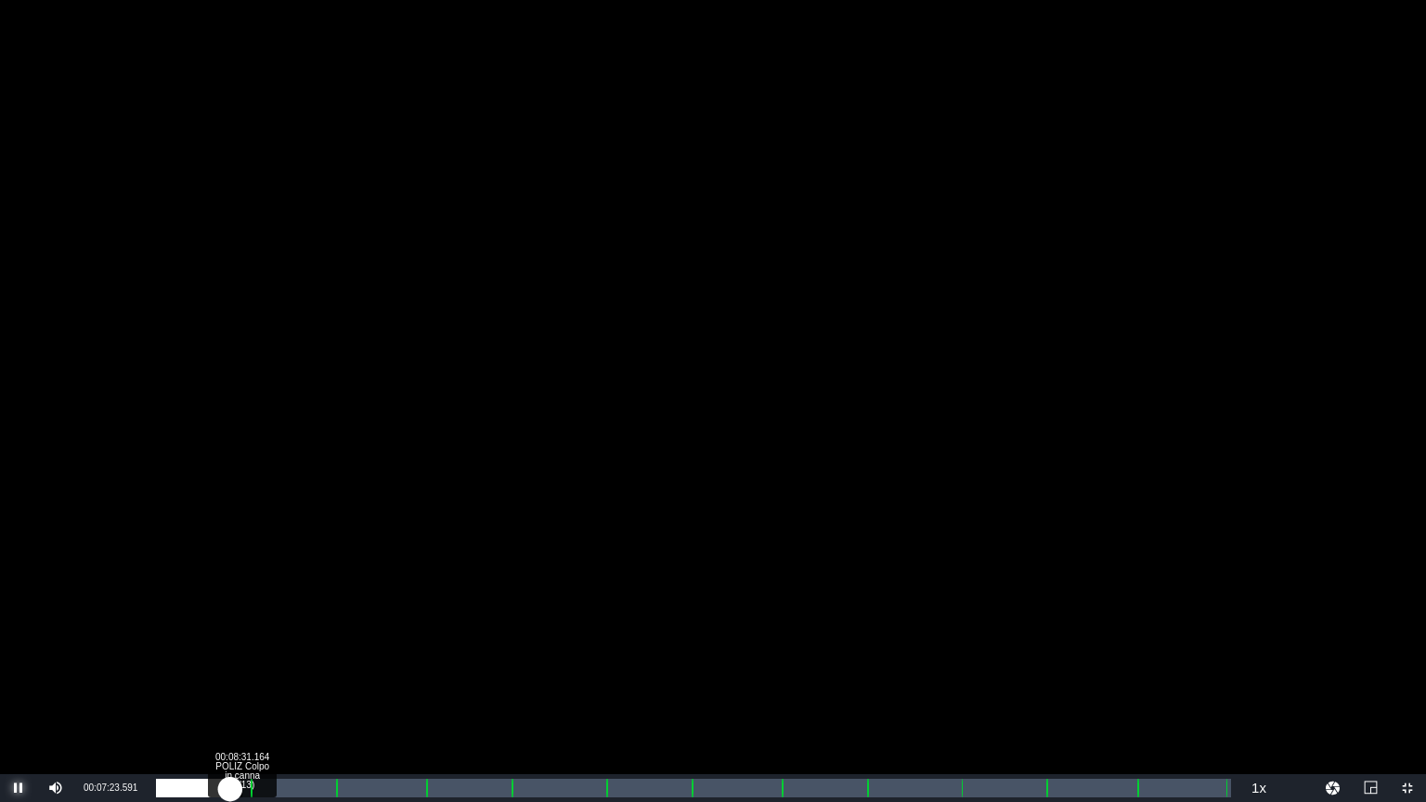
click at [230, 788] on div "00:05:57.872" at bounding box center [193, 788] width 74 height 19
click at [234, 787] on div "00:07:06.392" at bounding box center [196, 788] width 80 height 19
click at [215, 794] on div "00:06:21.603" at bounding box center [195, 788] width 78 height 19
click at [245, 791] on div "Loaded : 6.65% 00:08:25.608 POLIZ Colpo in canna (1/13) 00:05:25.031" at bounding box center [693, 788] width 1075 height 19
click at [277, 789] on div "Loaded : 0.00% 00:12:02.297 POLIZ Colpo in canna (2/13) 00:07:27.536" at bounding box center [693, 788] width 1075 height 19
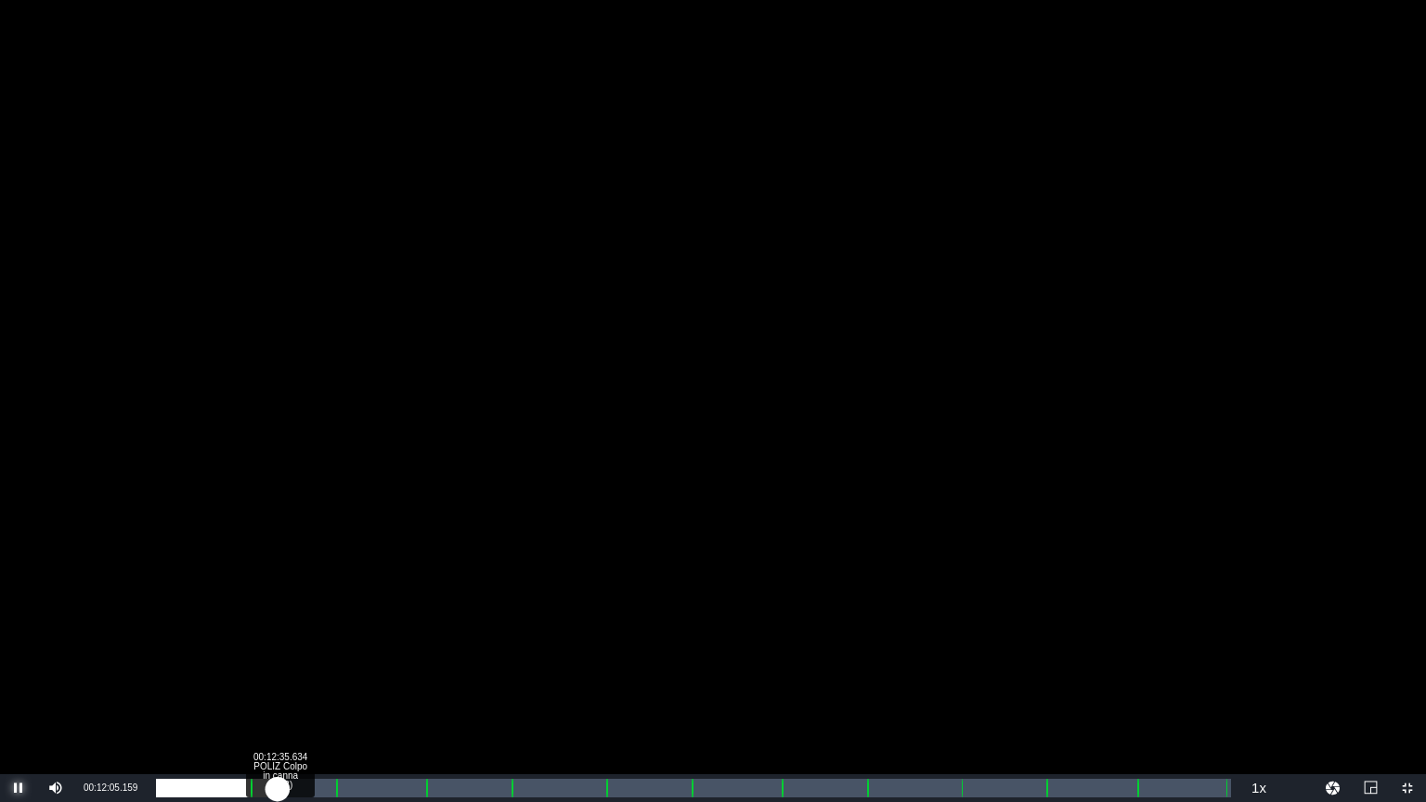
click at [277, 788] on div "00:10:09.458" at bounding box center [216, 788] width 121 height 19
click at [283, 790] on div "00:10:46.075" at bounding box center [219, 788] width 127 height 19
click at [309, 791] on div "Loaded : 12.46% 00:15:11.206 POLIZ Colpo in canna (2/13) 00:11:49.296" at bounding box center [693, 788] width 1075 height 19
click at [330, 786] on div "Loaded : 14.02% 00:17:13.441 POLIZ Colpo in canna (2/13) 00:13:21.800" at bounding box center [693, 788] width 1075 height 19
click at [328, 792] on div "00:15:26.907" at bounding box center [242, 788] width 172 height 19
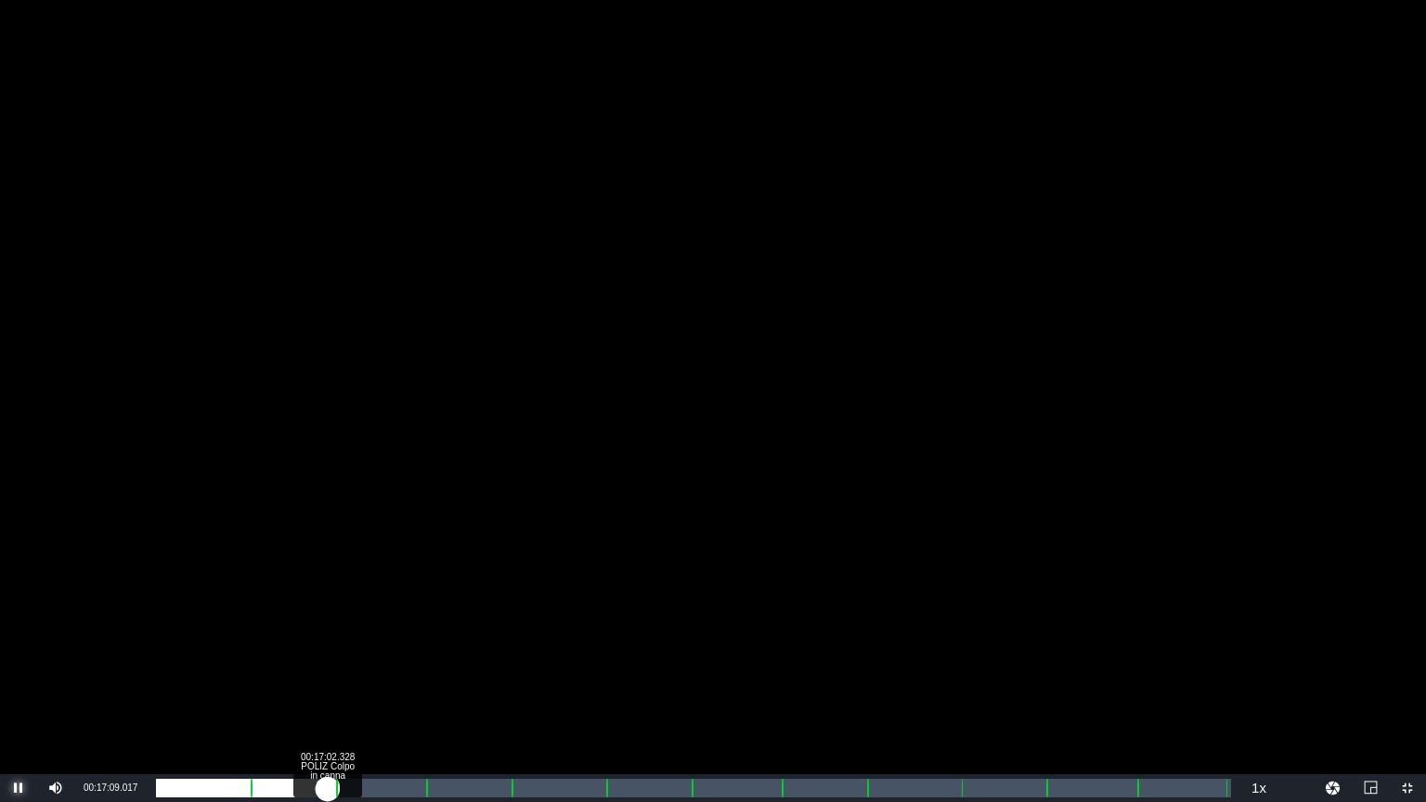
click at [326, 787] on div "00:15:13.109" at bounding box center [242, 788] width 172 height 19
click at [328, 796] on div "00:15:10.496" at bounding box center [242, 788] width 172 height 19
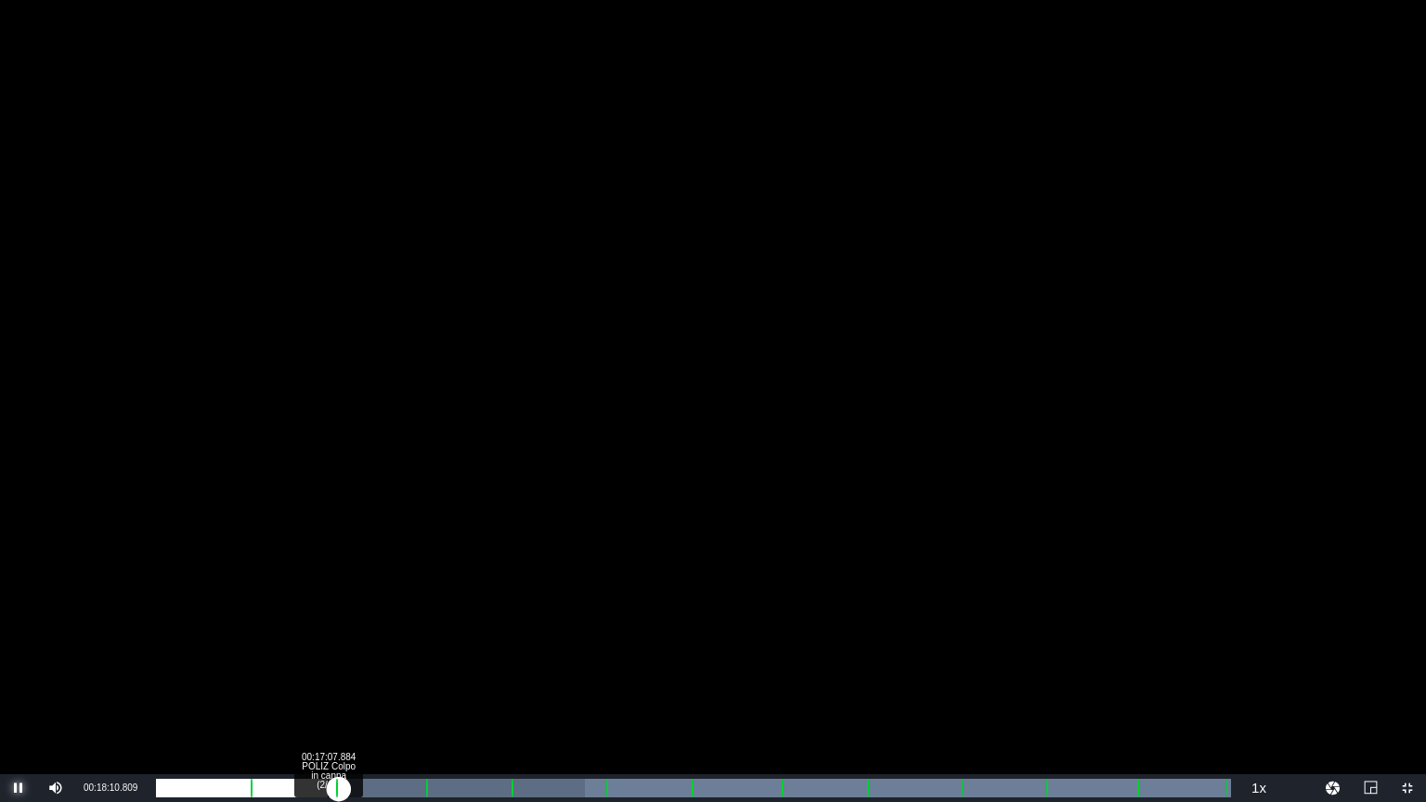
click at [328, 787] on div "00:00:15.101" at bounding box center [247, 788] width 182 height 19
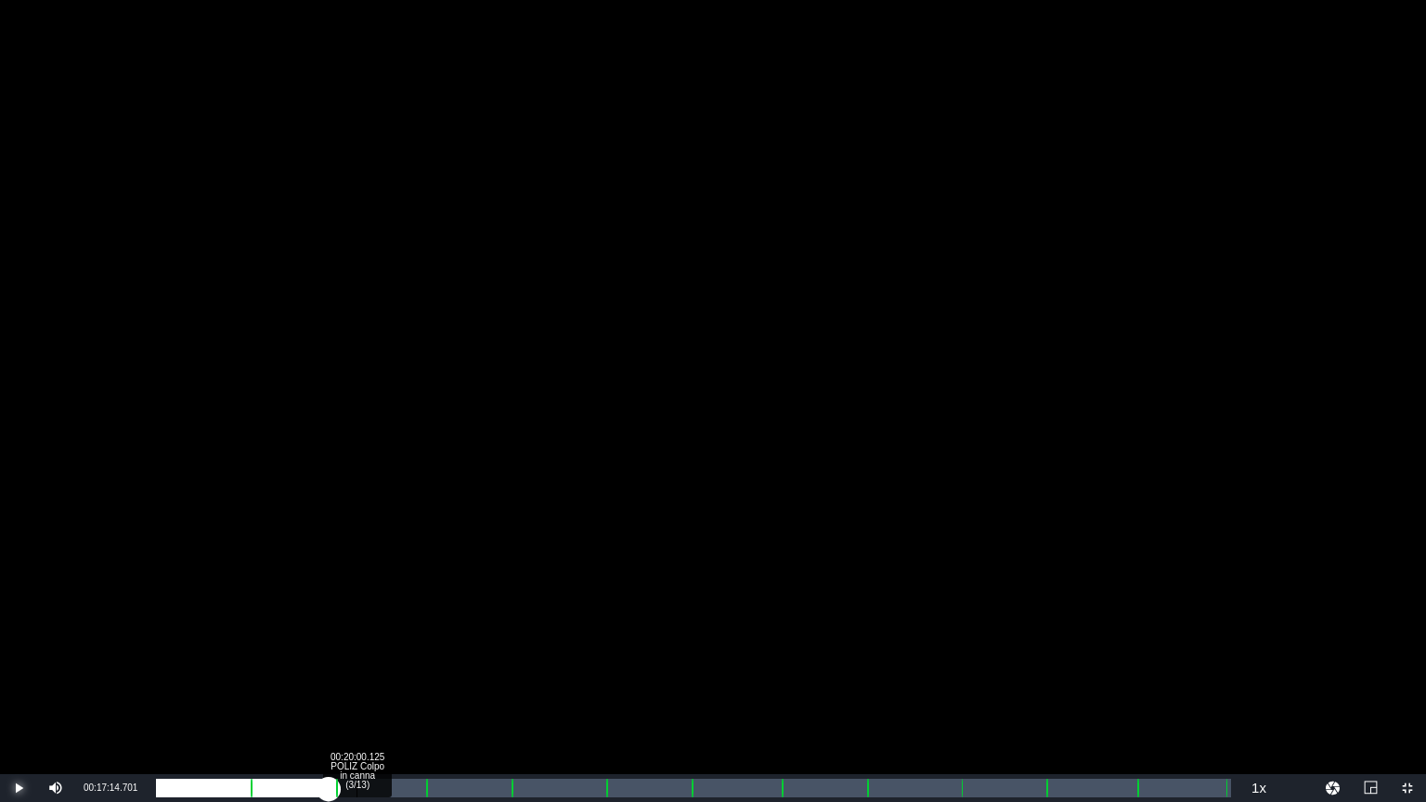
click at [357, 786] on div "Loaded : 16.10% 00:20:00.125 POLIZ Colpo in canna (3/13) 00:15:19.041 [GEOGRAPH…" at bounding box center [693, 788] width 1075 height 19
click at [372, 785] on div "Loaded : 18.49% 00:21:34.579 POLIZ Colpo in canna (3/13) 00:17:07.206 [GEOGRAPH…" at bounding box center [693, 788] width 1075 height 19
click at [381, 786] on div "00:18:37.098" at bounding box center [269, 788] width 226 height 19
click at [404, 790] on div "Loaded : 20.36% 00:24:26.819 POLIZ Colpo in canna (3/13) 00:19:32.694 [GEOGRAPH…" at bounding box center [693, 788] width 1075 height 19
click at [422, 791] on div "Loaded : 22.64% 00:26:29.054 POLIZ Colpo in canna (3/13) 00:21:46.655 [GEOGRAPH…" at bounding box center [693, 788] width 1075 height 19
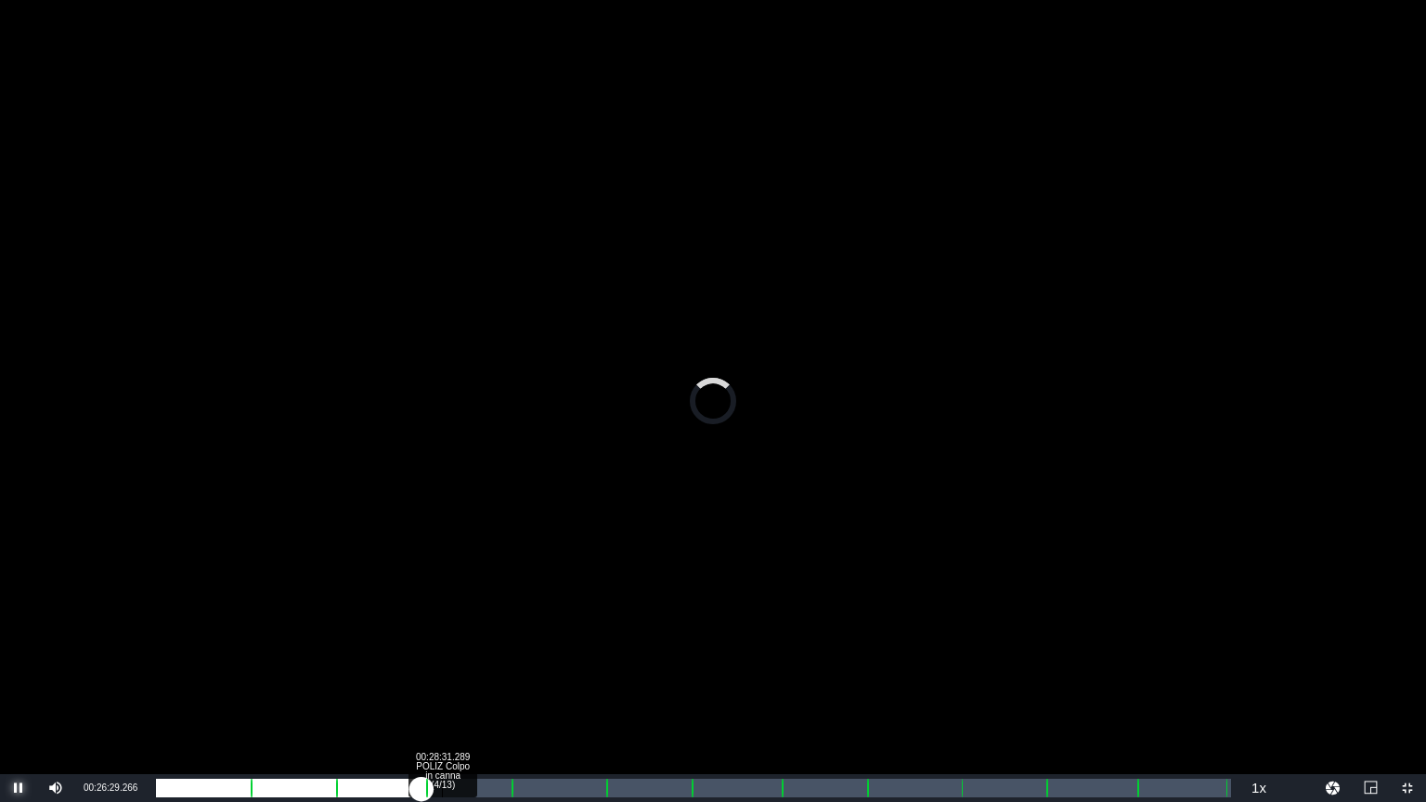
click at [447, 792] on div "Loaded : 24.41% 00:28:31.289 POLIZ Colpo in canna (4/13) 00:23:31.290 [GEOGRAPH…" at bounding box center [693, 788] width 1075 height 19
click at [464, 789] on div "00:26:02.529" at bounding box center [310, 788] width 308 height 19
click at [475, 787] on div "00:27:18.501" at bounding box center [315, 788] width 319 height 19
click at [492, 787] on div "Loaded : 29.60% 00:33:25.764 POLIZ Colpo in canna (4/13) 00:28:24.072 [GEOGRAPH…" at bounding box center [693, 788] width 1075 height 19
click at [492, 787] on div "00:30:04.784" at bounding box center [324, 788] width 336 height 19
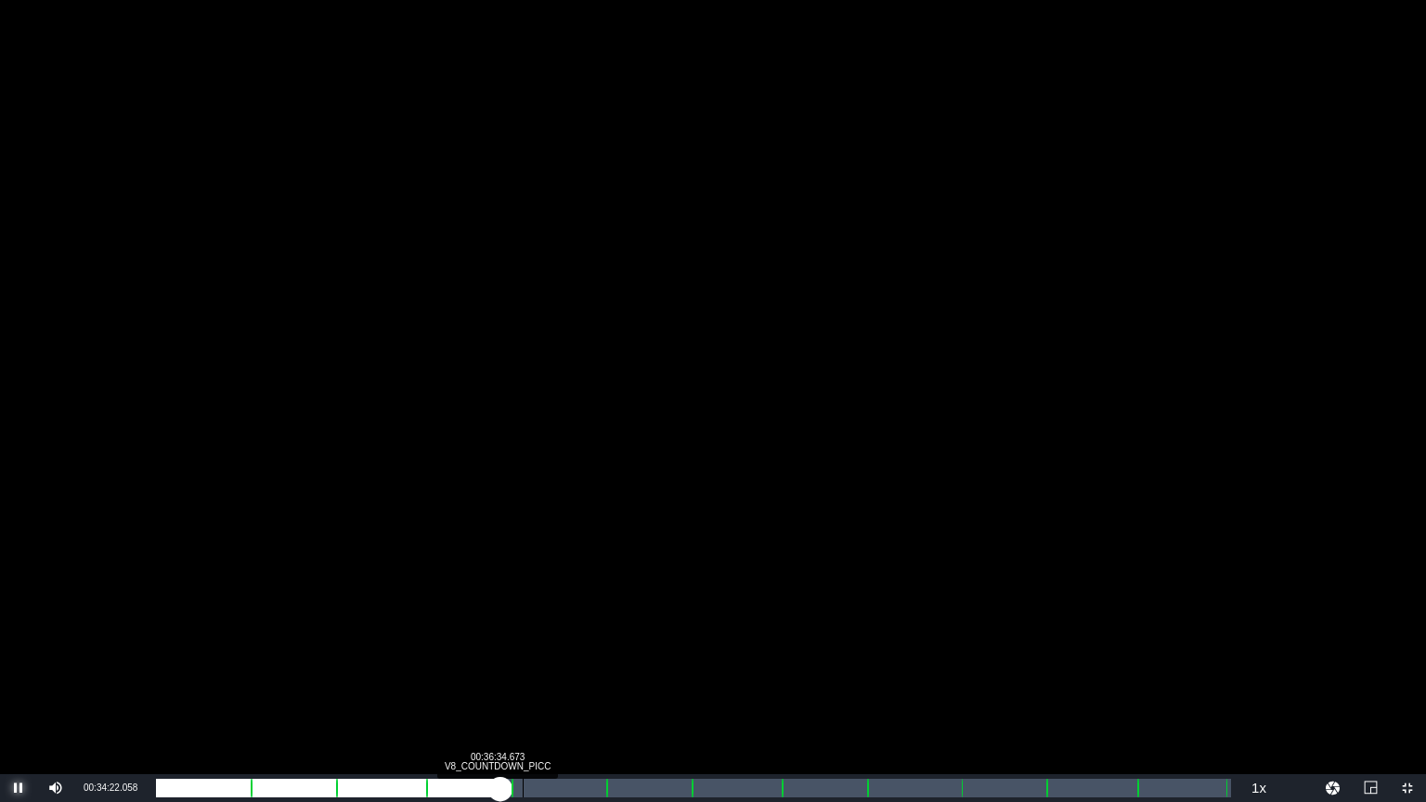
click at [523, 786] on div "Loaded : 32.10% 00:36:34.673 V8_COUNTDOWN_PICC 00:30:54.041 Cue Point 4: 00:35:…" at bounding box center [693, 788] width 1075 height 19
click at [549, 786] on div "Loaded : 39.50% 00:39:04.688 POLIZ Colpo in canna (5/13) 00:00:11.476 [GEOGRAPH…" at bounding box center [693, 788] width 1075 height 19
click at [551, 787] on div "00:34:28.186" at bounding box center [353, 788] width 395 height 19
click at [563, 787] on div "00:35:40.874" at bounding box center [359, 788] width 407 height 19
click at [577, 786] on div "00:37:11.259" at bounding box center [367, 788] width 422 height 19
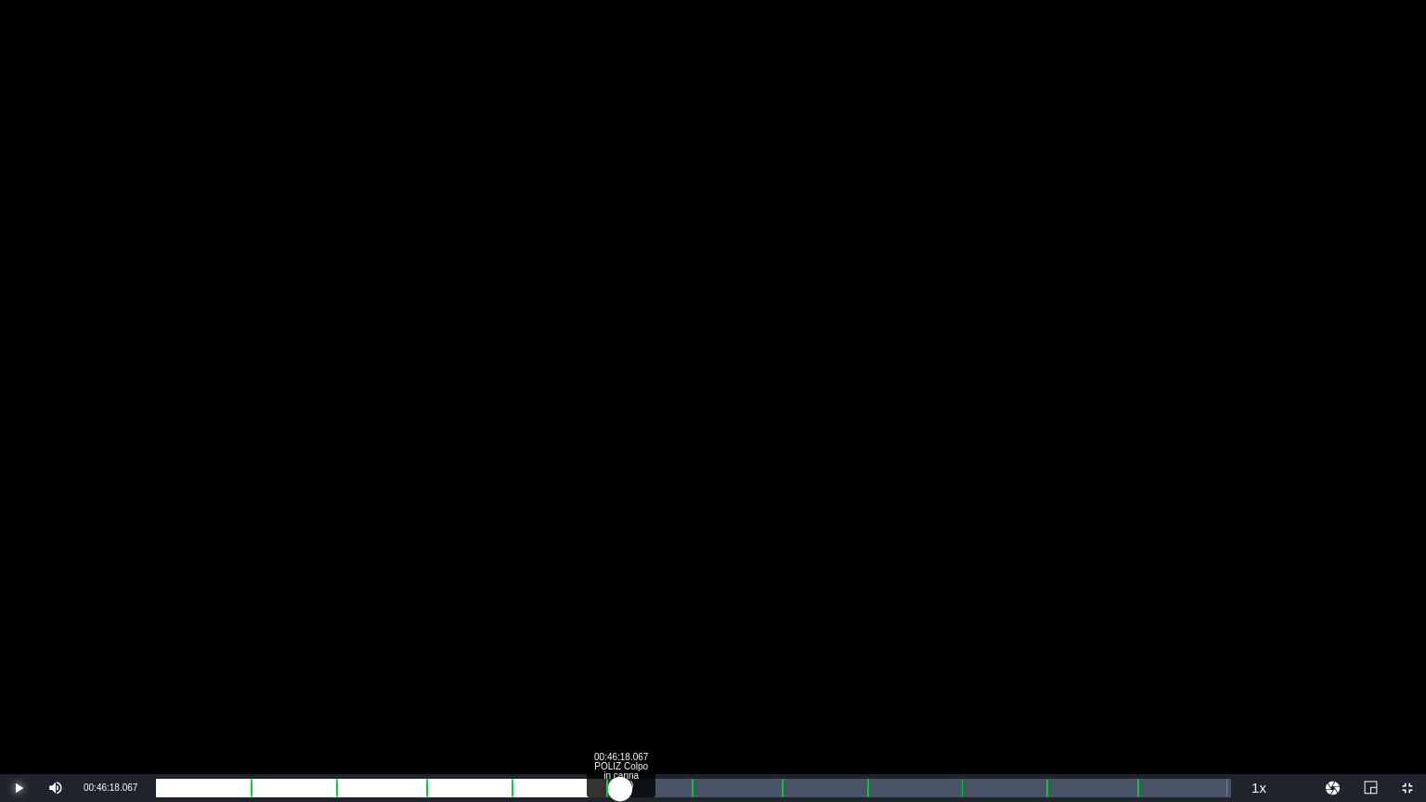
click at [620, 791] on div "Loaded : 42.07% 00:46:18.067 POLIZ Colpo in canna (6/13) 00:39:32.343 [GEOGRAPH…" at bounding box center [693, 788] width 1075 height 19
click at [621, 789] on div "00:41:00.159" at bounding box center [388, 788] width 465 height 19
click at [628, 787] on div "00:41:39.437" at bounding box center [392, 788] width 472 height 19
click at [654, 789] on div "Loaded : 44.04% 00:49:38.088 POLIZ Colpo in canna (6/13) 00:42:23.791 [GEOGRAPH…" at bounding box center [693, 788] width 1075 height 19
click at [654, 789] on div "00:44:14.505" at bounding box center [405, 788] width 498 height 19
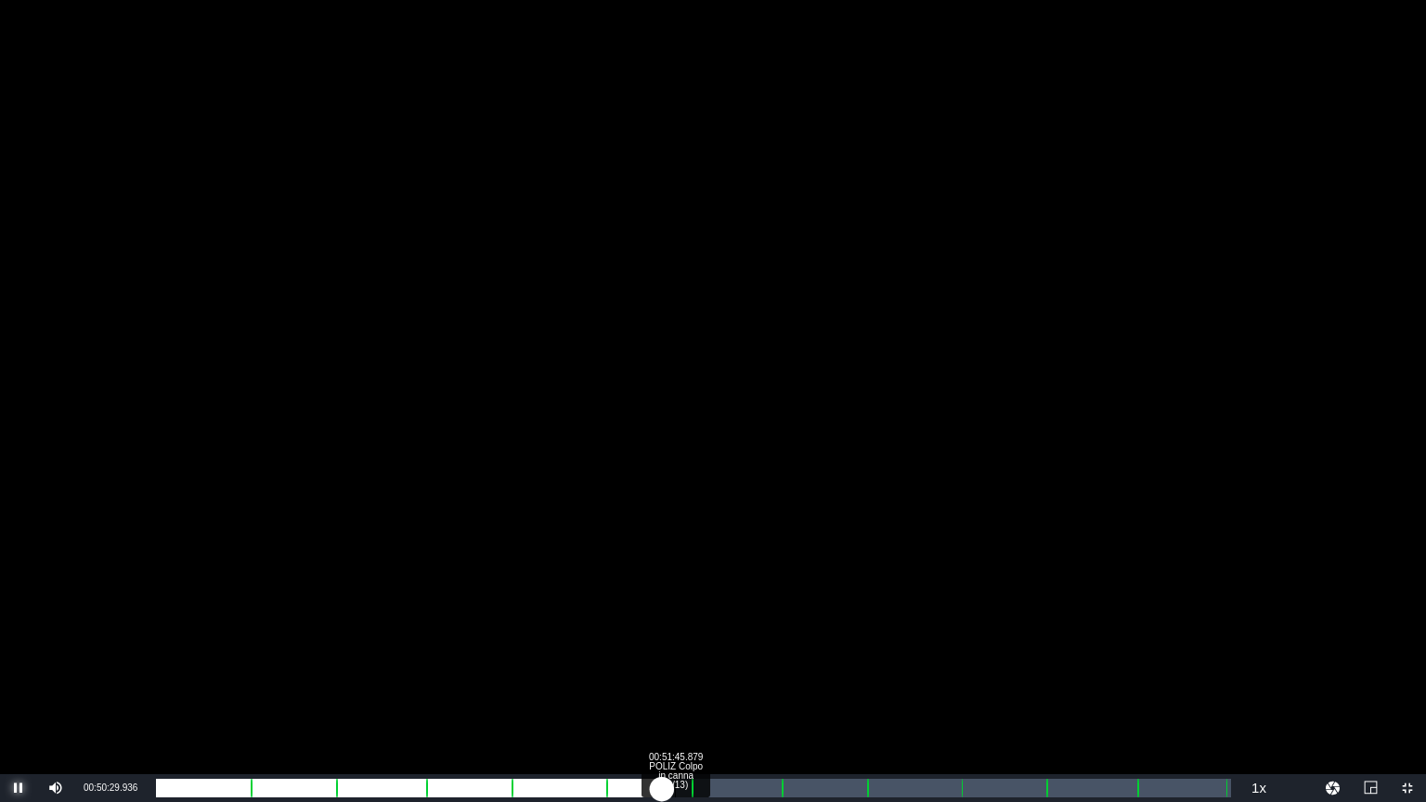
click at [662, 786] on div "00:45:06.211" at bounding box center [409, 788] width 506 height 19
click at [676, 787] on div "00:46:29.548" at bounding box center [416, 788] width 520 height 19
click at [724, 793] on div "Loaded : 50.69% 00:56:29.242 00:47:54.175 Cue Point 6: 00:53:23.888" at bounding box center [693, 788] width 1075 height 19
click at [757, 784] on div "Loaded : 50.69% 00:59:49.263 POLIZ Colpo in canna (7/13) 00:00:00.000 [GEOGRAPH…" at bounding box center [693, 788] width 1075 height 19
click at [720, 787] on div "00:50:19.382" at bounding box center [438, 788] width 564 height 19
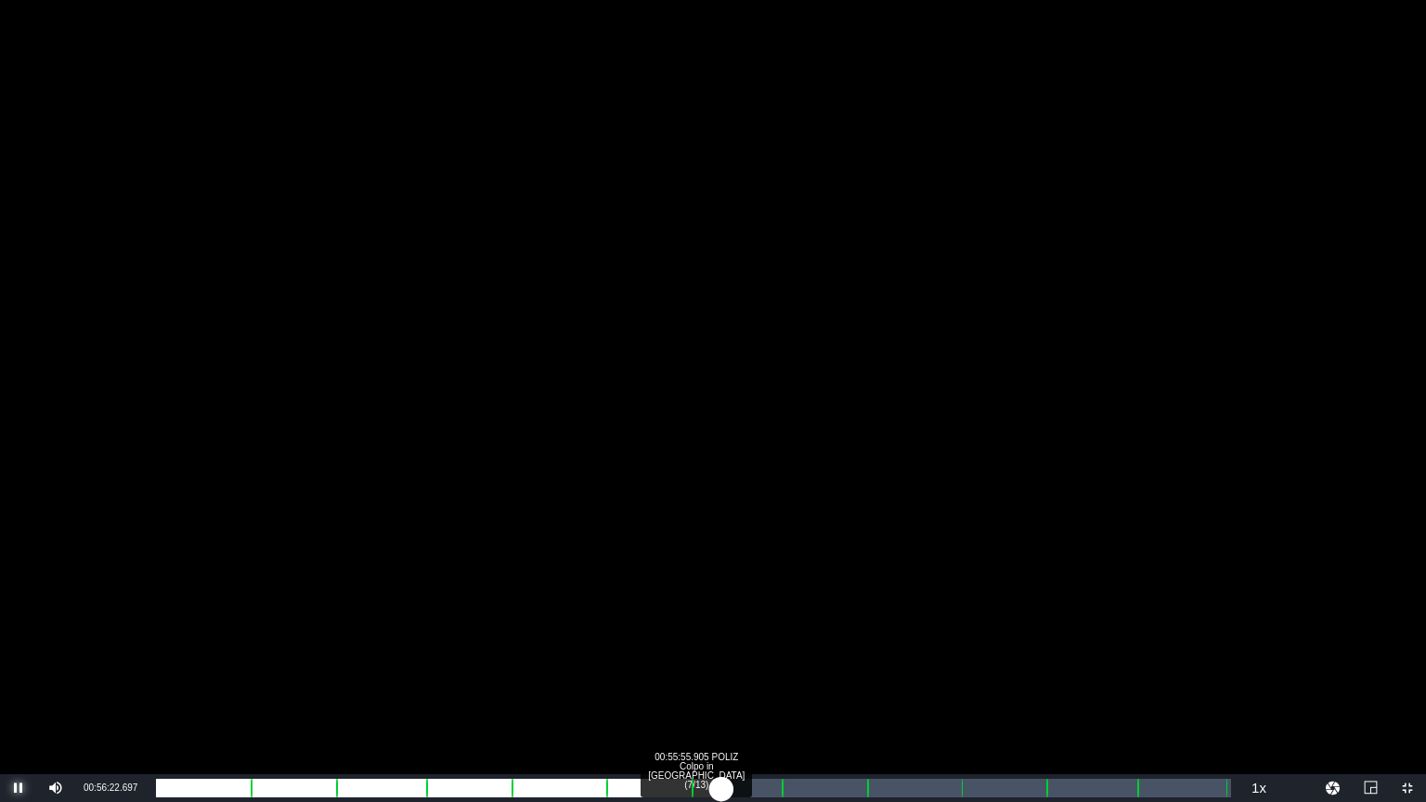
click at [717, 787] on div "00:49:58.808" at bounding box center [438, 788] width 565 height 19
click at [718, 786] on div "00:50:21.871" at bounding box center [440, 788] width 569 height 19
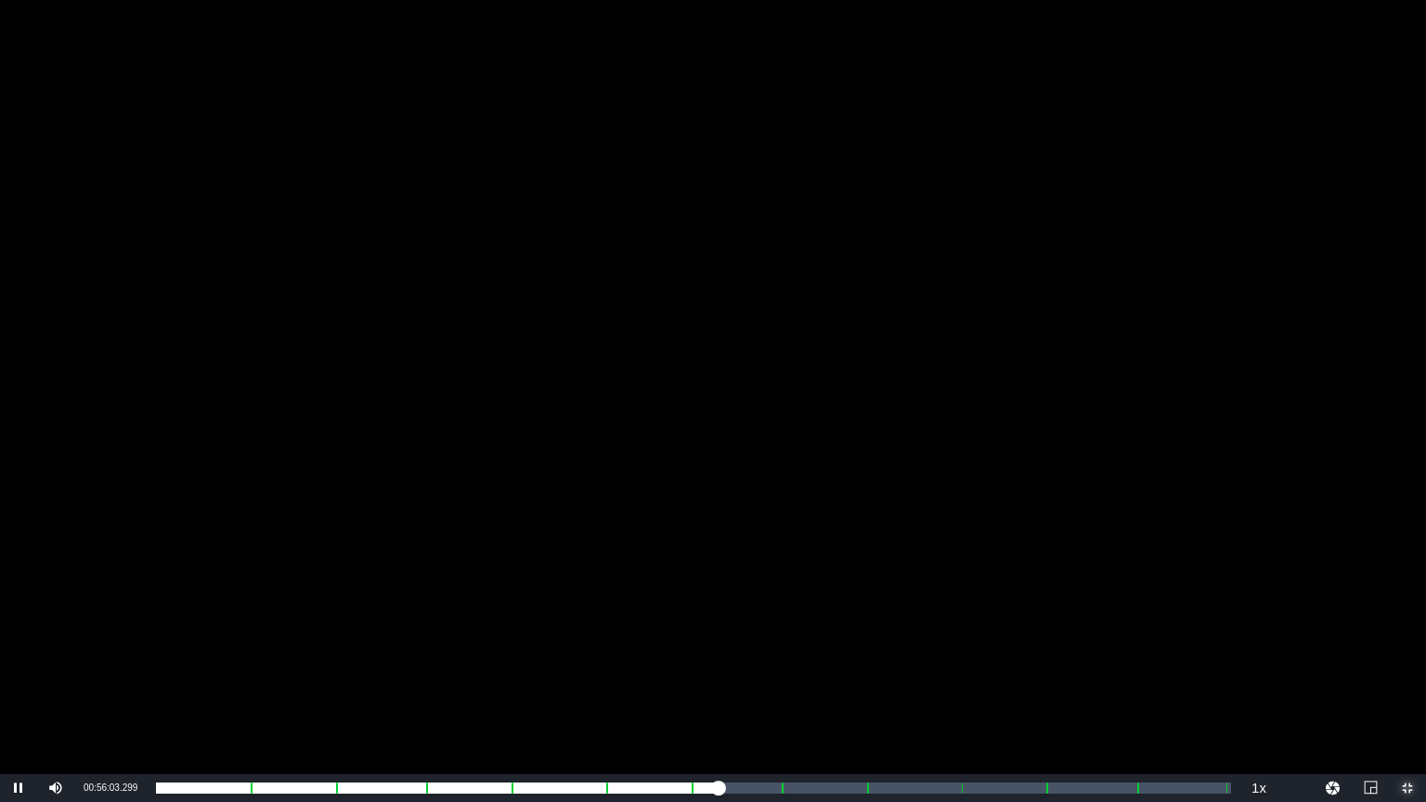
click at [1407, 788] on span "Video Player" at bounding box center [1407, 788] width 0 height 0
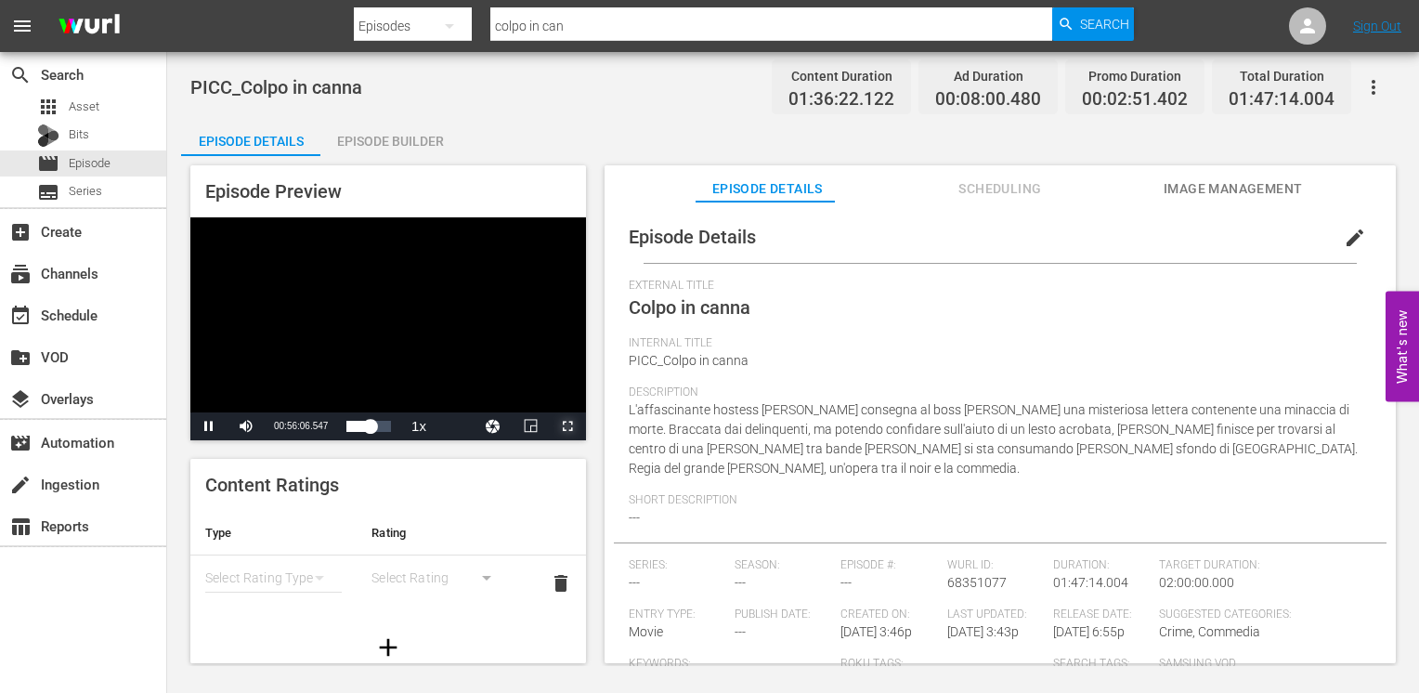
click at [567, 426] on span "Video Player" at bounding box center [567, 426] width 0 height 0
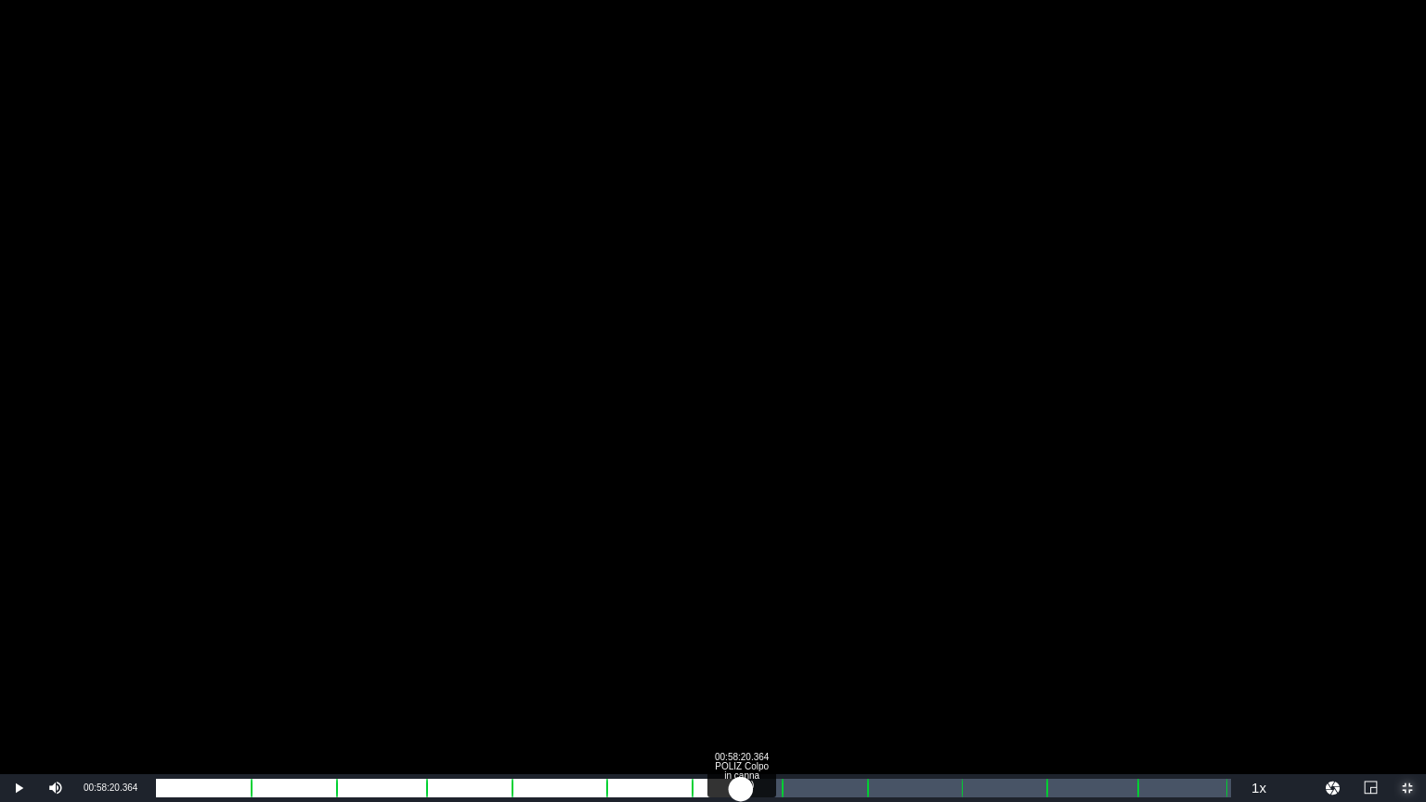
click at [741, 788] on div "Loaded : 53.28% 00:58:20.364 POLIZ Colpo in canna (7/13) 00:50:21.219 [GEOGRAPH…" at bounding box center [693, 788] width 1075 height 19
click at [764, 787] on div "Loaded : 55.36% 01:00:44.824 POLIZ Colpo in canna (7/13) 00:52:17.755 [GEOGRAPH…" at bounding box center [693, 788] width 1075 height 19
click at [814, 784] on div "Loaded : 56.40% 01:05:05.962 POLIZ Colpo in canna (8/13) 00:54:15.791 [GEOGRAPH…" at bounding box center [693, 788] width 1075 height 19
click at [814, 787] on div "00:58:47.685" at bounding box center [485, 788] width 658 height 19
click at [810, 787] on div "00:58:45.477" at bounding box center [485, 788] width 658 height 19
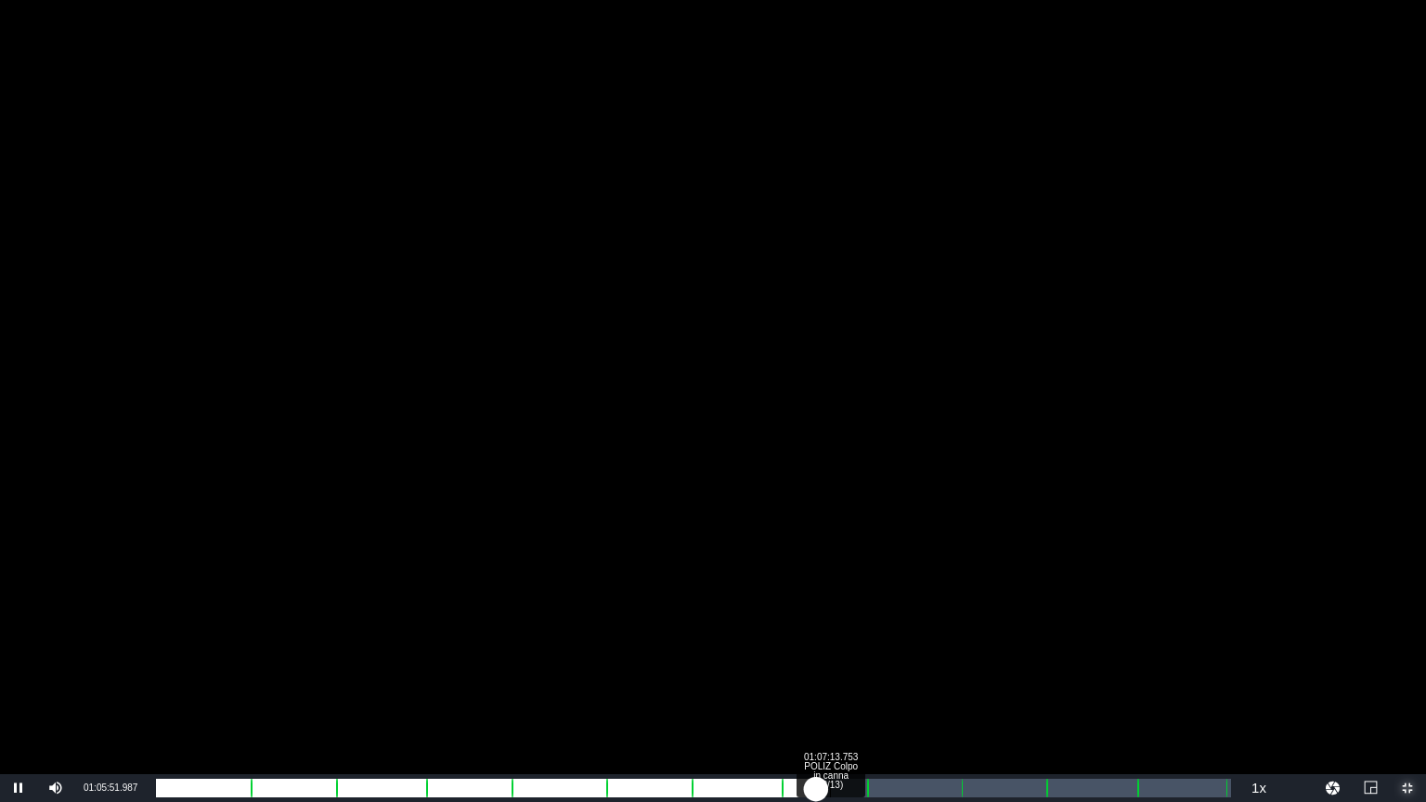
click at [816, 779] on div "00:58:58.139" at bounding box center [486, 788] width 660 height 19
click at [850, 791] on div "Loaded : 62.95% 01:09:15.988 POLIZ Colpo in canna (8/13) 01:00:32.044 [GEOGRAPH…" at bounding box center [693, 788] width 1075 height 19
click at [868, 791] on div "Progress Bar" at bounding box center [867, 788] width 2 height 24
click at [903, 784] on div "Loaded : 19.75% 01:14:27.132 POLIZ Colpo in canna (9/13) 00:00:02.505 [GEOGRAPH…" at bounding box center [693, 788] width 1075 height 19
click at [931, 783] on div "Loaded : 68.97% 01:17:13.816 POLIZ Colpo in canna (9/13) 01:06:14.816 [GEOGRAPH…" at bounding box center [693, 788] width 1075 height 19
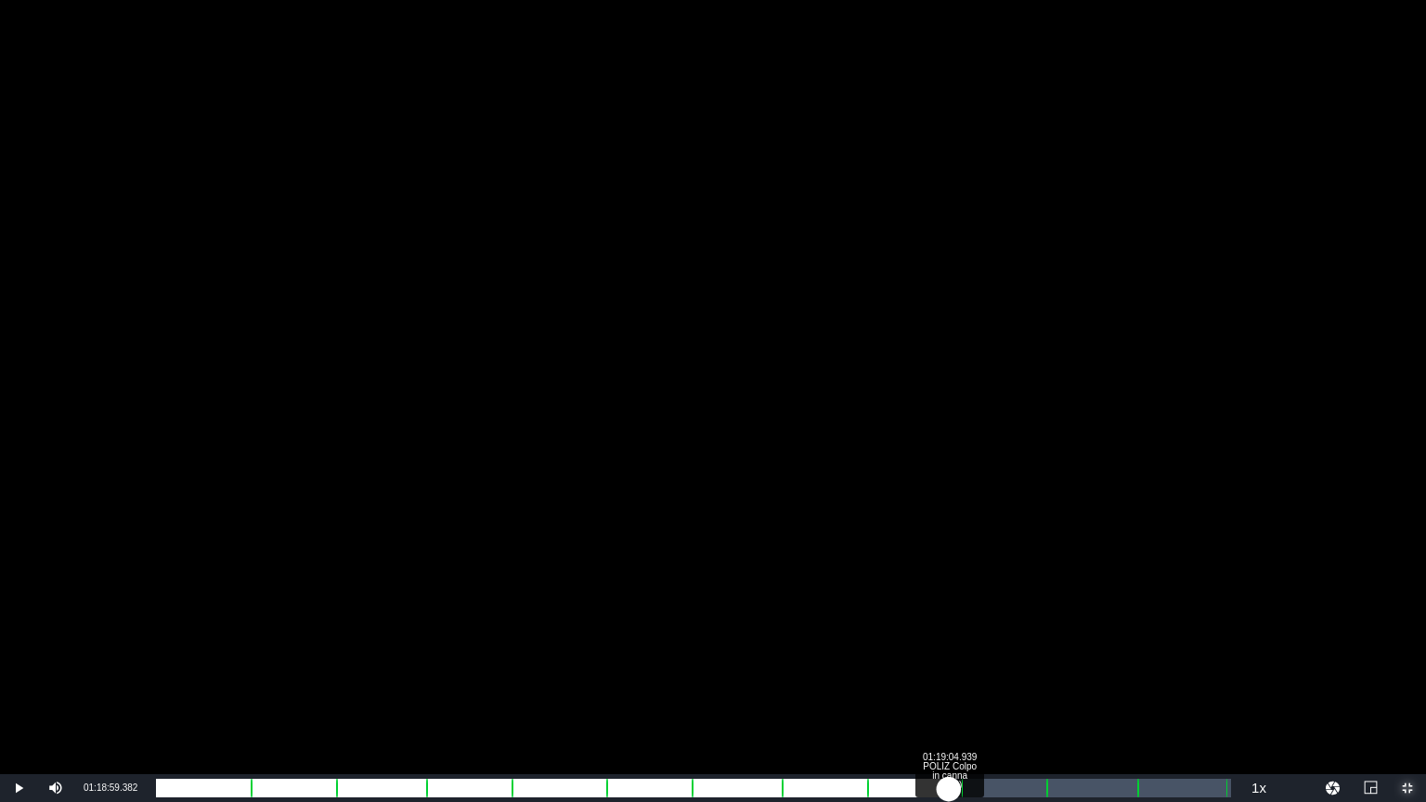
click at [949, 785] on div "Loaded : 71.98% 01:19:04.939 POLIZ Colpo in canna (9/13) 01:09:00.914 [GEOGRAPH…" at bounding box center [693, 788] width 1075 height 19
click at [937, 789] on div "01:10:46.010" at bounding box center [552, 788] width 793 height 19
click at [931, 789] on div "01:09:39.391" at bounding box center [543, 788] width 775 height 19
click at [940, 781] on div "01:09:48.829" at bounding box center [548, 788] width 784 height 19
click at [979, 792] on div "Loaded : 73.96% 01:22:13.847 POLIZ Colpo in canna (10/13) 01:11:09.356 [GEOGRAP…" at bounding box center [693, 788] width 1075 height 19
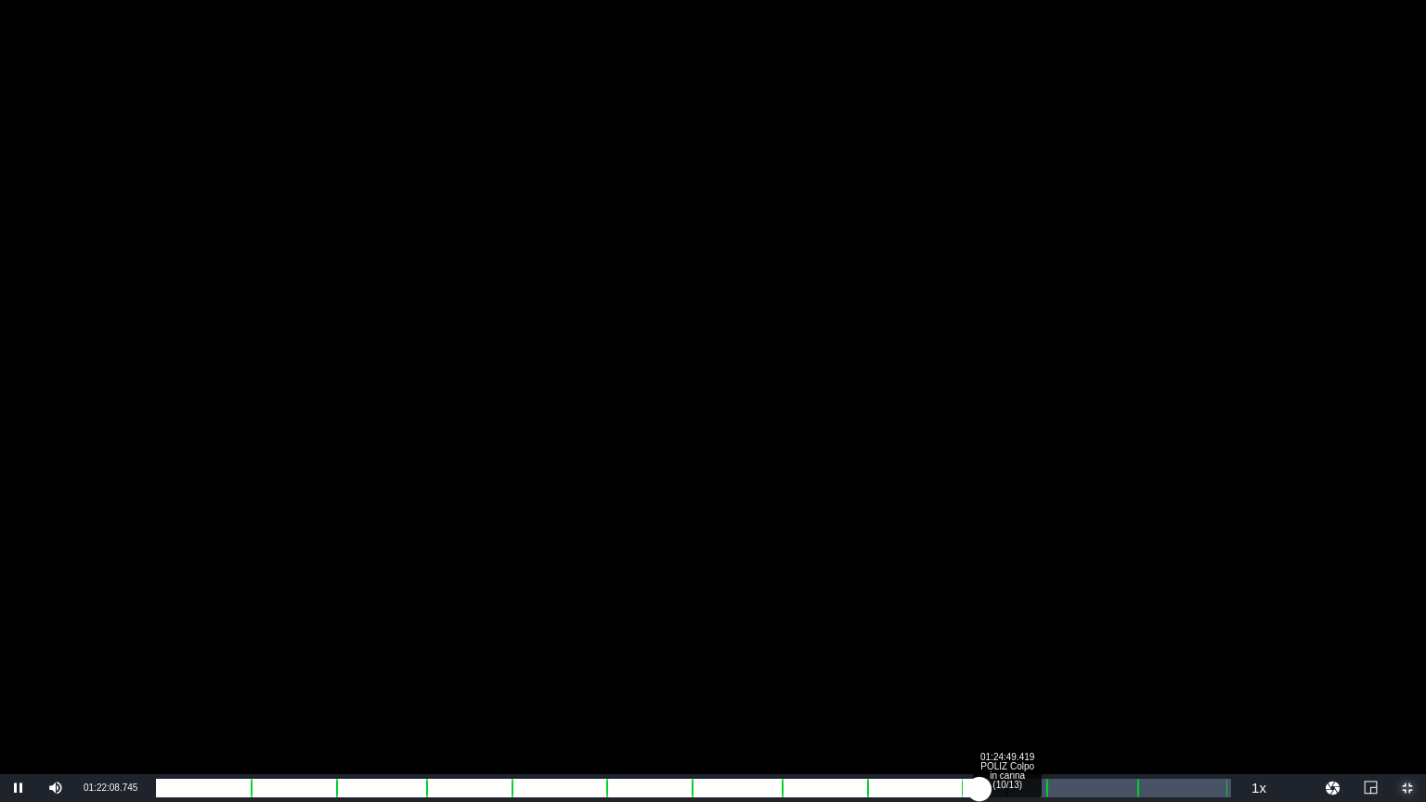
click at [1010, 792] on div "Loaded : 76.14% 01:24:49.419 POLIZ Colpo in canna (10/13) 01:13:18.975 [GEOGRAP…" at bounding box center [693, 788] width 1075 height 19
click at [1031, 795] on div "Loaded : 79.36% 01:26:18.317 POLIZ Colpo in canna (10/13) 01:16:22.394 [GEOGRAP…" at bounding box center [693, 788] width 1075 height 19
click at [1059, 784] on div "Loaded : 81.54% 01:30:17.231 POLIZ Colpo in canna (11/13) 01:18:29.794 [GEOGRAP…" at bounding box center [693, 788] width 1075 height 19
click at [1083, 787] on div "Loaded : 83.41% 01:32:58.359 POLIZ Colpo in canna (11/13) 01:20:15.068 [GEOGRAP…" at bounding box center [693, 788] width 1075 height 19
click at [1109, 791] on div "Loaded : 85.90% 01:34:49.481 POLIZ Colpo in canna (11/13) 01:22:39.298 [GEOGRAP…" at bounding box center [693, 788] width 1075 height 19
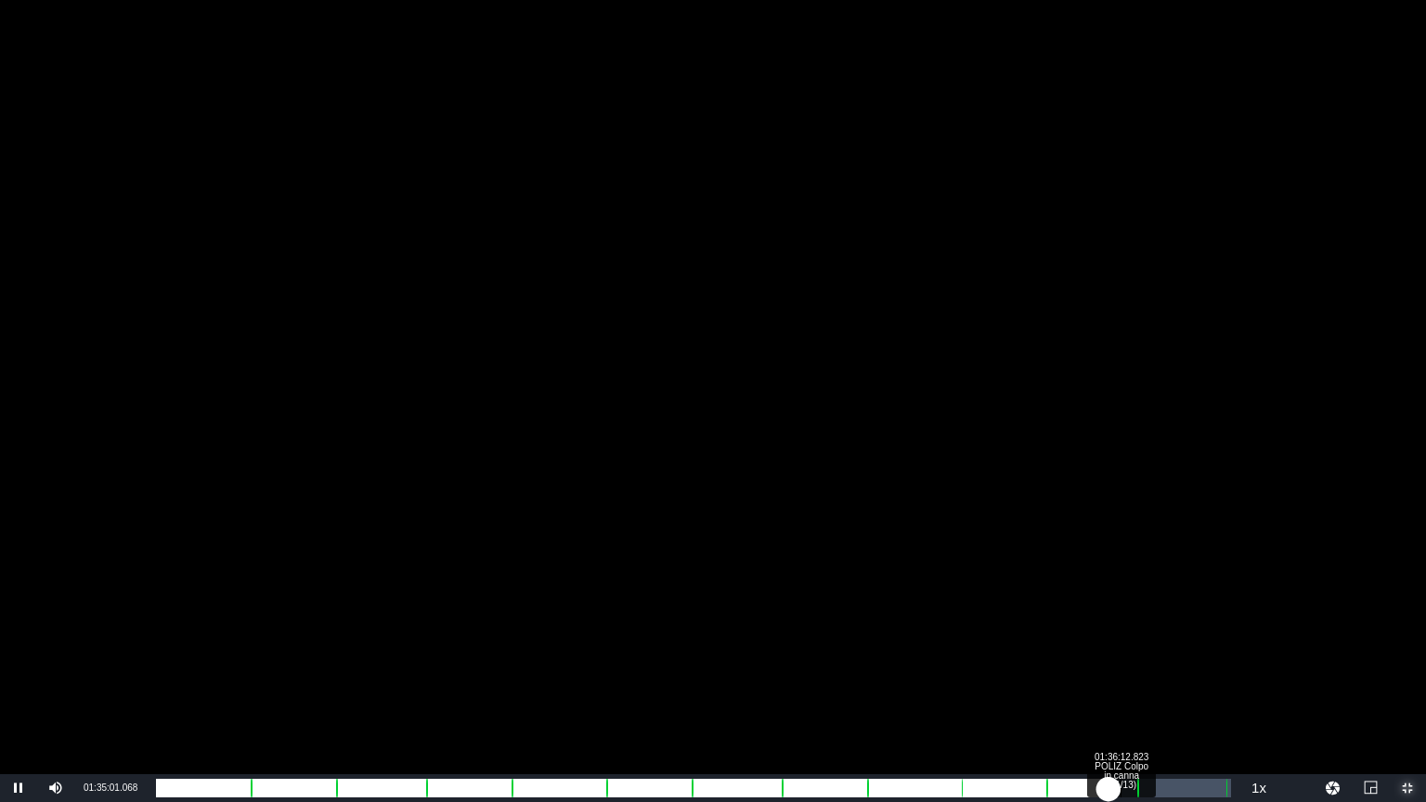
click at [1109, 792] on div "01:25:09.261" at bounding box center [632, 788] width 953 height 19
click at [1140, 790] on div "Loaded : 89.64% 01:38:09.502 ADV_TEMPTATION_30SEC_2 01:26:21.135 [GEOGRAPHIC_DA…" at bounding box center [693, 788] width 1075 height 19
click at [1159, 787] on div "Loaded : 59.74% 01:40:00.625 POLIZ Colpo in canna (12/13) 00:00:17.891 [GEOGRAP…" at bounding box center [693, 788] width 1075 height 19
click at [1169, 798] on div "01:29:45.617" at bounding box center [662, 788] width 1013 height 19
click at [1181, 791] on div "01:30:42.573" at bounding box center [668, 788] width 1025 height 19
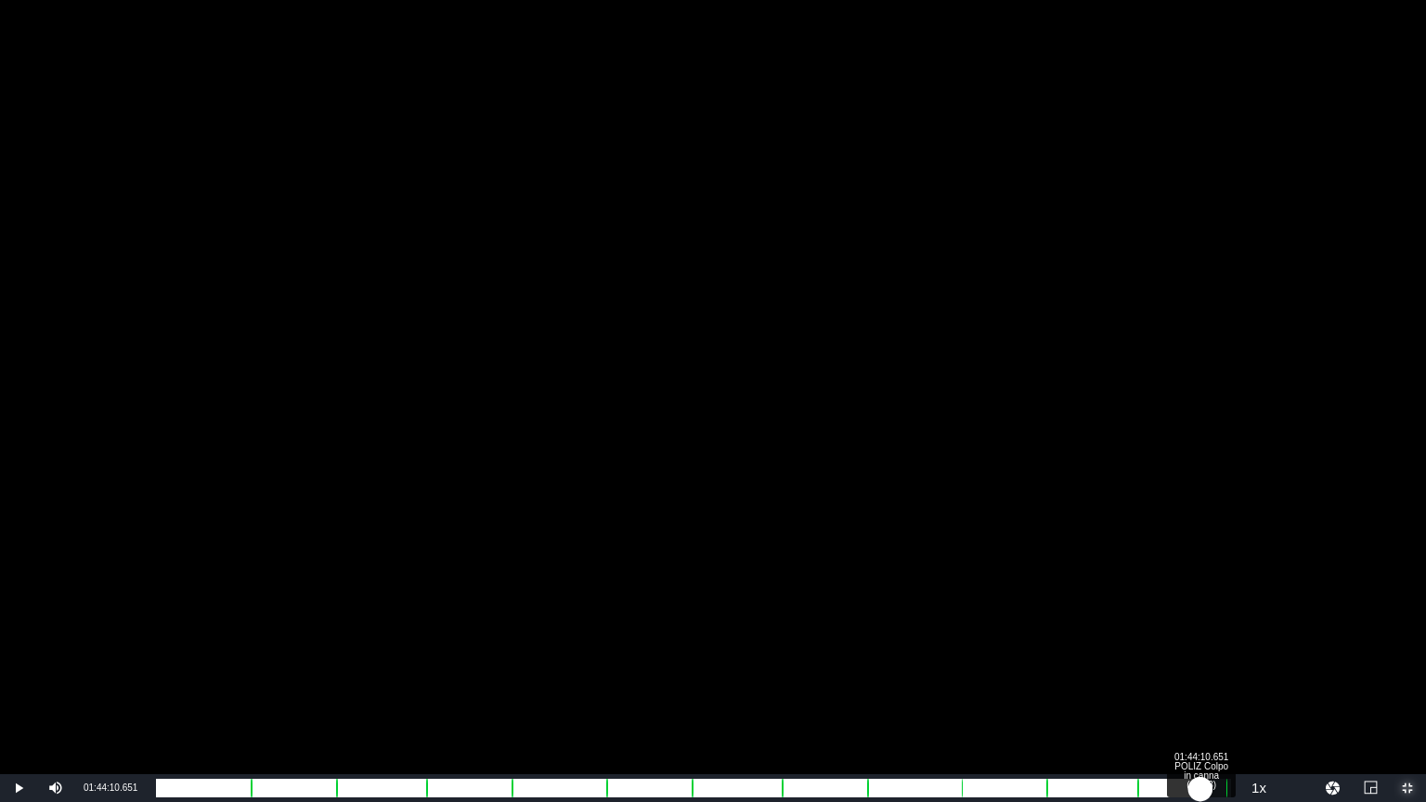
click at [1200, 789] on div "Loaded : 95.35% 01:44:10.651 POLIZ Colpo in canna (12/13) 01:31:53.178 [GEOGRAP…" at bounding box center [693, 788] width 1075 height 19
click at [1220, 788] on div "Loaded : 97.64% 01:46:07.330 POLIZ Colpo in canna (12/13) 01:33:53.295 [GEOGRAP…" at bounding box center [693, 788] width 1075 height 19
click at [1222, 785] on div "01:35:58.433" at bounding box center [689, 788] width 1066 height 19
click at [1214, 790] on div "00:00:18.917" at bounding box center [685, 788] width 1058 height 19
click at [1096, 794] on div "01:33:42.808 POLIZ Colpo in canna (11/13)" at bounding box center [1096, 788] width 1 height 19
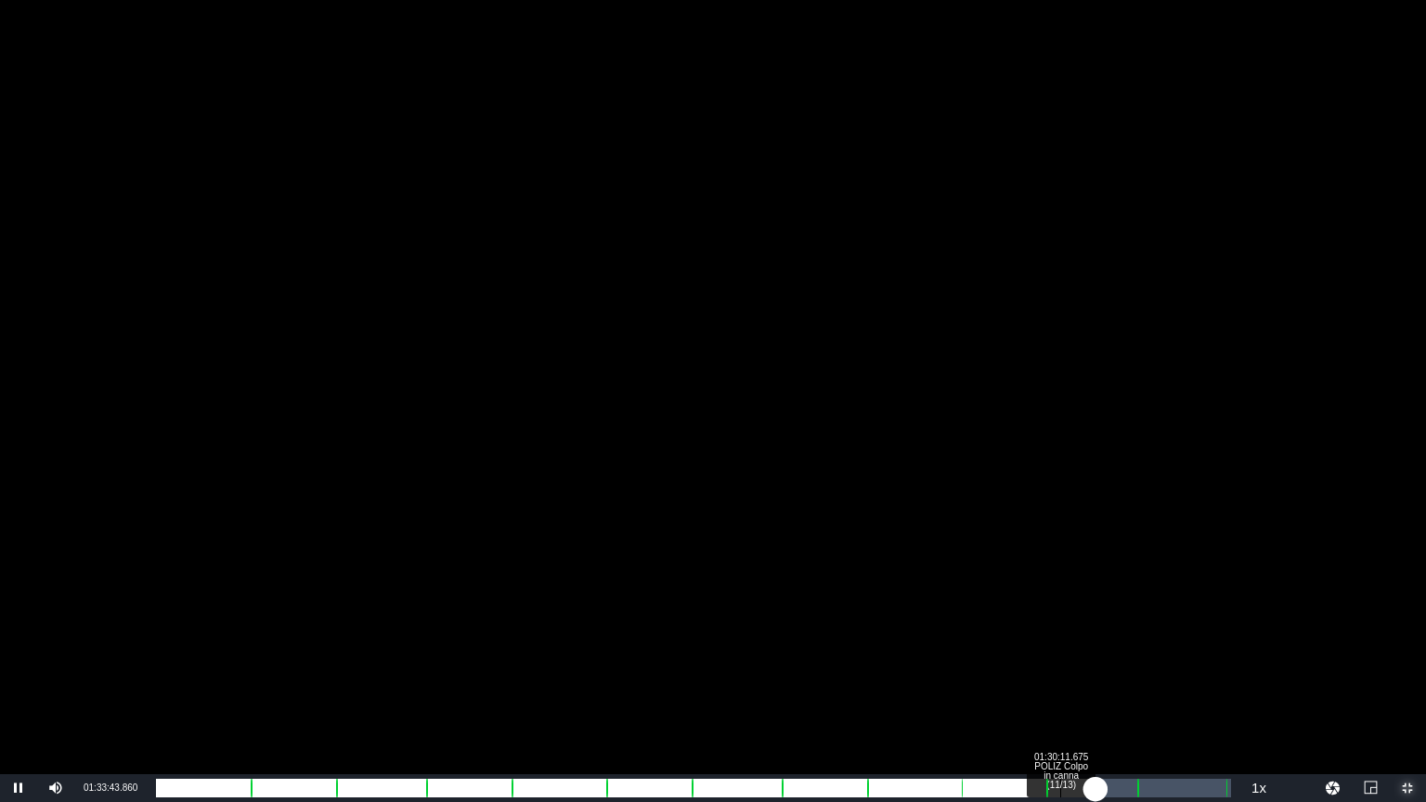
click at [1038, 794] on div "01:23:52.089" at bounding box center [626, 788] width 940 height 19
click at [982, 791] on div "01:19:09.318" at bounding box center [597, 788] width 882 height 19
click at [979, 792] on div "01:13:37.344" at bounding box center [569, 788] width 826 height 19
click at [955, 789] on div "01:13:13.462" at bounding box center [555, 788] width 799 height 19
click at [909, 788] on div "01:11:24.564" at bounding box center [532, 788] width 753 height 19
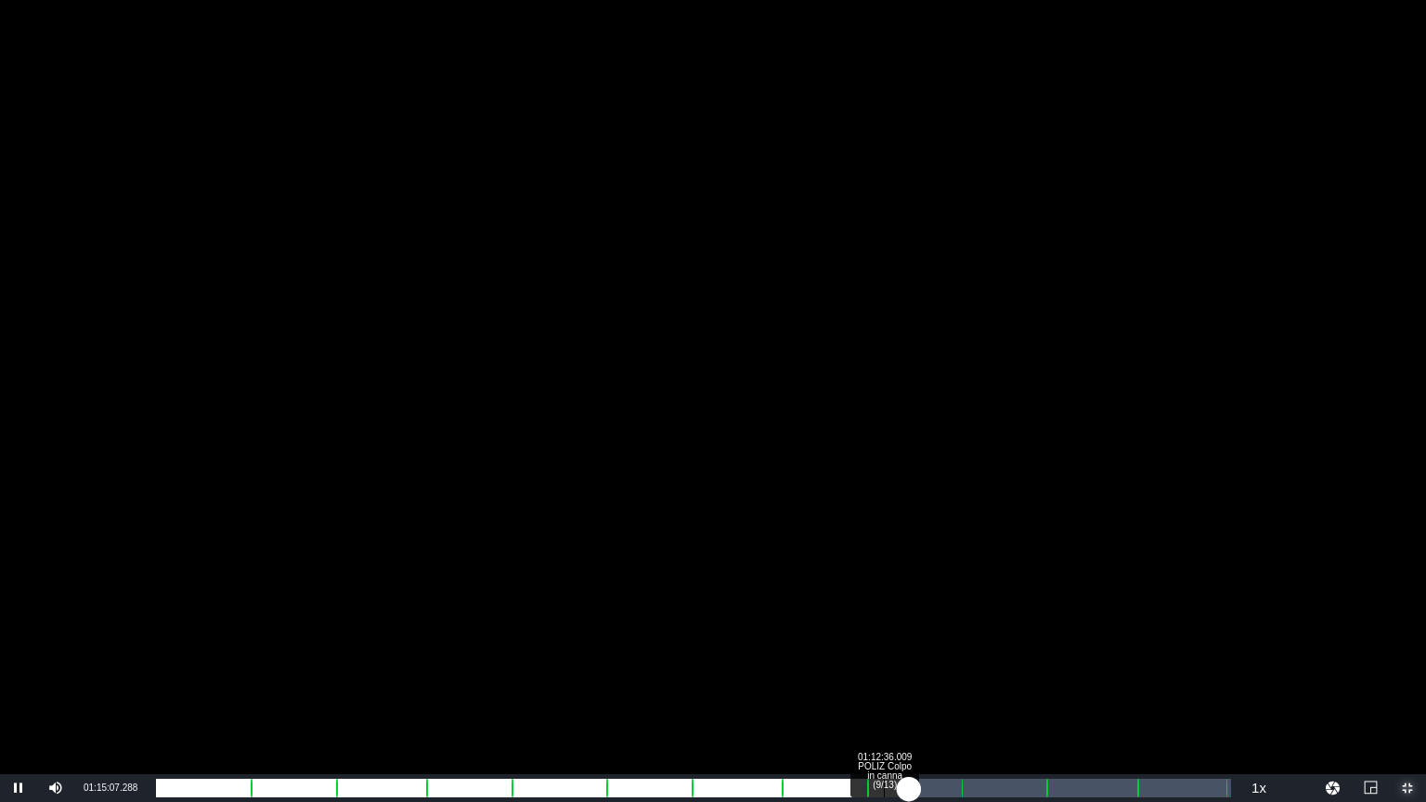
click at [887, 789] on div "Loaded : 69.59% 01:12:36.009 POLIZ Colpo in canna (9/13) 01:06:47.705 [GEOGRAPH…" at bounding box center [693, 788] width 1075 height 19
click at [866, 787] on div "Progress Bar" at bounding box center [867, 788] width 2 height 24
click at [867, 790] on div "00:00:01.910" at bounding box center [511, 788] width 711 height 19
click at [874, 789] on div "00:00:24.965" at bounding box center [515, 788] width 719 height 19
click at [884, 787] on div "00:00:17.273" at bounding box center [520, 788] width 728 height 19
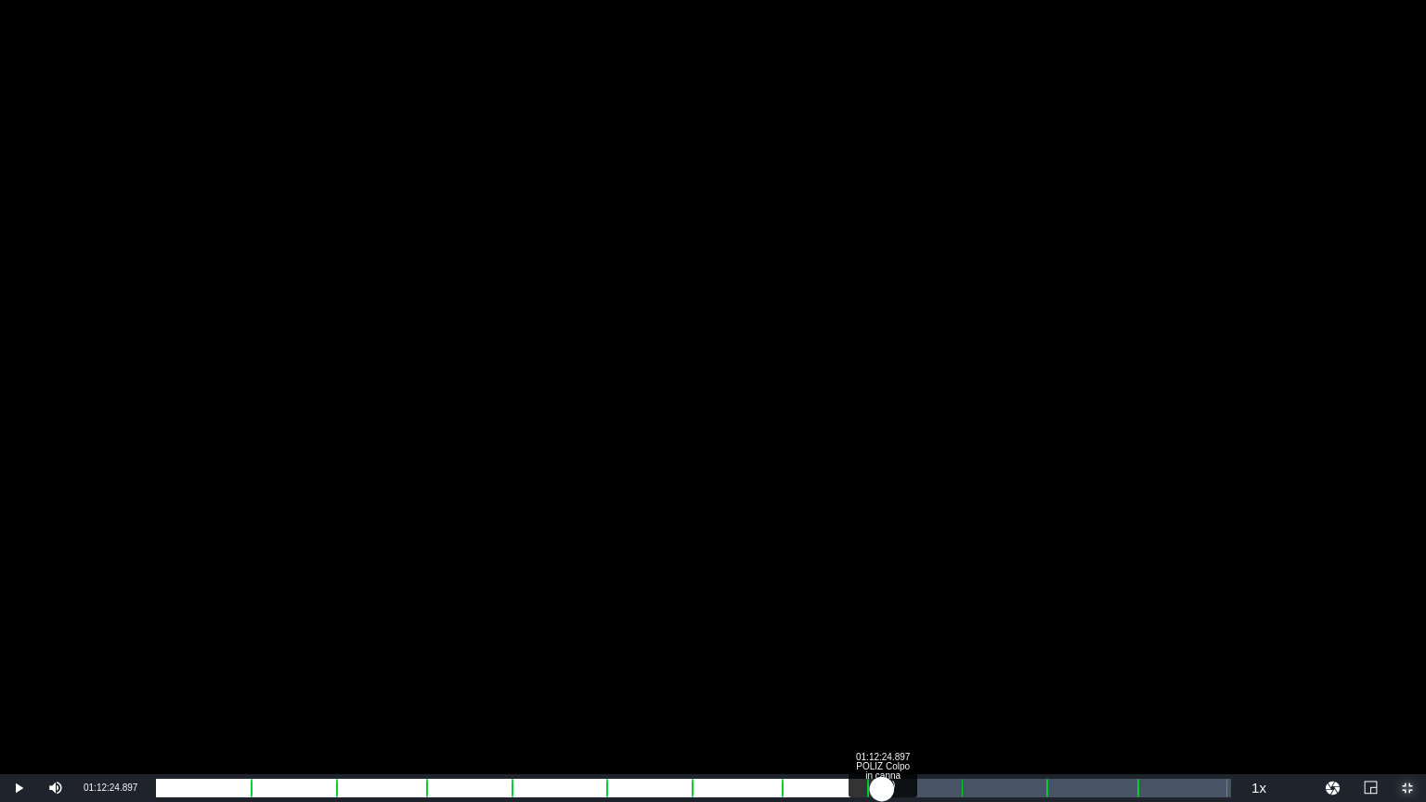
click at [882, 784] on div "01:04:23.249" at bounding box center [519, 788] width 726 height 19
click at [872, 779] on div "01:04:08.652" at bounding box center [514, 788] width 716 height 19
click at [927, 789] on div "Loaded : 100.00% 01:16:57.147 POLIZ Colpo in canna (9/13) 00:00:00.000 [GEOGRAP…" at bounding box center [693, 788] width 1075 height 19
click at [878, 789] on div "01:04:04.369" at bounding box center [517, 788] width 723 height 19
click at [858, 783] on div "Loaded : 100.00% 01:10:00.437 POLIZ Colpo in canna (8/13) 00:00:19.894 [GEOGRAP…" at bounding box center [693, 788] width 1075 height 19
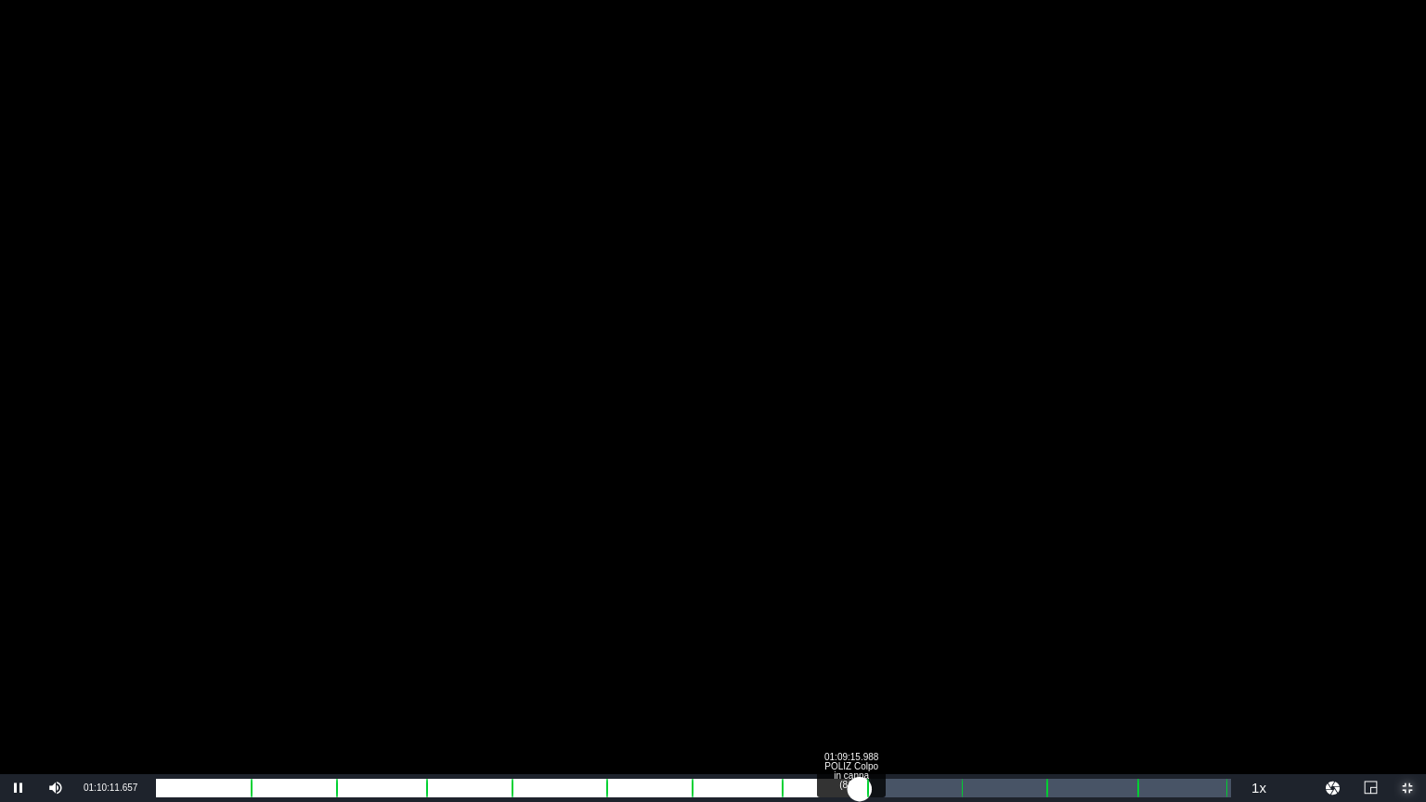
click at [852, 790] on div "01:03:17.884" at bounding box center [508, 788] width 704 height 19
click at [831, 787] on div "Loaded : 65.13% 01:07:19.309 POLIZ Colpo in canna (8/13) 01:02:39.724 [GEOGRAPH…" at bounding box center [693, 788] width 1075 height 19
click at [821, 787] on div "01:00:26.136" at bounding box center [488, 788] width 665 height 19
click at [821, 787] on div "00:59:24.959" at bounding box center [488, 788] width 665 height 19
click at [824, 789] on div "00:59:48.155" at bounding box center [490, 788] width 668 height 19
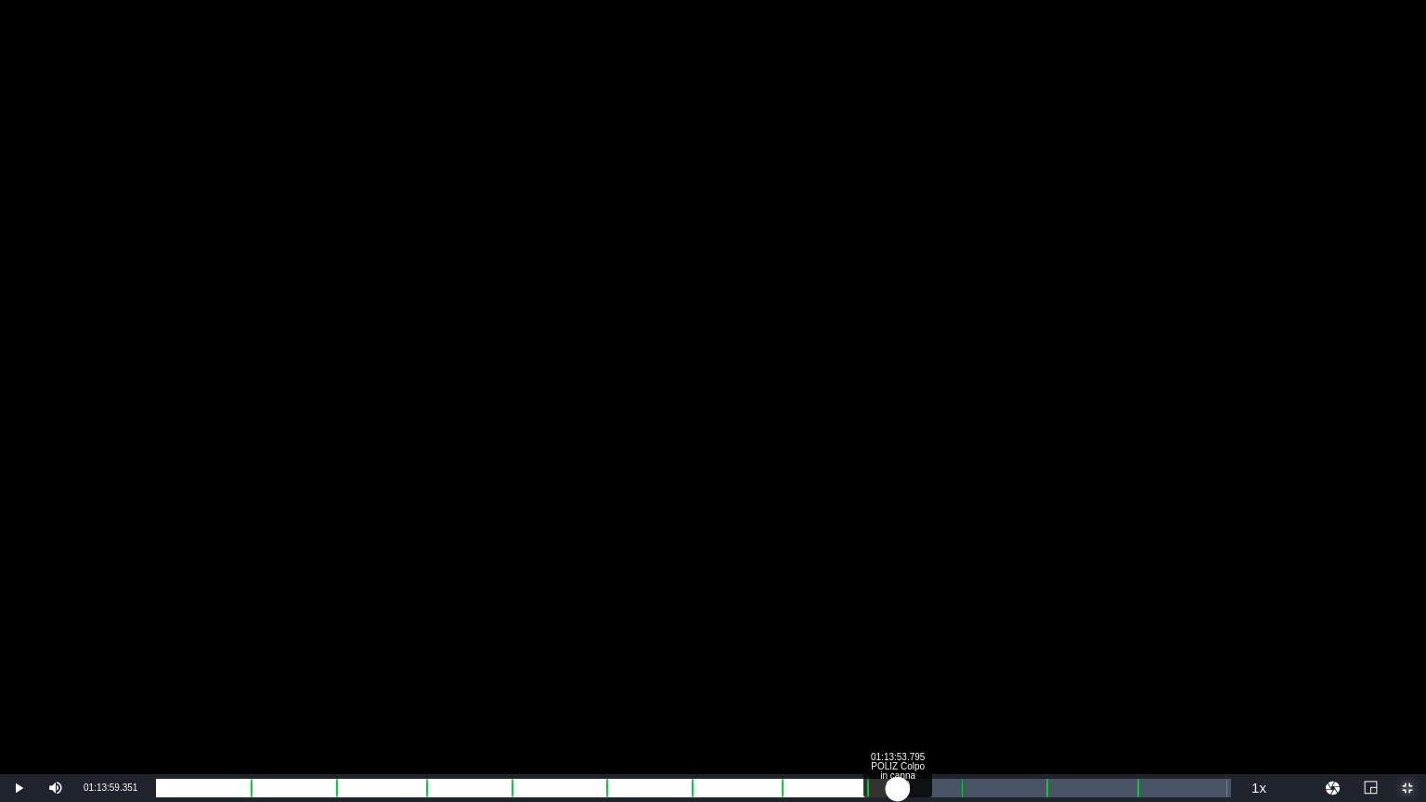
click at [898, 779] on div "Loaded : 64.30% 01:13:53.795 POLIZ Colpo in canna (9/13) 01:00:57.311 [GEOGRAPH…" at bounding box center [693, 788] width 1075 height 19
click at [948, 784] on div "Loaded : 68.24% 01:18:59.382 POLIZ Colpo in canna (9/13) 01:05:40.155 [GEOGRAPH…" at bounding box center [693, 788] width 1075 height 19
click at [805, 793] on div "01:10:40.004" at bounding box center [552, 788] width 792 height 19
click at [821, 793] on div "Loaded : 0.00% 01:06:18.192 POLIZ Colpo in canna (8/13) 00:00:00.000 [GEOGRAPHI…" at bounding box center [693, 788] width 1075 height 19
click at [823, 788] on div "00:59:34.790" at bounding box center [489, 788] width 667 height 19
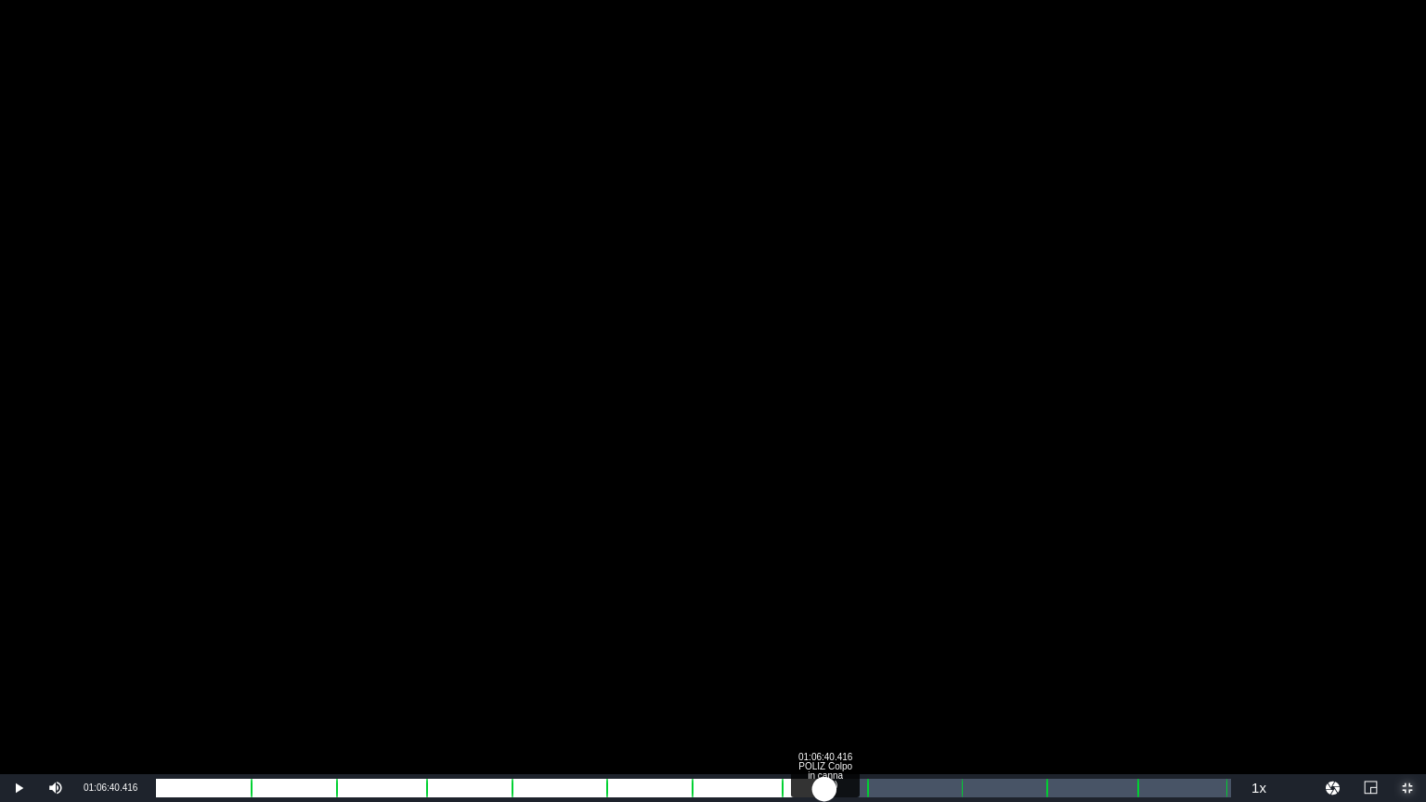
click at [824, 790] on div "01:00:15.530" at bounding box center [490, 788] width 668 height 19
click at [811, 790] on div "00:59:47.171" at bounding box center [490, 788] width 668 height 19
click at [800, 790] on div "00:58:29.516" at bounding box center [478, 788] width 644 height 19
click at [802, 791] on div "00:57:23.165" at bounding box center [479, 788] width 646 height 19
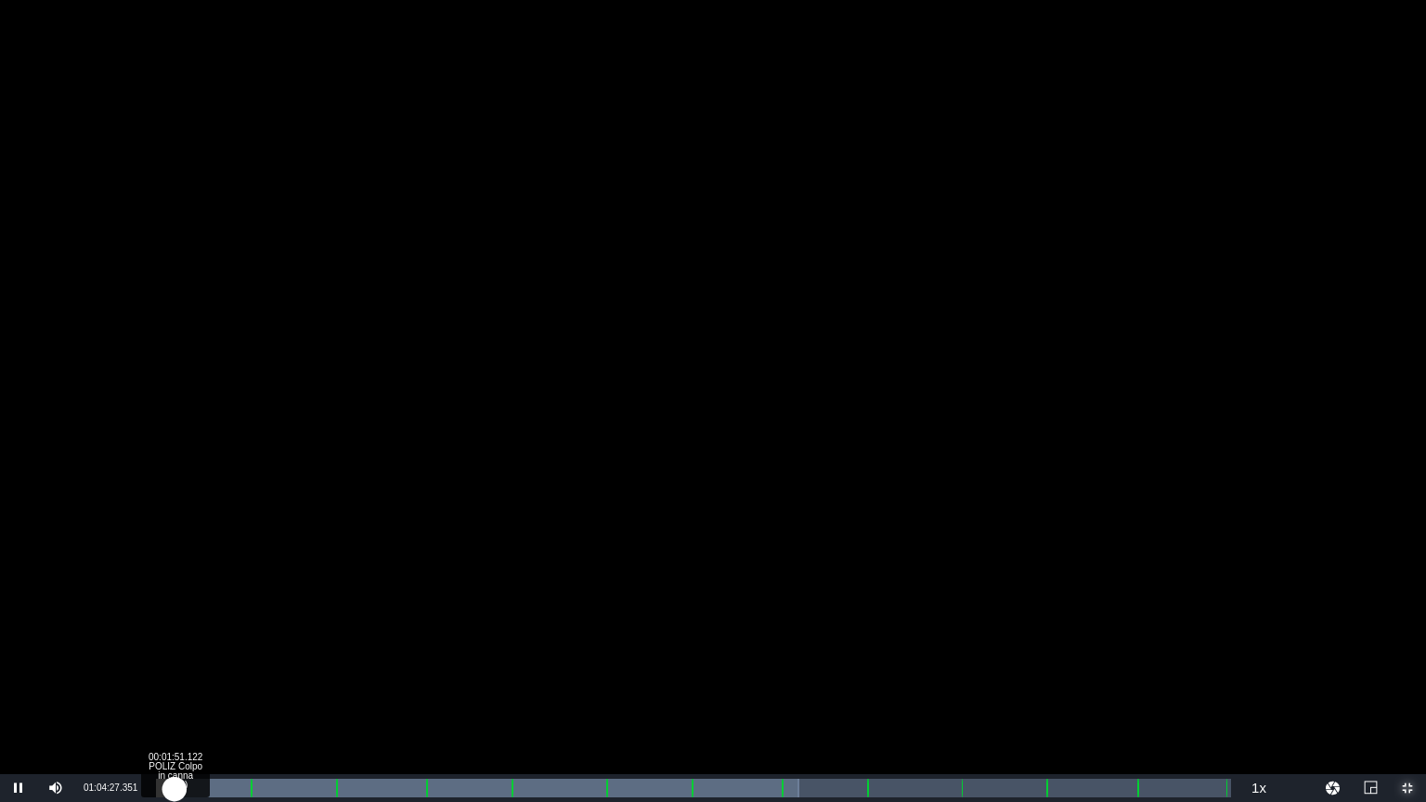
click at [175, 793] on div "Loaded : 59.83% 00:01:51.122 POLIZ Colpo in canna (1/13) 00:57:33.560 [GEOGRAPH…" at bounding box center [693, 788] width 1075 height 19
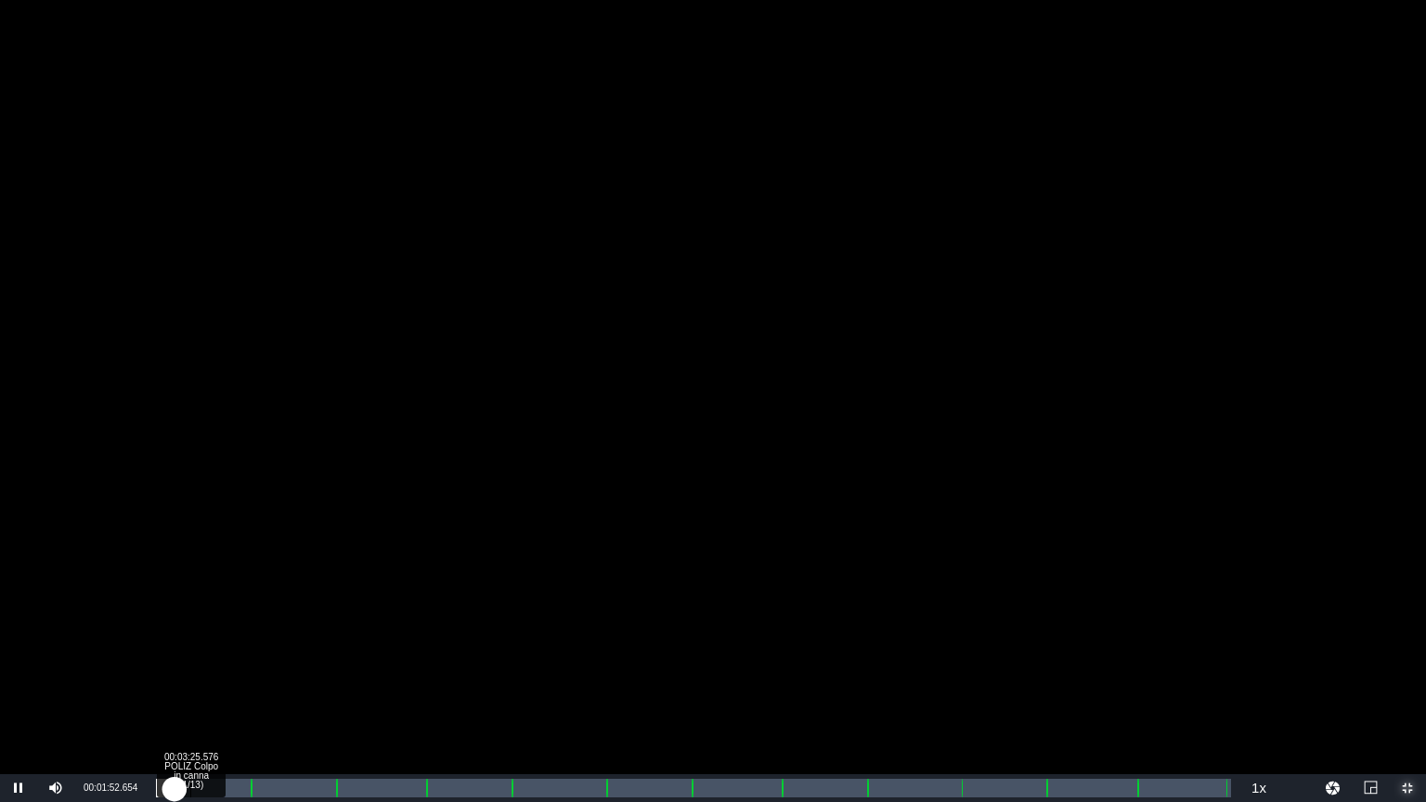
click at [190, 787] on div "00:03:25.576 POLIZ Colpo in canna (1/13)" at bounding box center [190, 788] width 1 height 19
click at [201, 790] on div "00:02:00.660" at bounding box center [178, 788] width 45 height 19
click at [214, 788] on div "00:03:09.477" at bounding box center [185, 788] width 58 height 19
click at [216, 792] on div "00:04:20.088" at bounding box center [186, 788] width 60 height 19
click at [220, 793] on div "00:04:36.410" at bounding box center [188, 788] width 64 height 19
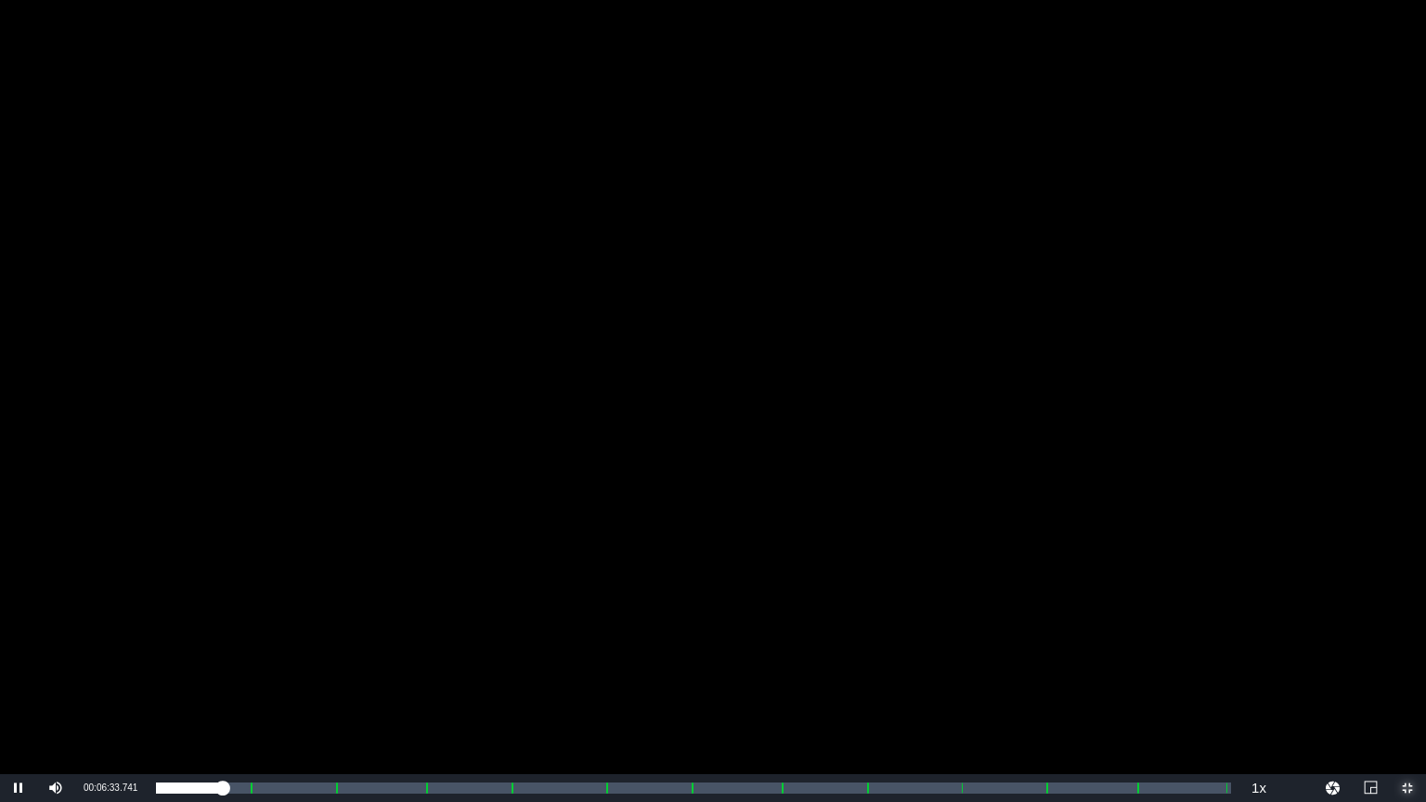
click at [1407, 788] on span "Video Player" at bounding box center [1407, 788] width 0 height 0
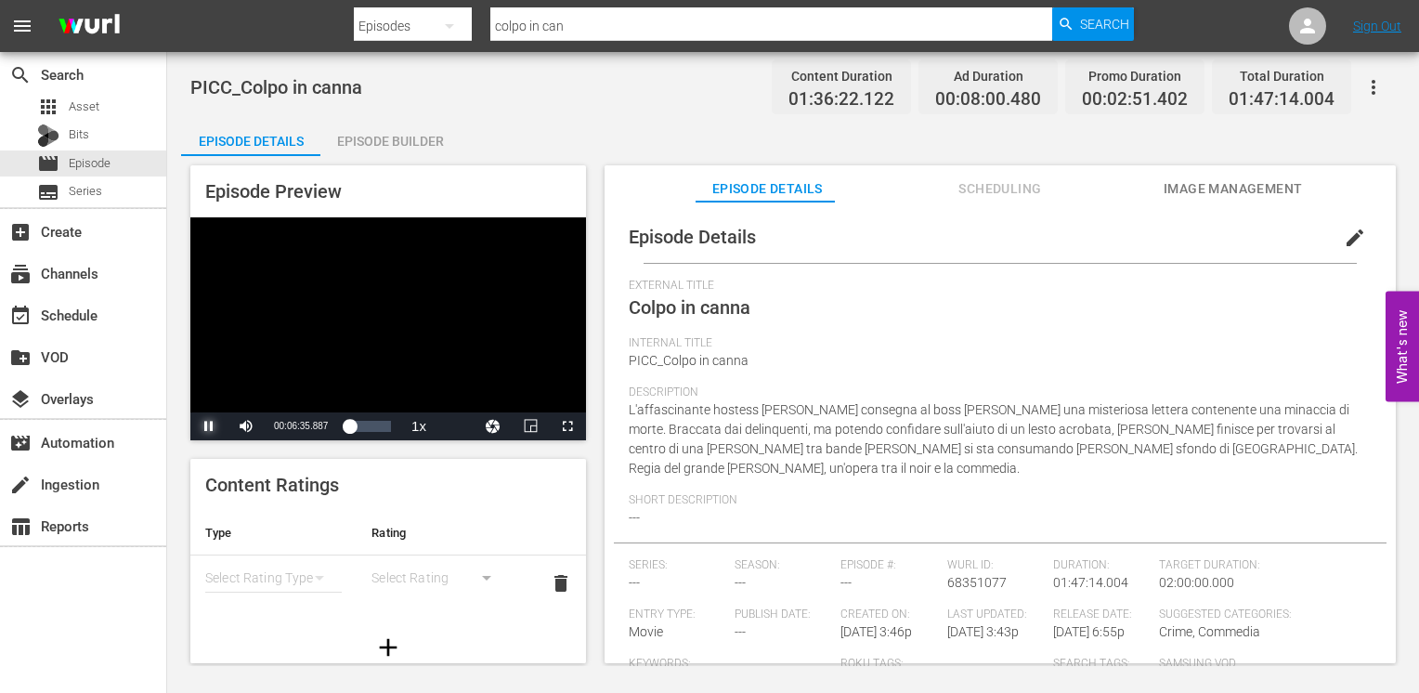
click at [209, 426] on span "Video Player" at bounding box center [209, 426] width 0 height 0
click at [567, 426] on span "Video Player" at bounding box center [567, 426] width 0 height 0
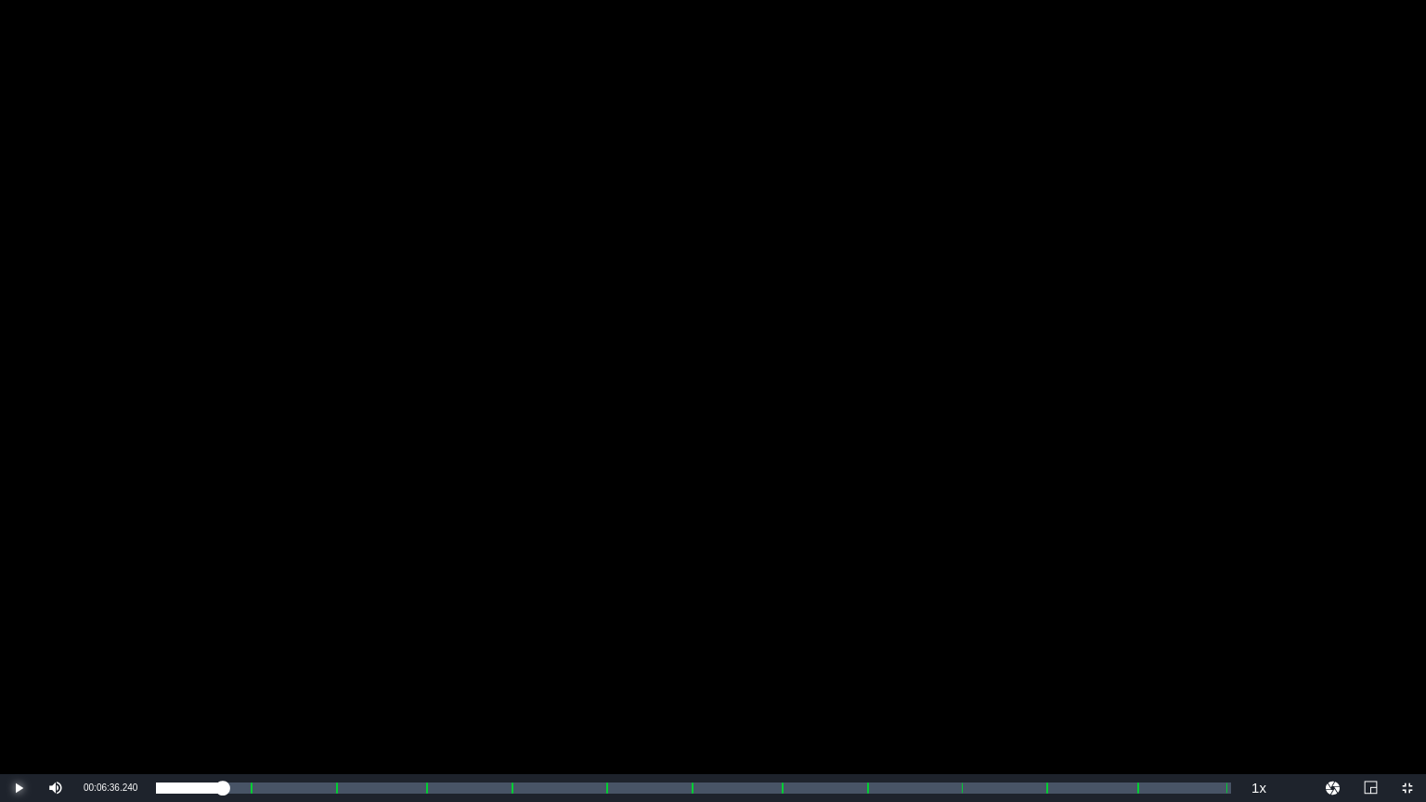
click at [19, 788] on span "Video Player" at bounding box center [19, 788] width 0 height 0
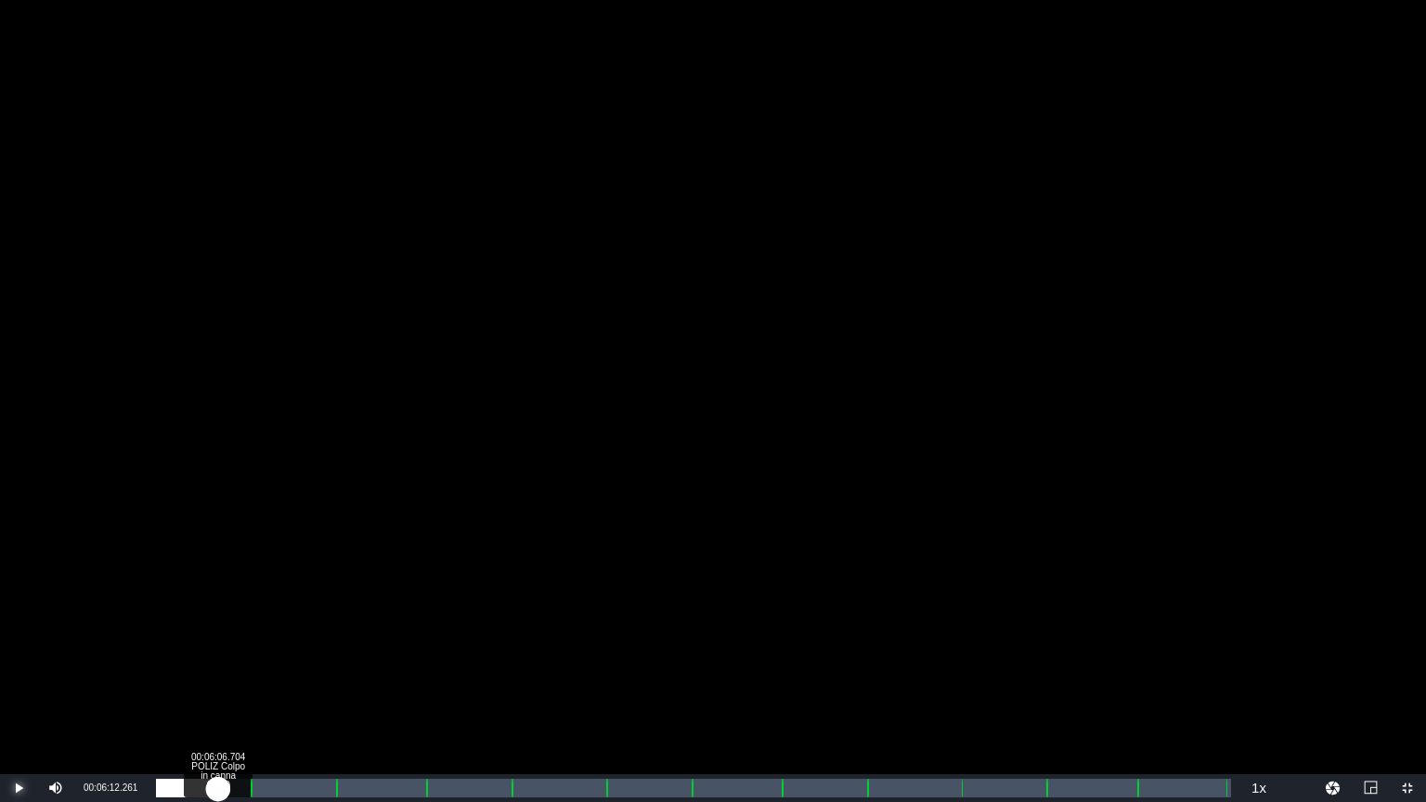
click at [218, 790] on div "00:05:15.005" at bounding box center [187, 788] width 62 height 19
click at [223, 791] on div "00:04:46.634" at bounding box center [189, 788] width 67 height 19
click at [219, 795] on div "00:05:14.568" at bounding box center [187, 788] width 63 height 19
click at [232, 787] on div "00:05:23.109" at bounding box center [194, 788] width 76 height 19
click at [244, 791] on div "00:06:10.352" at bounding box center [200, 788] width 88 height 19
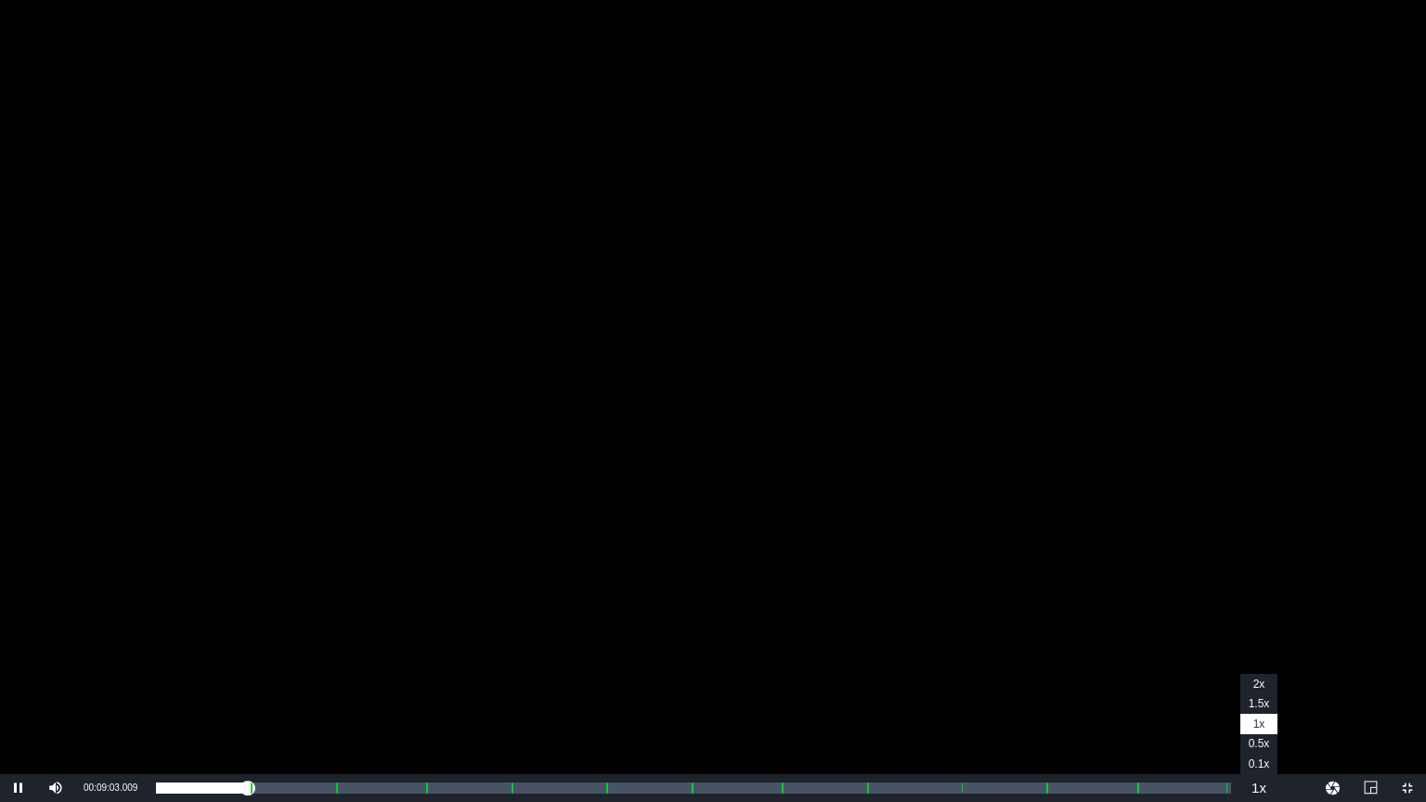
click at [1262, 784] on button "Playback Rate" at bounding box center [1258, 788] width 37 height 28
click at [1266, 686] on li "2x" at bounding box center [1258, 684] width 37 height 20
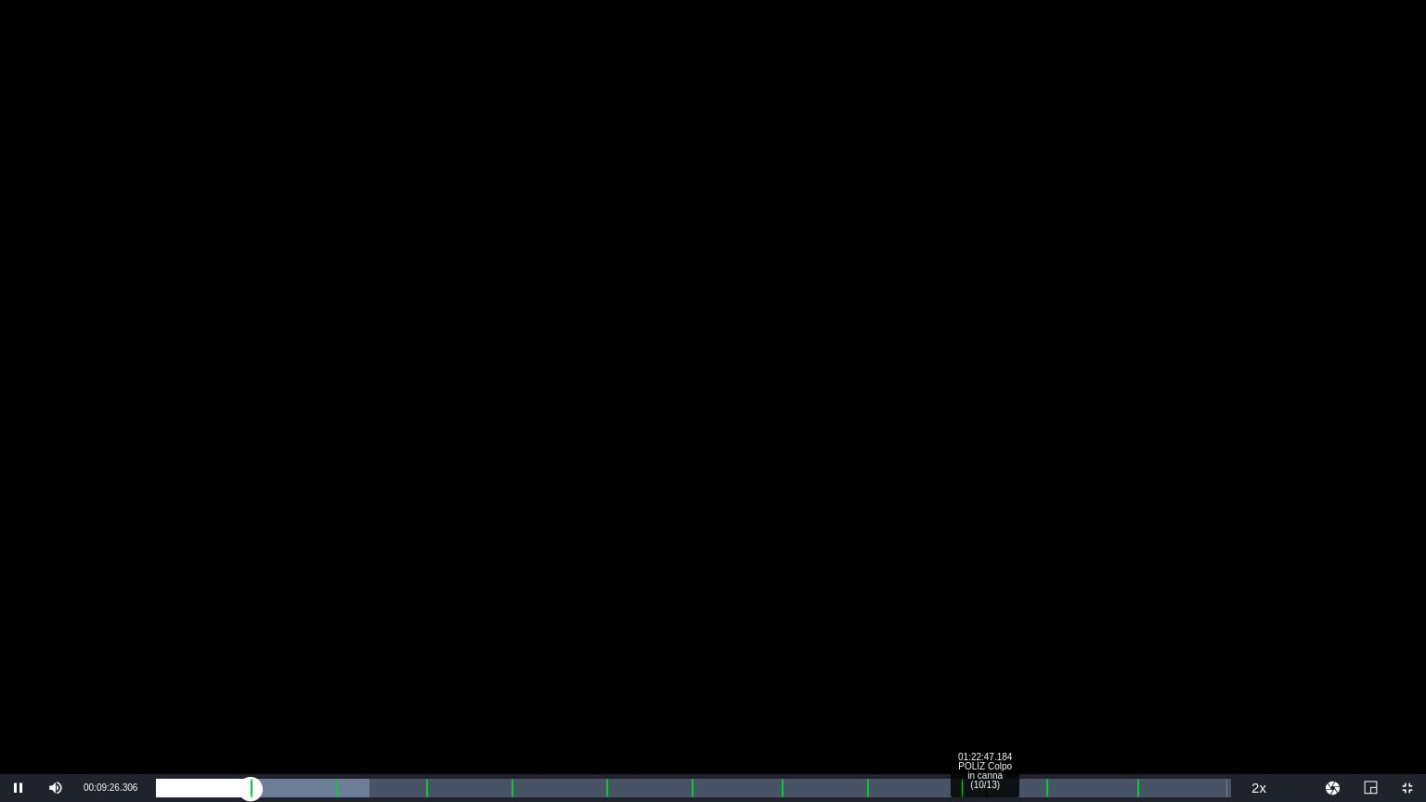
click at [985, 784] on div "Loaded : 19.82% 01:22:47.184 POLIZ Colpo in canna (10/13) 00:00:00.990 [GEOGRAP…" at bounding box center [693, 788] width 1075 height 19
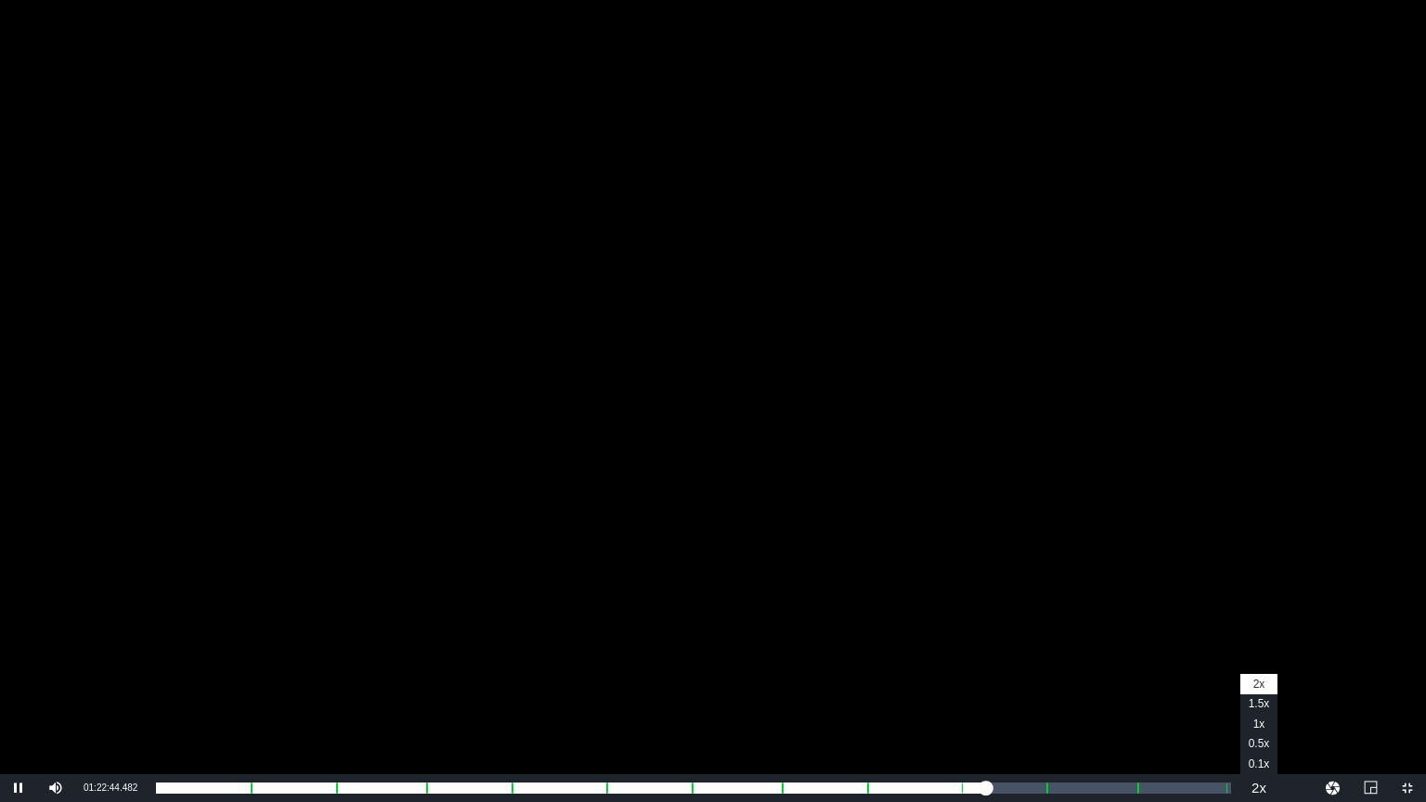
click at [1255, 791] on button "Playback Rate" at bounding box center [1258, 788] width 37 height 28
click at [1270, 707] on li "1.5x" at bounding box center [1258, 704] width 37 height 20
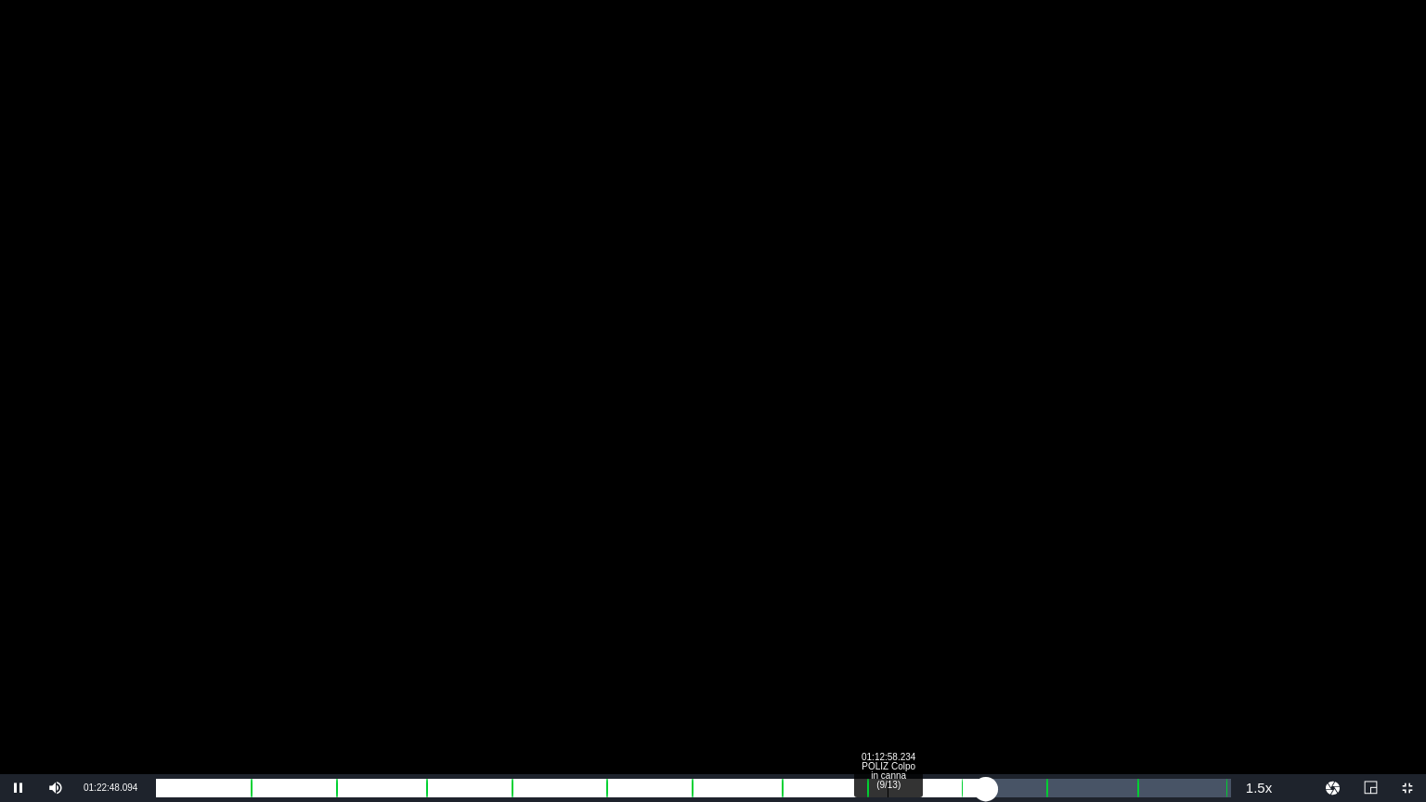
click at [893, 790] on div "Loaded : 77.18% 01:12:58.234 POLIZ Colpo in canna (9/13) 01:13:58.294 [GEOGRAPH…" at bounding box center [693, 788] width 1075 height 19
drag, startPoint x: 800, startPoint y: 793, endPoint x: 789, endPoint y: 787, distance: 12.5
click at [797, 789] on div "01:05:13.867" at bounding box center [478, 788] width 644 height 19
click at [813, 791] on div "Loaded : 59.31% 01:04:43.738 POLIZ Colpo in canna (8/13) 00:57:01.869 [GEOGRAPH…" at bounding box center [693, 788] width 1075 height 19
click at [812, 791] on div "00:58:42.840" at bounding box center [484, 788] width 657 height 19
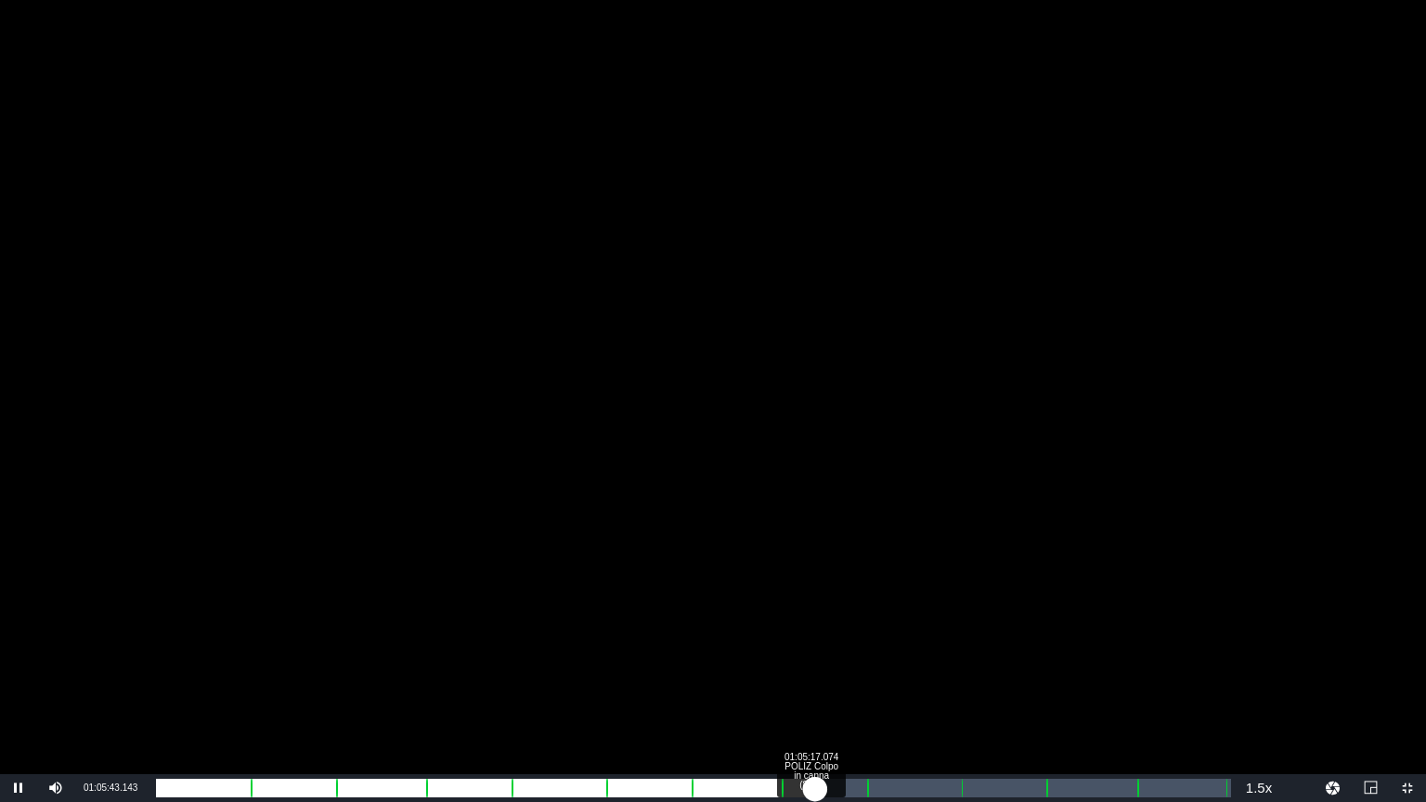
click at [809, 791] on div "00:58:49.502" at bounding box center [485, 788] width 658 height 19
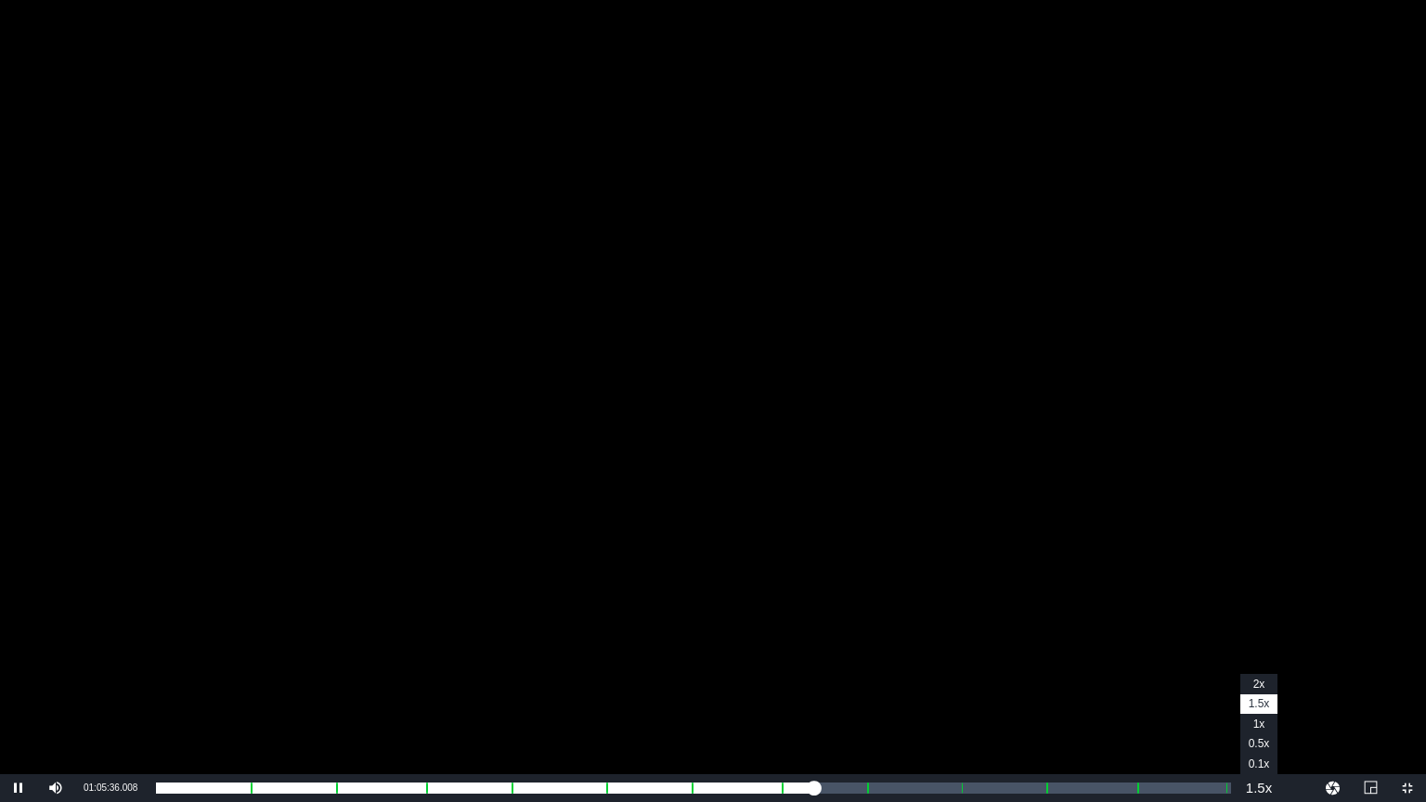
click at [1265, 792] on button "Playback Rate" at bounding box center [1258, 788] width 37 height 28
click at [1265, 727] on li "1x" at bounding box center [1258, 724] width 37 height 20
click at [1407, 788] on span "Video Player" at bounding box center [1407, 788] width 0 height 0
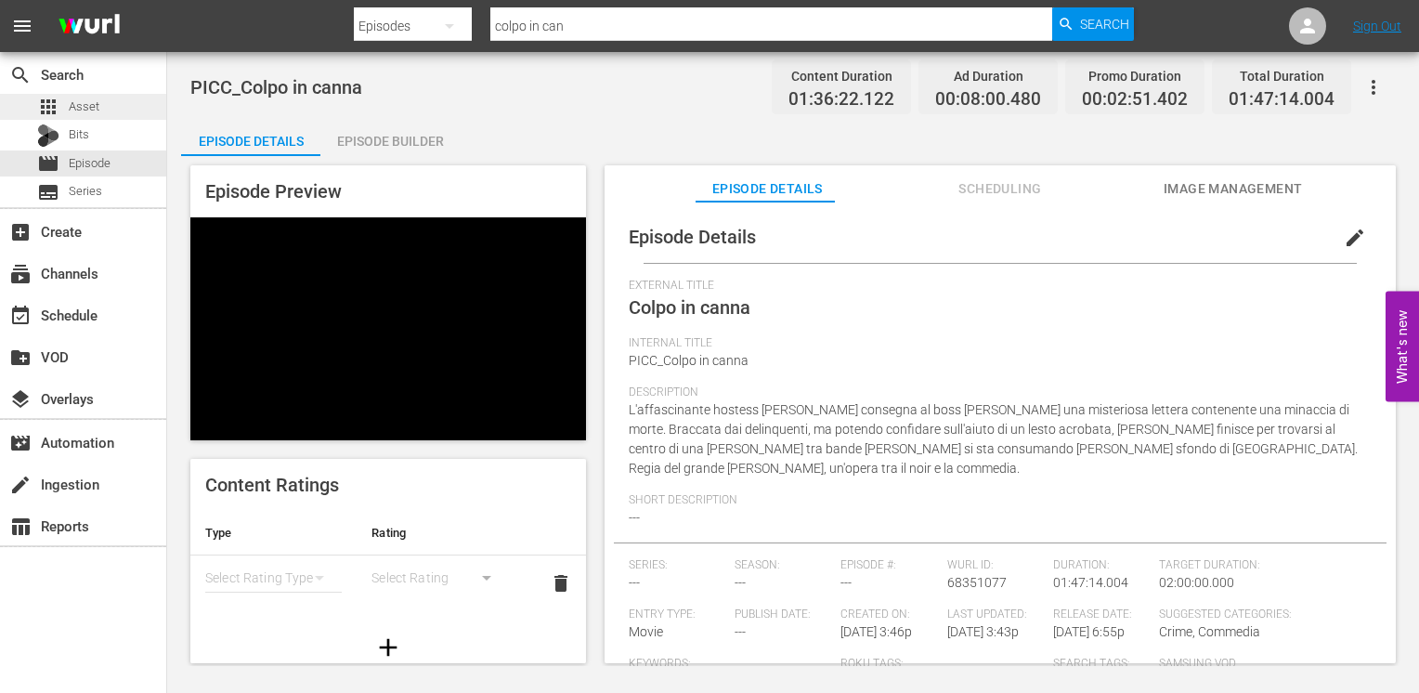
click at [104, 99] on div "apps Asset" at bounding box center [83, 107] width 166 height 26
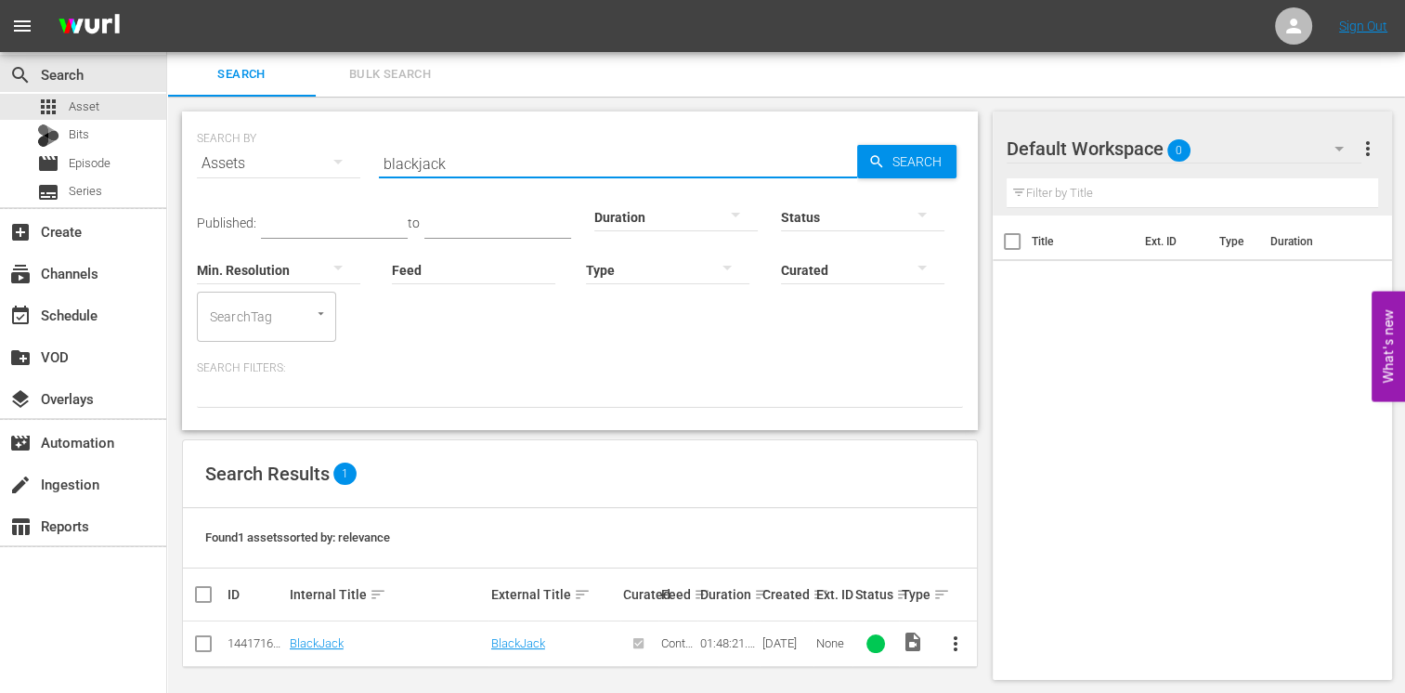
drag, startPoint x: 446, startPoint y: 155, endPoint x: 253, endPoint y: 143, distance: 192.6
click at [253, 143] on div "SEARCH BY Search By Assets Search ID, Title, Description, Keywords, or Category…" at bounding box center [580, 152] width 766 height 67
type input "colpo"
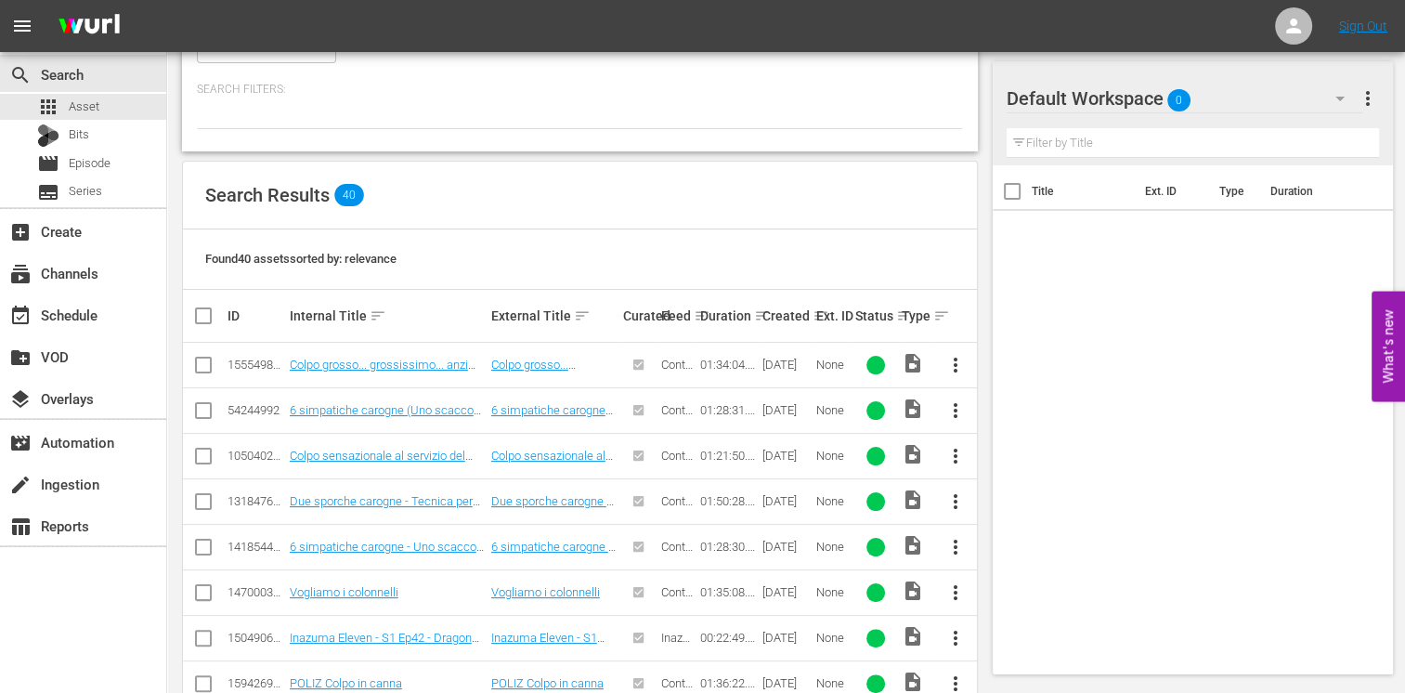
scroll to position [557, 0]
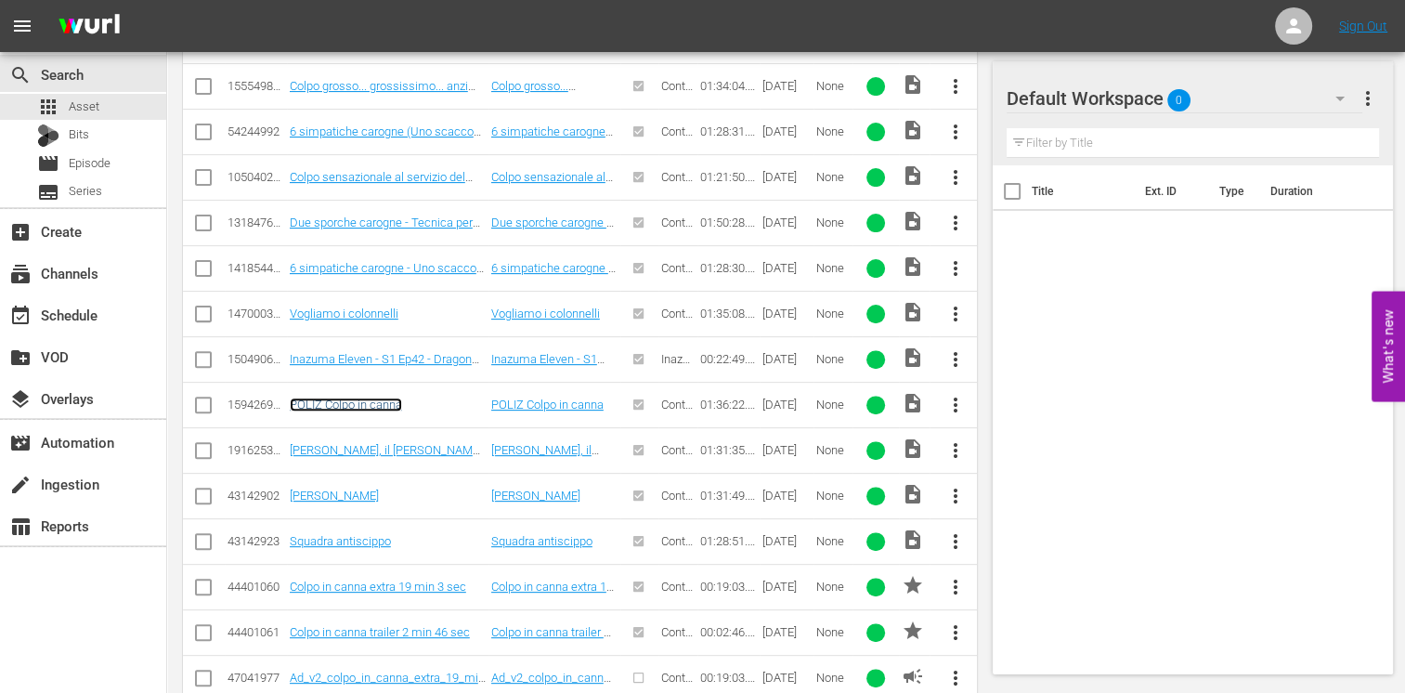
click at [337, 397] on link "POLIZ Colpo in canna" at bounding box center [346, 404] width 112 height 14
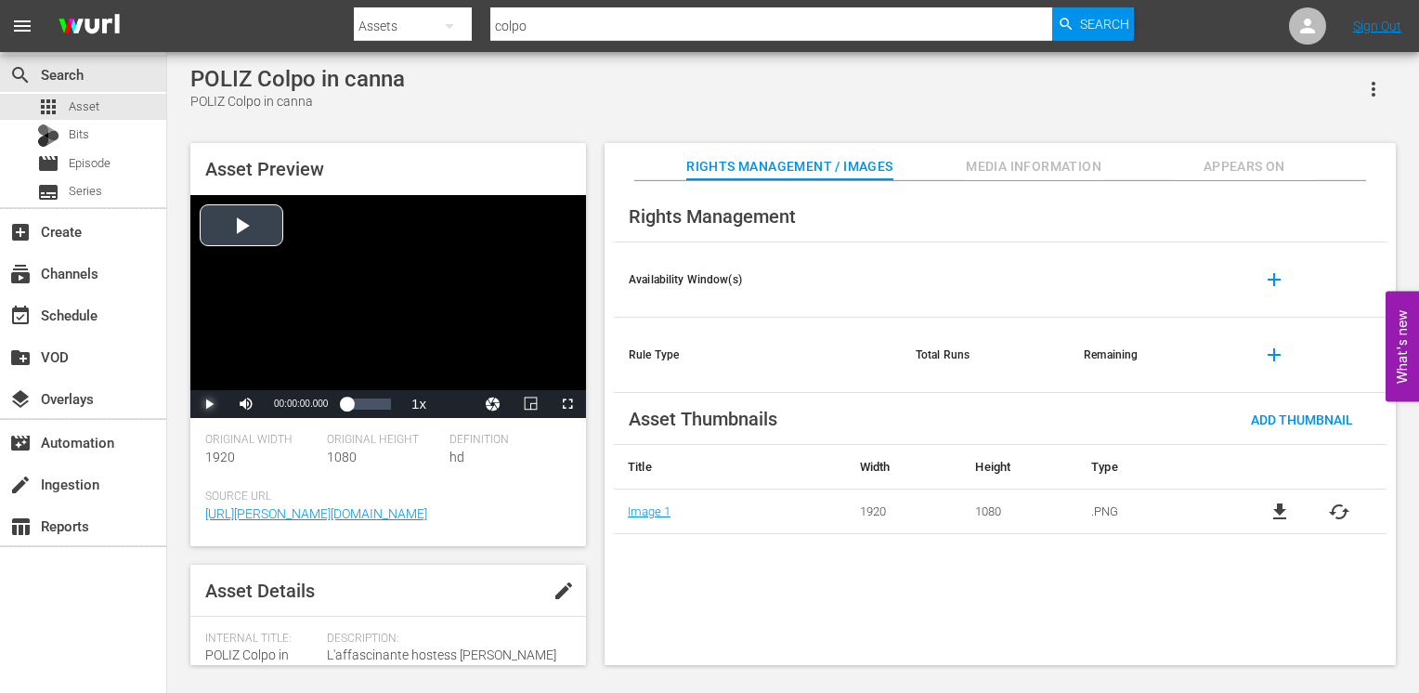
click at [209, 404] on span "Video Player" at bounding box center [209, 404] width 0 height 0
drag, startPoint x: 567, startPoint y: 409, endPoint x: 577, endPoint y: 488, distance: 80.5
click at [567, 404] on span "Video Player" at bounding box center [567, 404] width 0 height 0
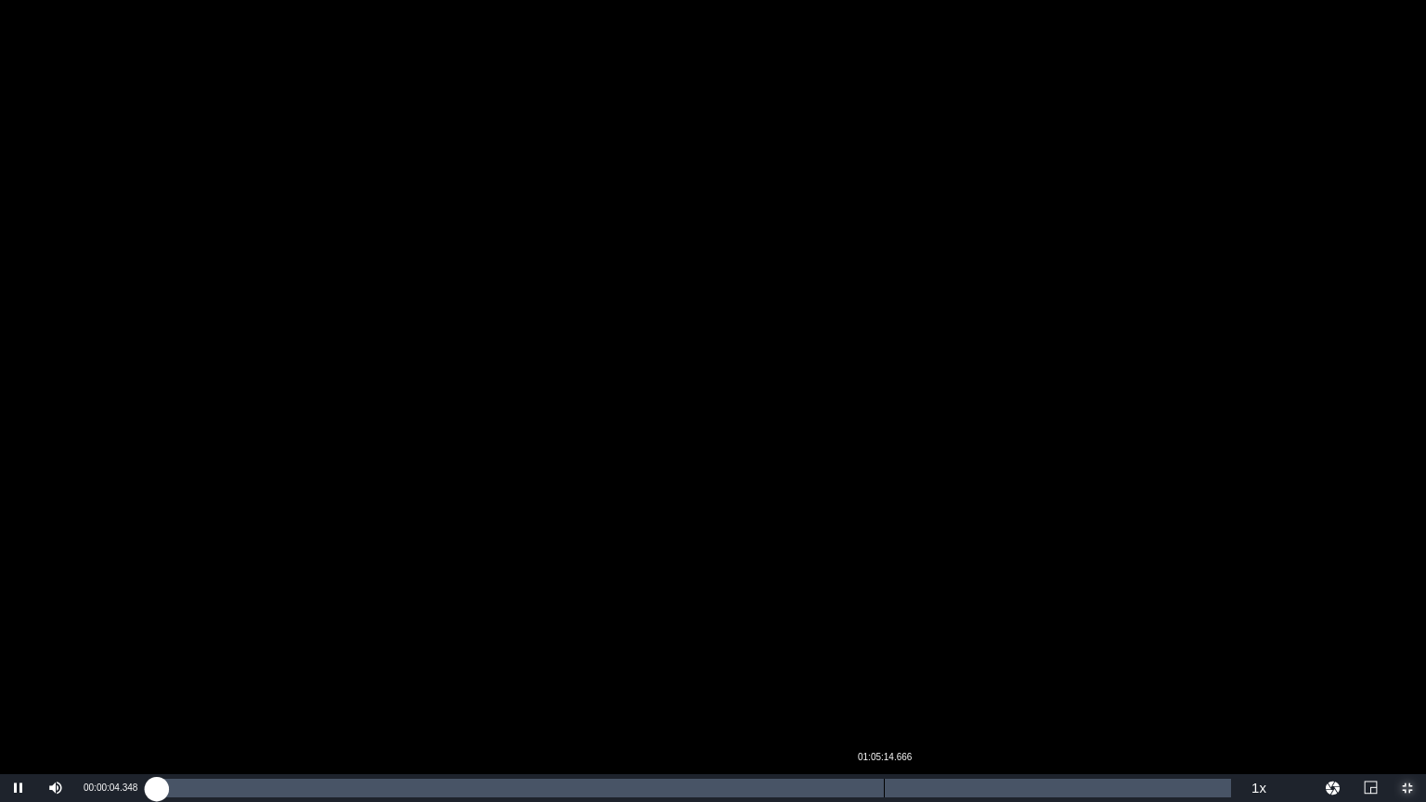
click at [884, 791] on div "Loaded : 0.31% 01:05:14.666 00:00:04.484" at bounding box center [693, 788] width 1075 height 19
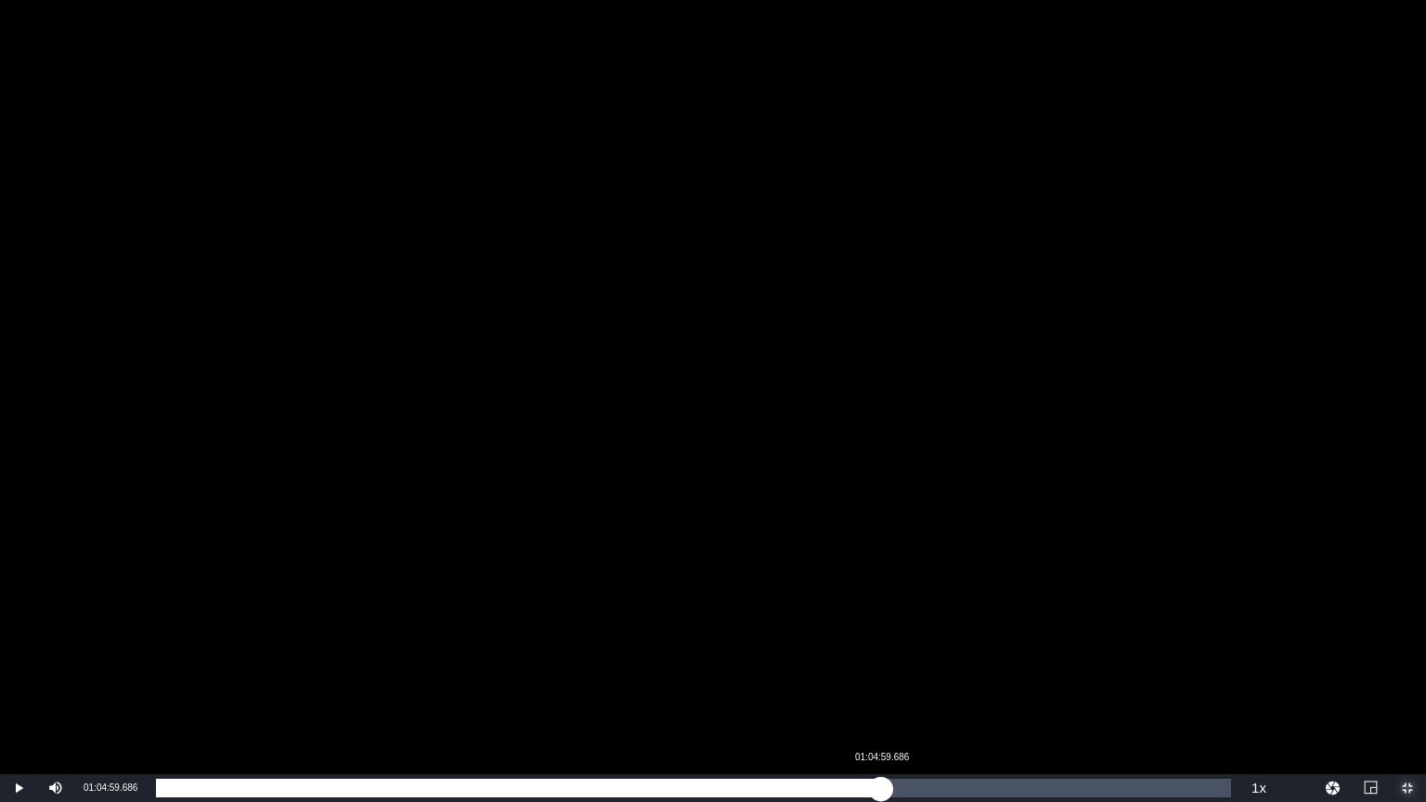
click at [881, 790] on div "01:05:15.797" at bounding box center [518, 788] width 725 height 19
click at [898, 790] on div "Loaded : 67.52% 01:06:29.564 01:05:00.530" at bounding box center [693, 788] width 1075 height 19
click at [174, 795] on div "00:01:34.870" at bounding box center [174, 788] width 1 height 19
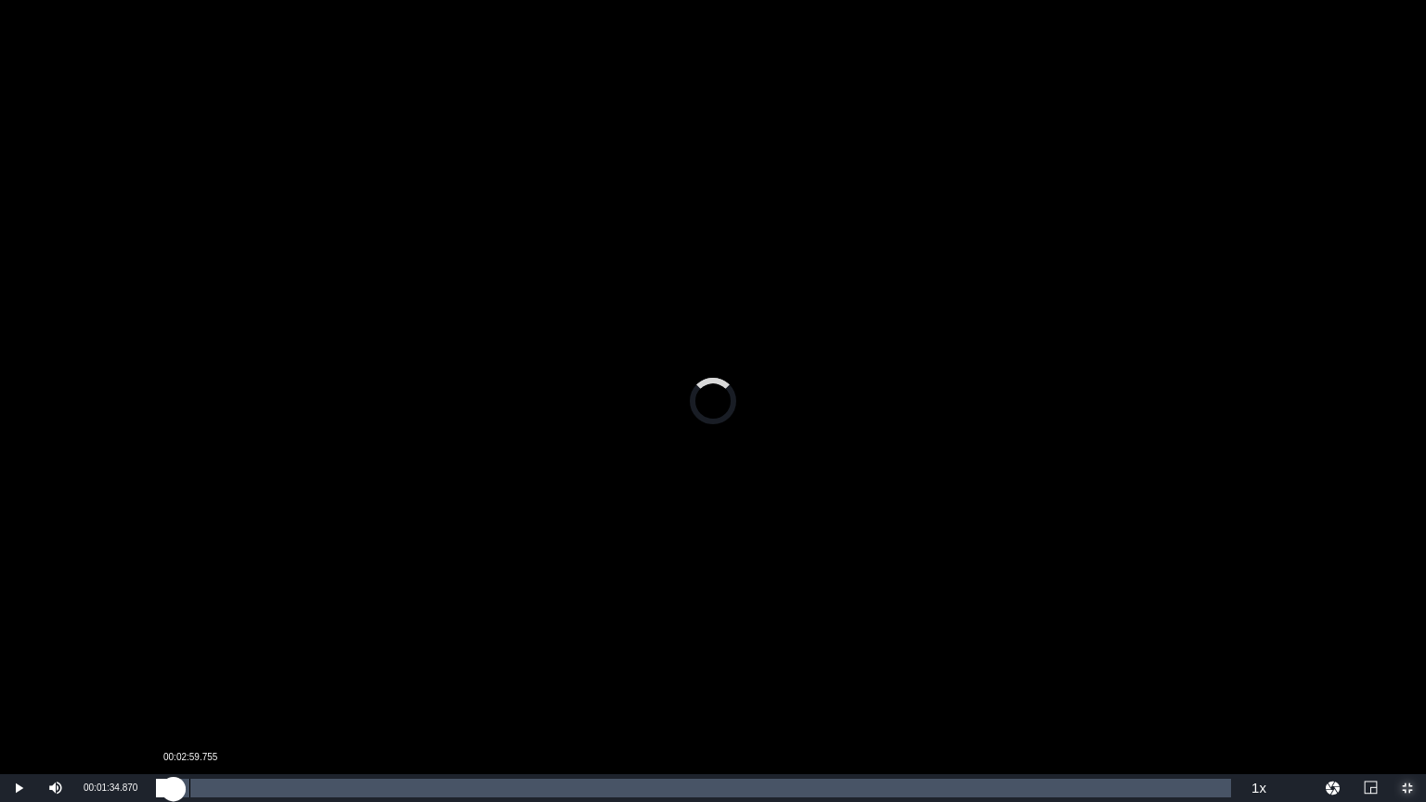
click at [199, 789] on div "Loaded : 0.00% 00:02:59.755 00:01:34.870" at bounding box center [693, 788] width 1075 height 19
click at [191, 794] on div "00:03:52.058" at bounding box center [173, 788] width 35 height 19
click at [201, 793] on div "00:03:11.343" at bounding box center [178, 788] width 45 height 19
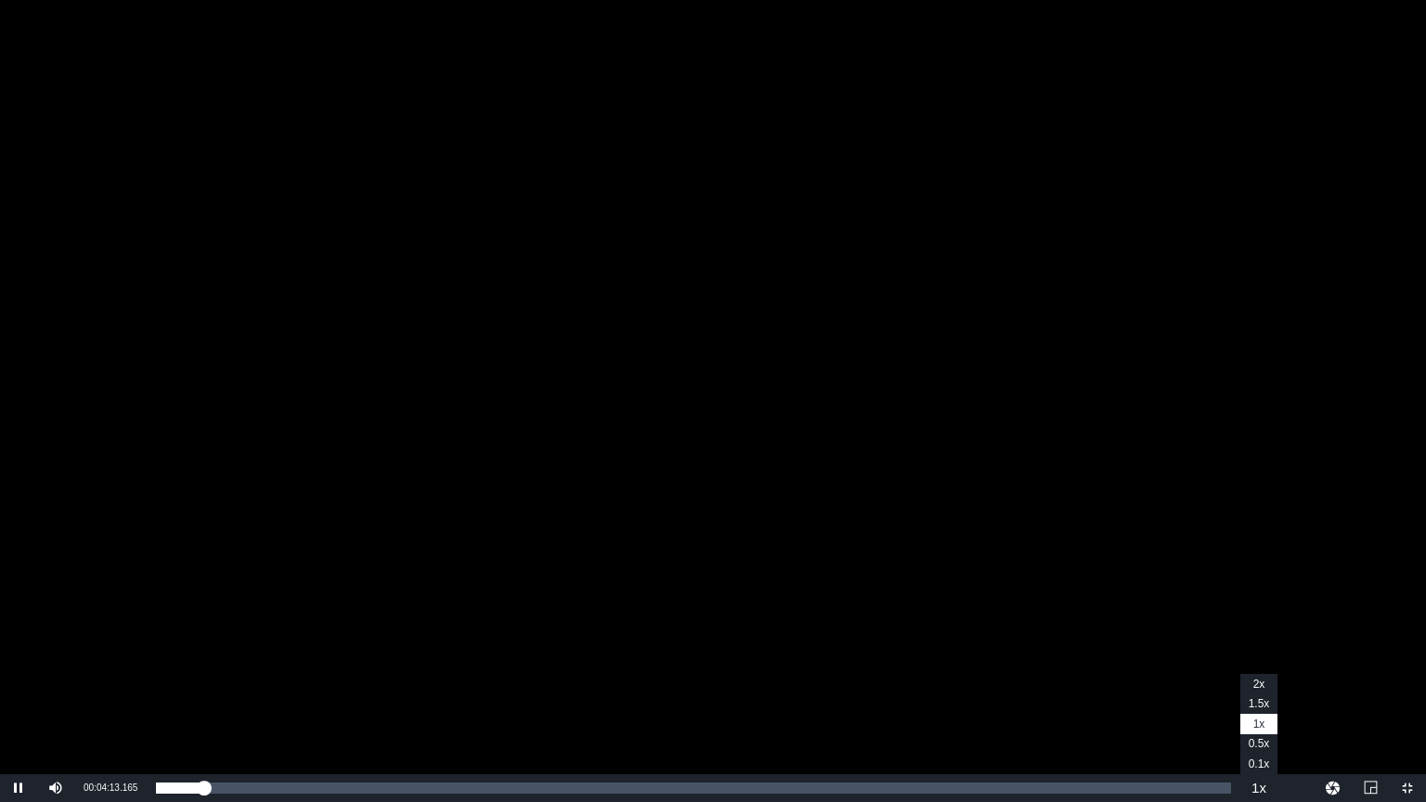
click at [1255, 795] on button "Playback Rate" at bounding box center [1258, 788] width 37 height 28
click at [19, 788] on span "Video Player" at bounding box center [19, 788] width 0 height 0
click at [1407, 788] on span "Video Player" at bounding box center [1407, 788] width 0 height 0
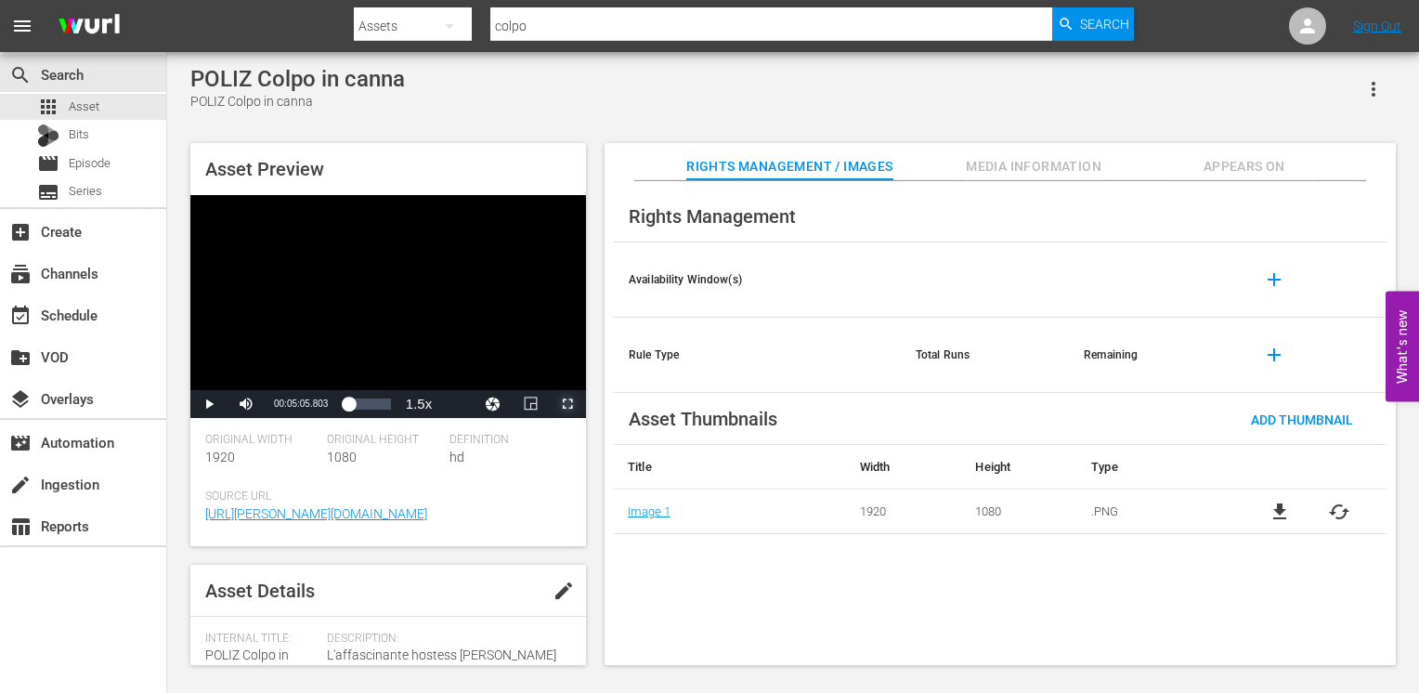
click at [567, 404] on span "Video Player" at bounding box center [567, 404] width 0 height 0
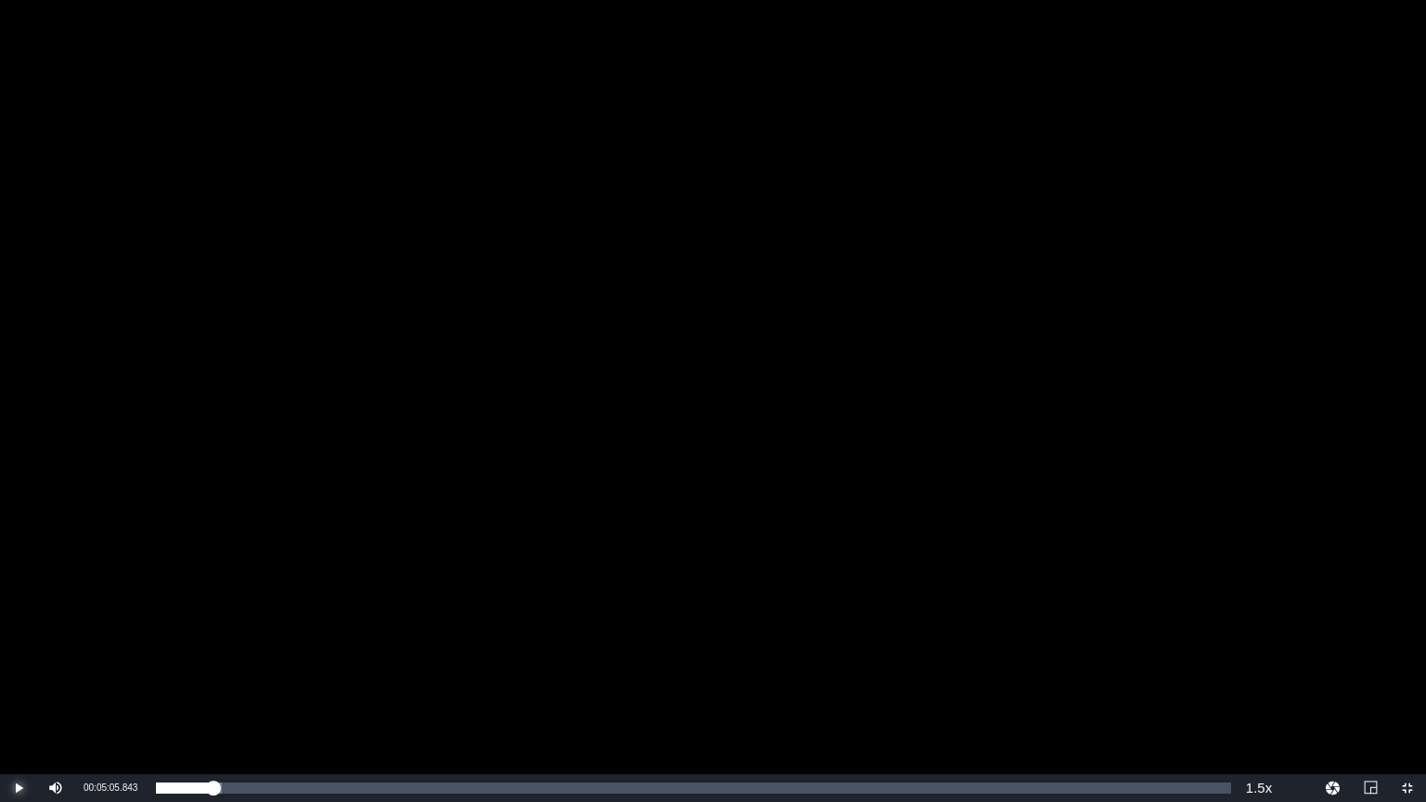
click at [19, 788] on span "Video Player" at bounding box center [19, 788] width 0 height 0
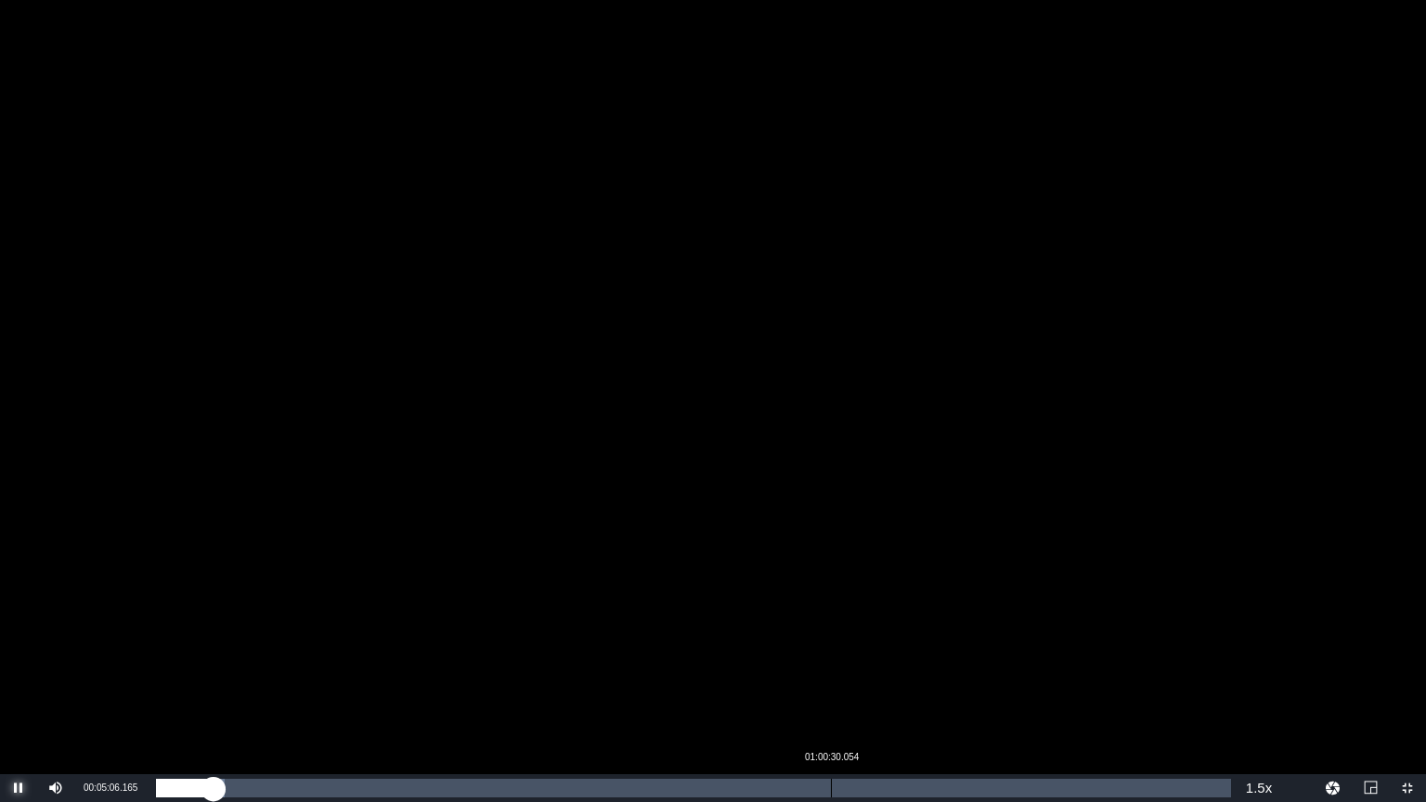
click at [855, 788] on div "Loaded : 6.33% 01:00:30.054 00:05:06.490" at bounding box center [693, 788] width 1075 height 19
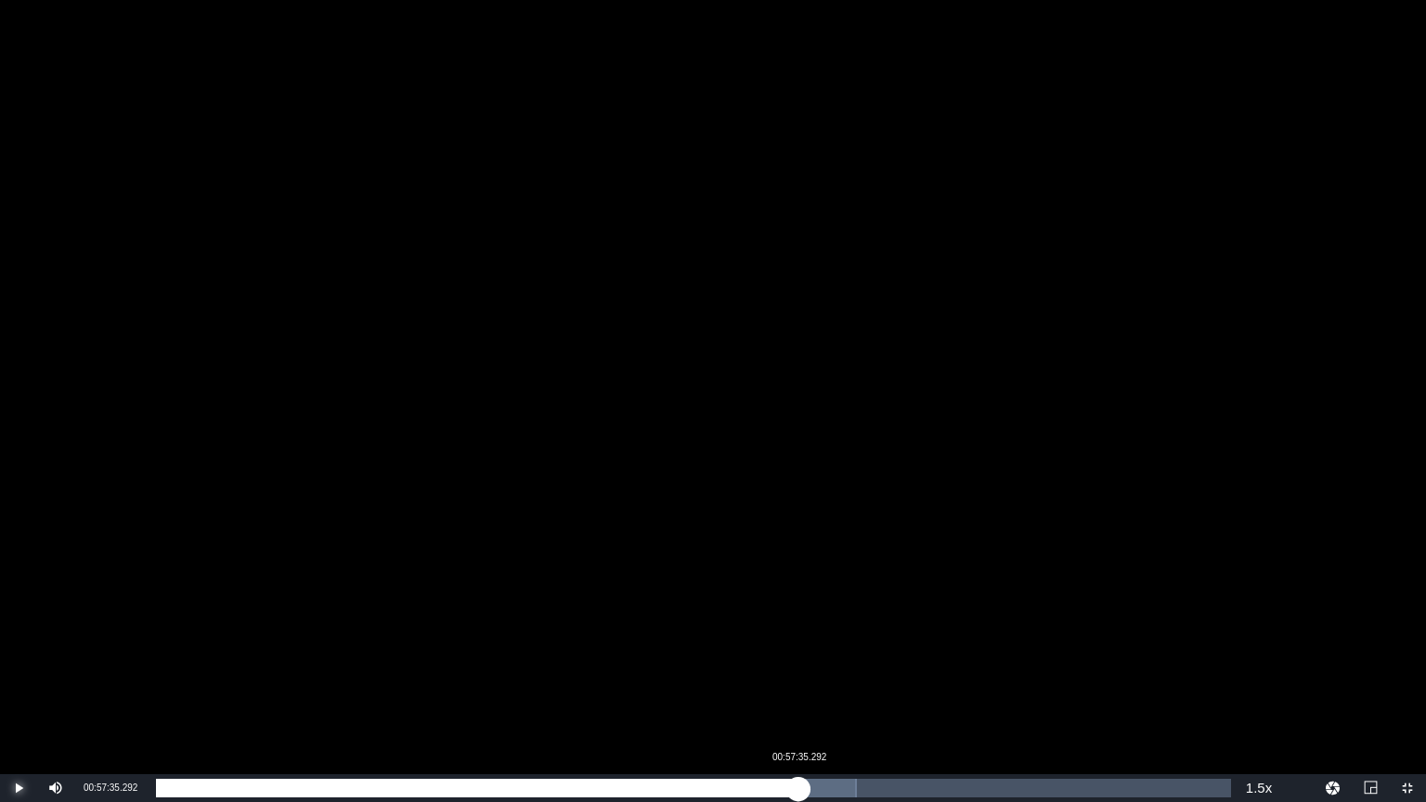
click at [798, 791] on div "Loaded : 65.23% 00:57:35.292 01:02:42.049" at bounding box center [693, 788] width 1075 height 19
click at [751, 791] on div "Loaded : 60.66% 00:53:25.632 00:57:48.153" at bounding box center [693, 788] width 1075 height 19
click at [682, 793] on div "Loaded : 55.36% 00:47:11.142 00:53:21.049" at bounding box center [693, 788] width 1075 height 19
click at [850, 790] on div "Loaded : 49.03% 01:02:14.911 00:47:12.427" at bounding box center [693, 788] width 1075 height 19
click at [719, 792] on div "Loaded : 0.00% 00:50:30.870 01:02:14.911" at bounding box center [693, 788] width 1075 height 19
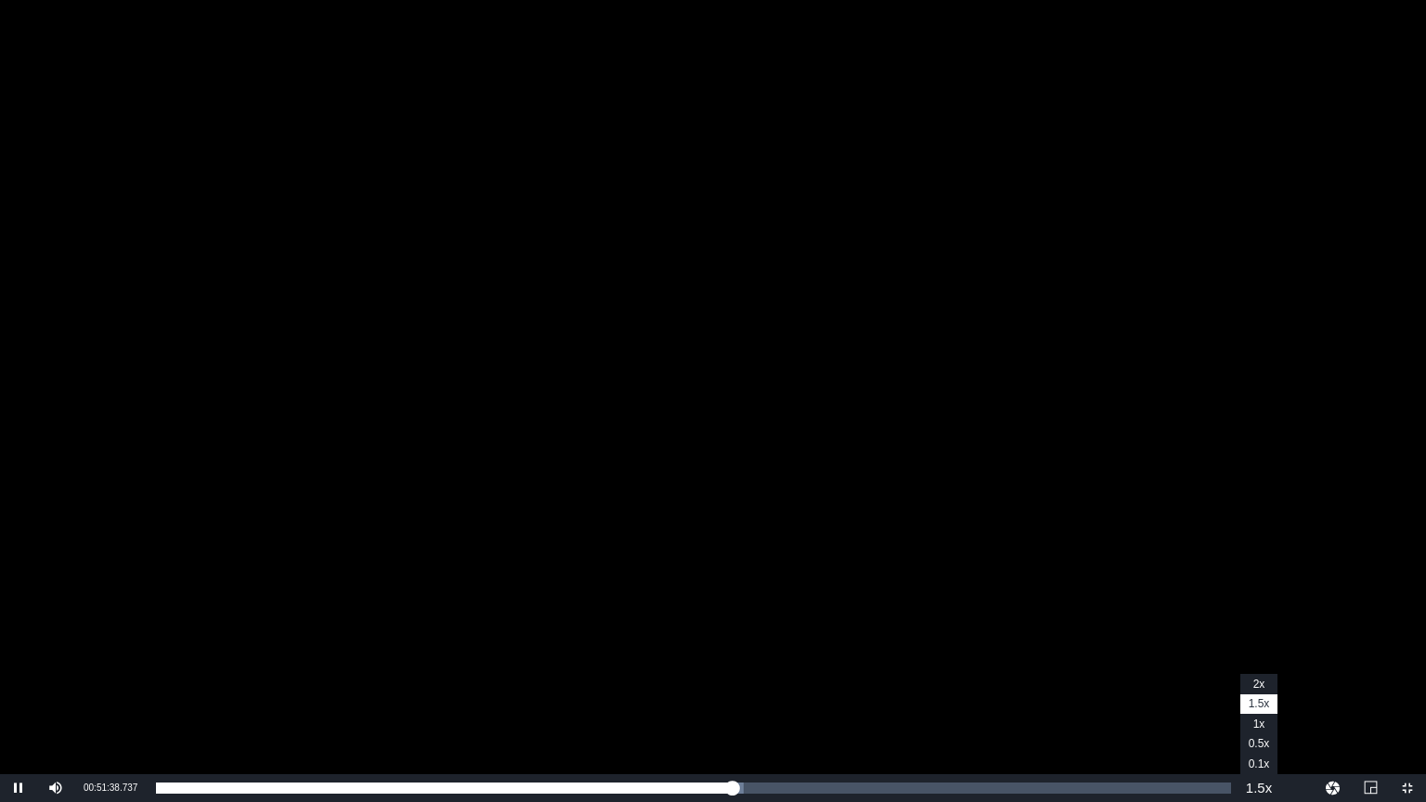
click at [1258, 786] on button "Playback Rate" at bounding box center [1258, 788] width 37 height 28
click at [1263, 724] on span "1x" at bounding box center [1259, 724] width 12 height 13
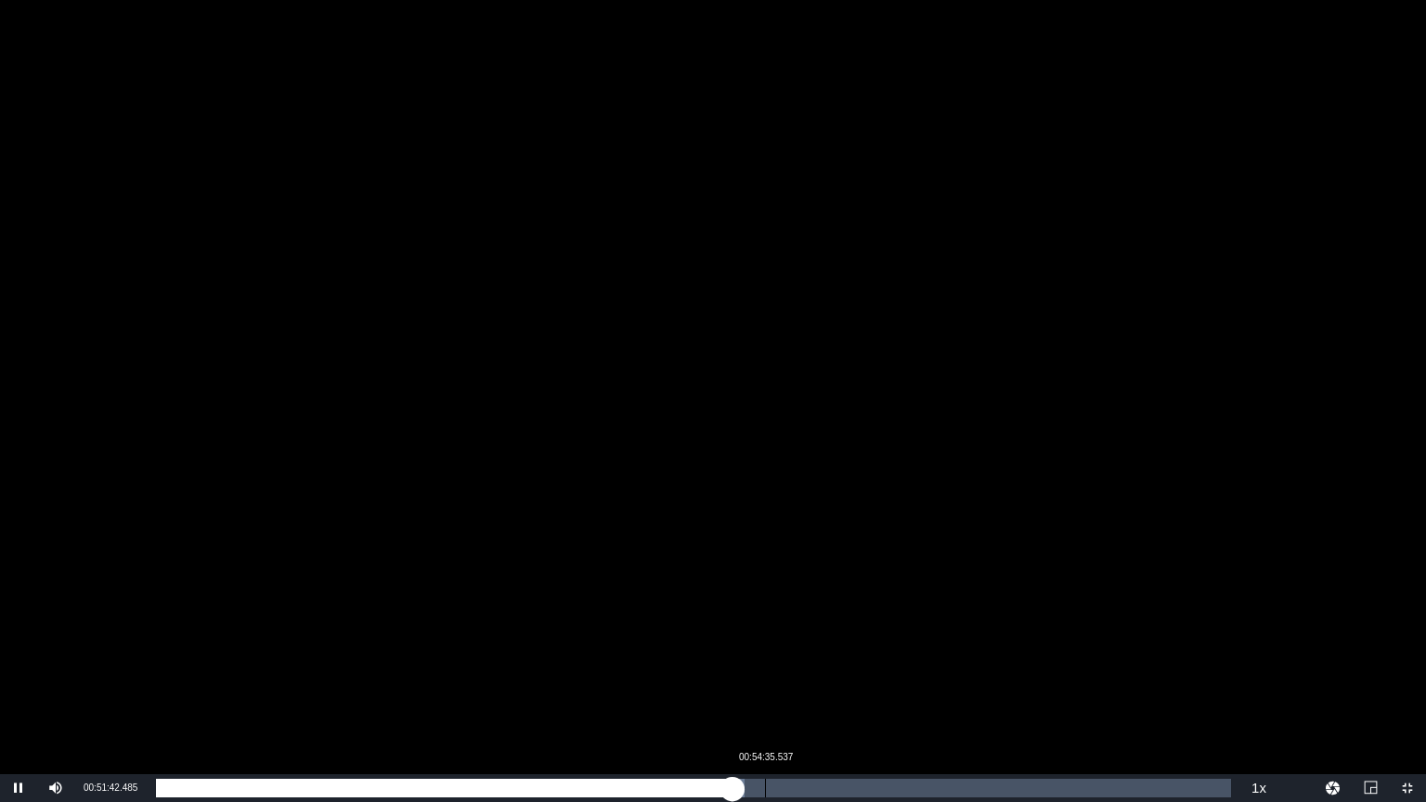
click at [776, 791] on div "Loaded : 54.74% 00:54:35.537 00:51:42.527" at bounding box center [693, 788] width 1075 height 19
click at [846, 784] on div "Loaded : 57.75% 01:01:49.945 00:55:36.203" at bounding box center [693, 788] width 1075 height 19
click at [864, 787] on div "Loaded : 64.19% 01:03:29.809 01:01:51.069" at bounding box center [693, 788] width 1075 height 19
click at [913, 791] on div "Loaded : 65.96% 01:07:39.469 01:03:30.564" at bounding box center [693, 788] width 1075 height 19
click at [945, 787] on div "Loaded : 70.43% 01:11:04.190 01:07:49.970" at bounding box center [693, 788] width 1075 height 19
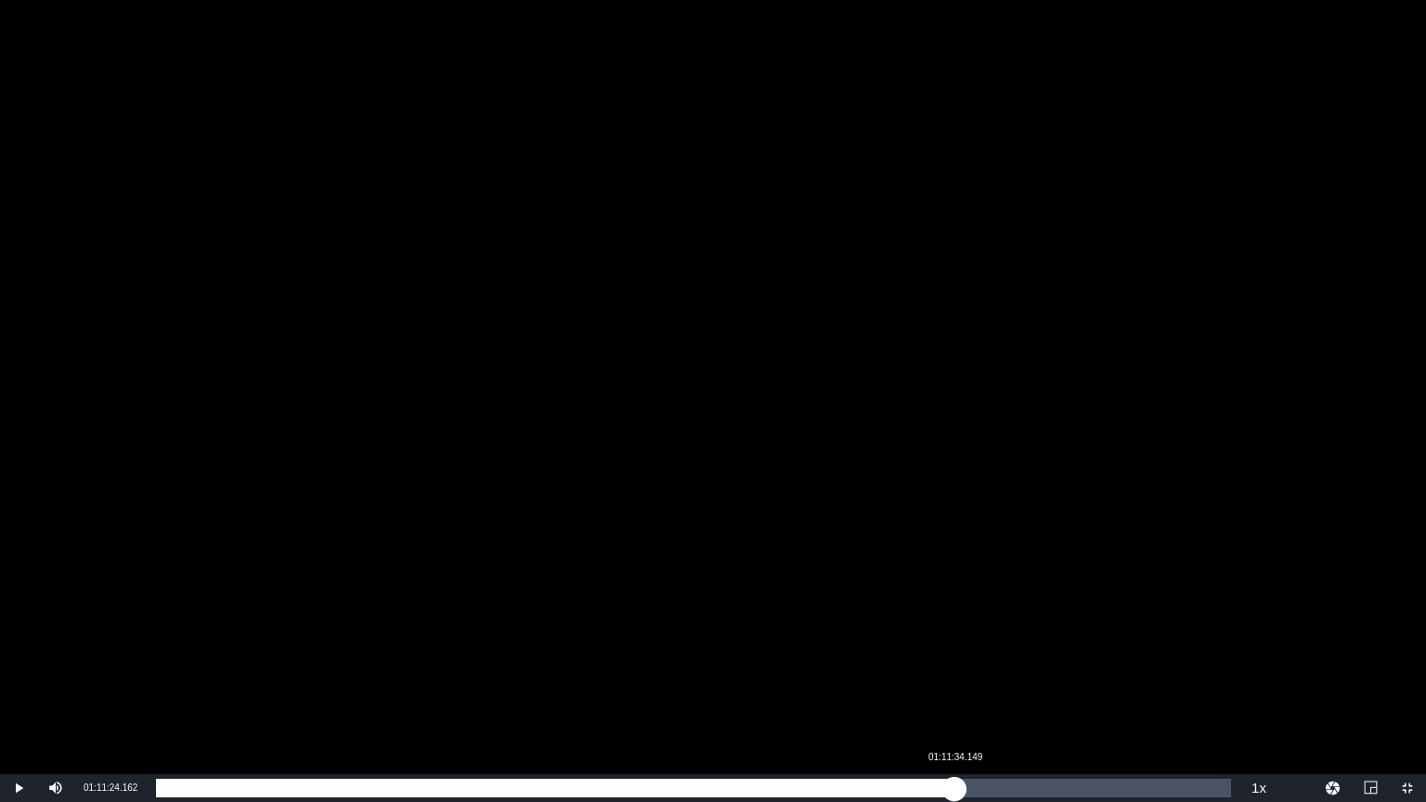
click at [954, 793] on div "01:10:45.260" at bounding box center [555, 788] width 798 height 19
click at [981, 791] on div "Loaded : 74.27% 01:14:03.945 01:11:34.152" at bounding box center [693, 788] width 1075 height 19
click at [1005, 791] on div "Loaded : 77.18% 01:16:08.775 01:14:07.748" at bounding box center [693, 788] width 1075 height 19
click at [1005, 788] on div "01:16:10.134" at bounding box center [581, 788] width 850 height 19
click at [1044, 787] on div "Loaded : 79.98% 01:19:33.496 01:16:54.349" at bounding box center [693, 788] width 1075 height 19
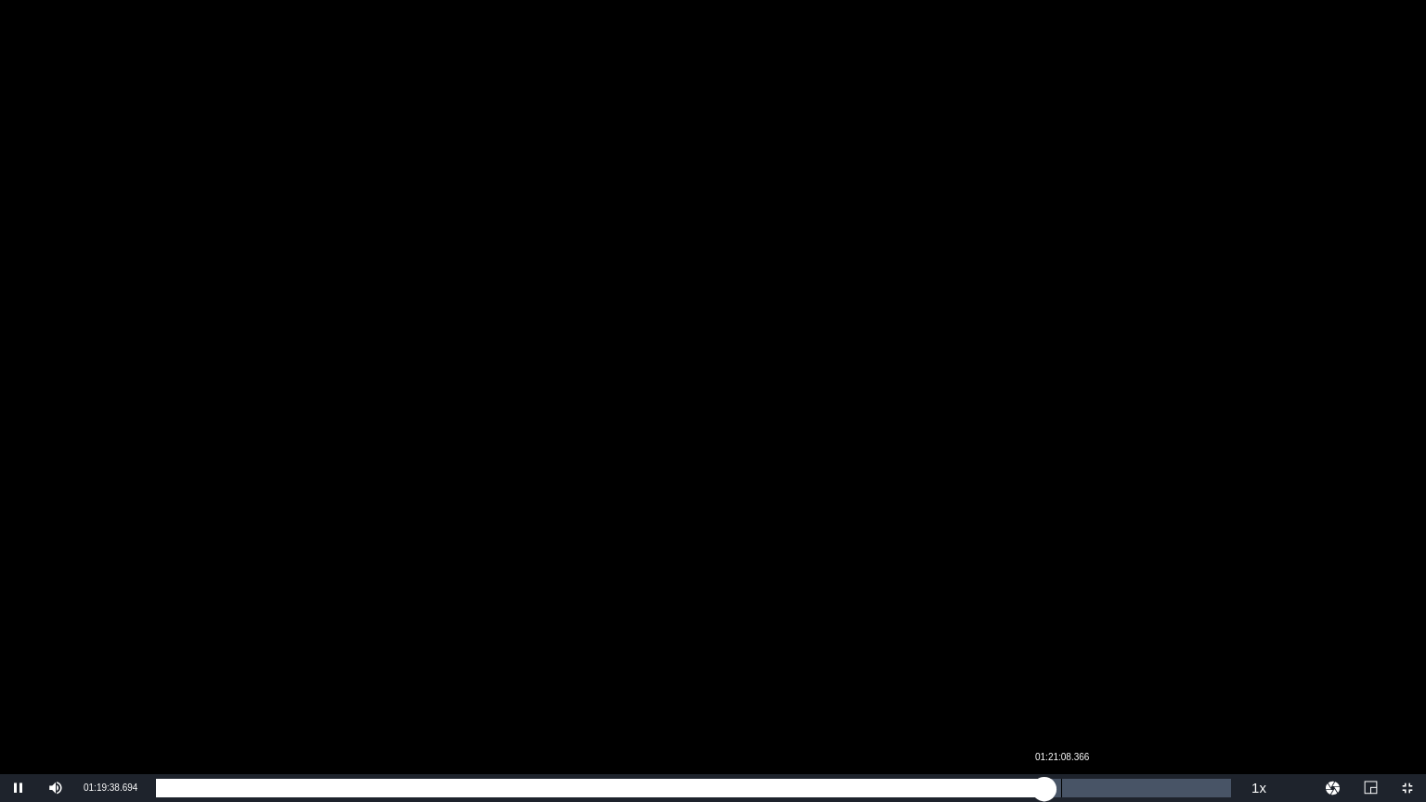
click at [1062, 789] on div "Loaded : 82.68% 01:21:08.366 01:19:38.872" at bounding box center [693, 788] width 1075 height 19
click at [1086, 787] on div "Loaded : 84.34% 01:23:23.183 01:21:13.938" at bounding box center [693, 788] width 1075 height 19
click at [1101, 785] on div "Loaded : 86.63% 01:24:43.074 01:23:24.130" at bounding box center [693, 788] width 1075 height 19
click at [1120, 791] on div "Loaded : 87.98% 01:26:07.958 01:24:44.021" at bounding box center [693, 788] width 1075 height 19
click at [1138, 788] on div "Loaded : 89.64% 01:27:52.815 01:26:23.109" at bounding box center [693, 788] width 1075 height 19
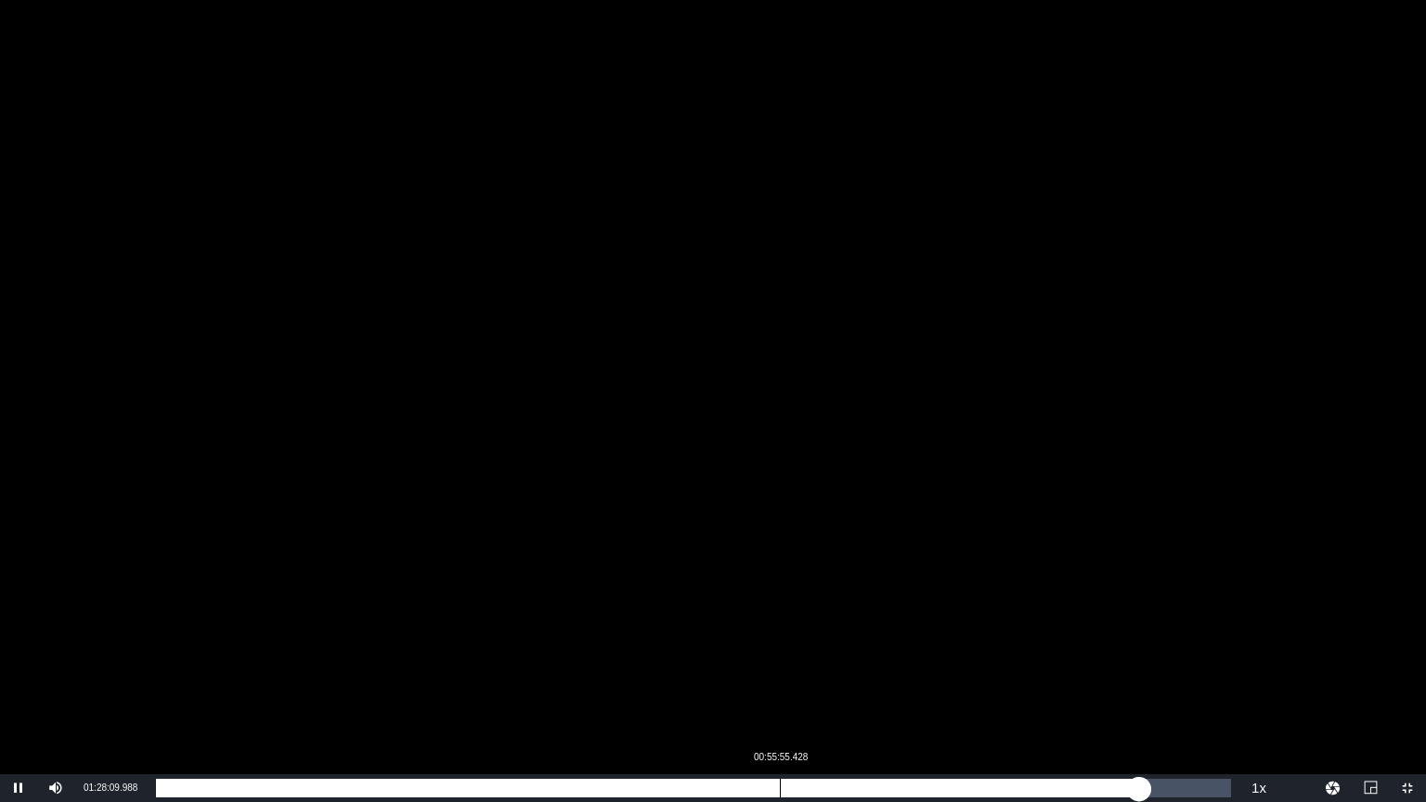
click at [776, 782] on div "01:28:10.127" at bounding box center [647, 788] width 983 height 19
click at [759, 789] on div "Loaded : 59.10% 00:54:05.577 00:55:52.593" at bounding box center [693, 788] width 1075 height 19
click at [759, 788] on div "00:54:06.737" at bounding box center [457, 788] width 603 height 19
click at [766, 785] on div "00:54:41.567" at bounding box center [461, 788] width 610 height 19
click at [769, 787] on div "00:56:12.059" at bounding box center [463, 788] width 614 height 19
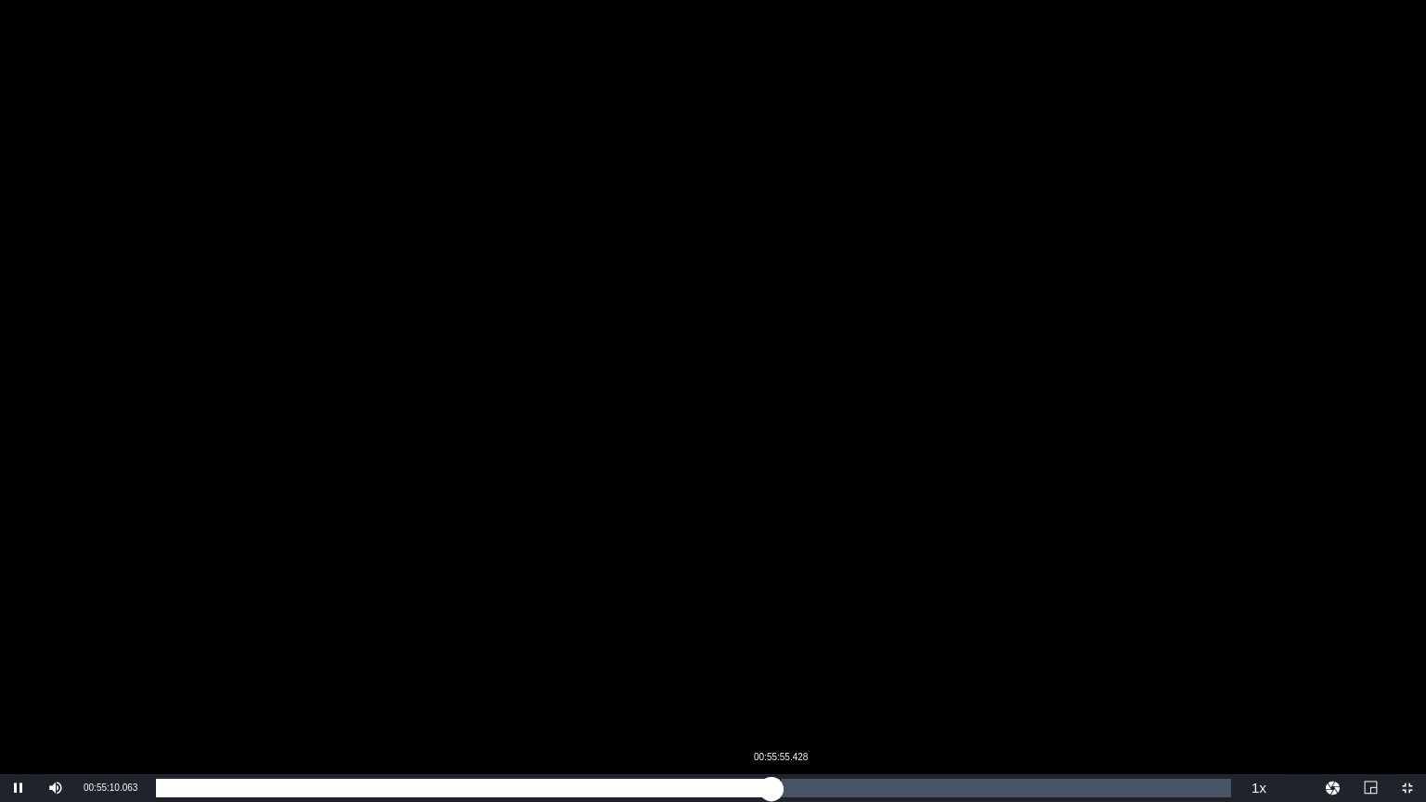
click at [772, 788] on div "00:55:10.058" at bounding box center [464, 788] width 616 height 19
click at [775, 790] on div "00:55:56.091" at bounding box center [468, 788] width 624 height 19
click at [766, 791] on div "00:55:54.767" at bounding box center [468, 788] width 624 height 19
click at [776, 788] on div "00:54:41.752" at bounding box center [466, 788] width 620 height 19
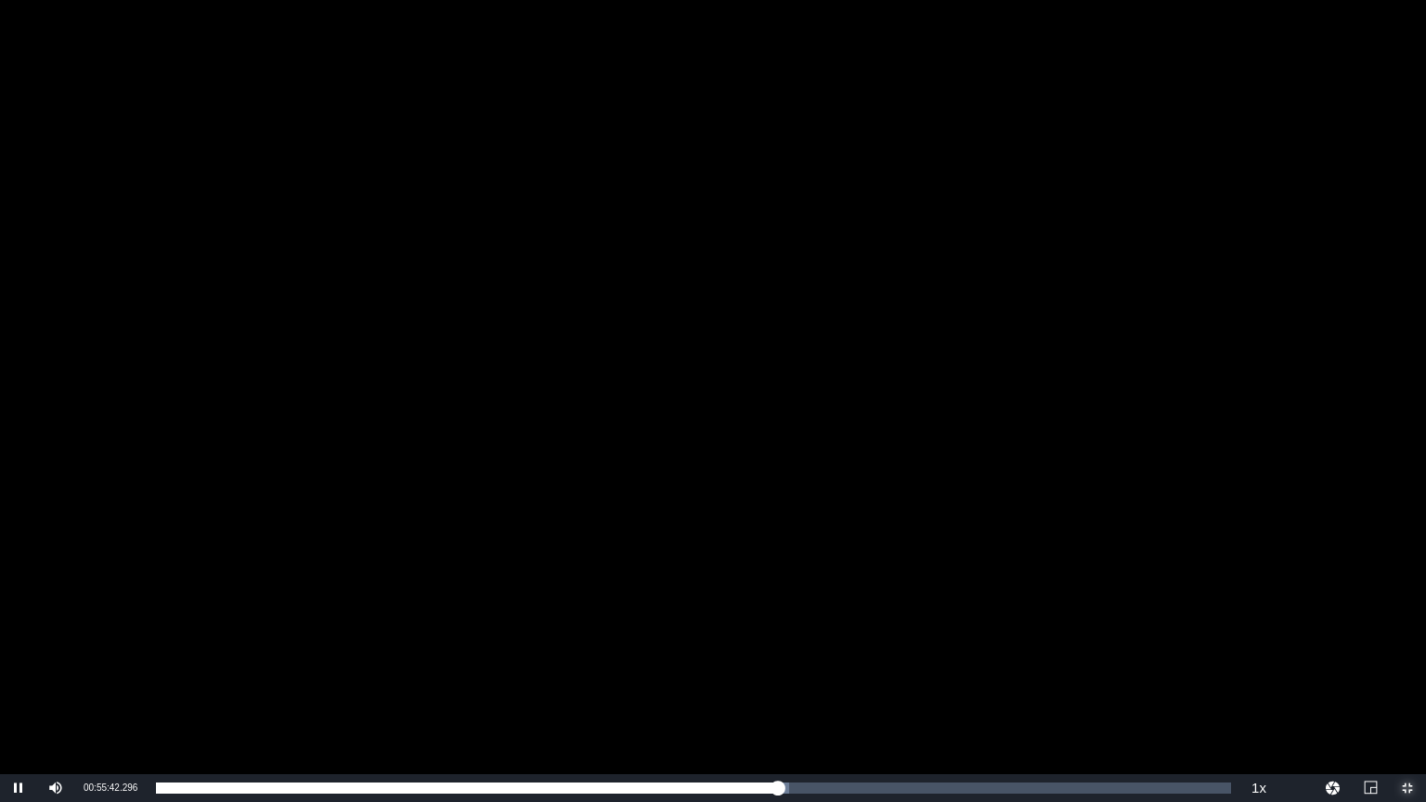
click at [1407, 788] on span "Video Player" at bounding box center [1407, 788] width 0 height 0
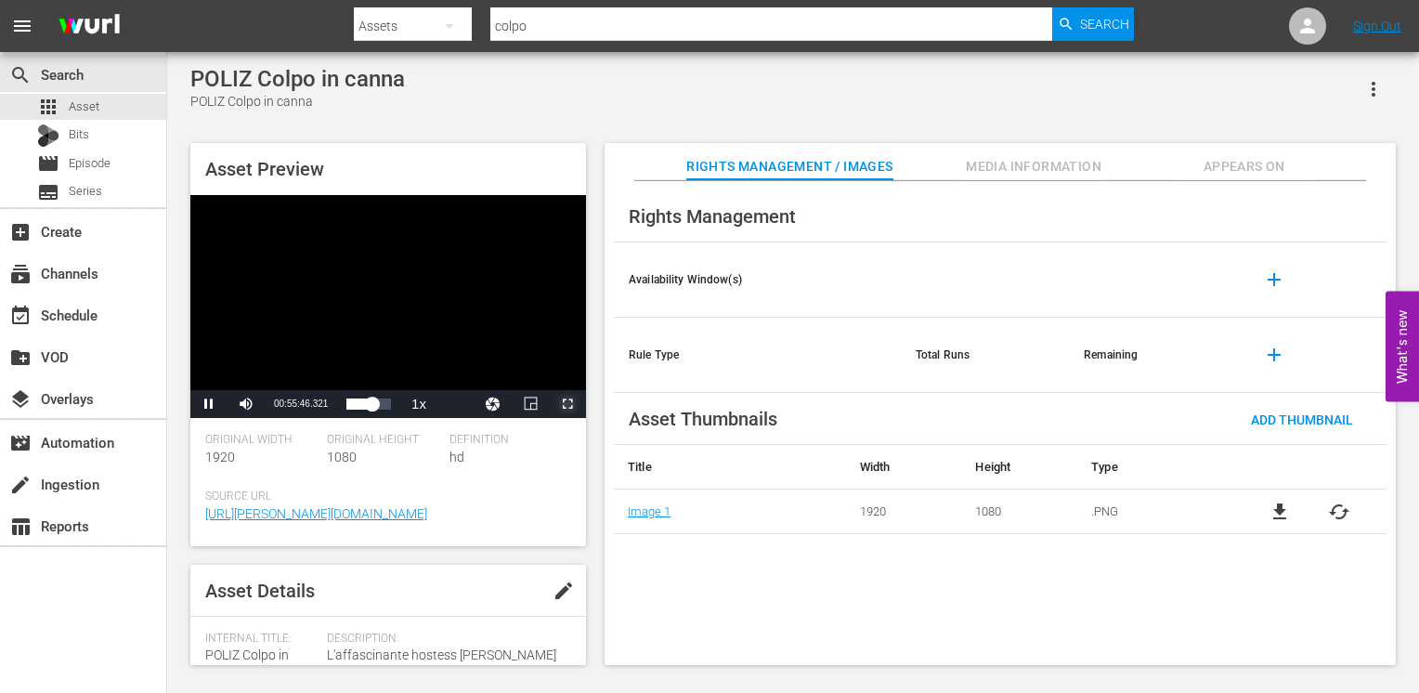
click at [567, 404] on span "Video Player" at bounding box center [567, 404] width 0 height 0
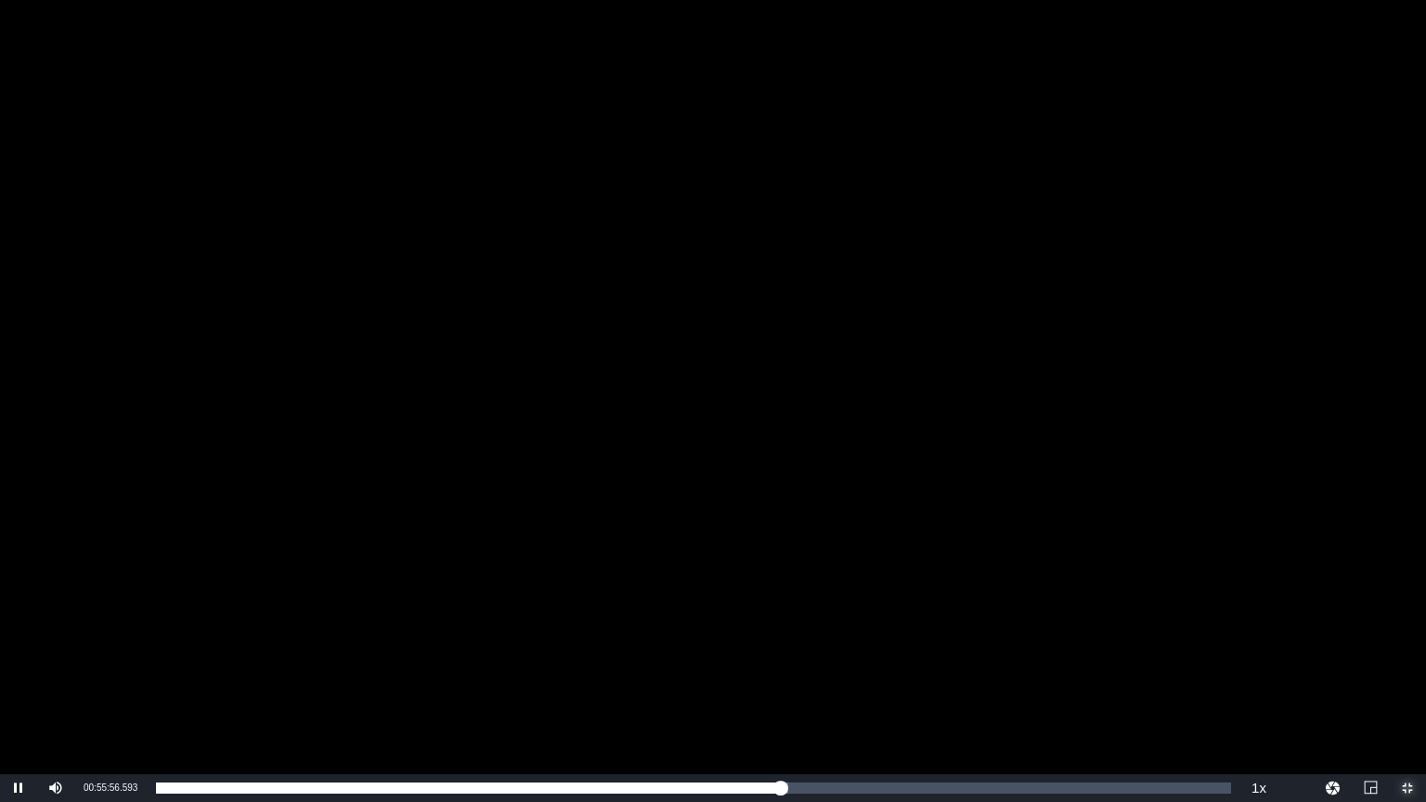
drag, startPoint x: 1406, startPoint y: 778, endPoint x: 1359, endPoint y: 676, distance: 112.2
click at [1407, 788] on span "Video Player" at bounding box center [1407, 788] width 0 height 0
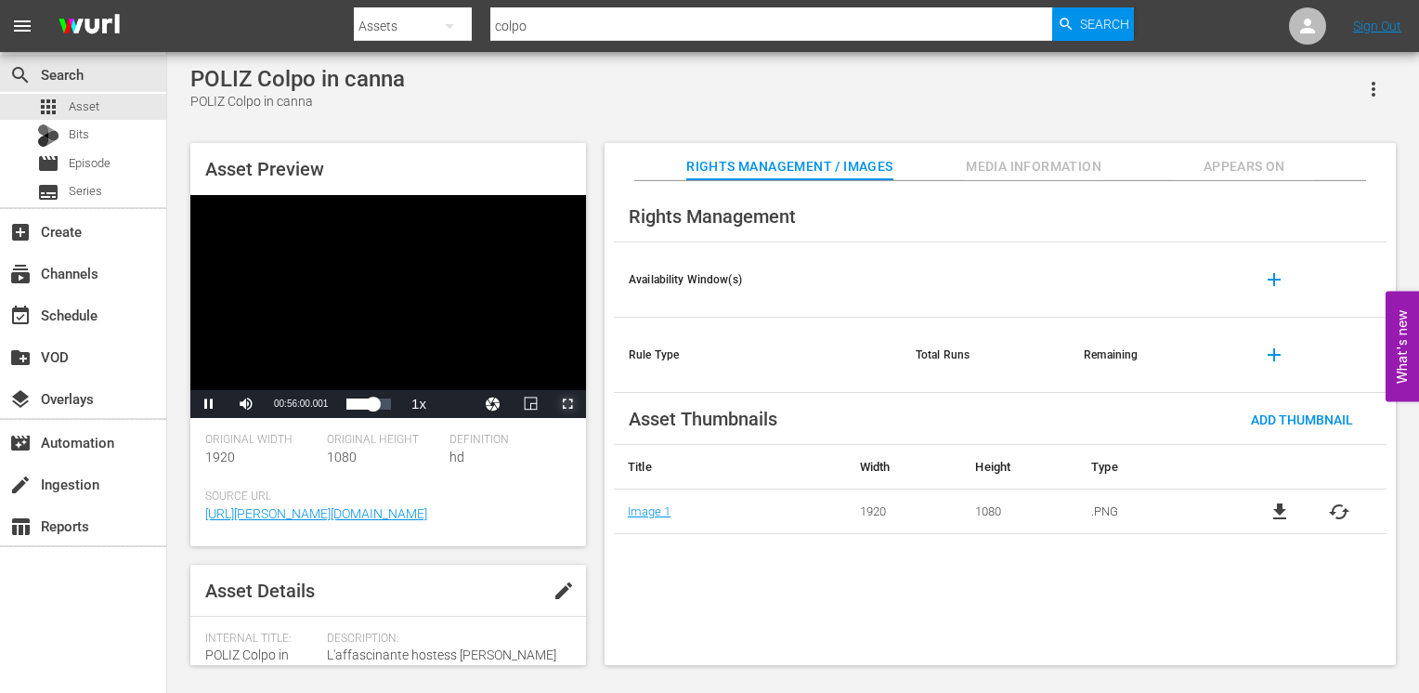
click at [567, 404] on span "Video Player" at bounding box center [567, 404] width 0 height 0
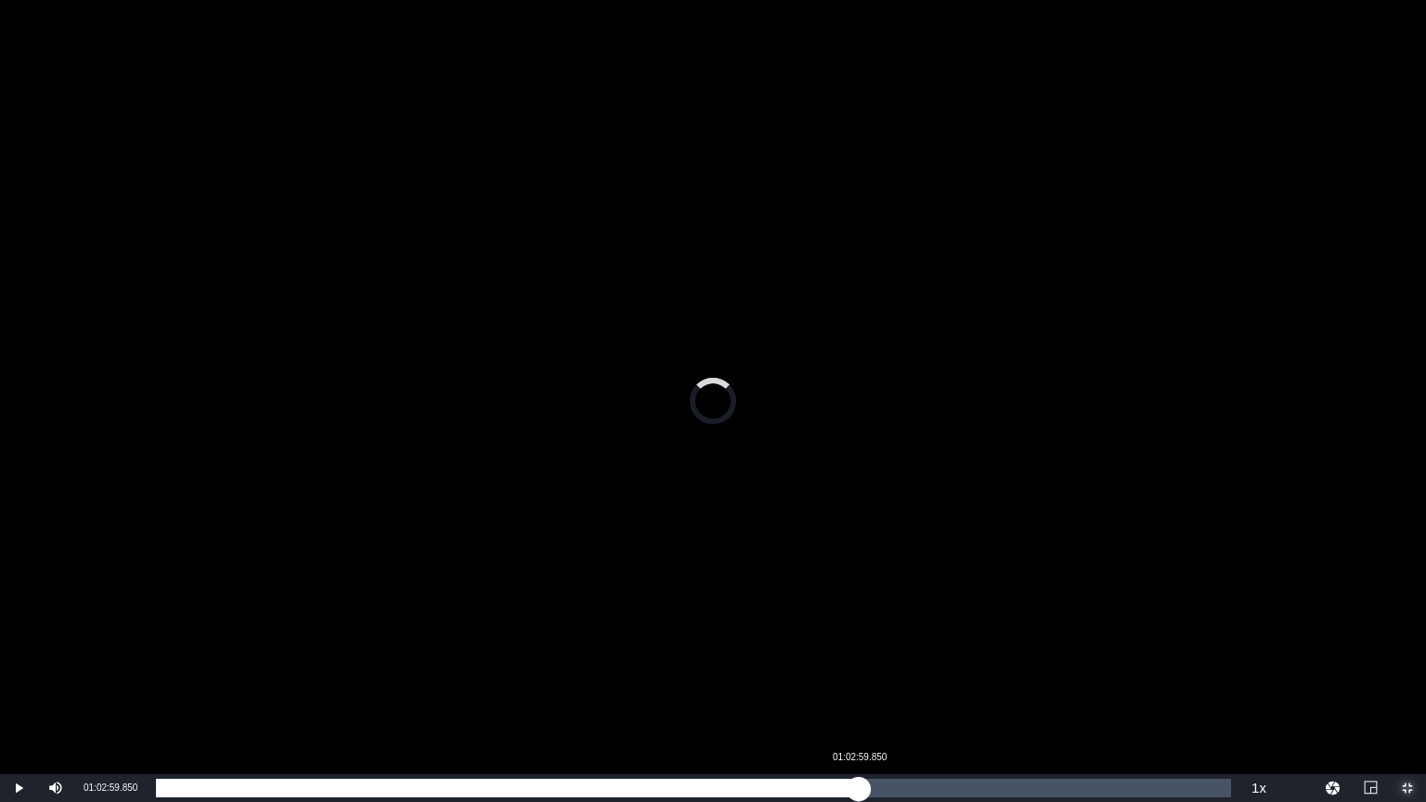
click at [859, 786] on div "Loaded : 0.00% 01:02:59.850 00:56:00.636" at bounding box center [693, 788] width 1075 height 19
click at [913, 791] on div "Loaded : 66.06% 01:07:49.455 01:03:07.462" at bounding box center [693, 788] width 1075 height 19
click at [910, 790] on div "01:07:51.869" at bounding box center [534, 788] width 757 height 19
click at [900, 794] on div "01:07:36.121" at bounding box center [533, 788] width 754 height 19
click at [962, 793] on div "Loaded : 69.59% 01:12:14.094 01:06:46.507" at bounding box center [693, 788] width 1075 height 19
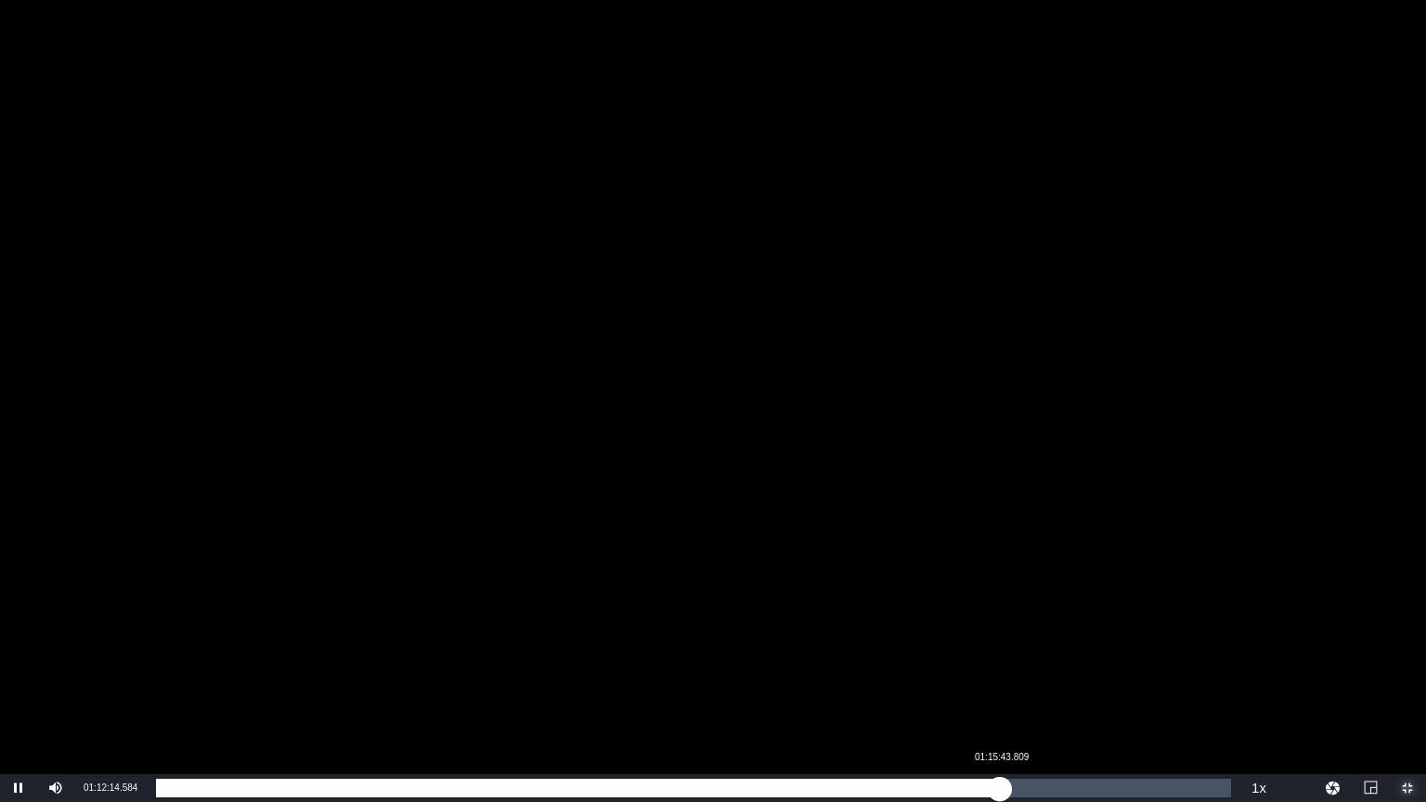
click at [1002, 796] on div "Loaded : 75.00% 01:15:43.809 01:12:14.762" at bounding box center [693, 788] width 1075 height 19
click at [1002, 787] on div "01:15:49.439" at bounding box center [579, 788] width 846 height 19
click at [1031, 787] on div "Loaded : 79.25% 01:18:43.564 01:16:19.601" at bounding box center [693, 788] width 1075 height 19
click at [1047, 795] on div "Loaded : 81.75% 01:19:53.469 01:18:28.031" at bounding box center [693, 788] width 1075 height 19
click at [1047, 788] on div "01:19:55.648" at bounding box center [601, 788] width 891 height 19
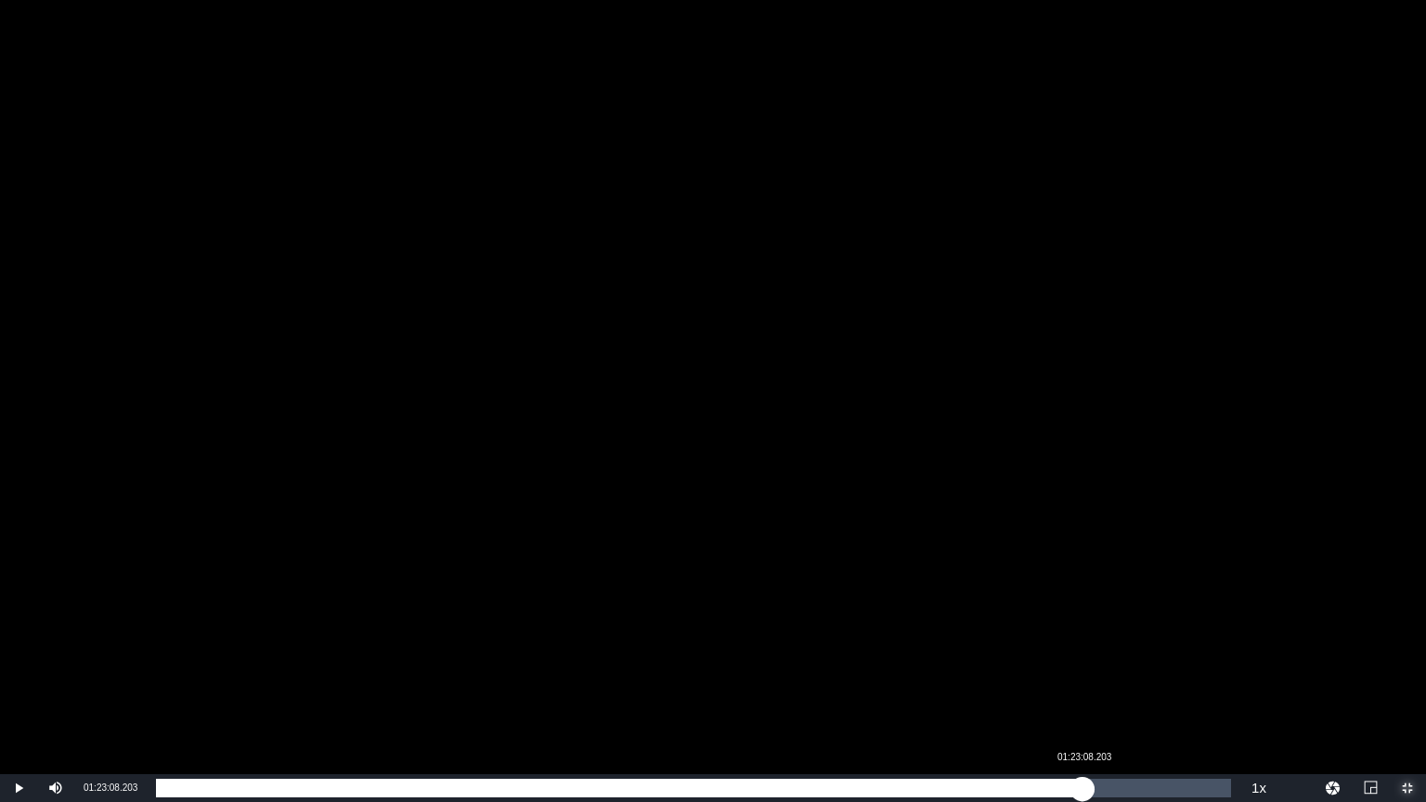
click at [1083, 789] on div "Loaded : 84.03% 01:23:08.203 01:20:58.730" at bounding box center [693, 788] width 1075 height 19
click at [1114, 797] on div "Loaded : 86.32% 01:25:47.985 01:23:08.568" at bounding box center [693, 788] width 1075 height 19
click at [1133, 789] on div "Loaded : 89.12% 01:27:32.843 01:25:52.979" at bounding box center [693, 788] width 1075 height 19
click at [1120, 795] on div "01:27:33.732" at bounding box center [638, 788] width 964 height 19
click at [1157, 786] on div "Loaded : 89.64% 01:29:42.666 01:26:23.092" at bounding box center [693, 788] width 1075 height 19
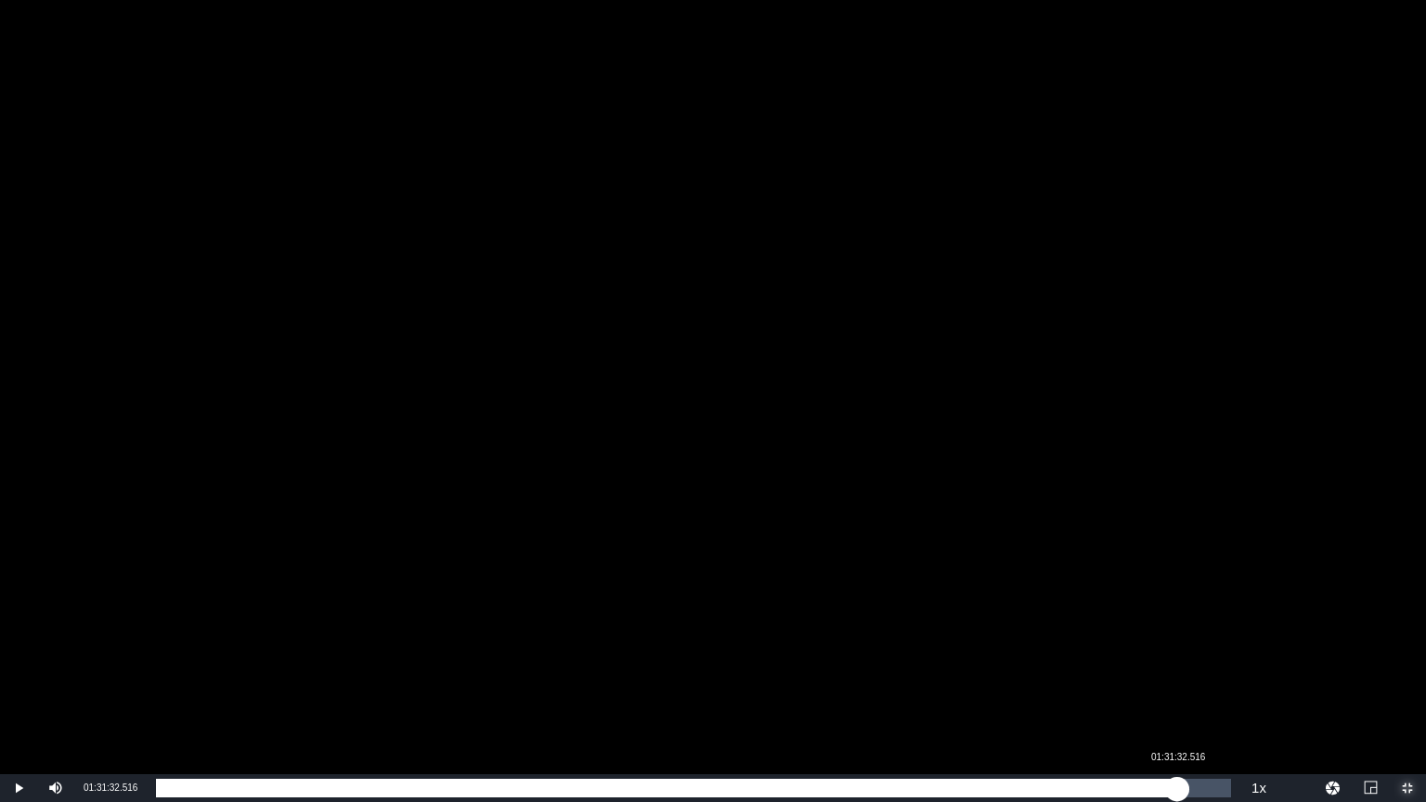
click at [1177, 787] on div "Loaded : 93.17% 01:31:32.516 01:29:43.059" at bounding box center [693, 788] width 1075 height 19
click at [1196, 785] on div "Loaded : 95.04% 01:33:12.380 01:31:33.351" at bounding box center [693, 788] width 1075 height 19
click at [1194, 790] on div "01:33:32.359" at bounding box center [675, 788] width 1038 height 19
click at [1192, 790] on div "01:33:29.847" at bounding box center [677, 788] width 1043 height 19
click at [1182, 784] on div "01:32:56.950" at bounding box center [674, 788] width 1037 height 19
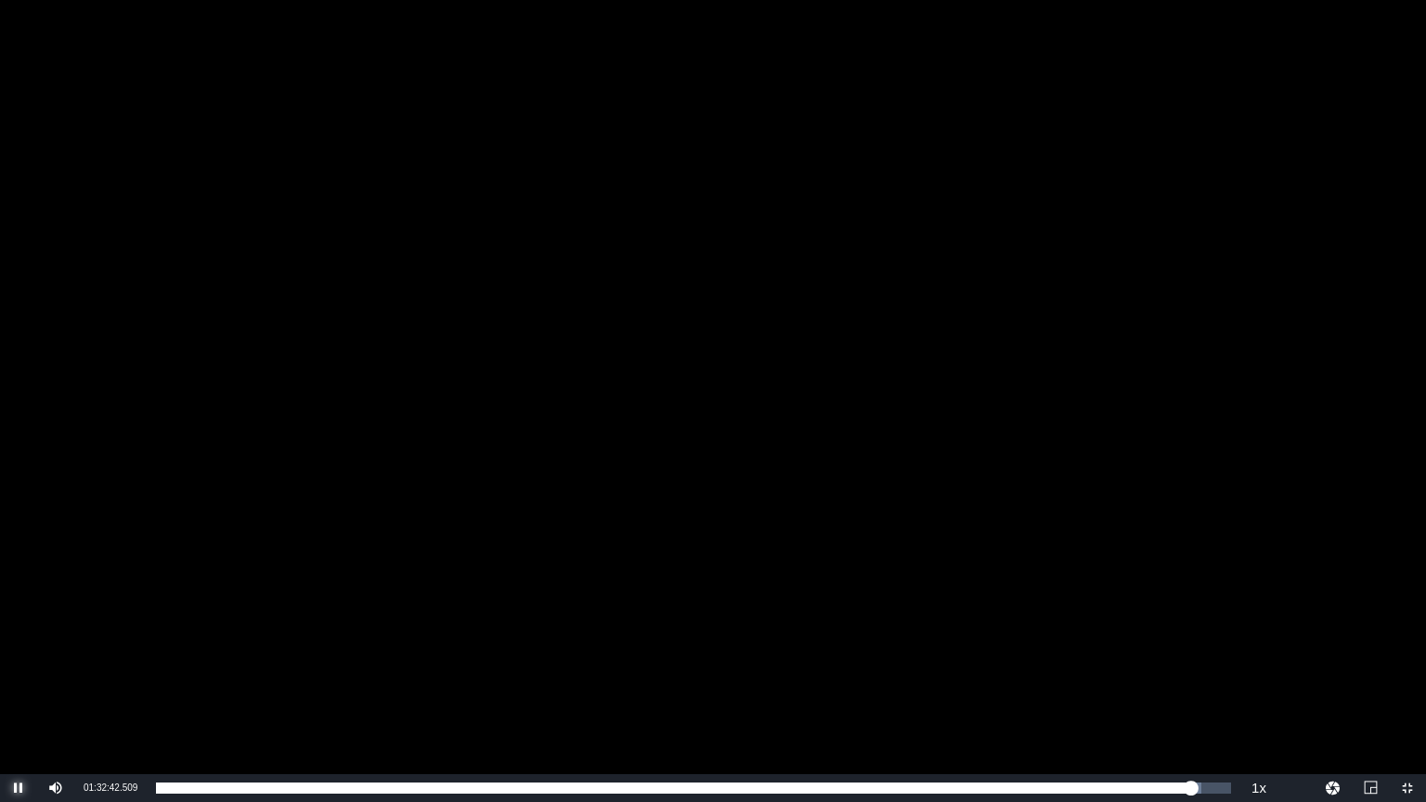
click at [19, 788] on span "Video Player" at bounding box center [19, 788] width 0 height 0
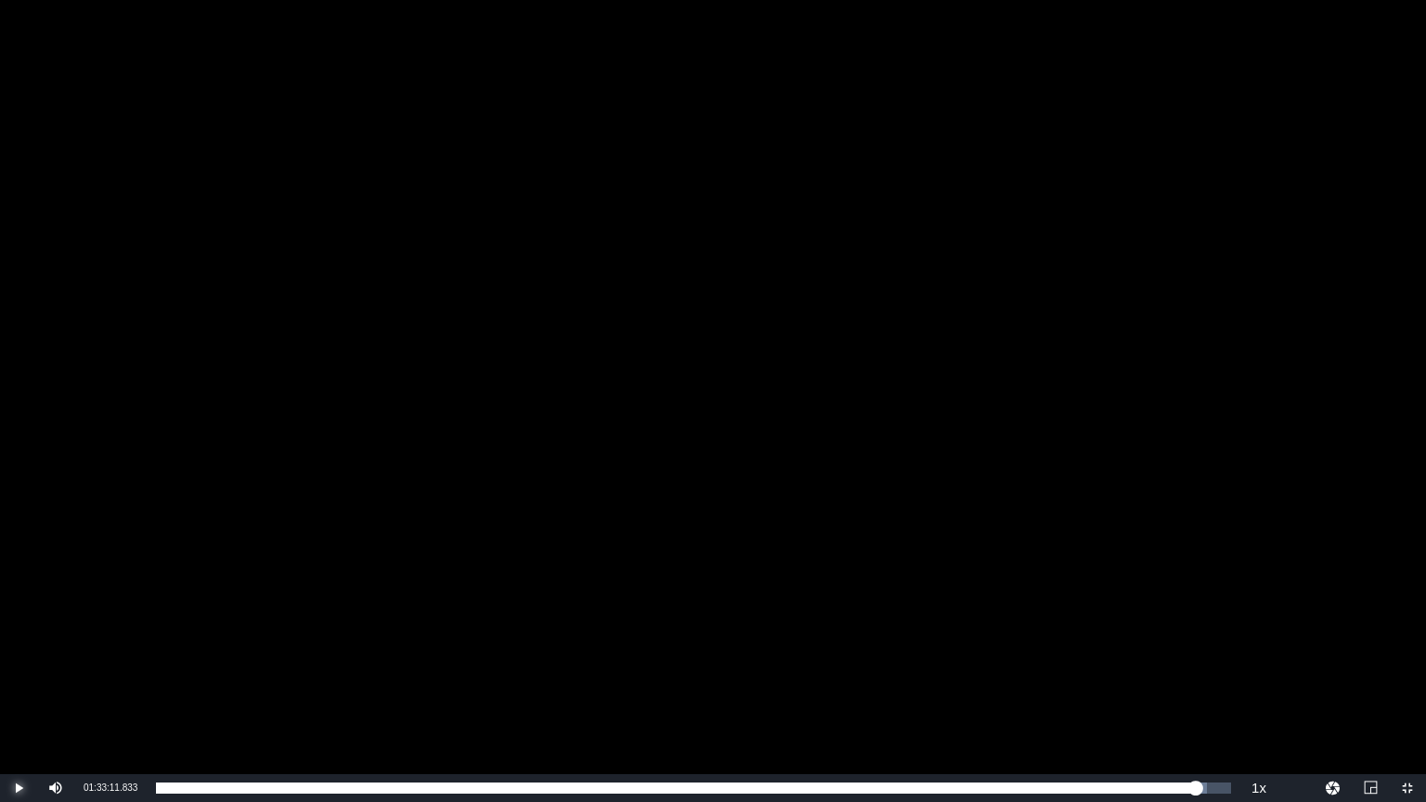
click at [19, 788] on span "Video Player" at bounding box center [19, 788] width 0 height 0
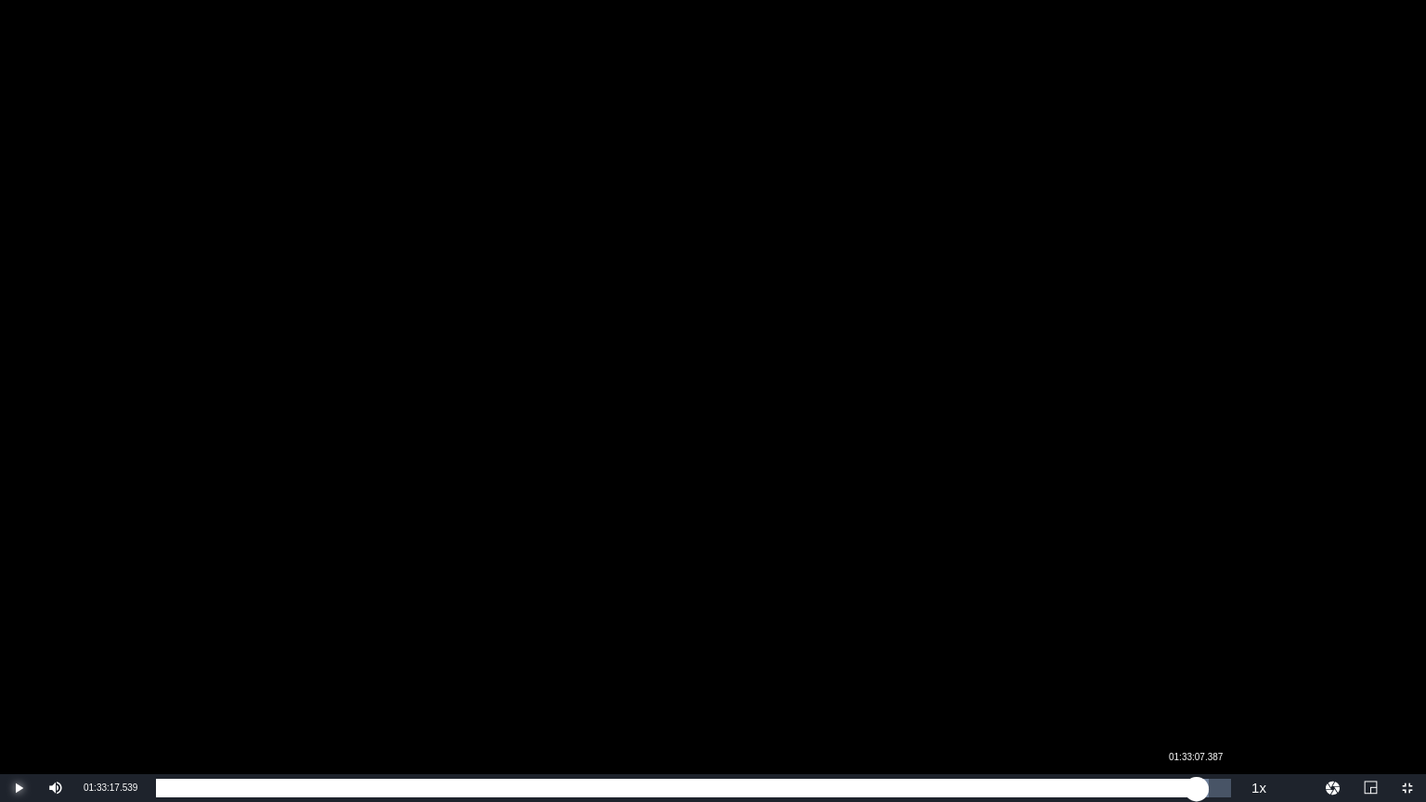
click at [1194, 787] on div "01:33:17.539" at bounding box center [676, 788] width 1041 height 19
click at [1187, 791] on div "01:33:23.527" at bounding box center [672, 788] width 1032 height 19
click at [1192, 789] on div "01:32:33.422" at bounding box center [674, 788] width 1036 height 19
click at [1198, 793] on div "01:32:53.170" at bounding box center [677, 788] width 1042 height 19
click at [1190, 792] on div "01:33:23.271" at bounding box center [673, 788] width 1034 height 19
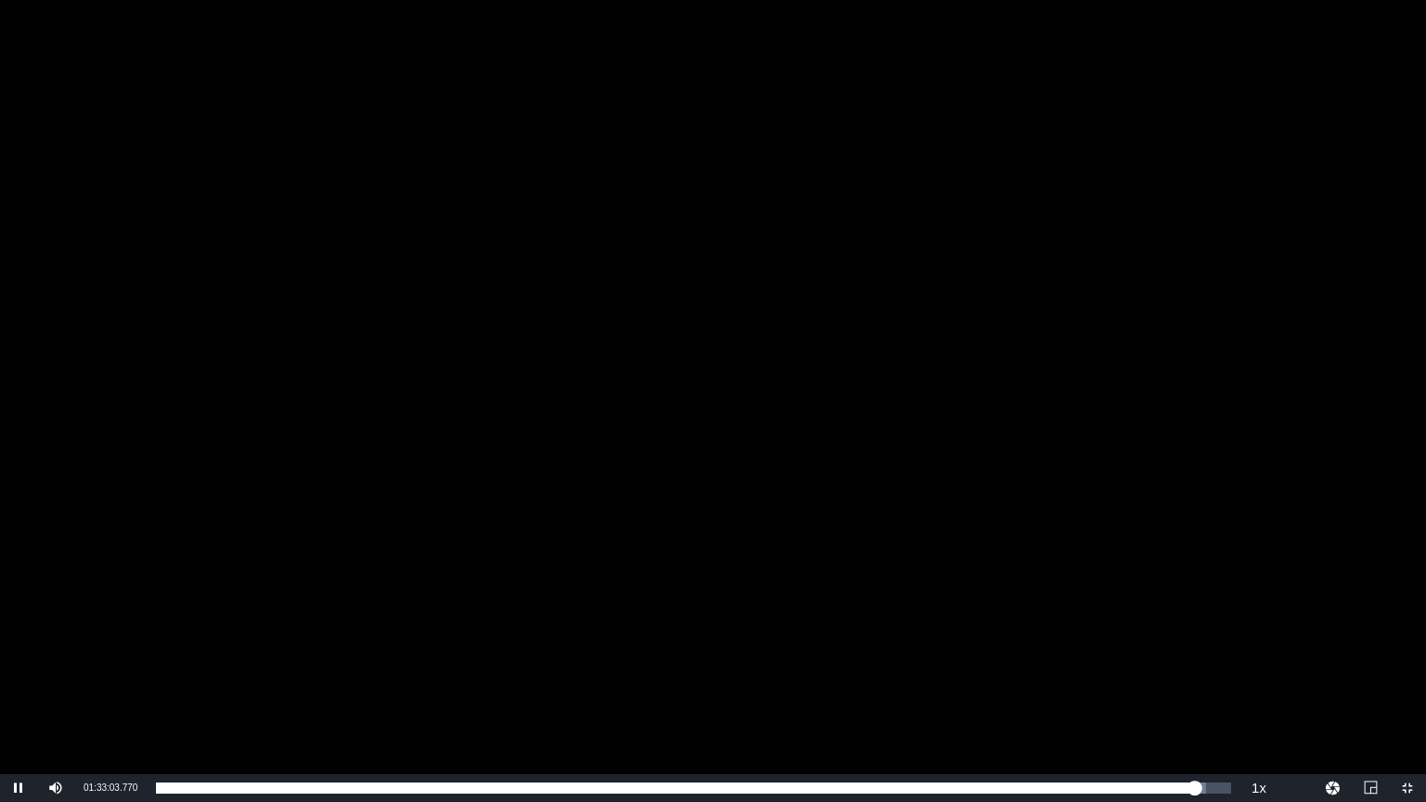
click at [1093, 446] on div "Video Player" at bounding box center [713, 387] width 1426 height 774
click at [1407, 788] on span "Video Player" at bounding box center [1407, 788] width 0 height 0
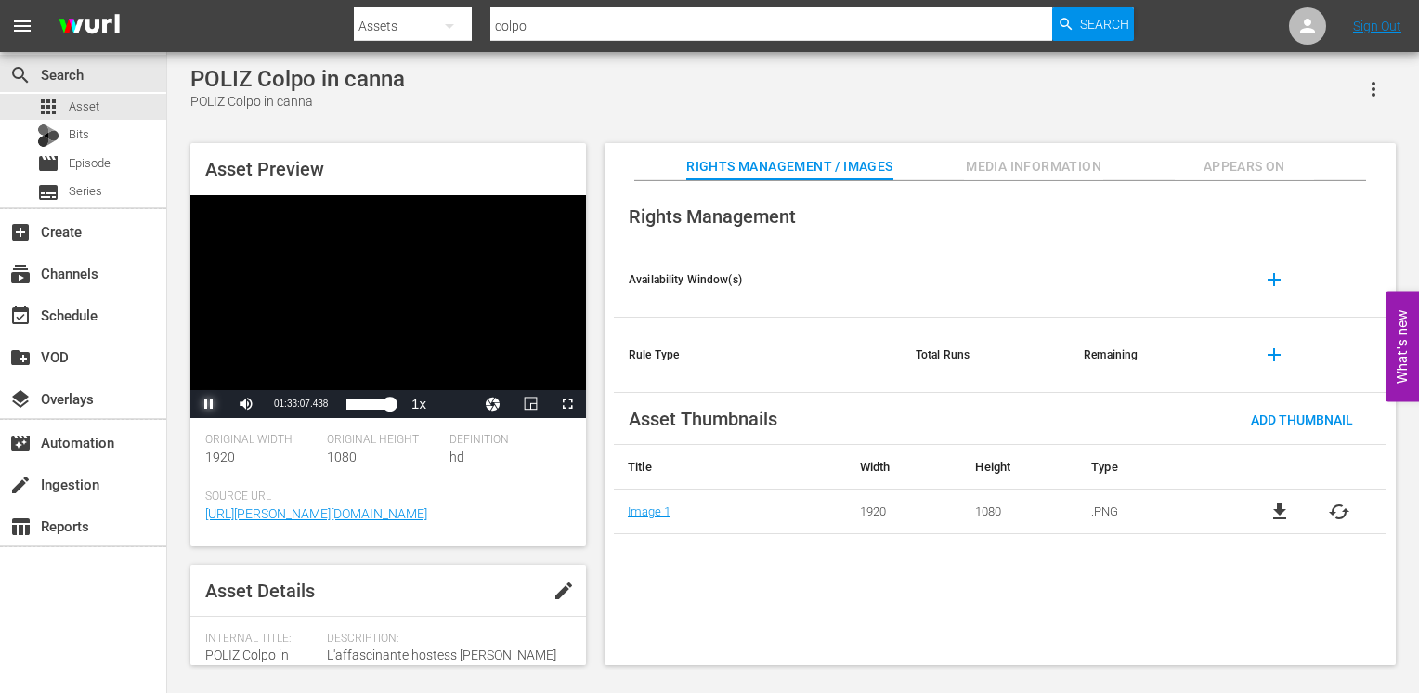
click at [209, 404] on span "Video Player" at bounding box center [209, 404] width 0 height 0
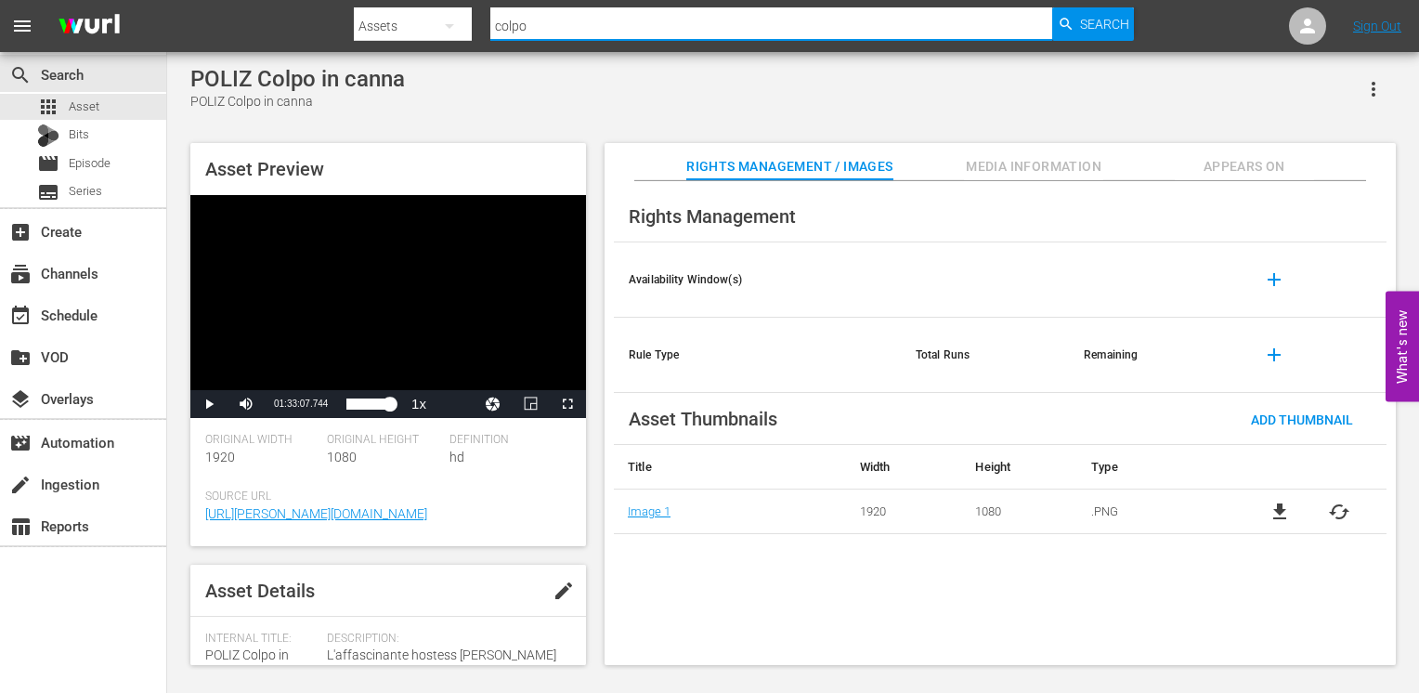
drag, startPoint x: 568, startPoint y: 22, endPoint x: 407, endPoint y: -2, distance: 163.3
click at [407, 0] on html "menu Search By Assets Search ID, Title, Description, Keywords, or Category colp…" at bounding box center [709, 346] width 1419 height 693
type input "ci torviamo"
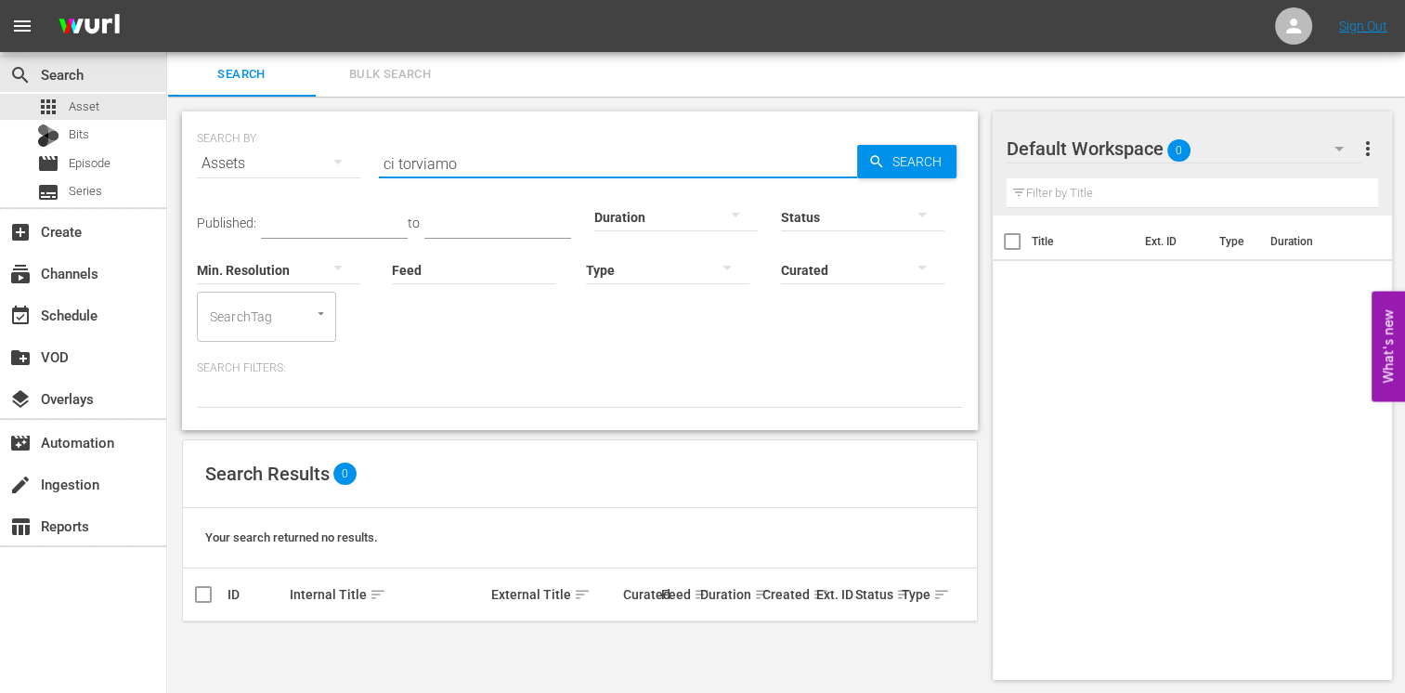
drag, startPoint x: 514, startPoint y: 166, endPoint x: 308, endPoint y: 160, distance: 206.2
click at [308, 160] on div "SEARCH BY Search By Assets Search ID, Title, Description, Keywords, or Category…" at bounding box center [580, 152] width 766 height 67
type input "ci troviamo"
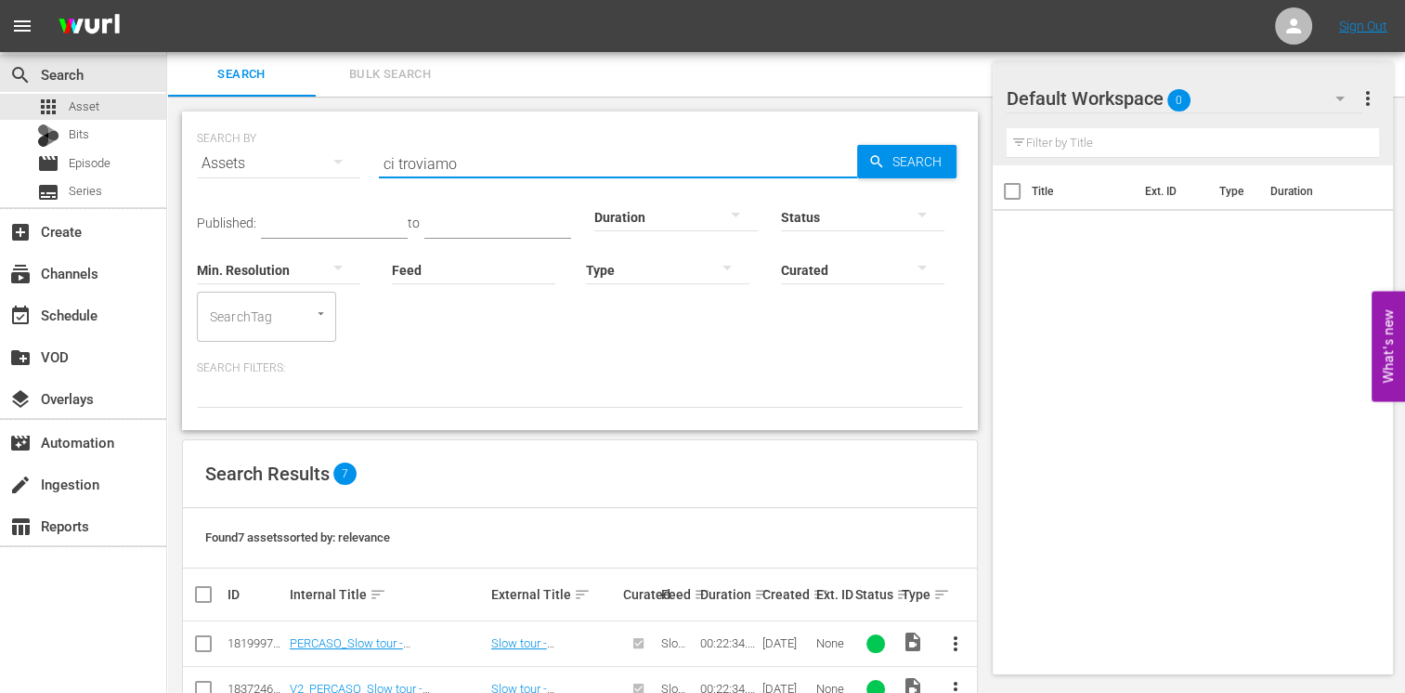
scroll to position [279, 0]
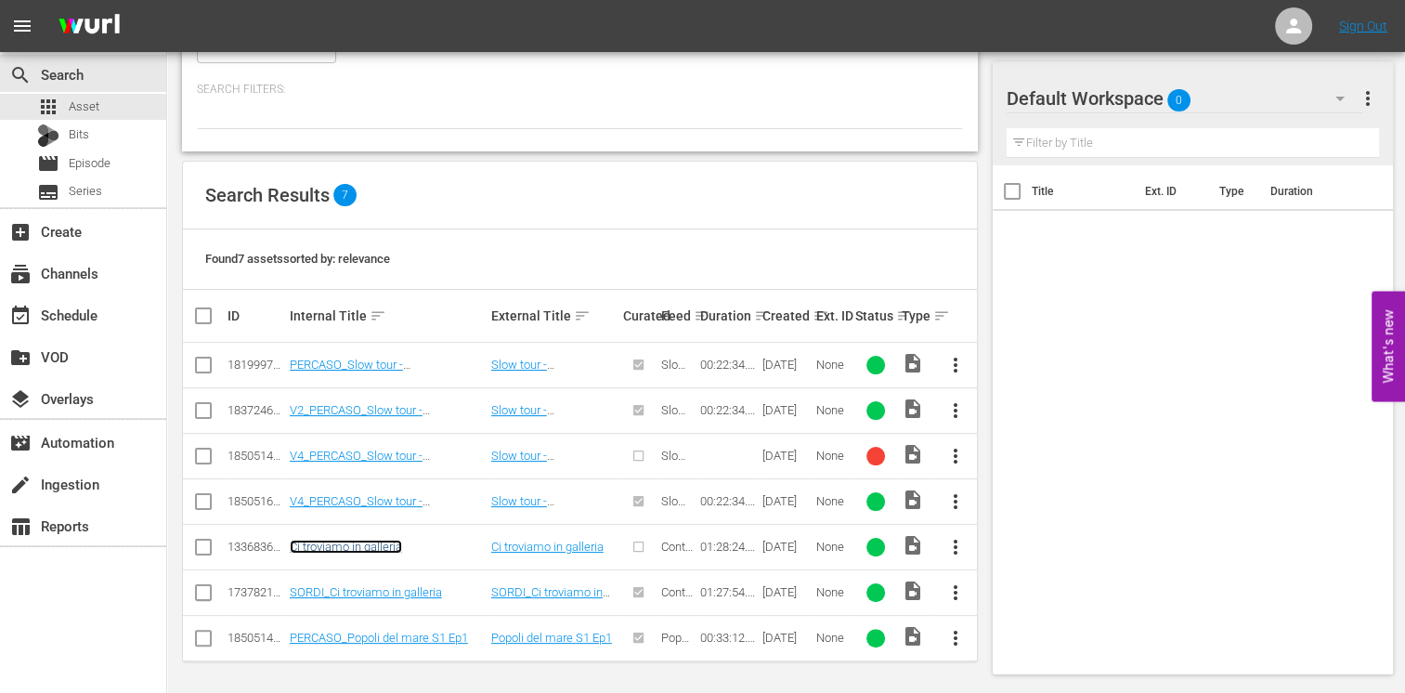
click at [359, 551] on link "Ci troviamo in galleria" at bounding box center [346, 546] width 112 height 14
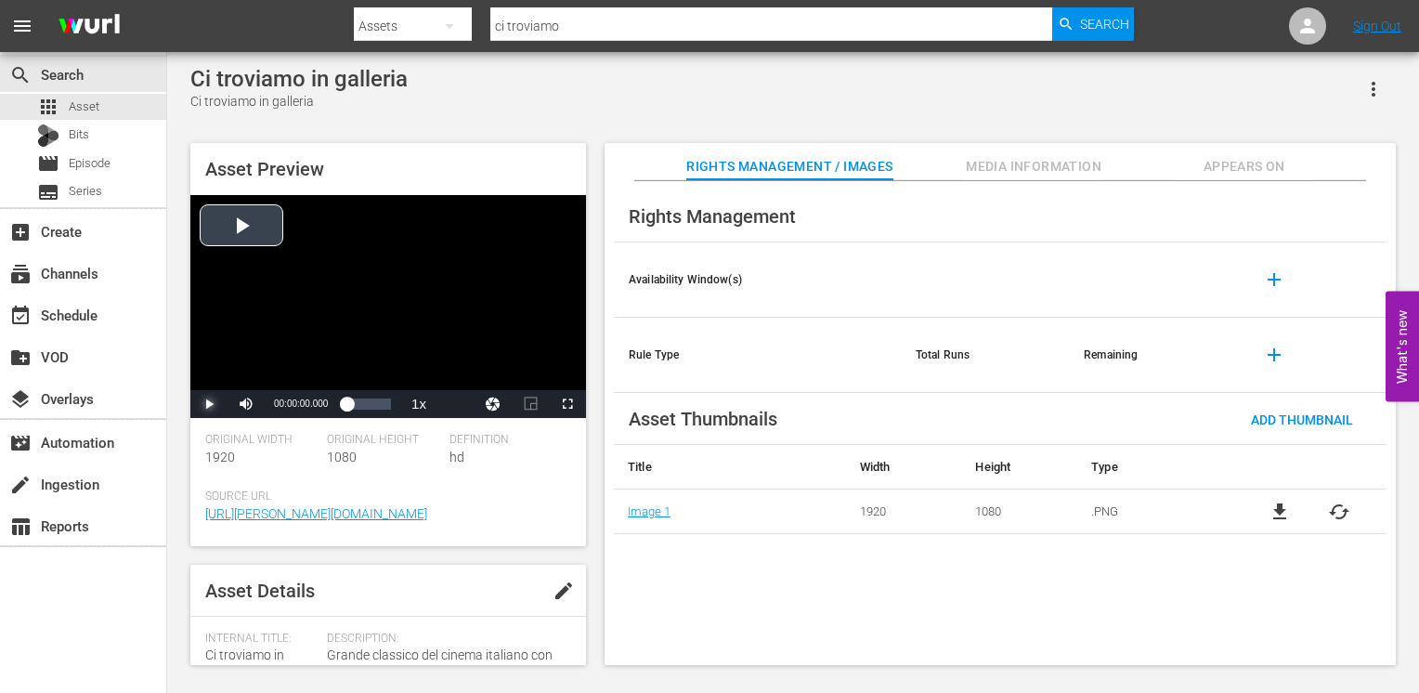
click at [209, 404] on span "Video Player" at bounding box center [209, 404] width 0 height 0
click at [567, 404] on span "Video Player" at bounding box center [567, 404] width 0 height 0
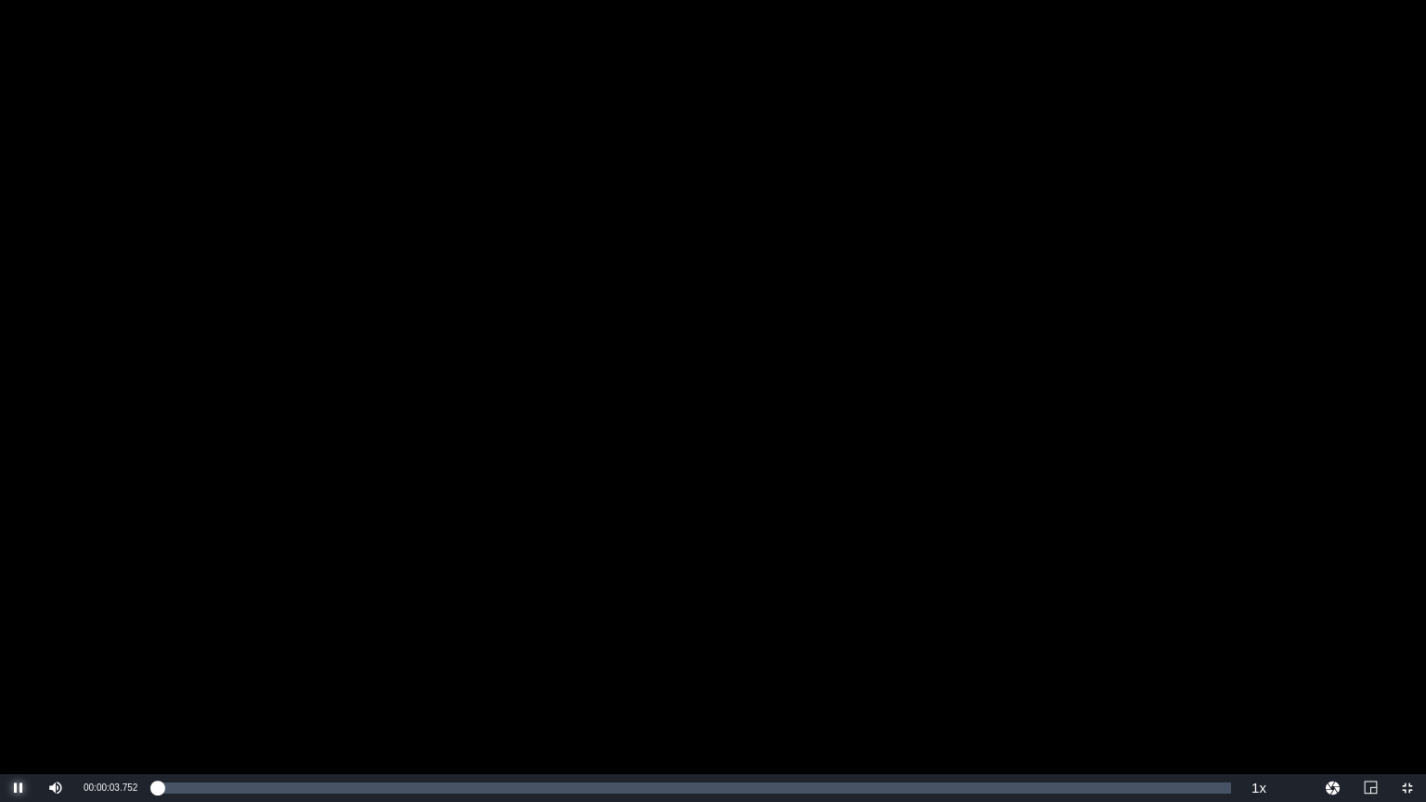
click at [19, 788] on span "Video Player" at bounding box center [19, 788] width 0 height 0
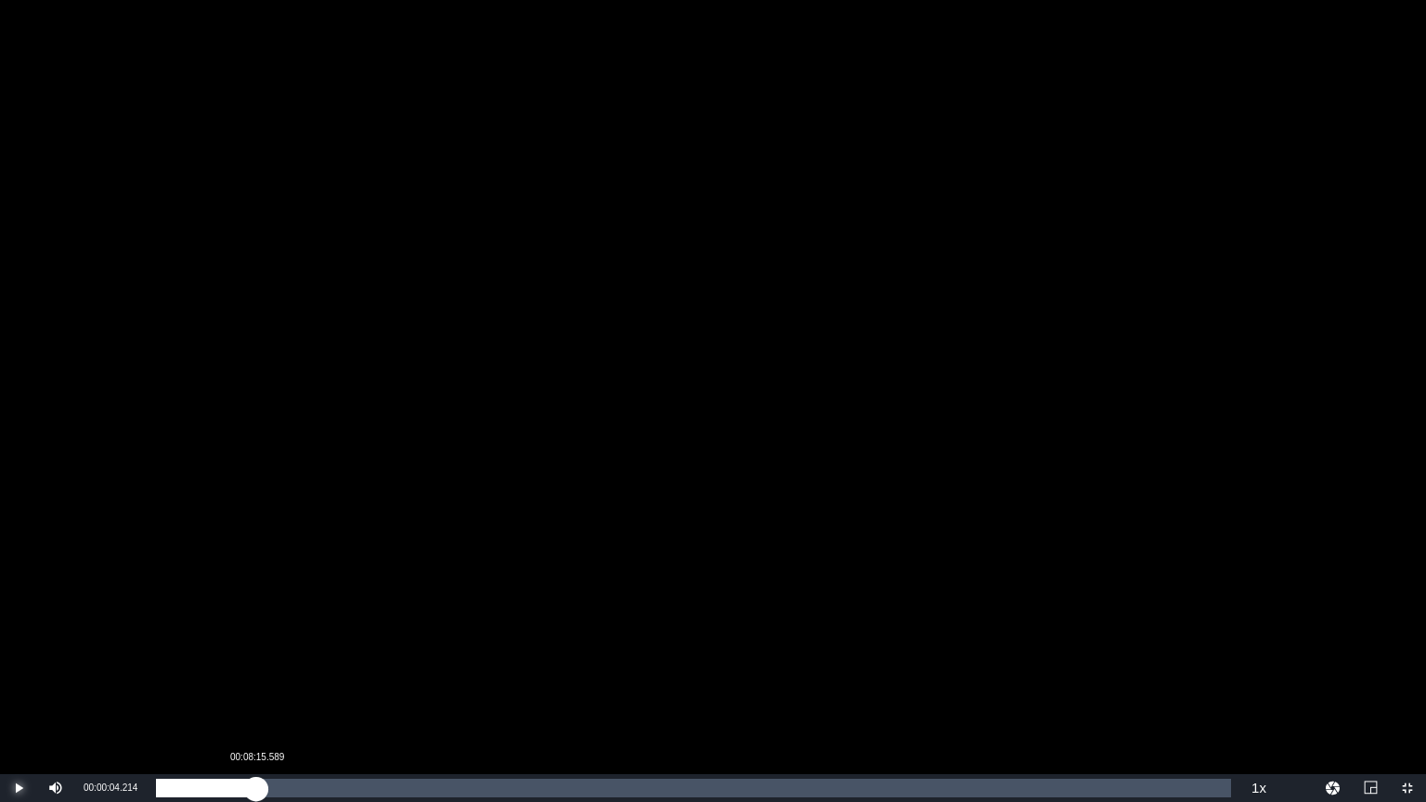
click at [256, 791] on div "Loaded : 0.34% 00:08:15.589 00:00:04.214" at bounding box center [693, 788] width 1075 height 19
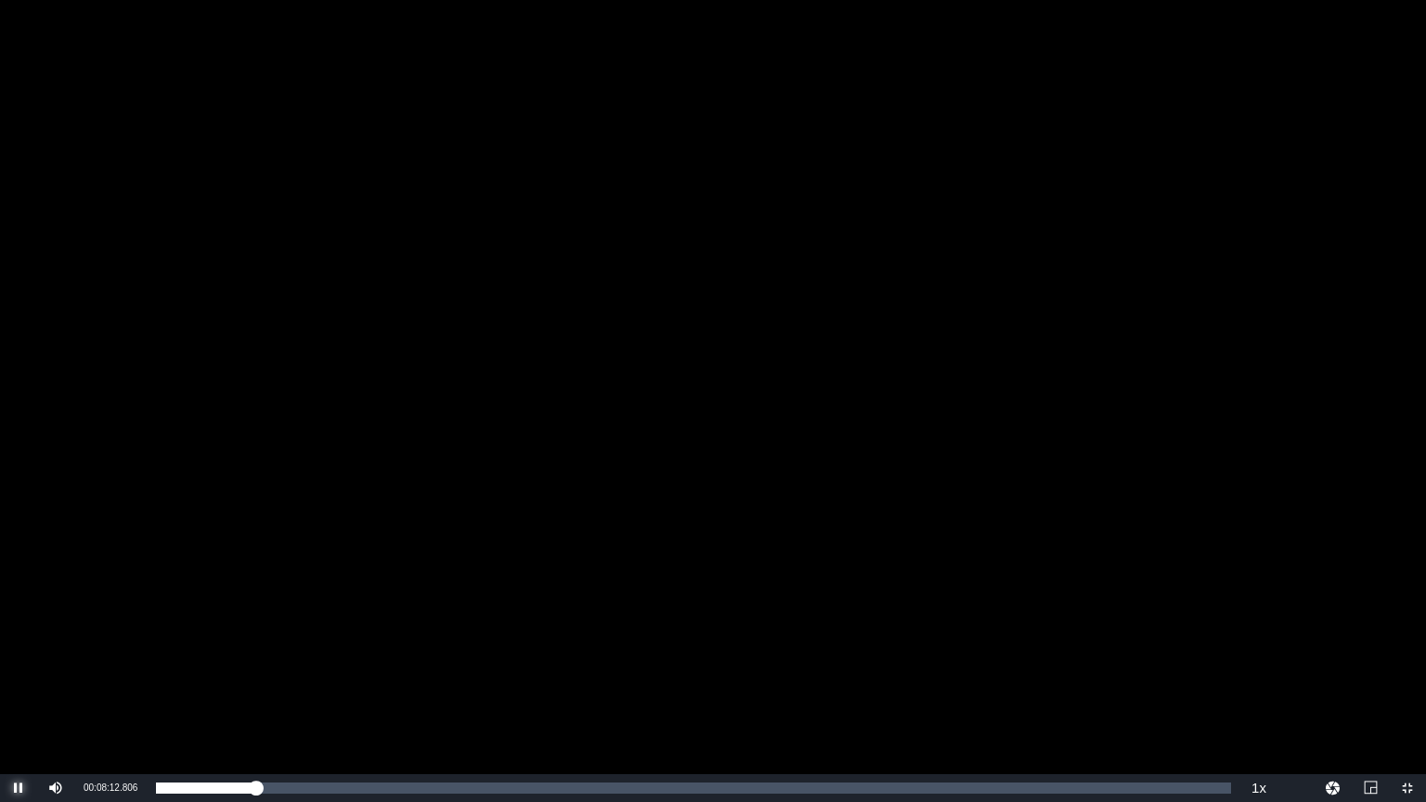
click at [19, 788] on span "Video Player" at bounding box center [19, 788] width 0 height 0
click at [1407, 788] on span "Video Player" at bounding box center [1407, 788] width 0 height 0
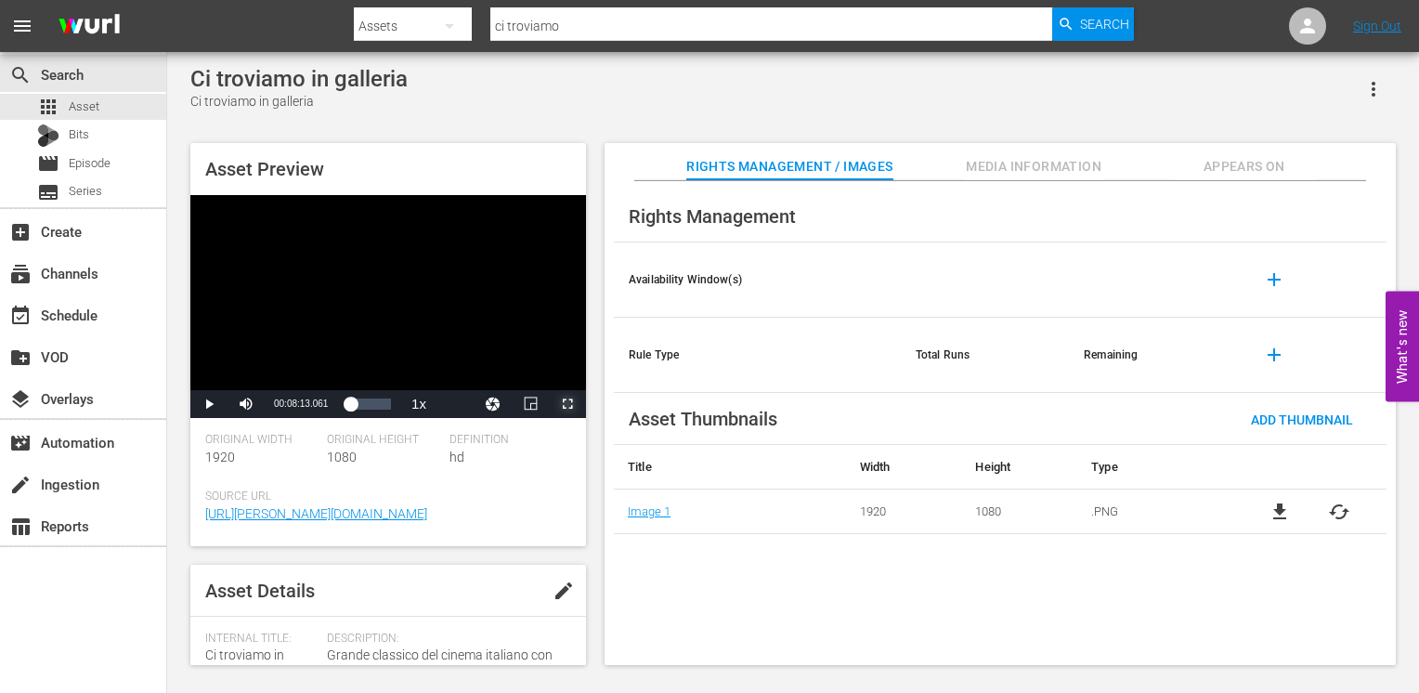
click at [567, 404] on span "Video Player" at bounding box center [567, 404] width 0 height 0
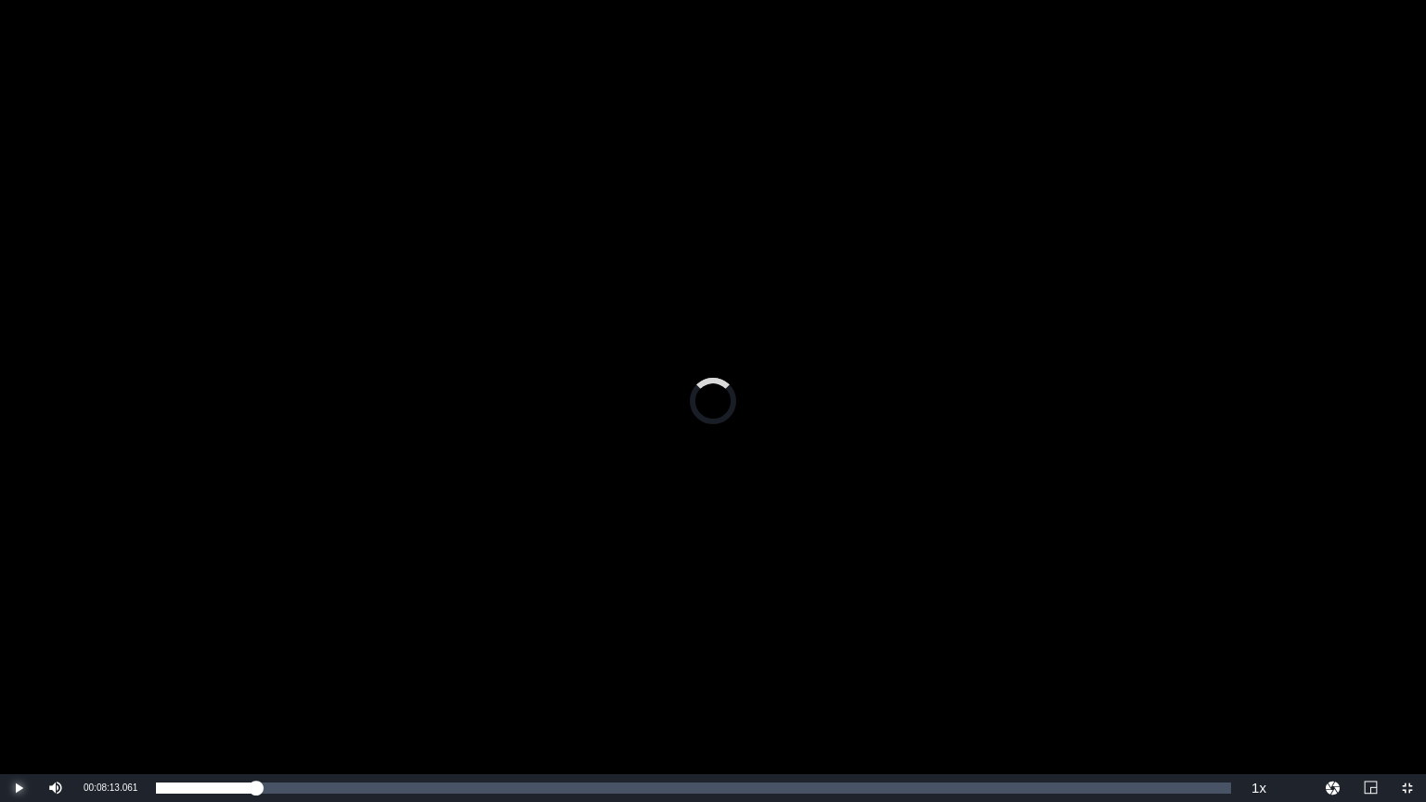
click at [19, 788] on span "Video Player" at bounding box center [19, 788] width 0 height 0
